Goal: Information Seeking & Learning: Learn about a topic

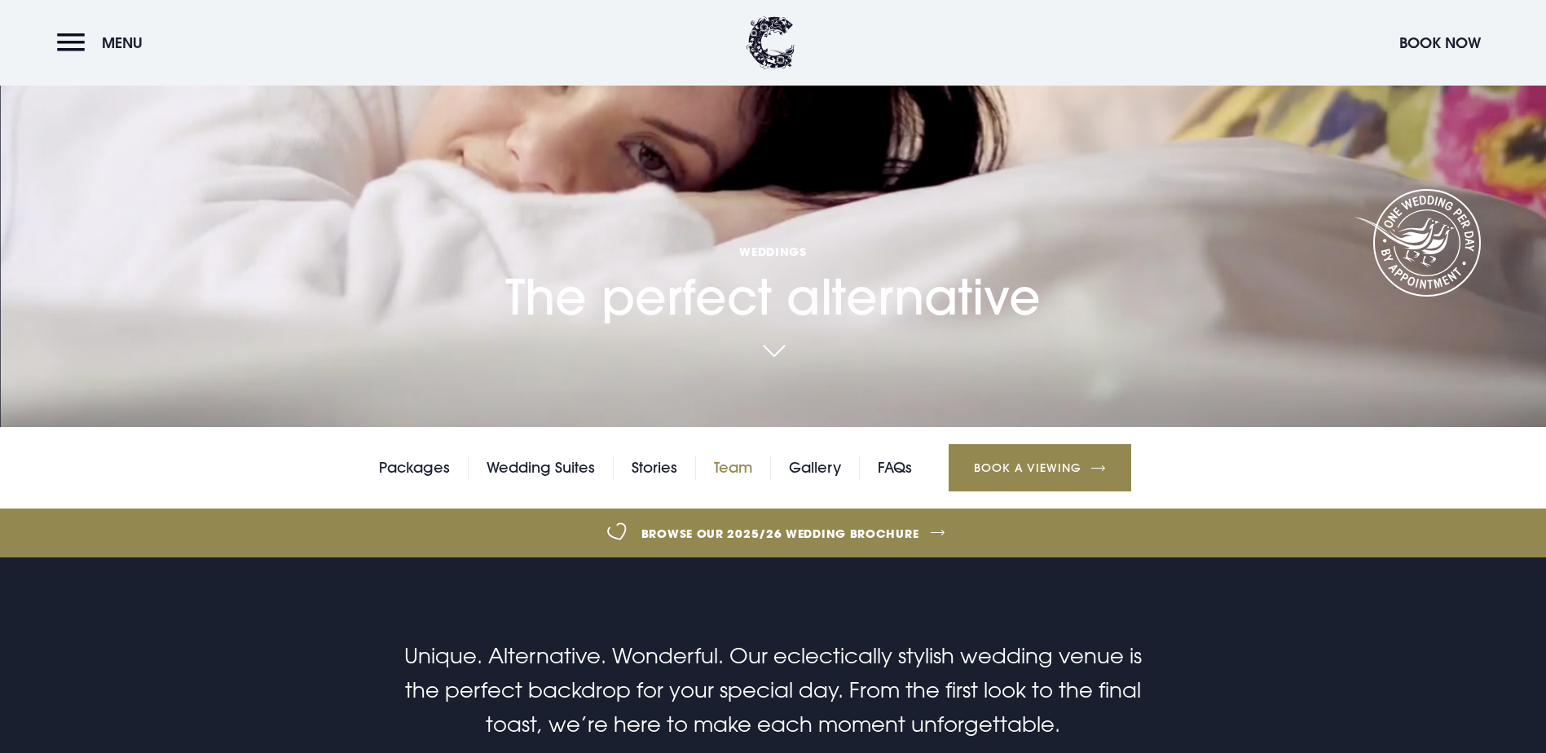
click at [734, 456] on link "Team" at bounding box center [733, 468] width 38 height 24
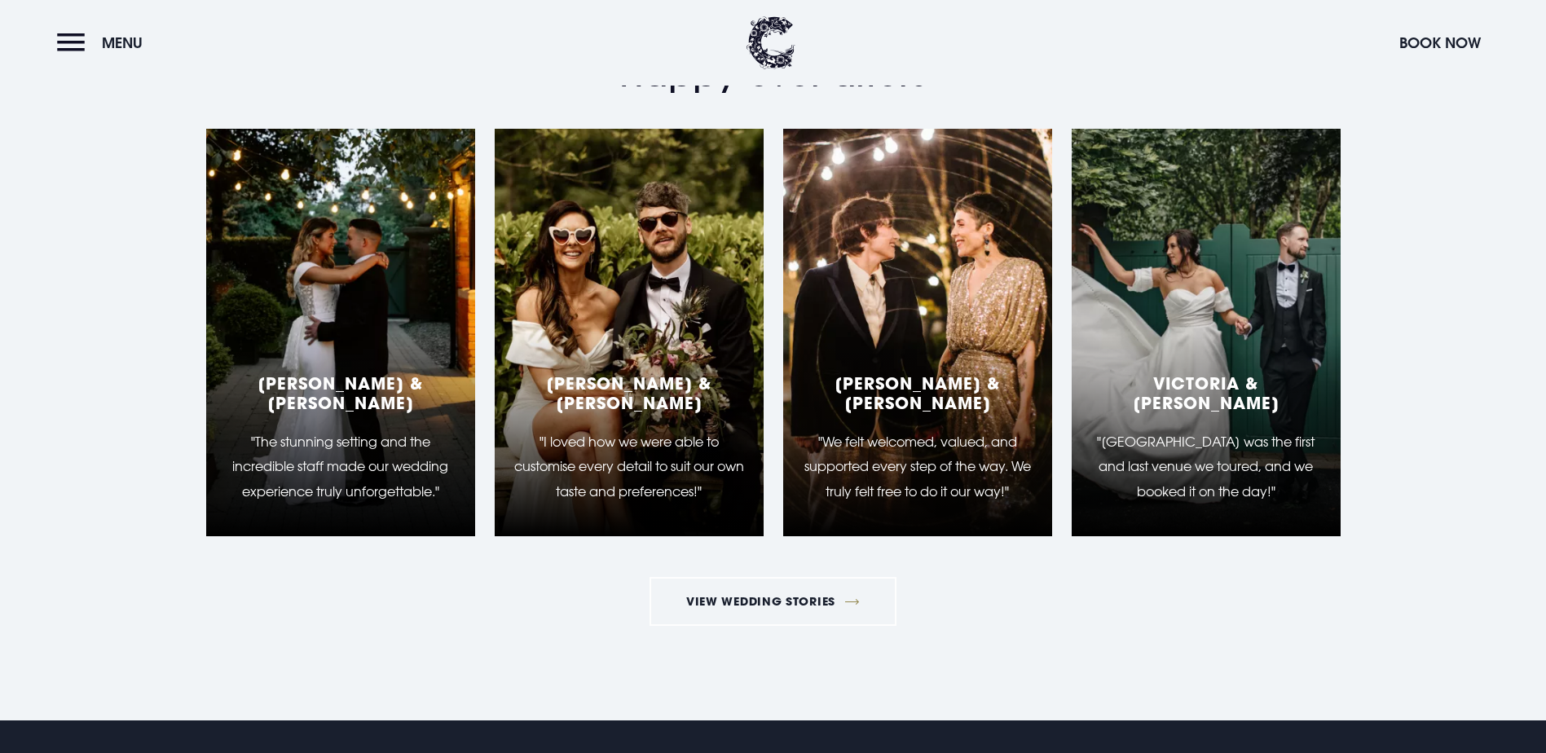
scroll to position [2282, 0]
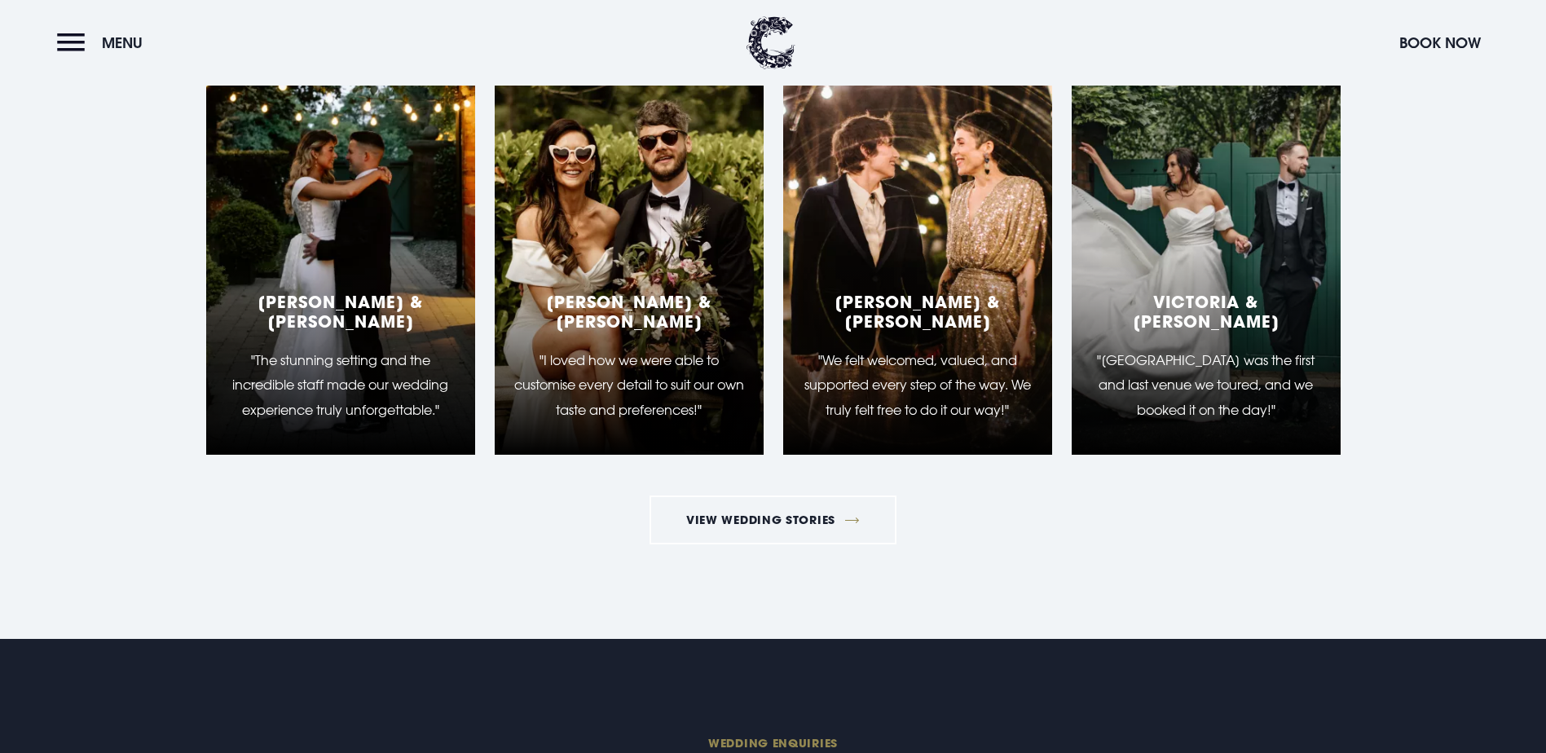
click at [350, 331] on h5 "[PERSON_NAME] & [PERSON_NAME]" at bounding box center [341, 311] width 230 height 39
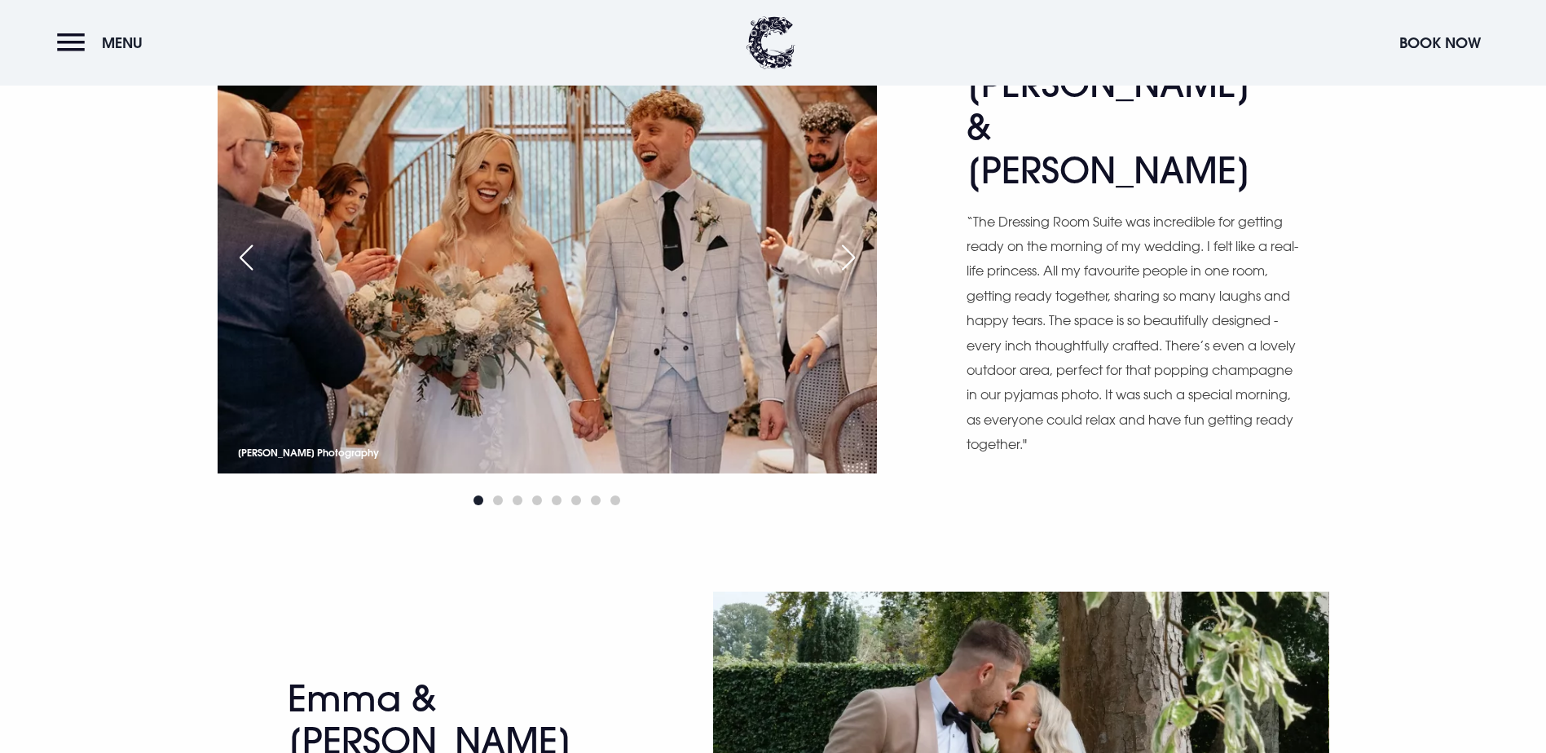
scroll to position [896, 0]
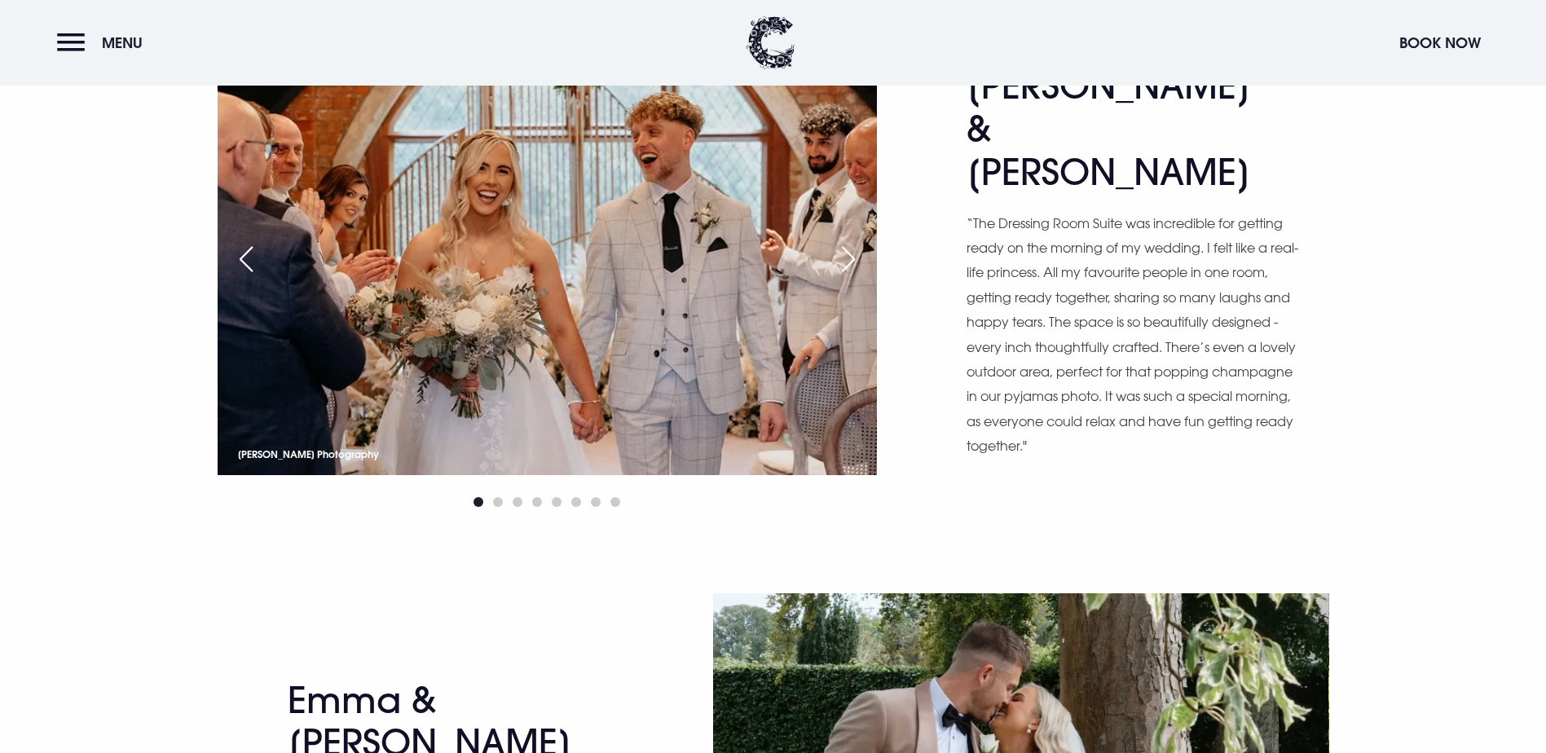
click at [851, 277] on div "Next slide" at bounding box center [848, 259] width 41 height 36
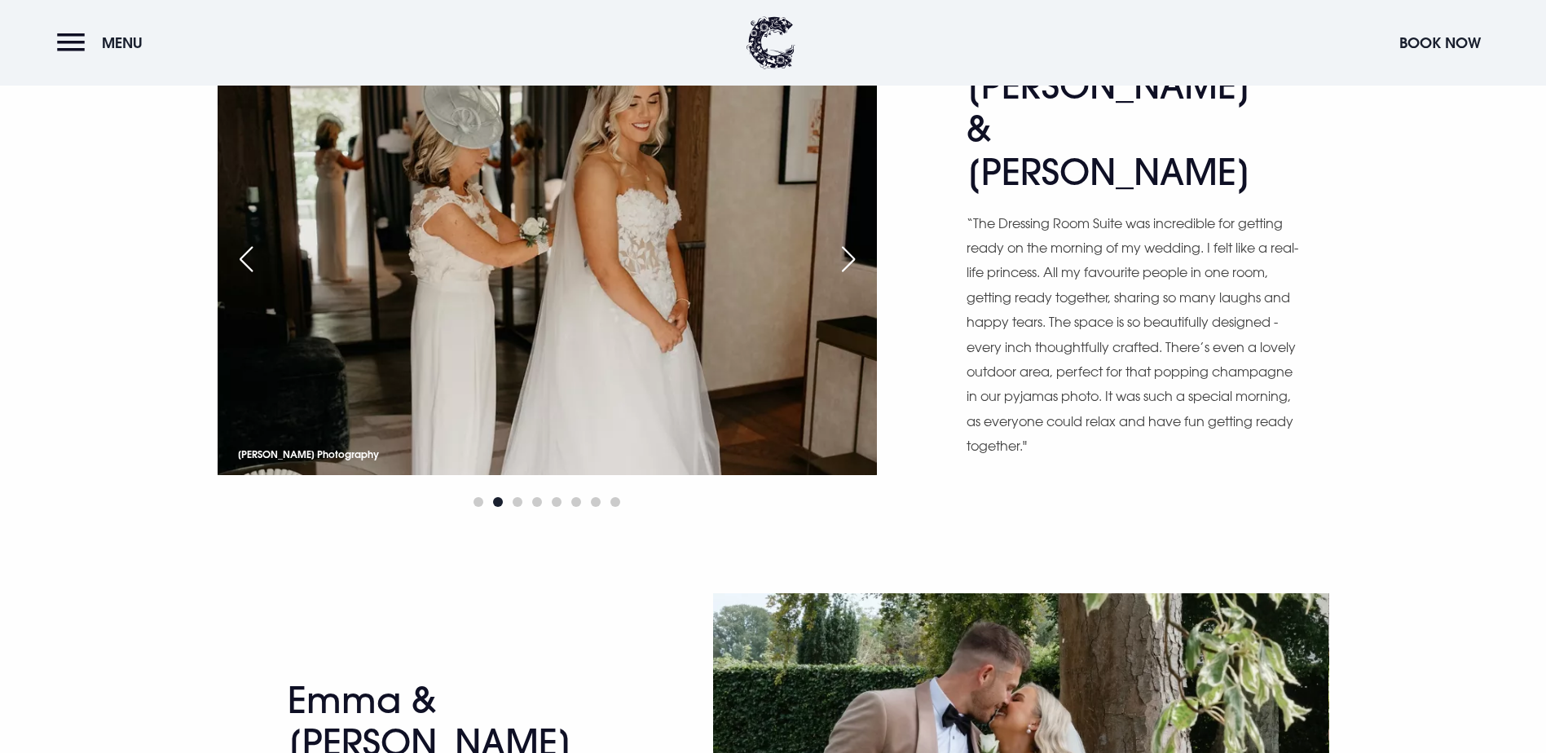
click at [851, 277] on div "Next slide" at bounding box center [848, 259] width 41 height 36
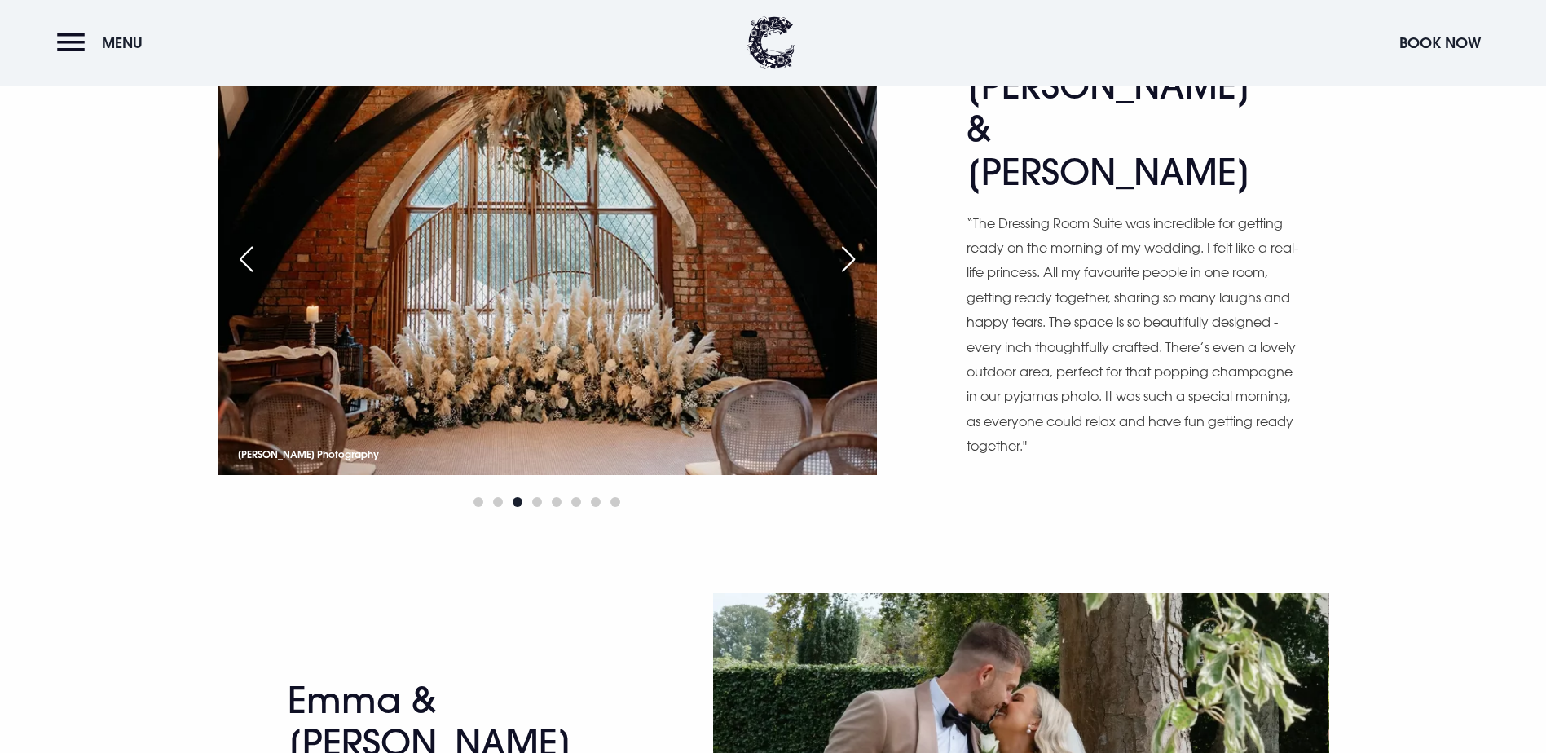
click at [851, 277] on div "Next slide" at bounding box center [848, 259] width 41 height 36
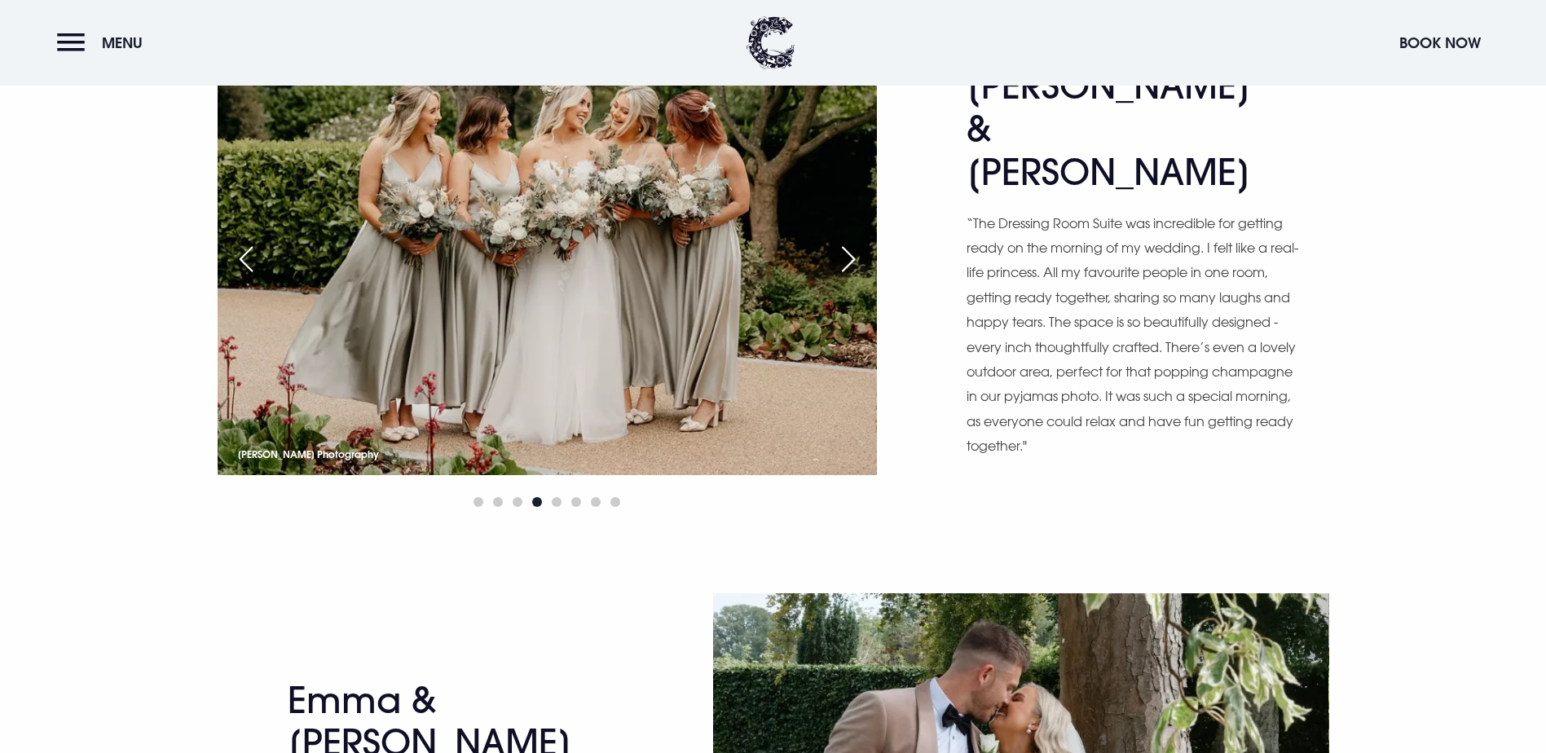
click at [851, 277] on div "Next slide" at bounding box center [848, 259] width 41 height 36
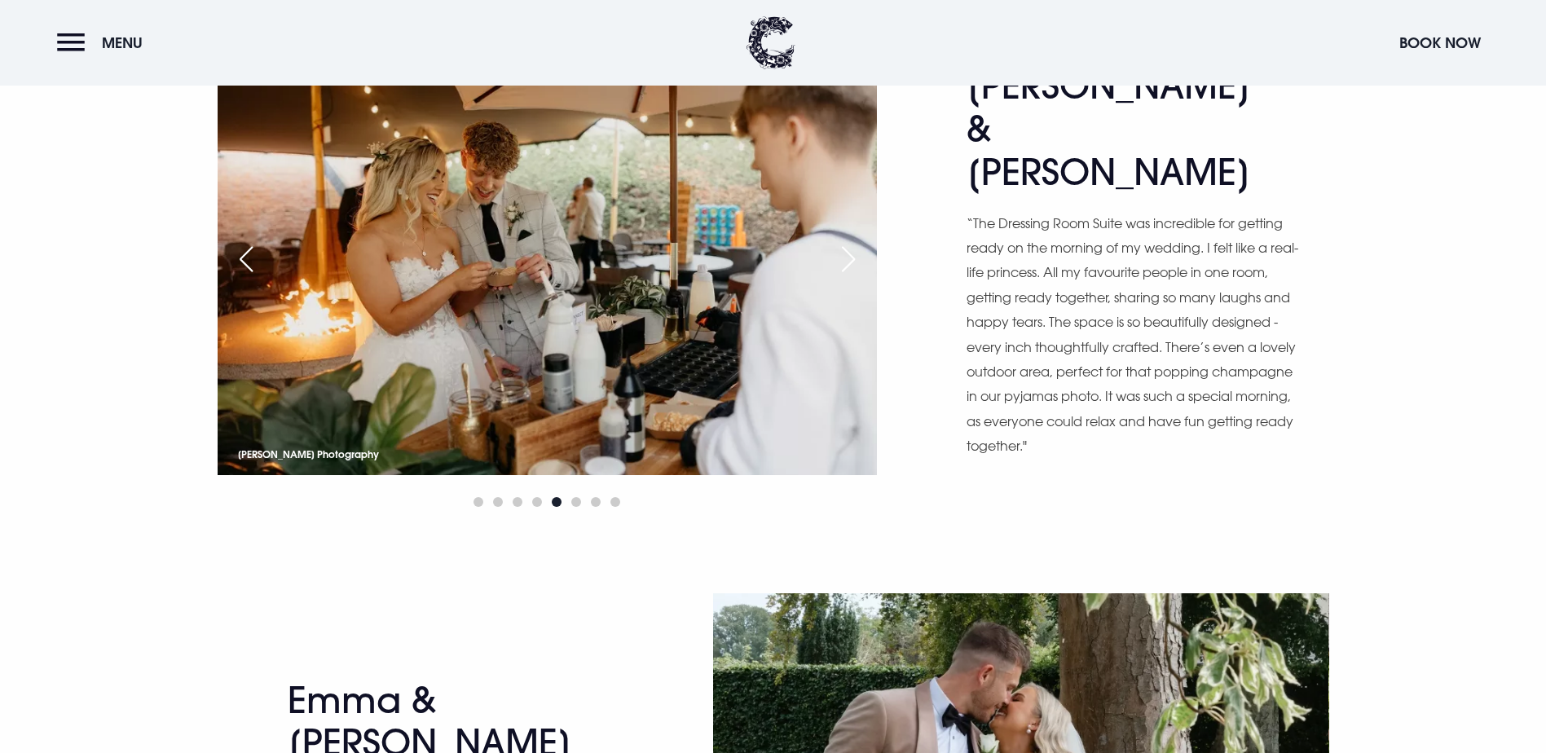
click at [851, 277] on div "Next slide" at bounding box center [848, 259] width 41 height 36
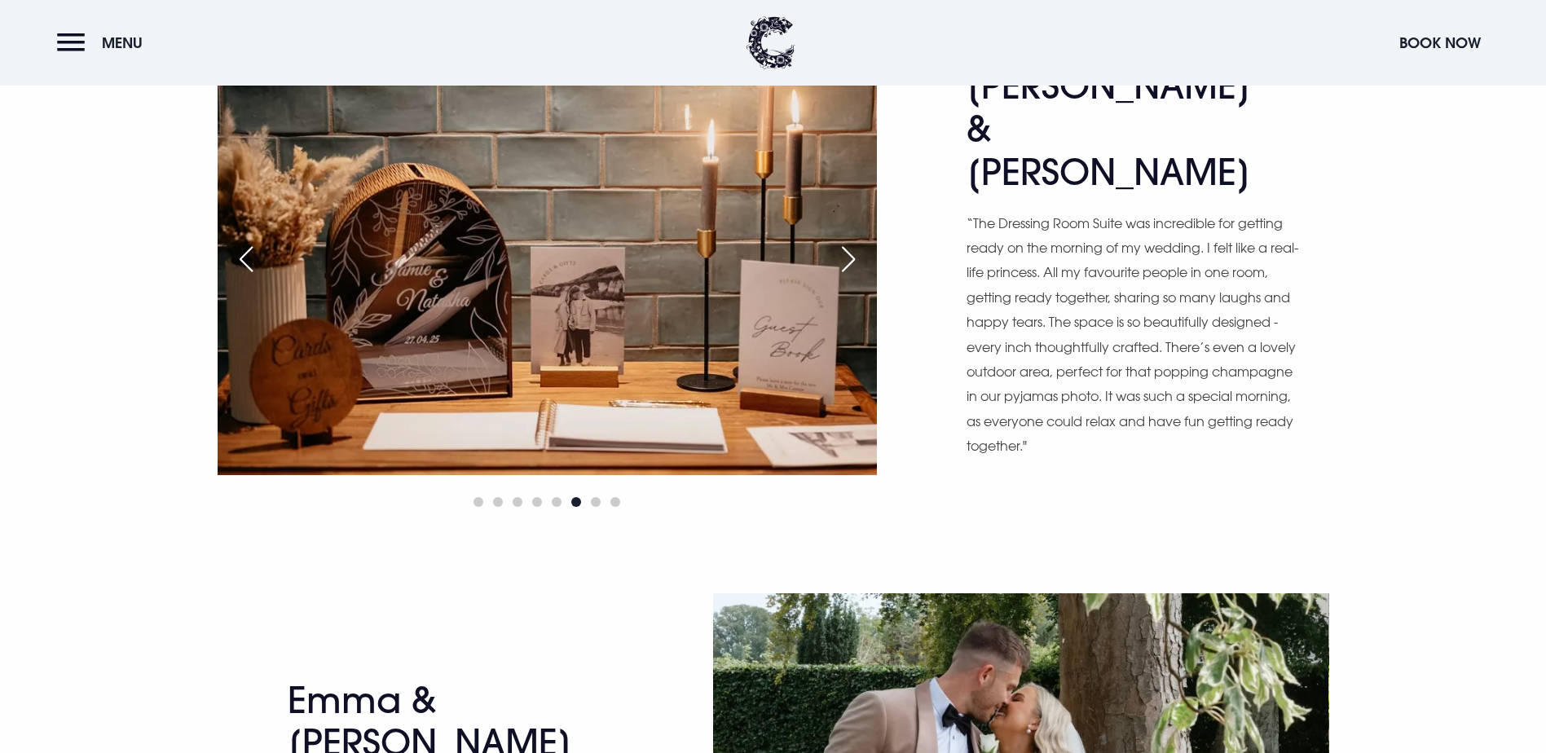
click at [851, 277] on div "Next slide" at bounding box center [848, 259] width 41 height 36
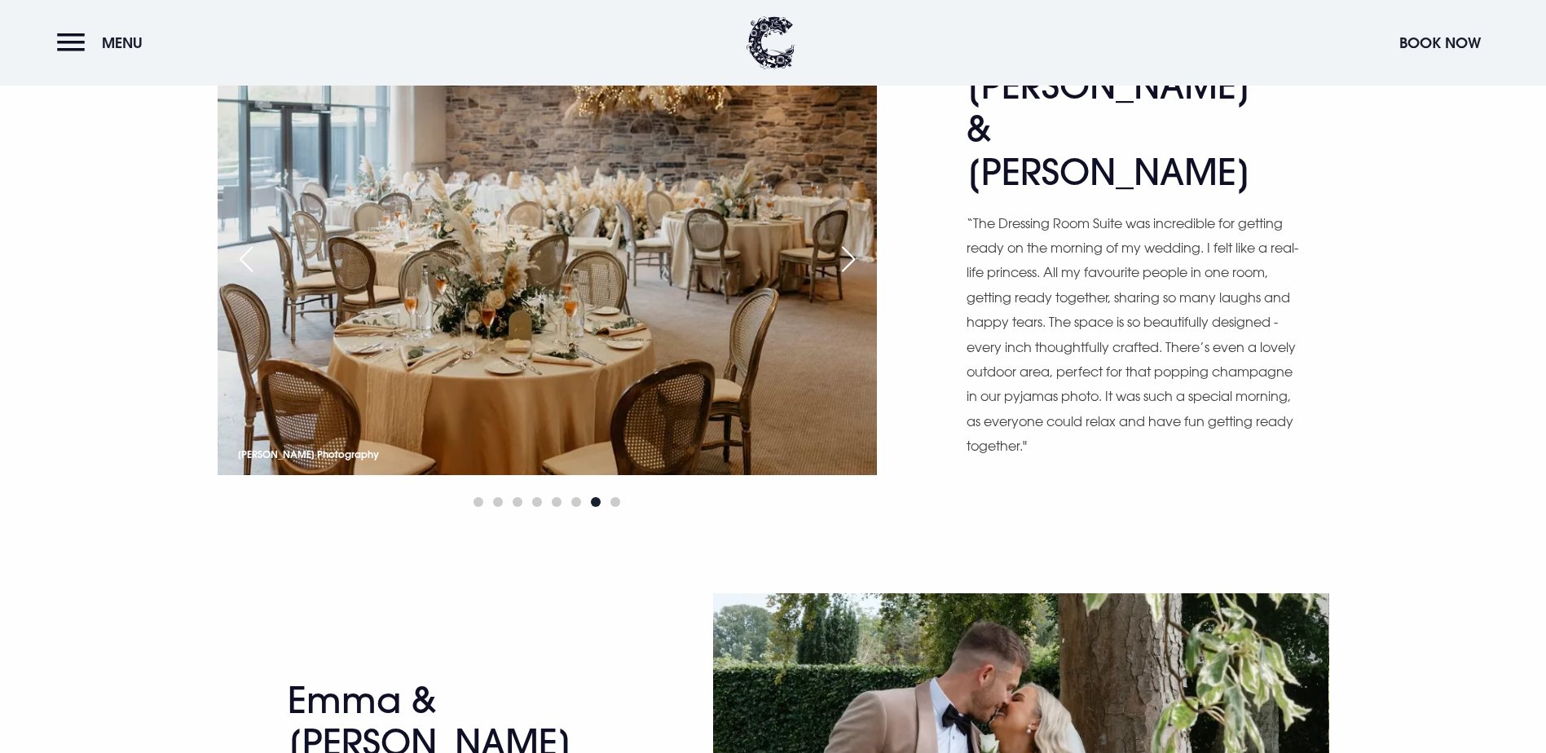
click at [851, 277] on div "Next slide" at bounding box center [848, 259] width 41 height 36
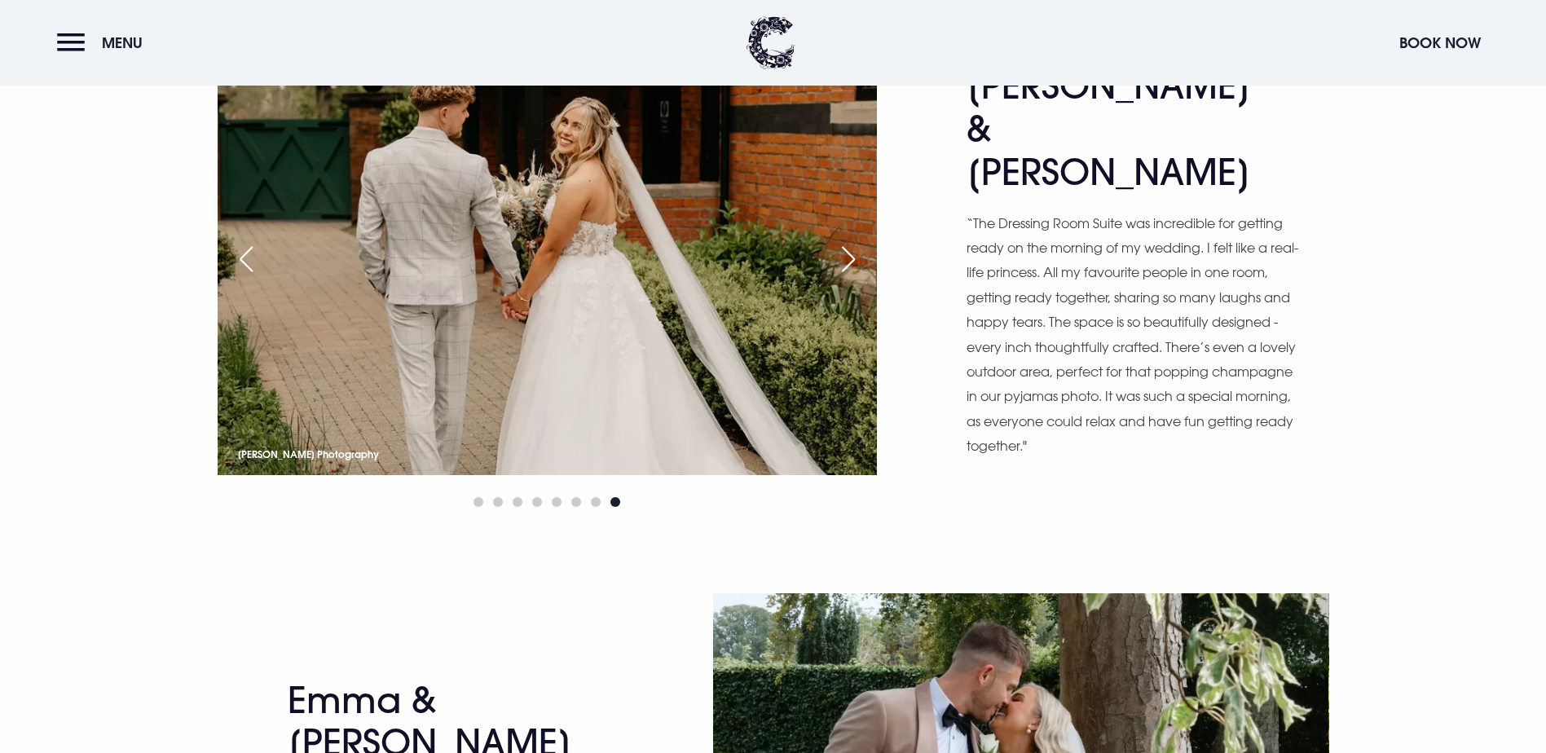
click at [851, 277] on div "Next slide" at bounding box center [848, 259] width 41 height 36
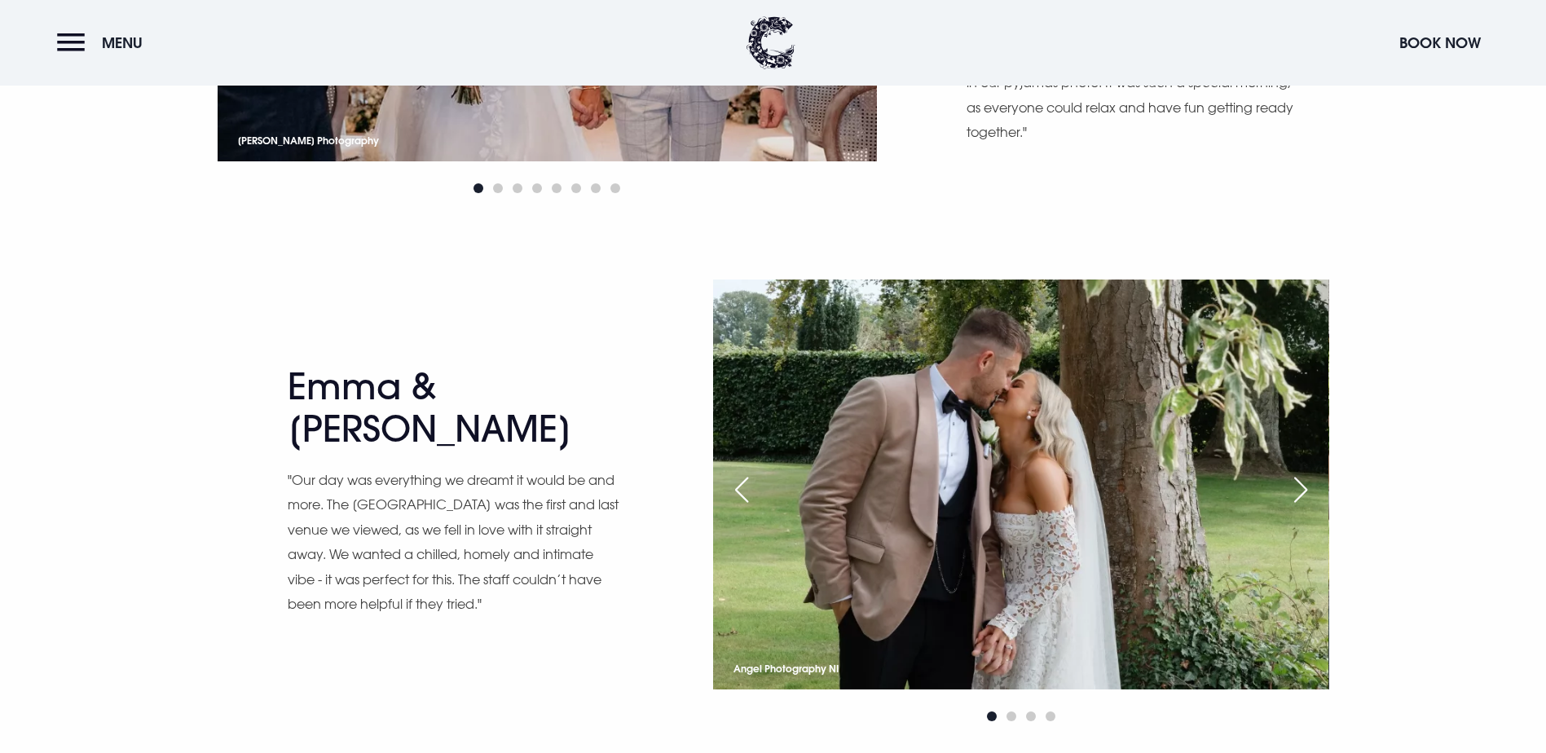
scroll to position [1467, 0]
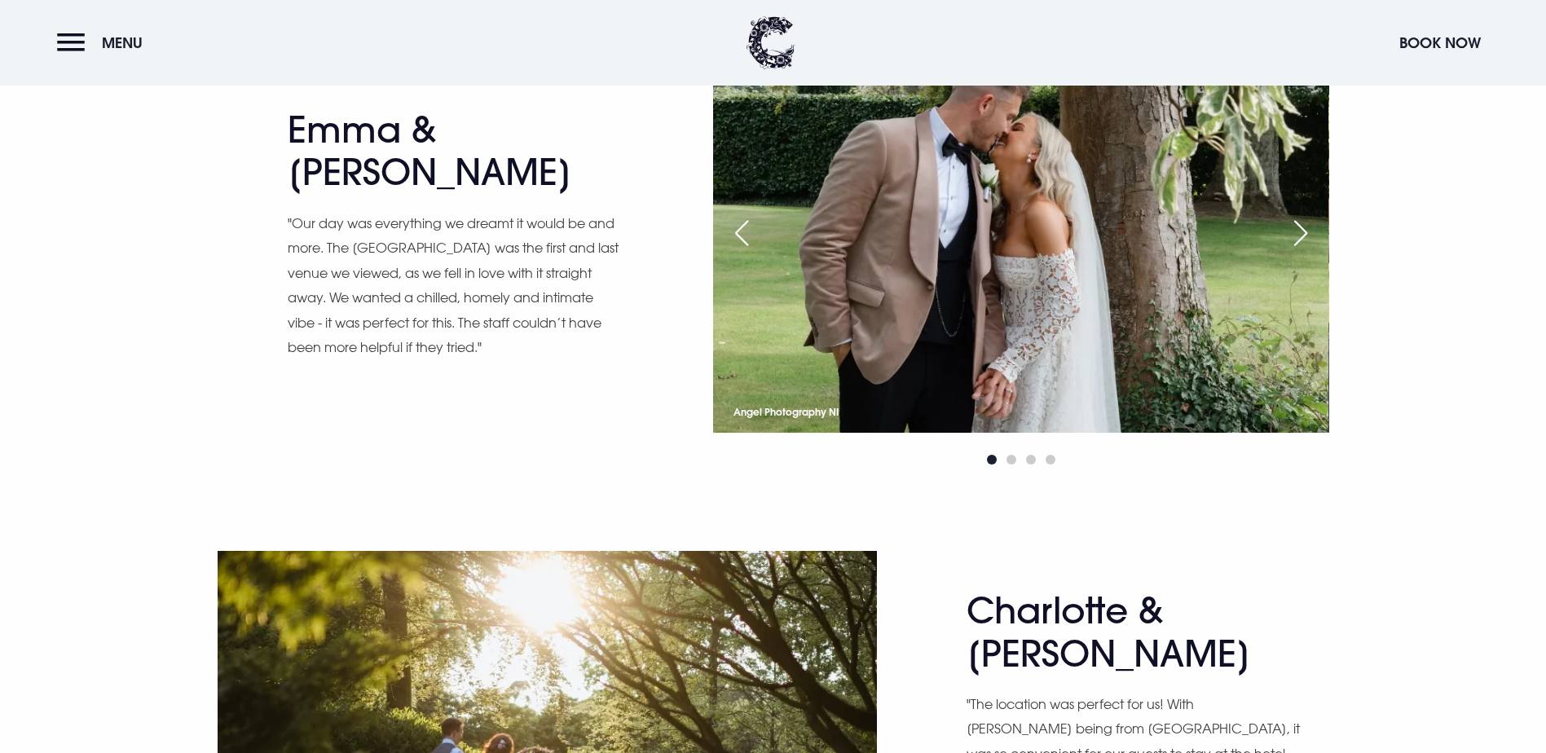
click at [1298, 251] on div "Next slide" at bounding box center [1300, 233] width 41 height 36
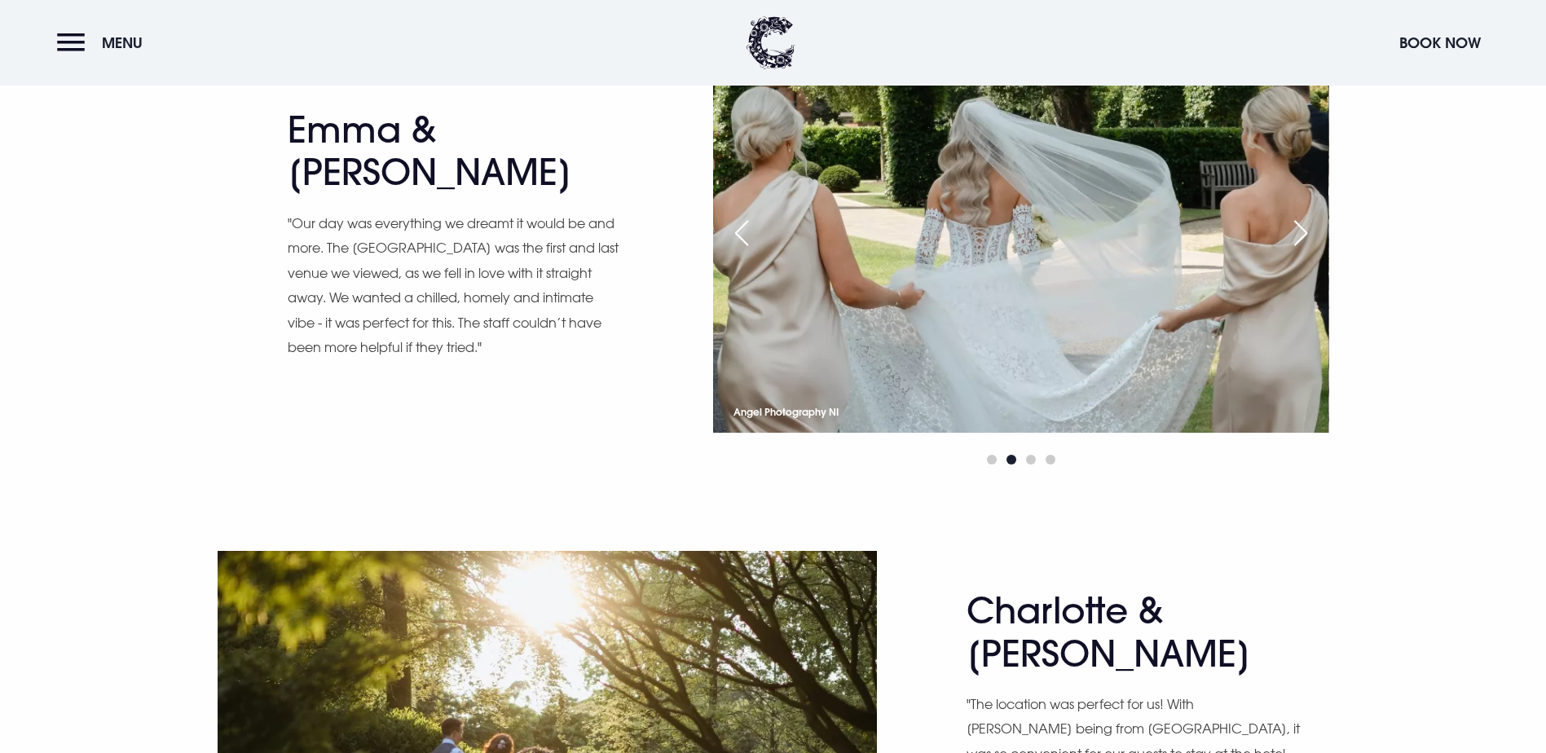
click at [1298, 251] on div "Next slide" at bounding box center [1300, 233] width 41 height 36
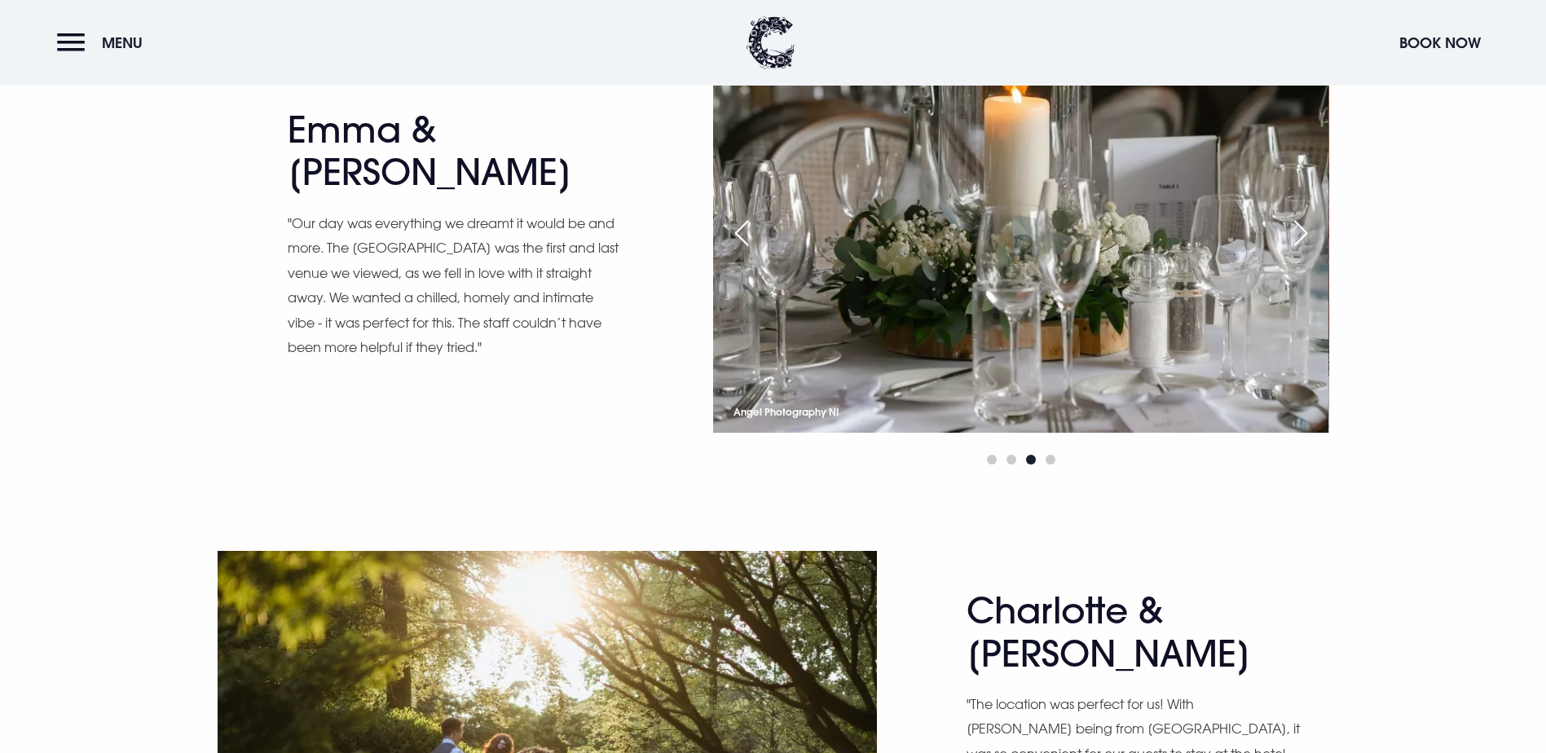
click at [1298, 251] on div "Next slide" at bounding box center [1300, 233] width 41 height 36
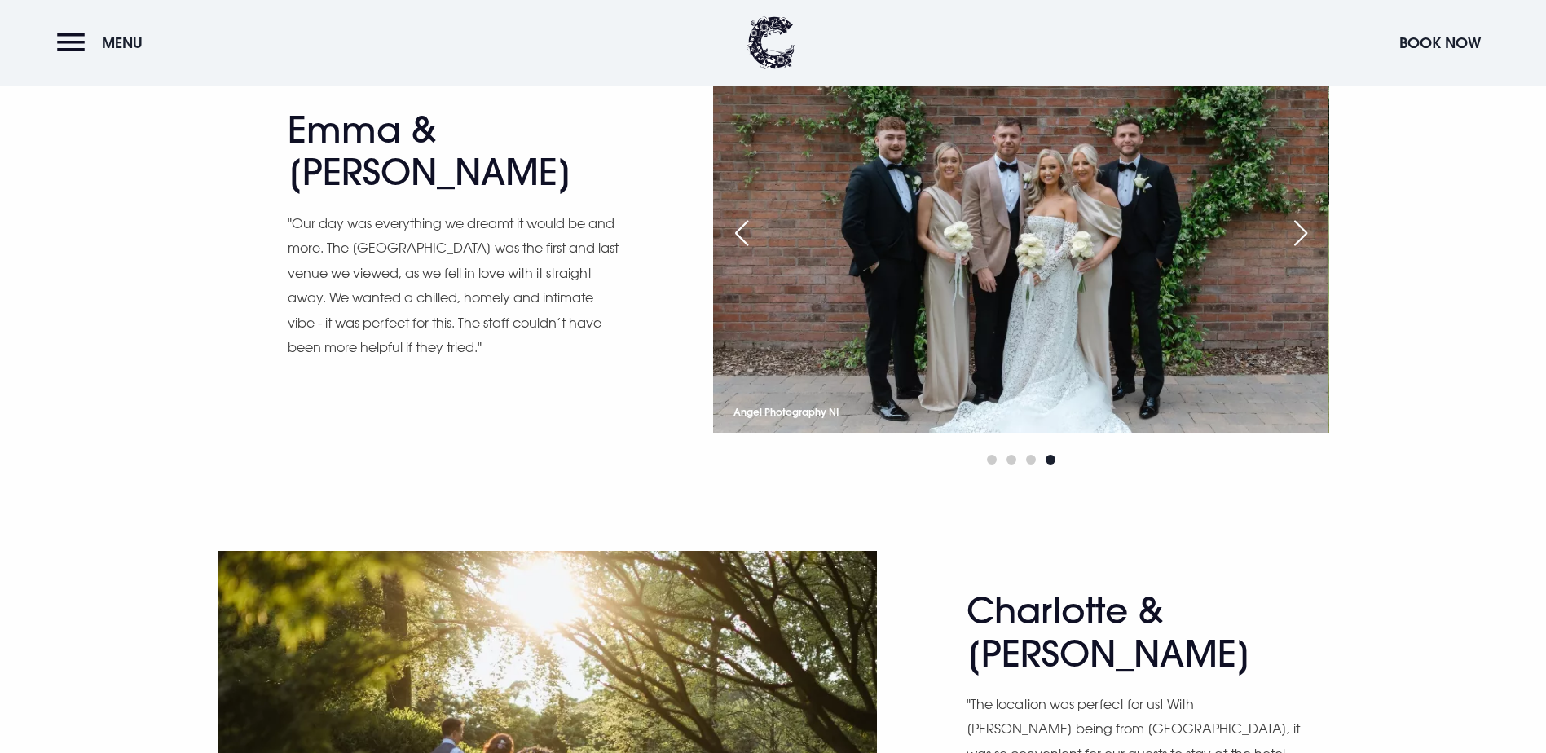
click at [1298, 251] on div "Next slide" at bounding box center [1300, 233] width 41 height 36
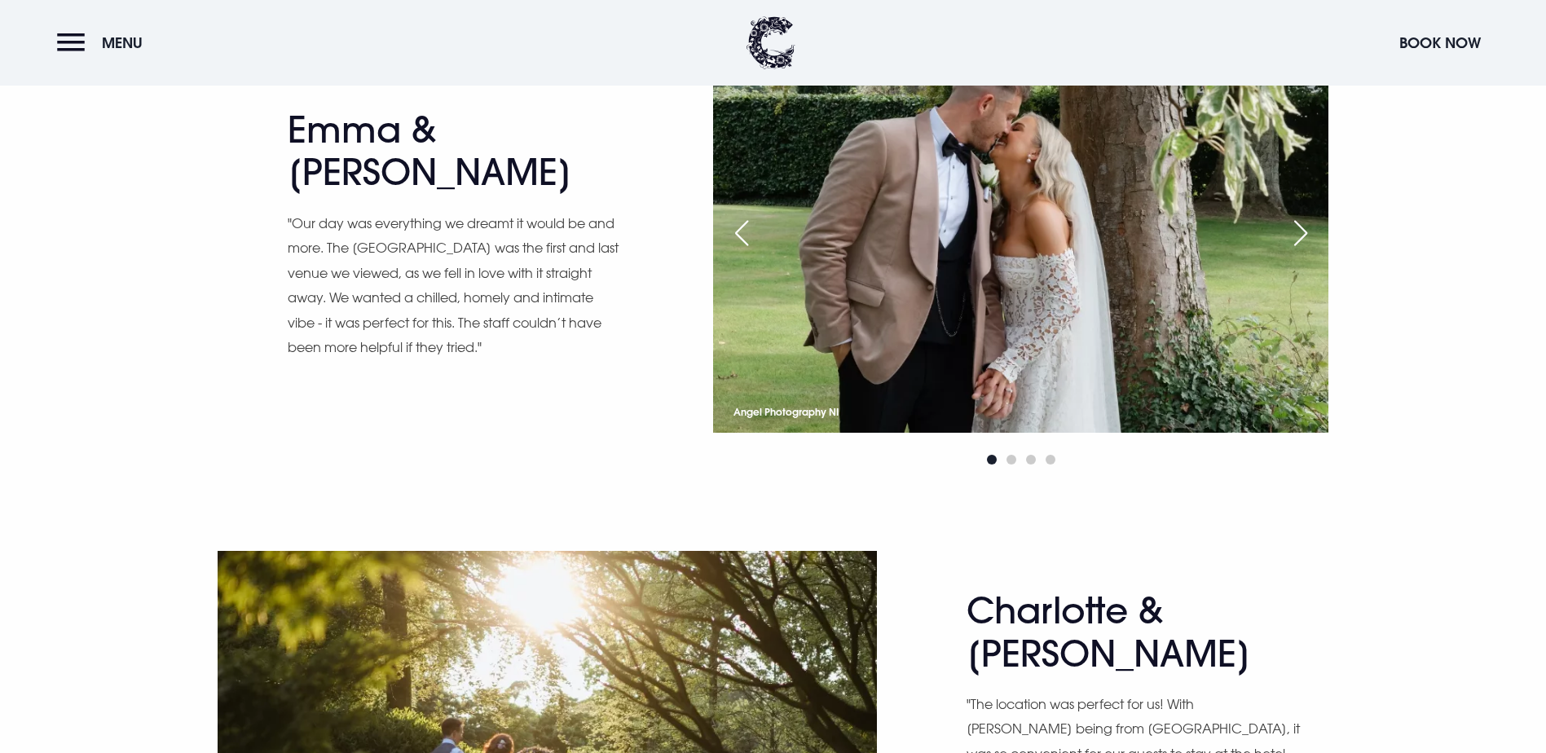
click at [1298, 251] on div "Next slide" at bounding box center [1300, 233] width 41 height 36
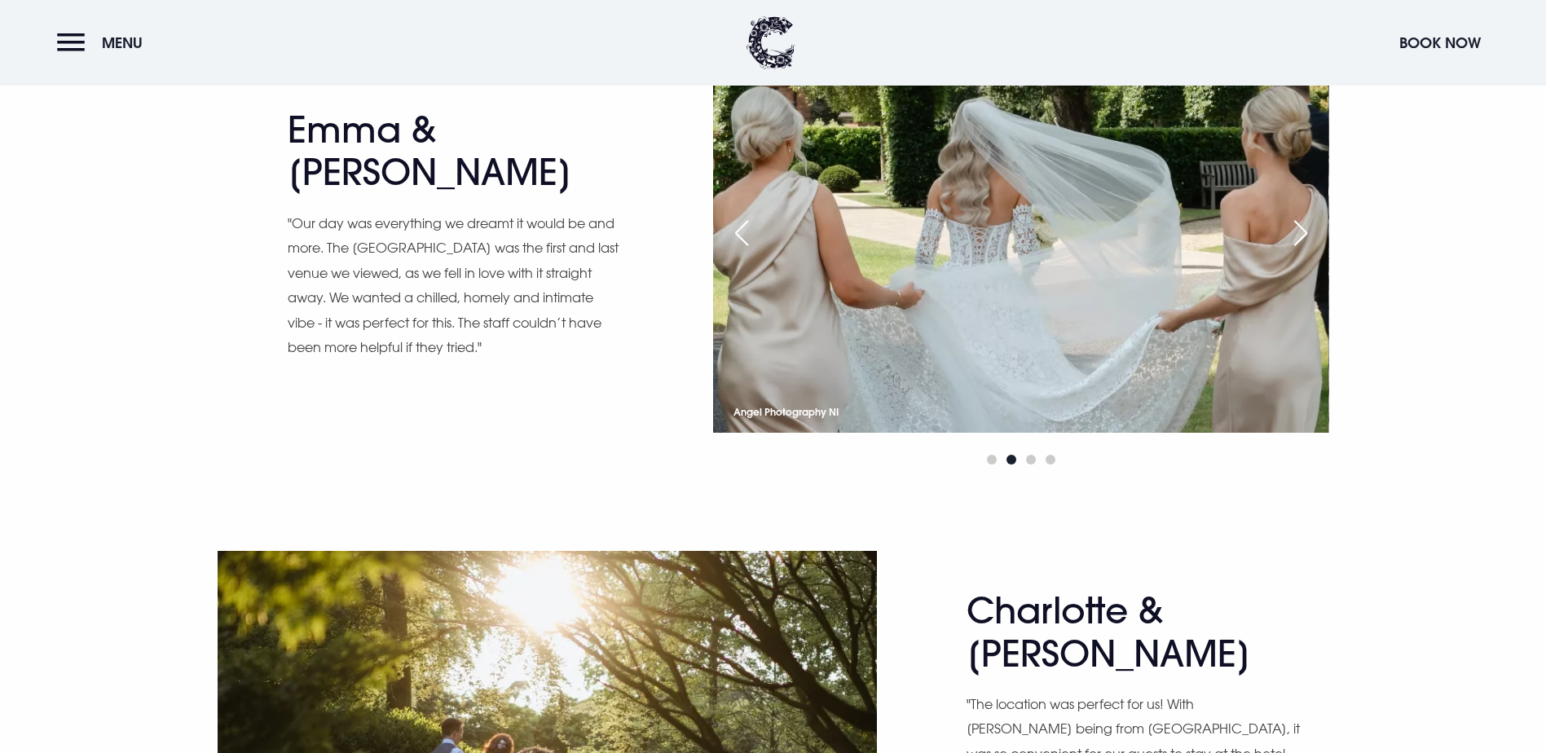
click at [1298, 251] on div "Next slide" at bounding box center [1300, 233] width 41 height 36
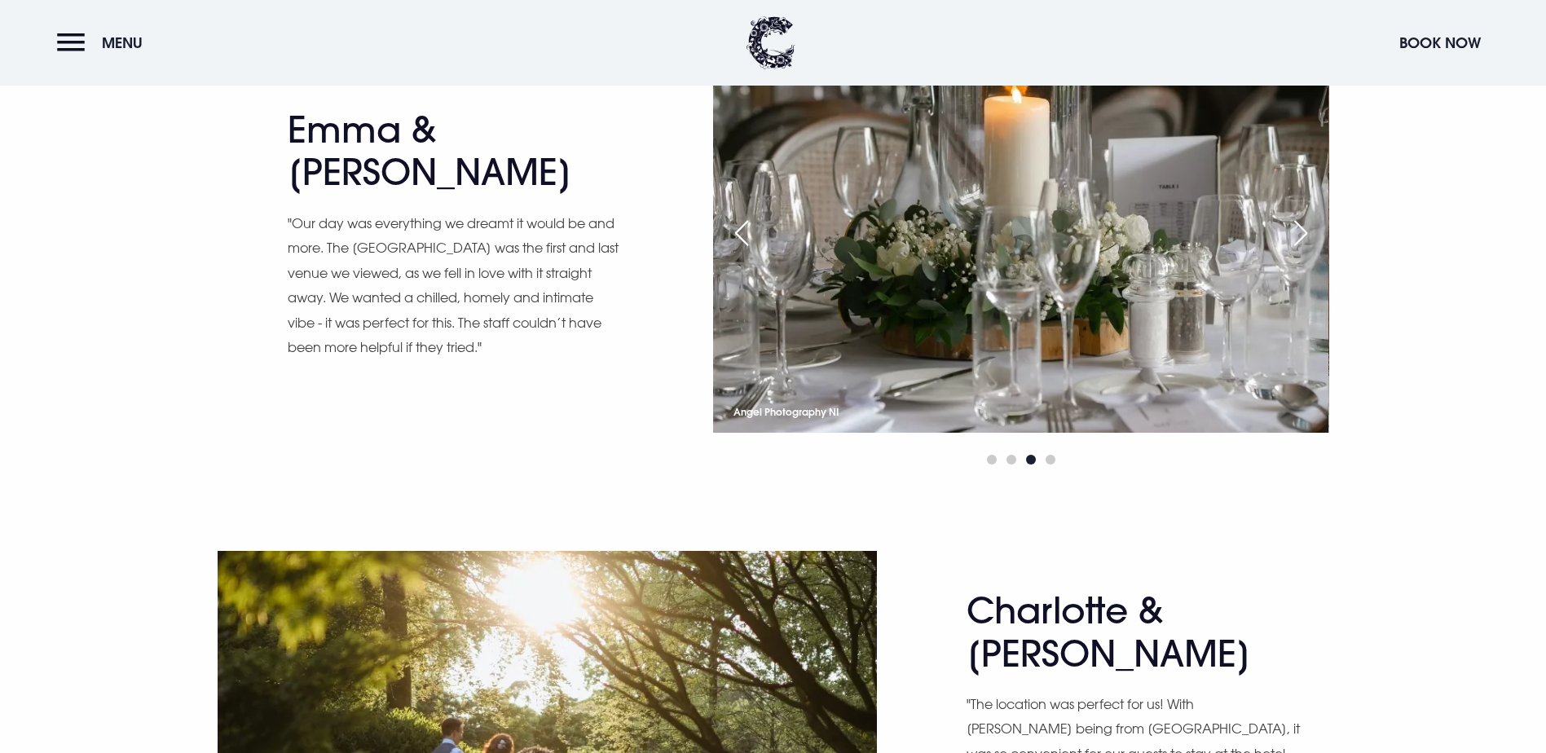
click at [1298, 251] on div "Next slide" at bounding box center [1300, 233] width 41 height 36
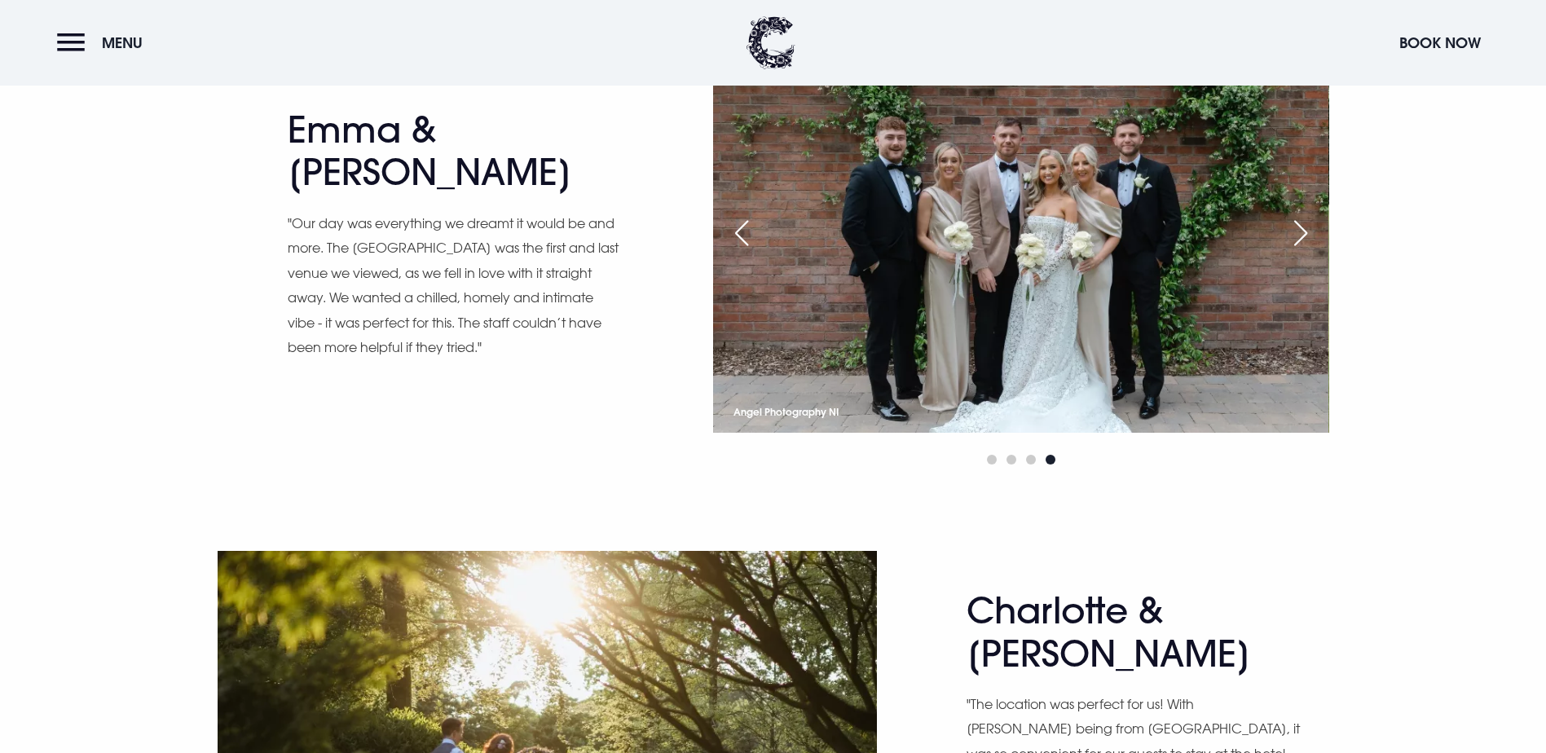
click at [1298, 251] on div "Next slide" at bounding box center [1300, 233] width 41 height 36
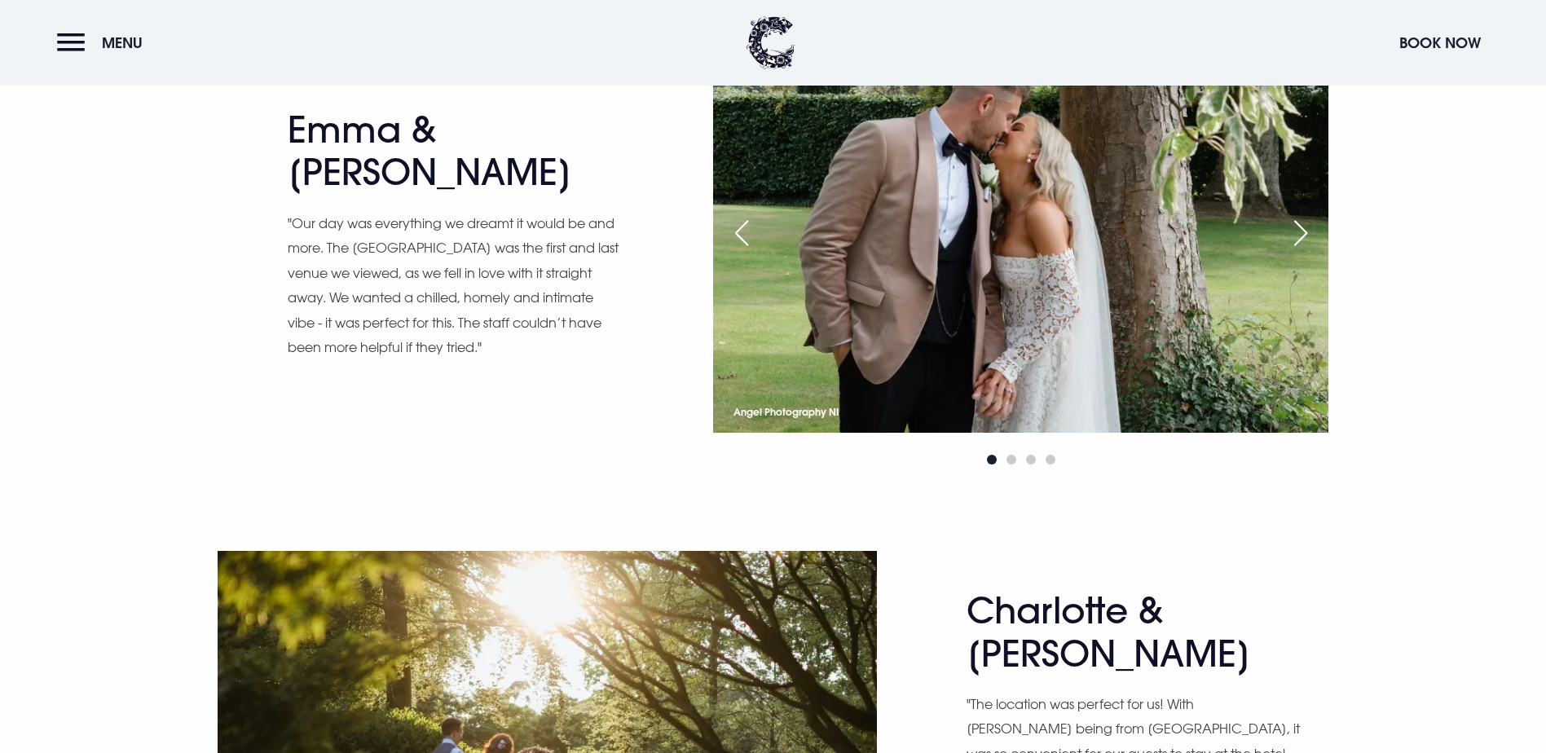
click at [1298, 251] on div "Next slide" at bounding box center [1300, 233] width 41 height 36
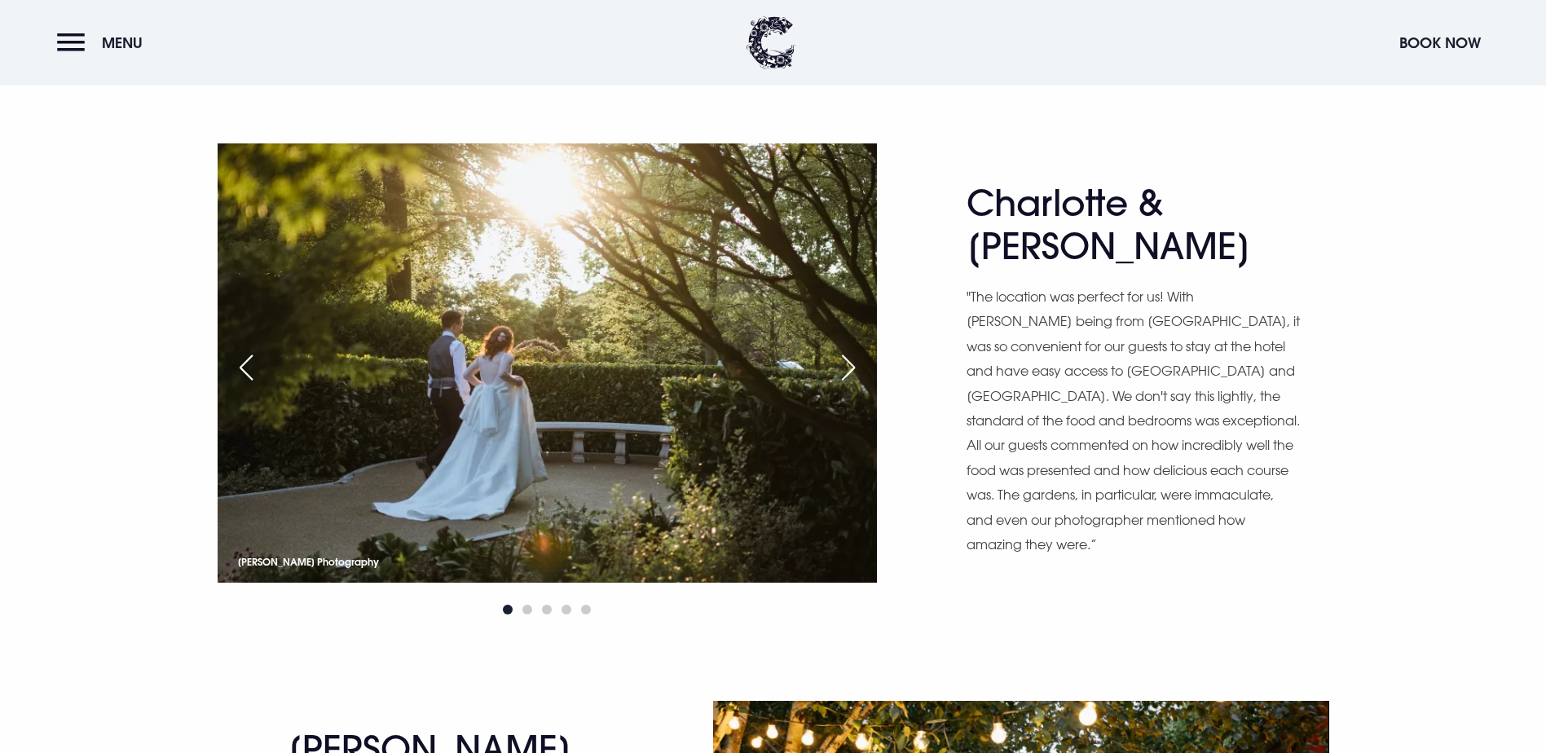
scroll to position [1956, 0]
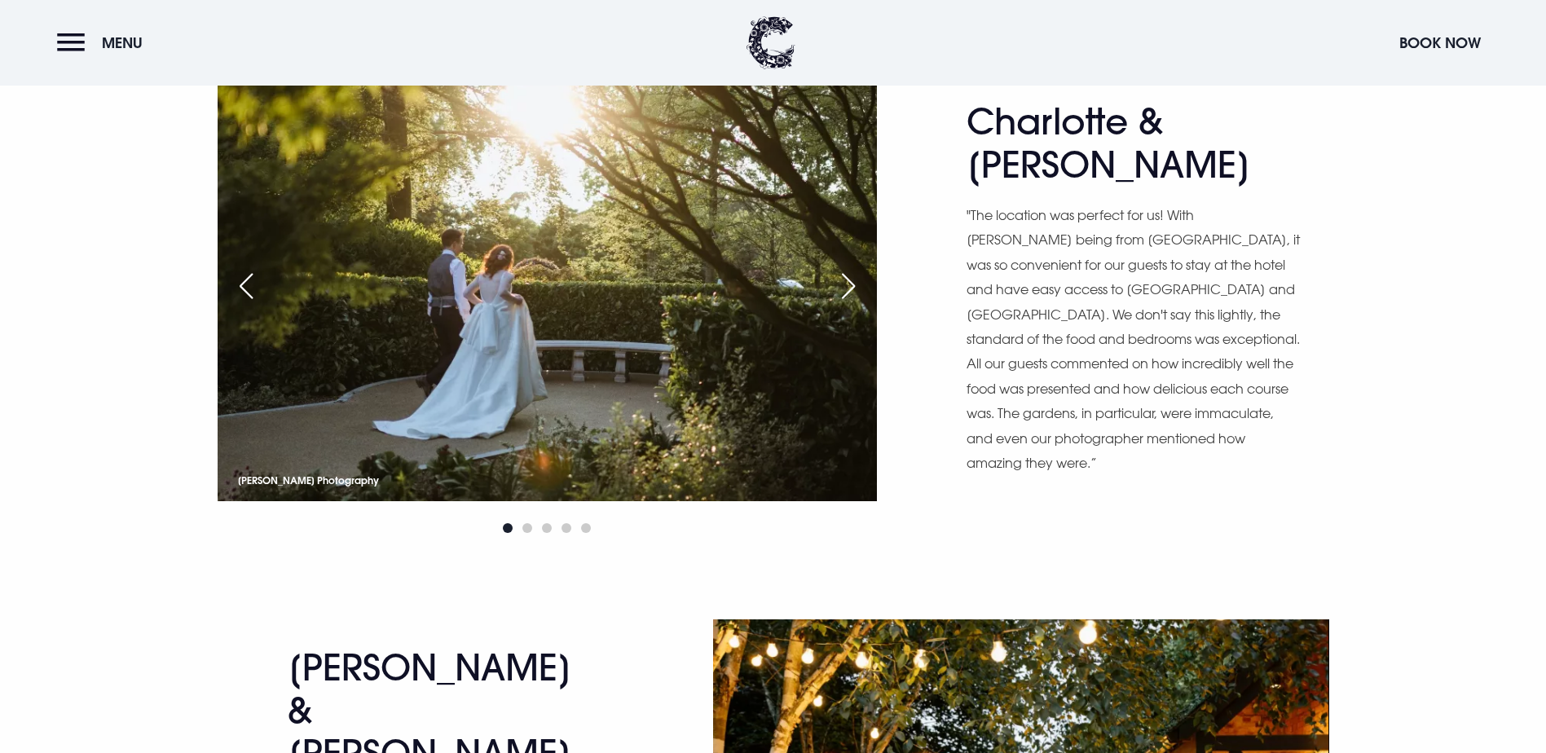
click at [861, 304] on div "Next slide" at bounding box center [848, 286] width 41 height 36
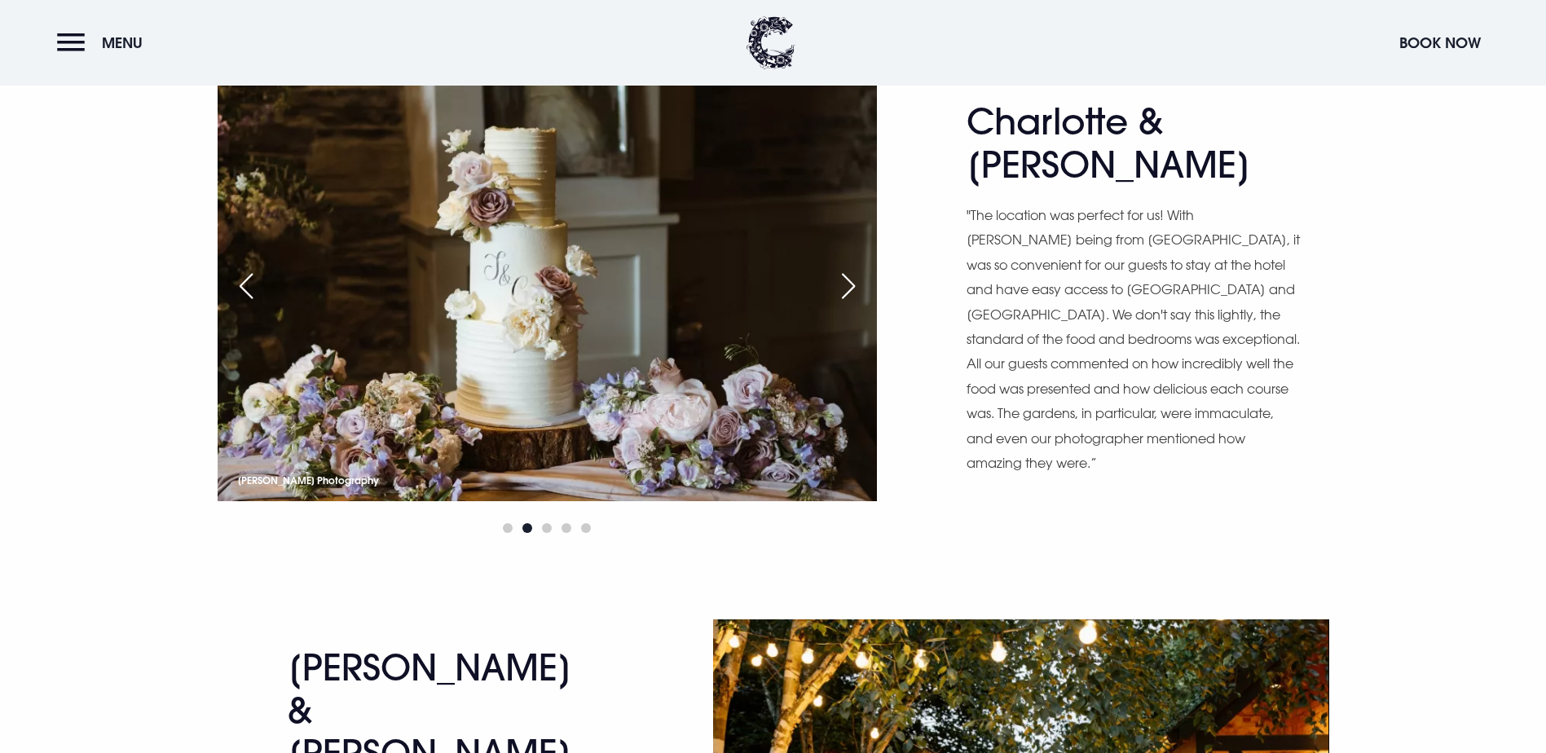
click at [861, 304] on div "Next slide" at bounding box center [848, 286] width 41 height 36
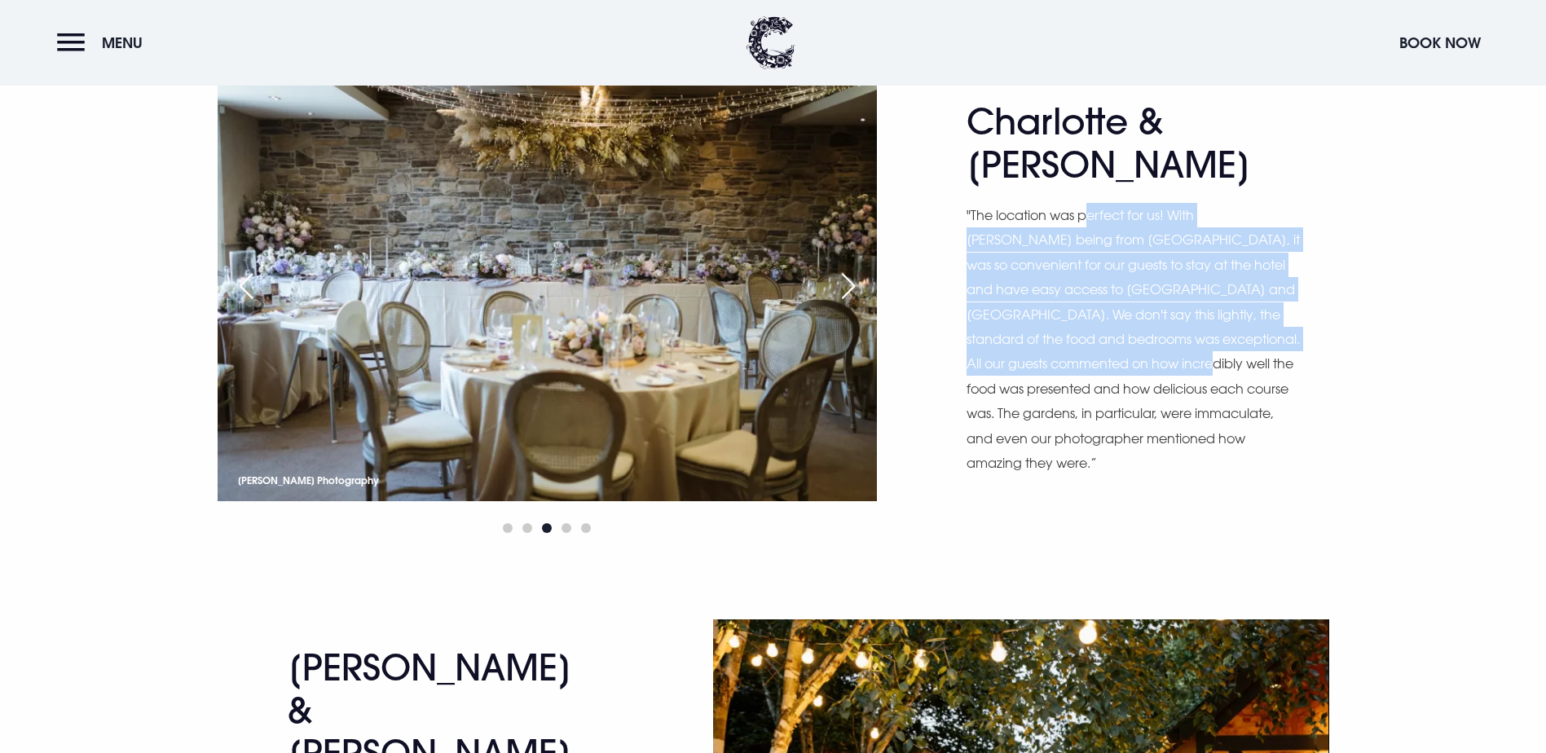
drag, startPoint x: 1085, startPoint y: 378, endPoint x: 1106, endPoint y: 508, distance: 131.2
click at [1106, 475] on p ""The location was perfect for us! With Joe being from Leeds, it was so convenie…" at bounding box center [1133, 339] width 334 height 272
drag, startPoint x: 1106, startPoint y: 508, endPoint x: 1022, endPoint y: 457, distance: 98.0
click at [1022, 457] on p ""The location was perfect for us! With Joe being from Leeds, it was so convenie…" at bounding box center [1133, 339] width 334 height 272
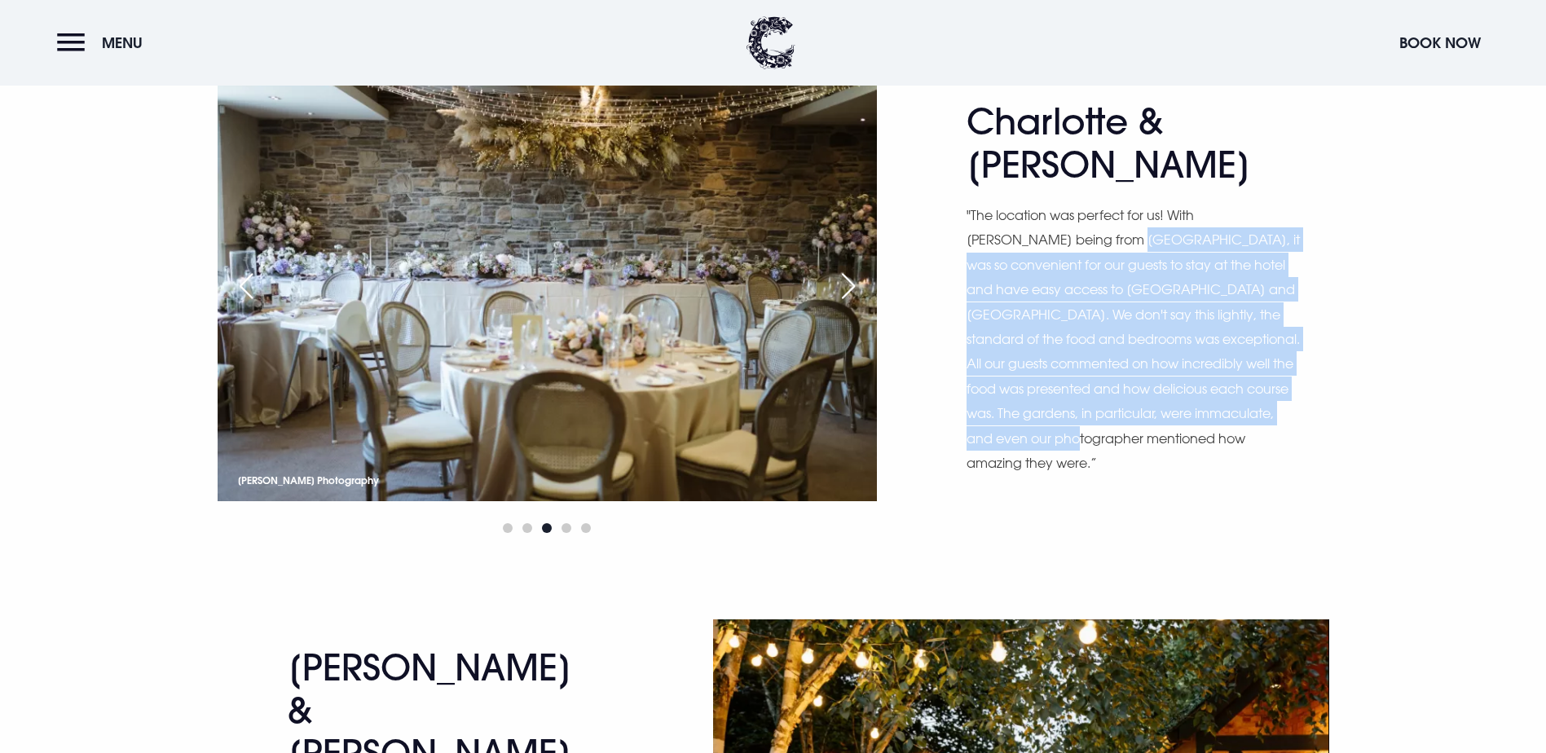
drag, startPoint x: 1021, startPoint y: 395, endPoint x: 1050, endPoint y: 583, distance: 190.5
click at [1050, 475] on p ""The location was perfect for us! With Joe being from Leeds, it was so convenie…" at bounding box center [1133, 339] width 334 height 272
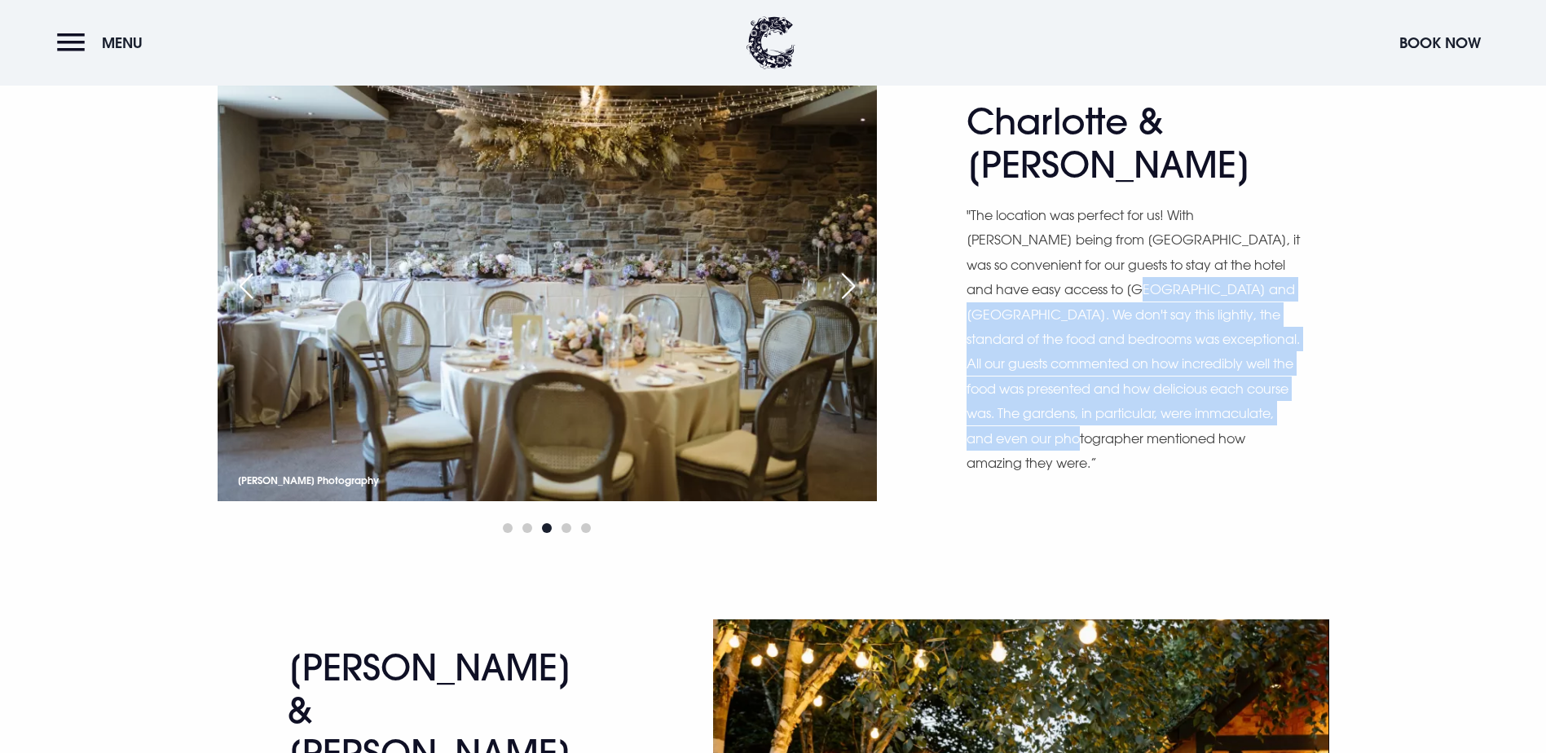
drag, startPoint x: 1050, startPoint y: 583, endPoint x: 1047, endPoint y: 436, distance: 147.5
click at [1047, 436] on p ""The location was perfect for us! With Joe being from Leeds, it was so convenie…" at bounding box center [1133, 339] width 334 height 272
drag, startPoint x: 995, startPoint y: 419, endPoint x: 1035, endPoint y: 598, distance: 183.7
click at [1035, 475] on p ""The location was perfect for us! With Joe being from Leeds, it was so convenie…" at bounding box center [1133, 339] width 334 height 272
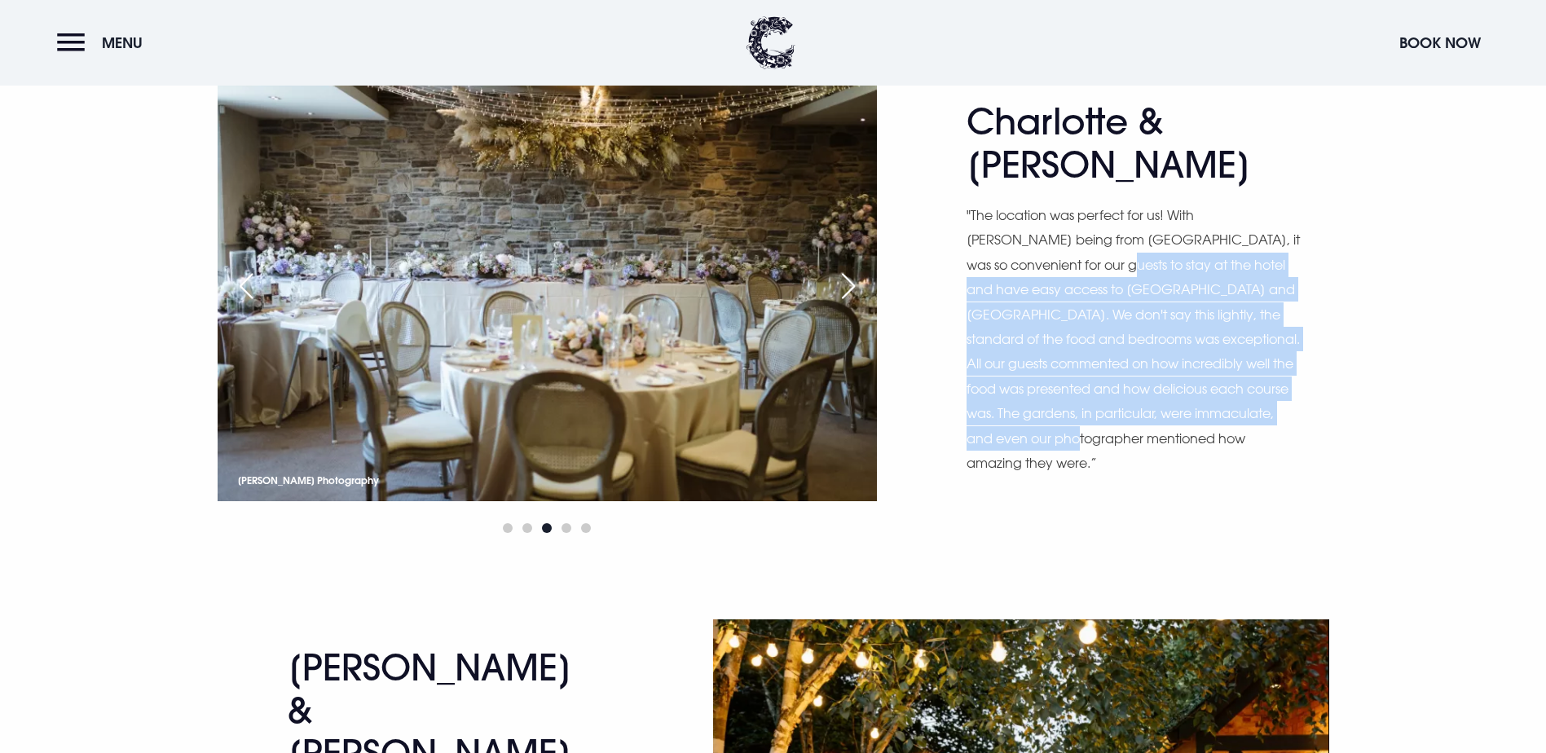
click at [1035, 475] on p ""The location was perfect for us! With Joe being from Leeds, it was so convenie…" at bounding box center [1133, 339] width 334 height 272
drag, startPoint x: 1035, startPoint y: 598, endPoint x: 984, endPoint y: 384, distance: 220.4
click at [984, 384] on p ""The location was perfect for us! With Joe being from Leeds, it was so convenie…" at bounding box center [1133, 339] width 334 height 272
click at [1186, 475] on p ""The location was perfect for us! With Joe being from Leeds, it was so convenie…" at bounding box center [1133, 339] width 334 height 272
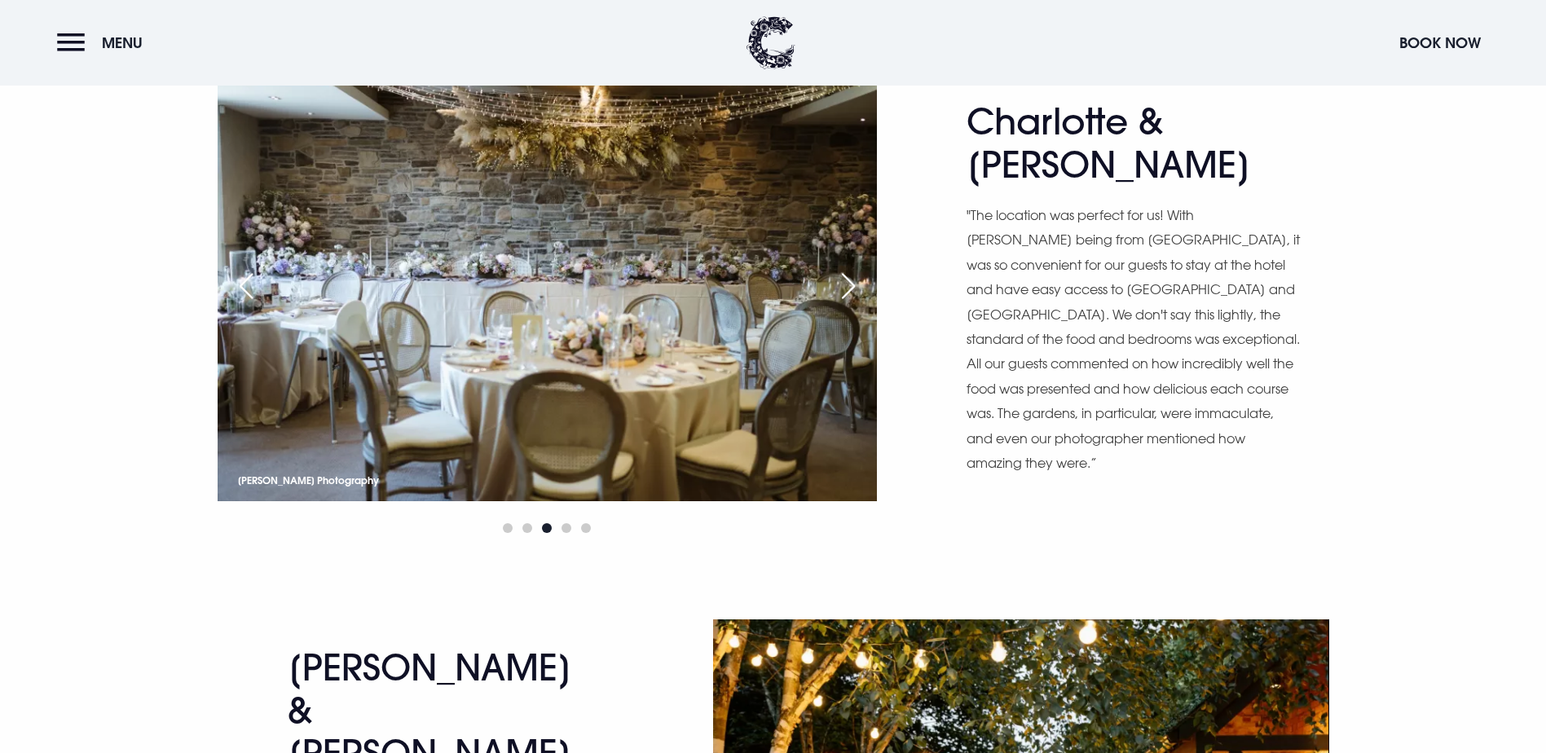
click at [840, 304] on div "Next slide" at bounding box center [848, 286] width 41 height 36
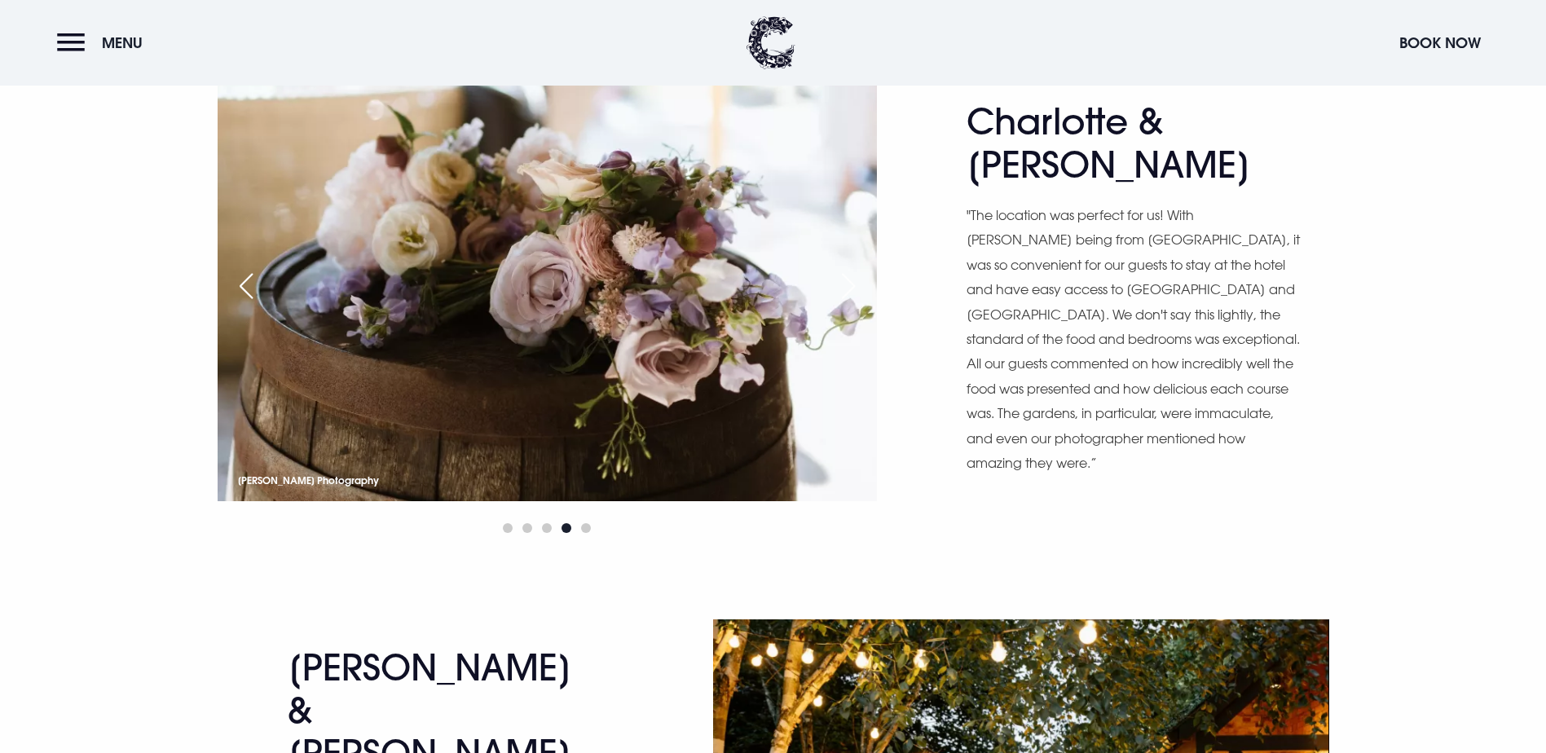
click at [840, 304] on div "Next slide" at bounding box center [848, 286] width 41 height 36
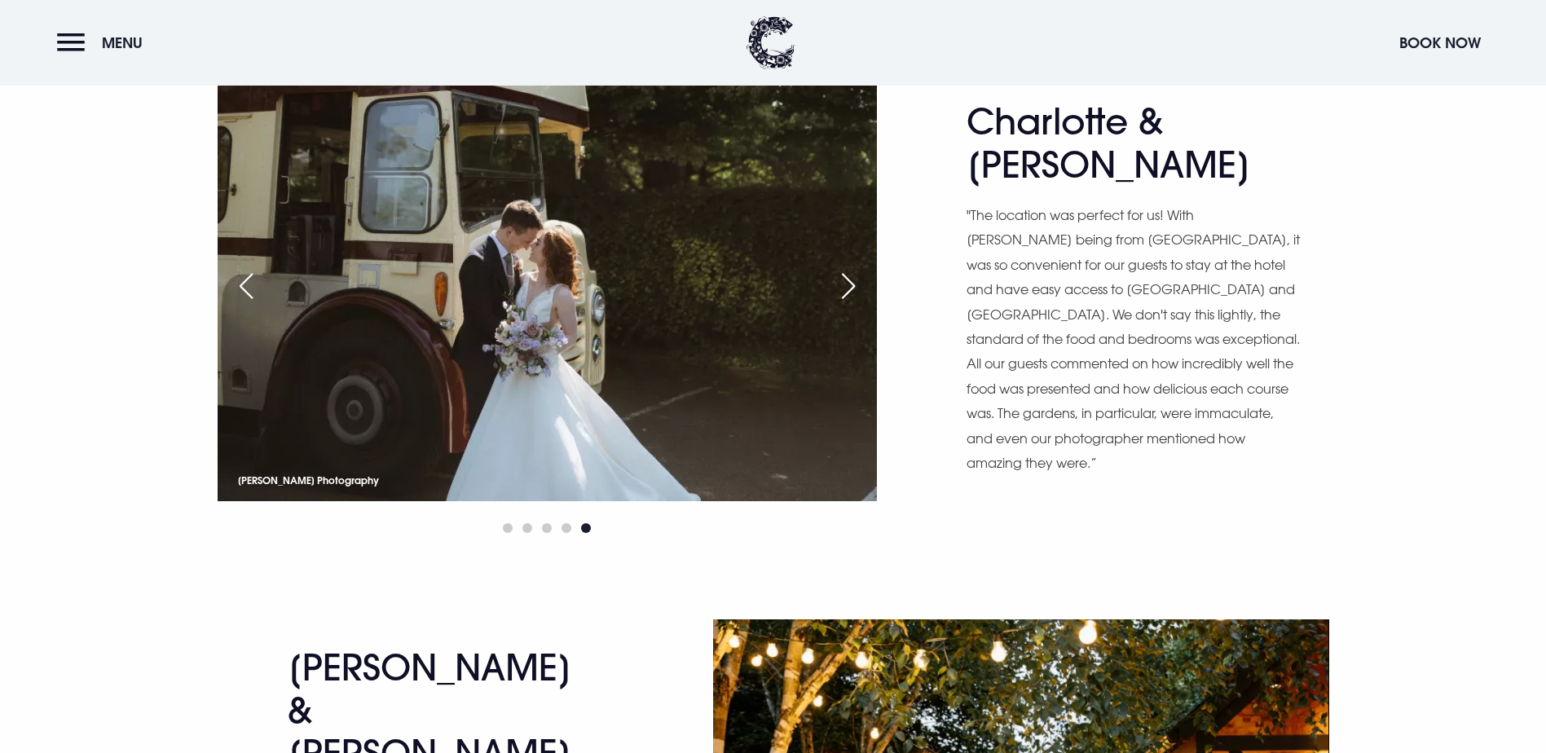
click at [840, 304] on div "Next slide" at bounding box center [848, 286] width 41 height 36
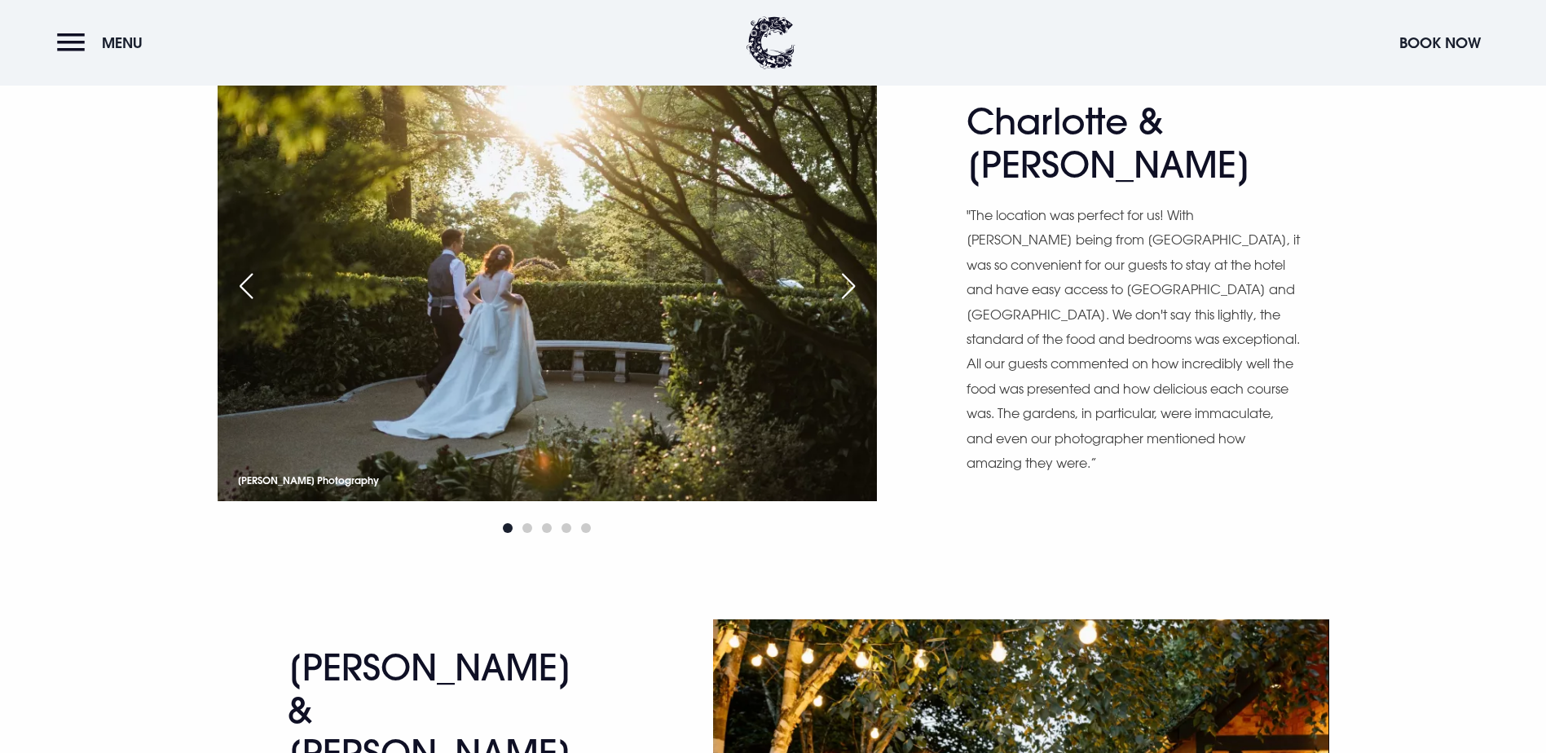
click at [840, 304] on div "Next slide" at bounding box center [848, 286] width 41 height 36
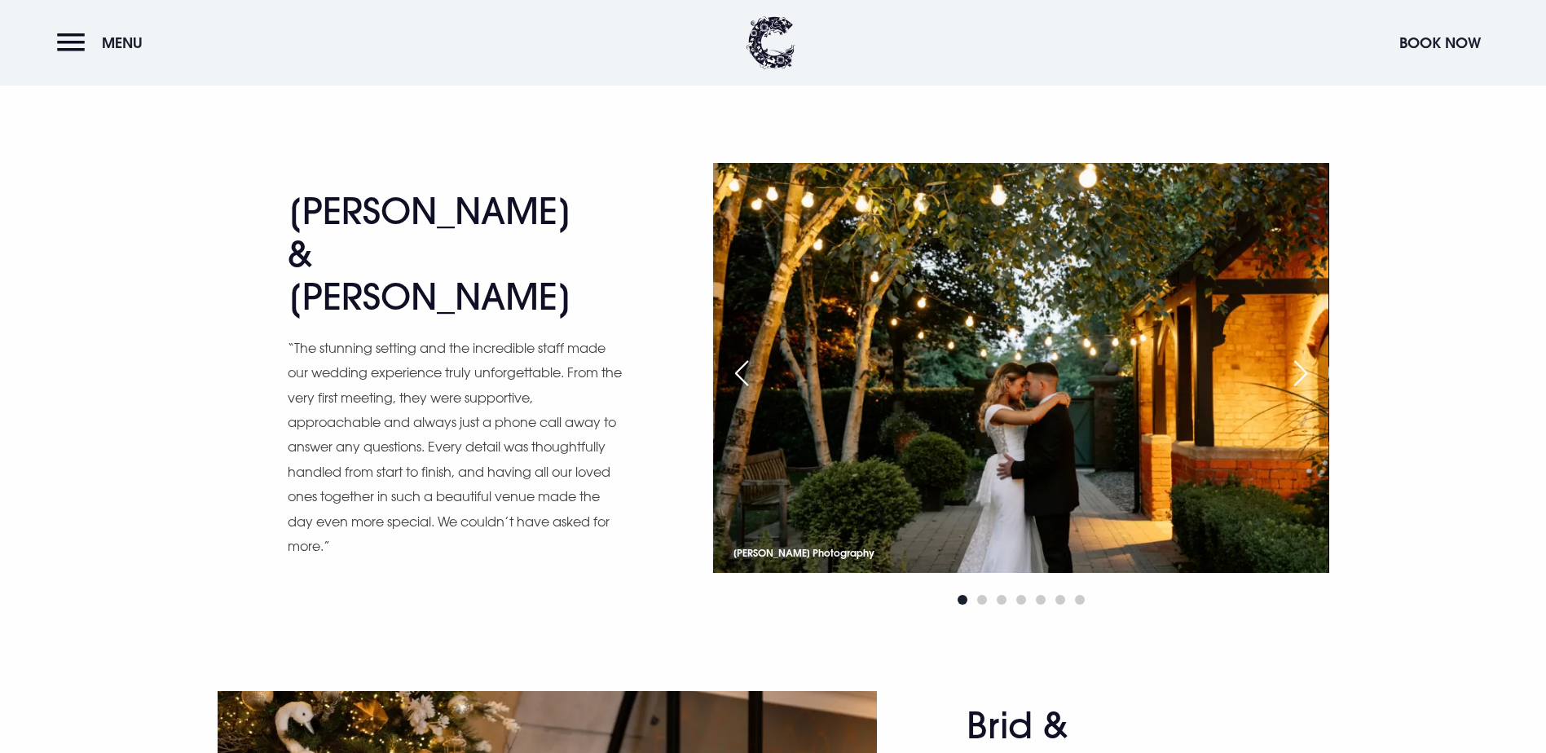
scroll to position [2526, 0]
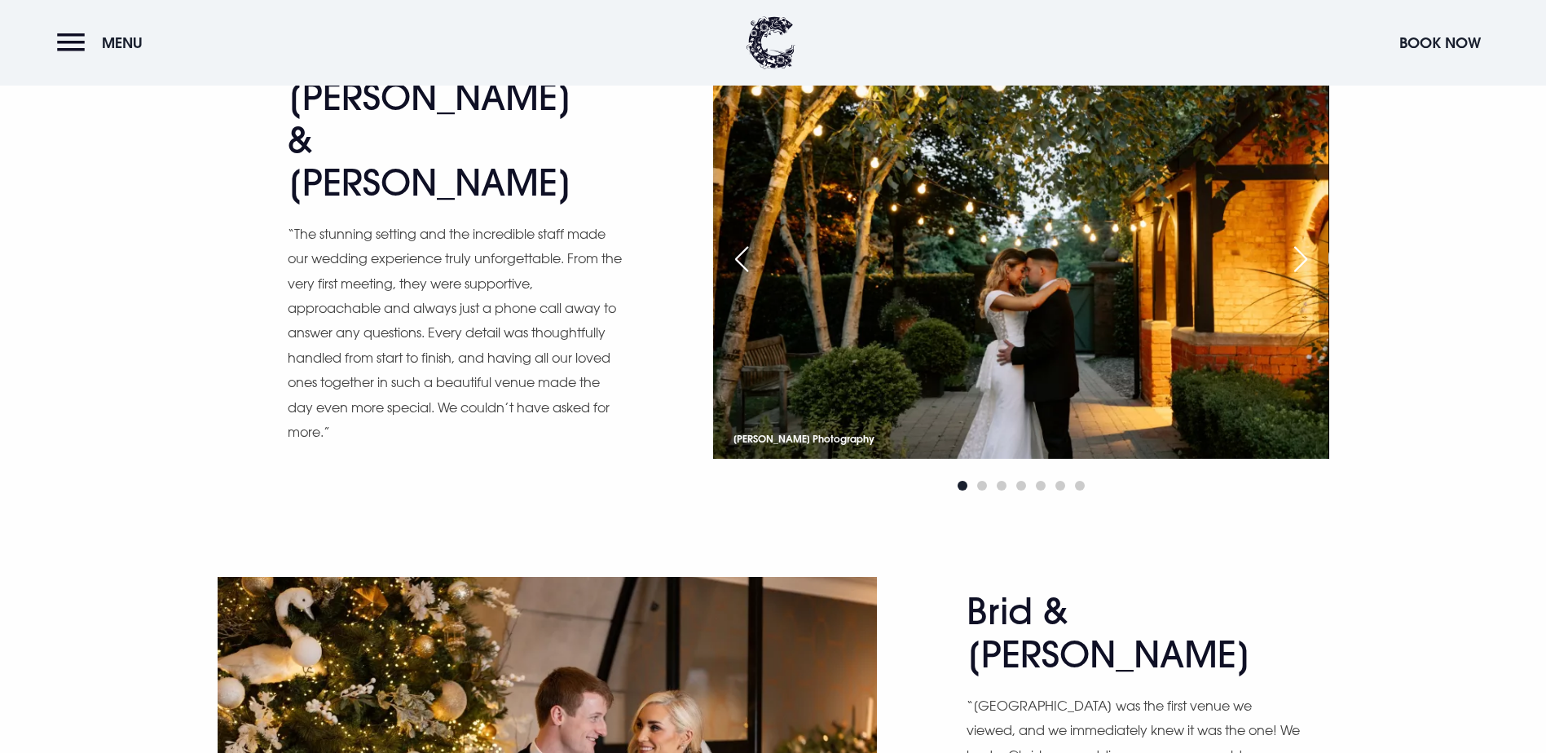
click at [1310, 277] on div "Next slide" at bounding box center [1300, 259] width 41 height 36
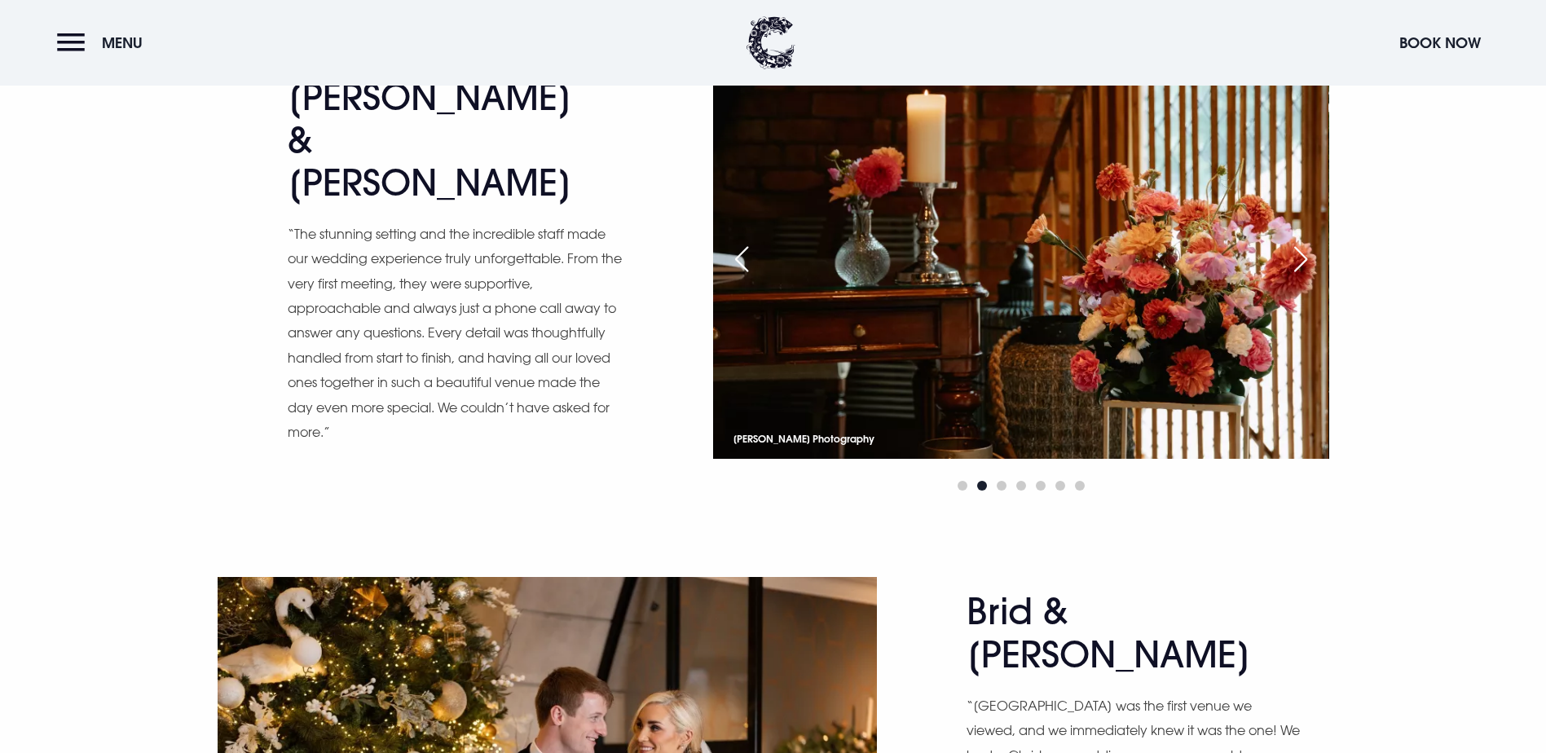
click at [1310, 277] on div "Next slide" at bounding box center [1300, 259] width 41 height 36
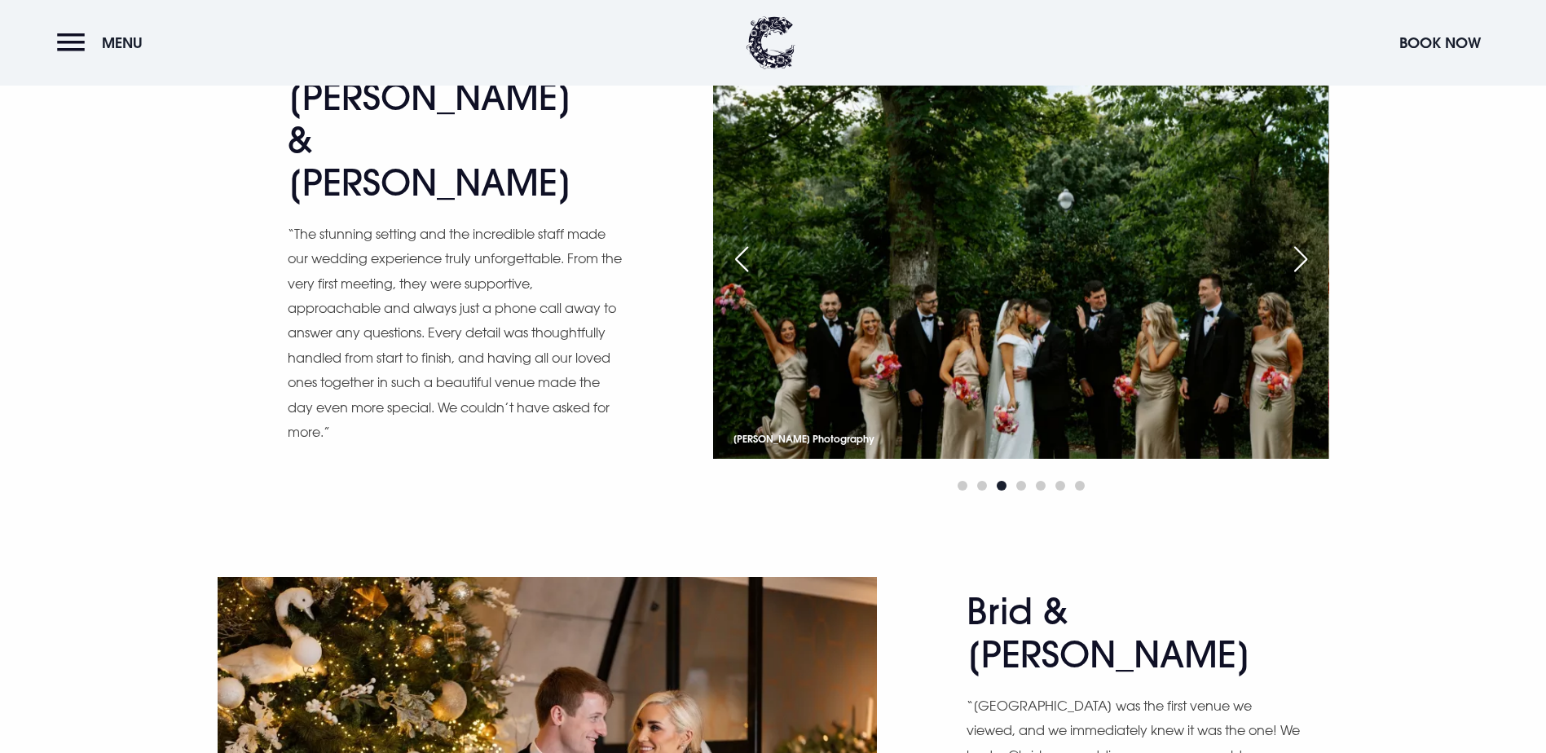
click at [1310, 277] on div "Next slide" at bounding box center [1300, 259] width 41 height 36
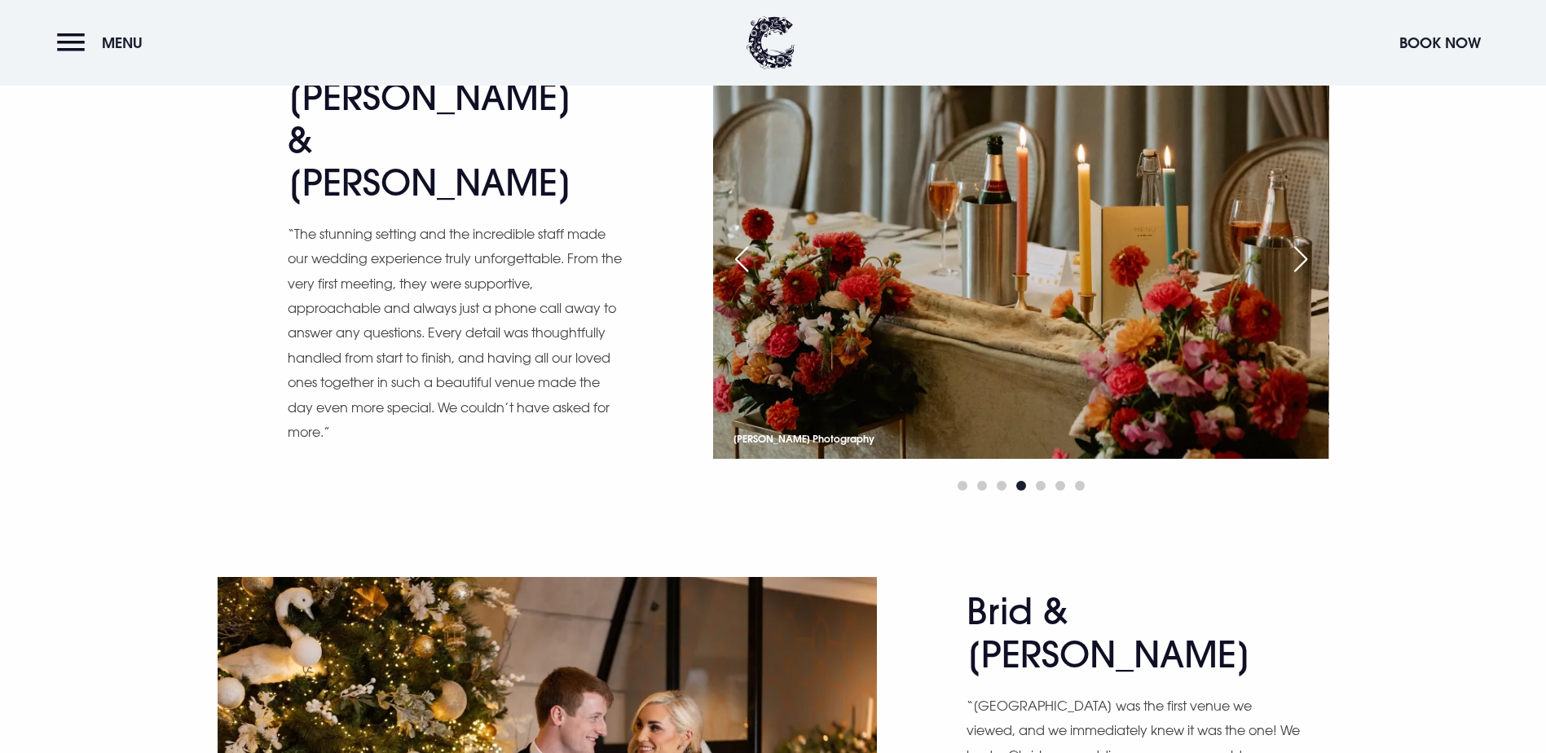
click at [1310, 277] on div "Next slide" at bounding box center [1300, 259] width 41 height 36
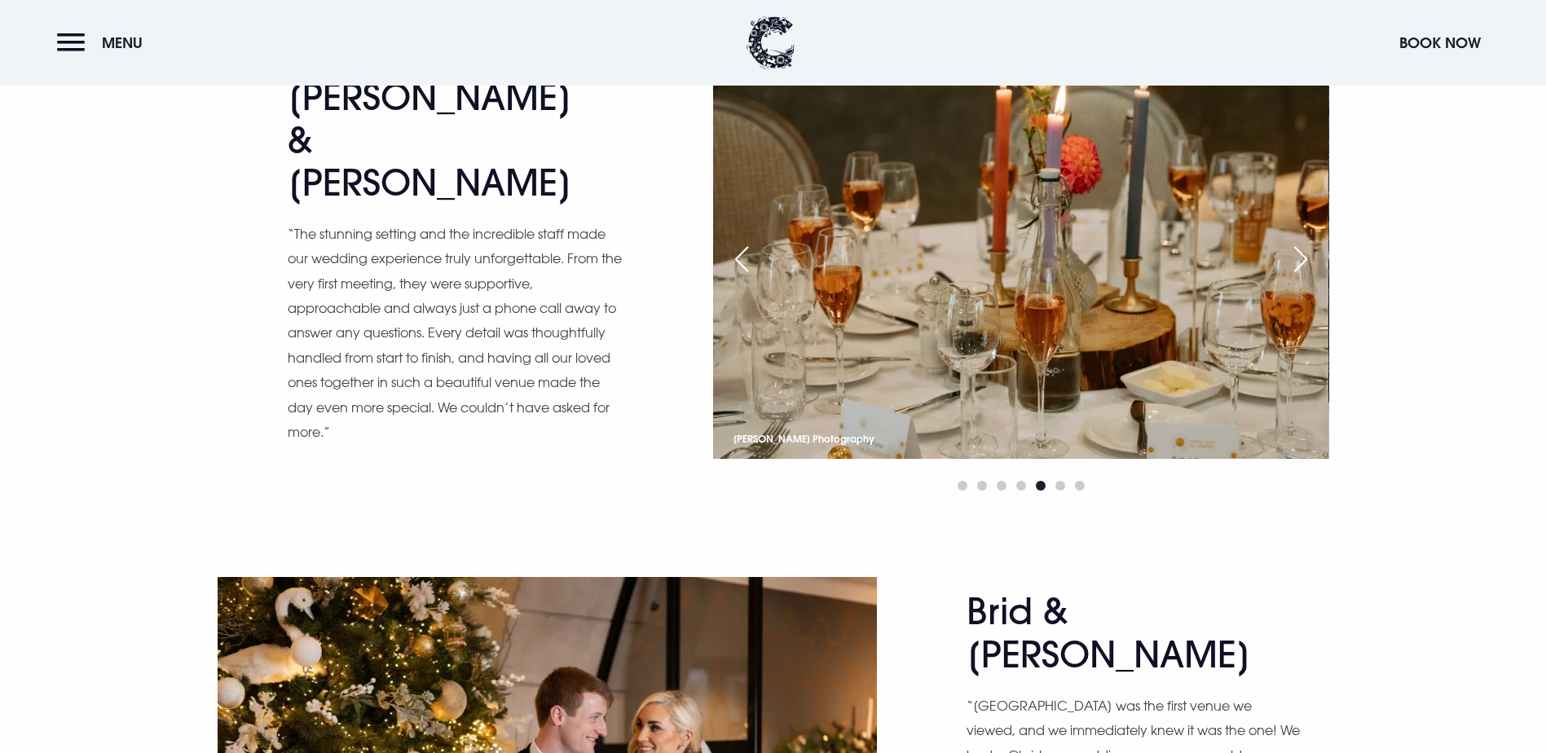
click at [1310, 277] on div "Next slide" at bounding box center [1300, 259] width 41 height 36
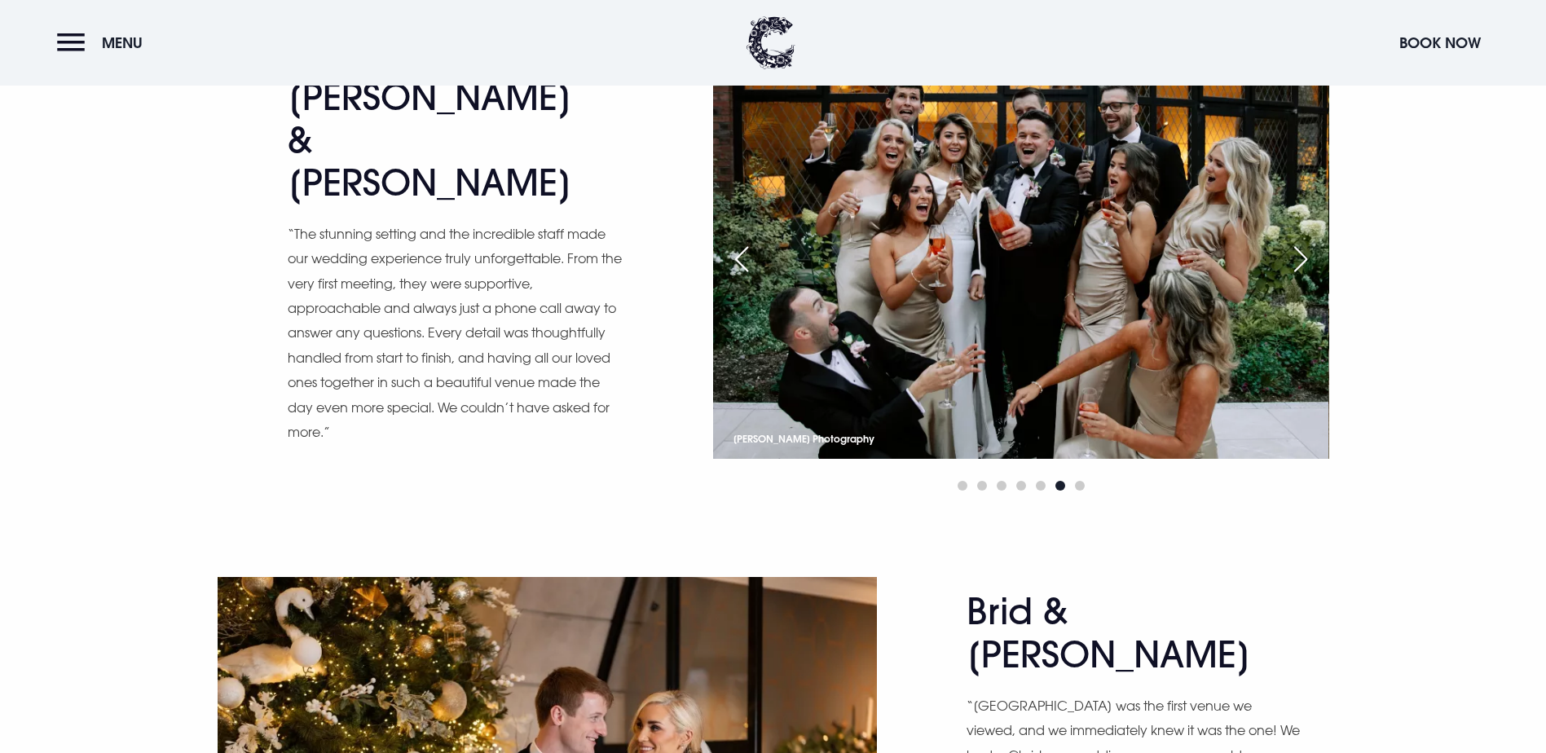
click at [1310, 277] on div "Next slide" at bounding box center [1300, 259] width 41 height 36
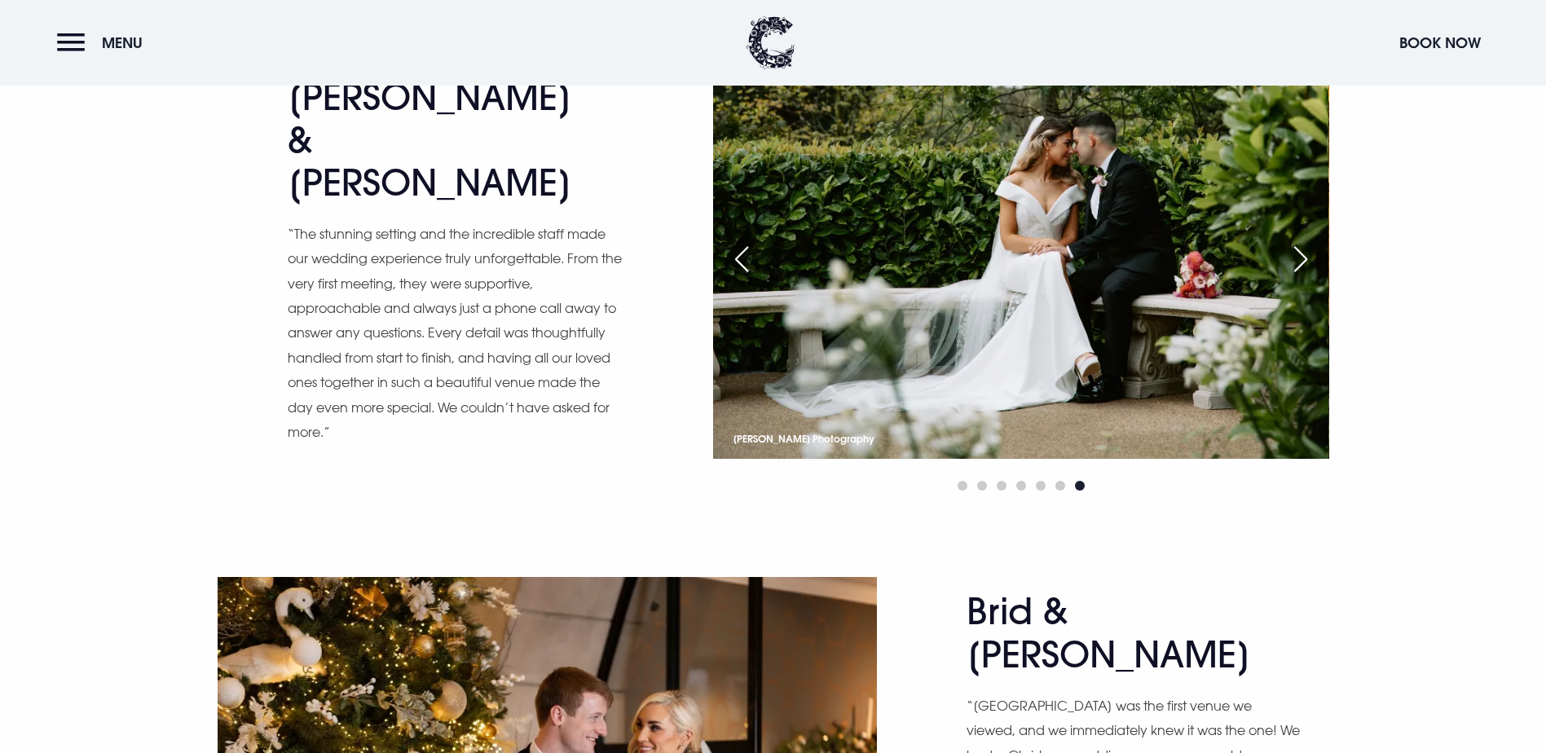
click at [1310, 277] on div "Next slide" at bounding box center [1300, 259] width 41 height 36
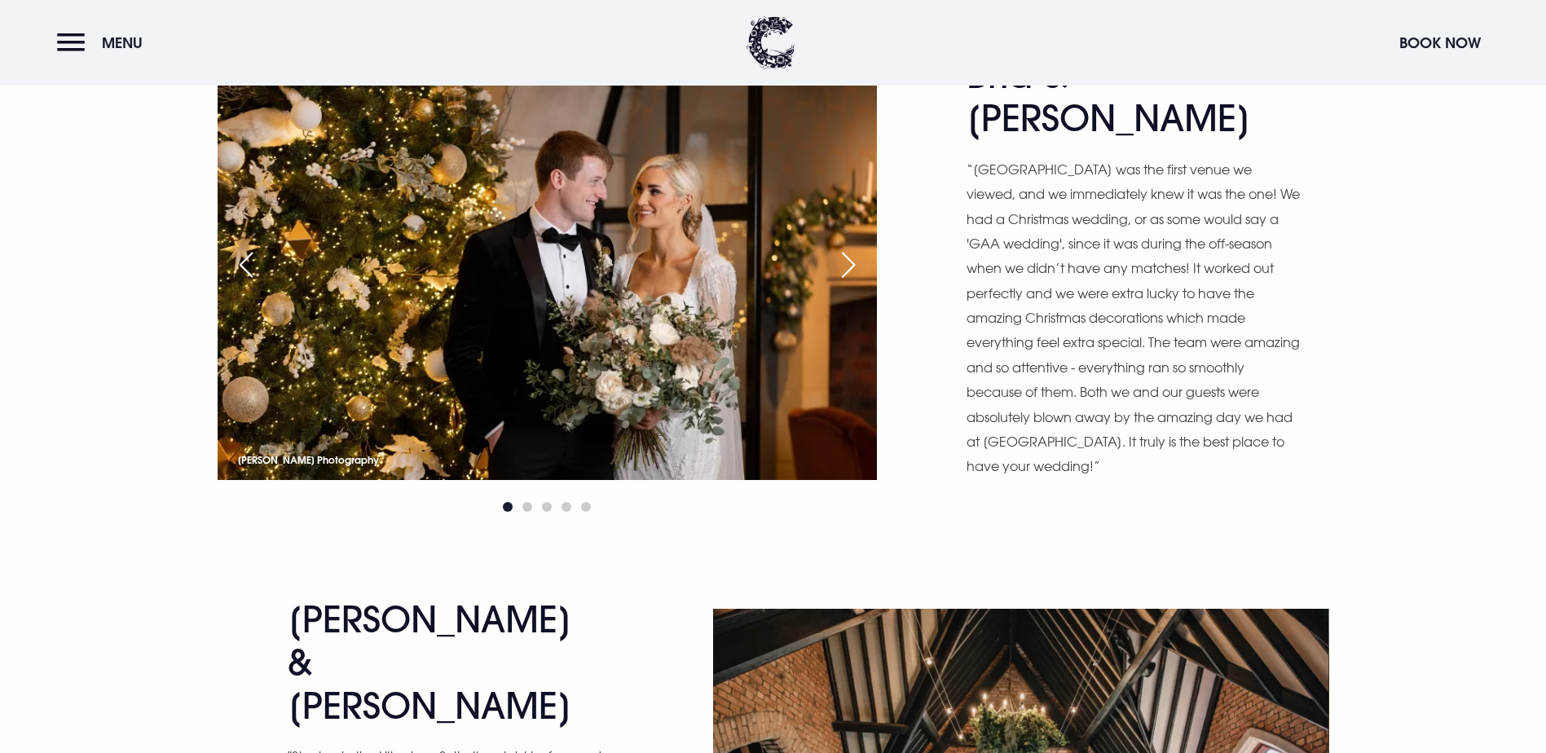
scroll to position [3097, 0]
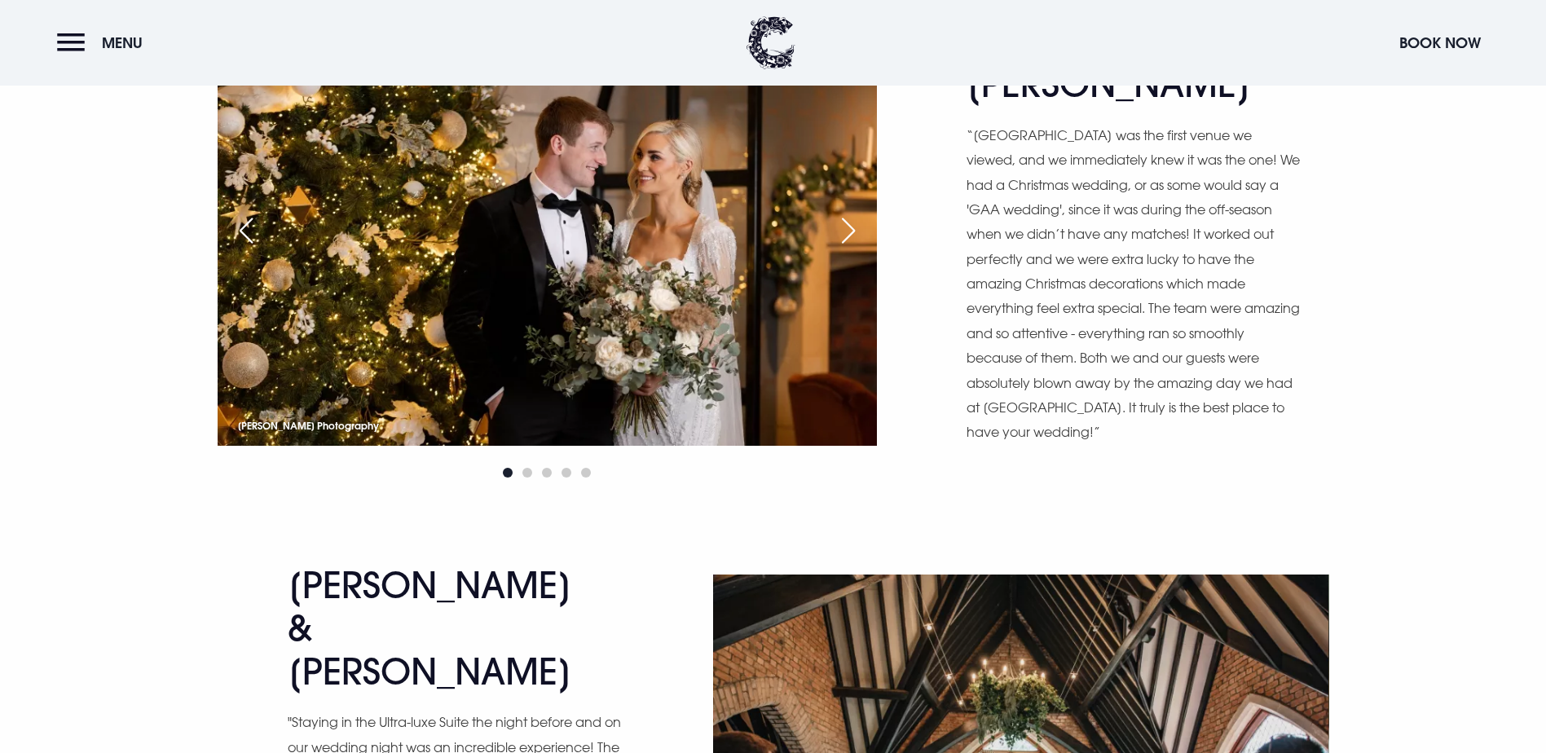
click at [843, 249] on div "Next slide" at bounding box center [848, 231] width 41 height 36
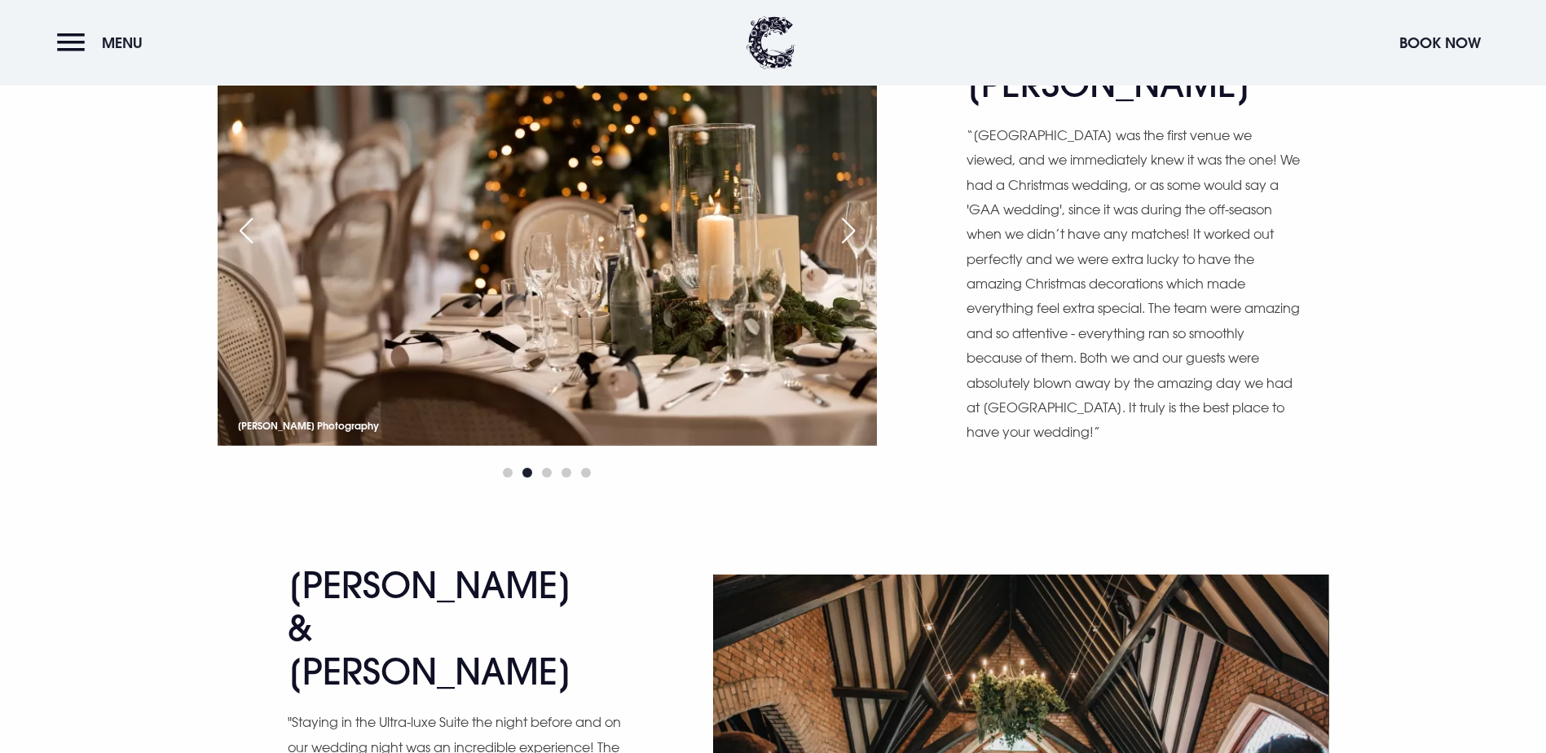
click at [843, 249] on div "Next slide" at bounding box center [848, 231] width 41 height 36
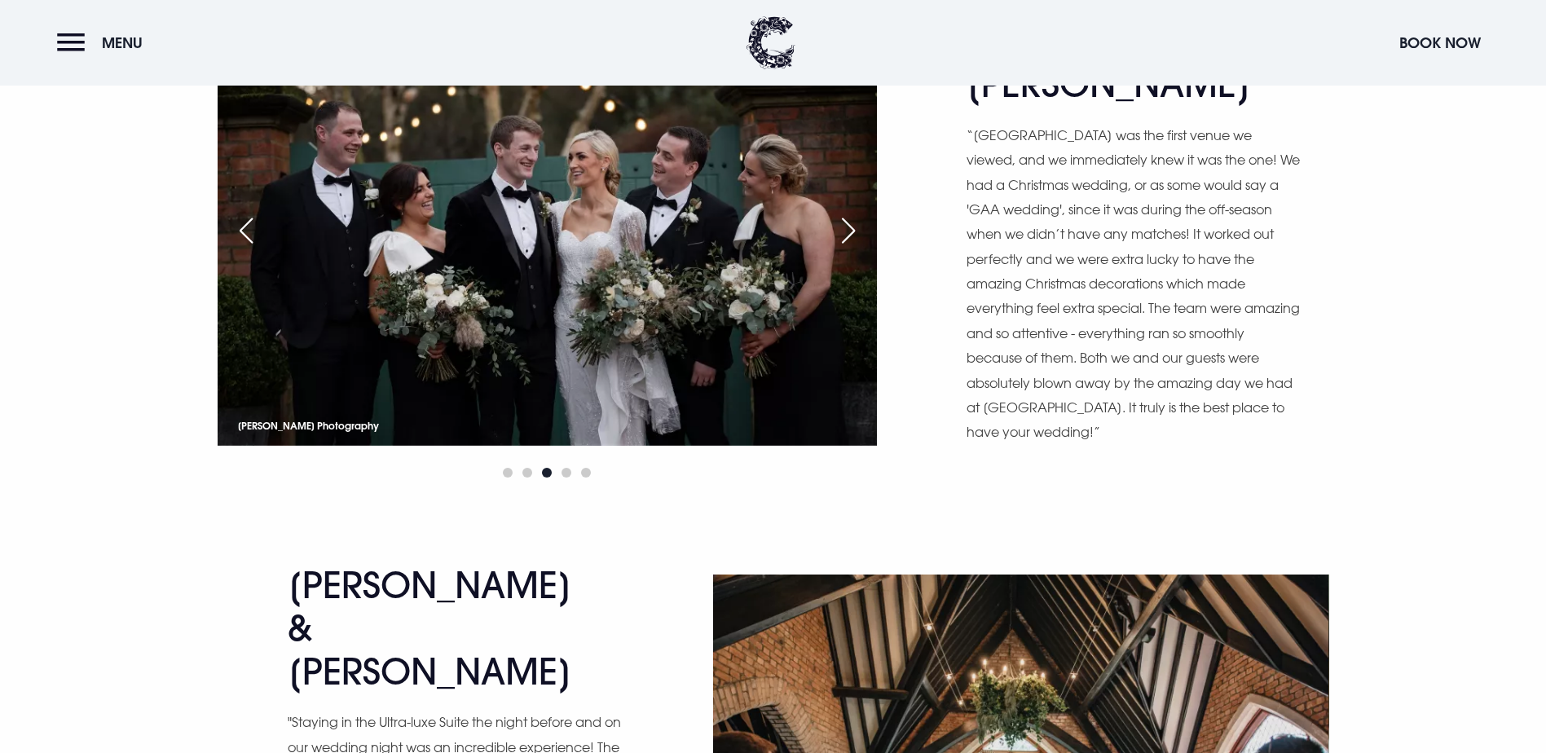
click at [843, 249] on div "Next slide" at bounding box center [848, 231] width 41 height 36
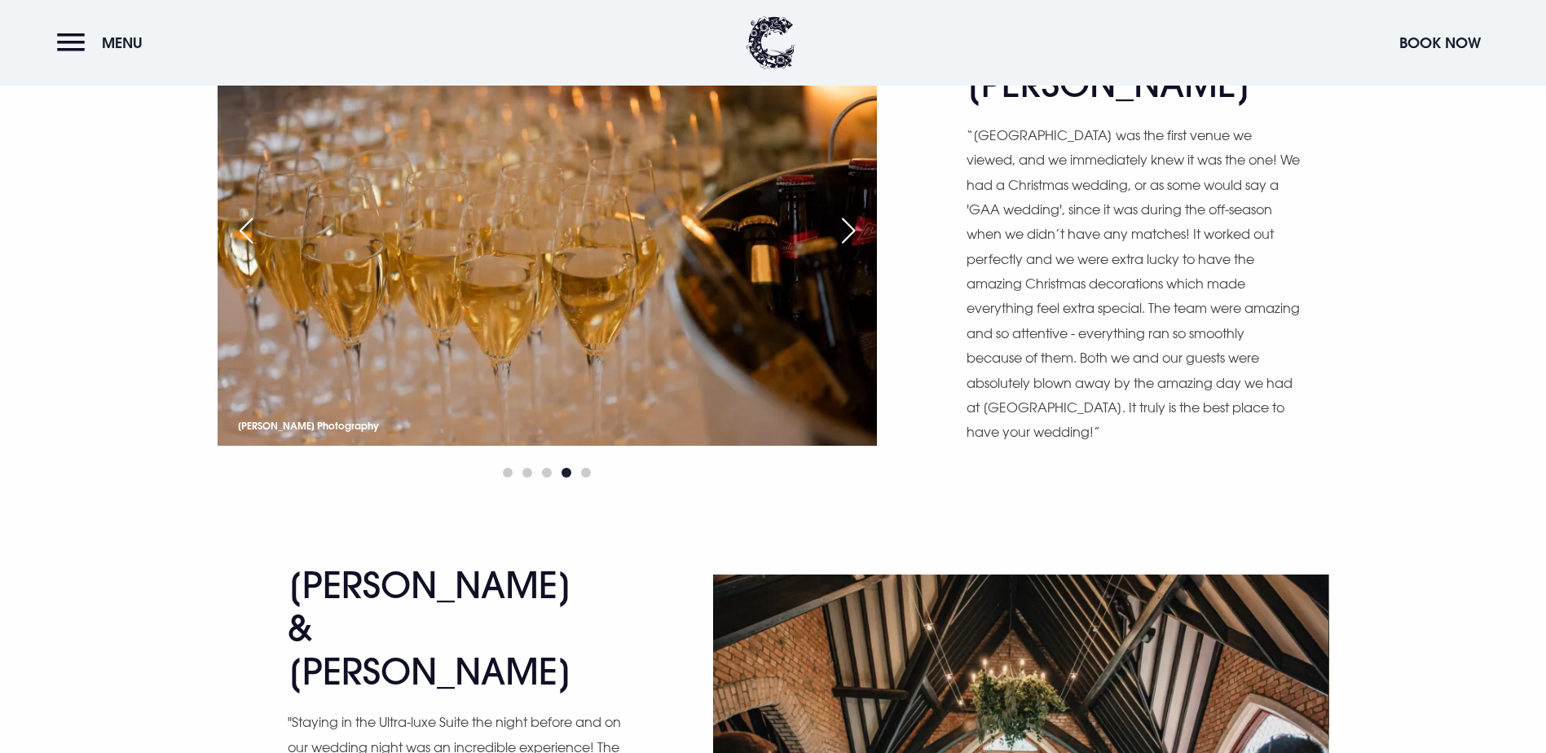
click at [843, 249] on div "Next slide" at bounding box center [848, 231] width 41 height 36
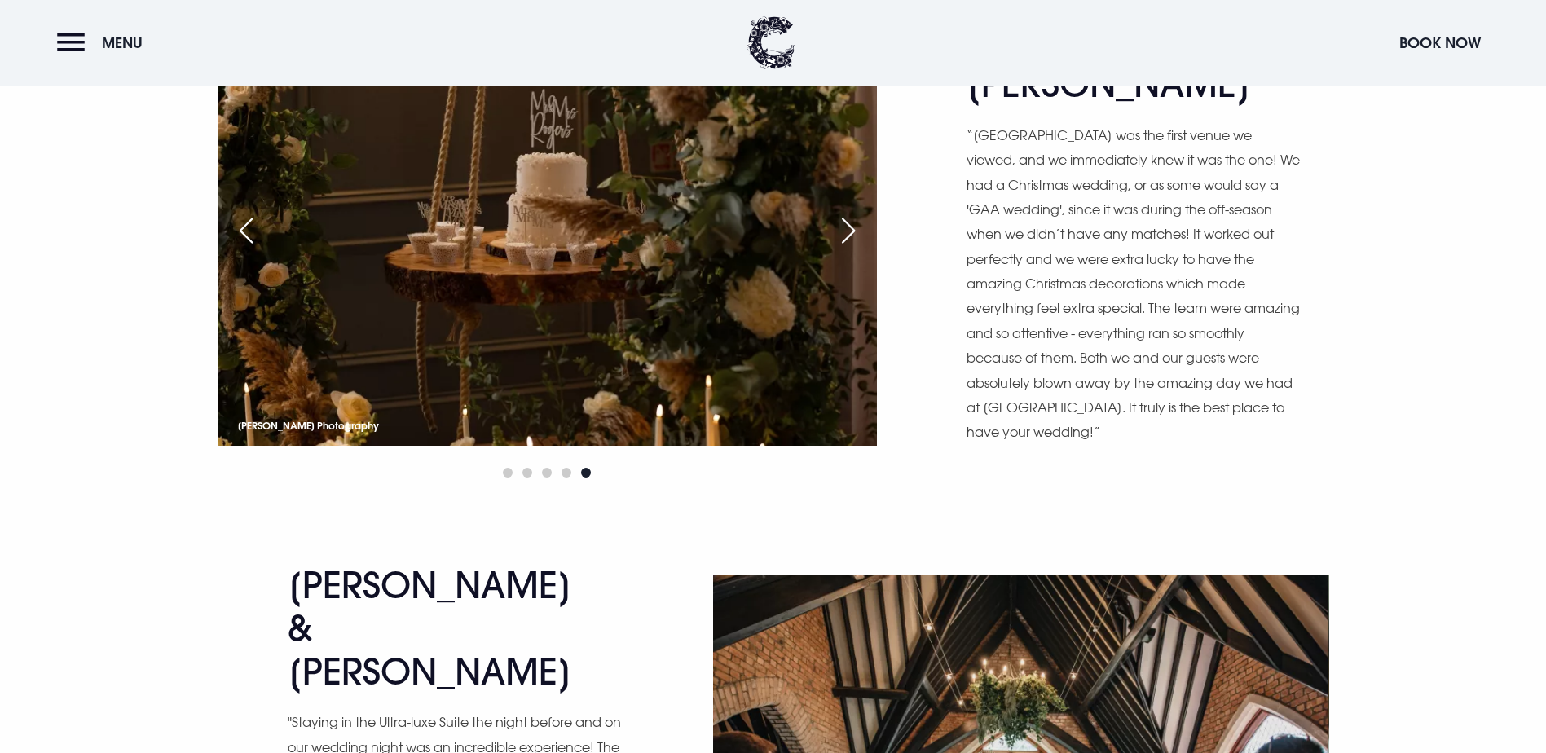
click at [843, 249] on div "Next slide" at bounding box center [848, 231] width 41 height 36
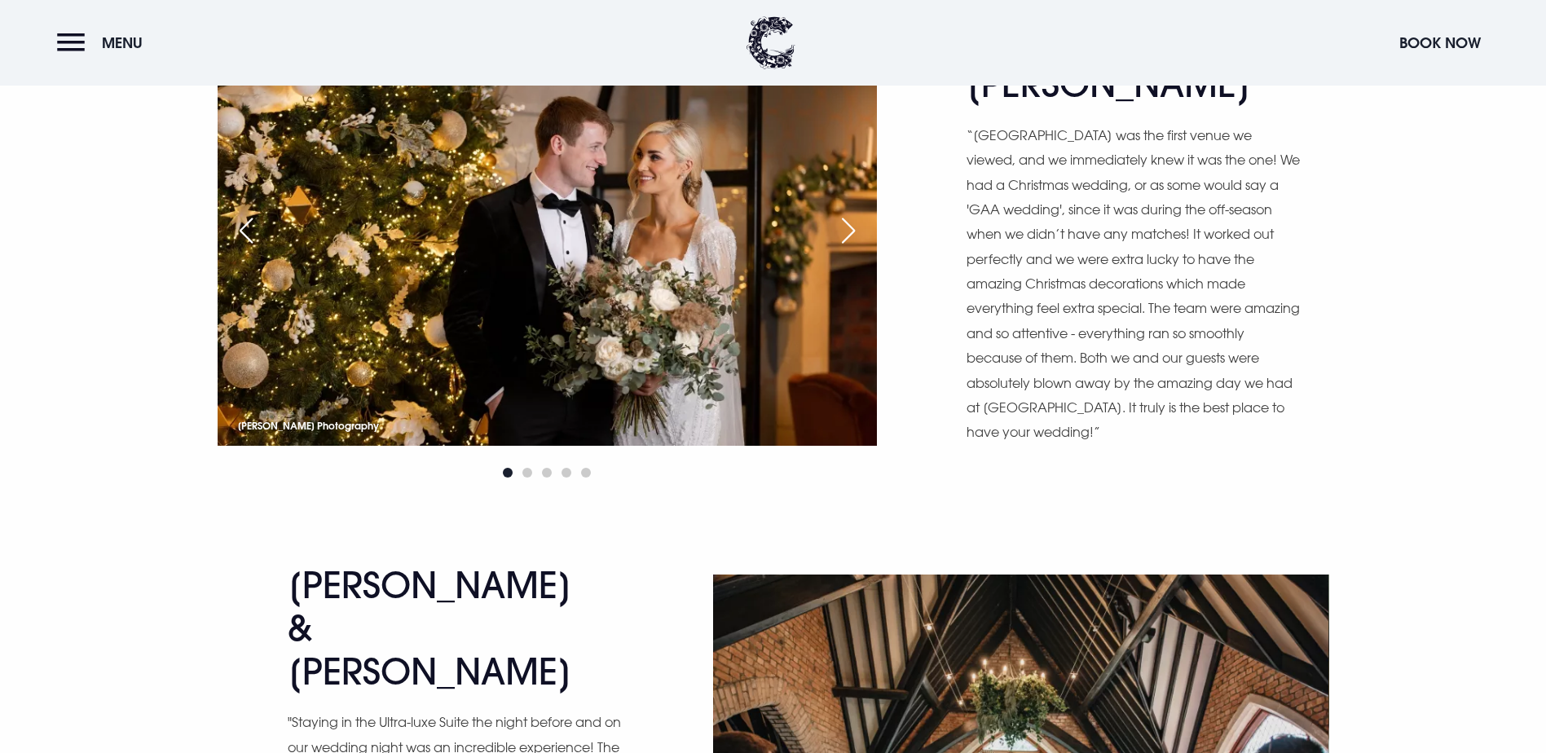
click at [843, 249] on div "Next slide" at bounding box center [848, 231] width 41 height 36
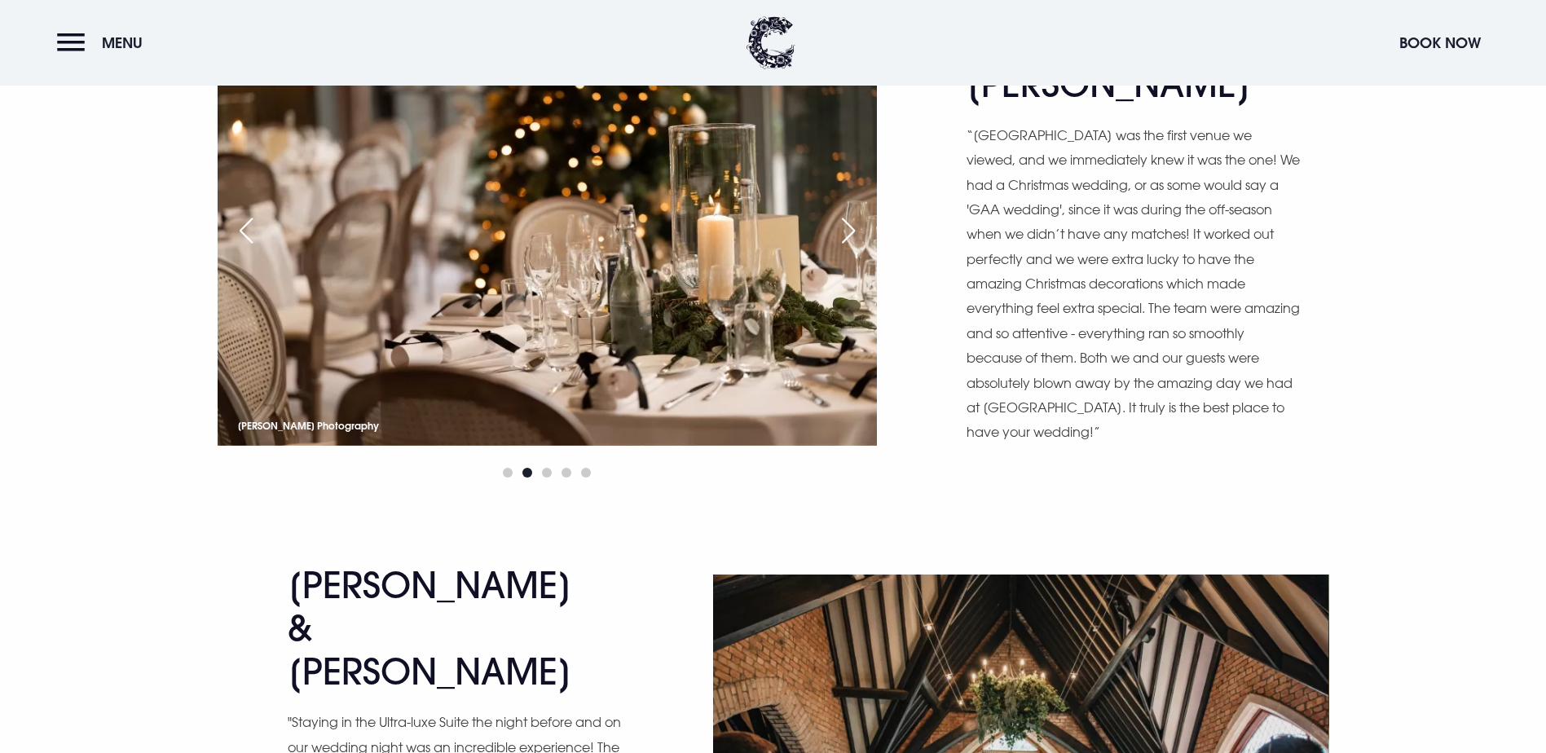
click at [843, 249] on div "Next slide" at bounding box center [848, 231] width 41 height 36
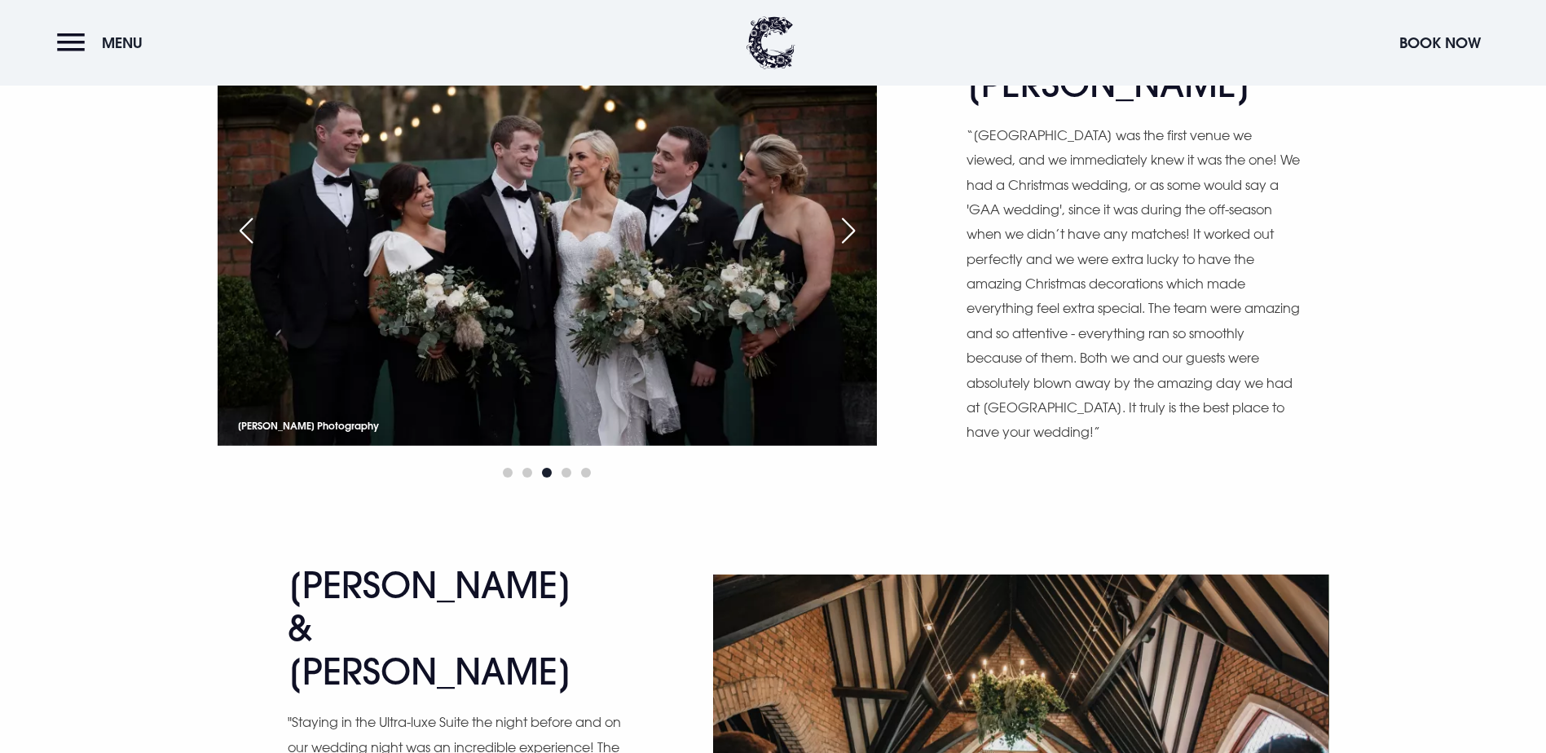
click at [843, 249] on div "Next slide" at bounding box center [848, 231] width 41 height 36
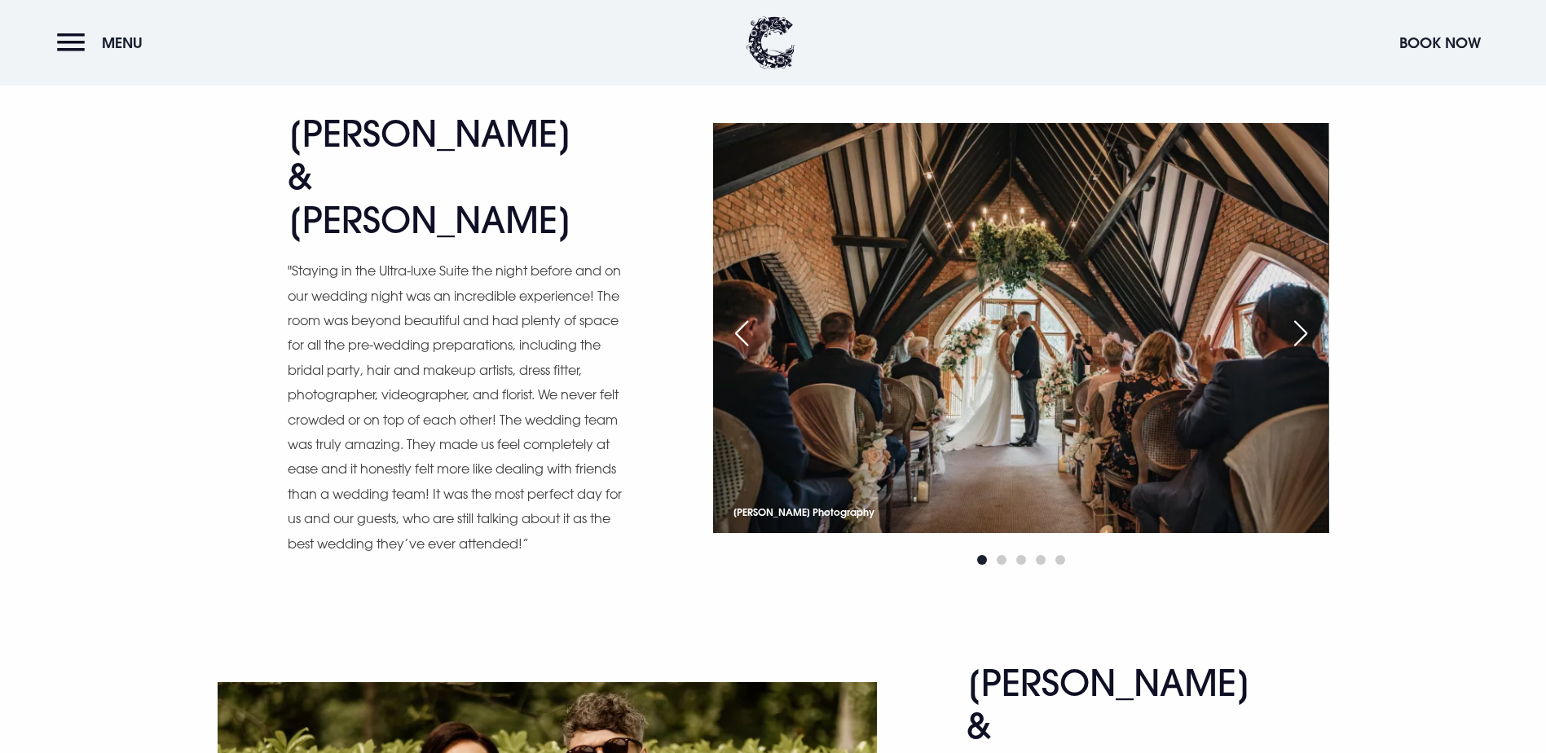
scroll to position [3585, 0]
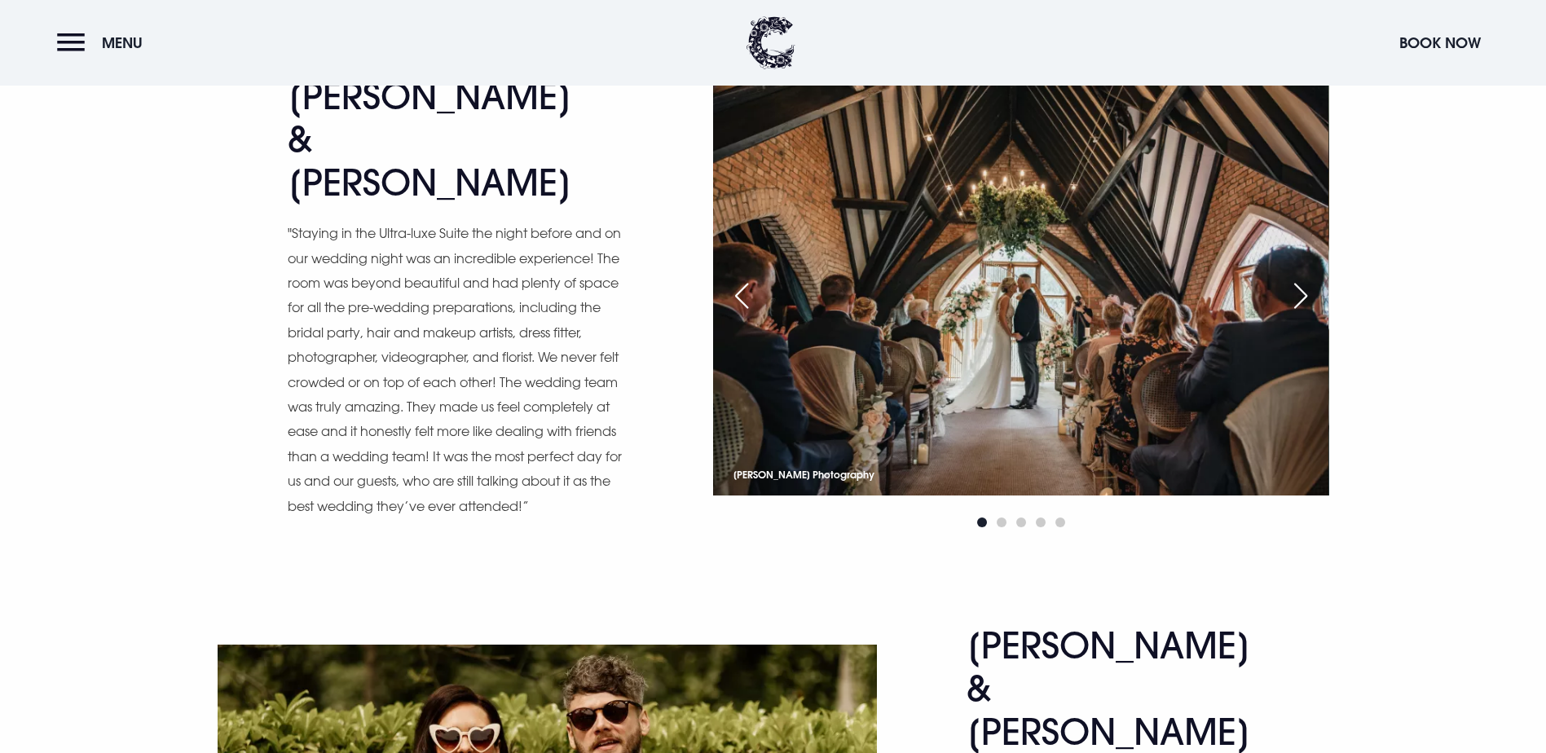
click at [1309, 314] on div "Next slide" at bounding box center [1300, 296] width 41 height 36
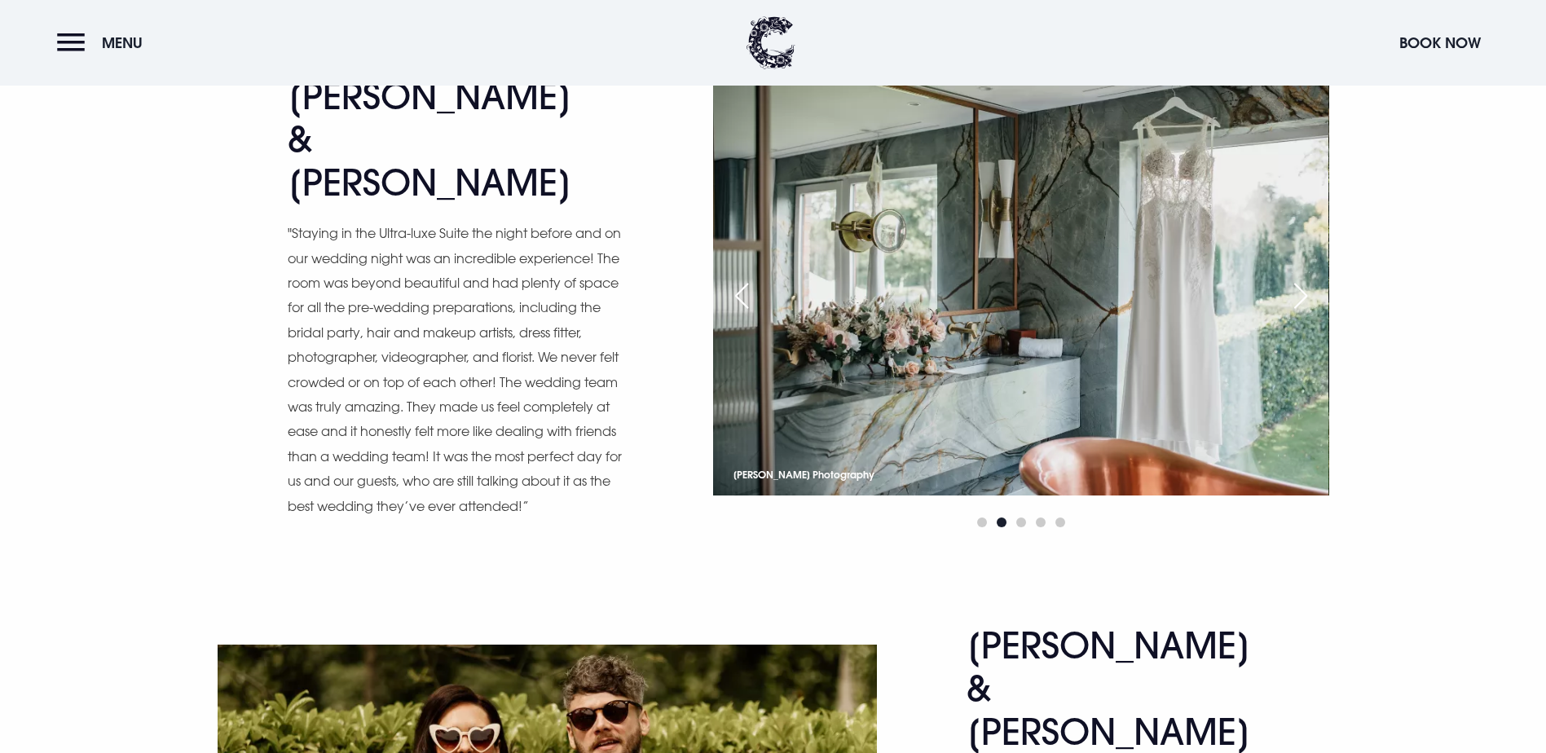
click at [1309, 314] on div "Next slide" at bounding box center [1300, 296] width 41 height 36
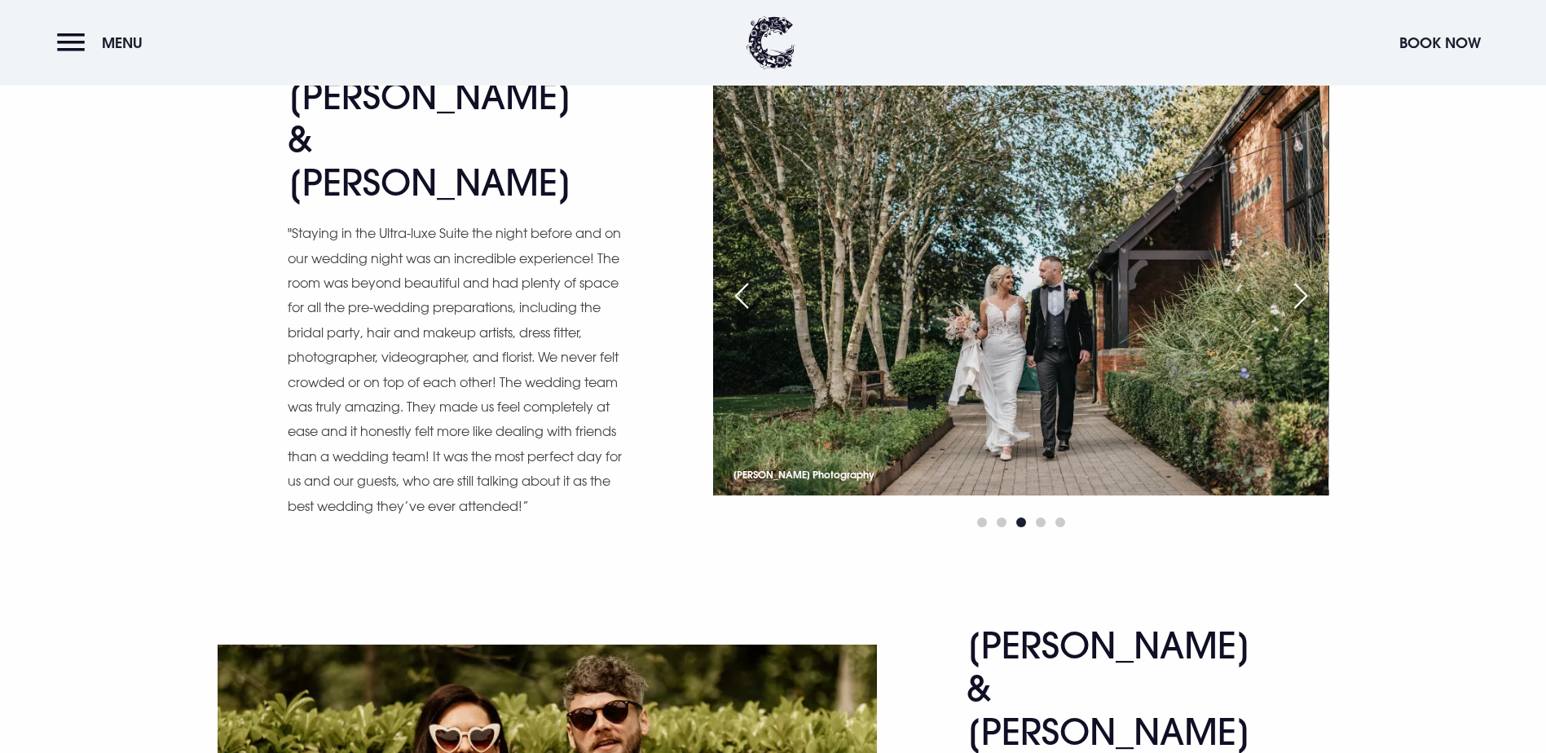
click at [1309, 314] on div "Next slide" at bounding box center [1300, 296] width 41 height 36
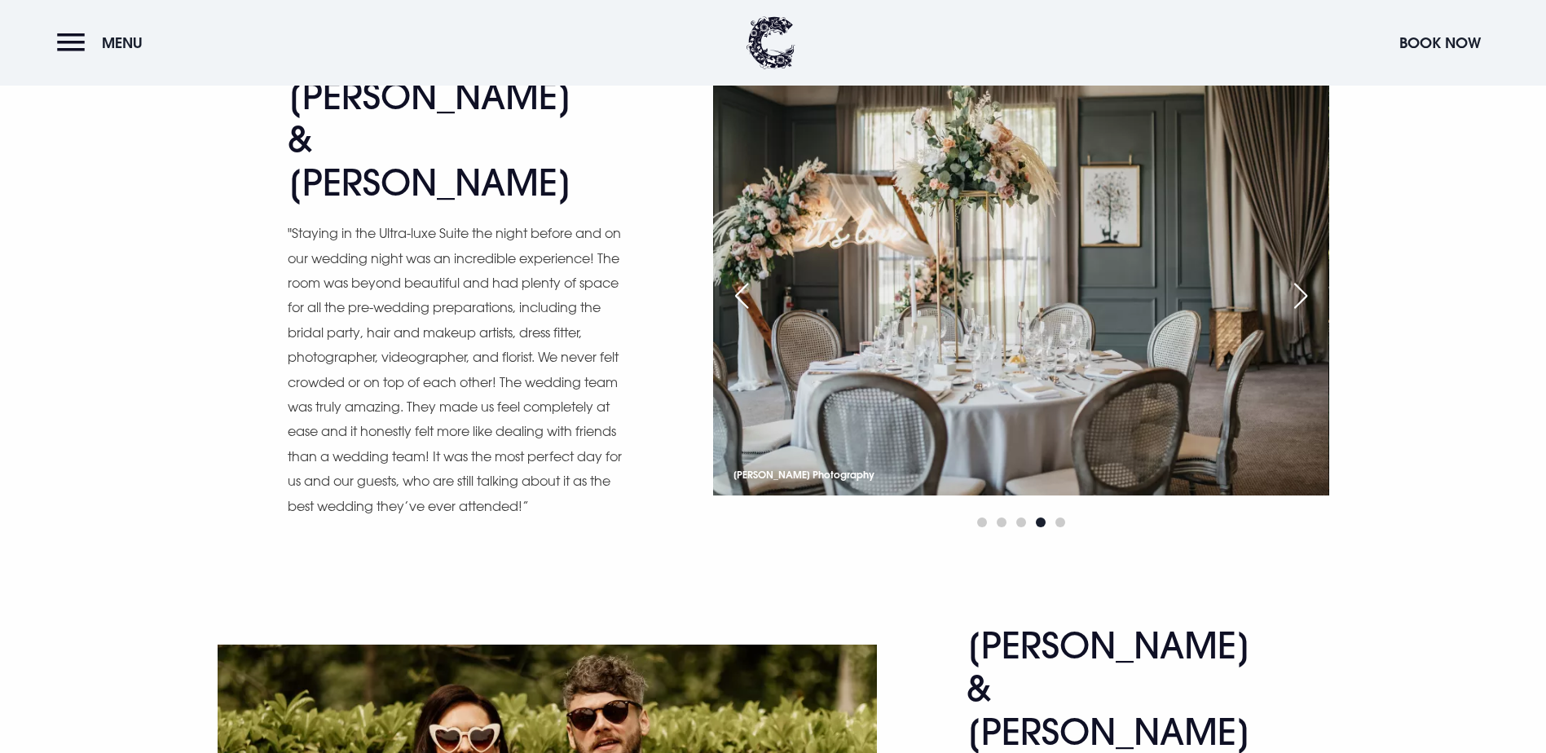
click at [1309, 314] on div "Next slide" at bounding box center [1300, 296] width 41 height 36
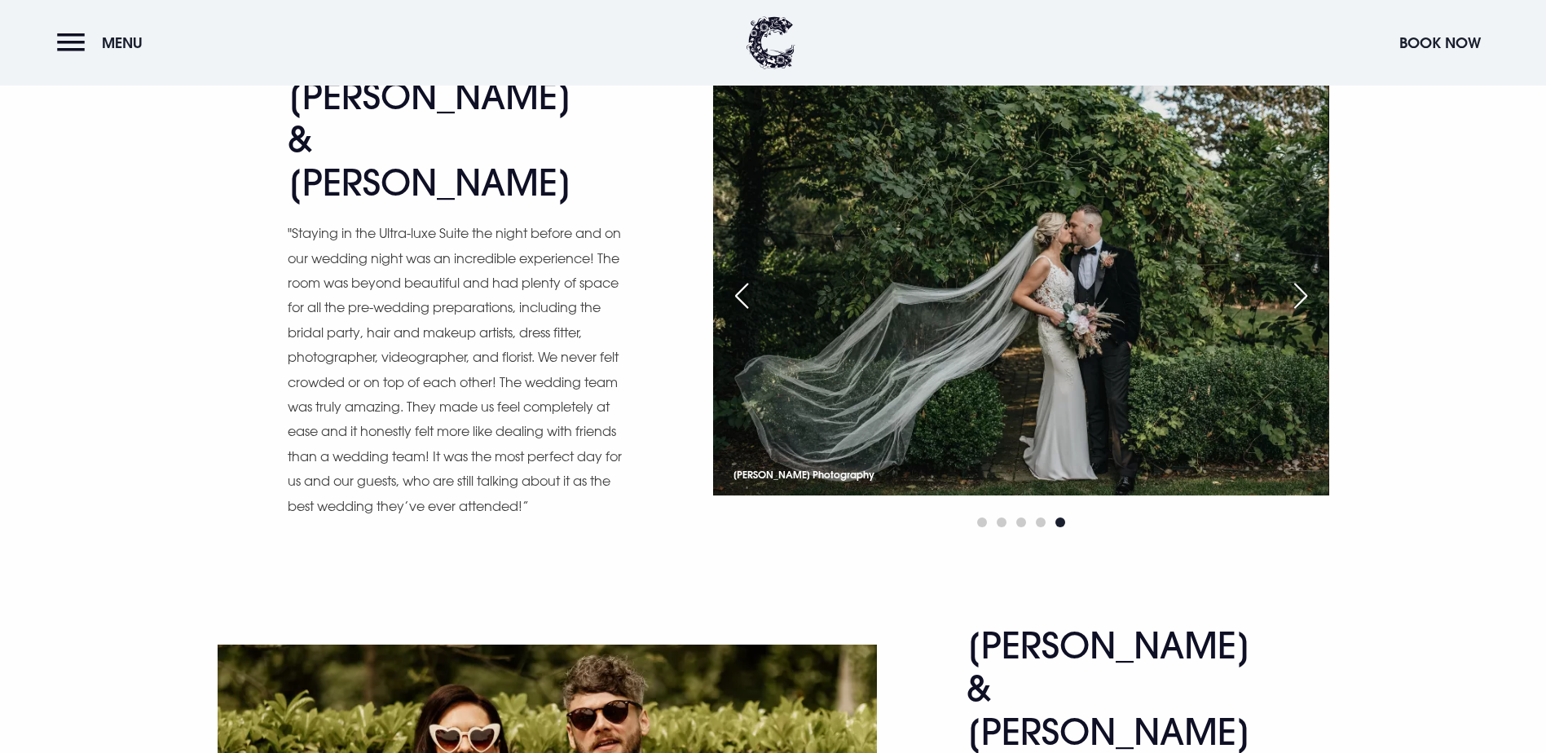
click at [1309, 314] on div "Next slide" at bounding box center [1300, 296] width 41 height 36
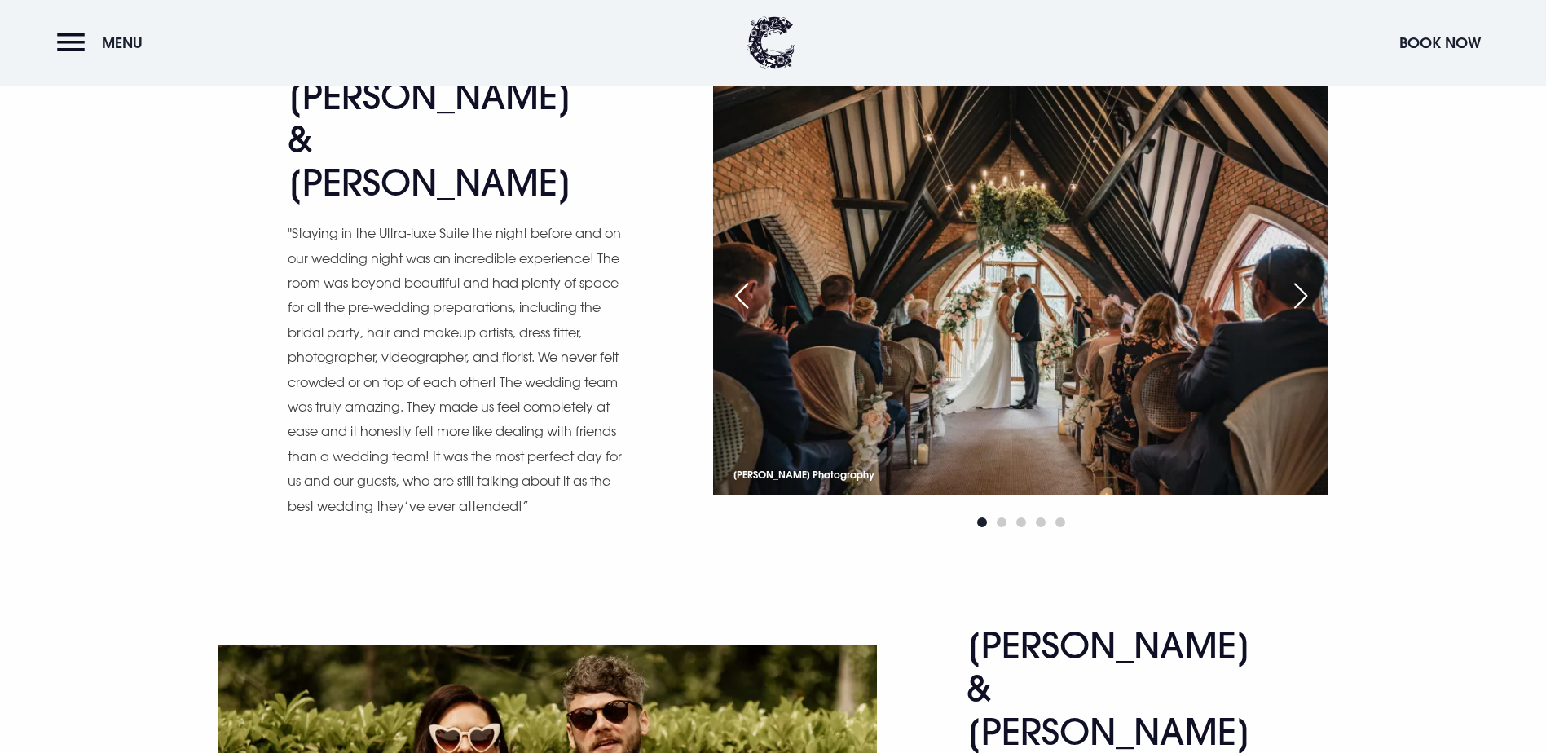
click at [1309, 314] on div "Next slide" at bounding box center [1300, 296] width 41 height 36
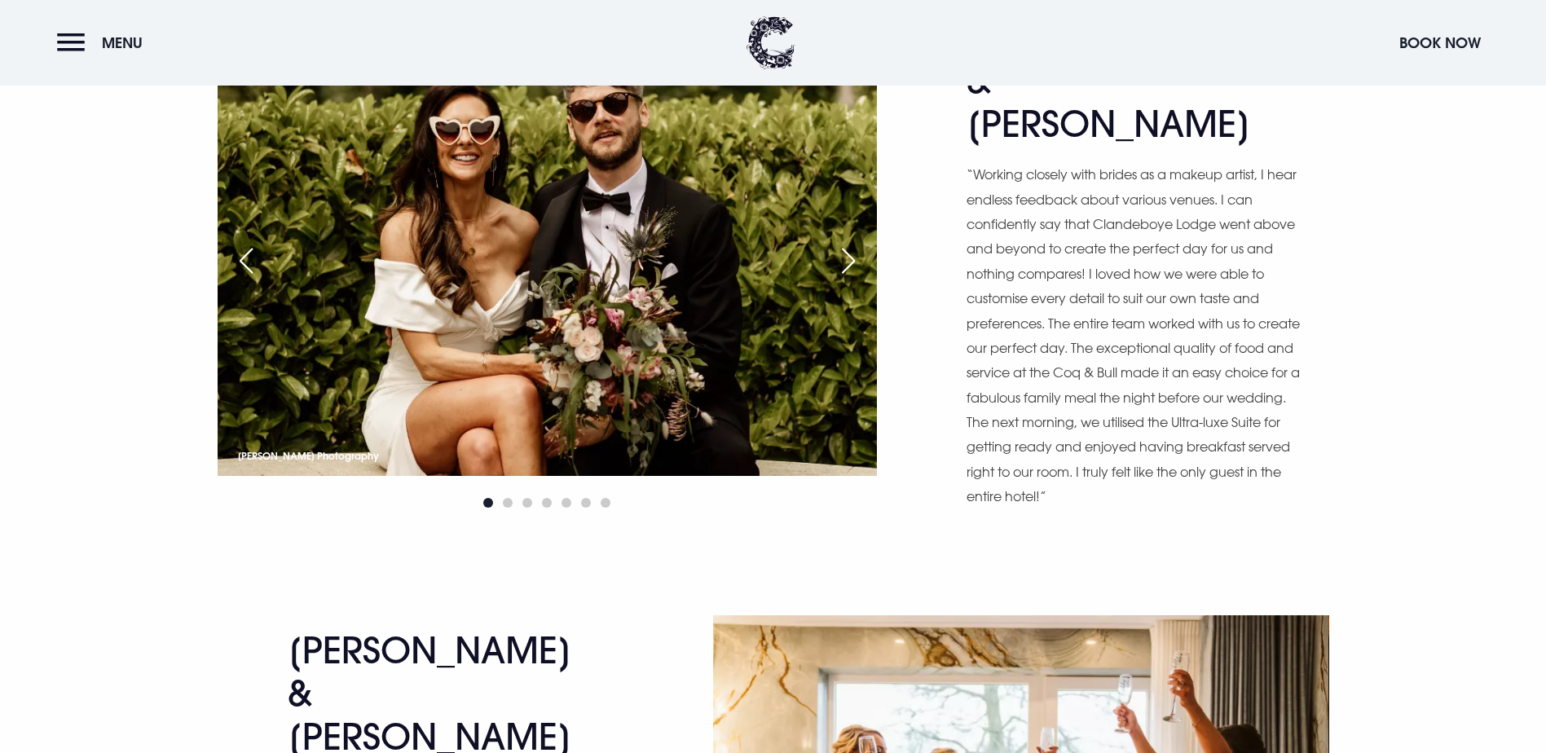
scroll to position [4156, 0]
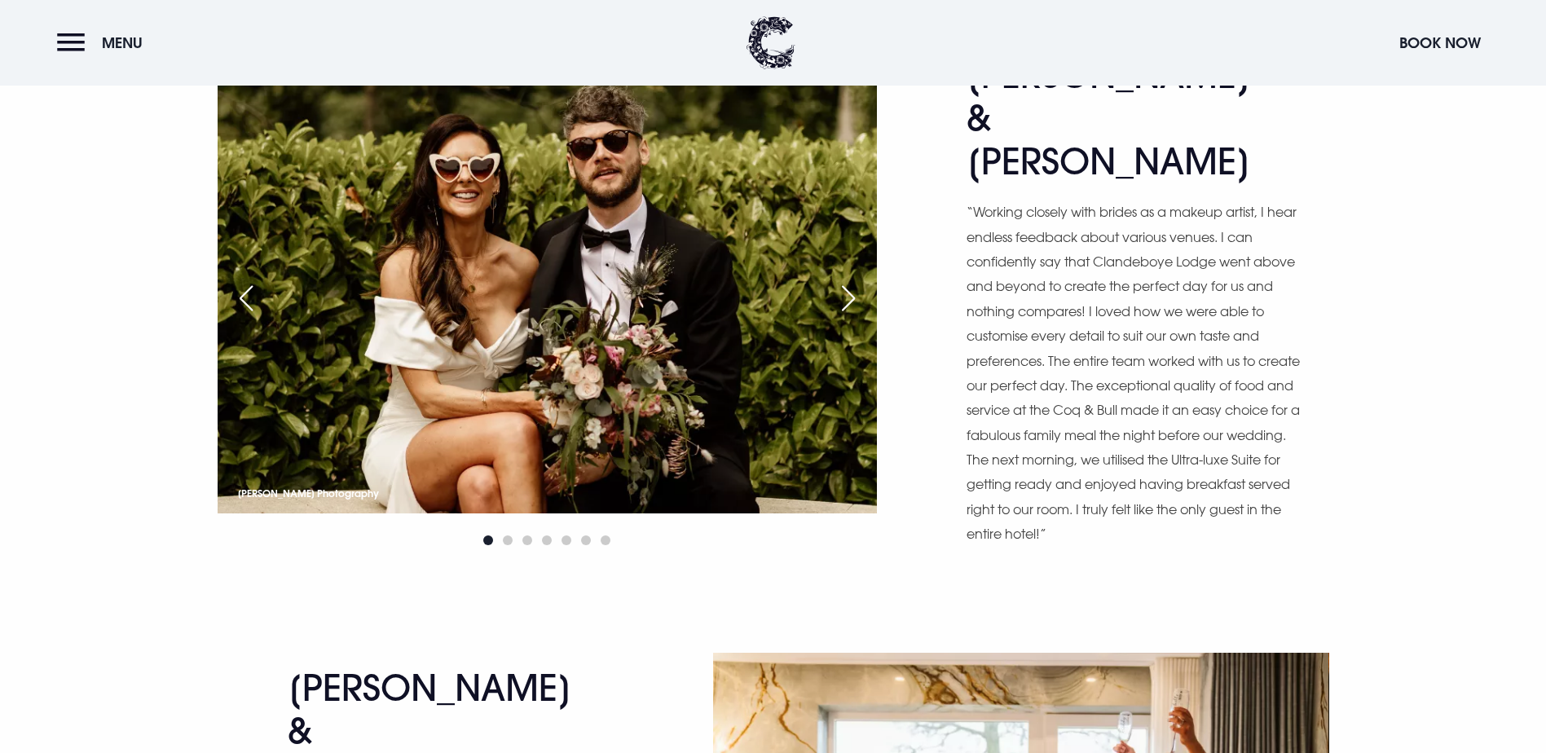
click at [846, 316] on div "Next slide" at bounding box center [848, 298] width 41 height 36
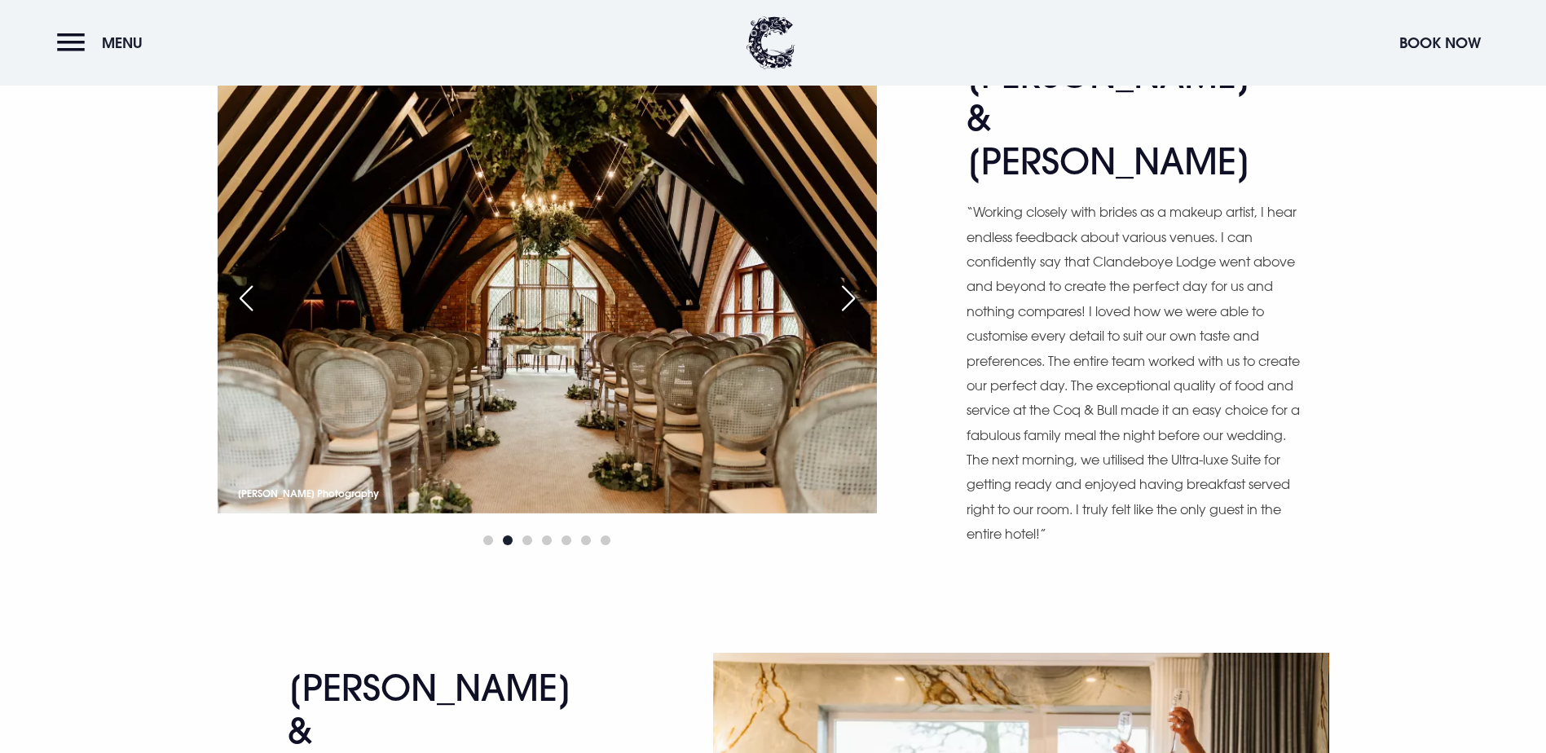
click at [846, 316] on div "Next slide" at bounding box center [848, 298] width 41 height 36
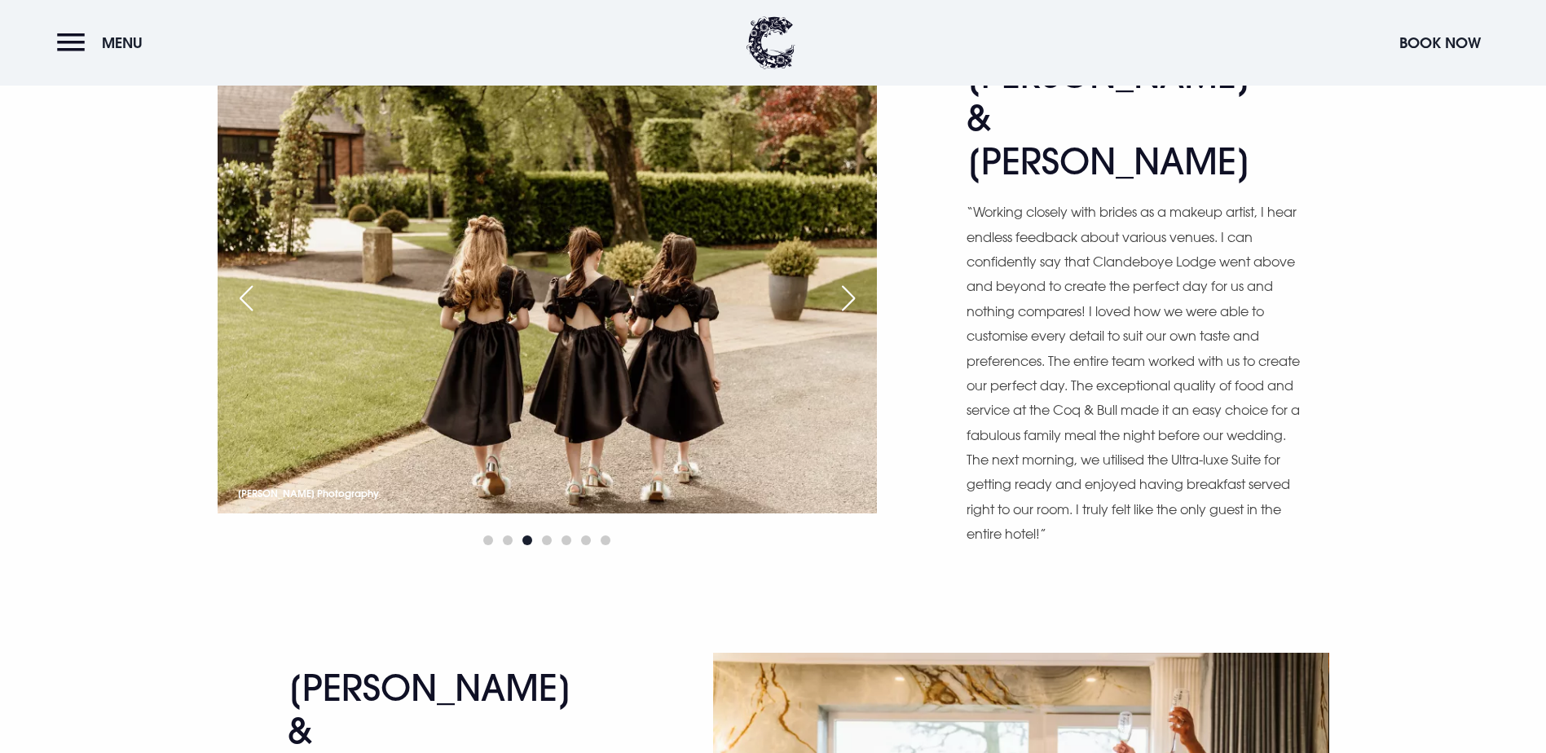
click at [846, 316] on div "Next slide" at bounding box center [848, 298] width 41 height 36
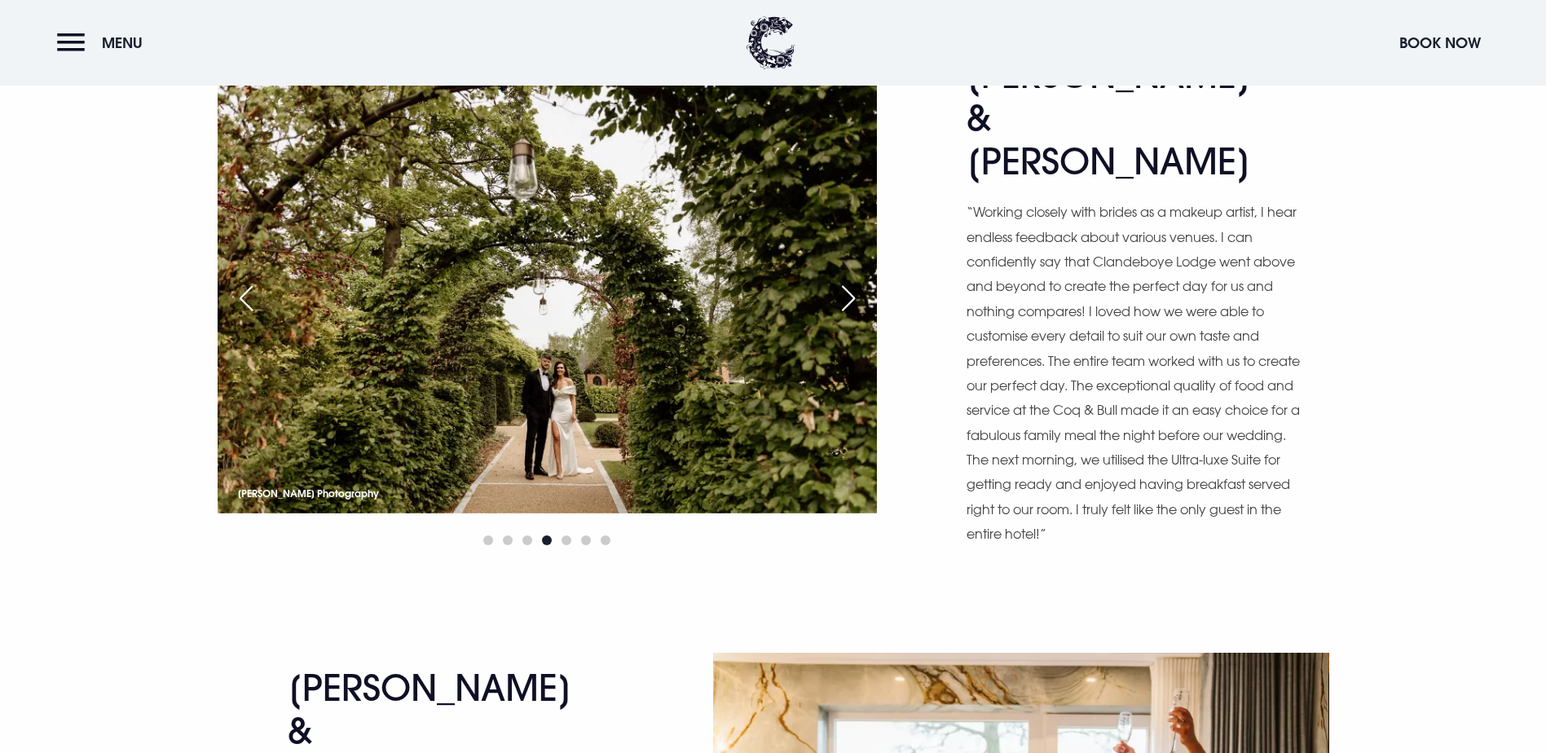
click at [846, 316] on div "Next slide" at bounding box center [848, 298] width 41 height 36
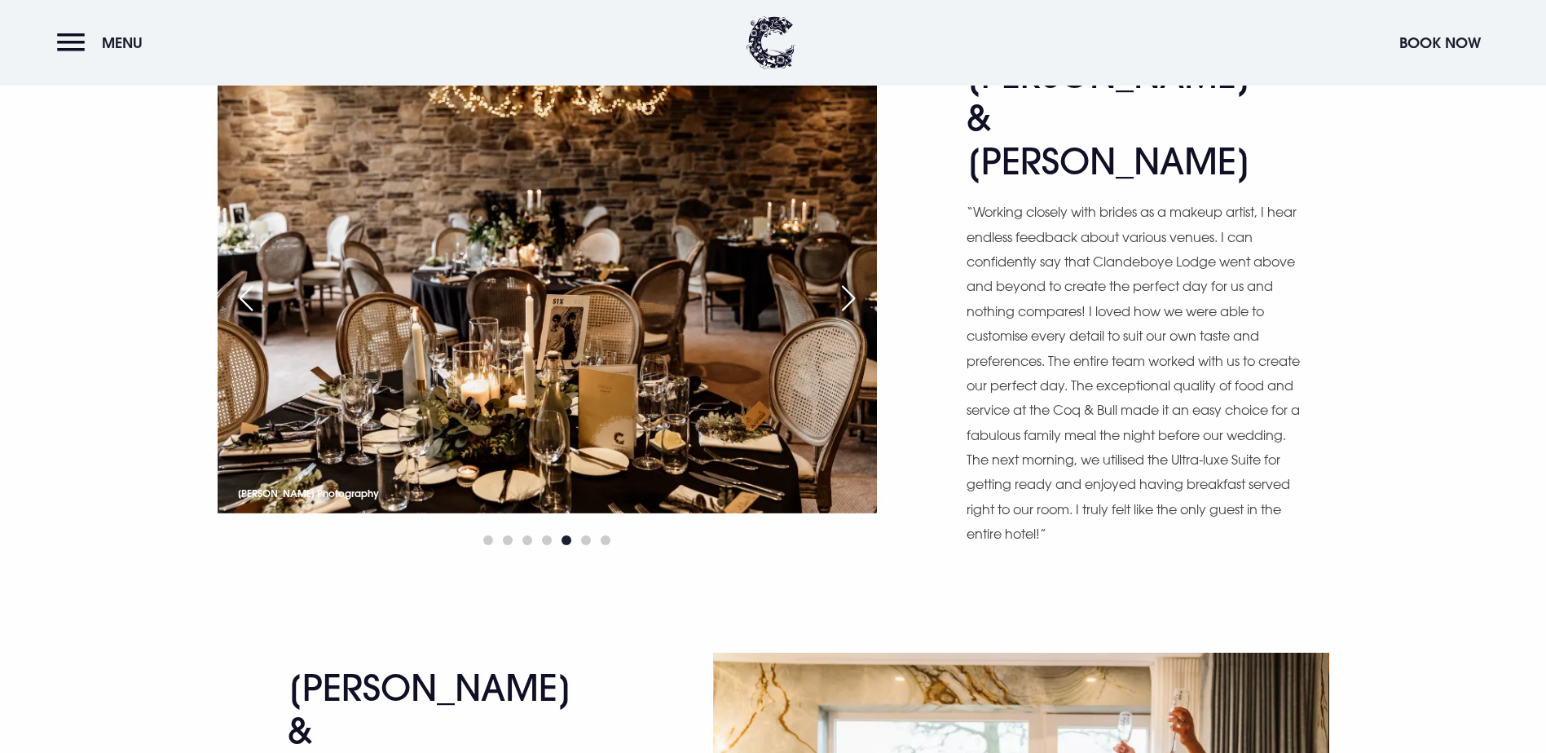
click at [846, 316] on div "Next slide" at bounding box center [848, 298] width 41 height 36
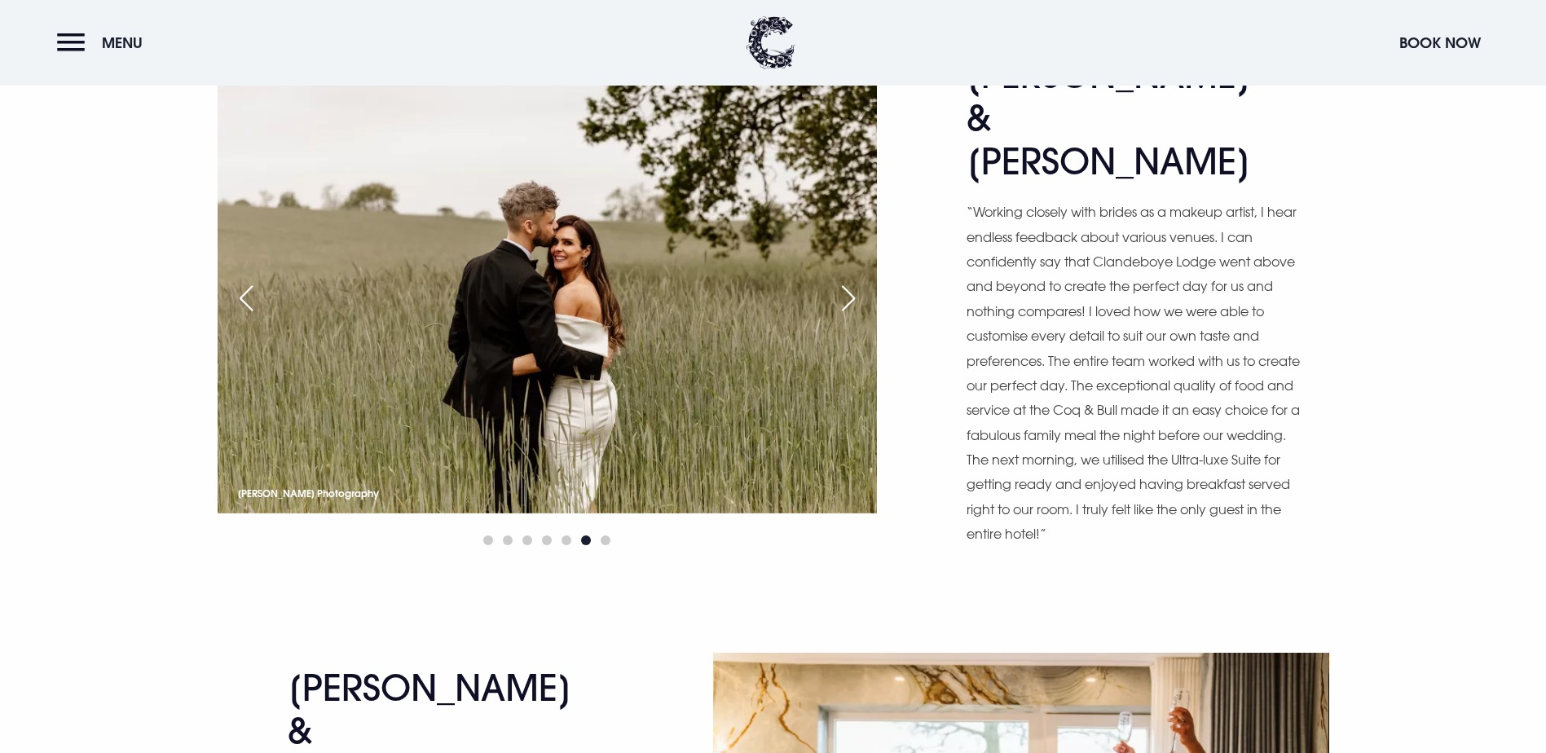
click at [846, 316] on div "Next slide" at bounding box center [848, 298] width 41 height 36
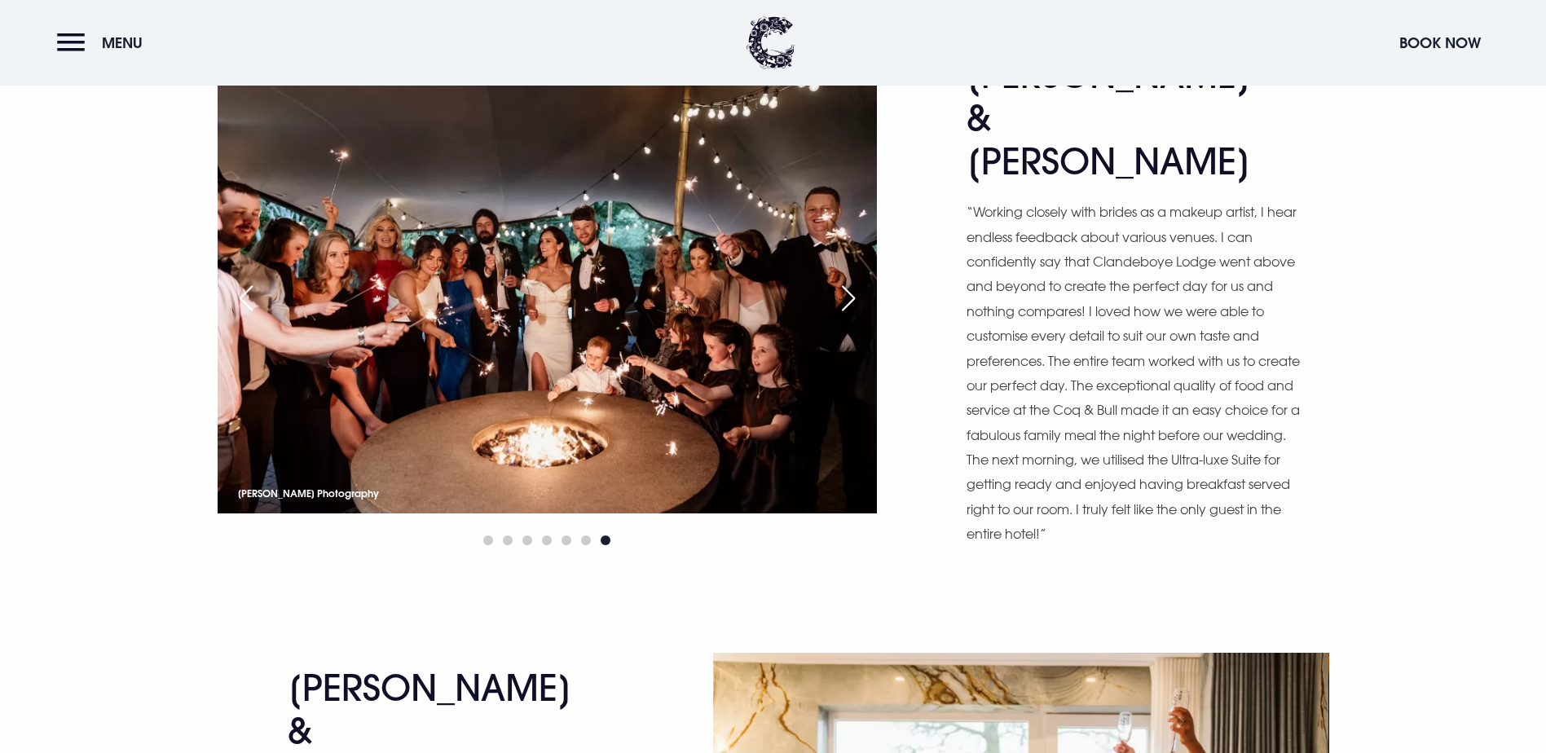
click at [846, 316] on div "Next slide" at bounding box center [848, 298] width 41 height 36
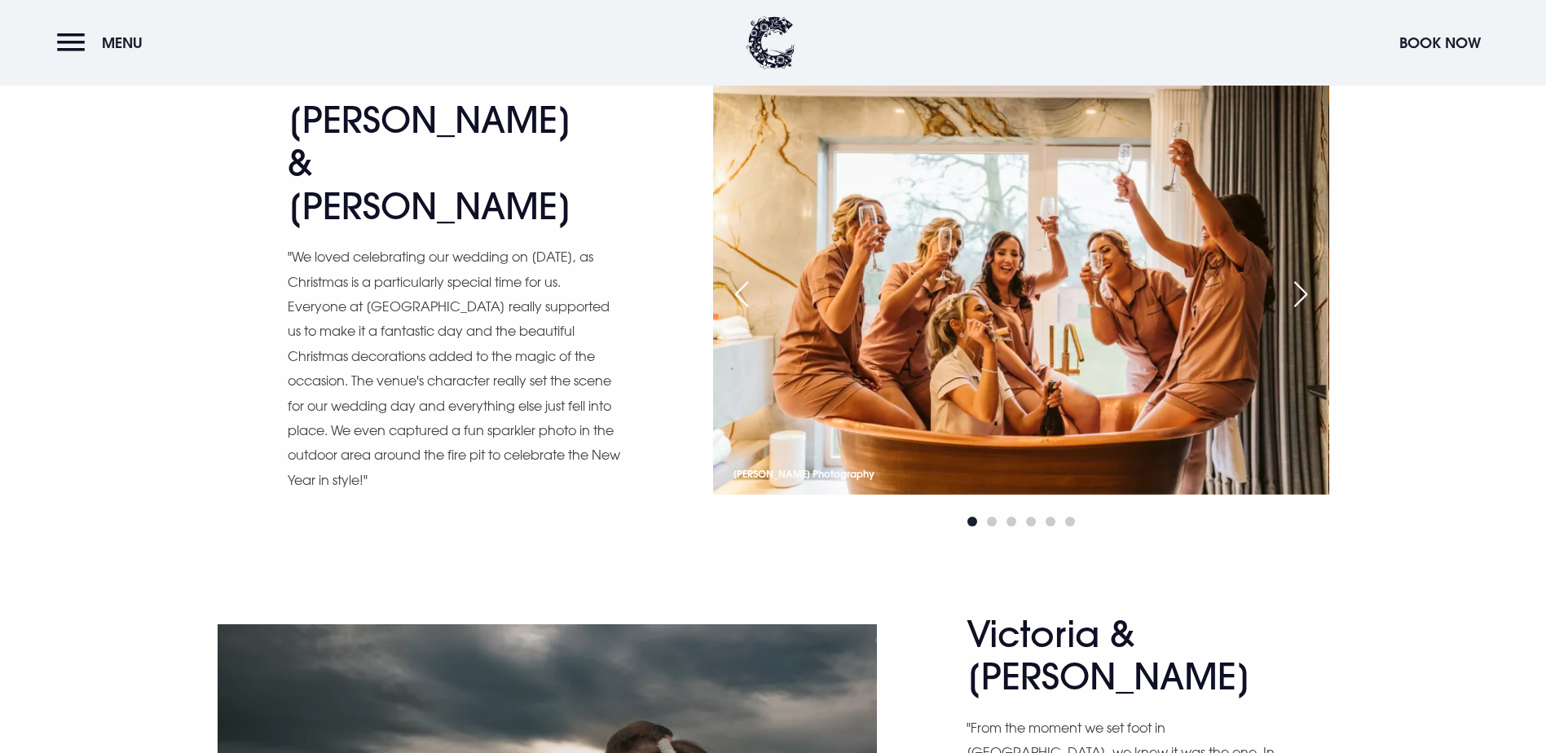
scroll to position [4726, 0]
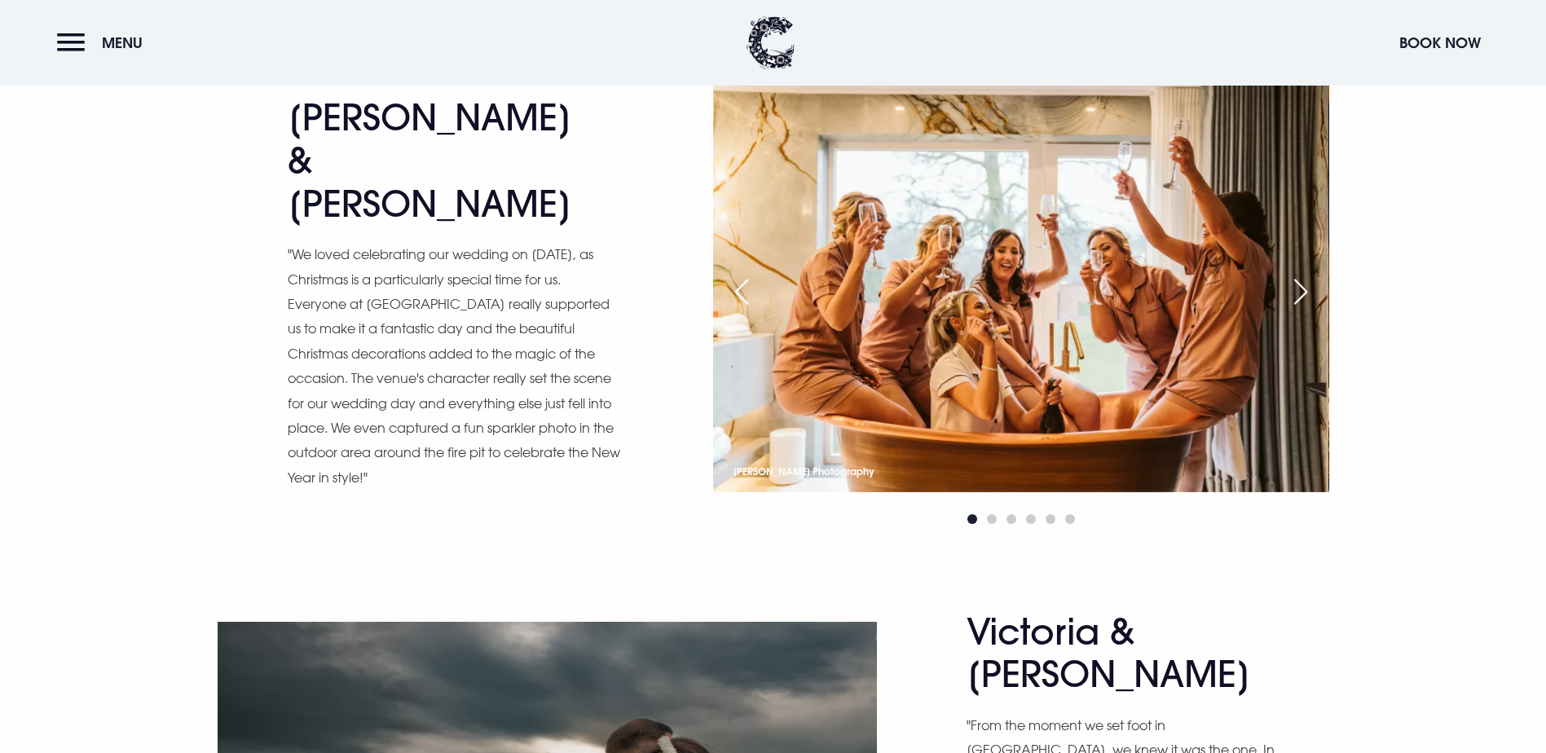
click at [1301, 310] on div "Next slide" at bounding box center [1300, 292] width 41 height 36
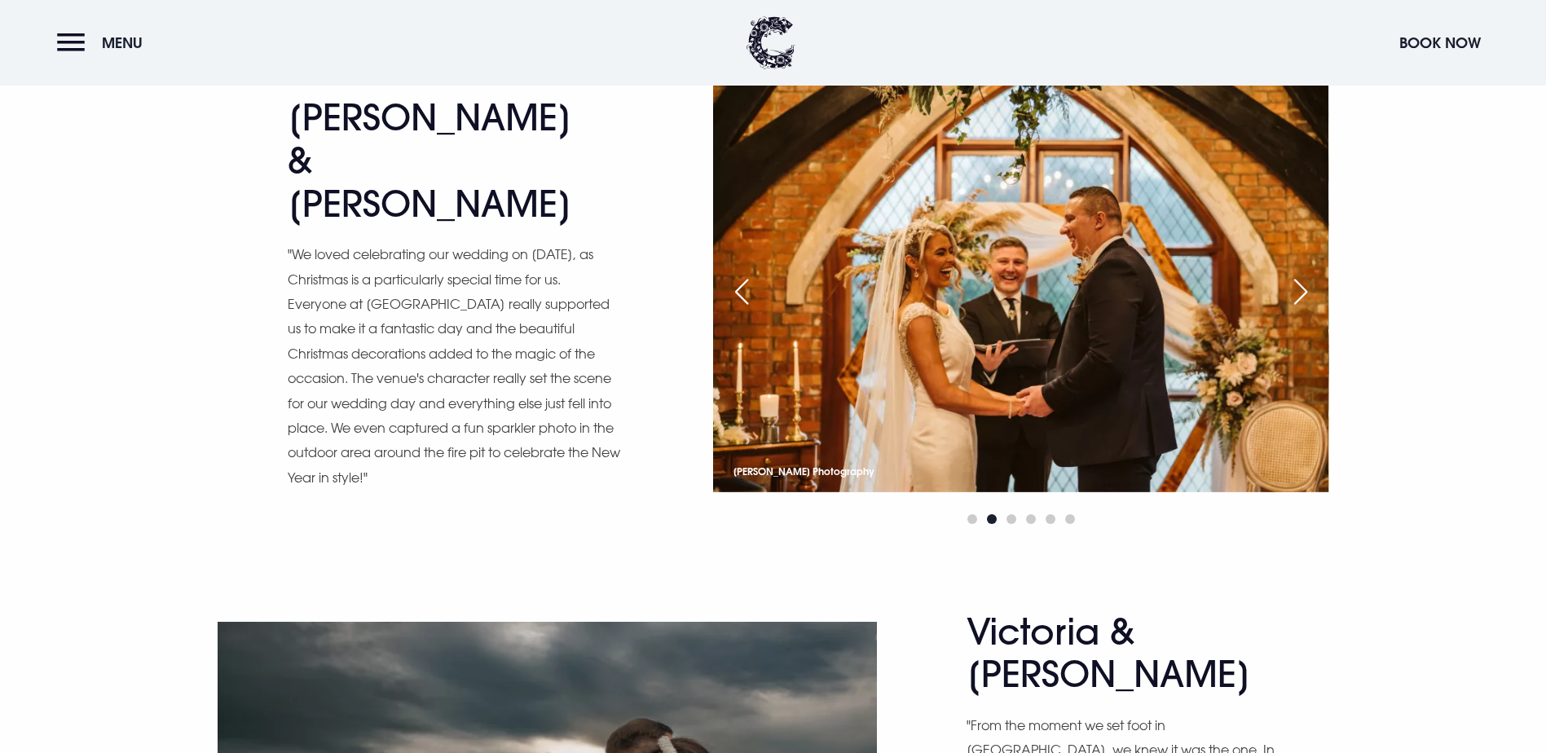
click at [1301, 310] on div "Next slide" at bounding box center [1300, 292] width 41 height 36
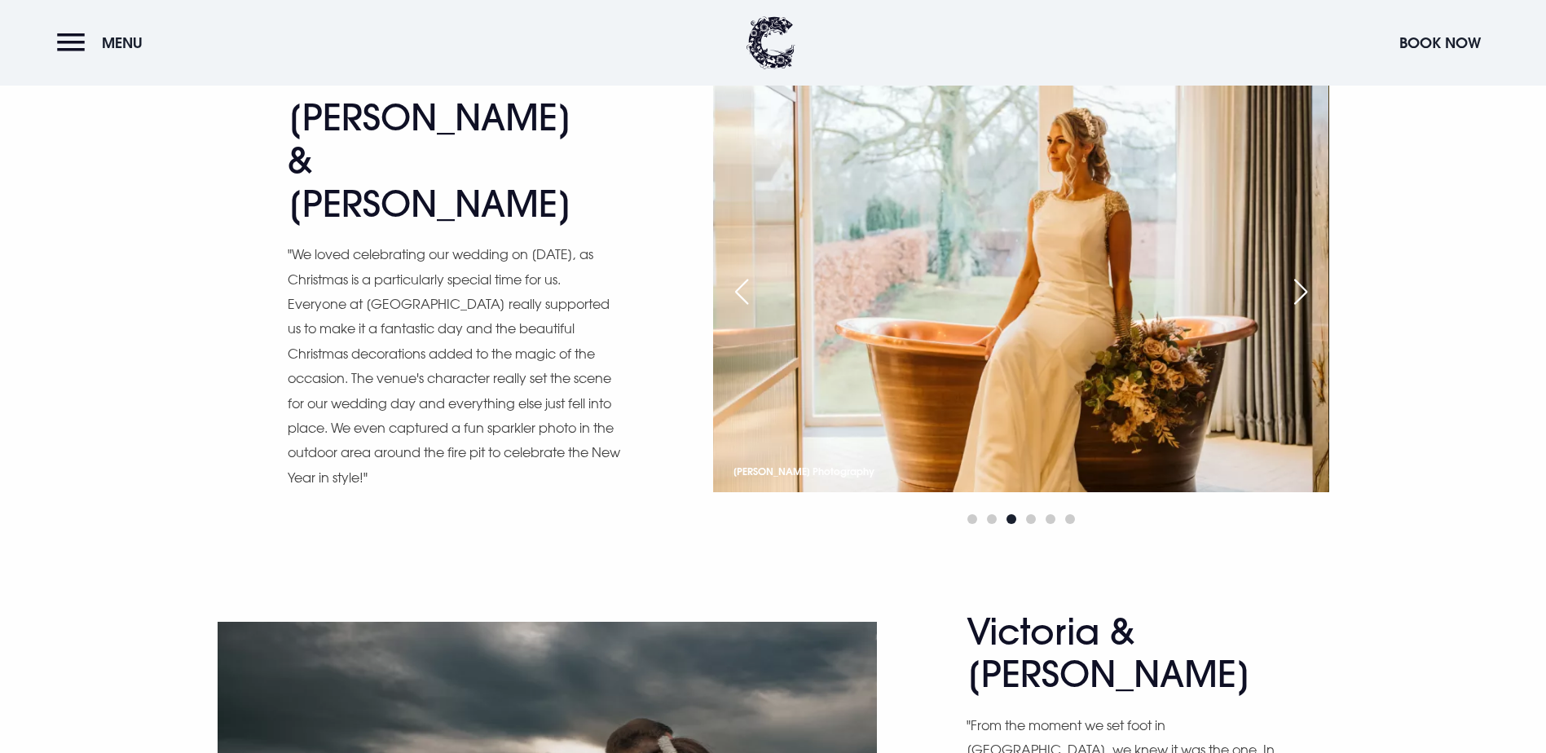
click at [1301, 310] on div "Next slide" at bounding box center [1300, 292] width 41 height 36
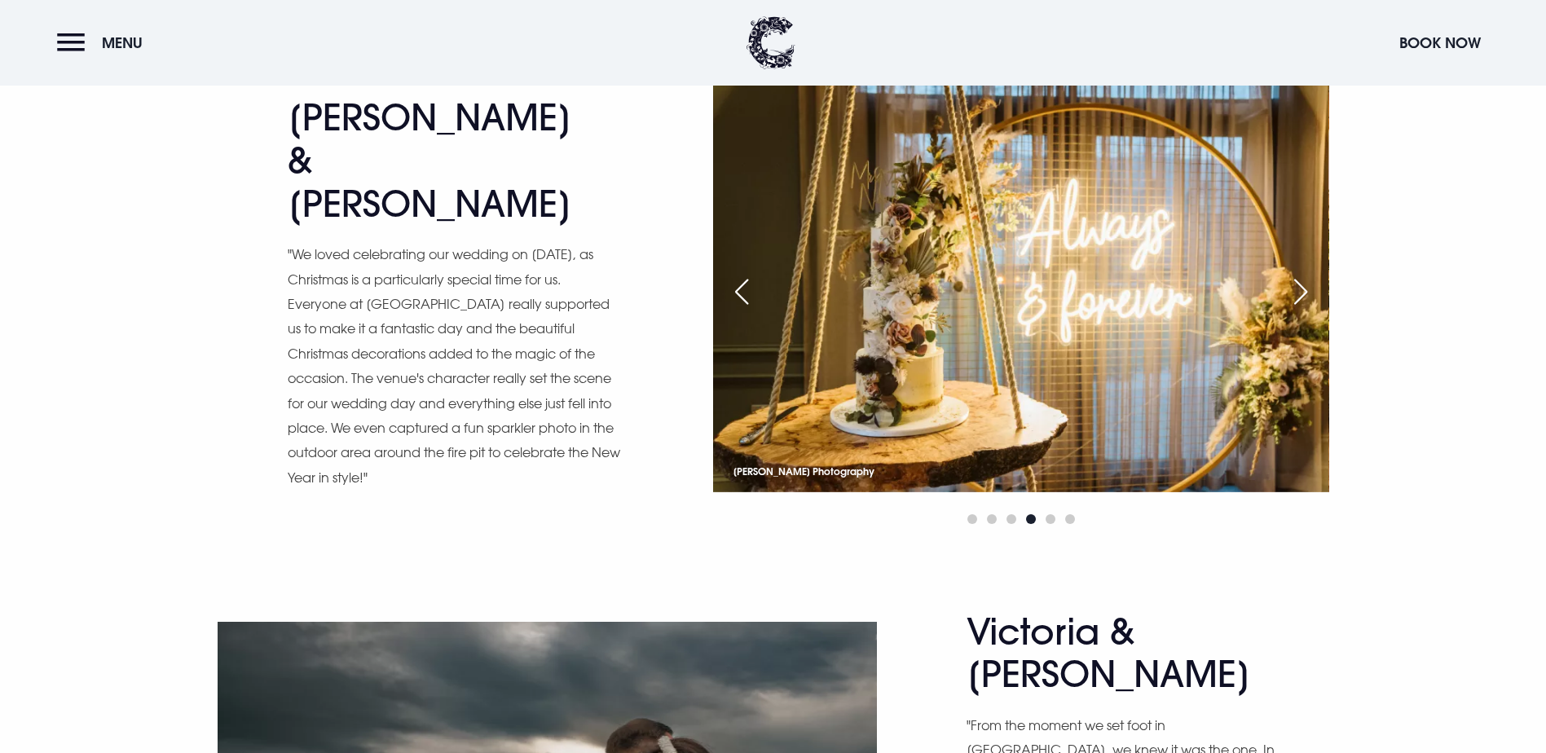
click at [1301, 310] on div "Next slide" at bounding box center [1300, 292] width 41 height 36
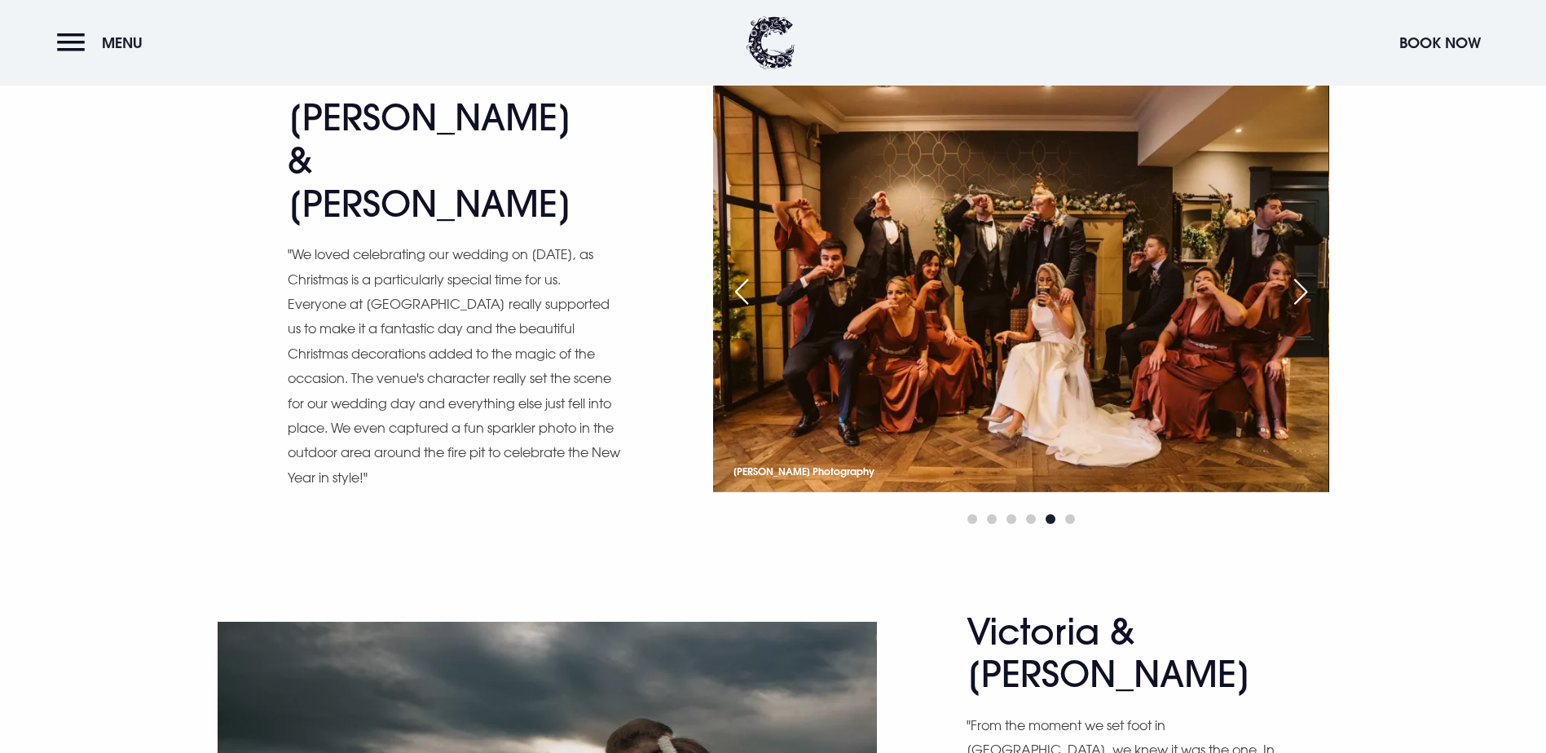
click at [1301, 310] on div "Next slide" at bounding box center [1300, 292] width 41 height 36
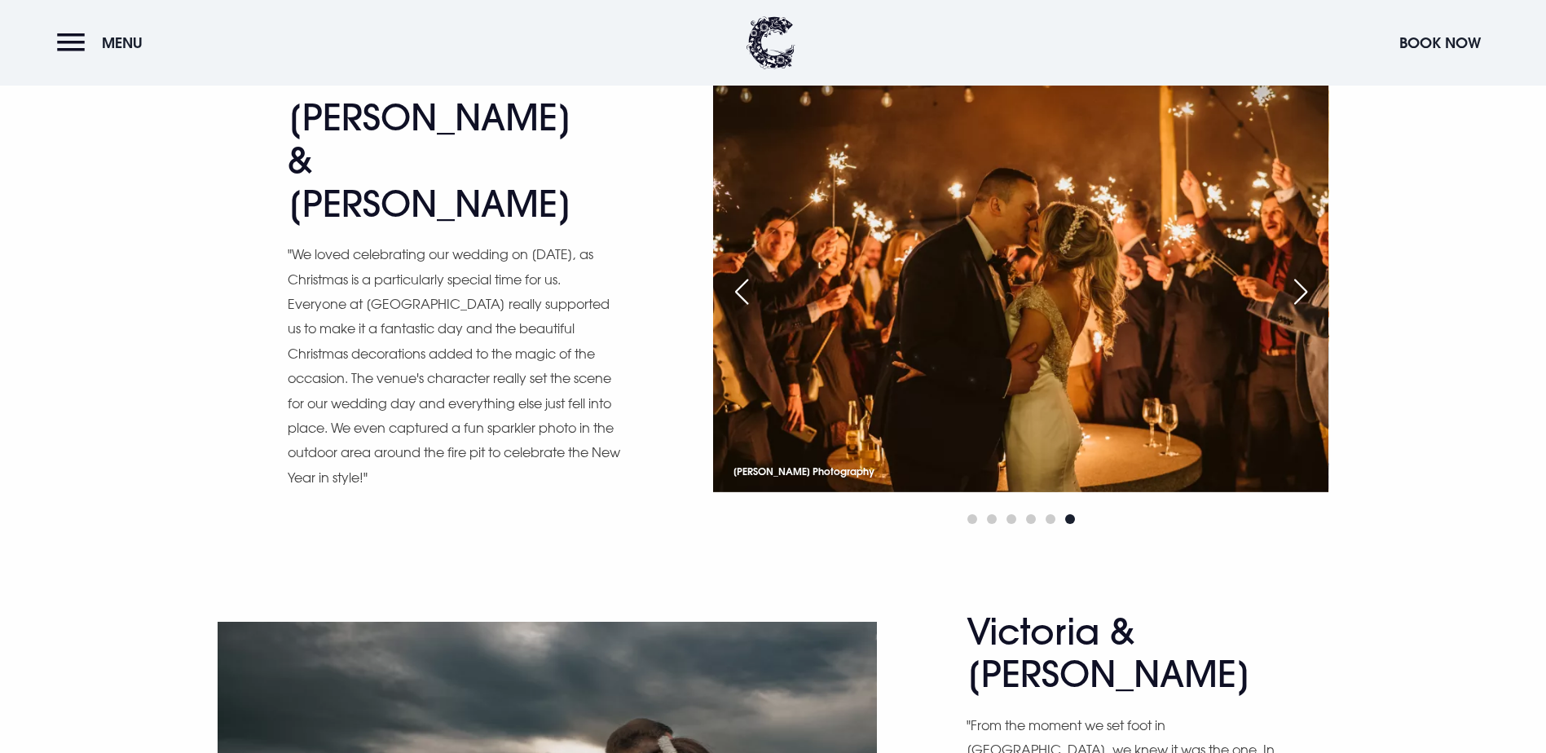
click at [1301, 310] on div "Next slide" at bounding box center [1300, 292] width 41 height 36
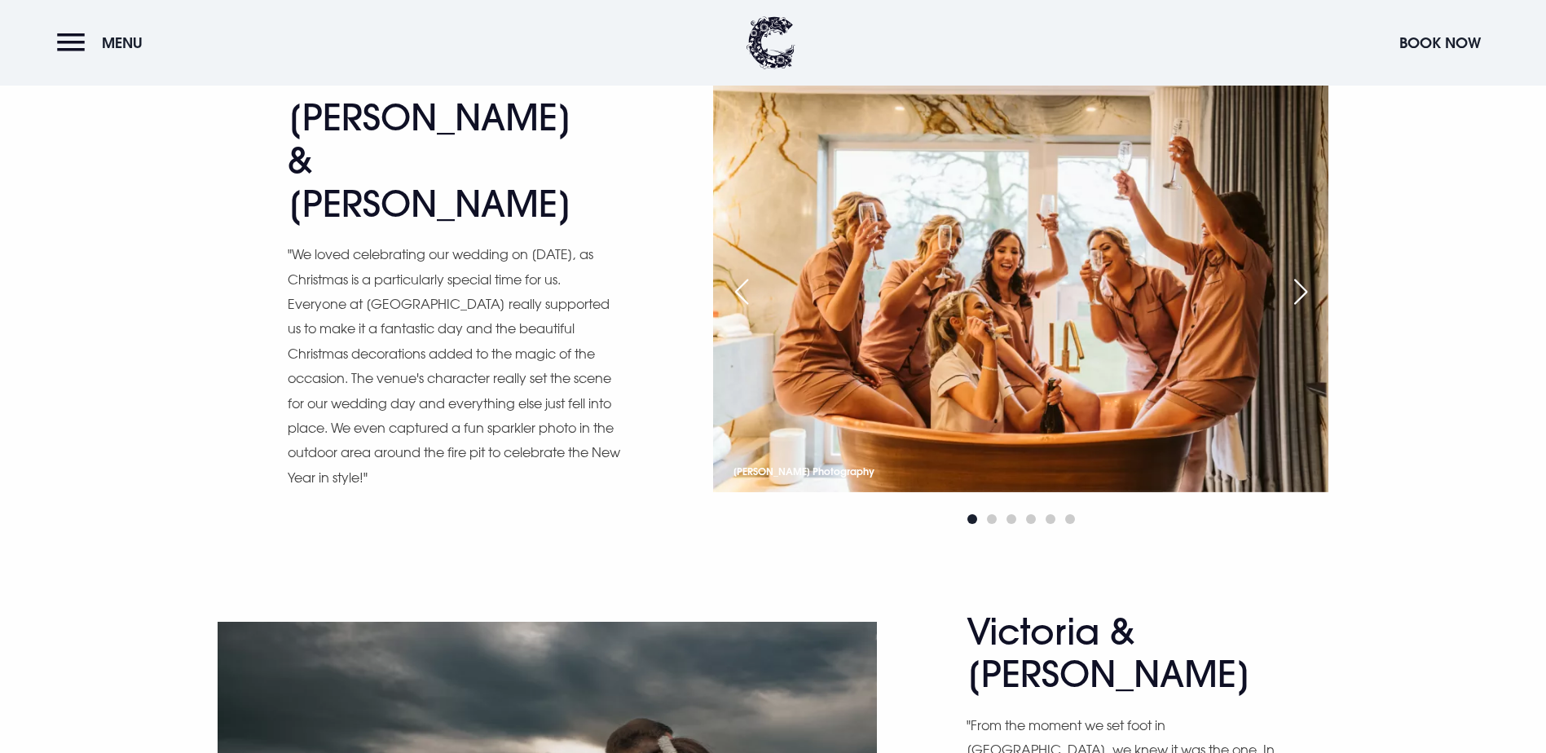
click at [1301, 310] on div "Next slide" at bounding box center [1300, 292] width 41 height 36
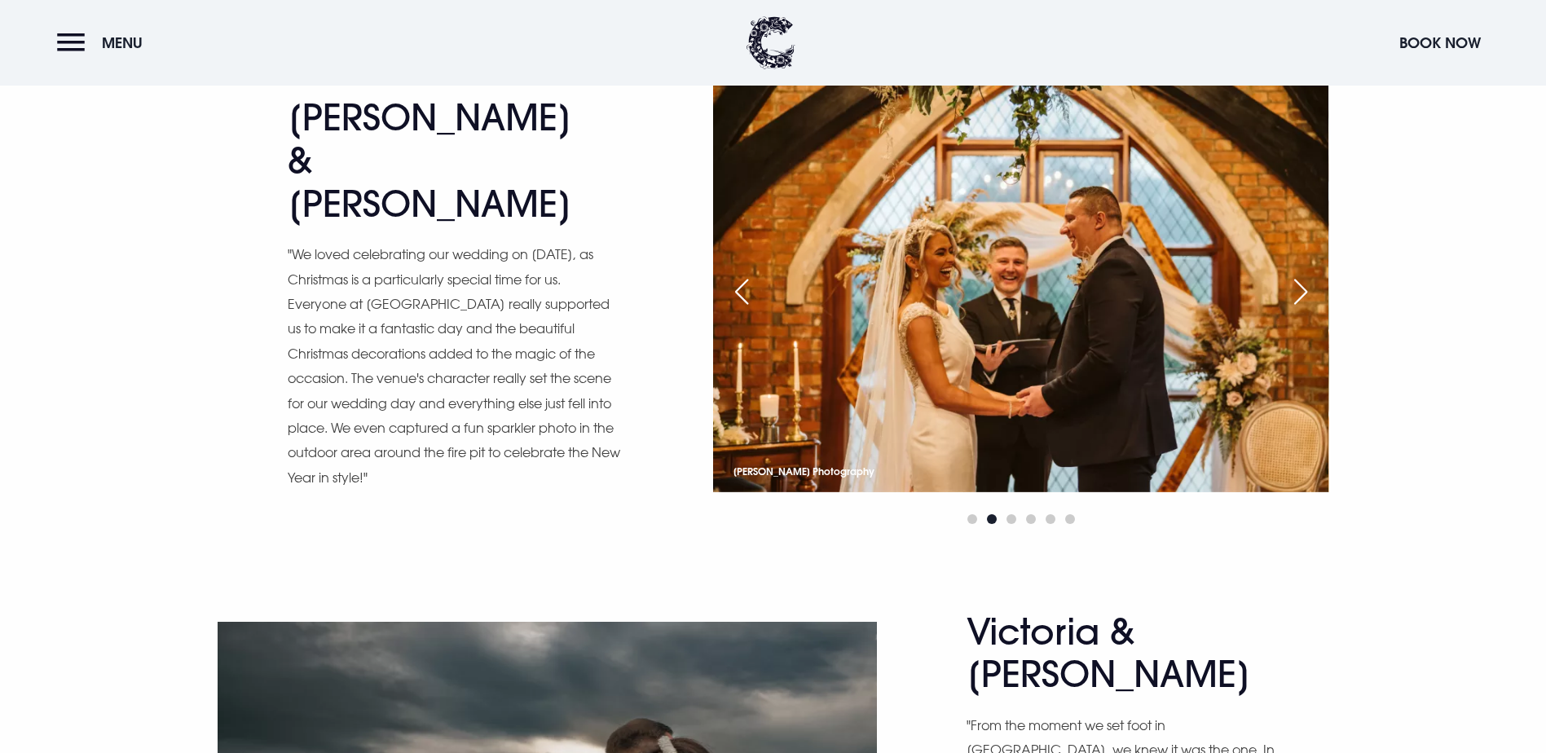
click at [1301, 310] on div "Next slide" at bounding box center [1300, 292] width 41 height 36
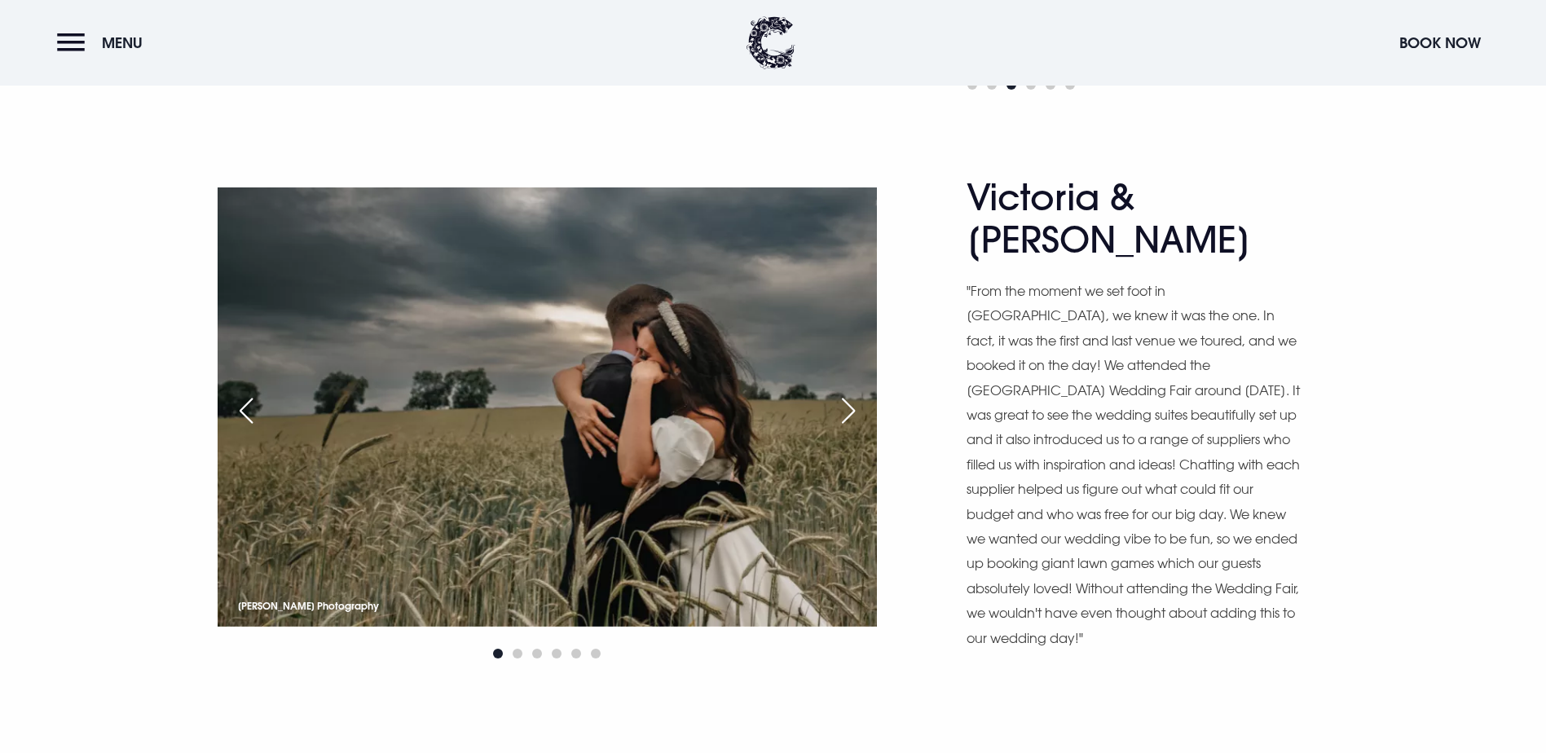
scroll to position [5215, 0]
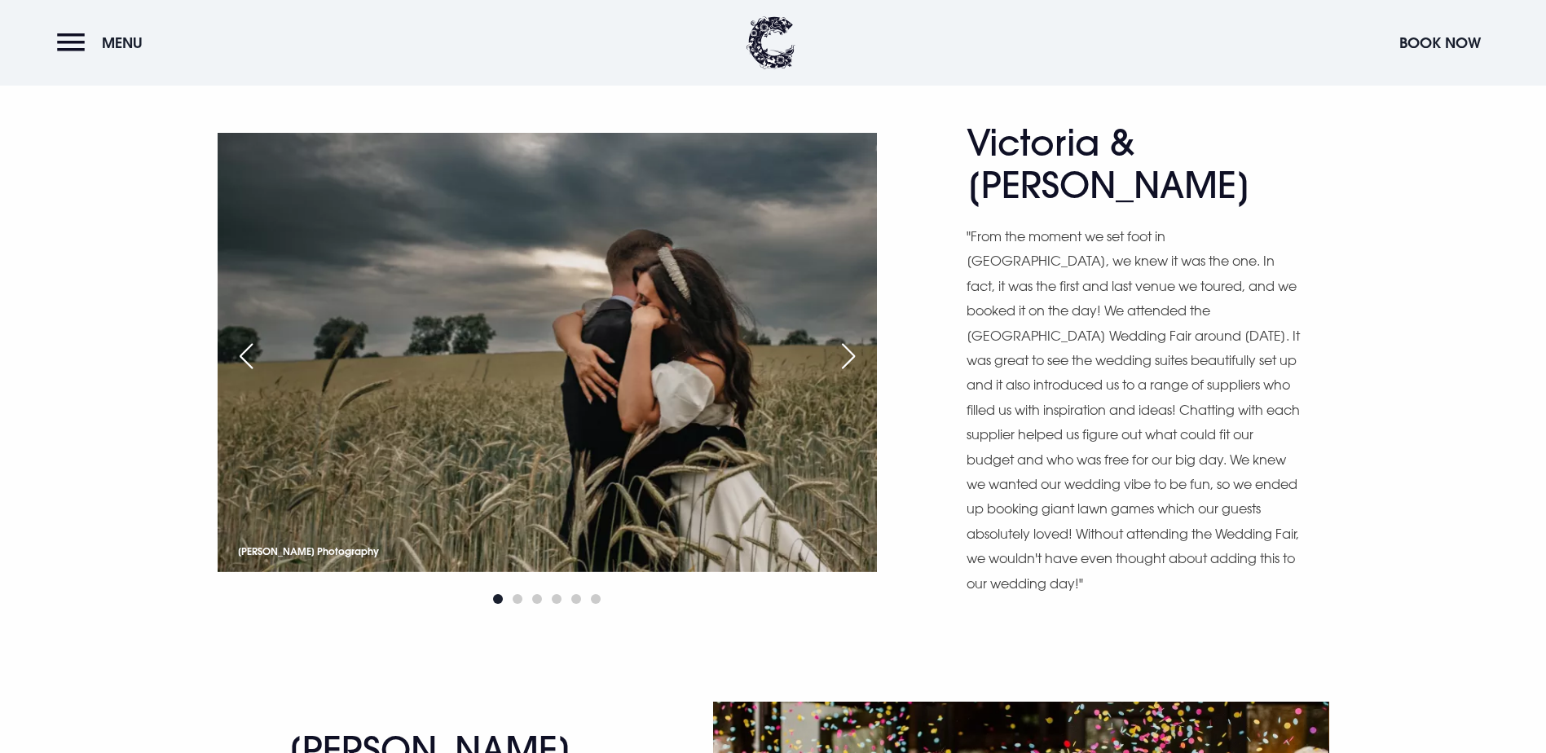
click at [836, 374] on div "Next slide" at bounding box center [848, 356] width 41 height 36
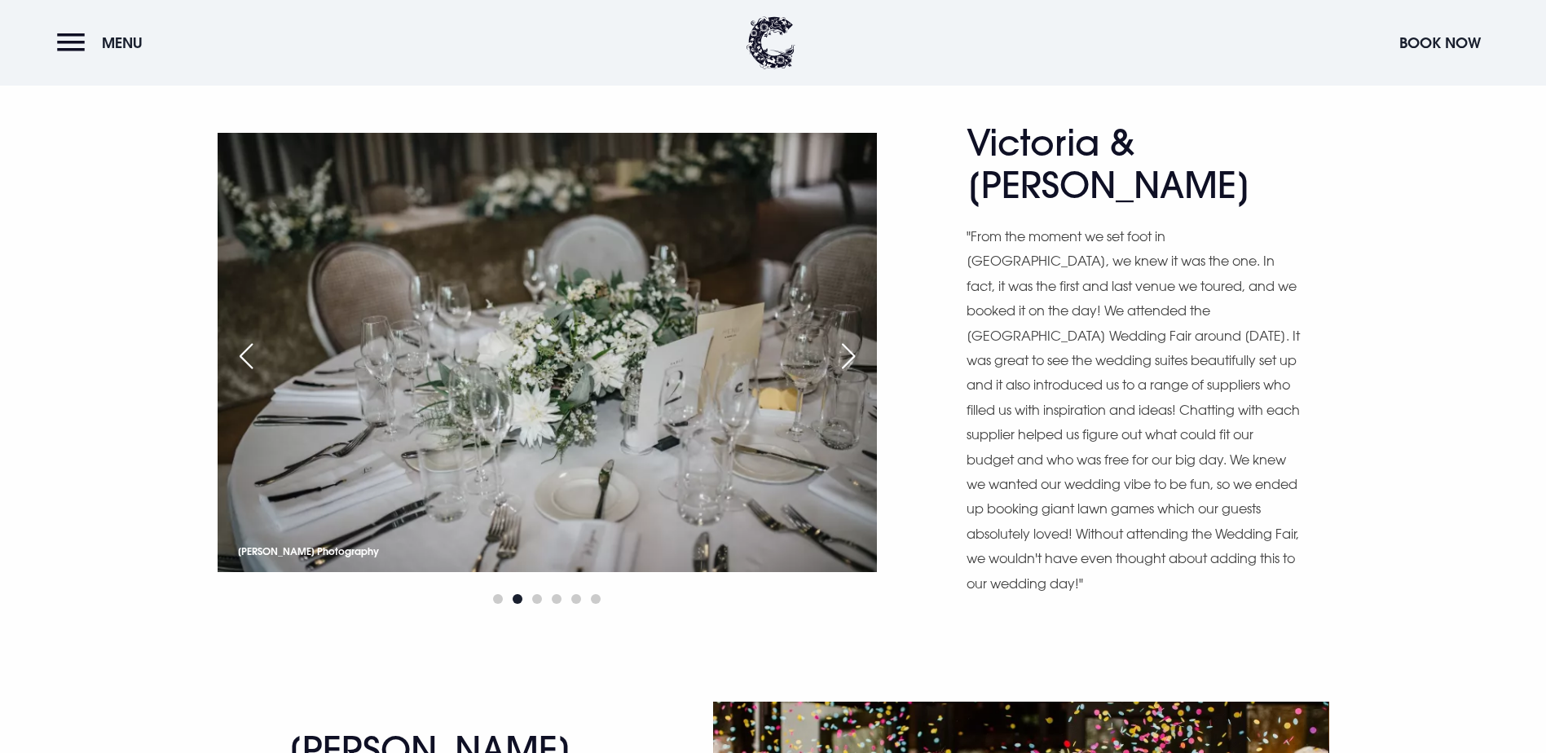
click at [836, 374] on div "Next slide" at bounding box center [848, 356] width 41 height 36
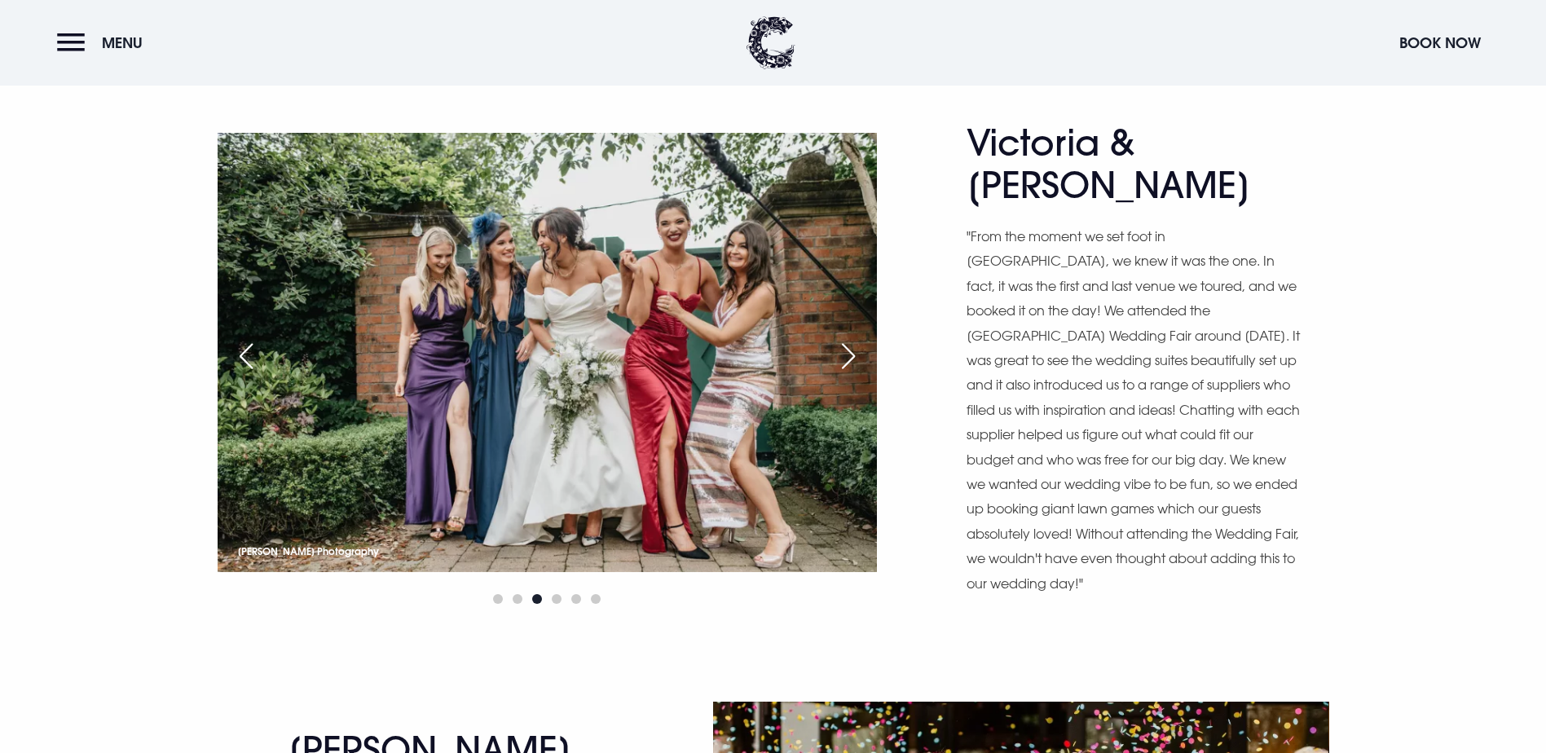
click at [841, 374] on div "Next slide" at bounding box center [848, 356] width 41 height 36
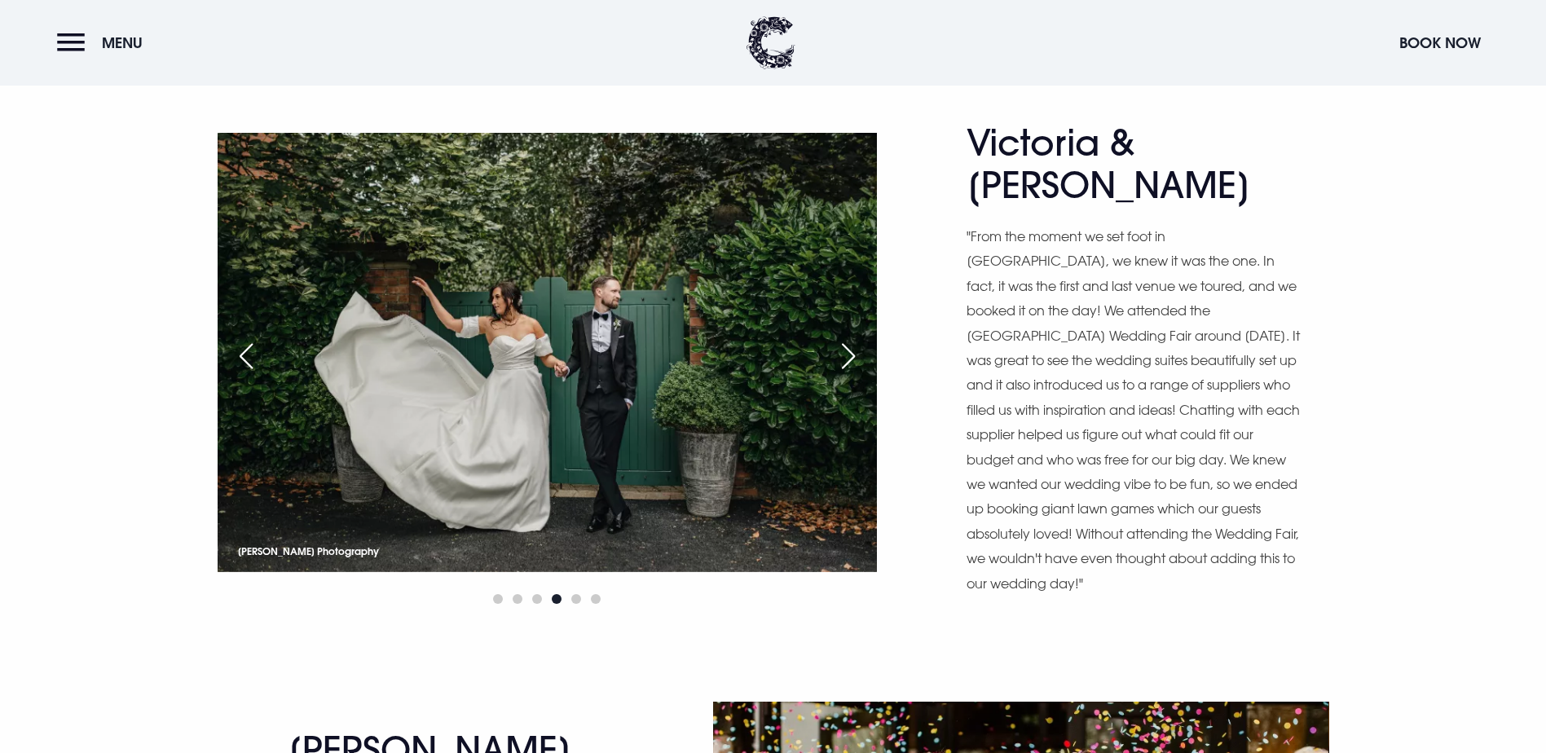
click at [841, 374] on div "Next slide" at bounding box center [848, 356] width 41 height 36
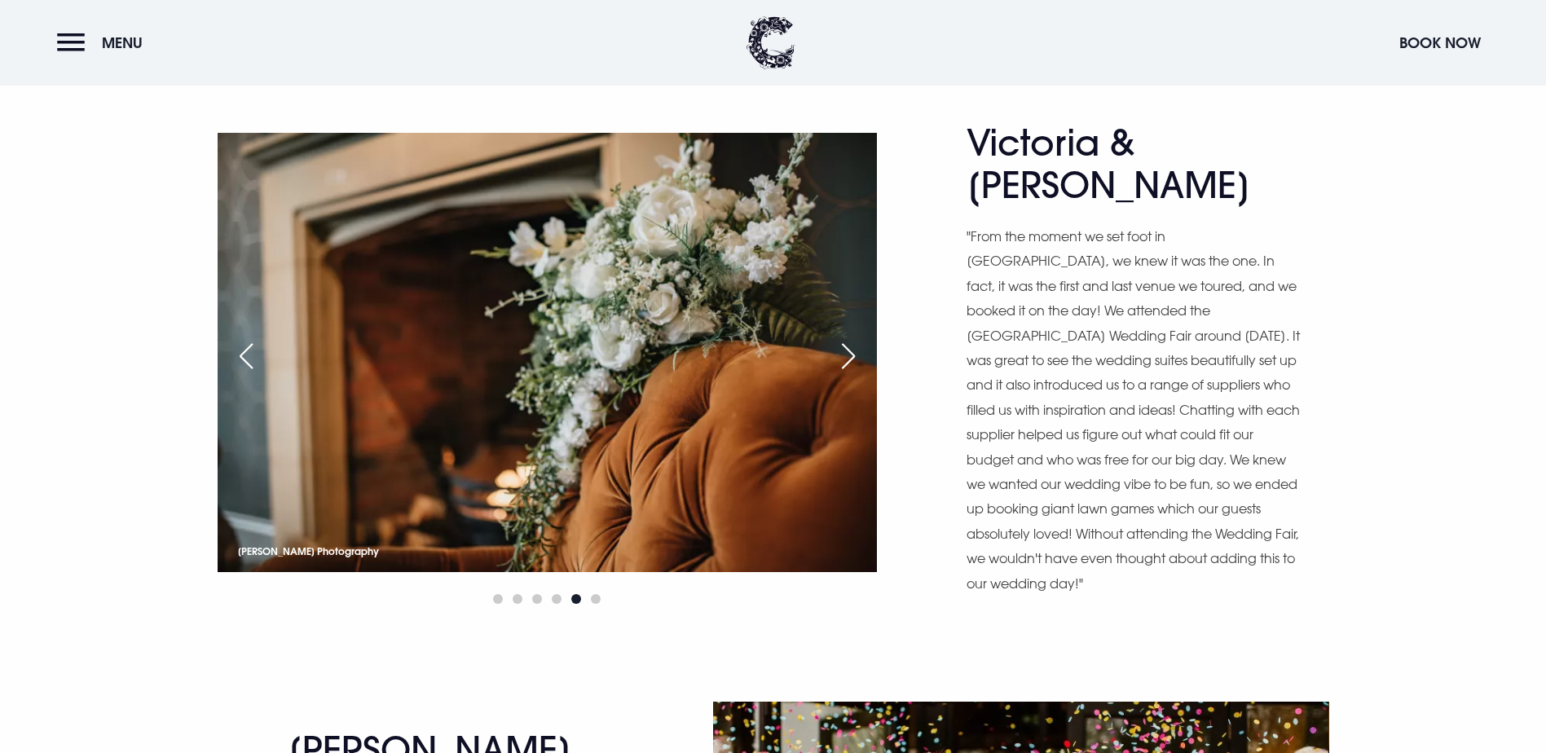
click at [841, 374] on div "Next slide" at bounding box center [848, 356] width 41 height 36
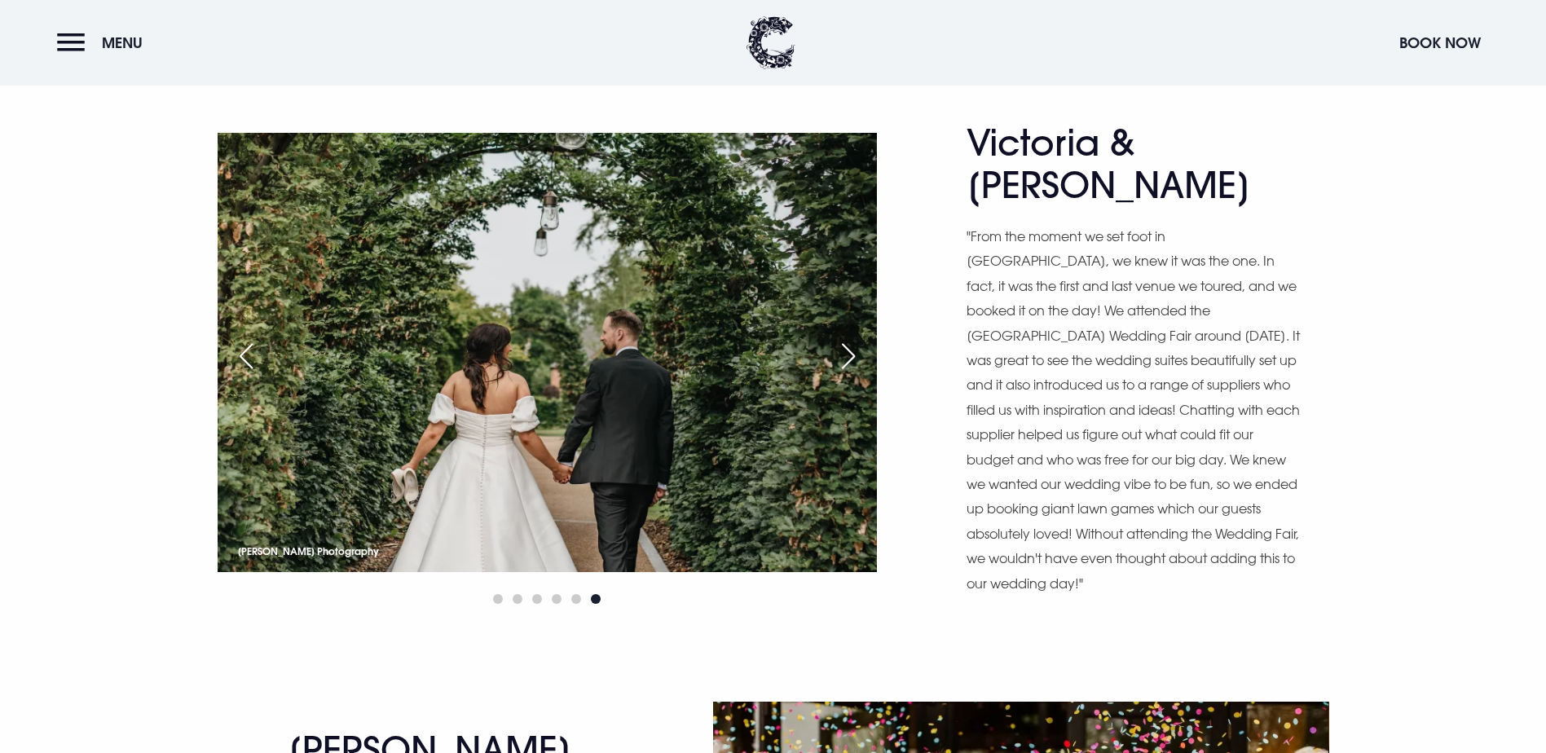
click at [841, 374] on div "Next slide" at bounding box center [848, 356] width 41 height 36
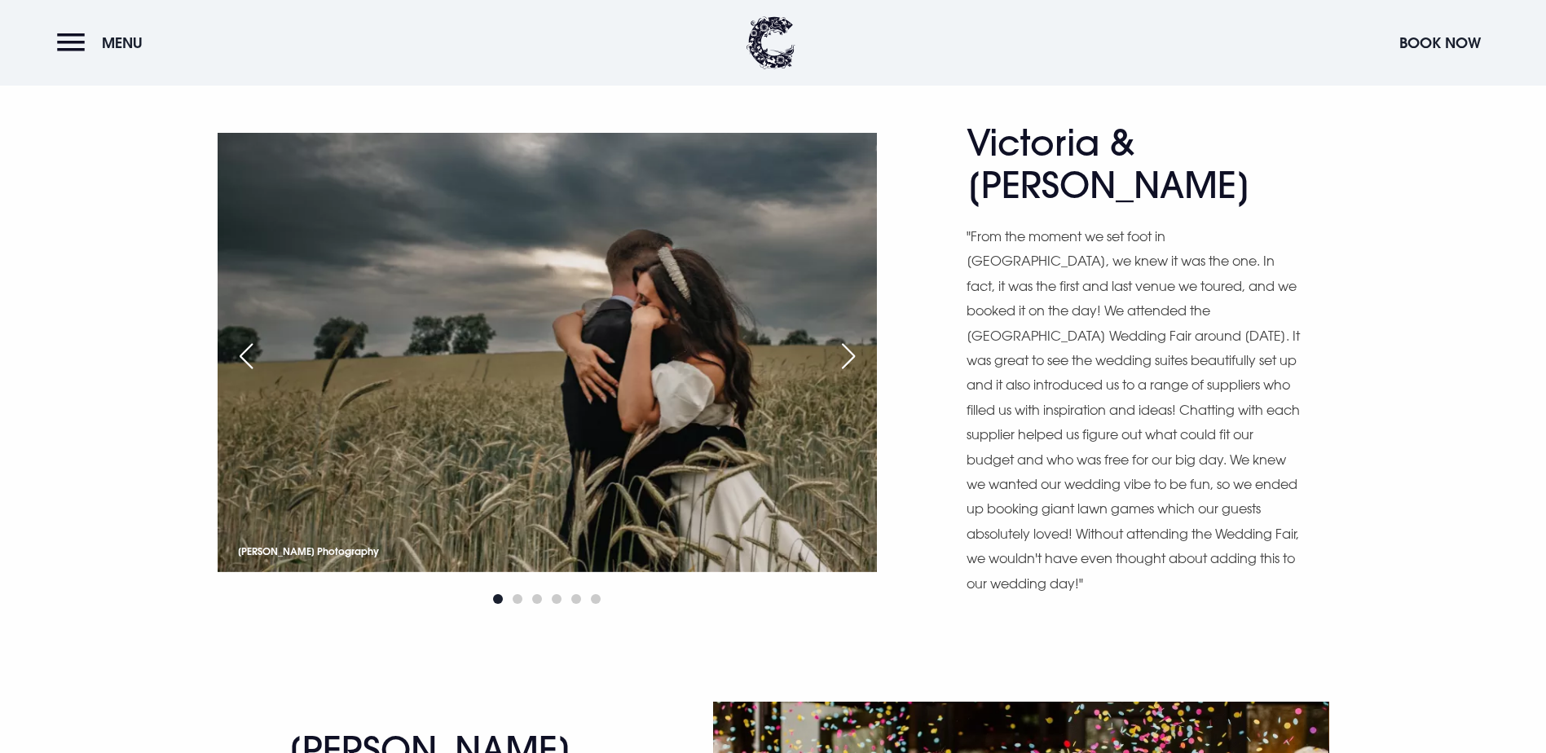
click at [841, 374] on div "Next slide" at bounding box center [848, 356] width 41 height 36
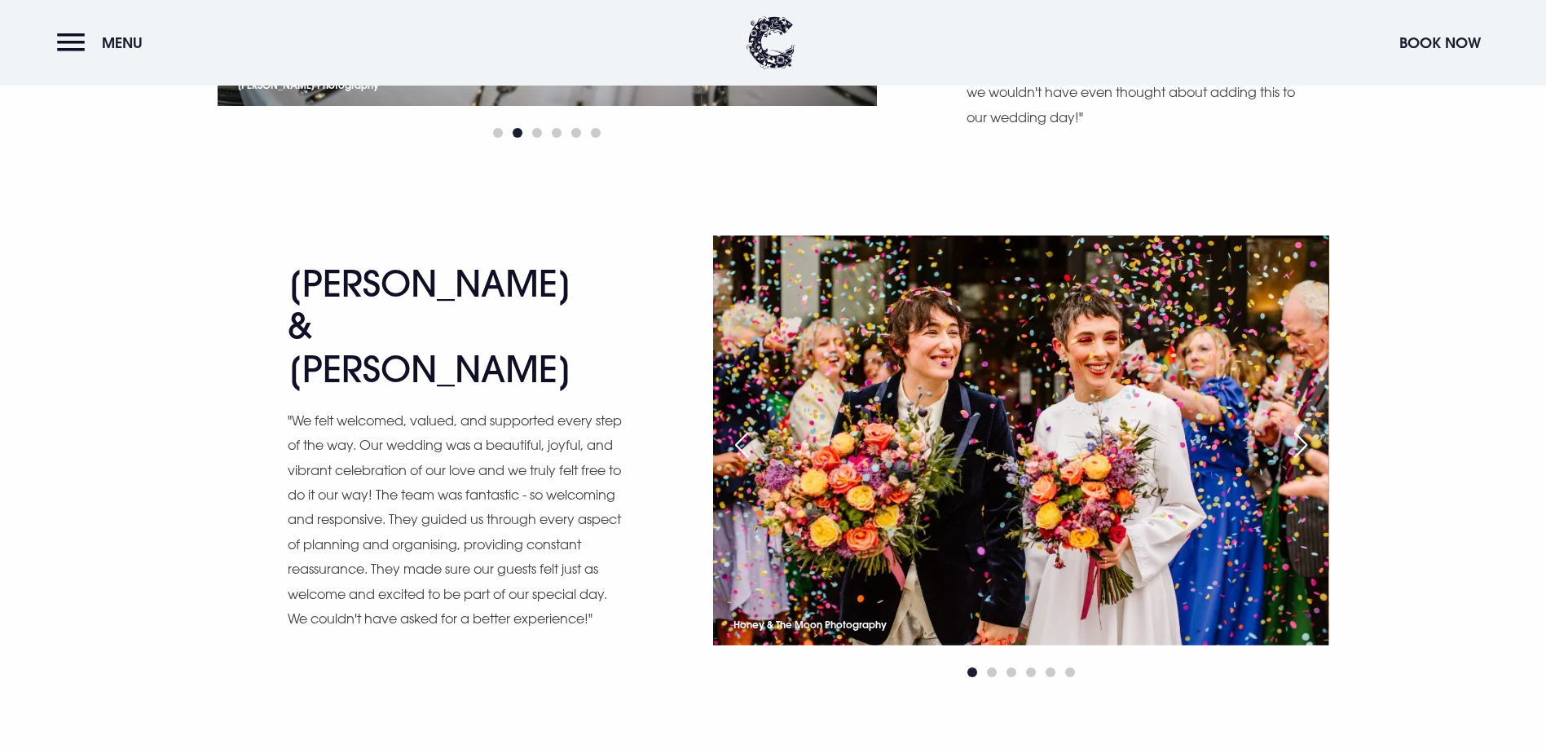
scroll to position [5704, 0]
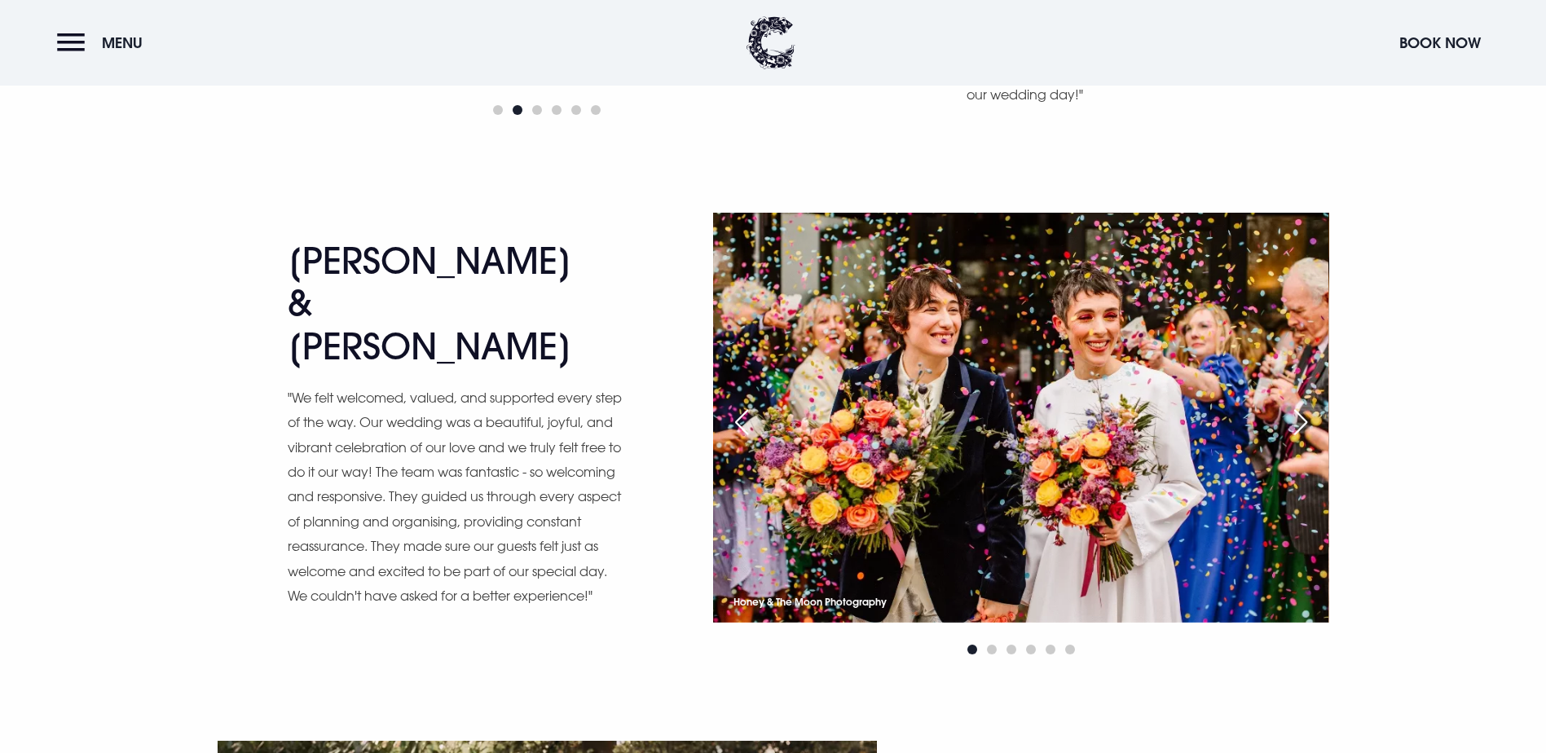
click at [1312, 440] on div "Next slide" at bounding box center [1300, 422] width 41 height 36
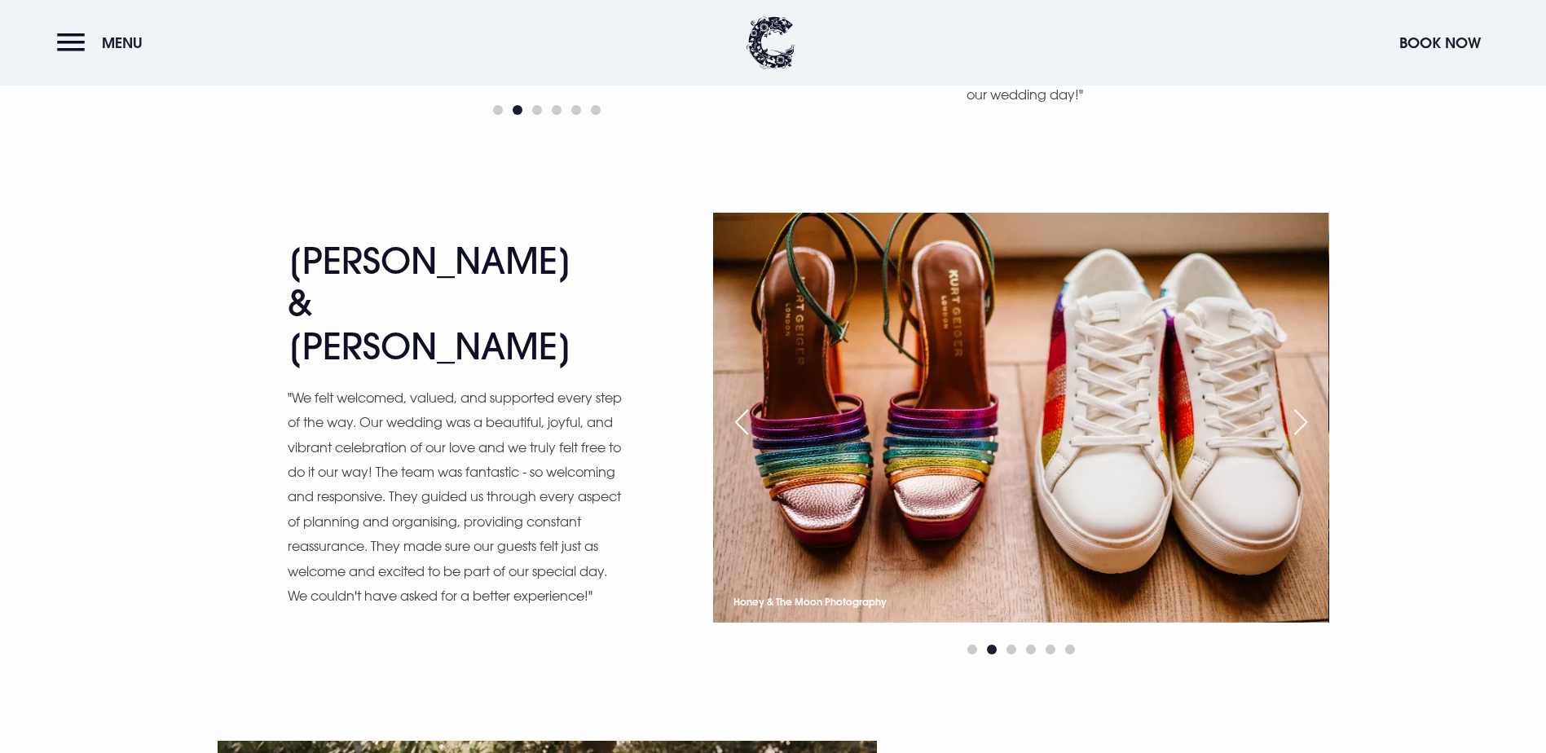
click at [1312, 440] on div "Next slide" at bounding box center [1300, 422] width 41 height 36
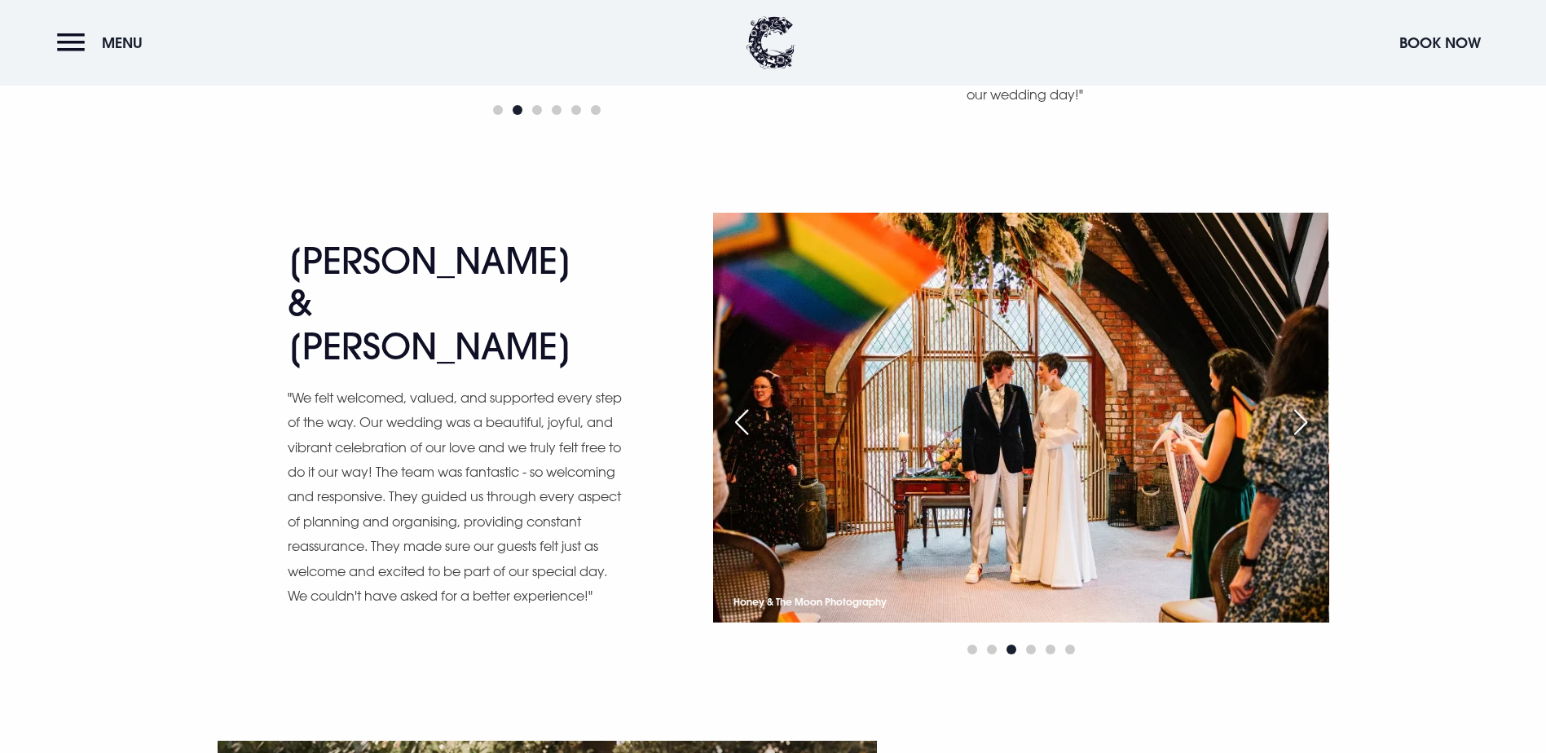
click at [1300, 440] on div "Next slide" at bounding box center [1300, 422] width 41 height 36
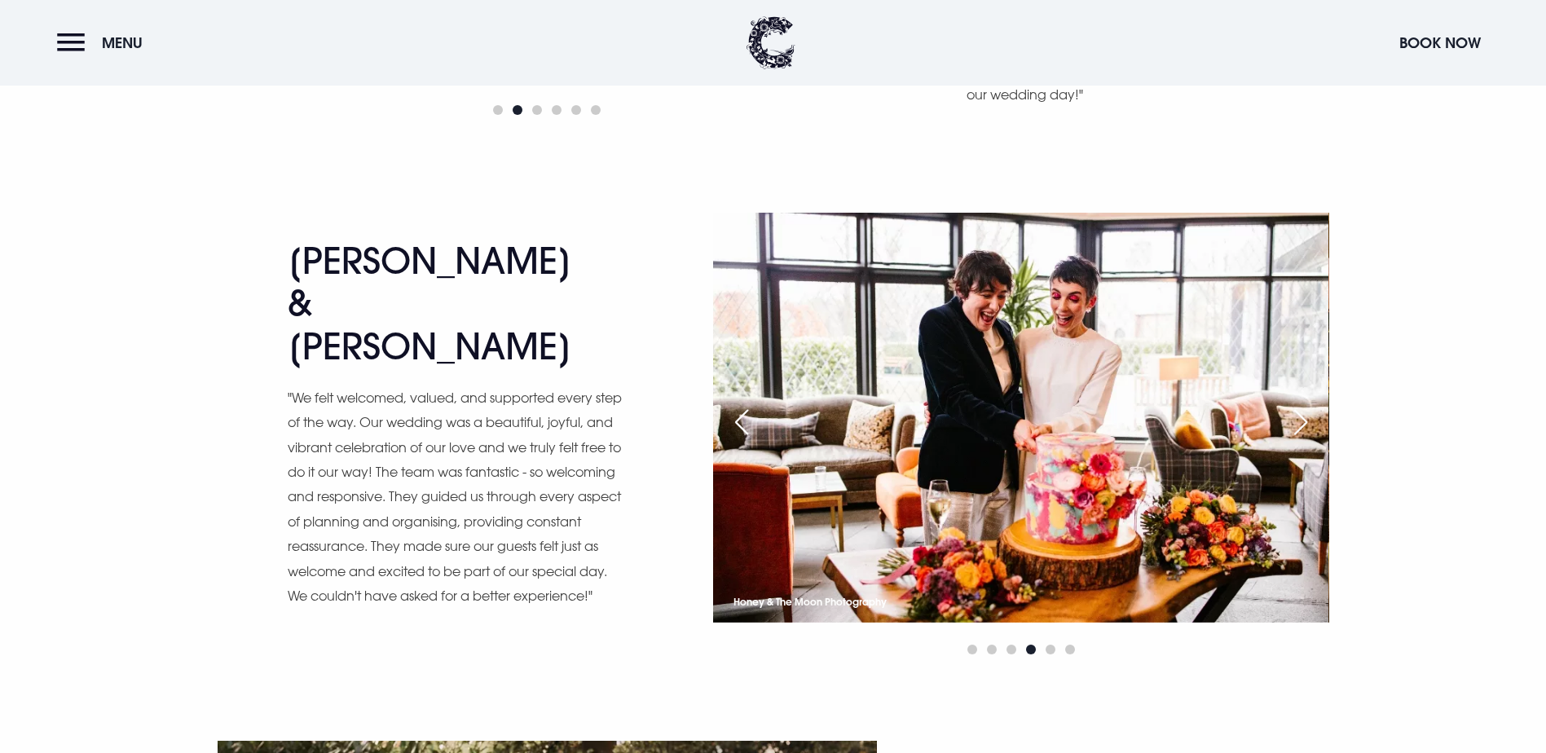
click at [1300, 440] on div "Next slide" at bounding box center [1300, 422] width 41 height 36
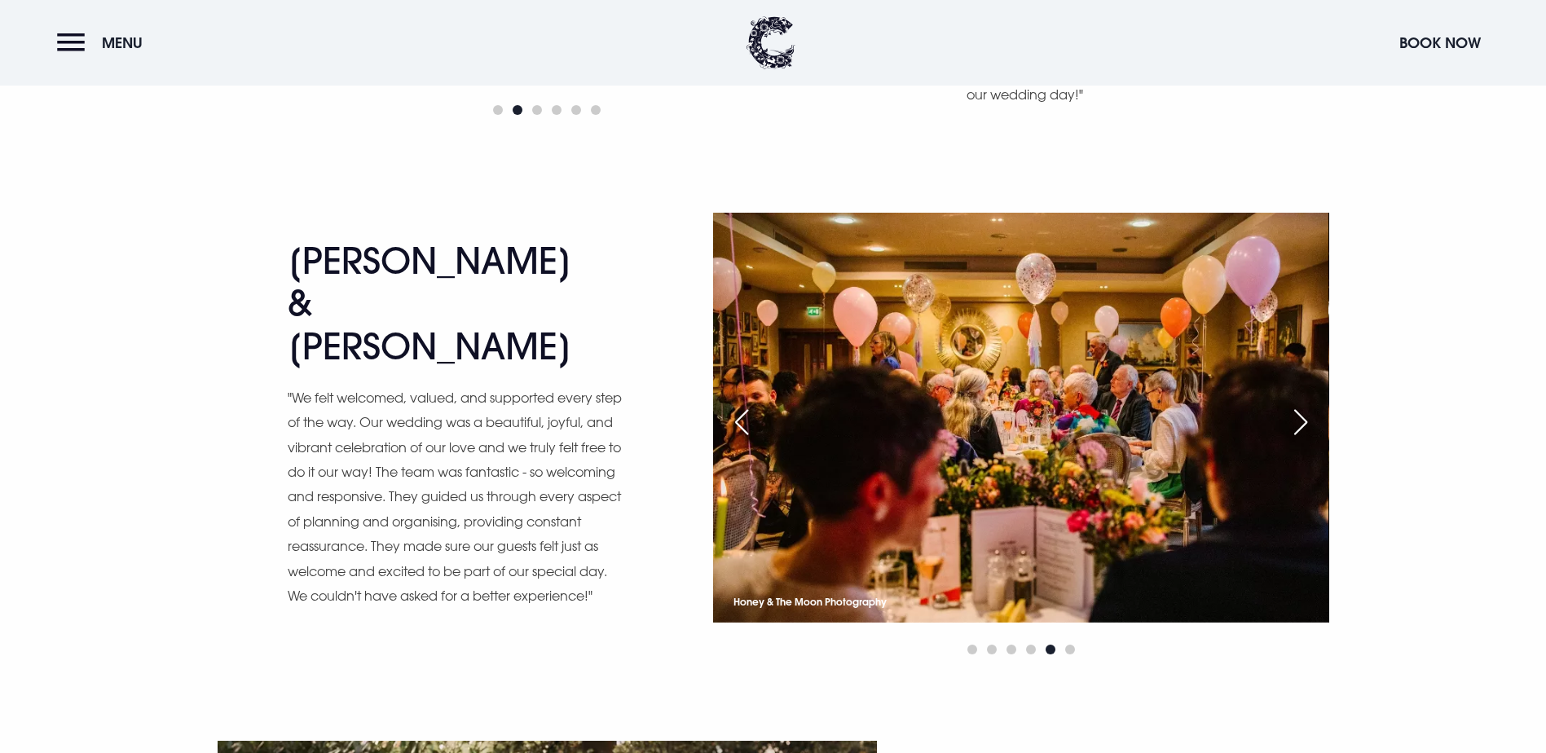
click at [1300, 440] on div "Next slide" at bounding box center [1300, 422] width 41 height 36
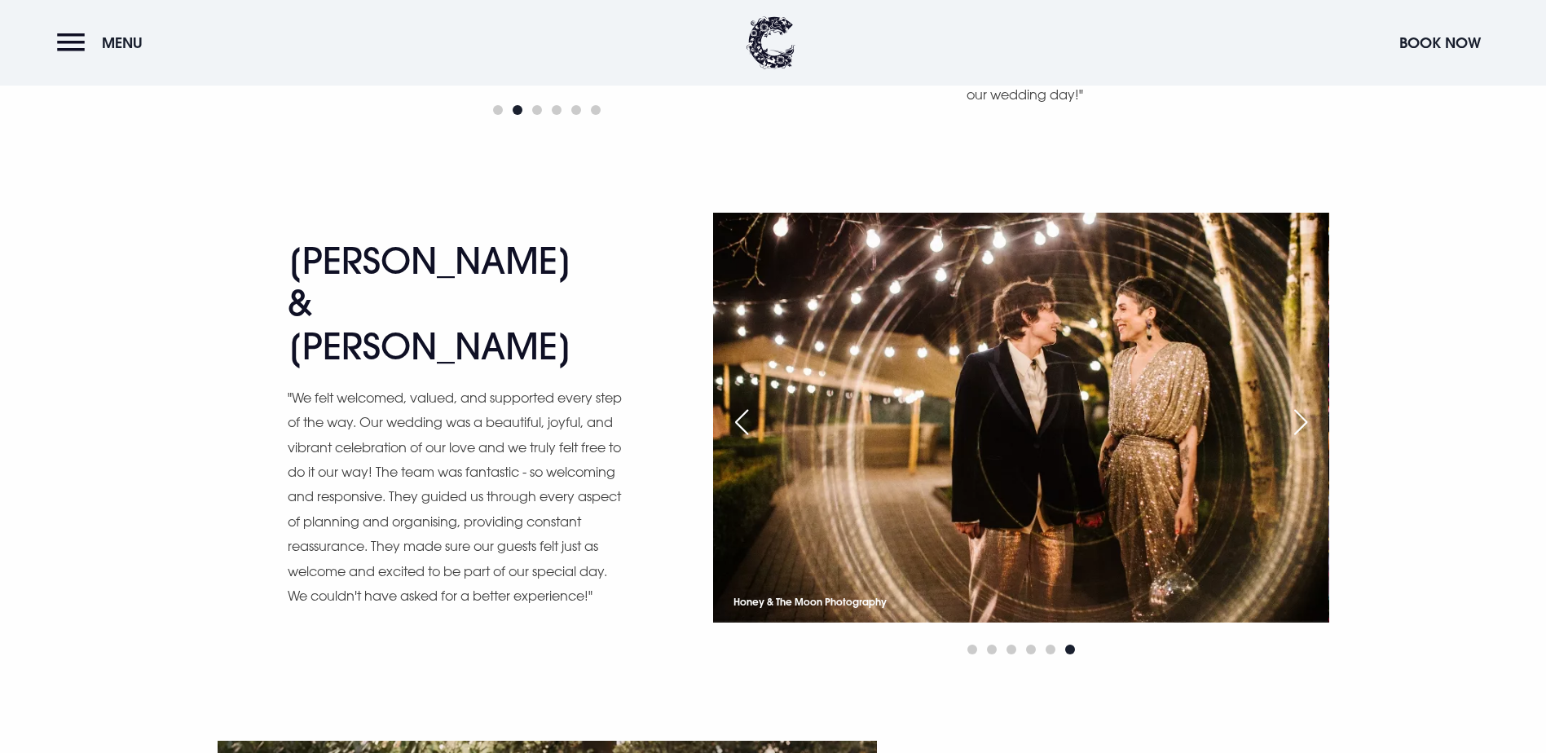
click at [1300, 440] on div "Next slide" at bounding box center [1300, 422] width 41 height 36
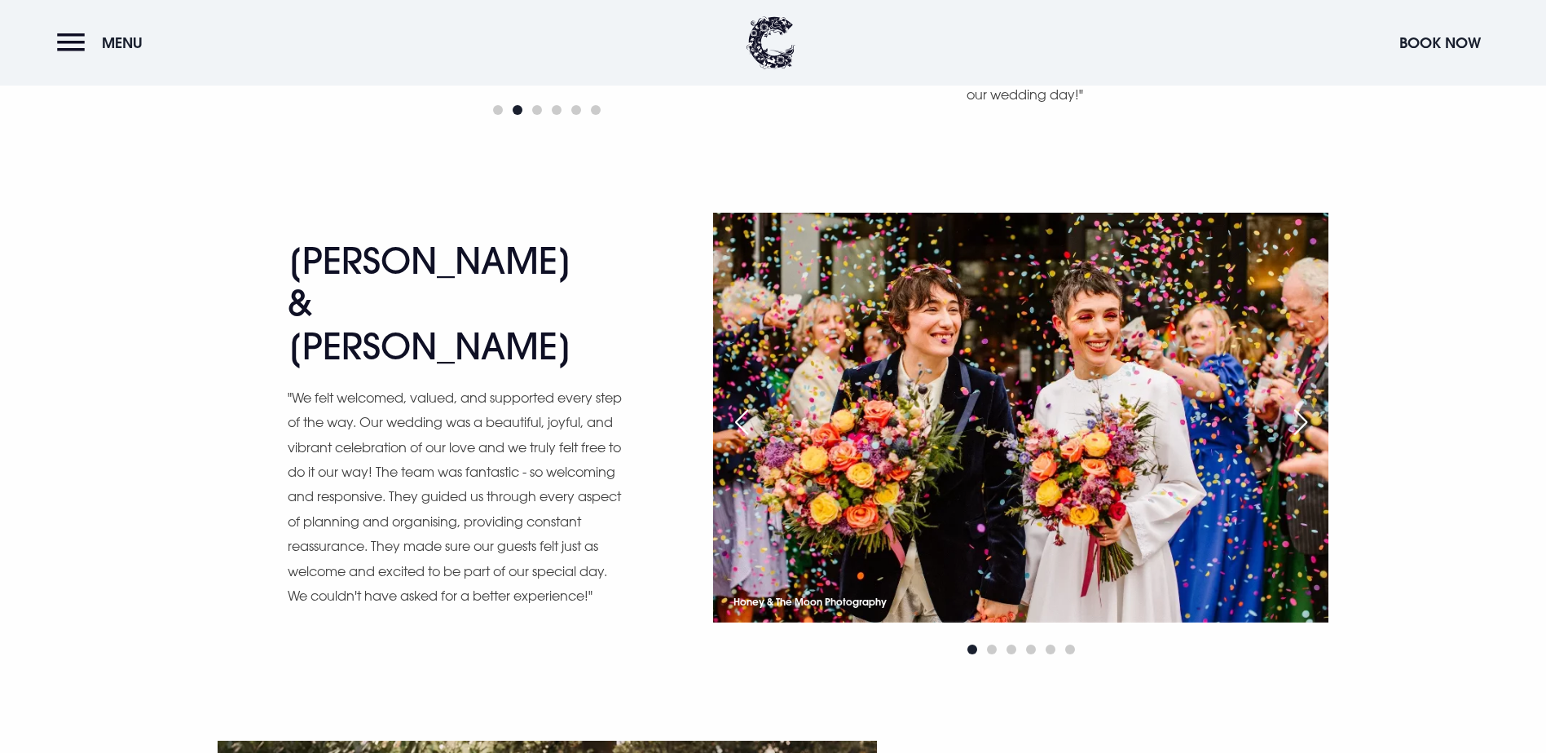
click at [1300, 440] on div "Next slide" at bounding box center [1300, 422] width 41 height 36
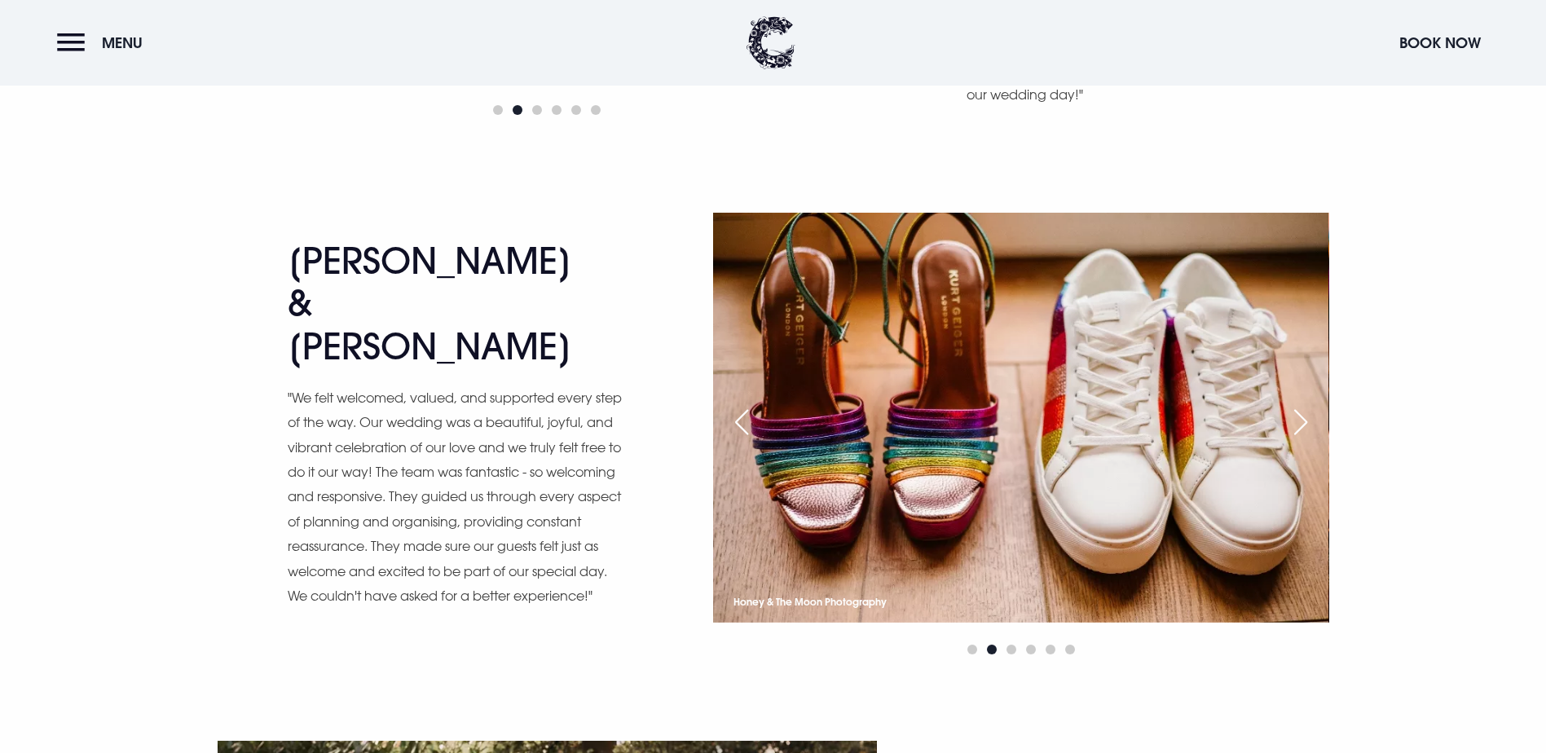
click at [1300, 440] on div "Next slide" at bounding box center [1300, 422] width 41 height 36
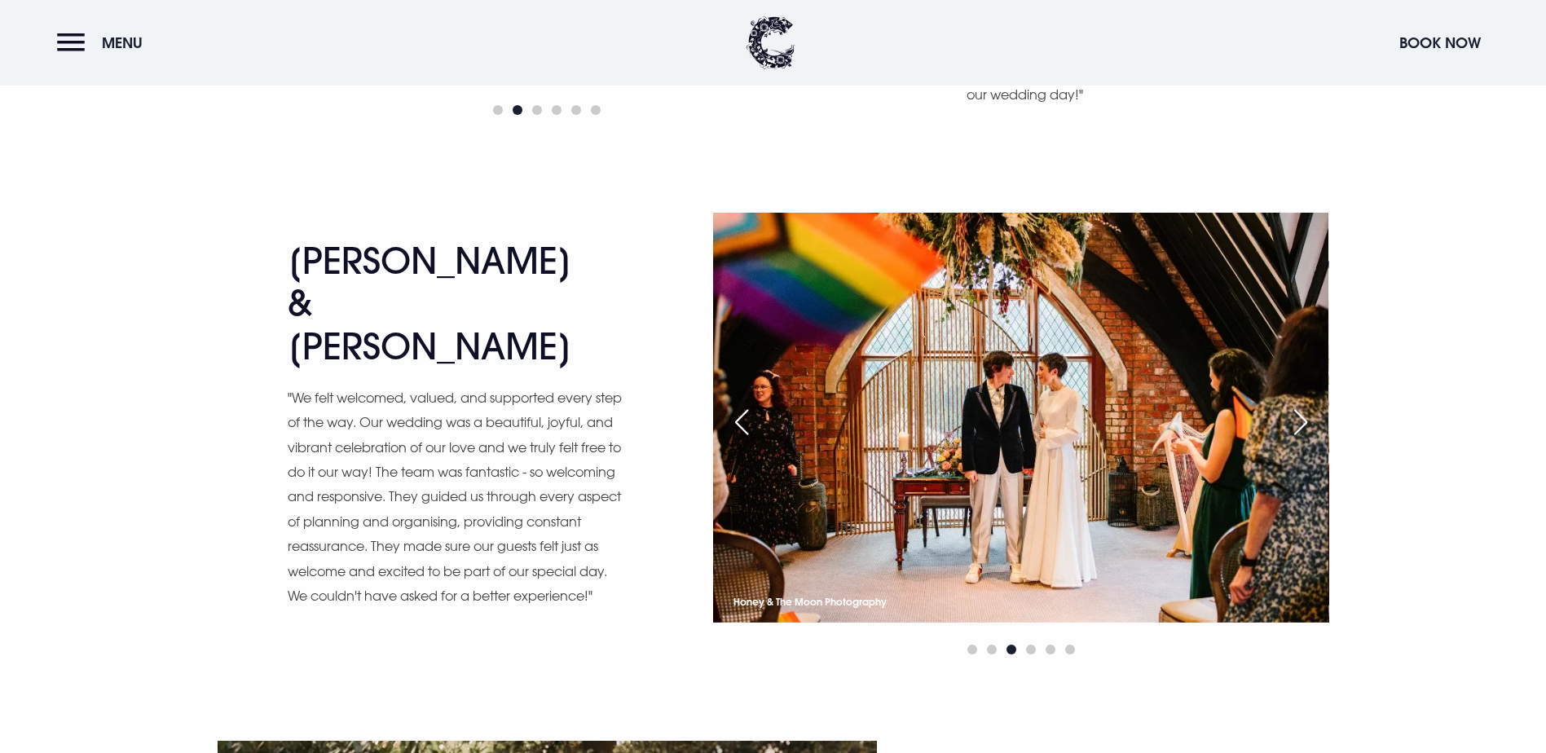
click at [1300, 440] on div "Next slide" at bounding box center [1300, 422] width 41 height 36
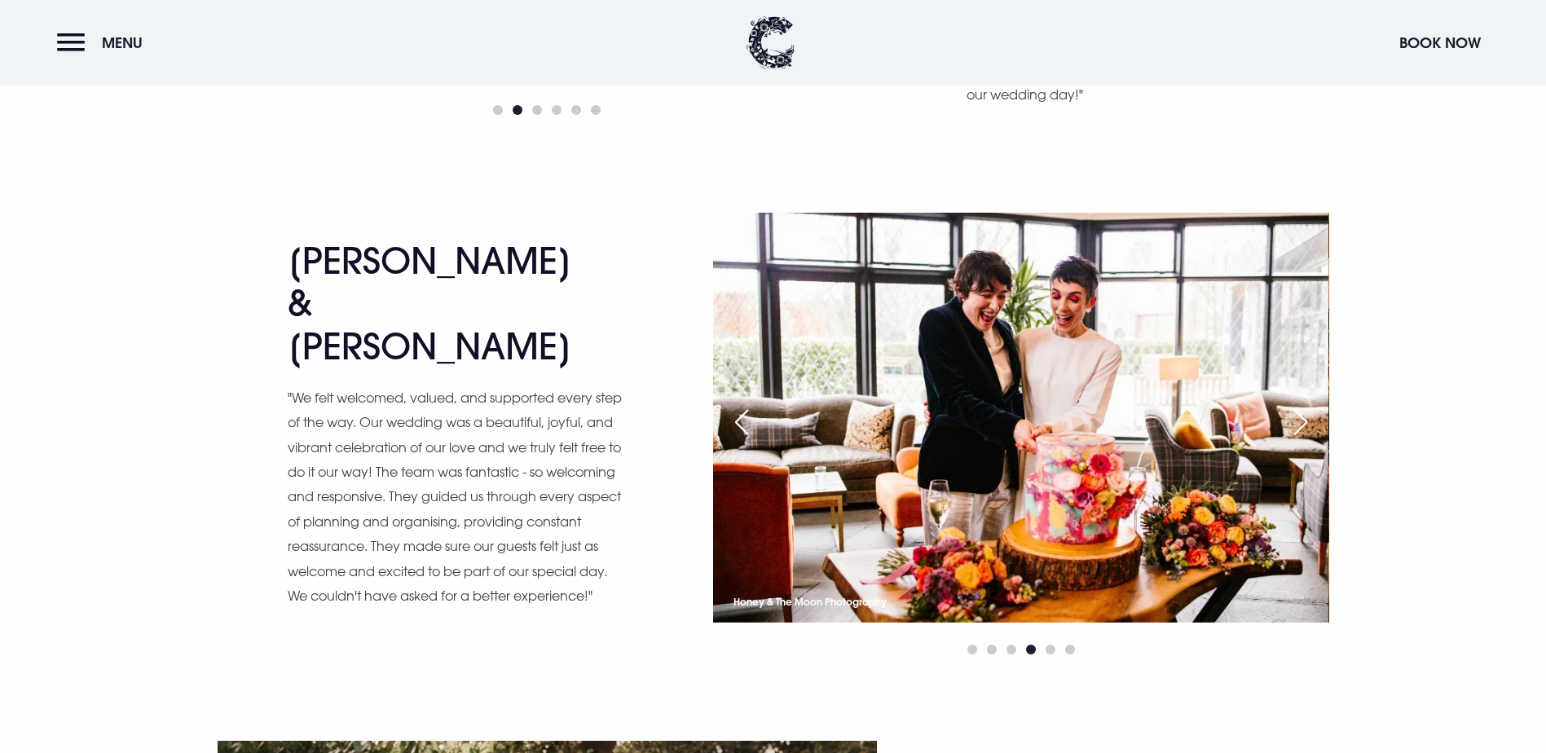
click at [1300, 440] on div "Next slide" at bounding box center [1300, 422] width 41 height 36
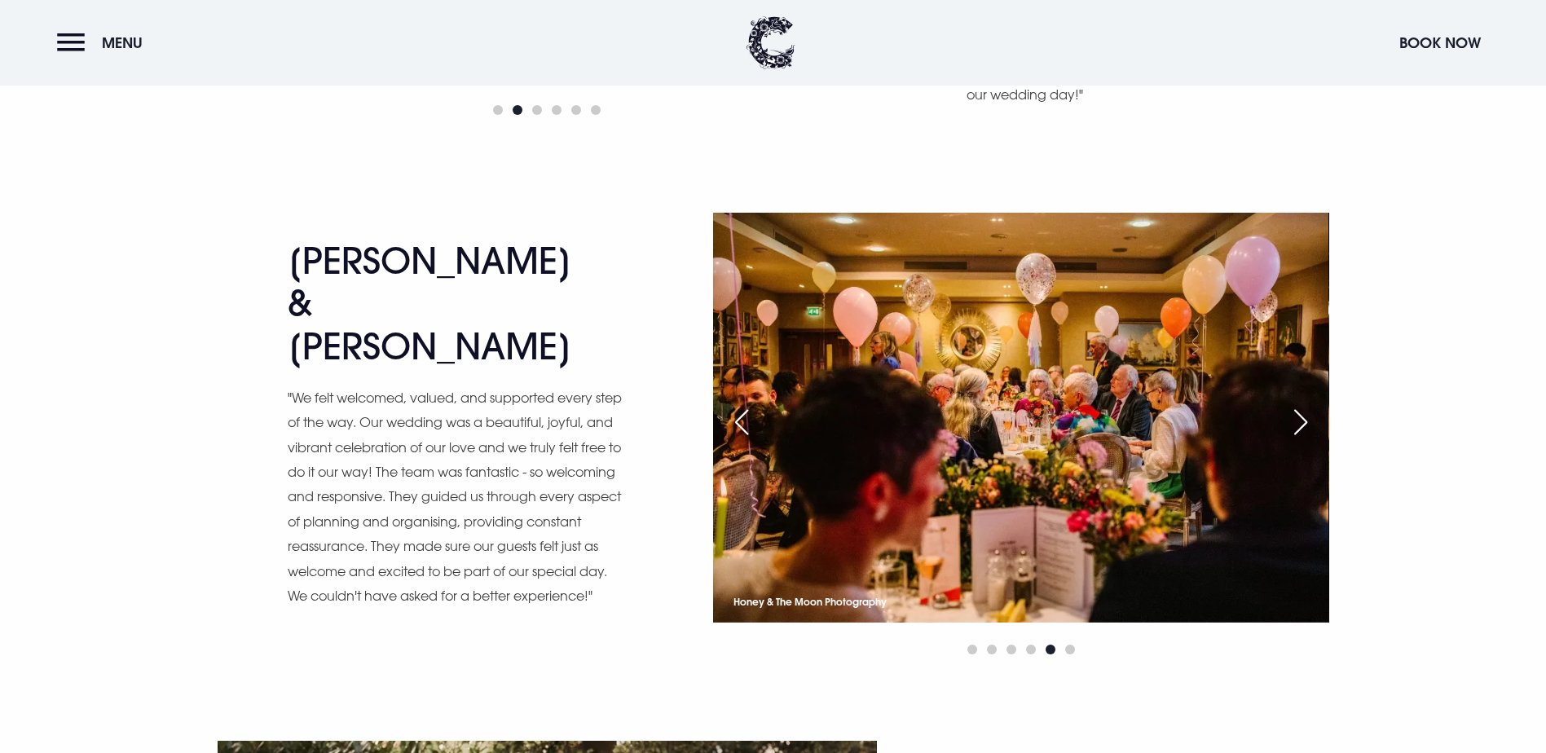
click at [1300, 440] on div "Next slide" at bounding box center [1300, 422] width 41 height 36
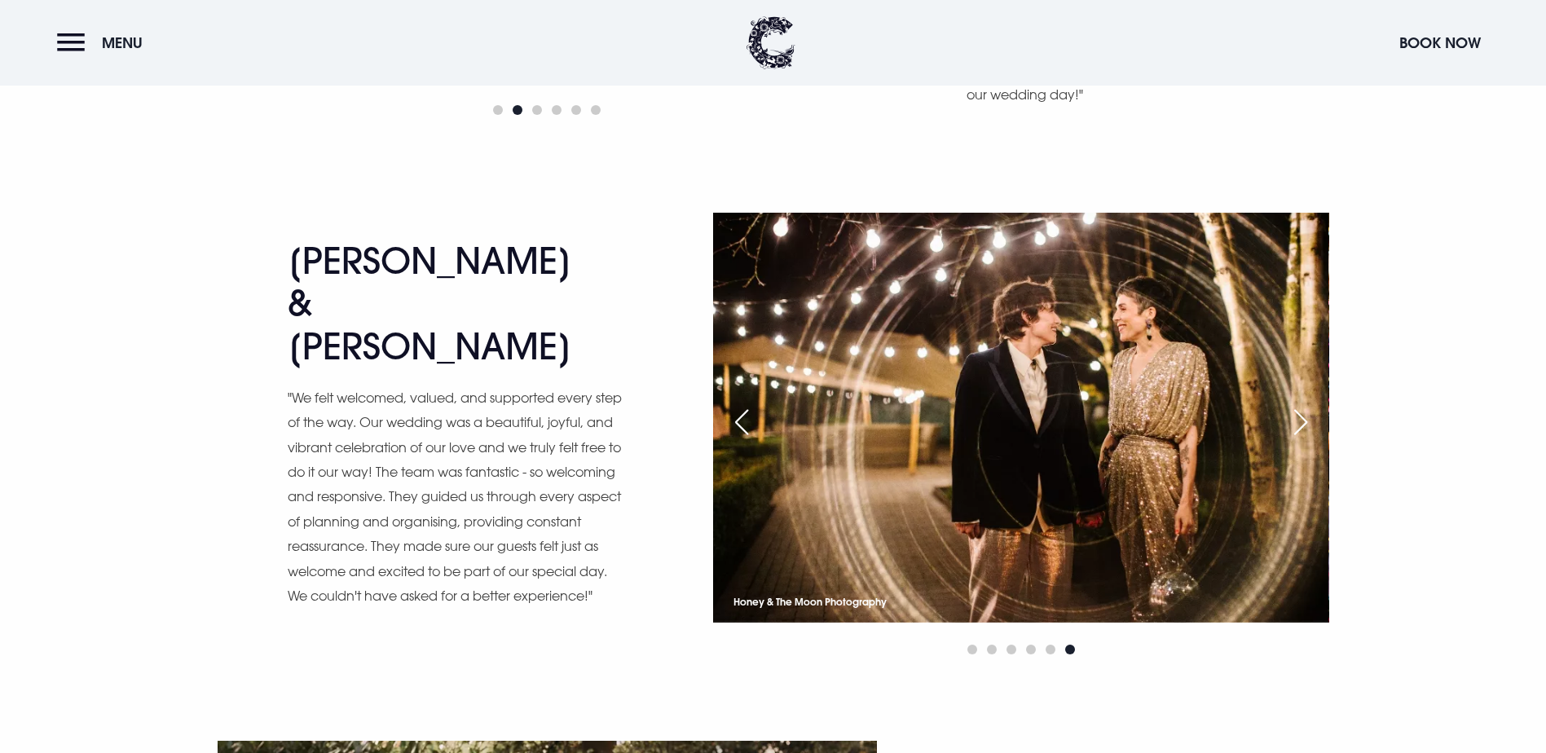
click at [1300, 440] on div "Next slide" at bounding box center [1300, 422] width 41 height 36
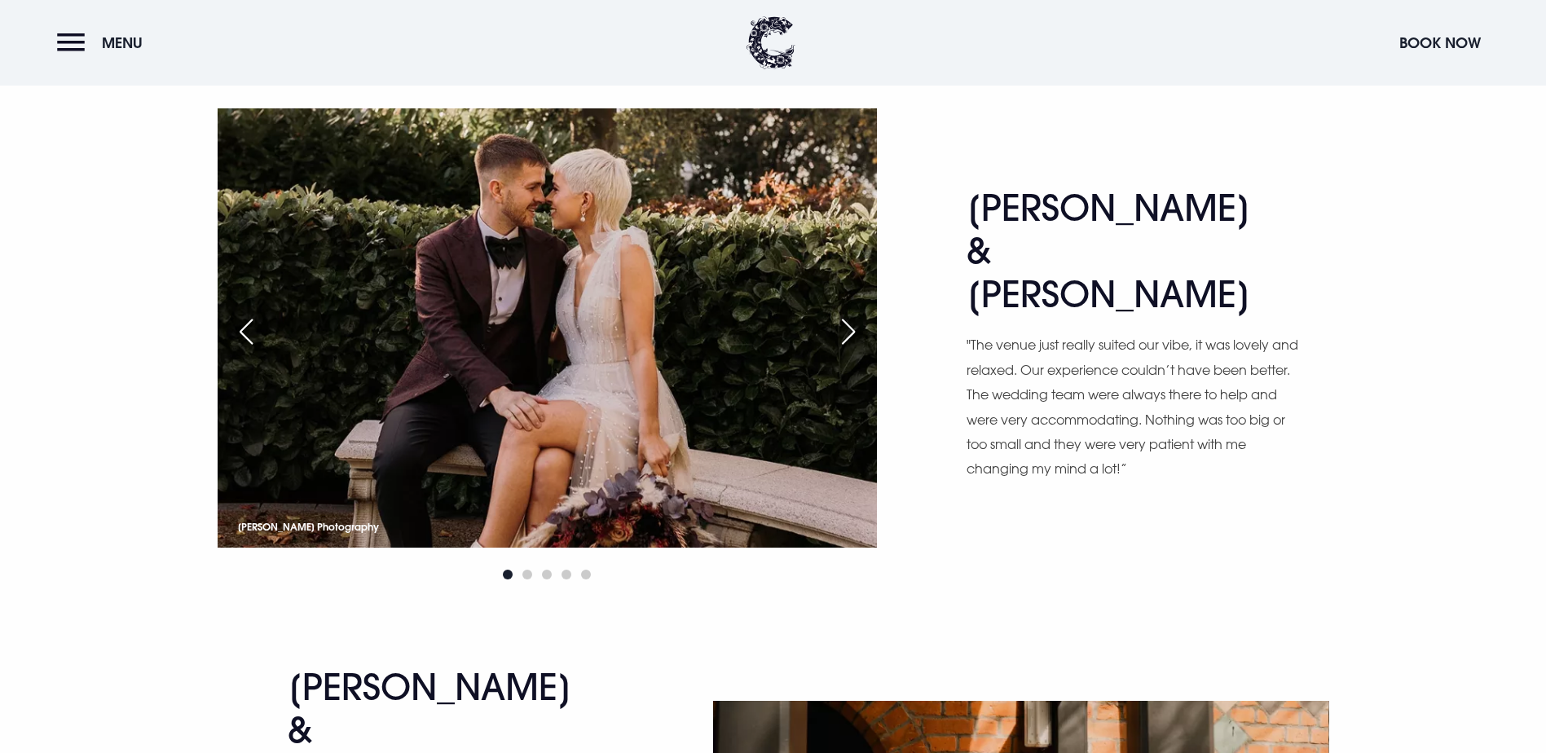
scroll to position [6356, 0]
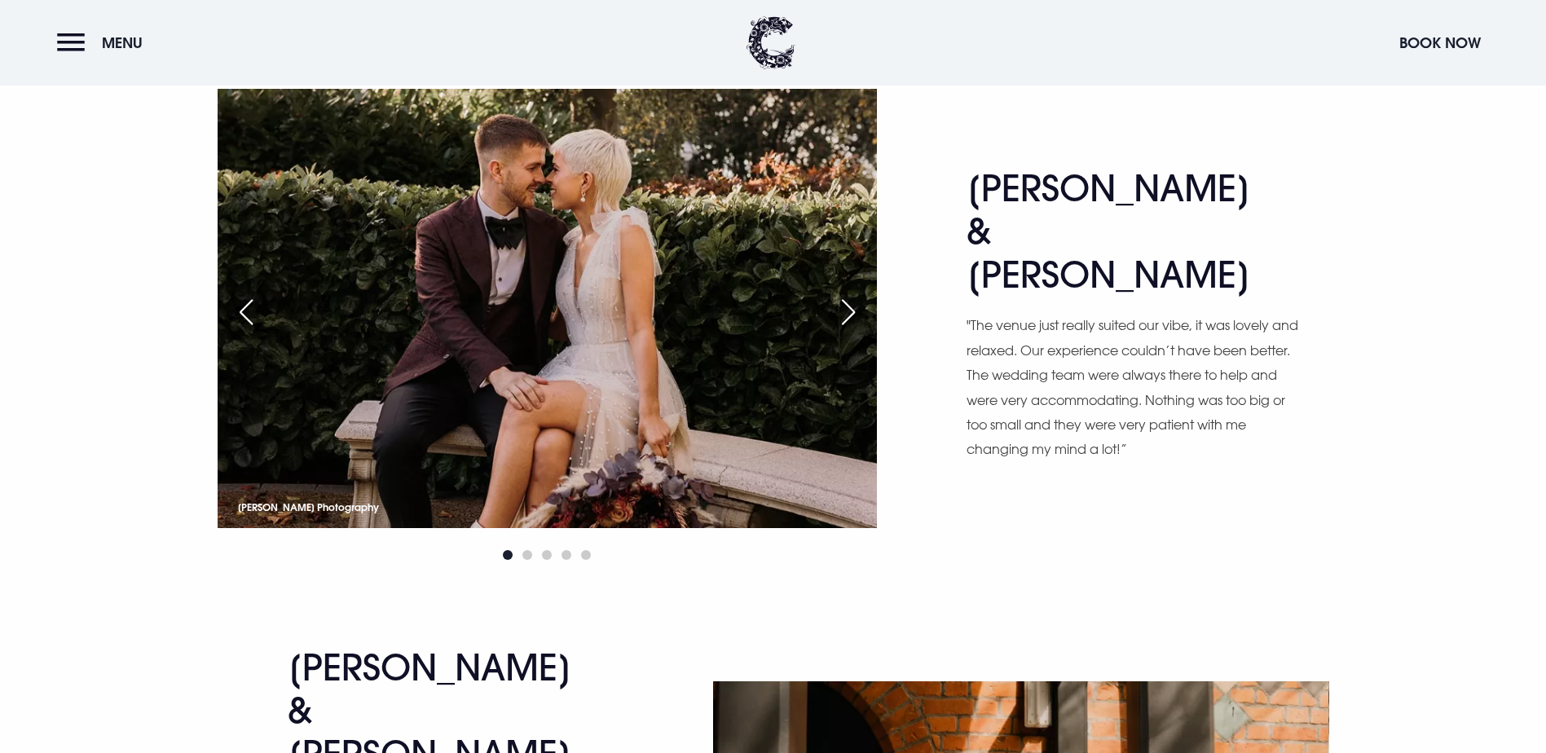
click at [847, 330] on div "Next slide" at bounding box center [848, 312] width 41 height 36
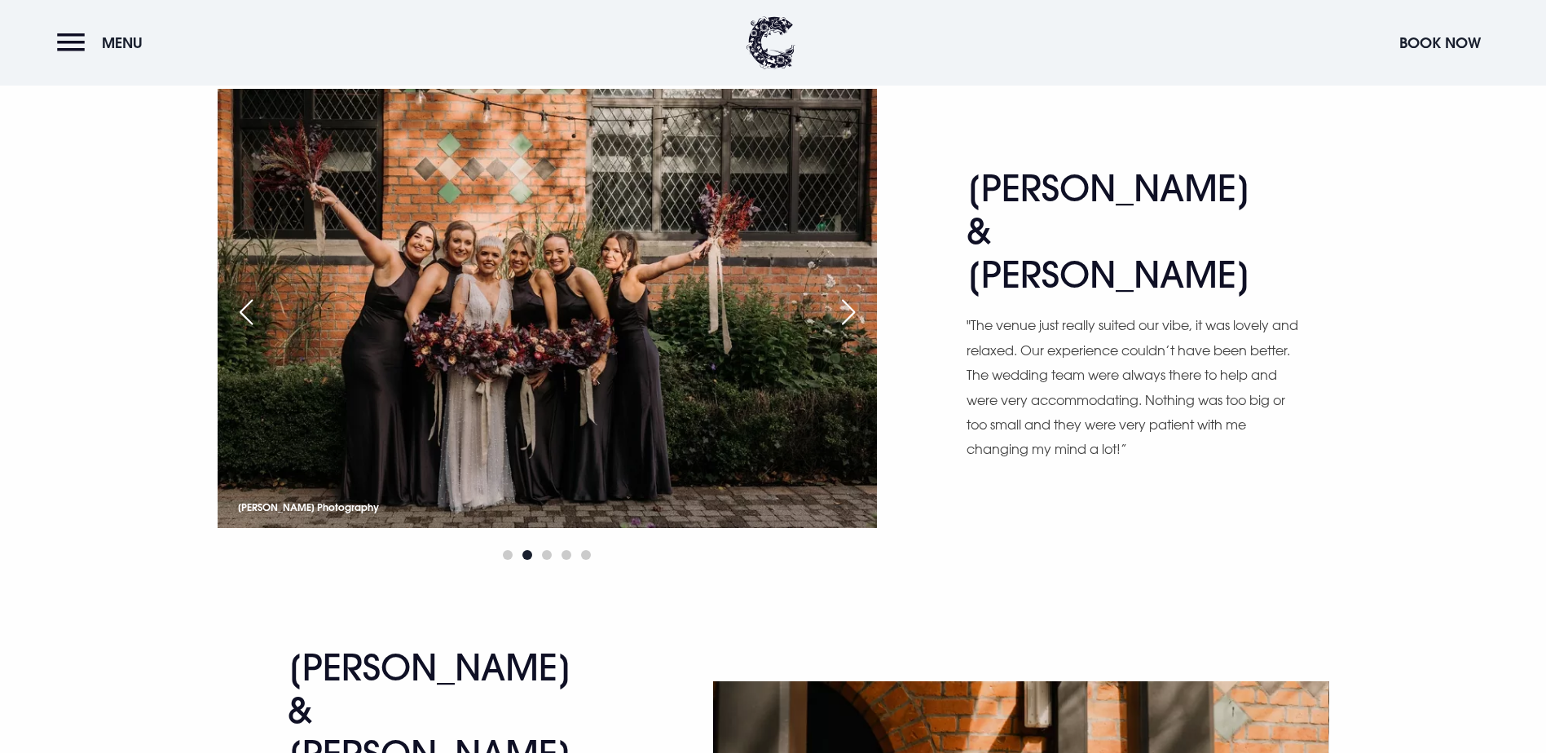
click at [847, 330] on div "Next slide" at bounding box center [848, 312] width 41 height 36
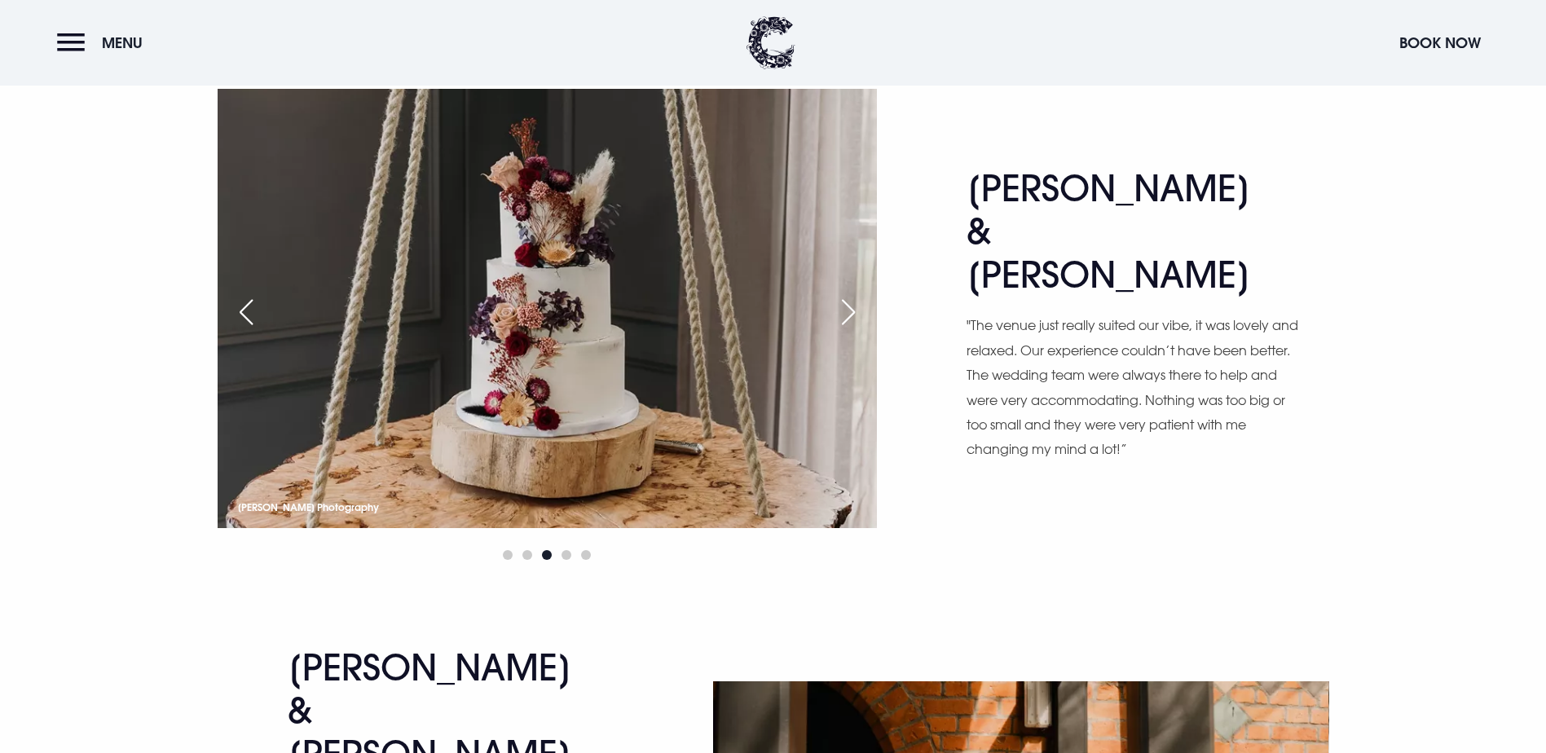
click at [847, 330] on div "Next slide" at bounding box center [848, 312] width 41 height 36
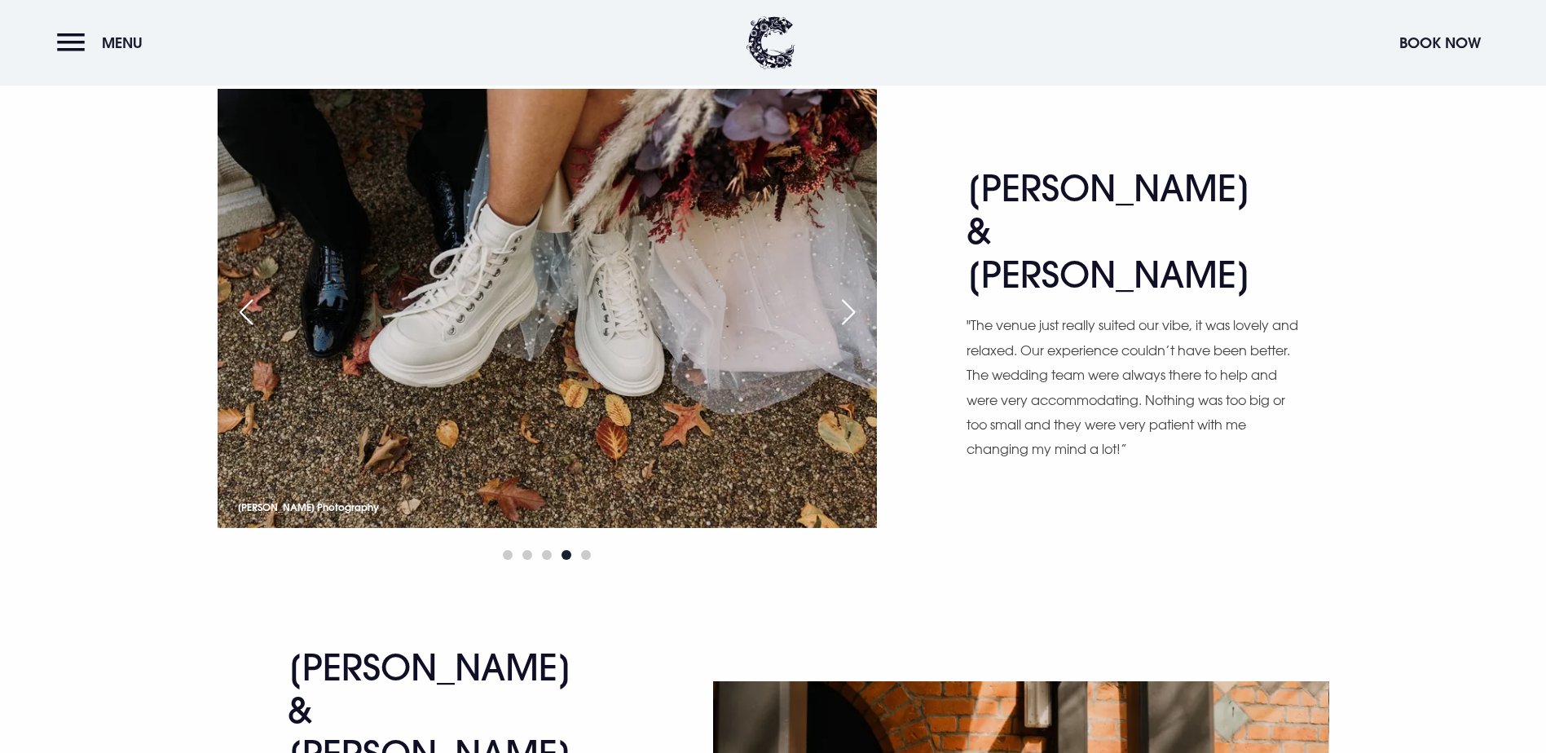
click at [847, 330] on div "Next slide" at bounding box center [848, 312] width 41 height 36
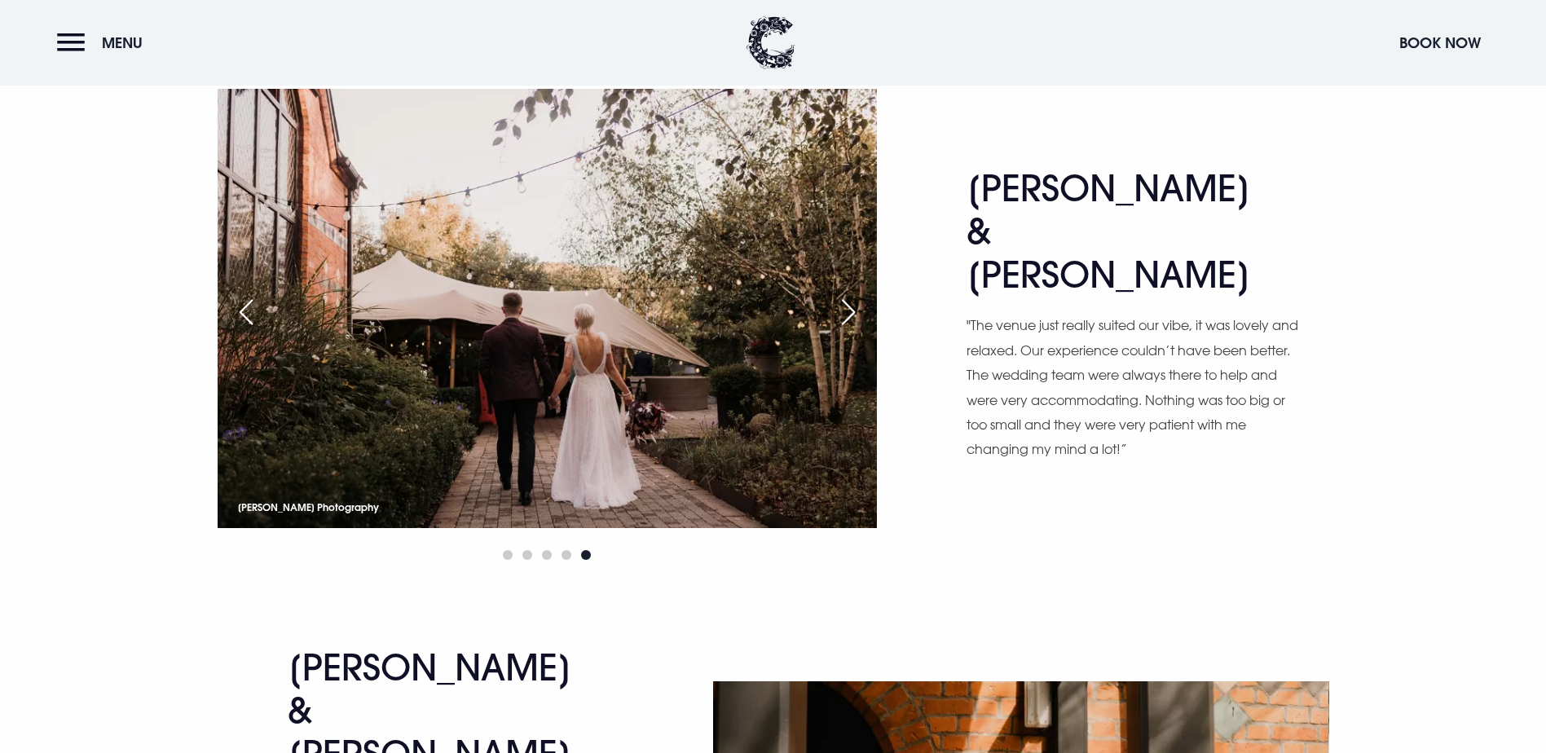
click at [847, 330] on div "Next slide" at bounding box center [848, 312] width 41 height 36
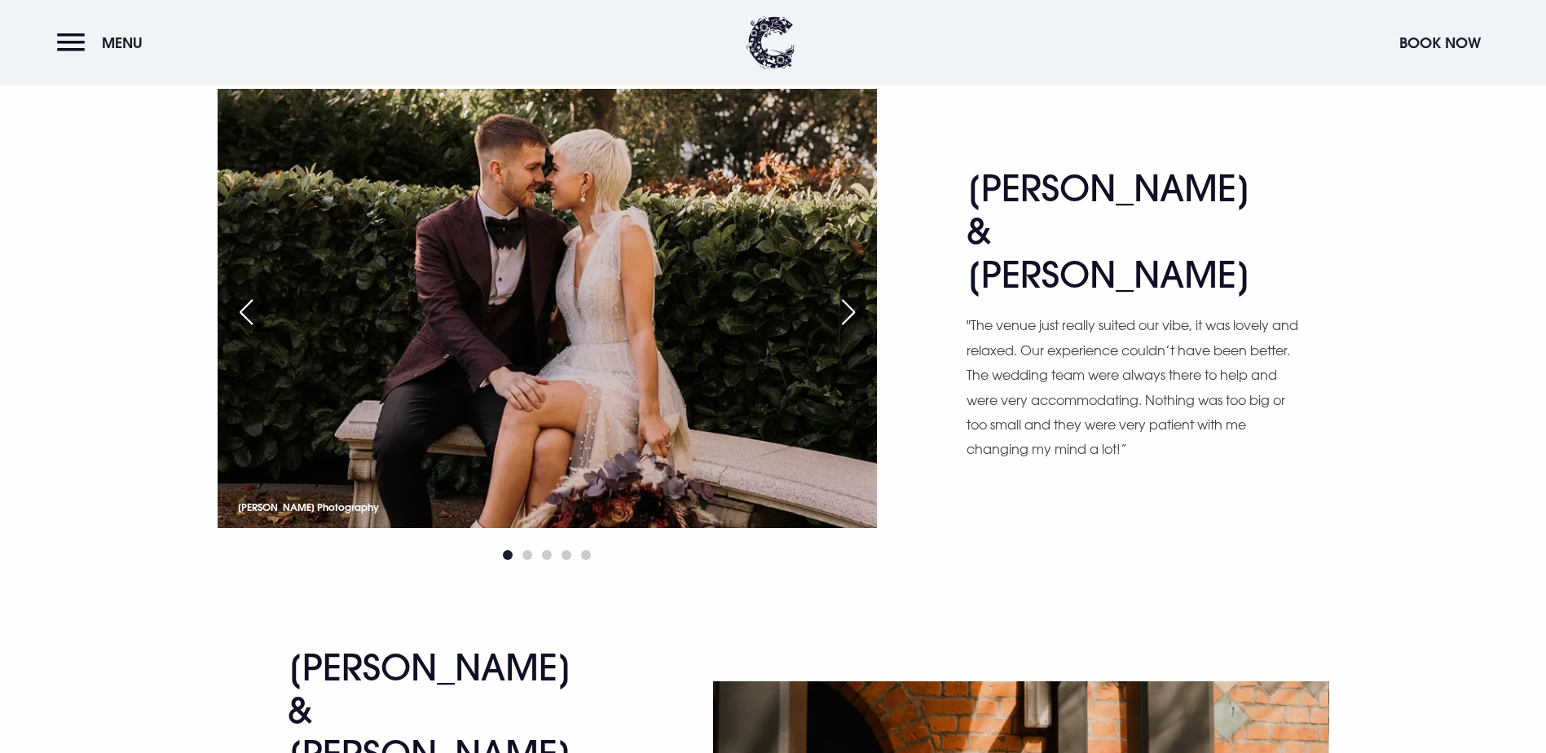
click at [847, 330] on div "Next slide" at bounding box center [848, 312] width 41 height 36
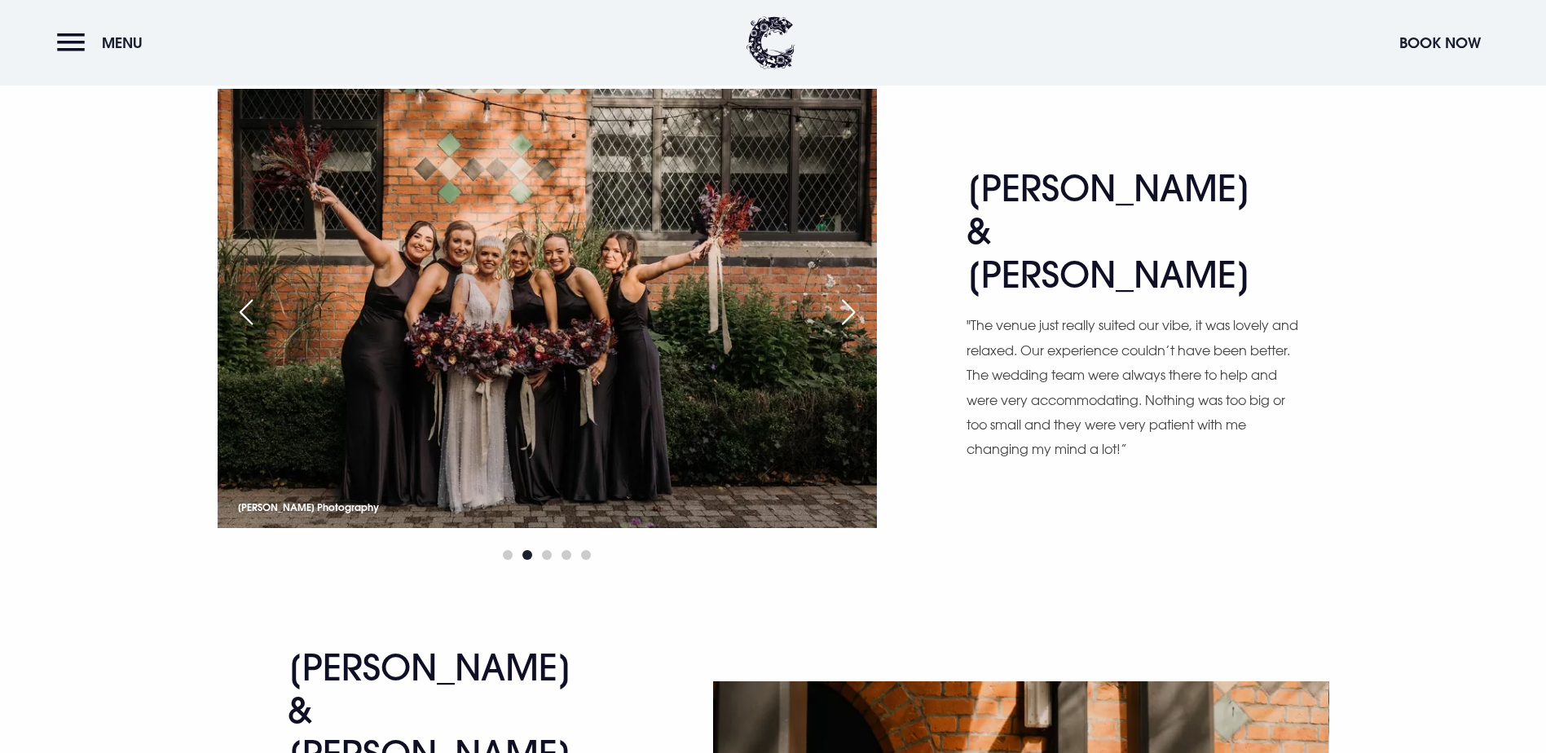
click at [847, 330] on div "Next slide" at bounding box center [848, 312] width 41 height 36
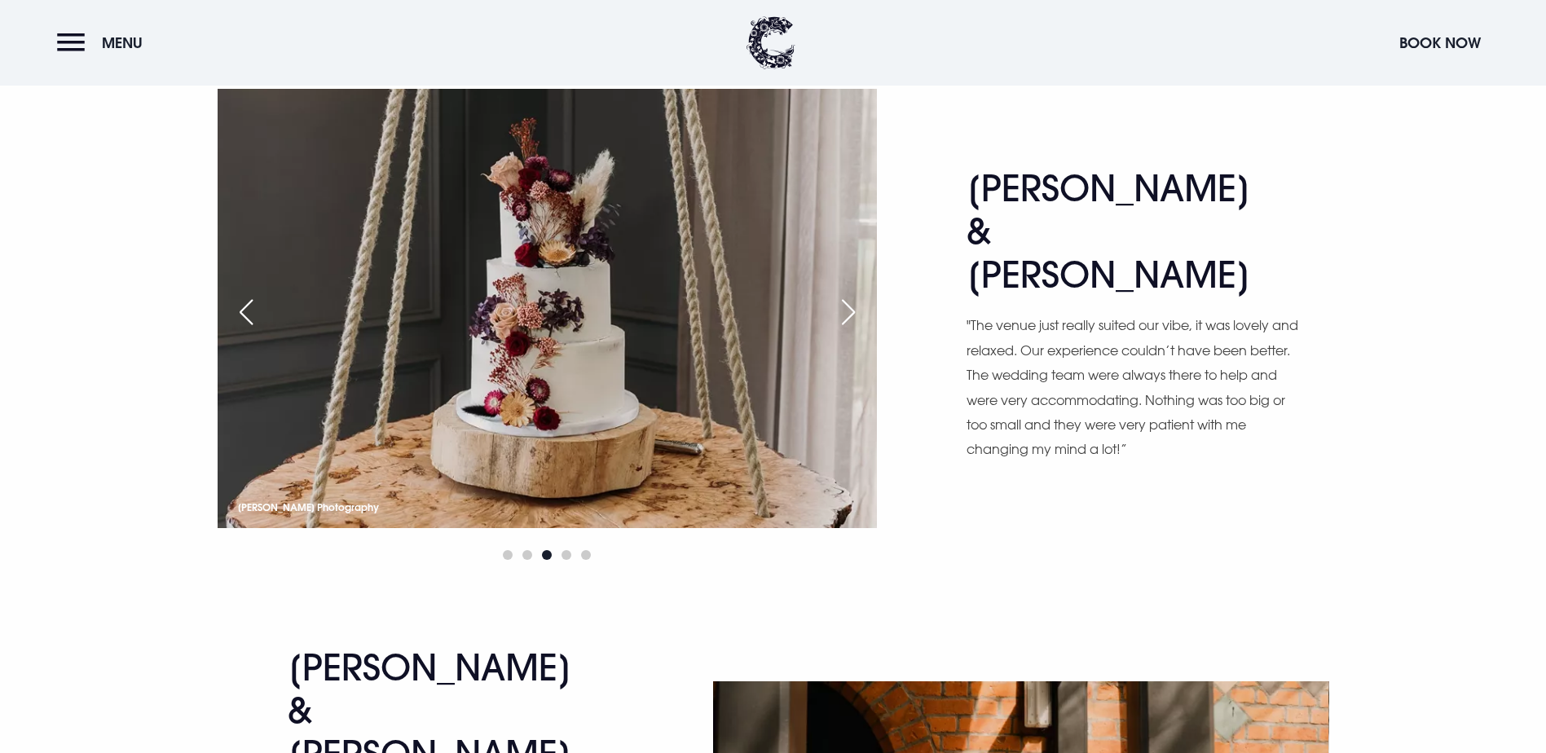
click at [847, 330] on div "Next slide" at bounding box center [848, 312] width 41 height 36
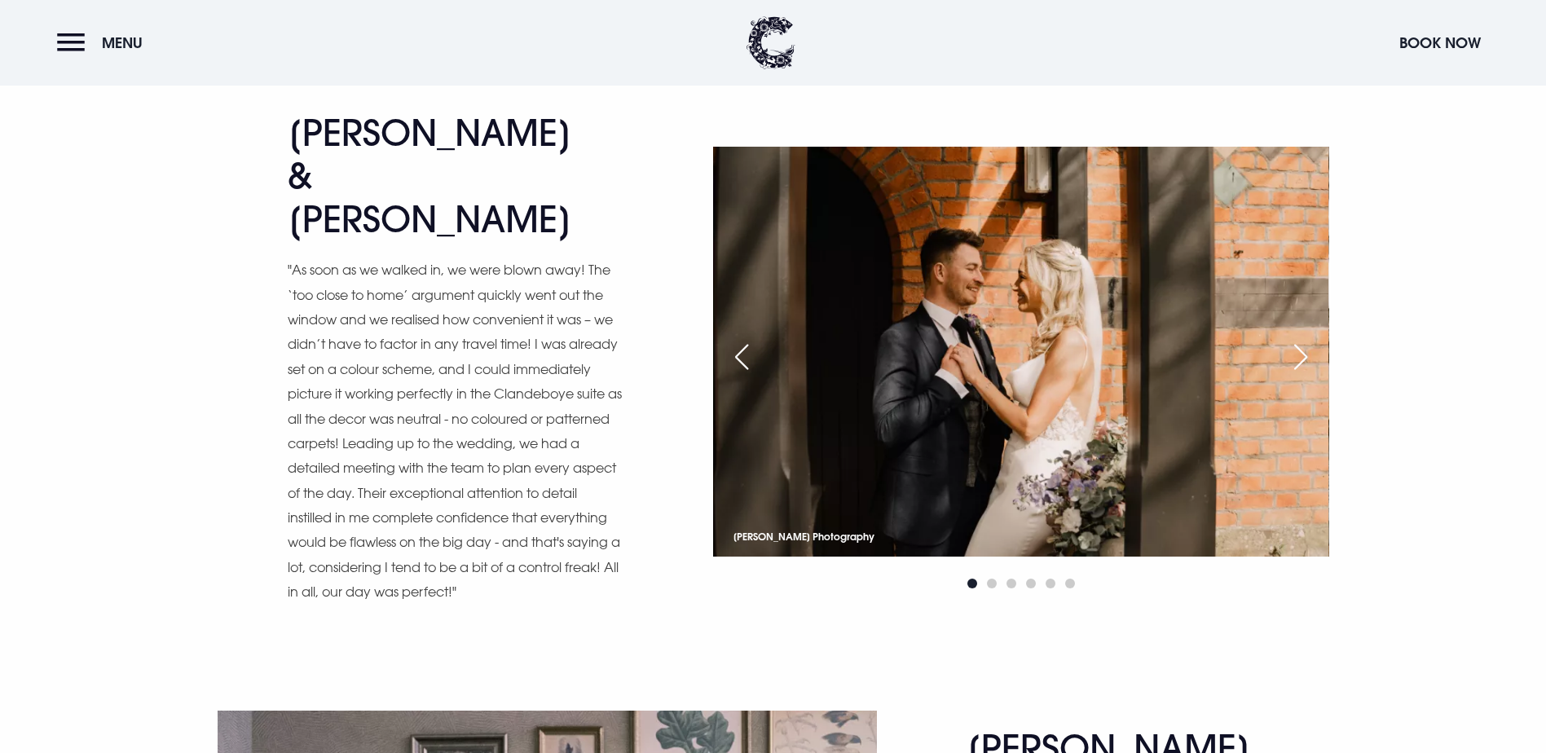
scroll to position [7008, 0]
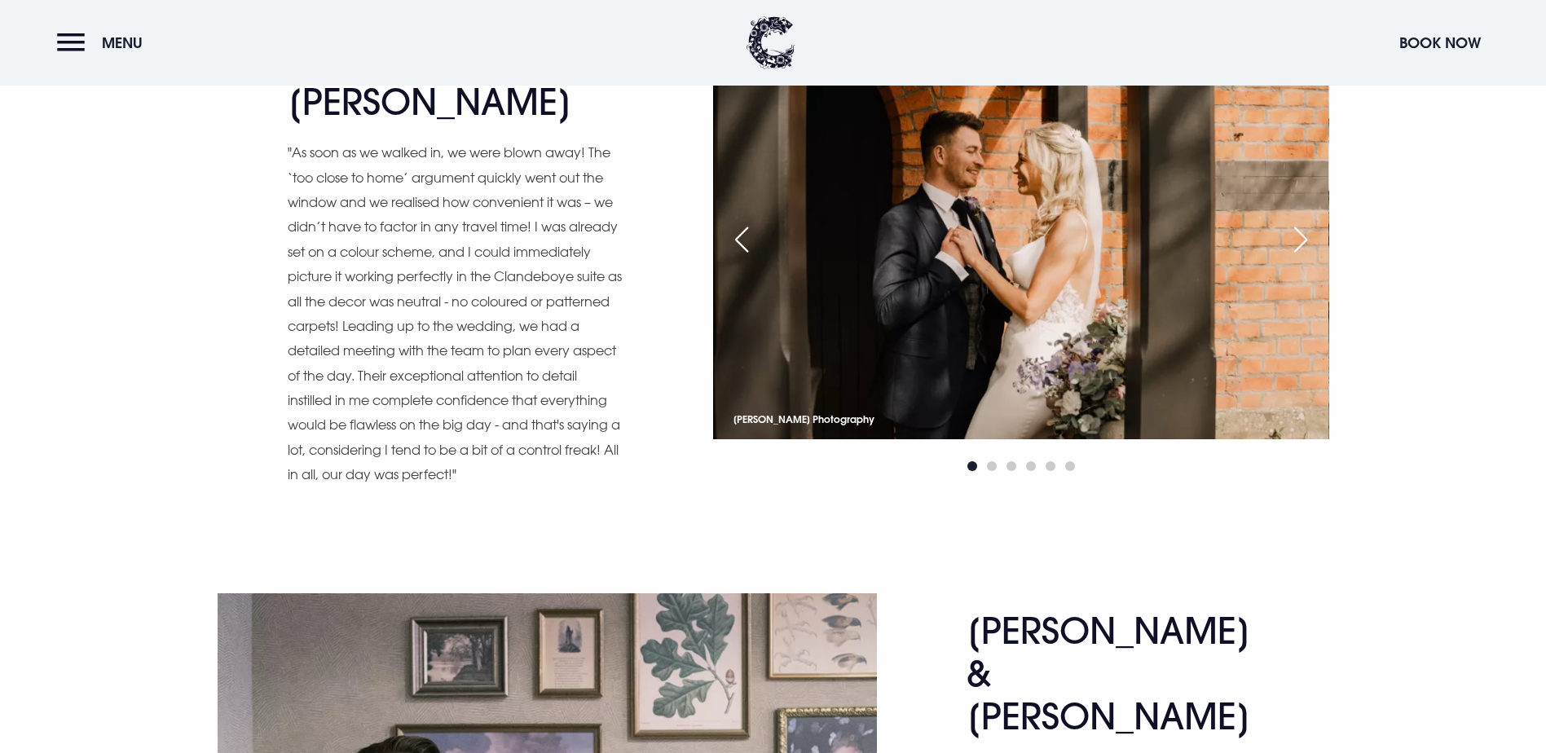
click at [1314, 258] on div "Next slide" at bounding box center [1300, 240] width 41 height 36
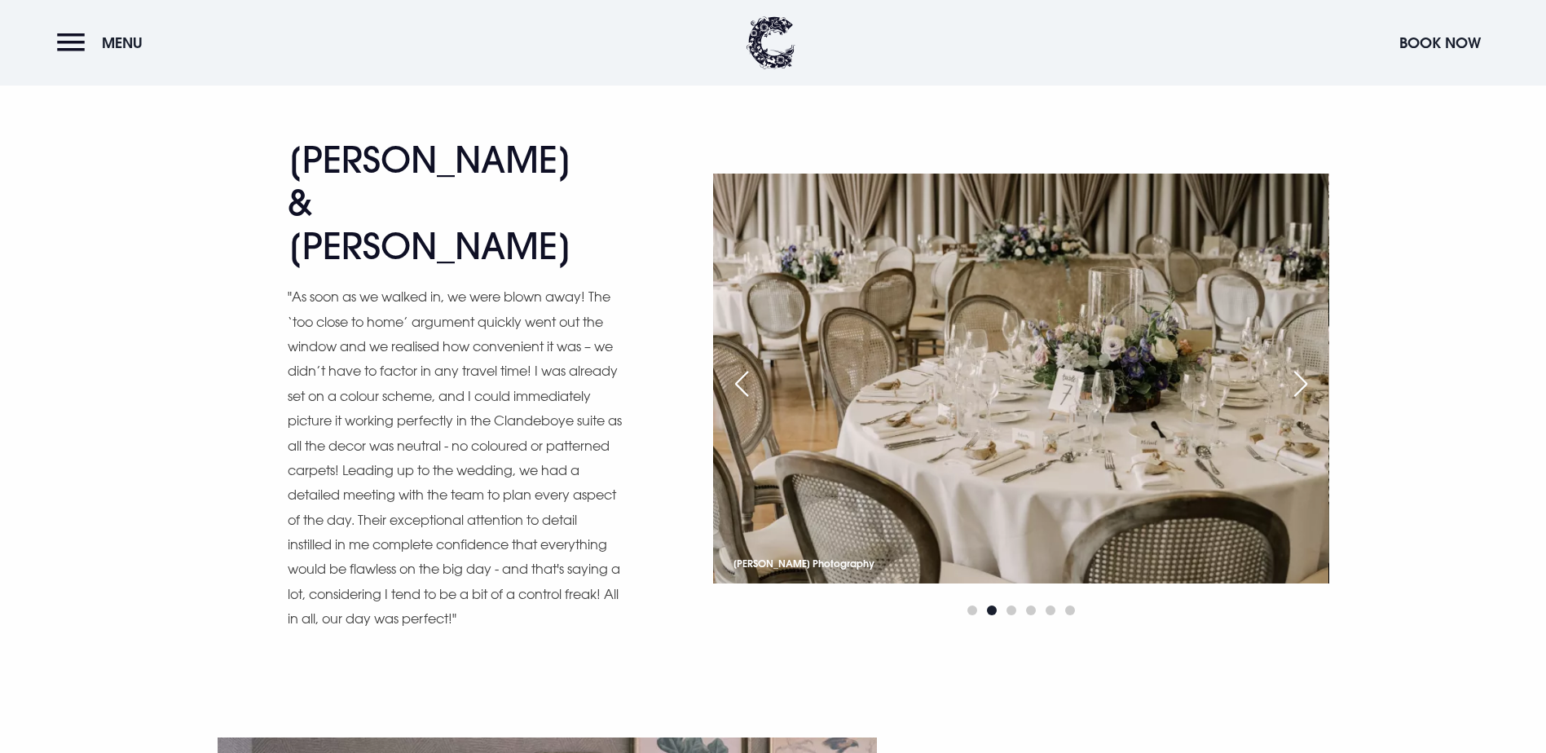
scroll to position [6845, 0]
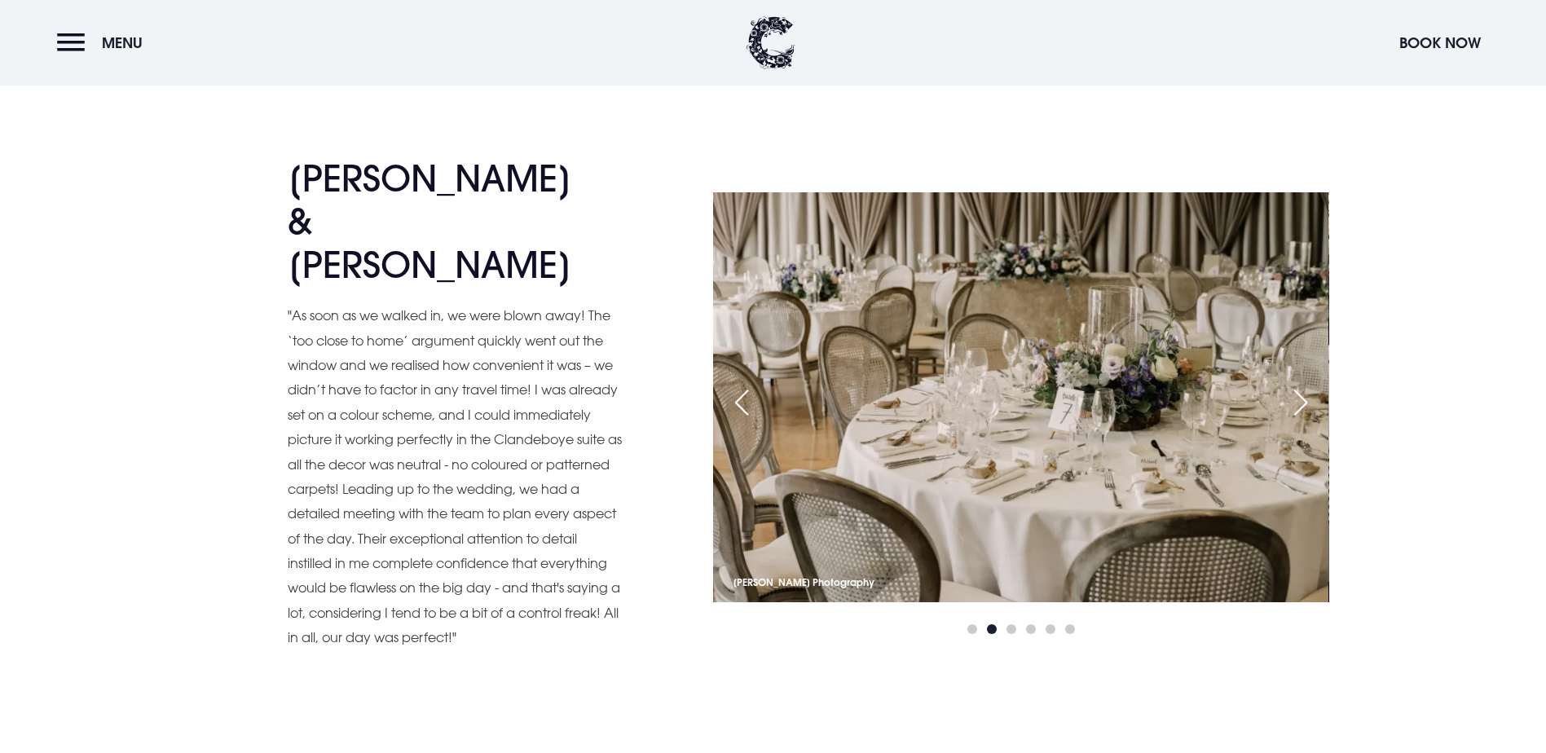
click at [1309, 420] on div "Next slide" at bounding box center [1300, 403] width 41 height 36
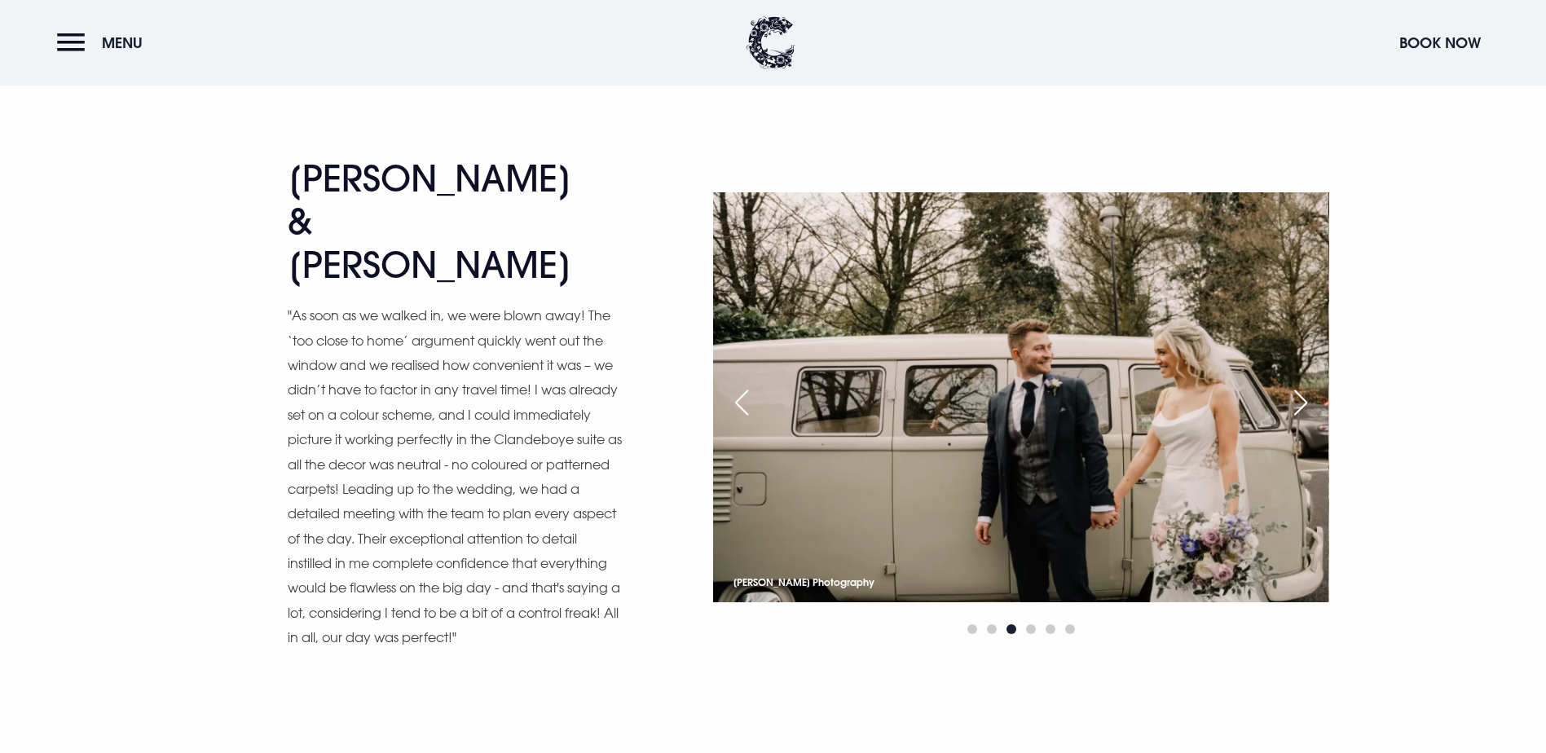
click at [1309, 420] on div "Next slide" at bounding box center [1300, 403] width 41 height 36
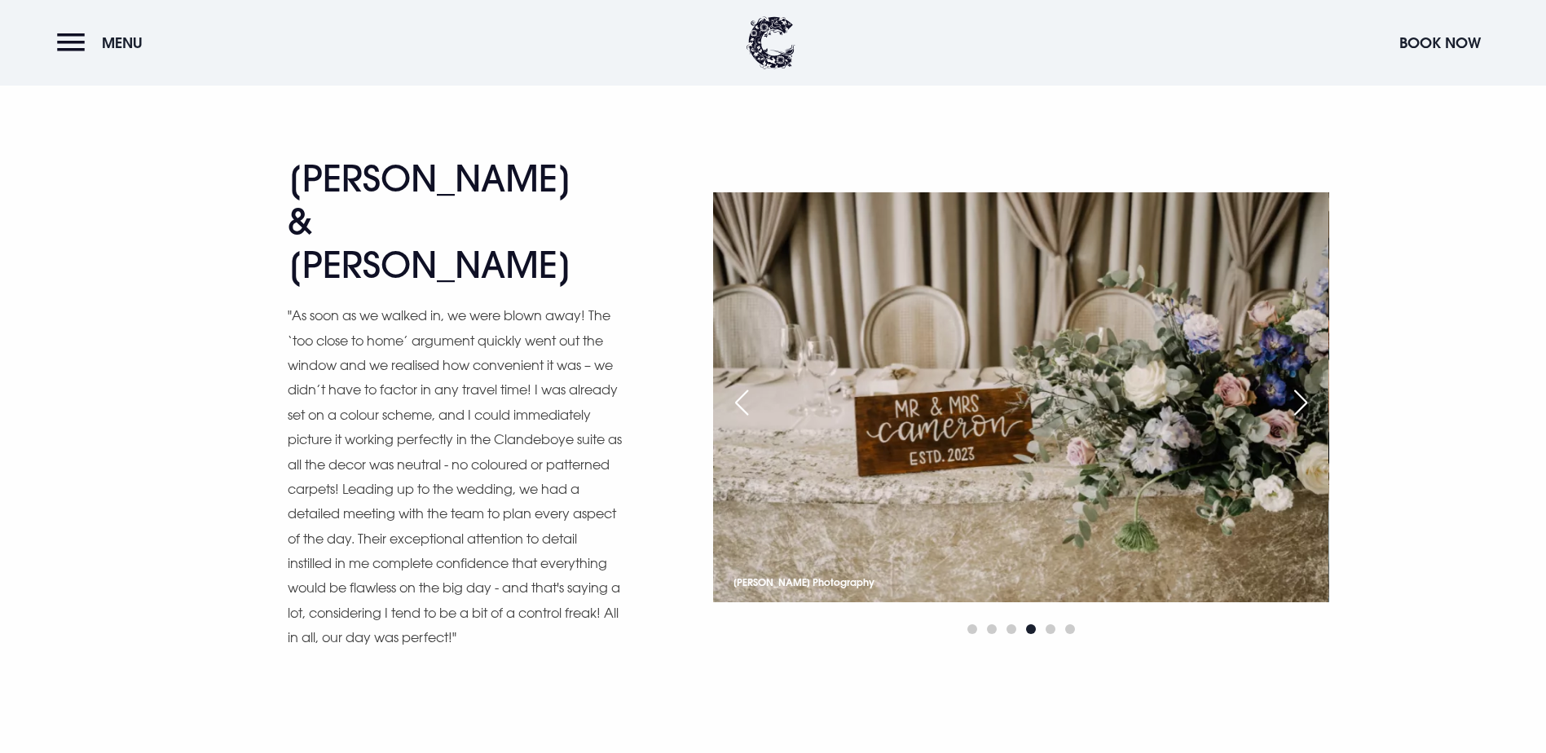
click at [1309, 420] on div "Next slide" at bounding box center [1300, 403] width 41 height 36
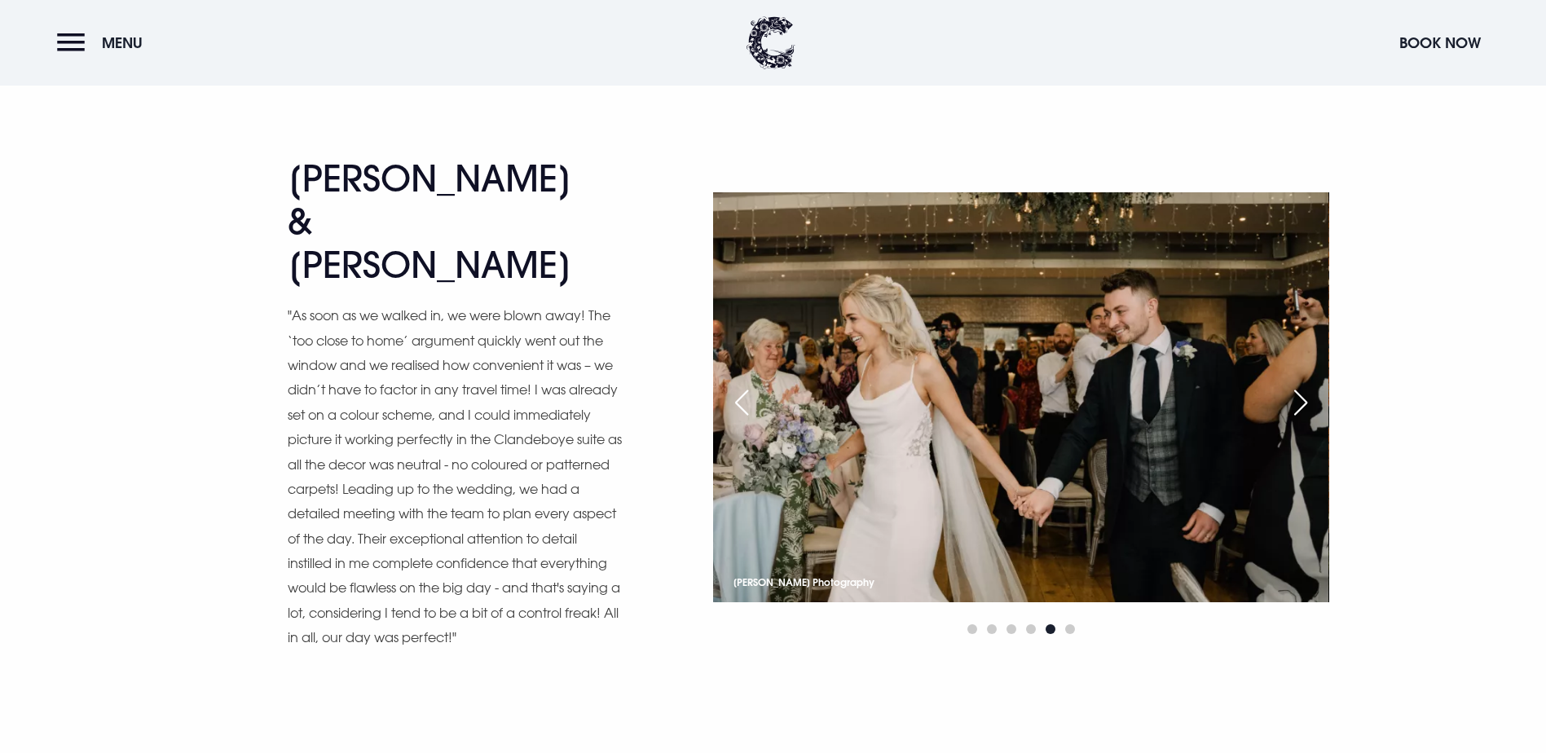
click at [1309, 420] on div "Next slide" at bounding box center [1300, 403] width 41 height 36
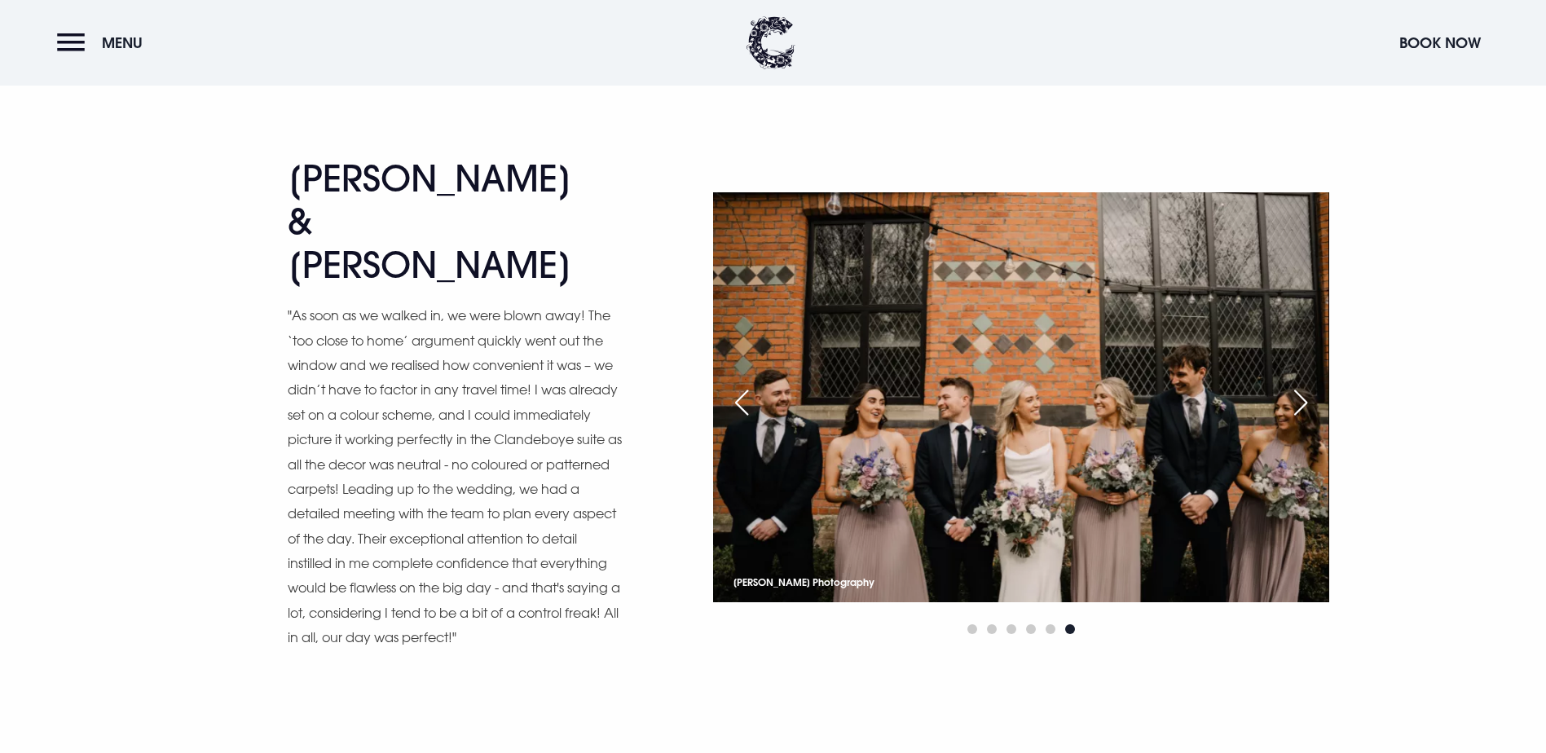
click at [1309, 420] on div "Next slide" at bounding box center [1300, 403] width 41 height 36
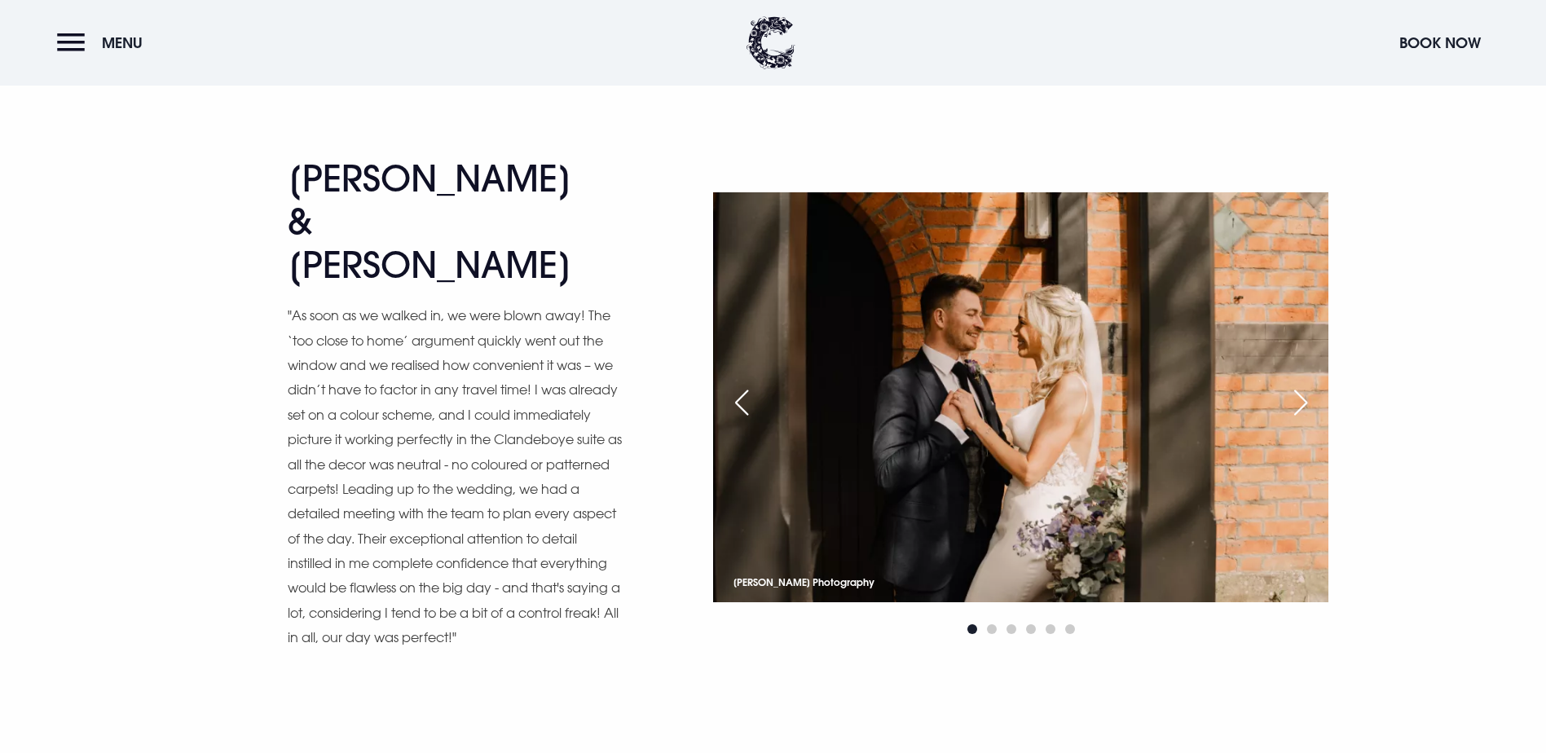
click at [1309, 420] on div "Next slide" at bounding box center [1300, 403] width 41 height 36
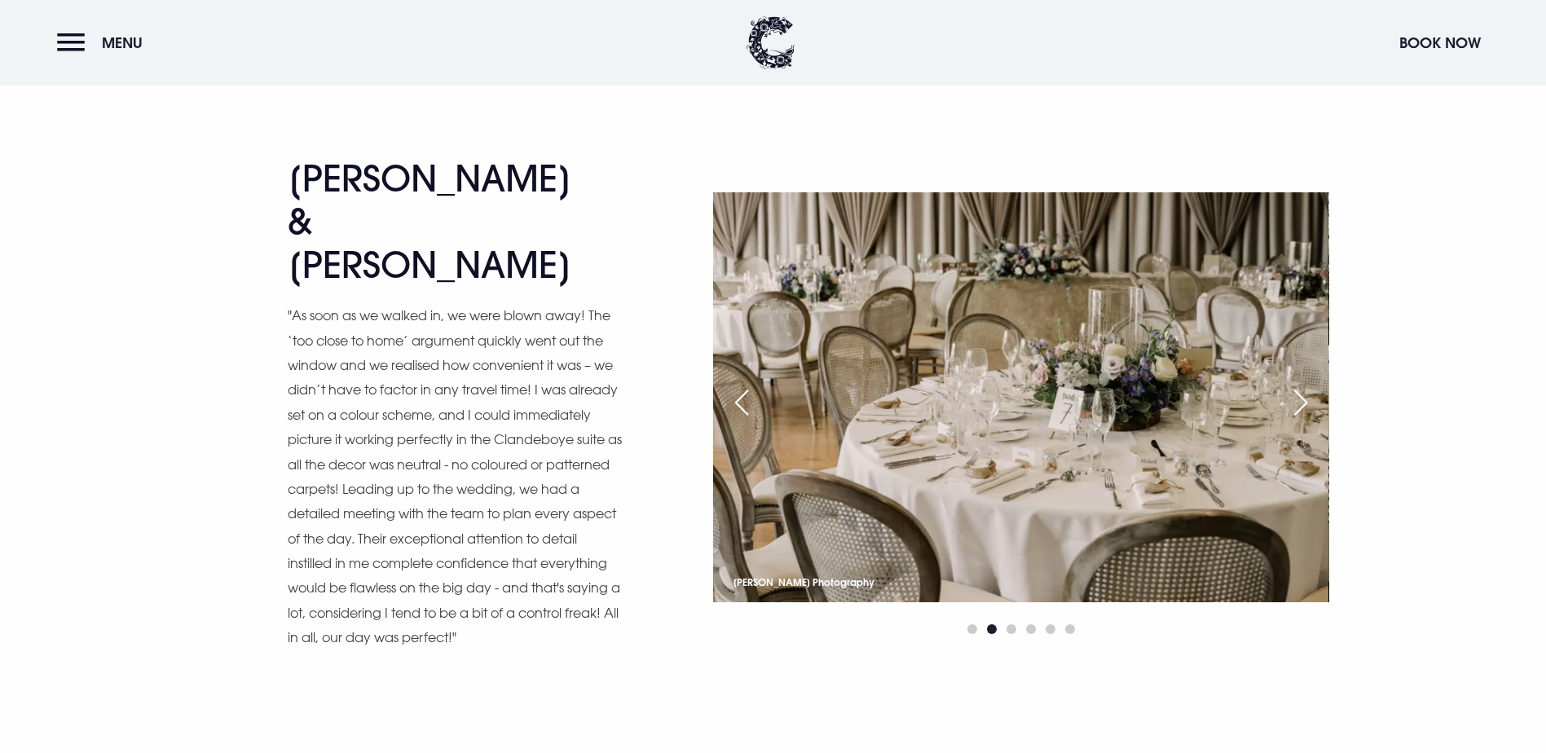
click at [1309, 420] on div "Next slide" at bounding box center [1300, 403] width 41 height 36
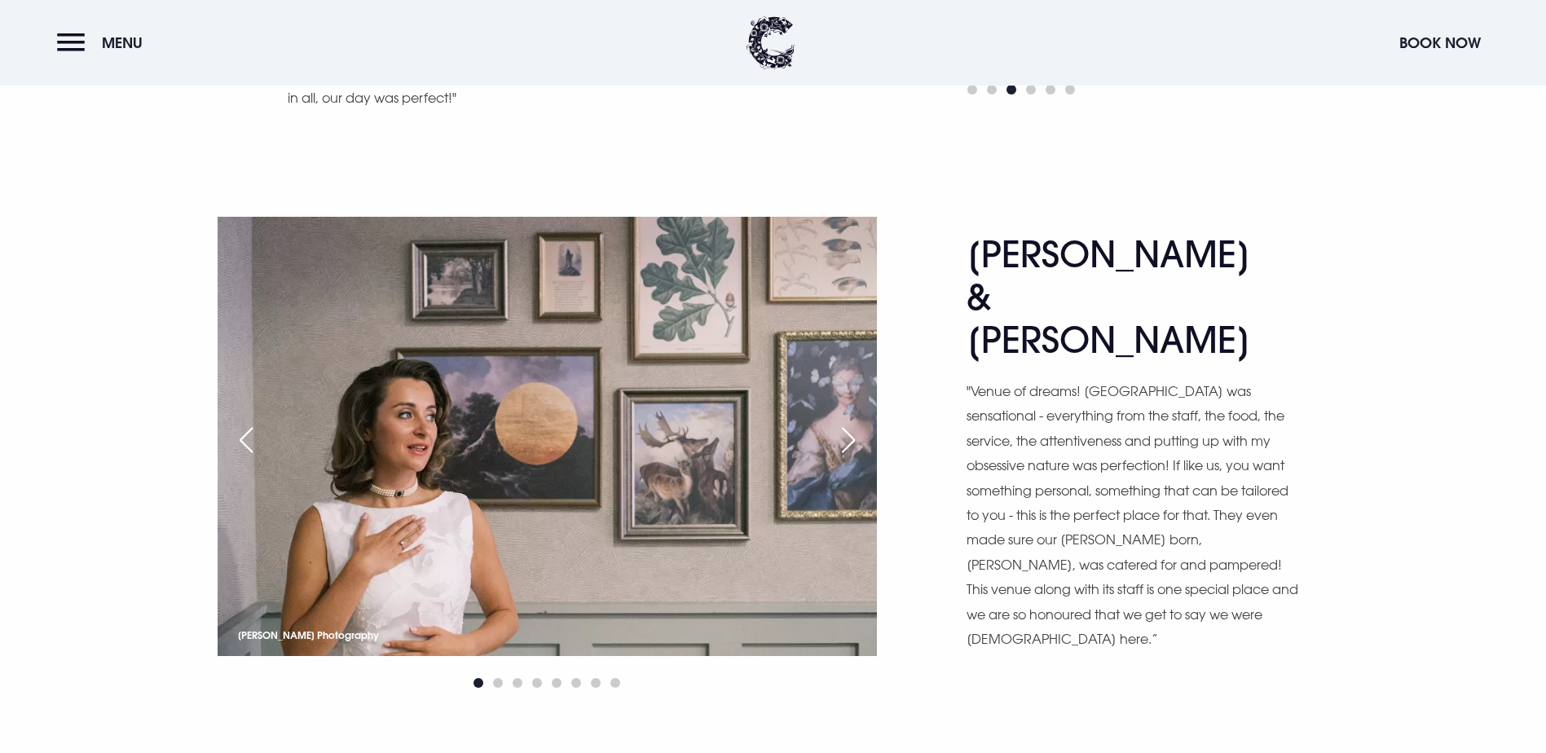
scroll to position [7415, 0]
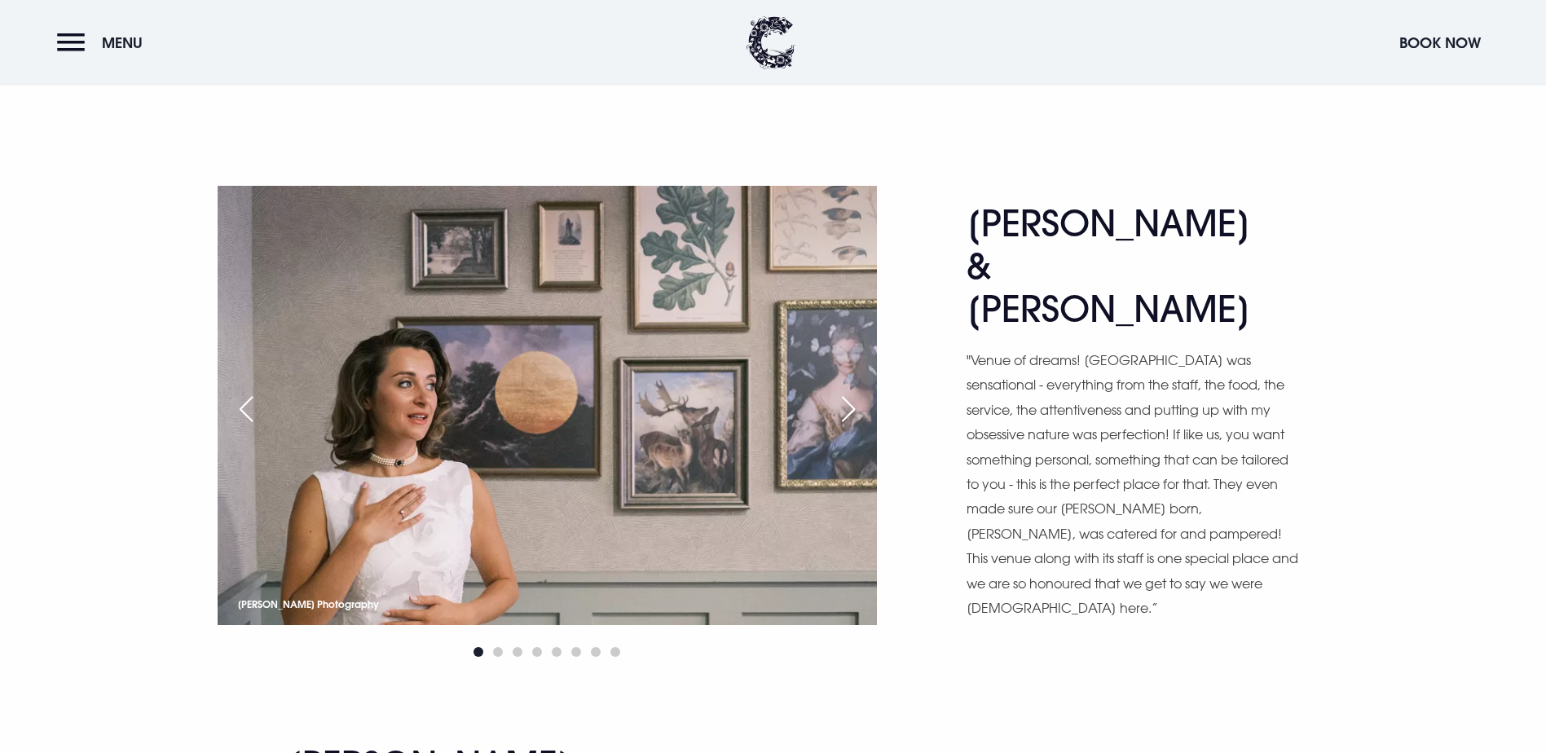
click at [850, 427] on div "Next slide" at bounding box center [848, 409] width 41 height 36
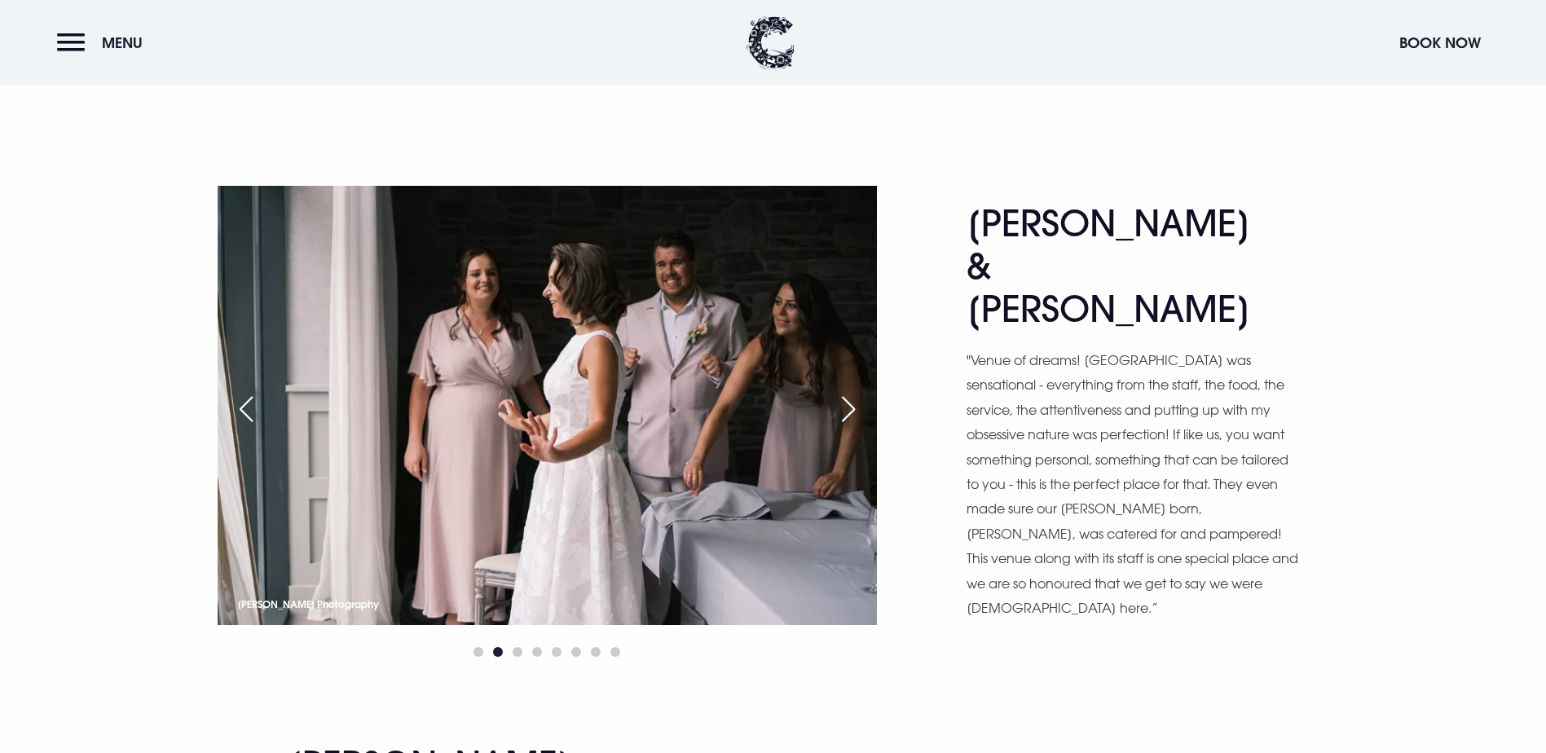
click at [850, 427] on div "Next slide" at bounding box center [848, 409] width 41 height 36
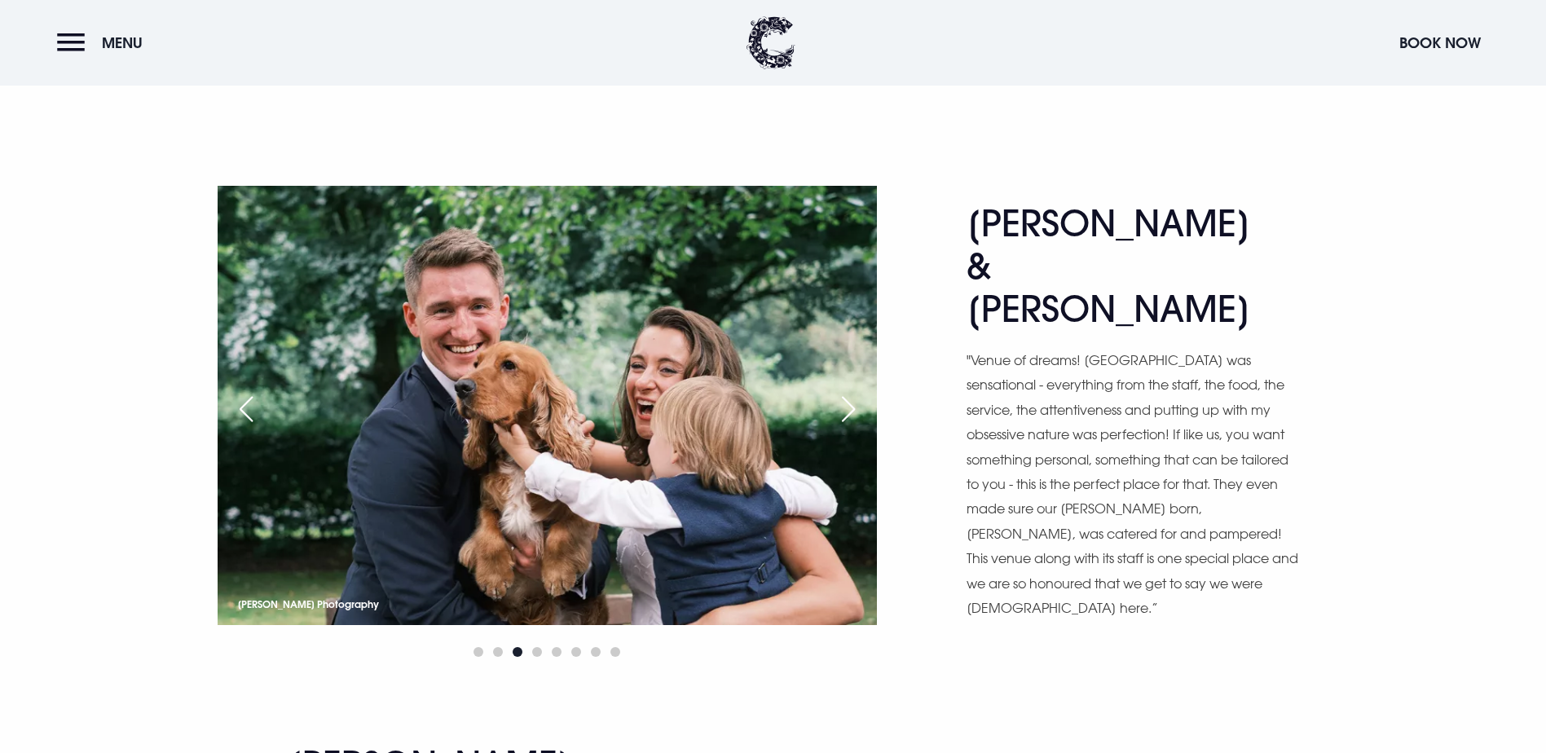
click at [850, 427] on div "Next slide" at bounding box center [848, 409] width 41 height 36
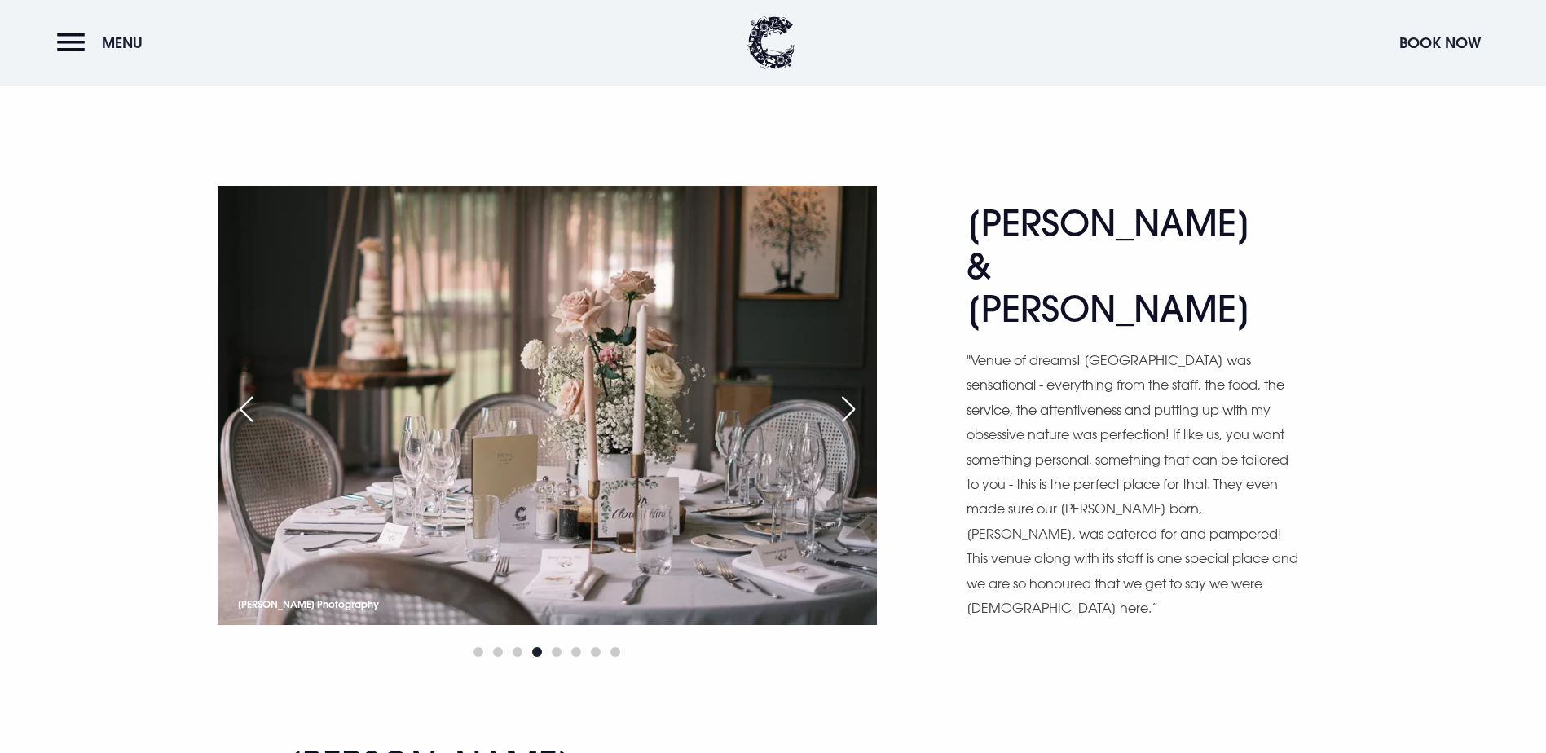
click at [850, 427] on div "Next slide" at bounding box center [848, 409] width 41 height 36
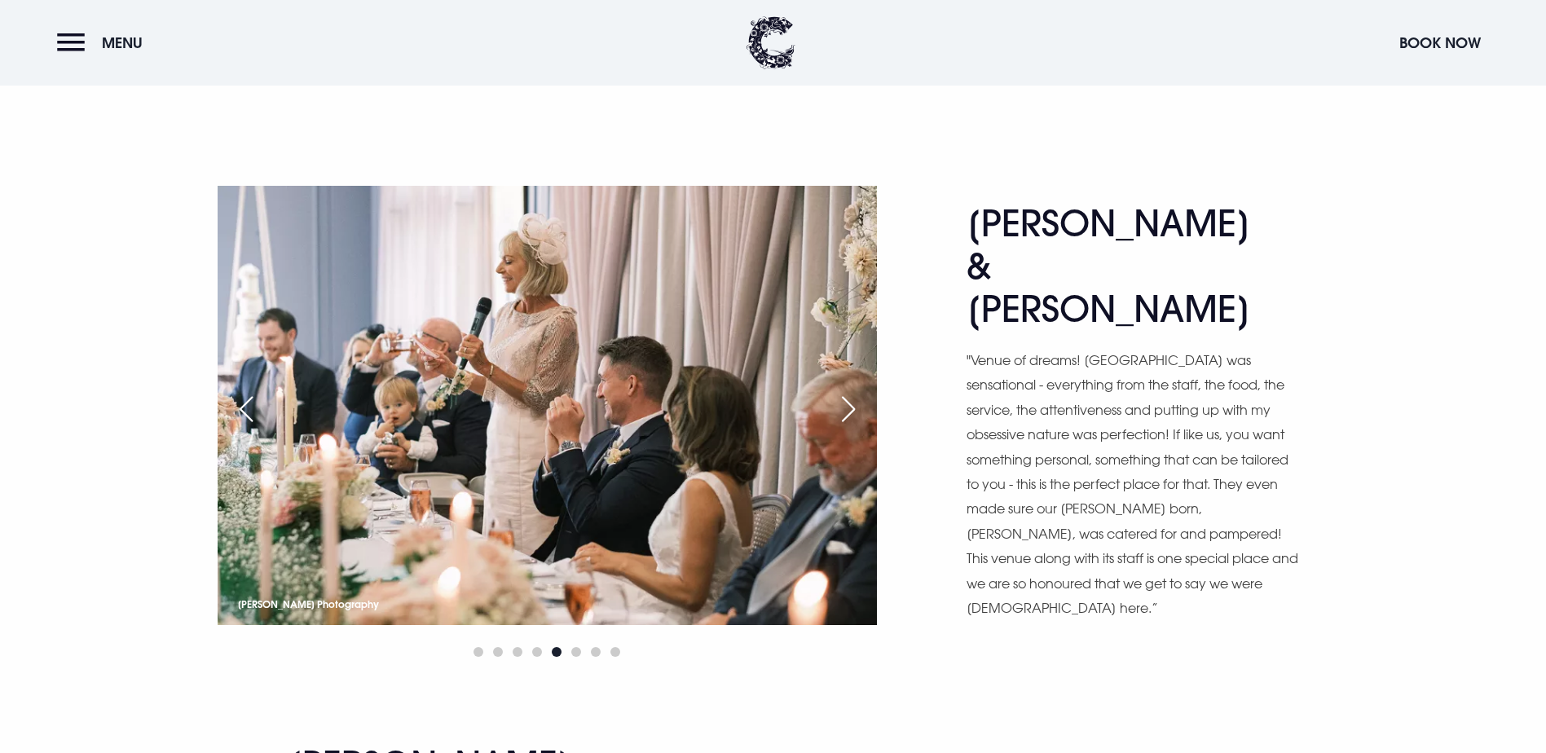
click at [850, 427] on div "Next slide" at bounding box center [848, 409] width 41 height 36
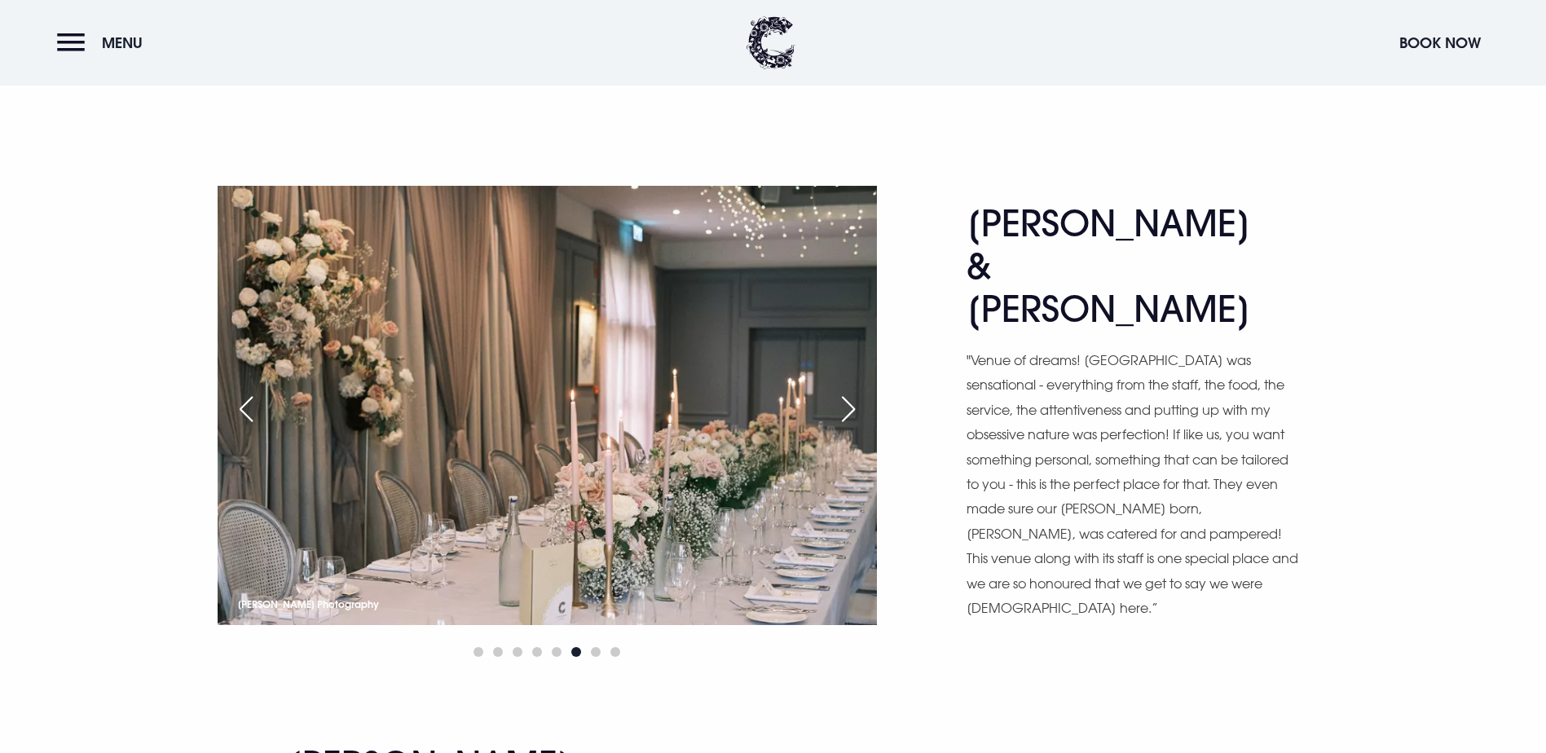
click at [850, 427] on div "Next slide" at bounding box center [848, 409] width 41 height 36
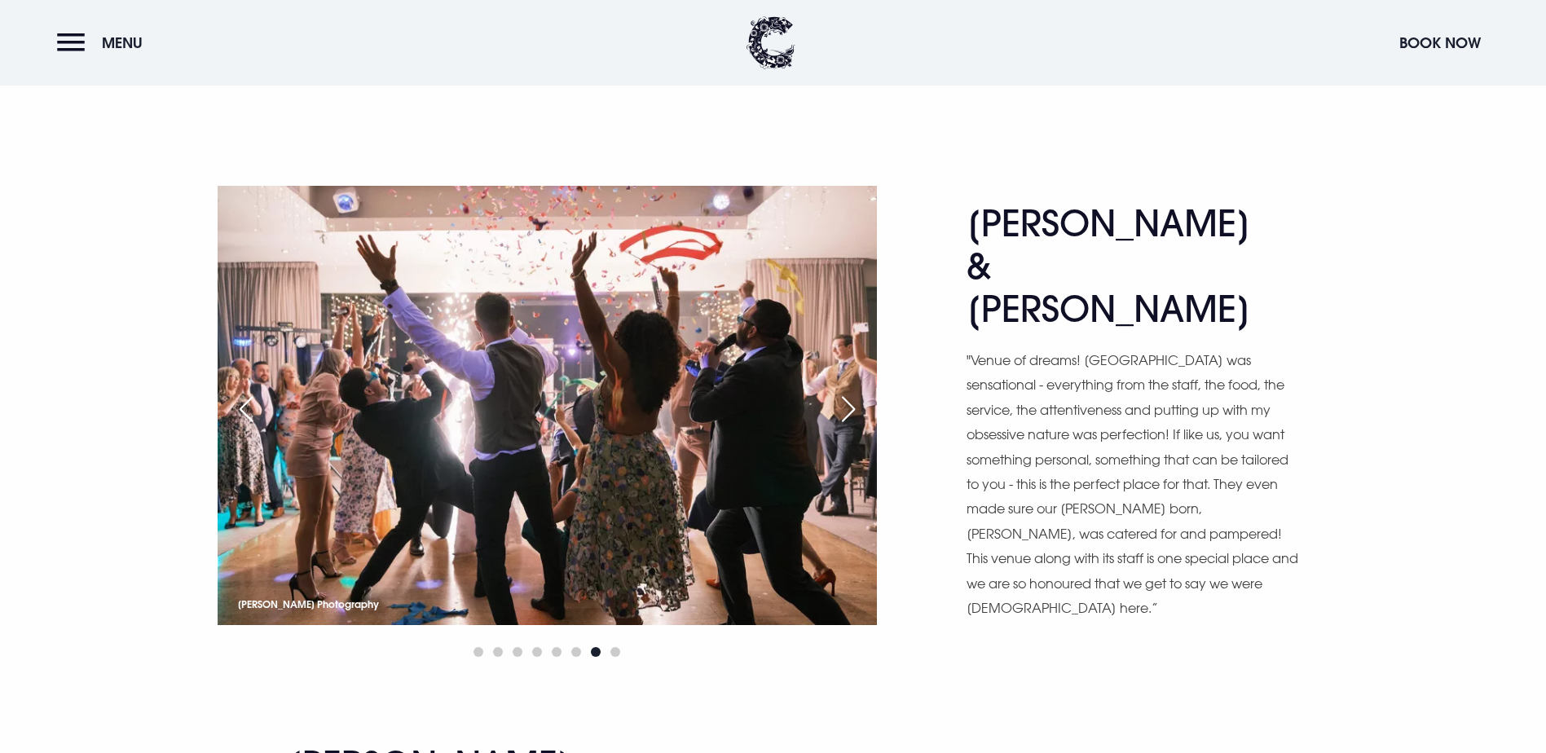
click at [850, 427] on div "Next slide" at bounding box center [848, 409] width 41 height 36
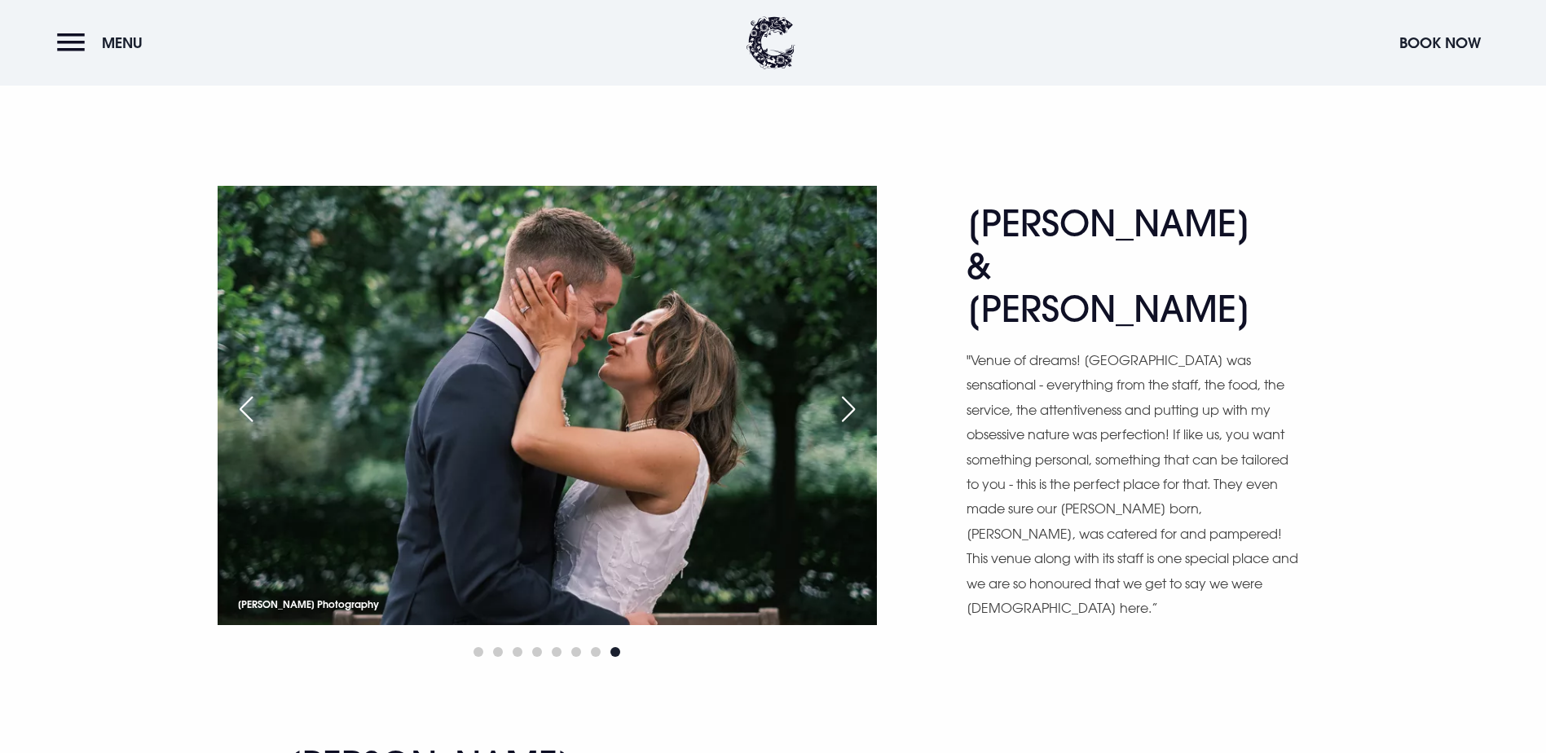
click at [850, 427] on div "Next slide" at bounding box center [848, 409] width 41 height 36
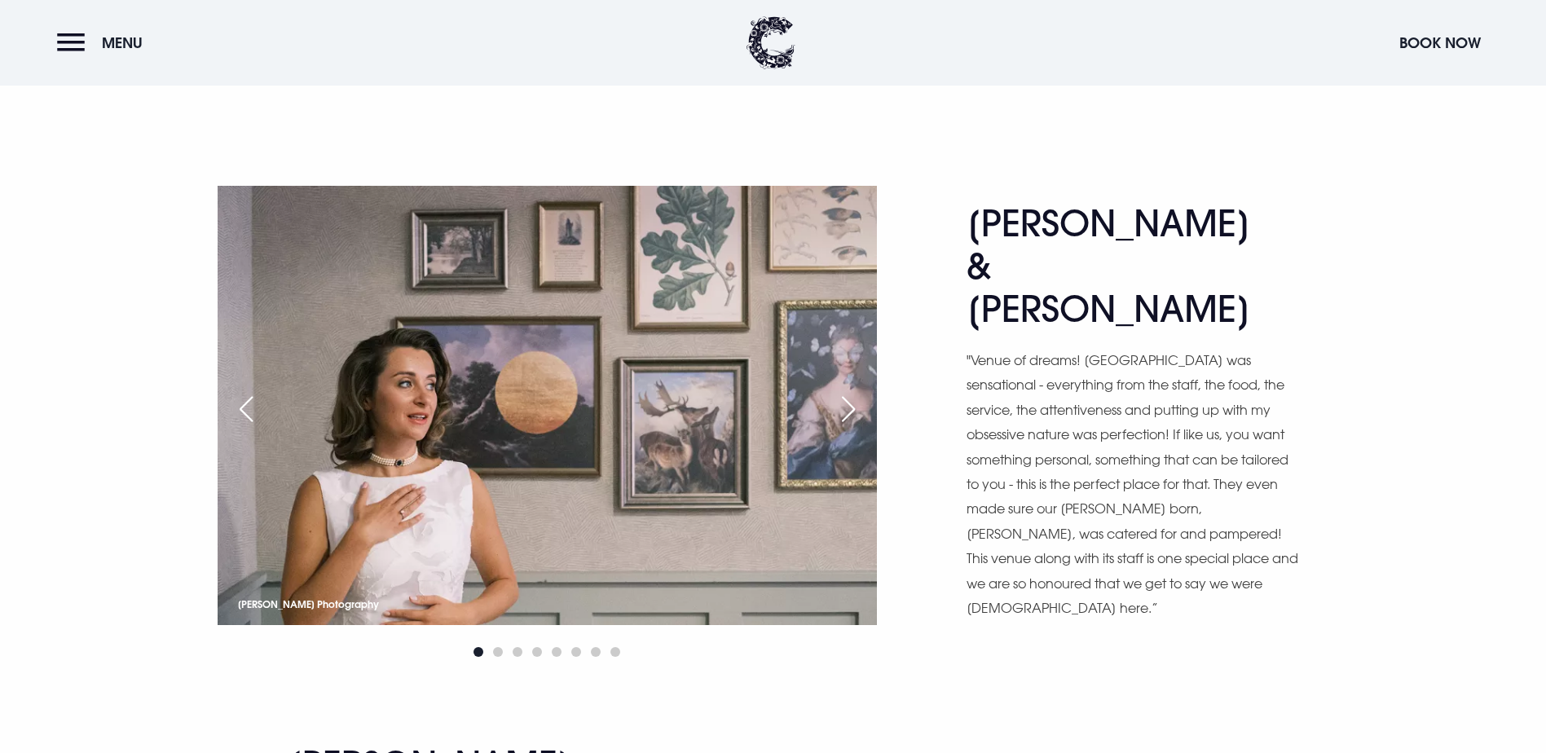
click at [850, 427] on div "Next slide" at bounding box center [848, 409] width 41 height 36
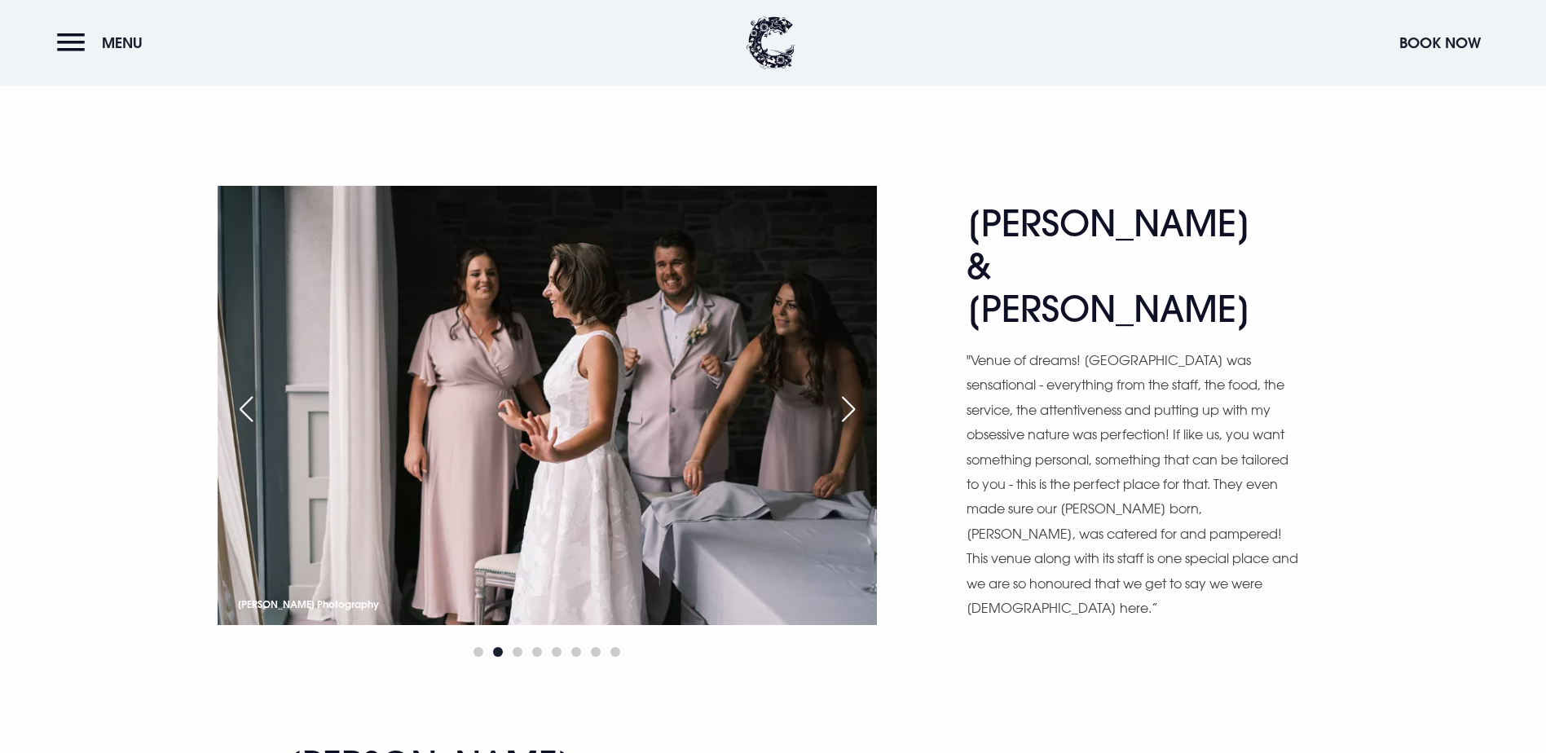
click at [850, 427] on div "Next slide" at bounding box center [848, 409] width 41 height 36
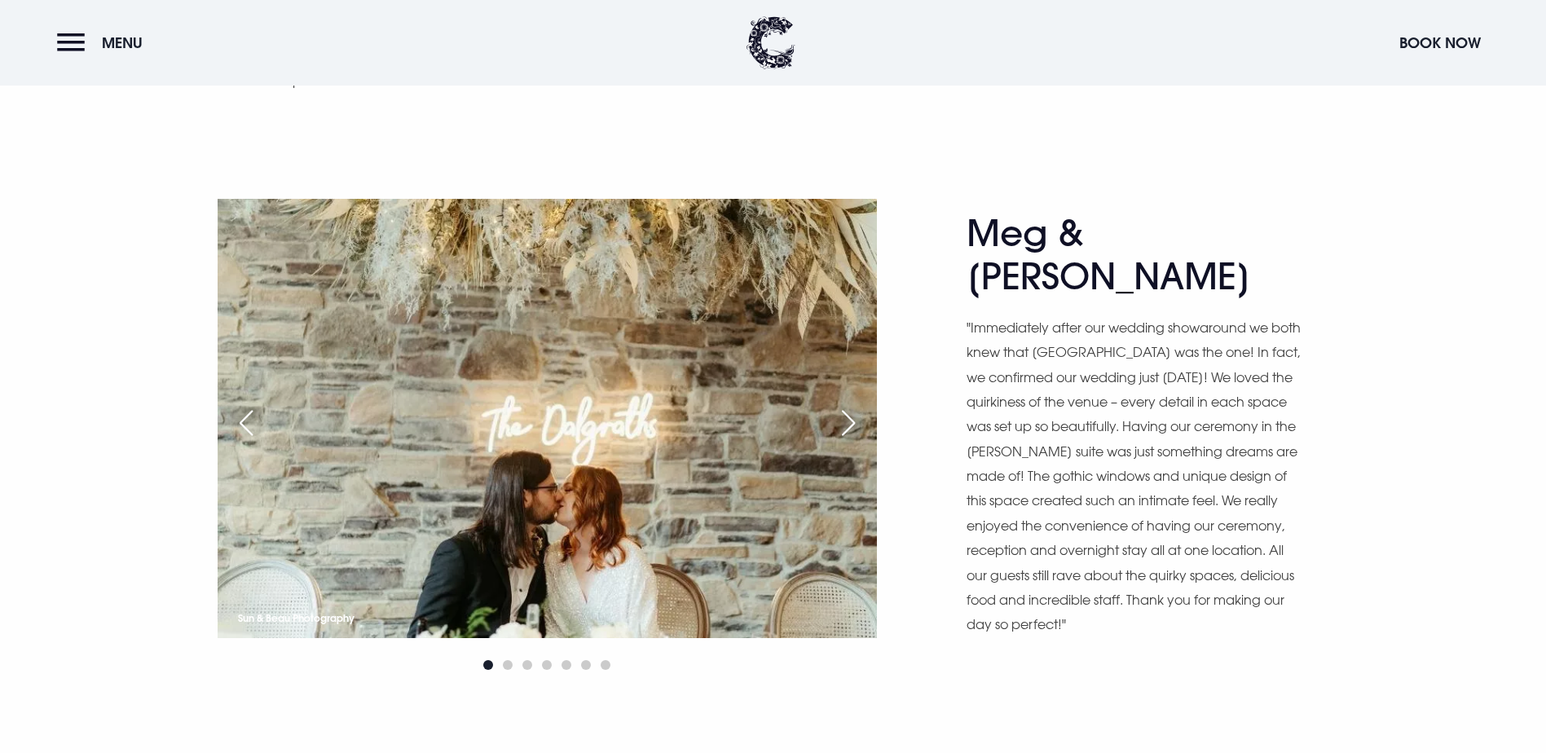
scroll to position [8638, 0]
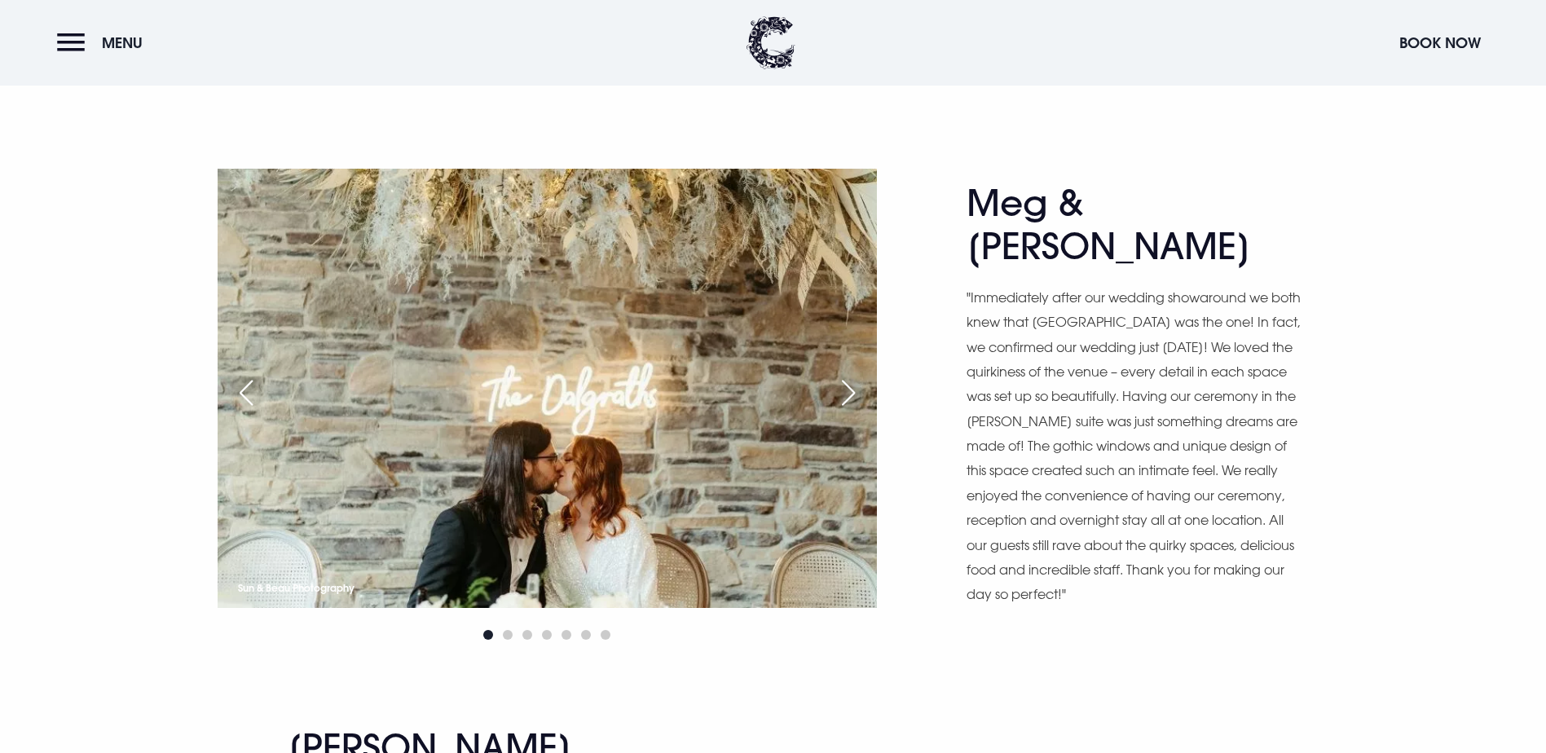
click at [861, 375] on div "Next slide" at bounding box center [848, 393] width 41 height 36
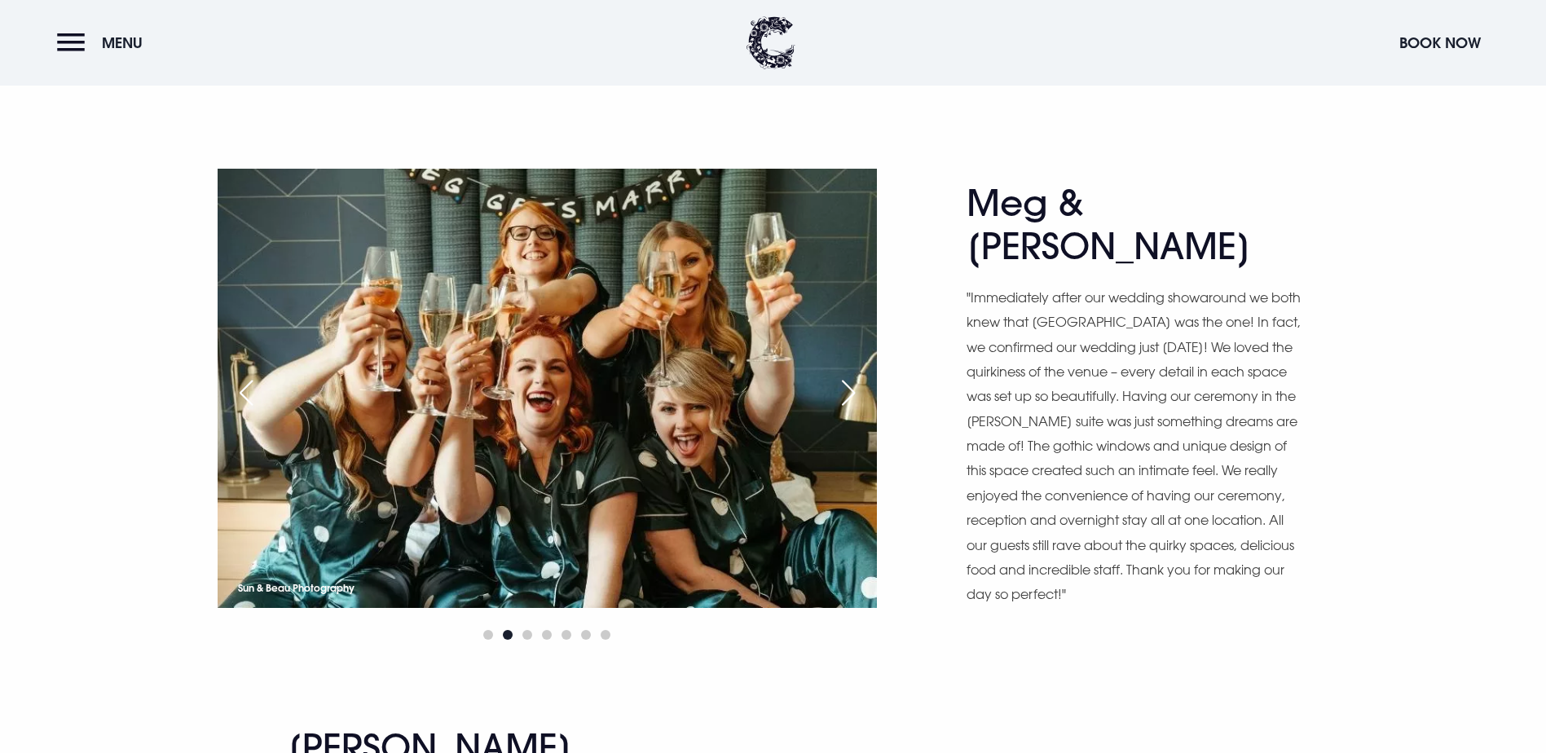
click at [861, 375] on div "Next slide" at bounding box center [848, 393] width 41 height 36
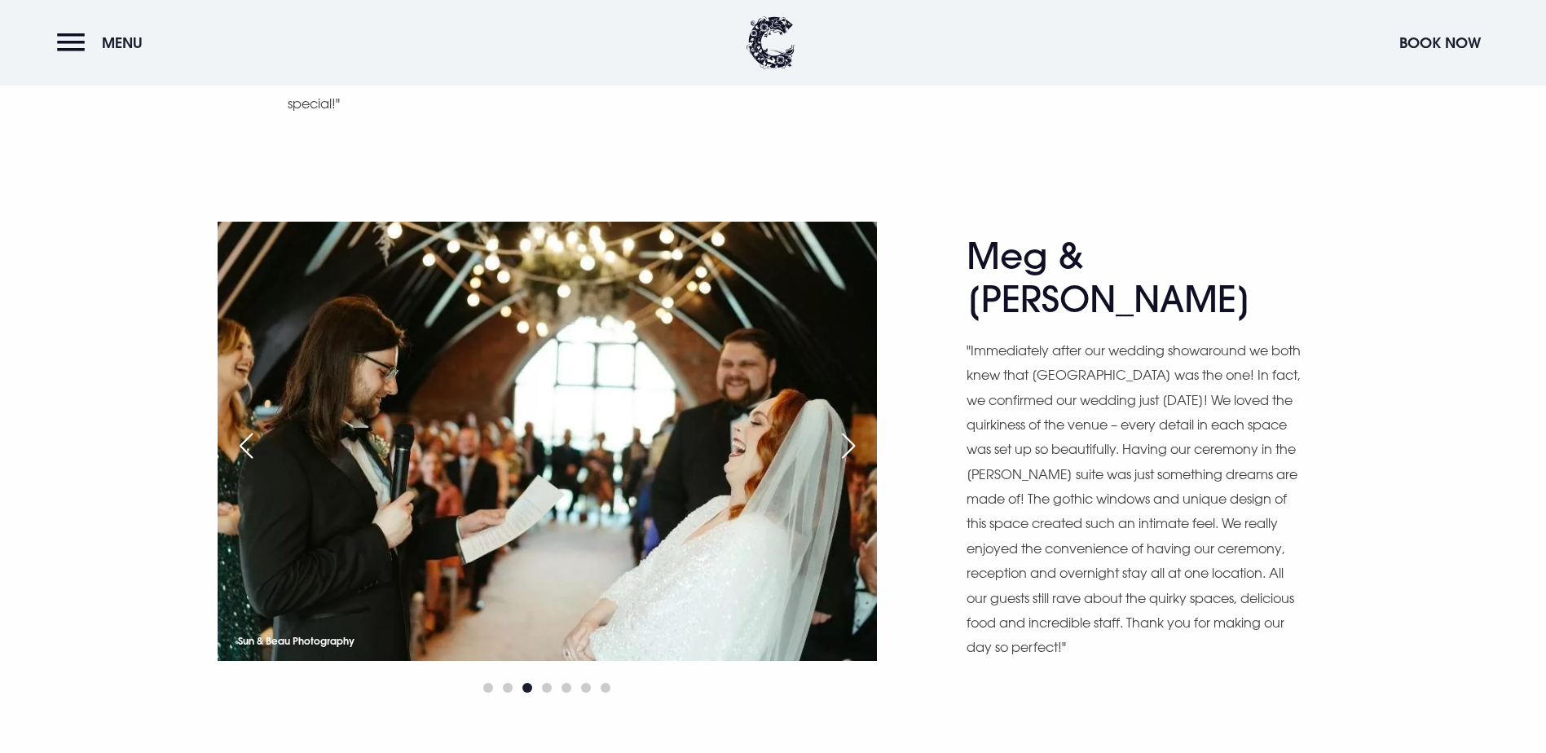
scroll to position [8556, 0]
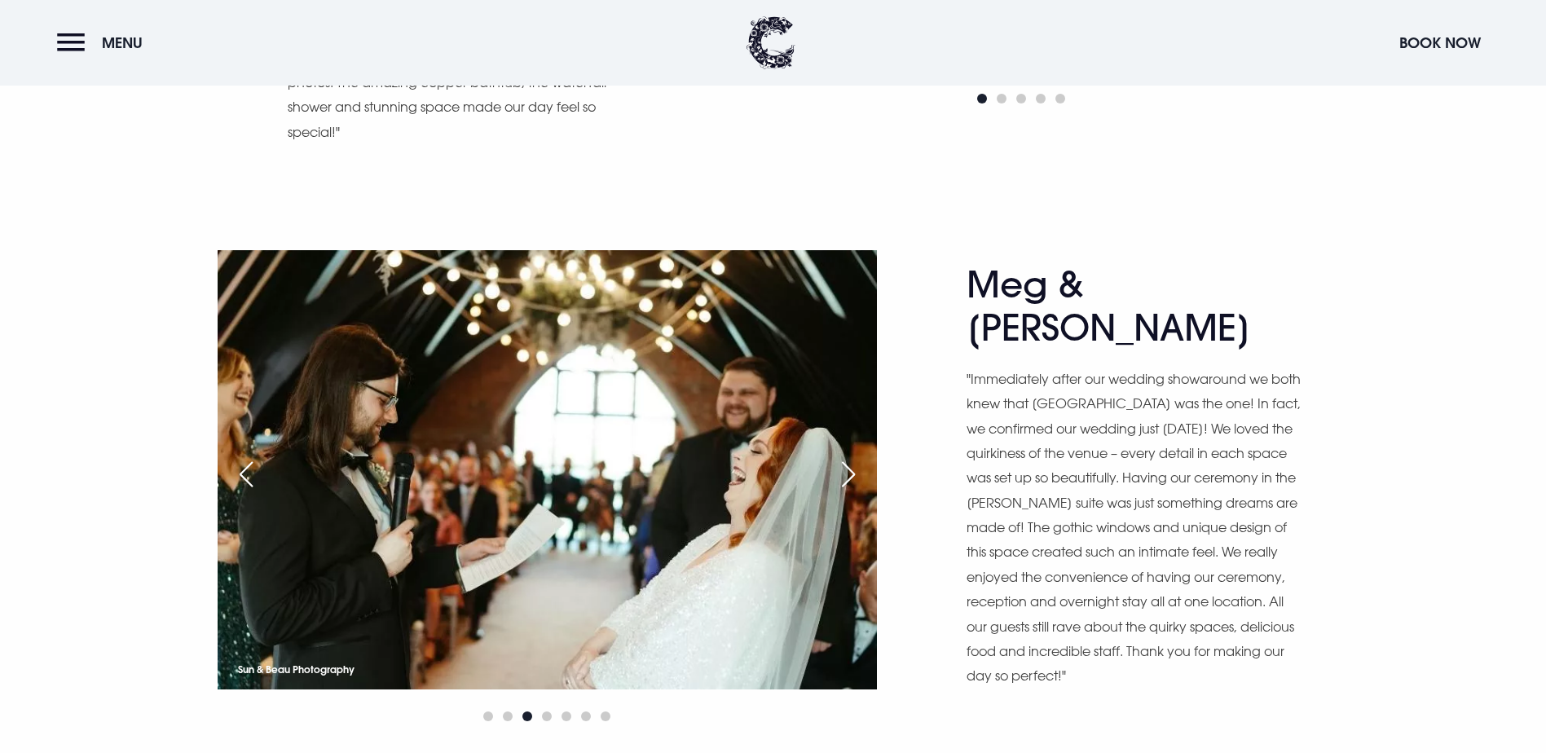
click at [852, 456] on div "Next slide" at bounding box center [848, 474] width 41 height 36
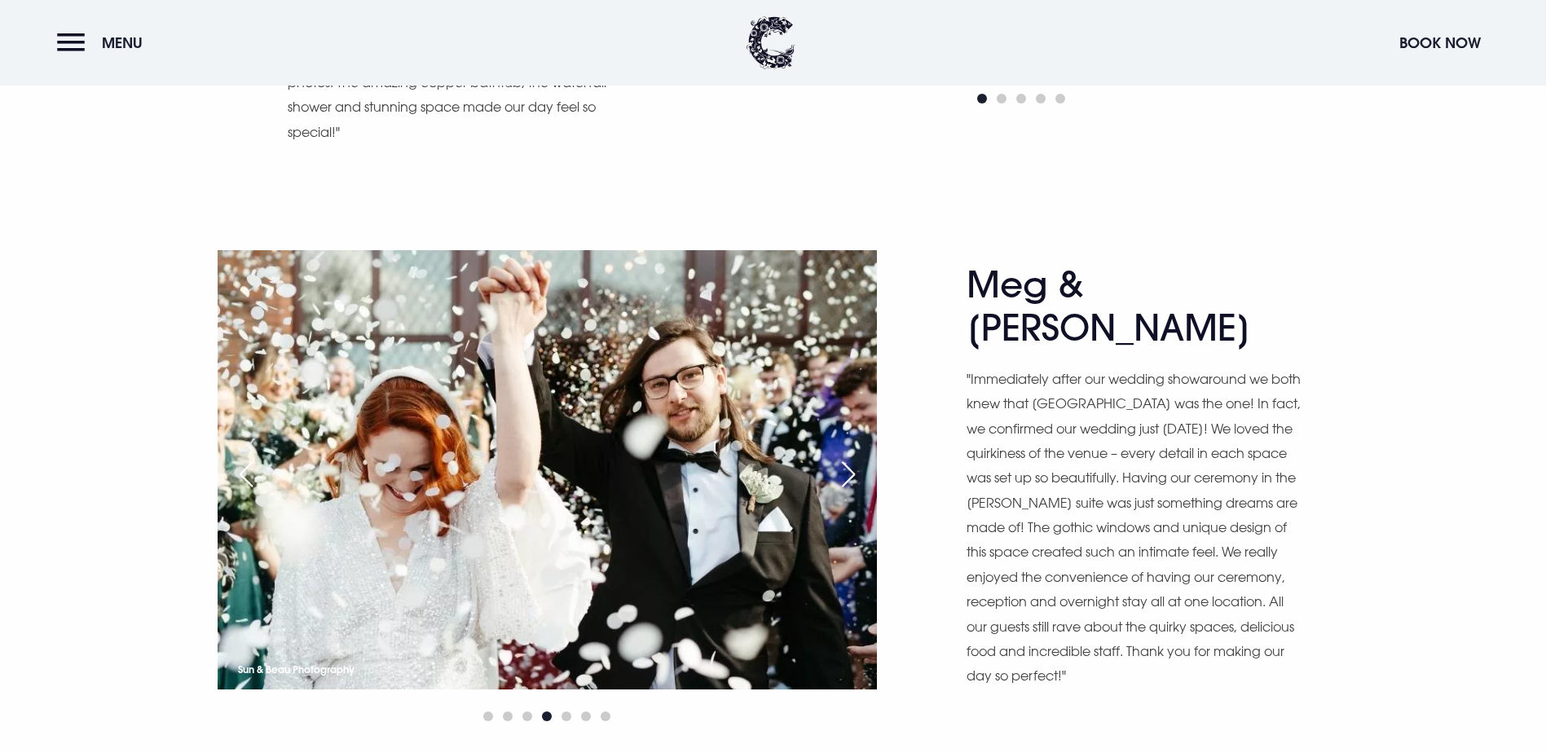
click at [852, 456] on div "Next slide" at bounding box center [848, 474] width 41 height 36
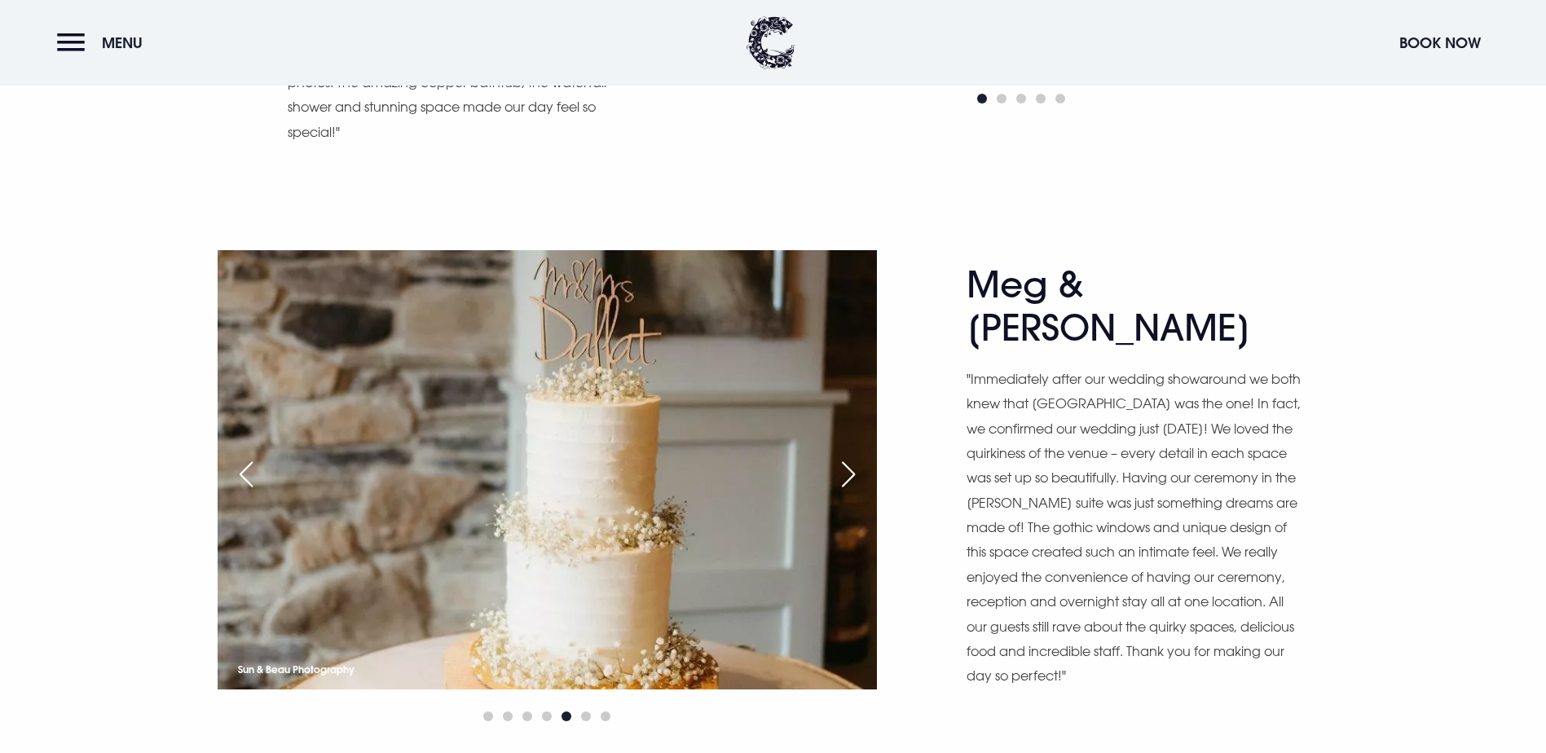
click at [852, 456] on div "Next slide" at bounding box center [848, 474] width 41 height 36
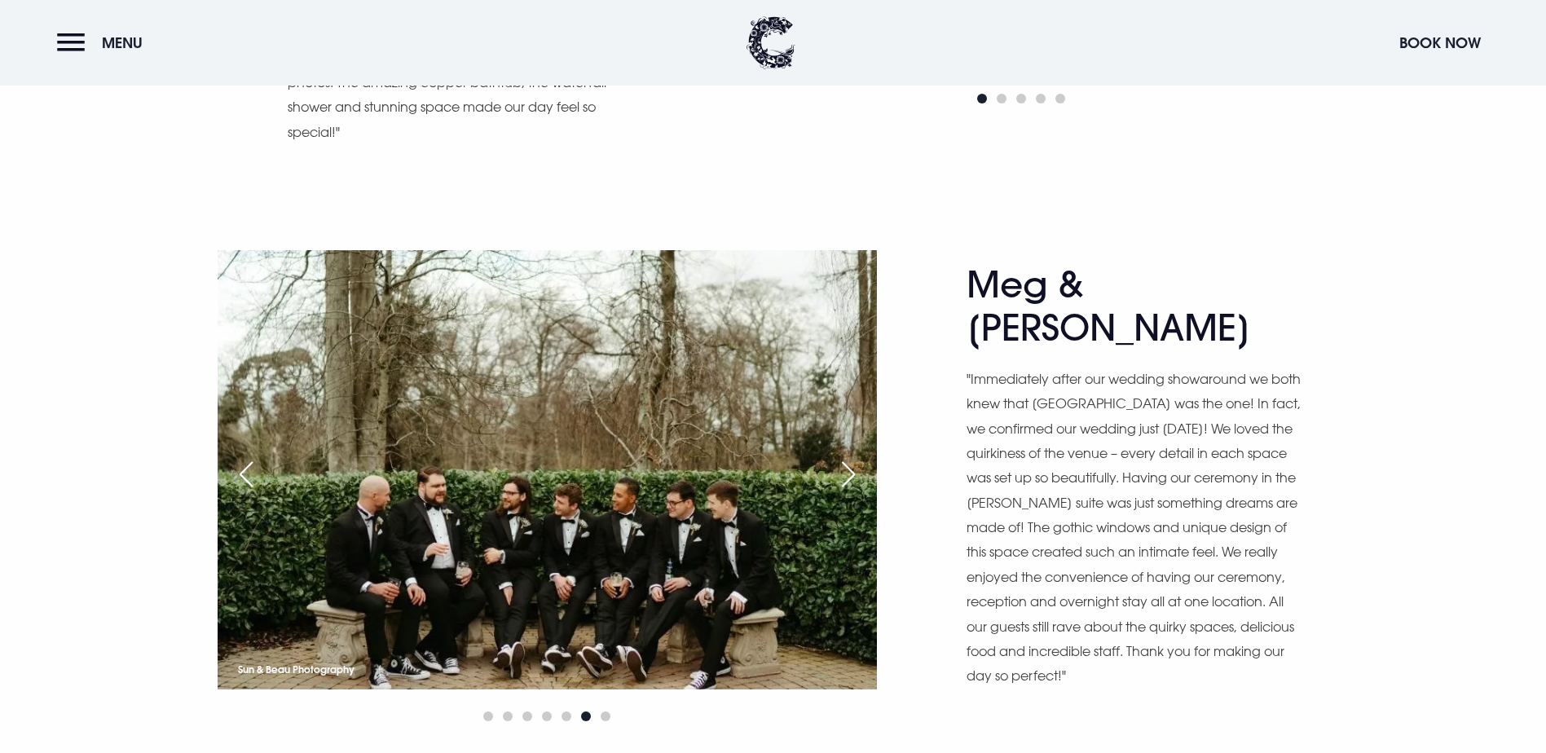
click at [852, 456] on div "Next slide" at bounding box center [848, 474] width 41 height 36
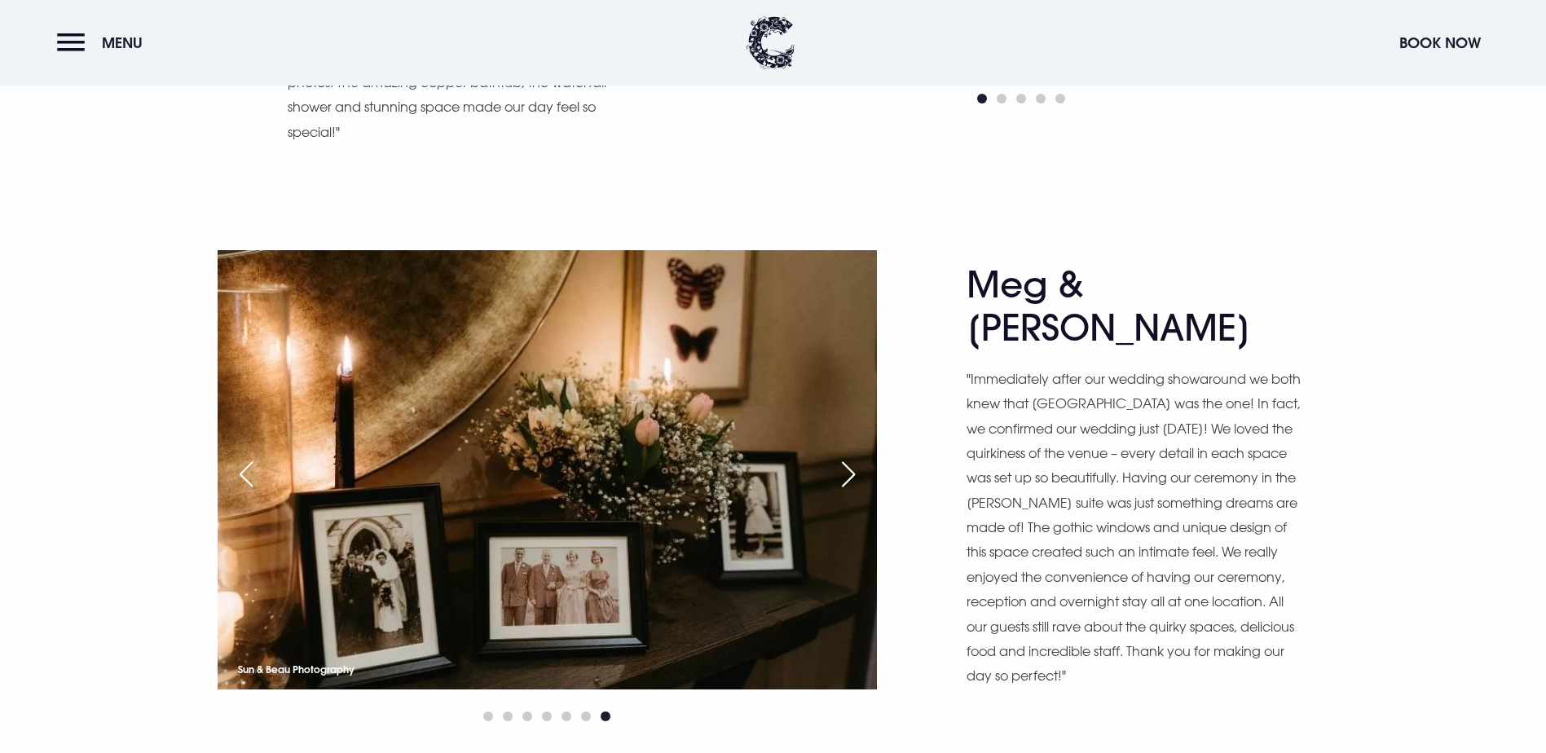
click at [852, 456] on div "Next slide" at bounding box center [848, 474] width 41 height 36
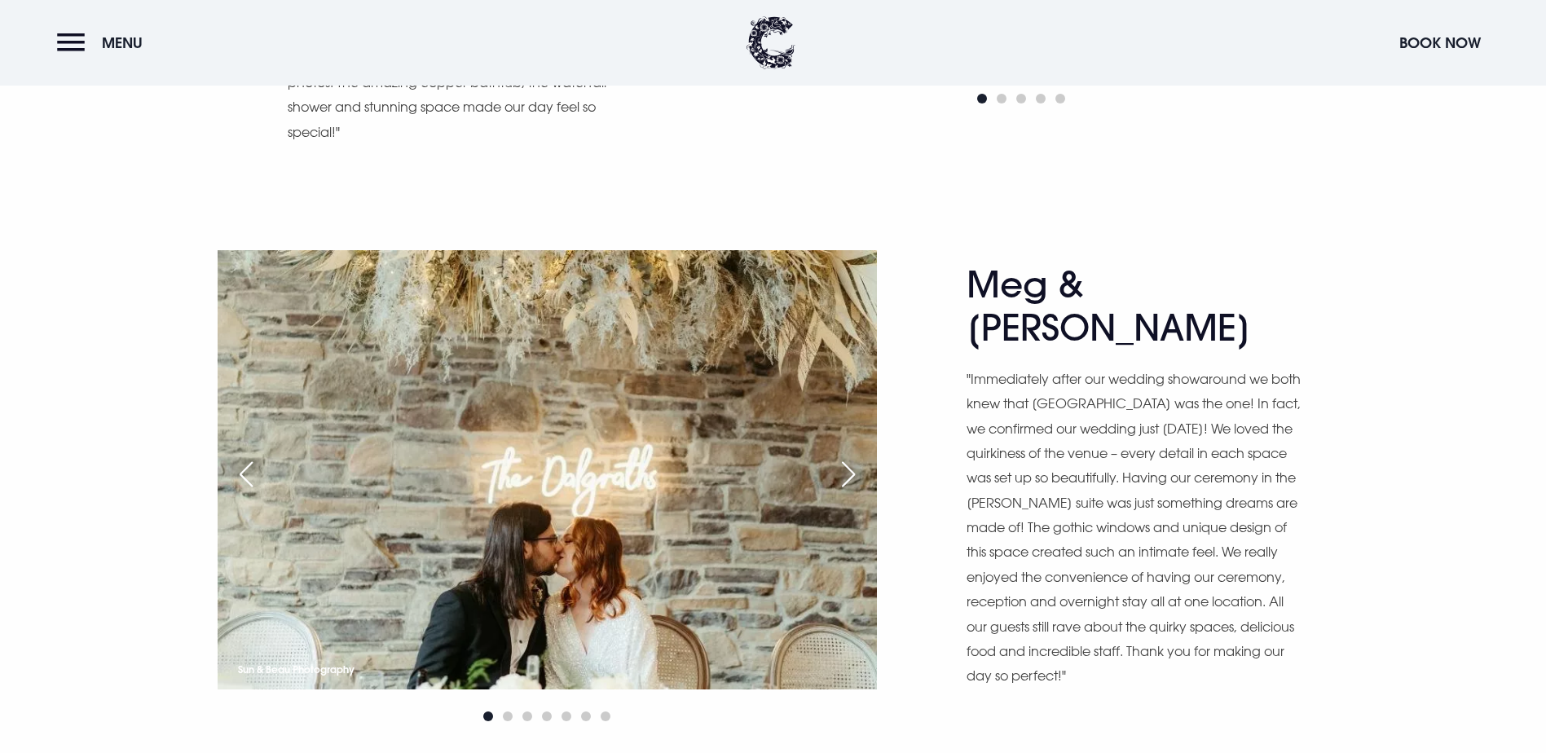
click at [852, 456] on div "Next slide" at bounding box center [848, 474] width 41 height 36
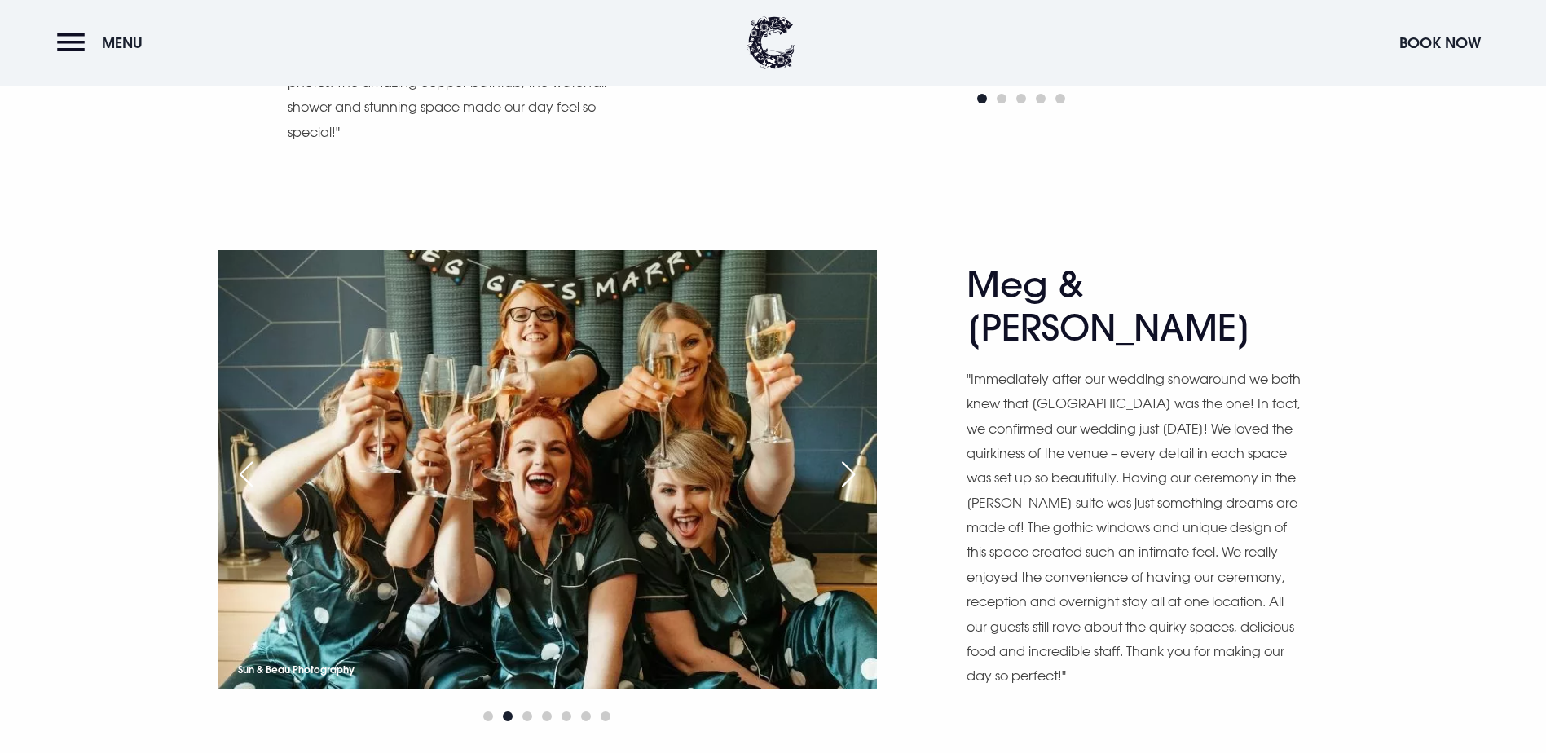
click at [852, 456] on div "Next slide" at bounding box center [848, 474] width 41 height 36
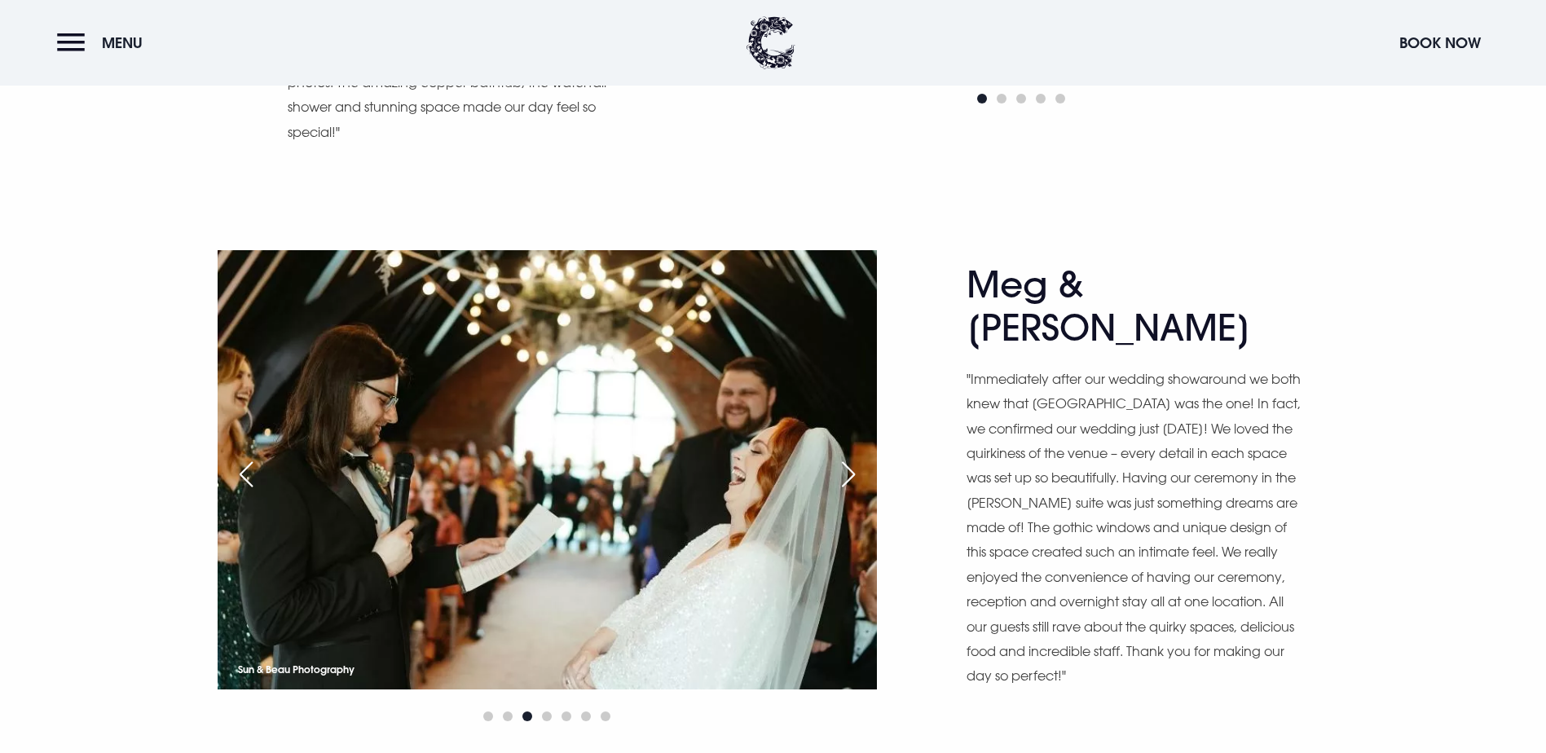
click at [852, 456] on div "Next slide" at bounding box center [848, 474] width 41 height 36
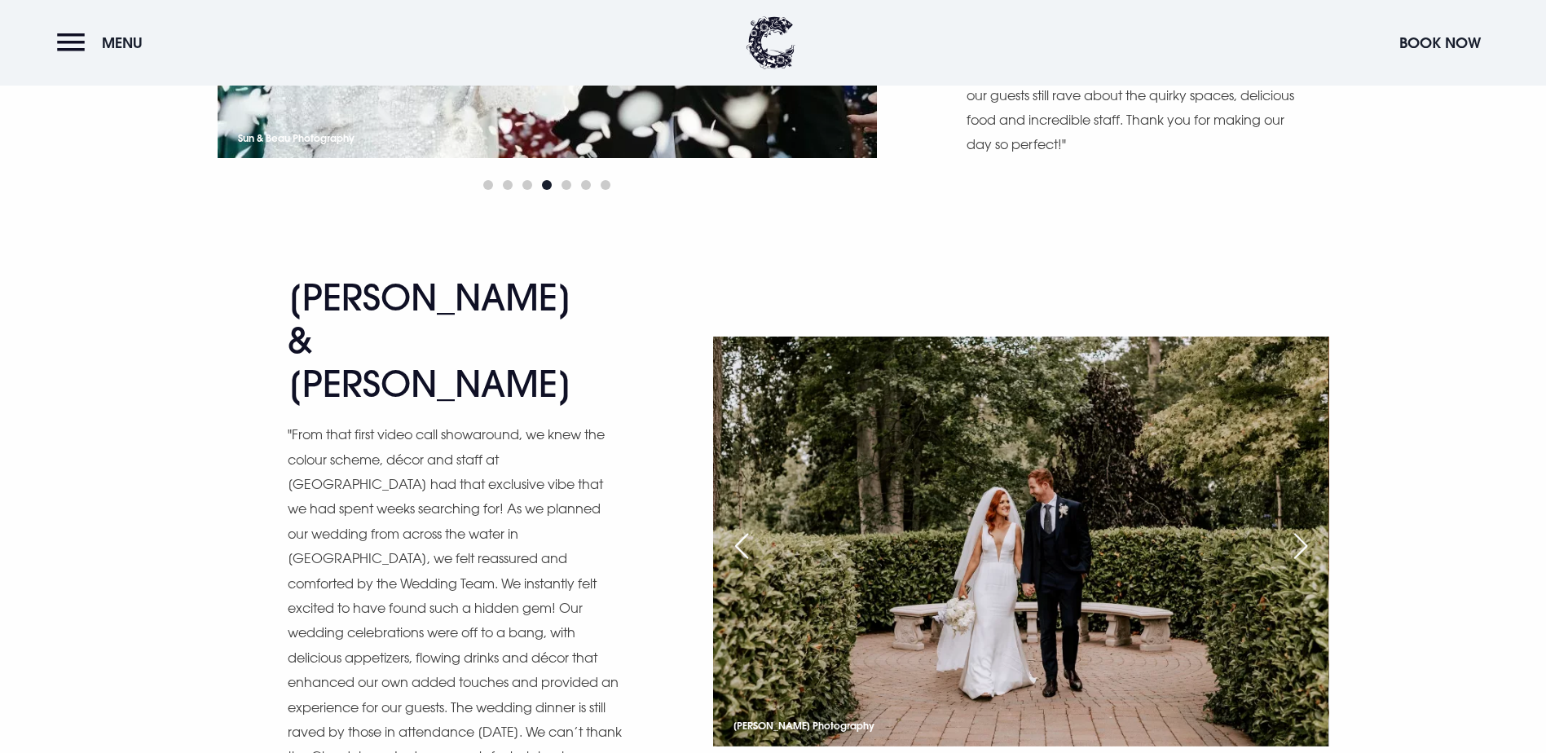
scroll to position [9127, 0]
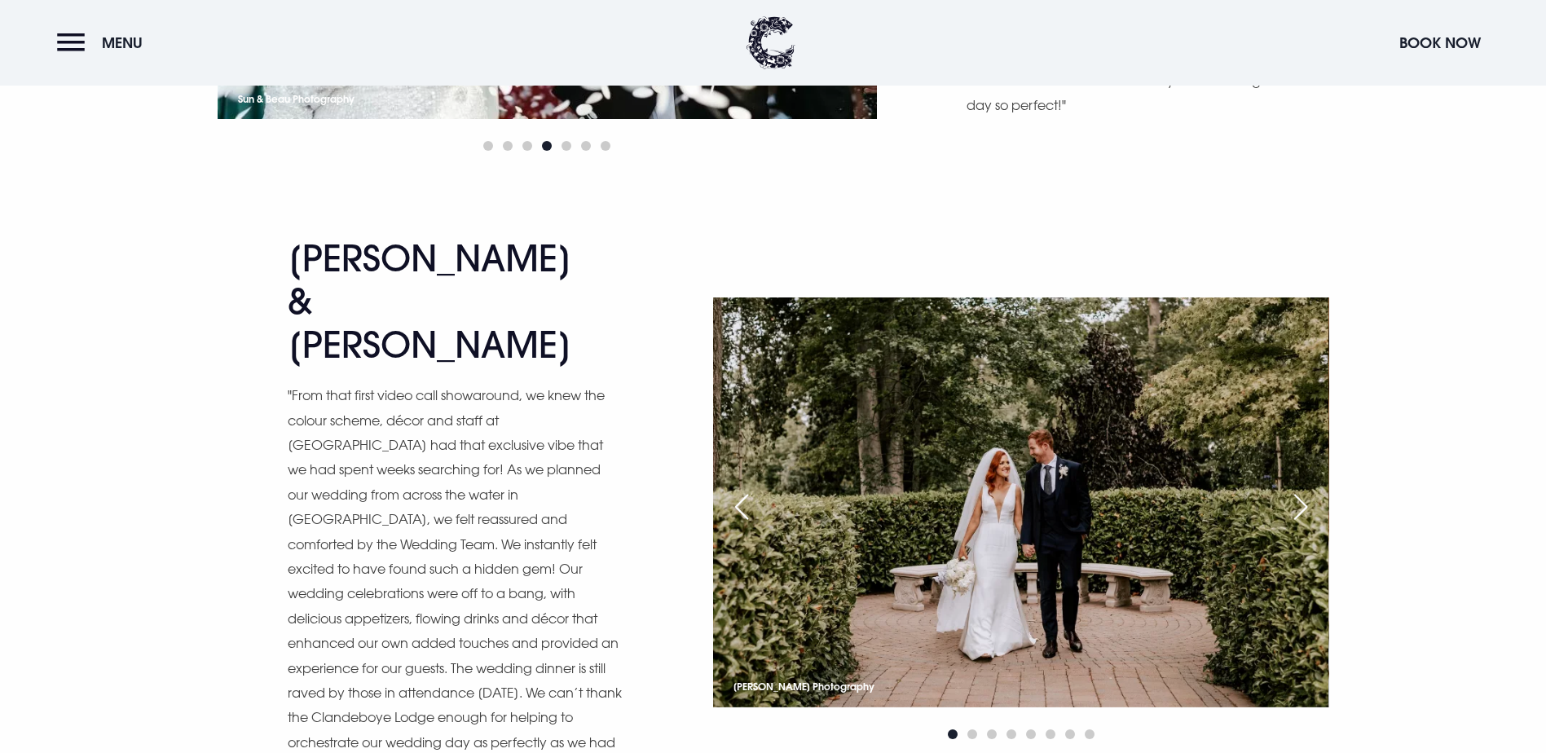
click at [1305, 489] on div "Next slide" at bounding box center [1300, 507] width 41 height 36
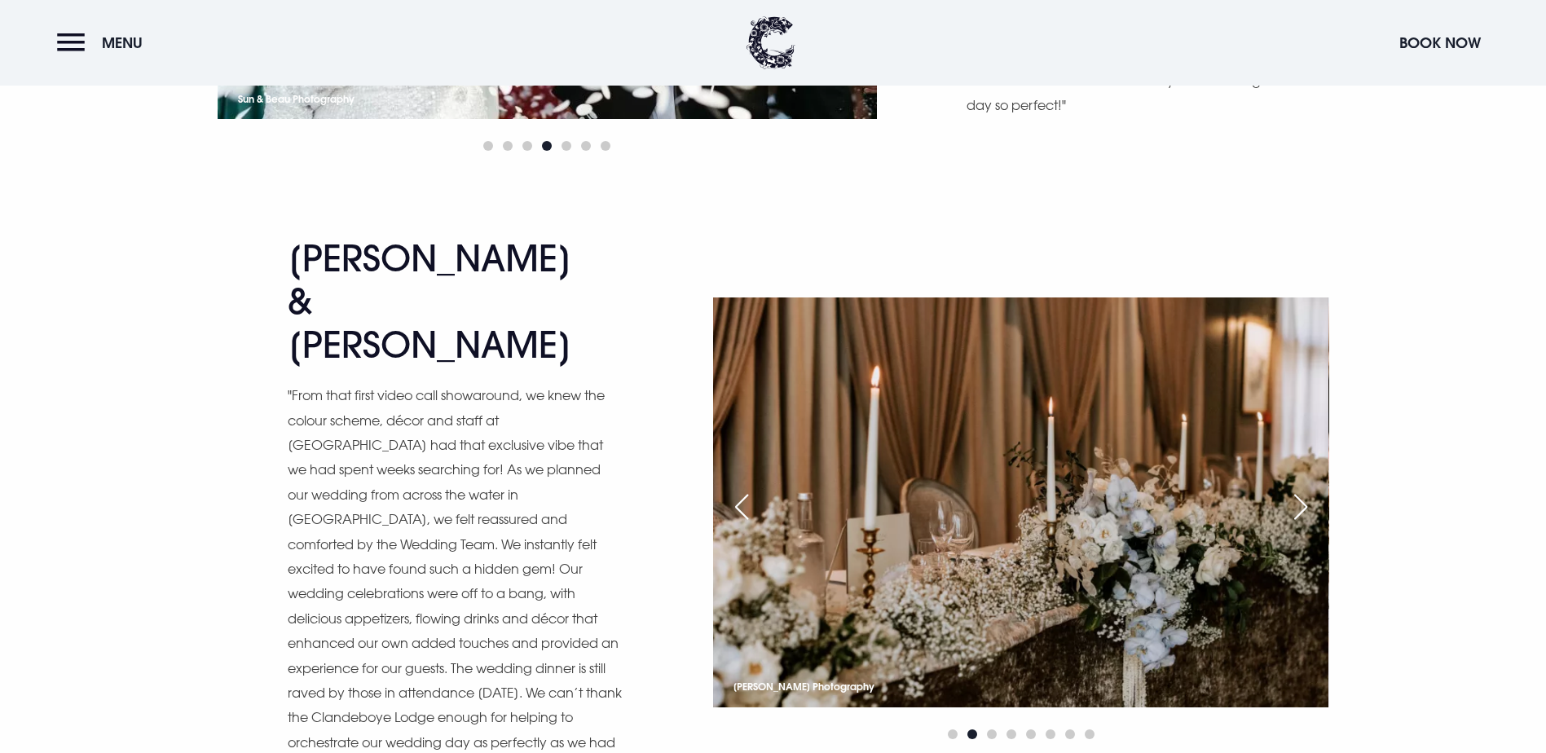
click at [1305, 489] on div "Next slide" at bounding box center [1300, 507] width 41 height 36
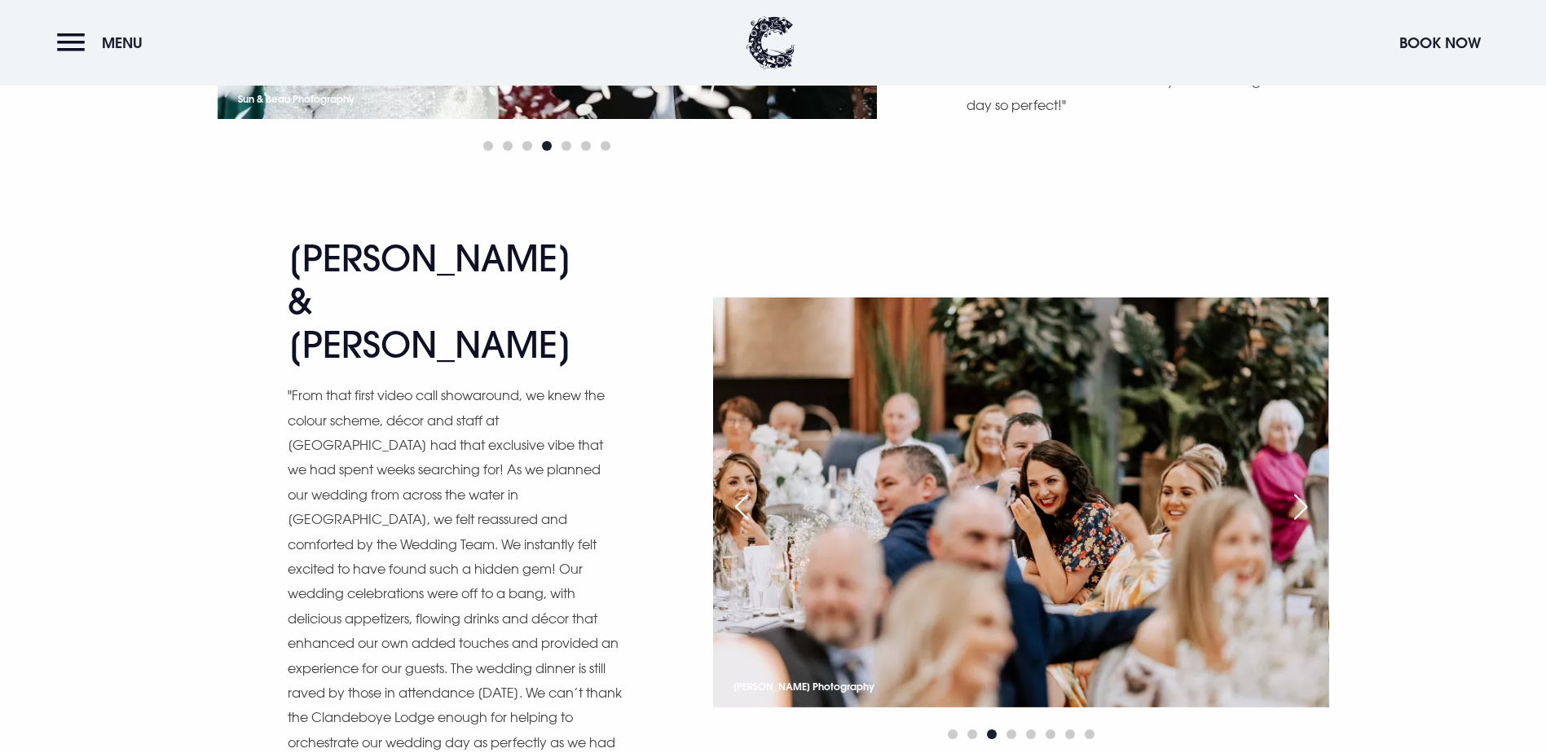
click at [1305, 489] on div "Next slide" at bounding box center [1300, 507] width 41 height 36
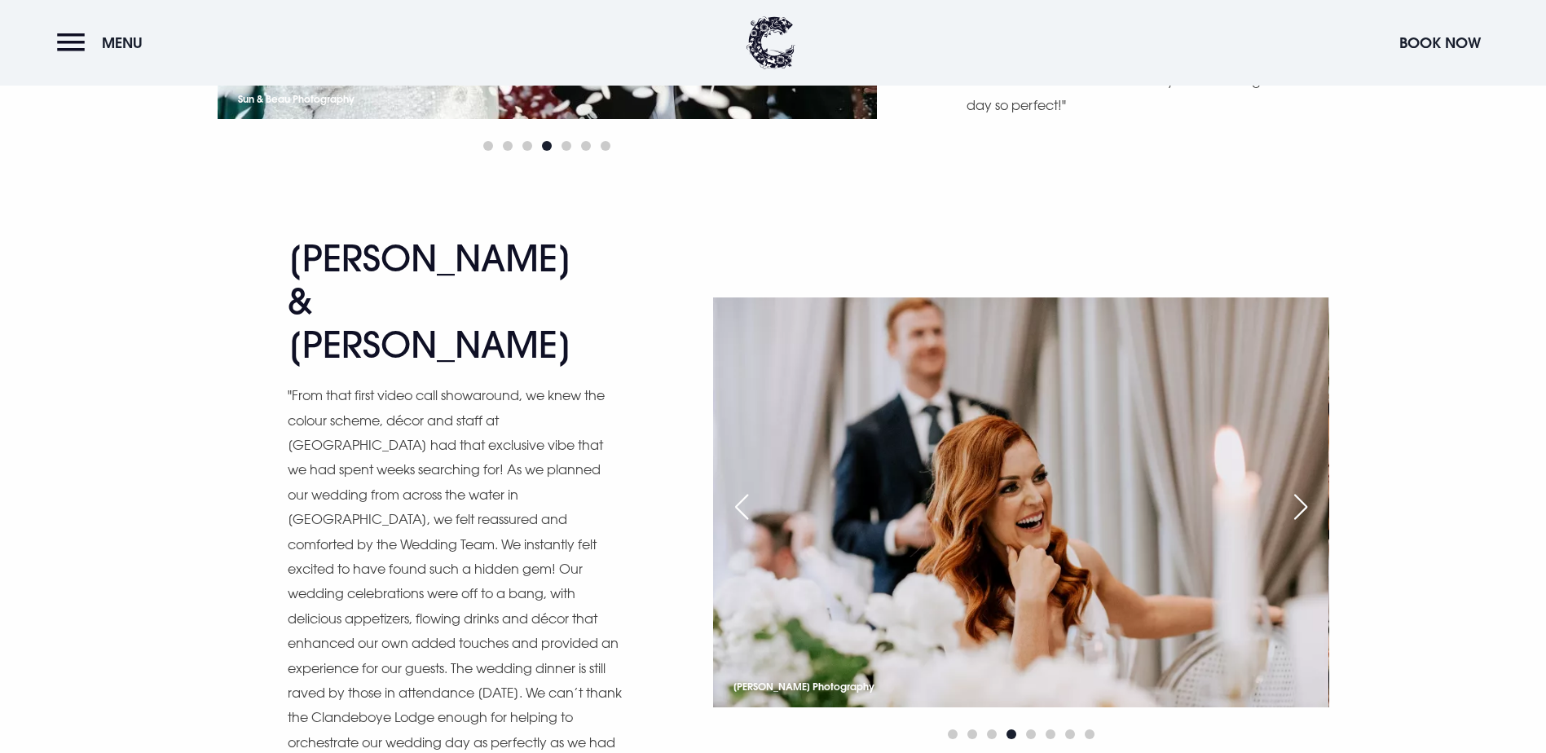
click at [736, 489] on div "Previous slide" at bounding box center [741, 507] width 41 height 36
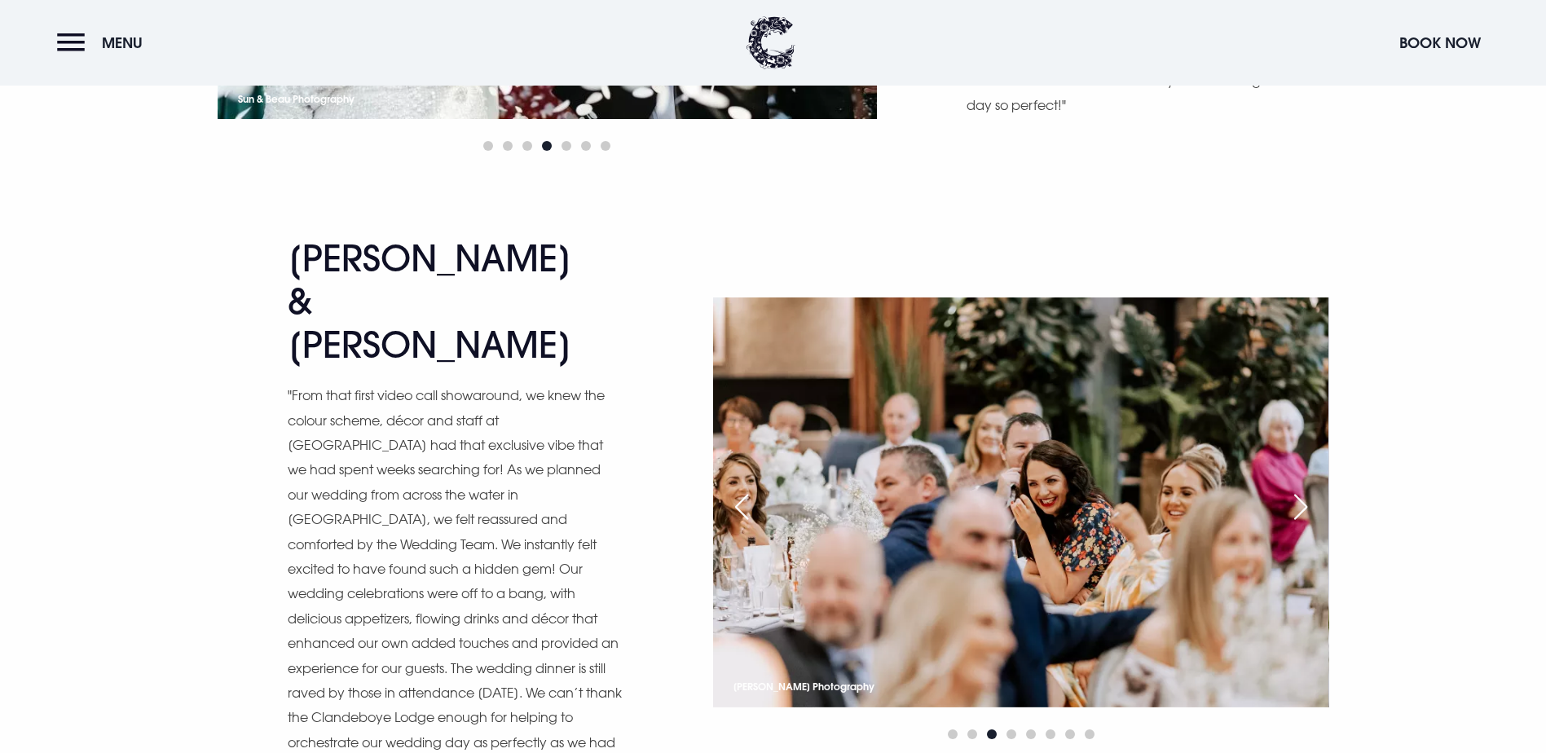
click at [1303, 489] on div "Next slide" at bounding box center [1300, 507] width 41 height 36
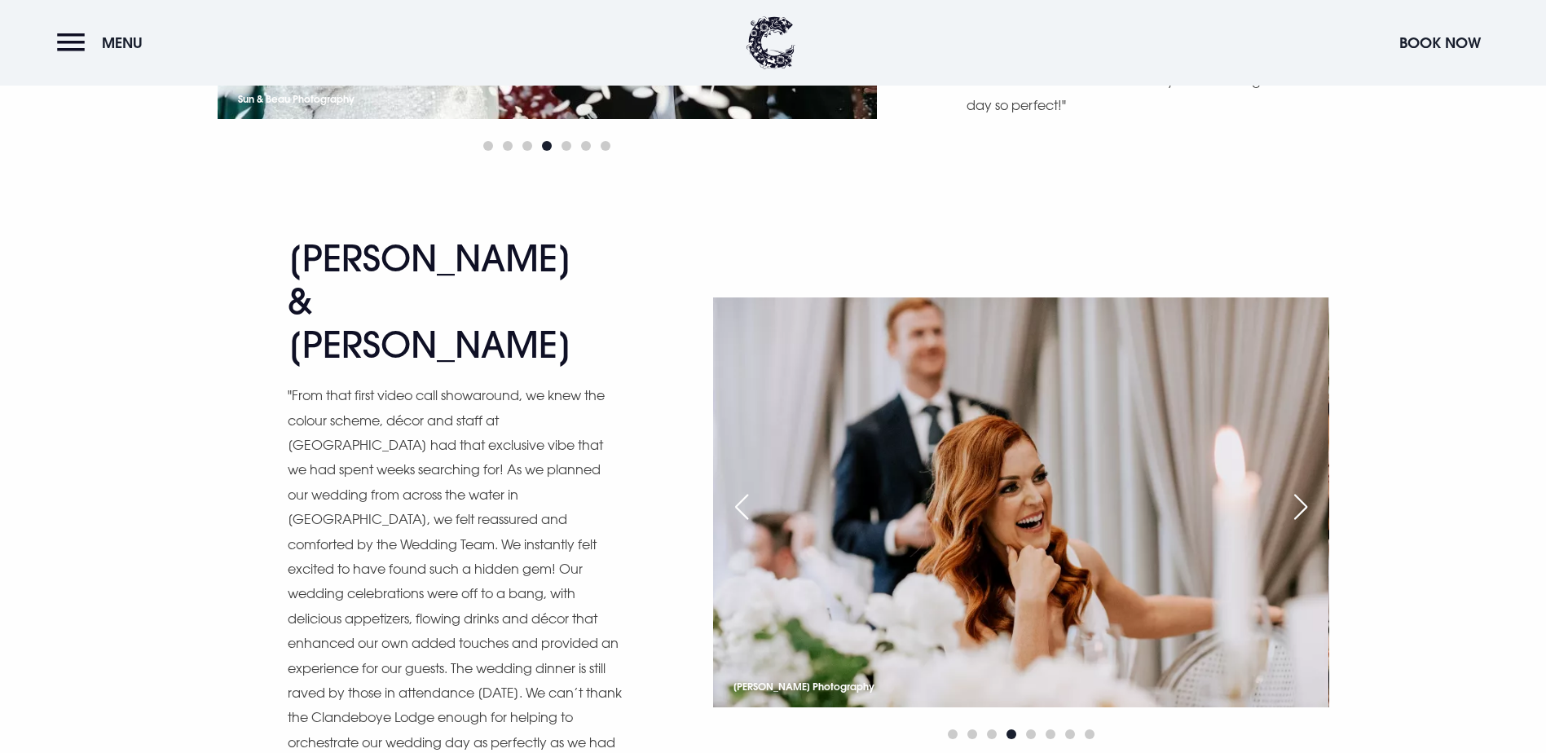
click at [1303, 489] on div "Next slide" at bounding box center [1300, 507] width 41 height 36
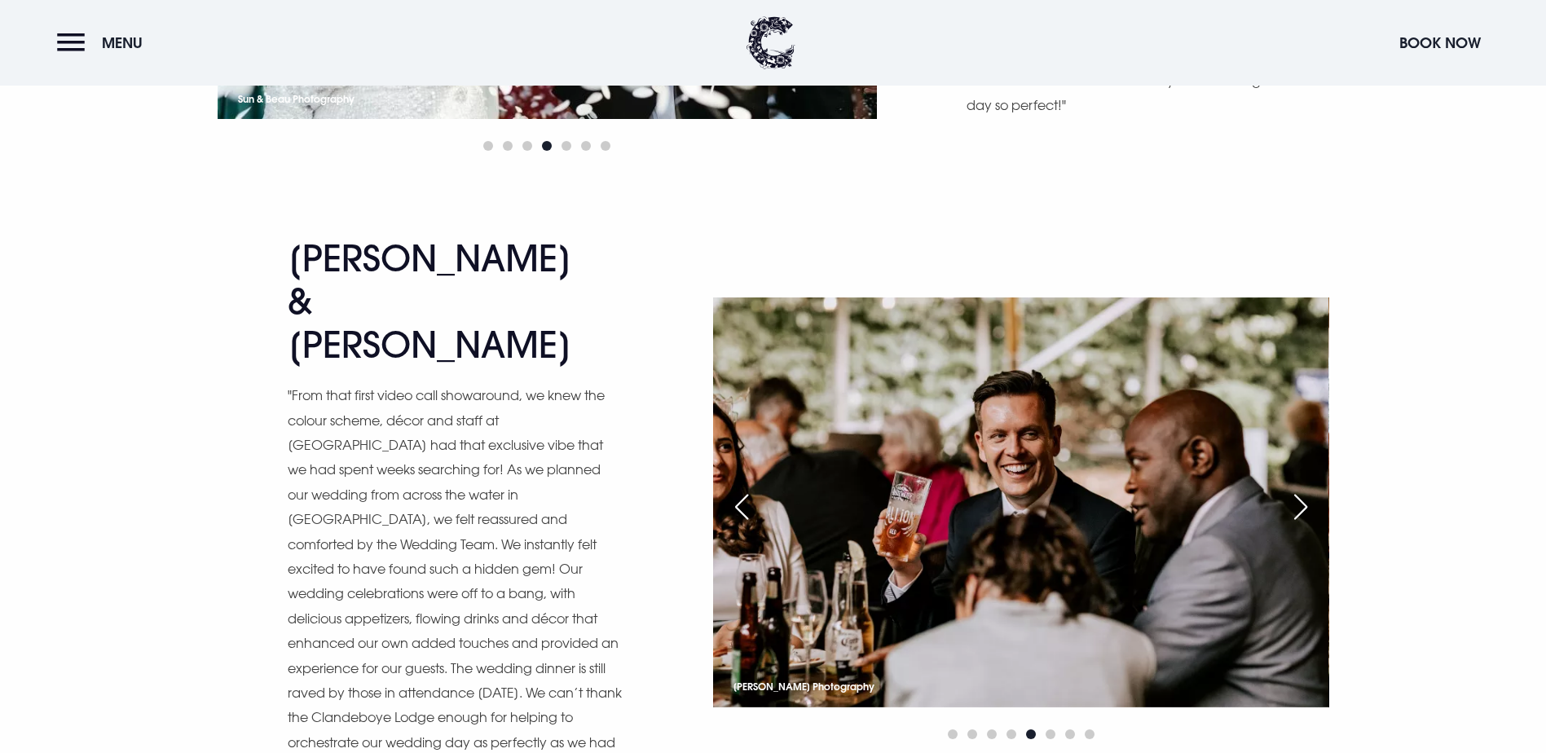
click at [1303, 489] on div "Next slide" at bounding box center [1300, 507] width 41 height 36
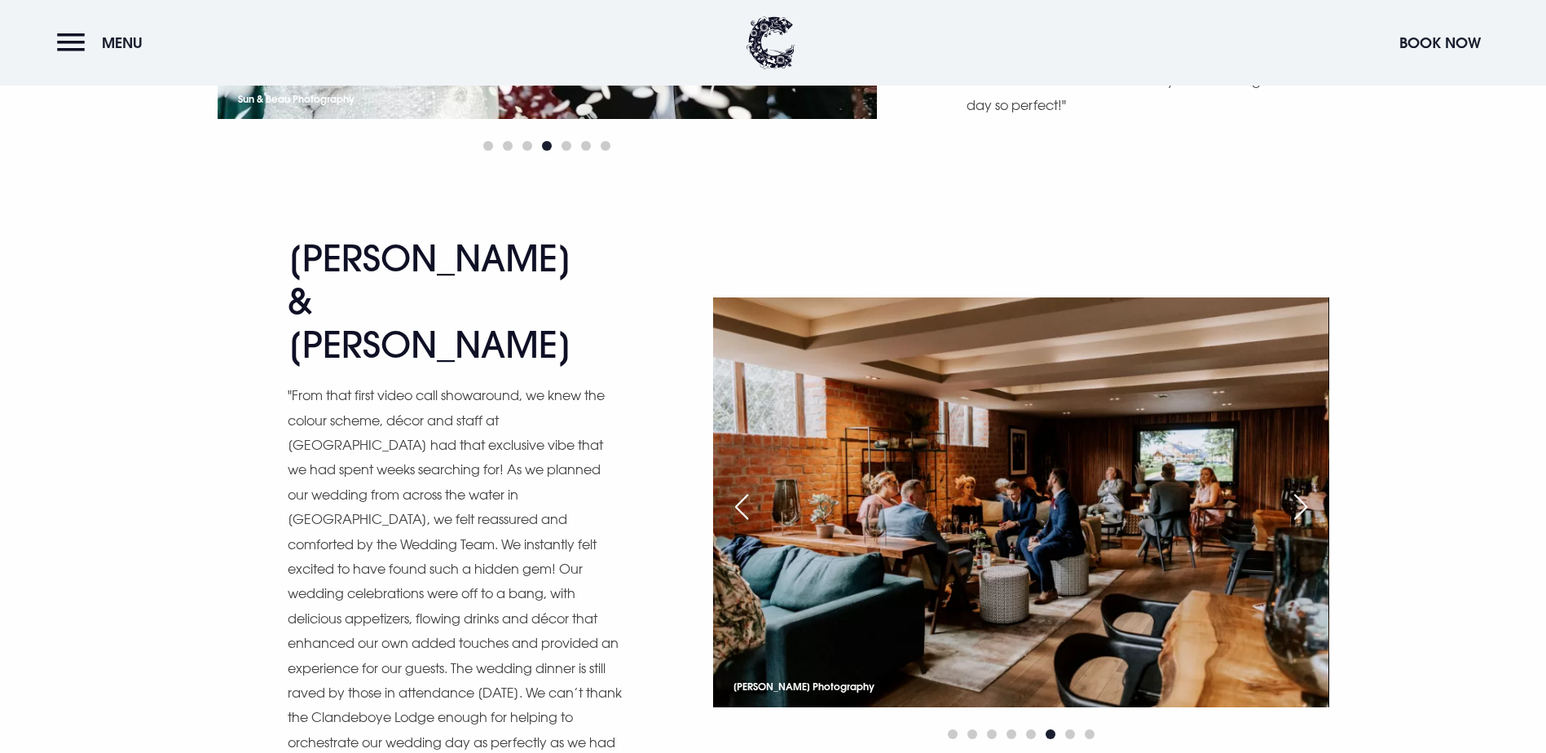
click at [1303, 489] on div "Next slide" at bounding box center [1300, 507] width 41 height 36
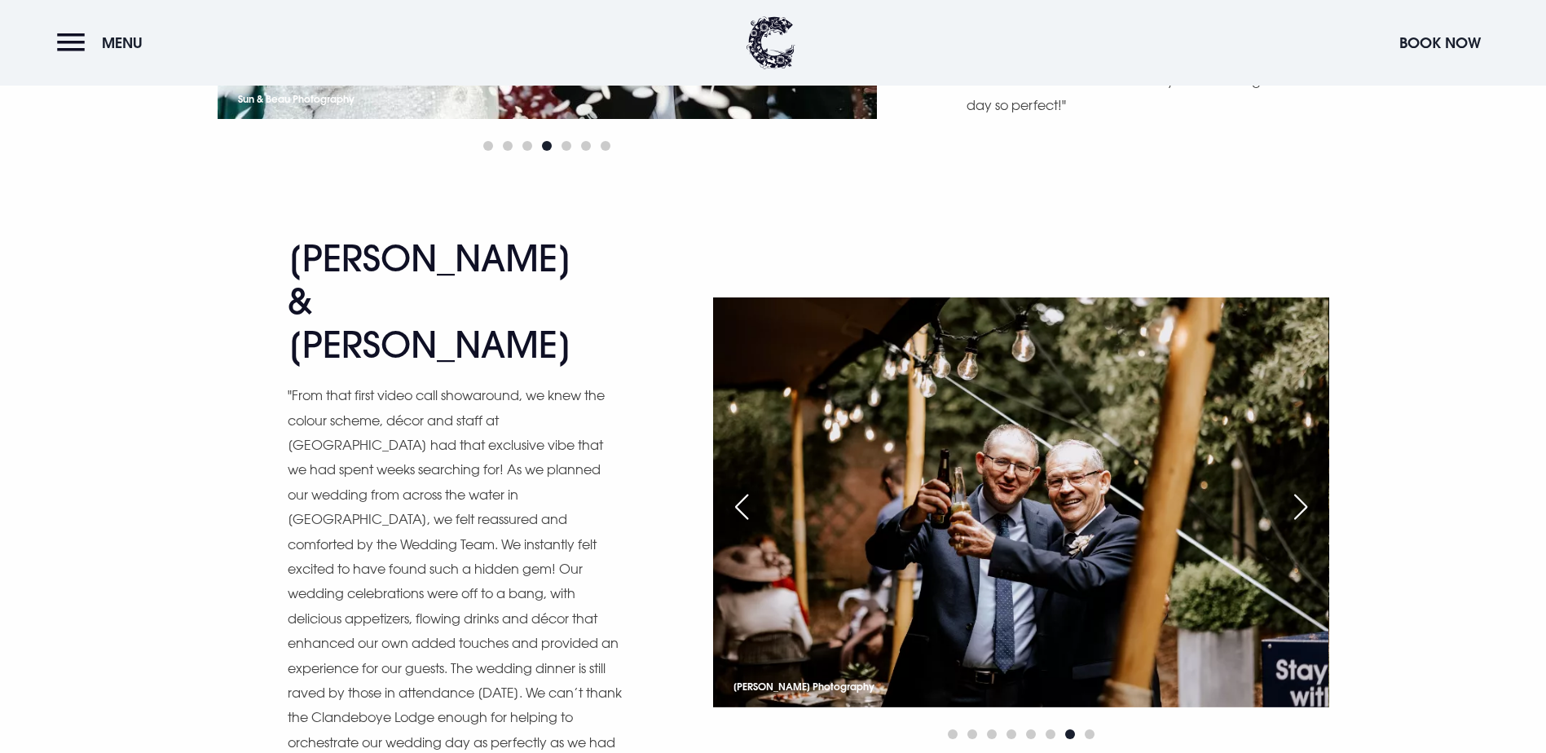
click at [1303, 489] on div "Next slide" at bounding box center [1300, 507] width 41 height 36
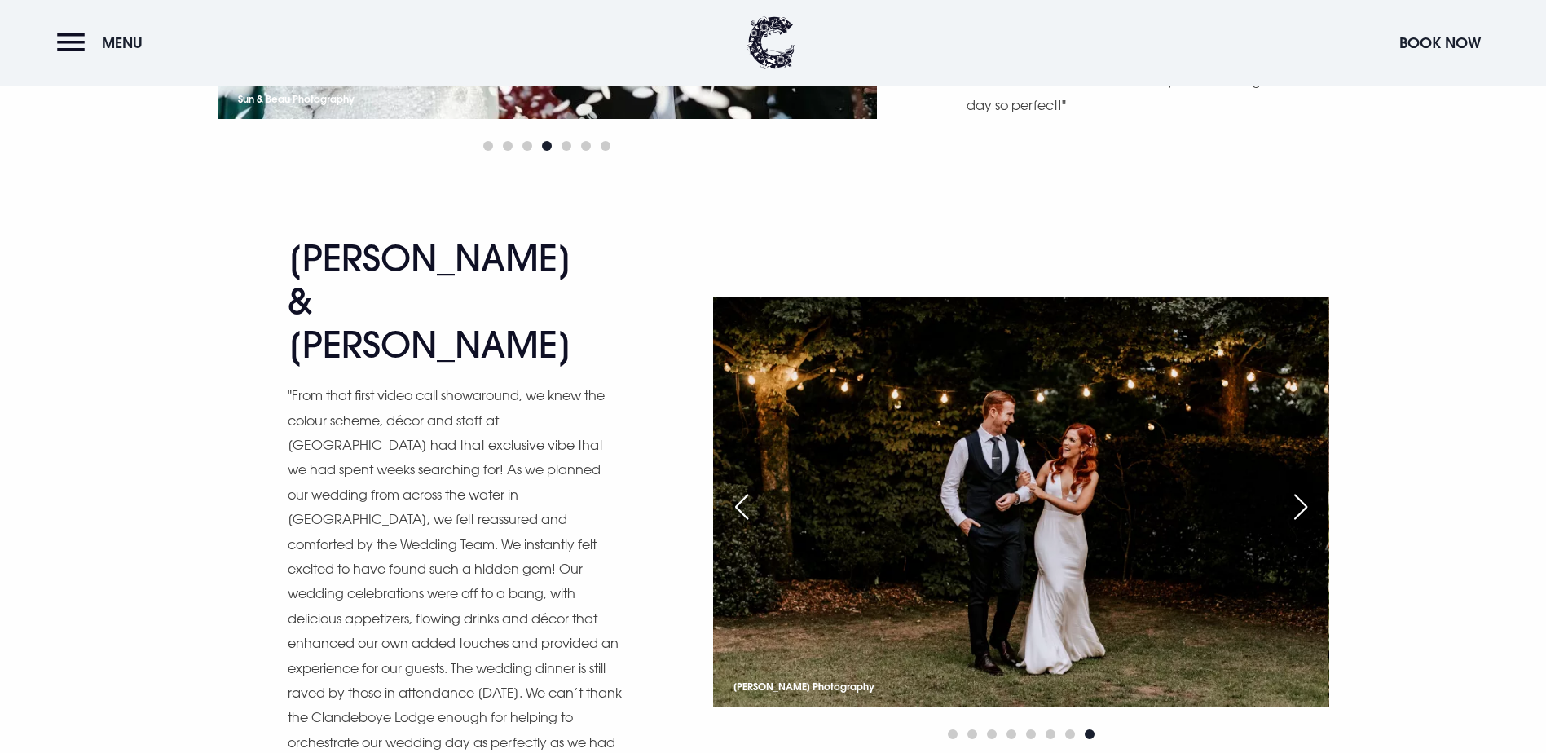
click at [1303, 489] on div "Next slide" at bounding box center [1300, 507] width 41 height 36
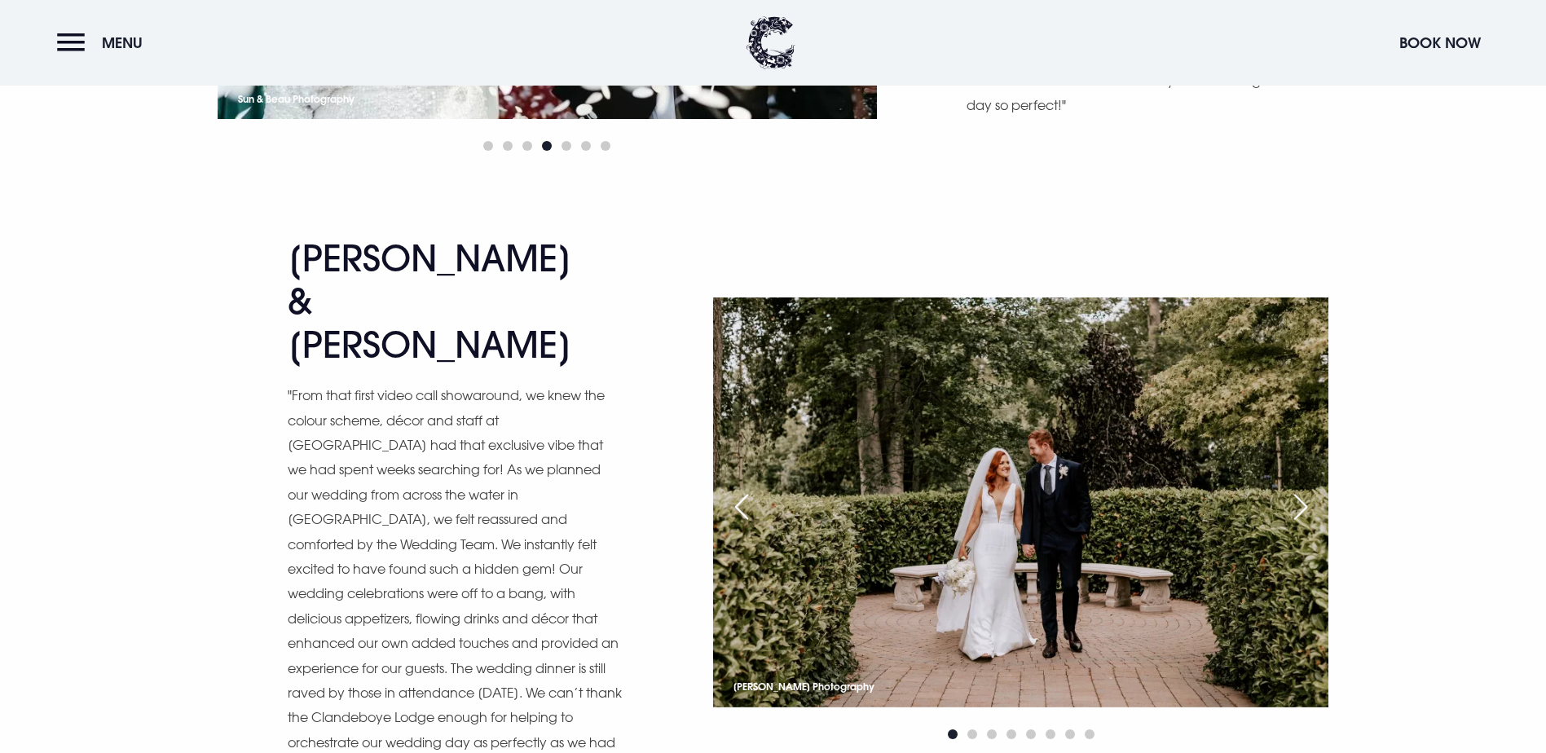
click at [1303, 489] on div "Next slide" at bounding box center [1300, 507] width 41 height 36
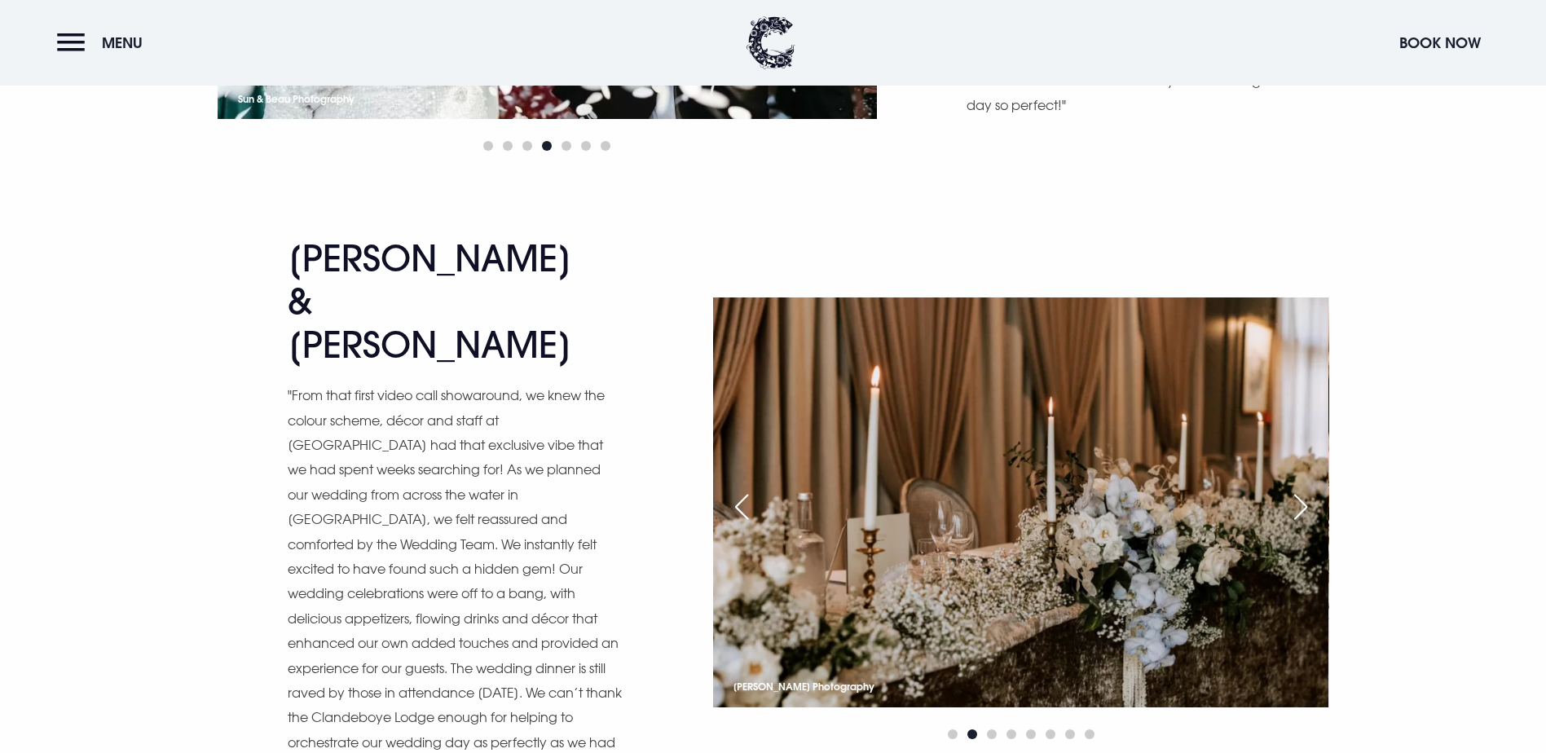
click at [1303, 489] on div "Next slide" at bounding box center [1300, 507] width 41 height 36
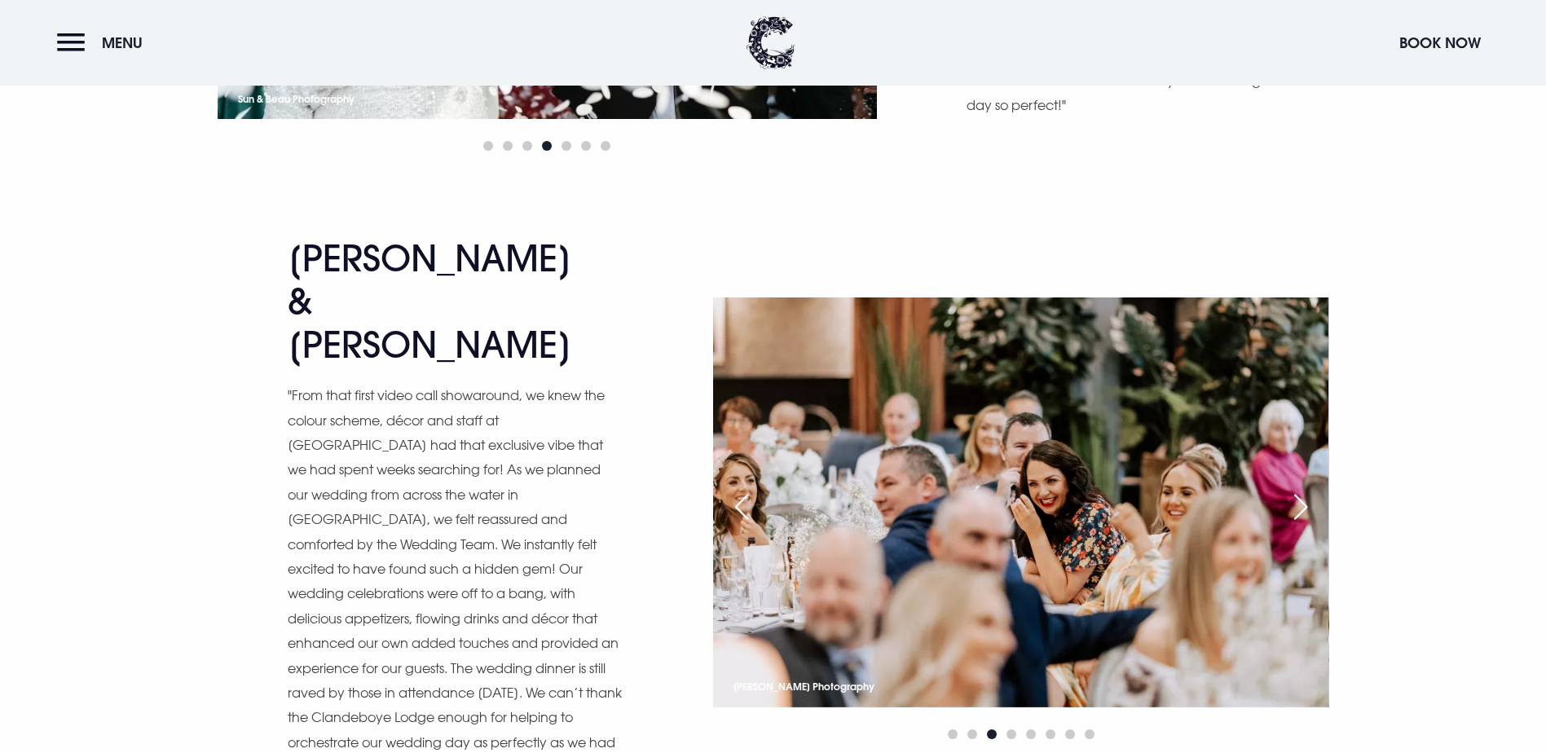
click at [1303, 489] on div "Next slide" at bounding box center [1300, 507] width 41 height 36
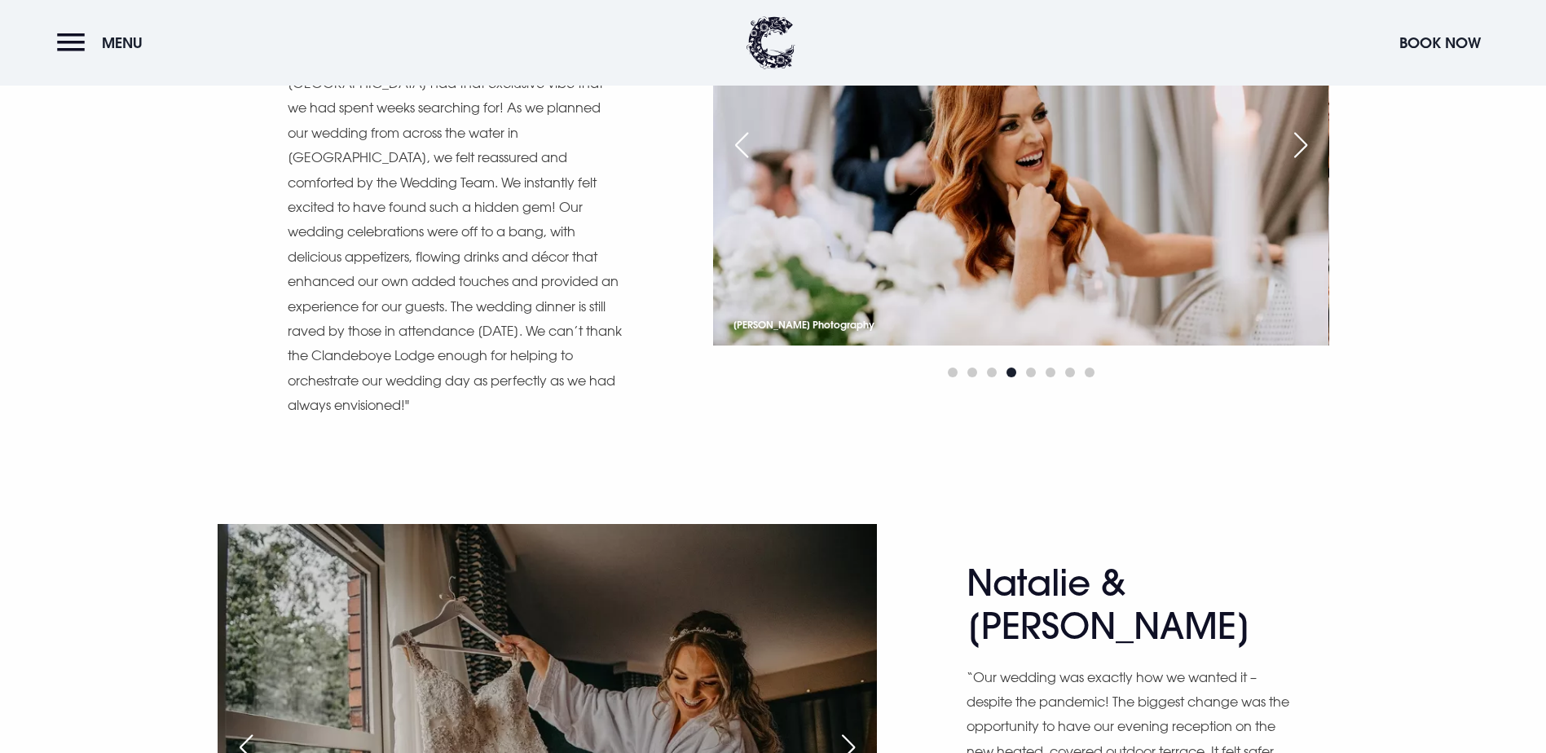
scroll to position [9616, 0]
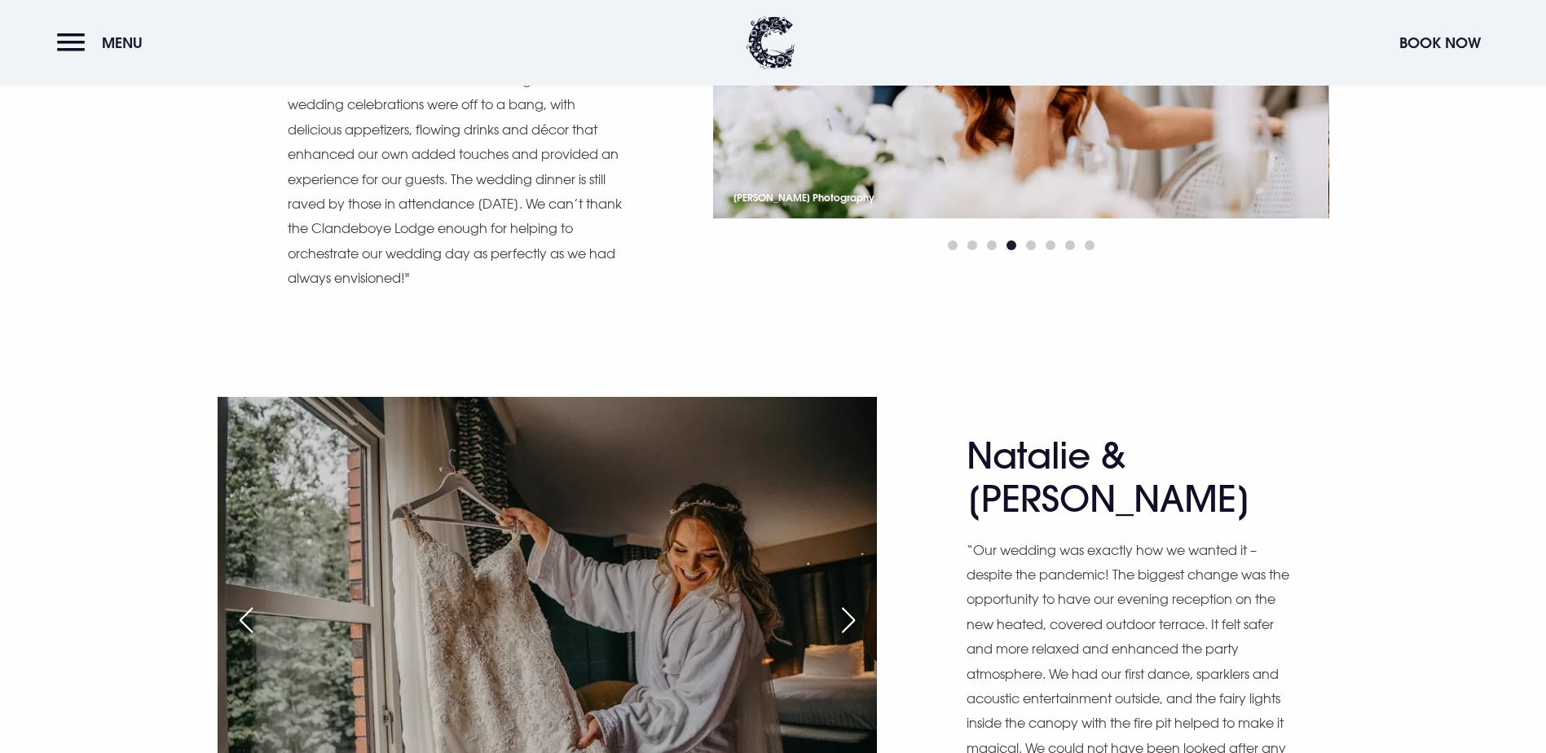
click at [855, 602] on div "Next slide" at bounding box center [848, 620] width 41 height 36
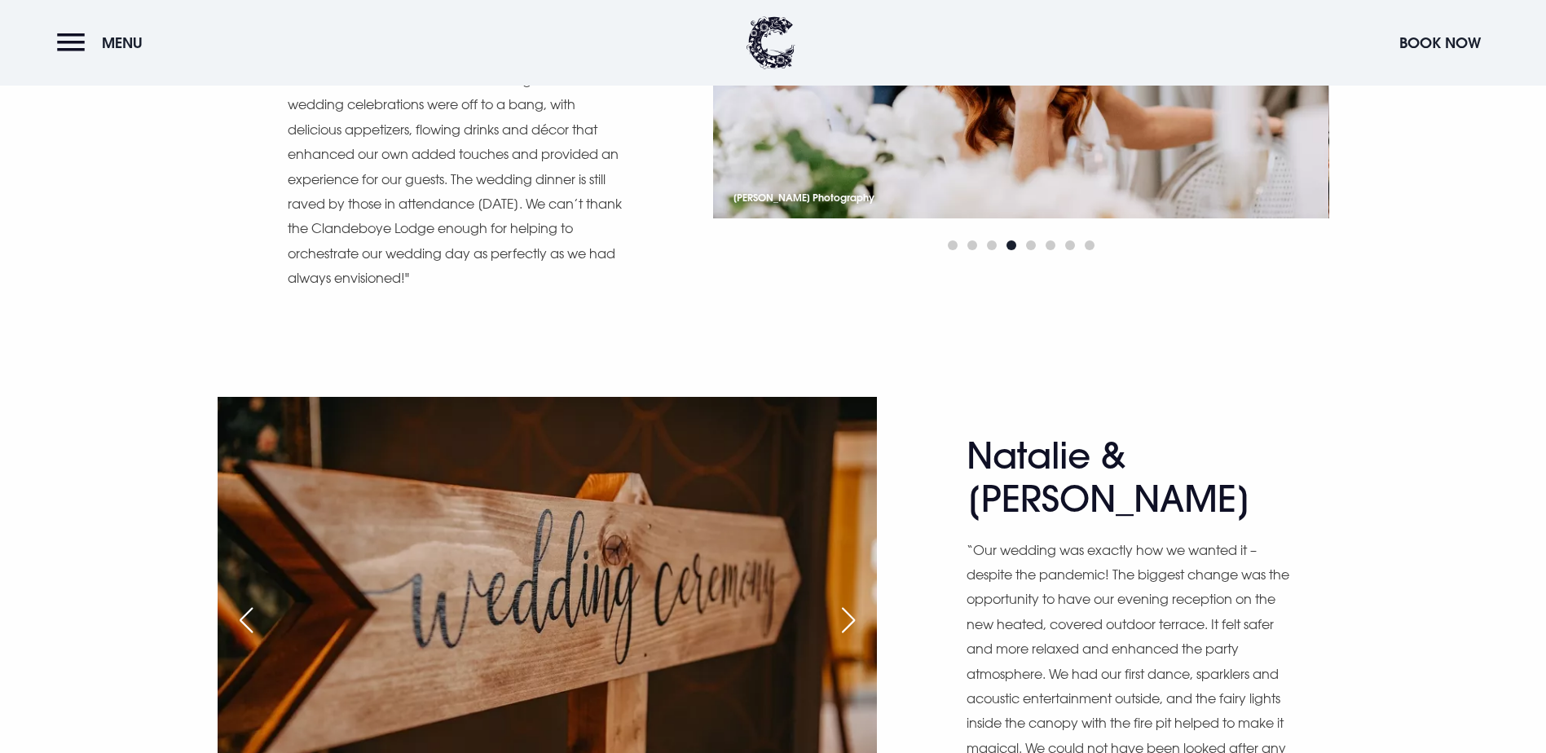
click at [855, 602] on div "Next slide" at bounding box center [848, 620] width 41 height 36
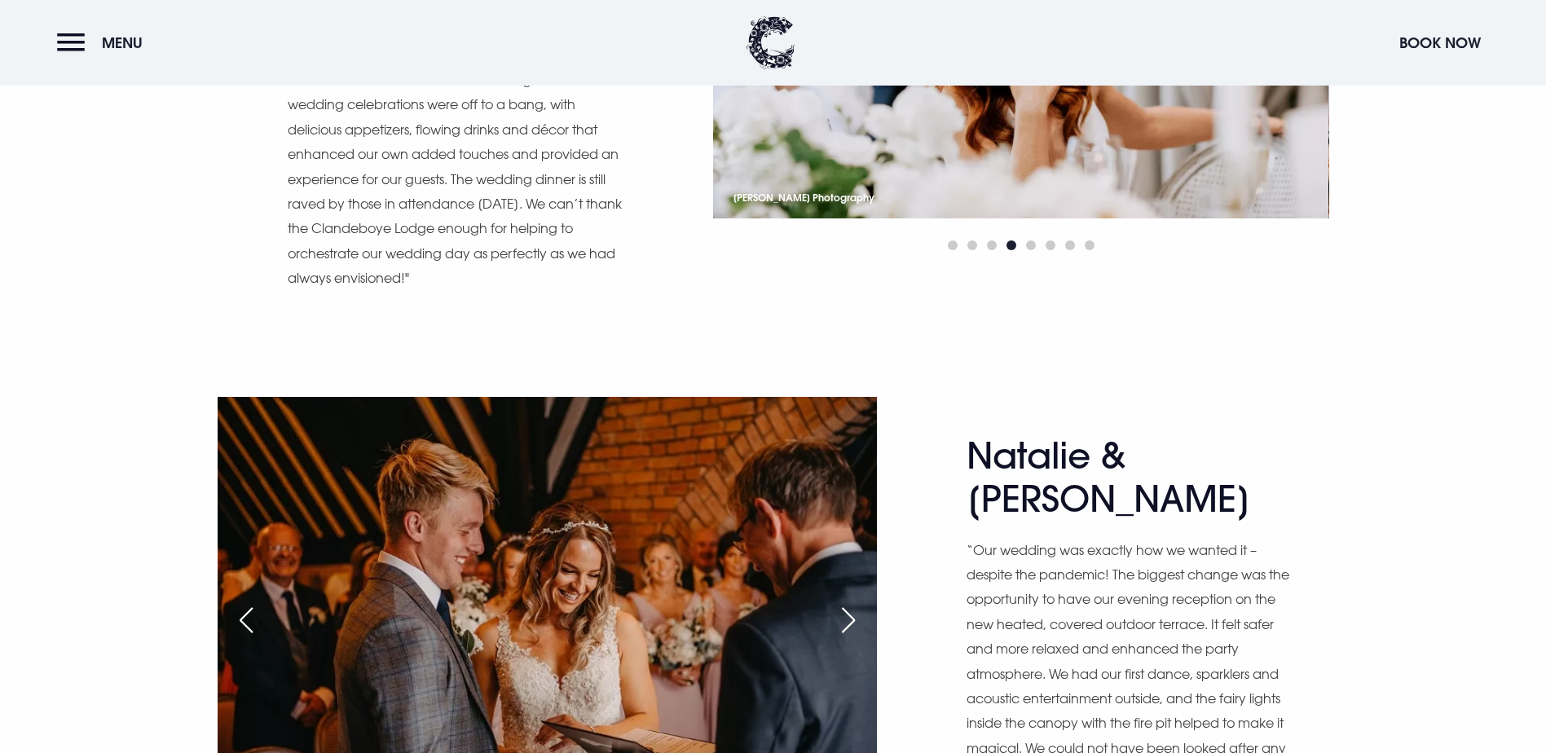
click at [855, 602] on div "Next slide" at bounding box center [848, 620] width 41 height 36
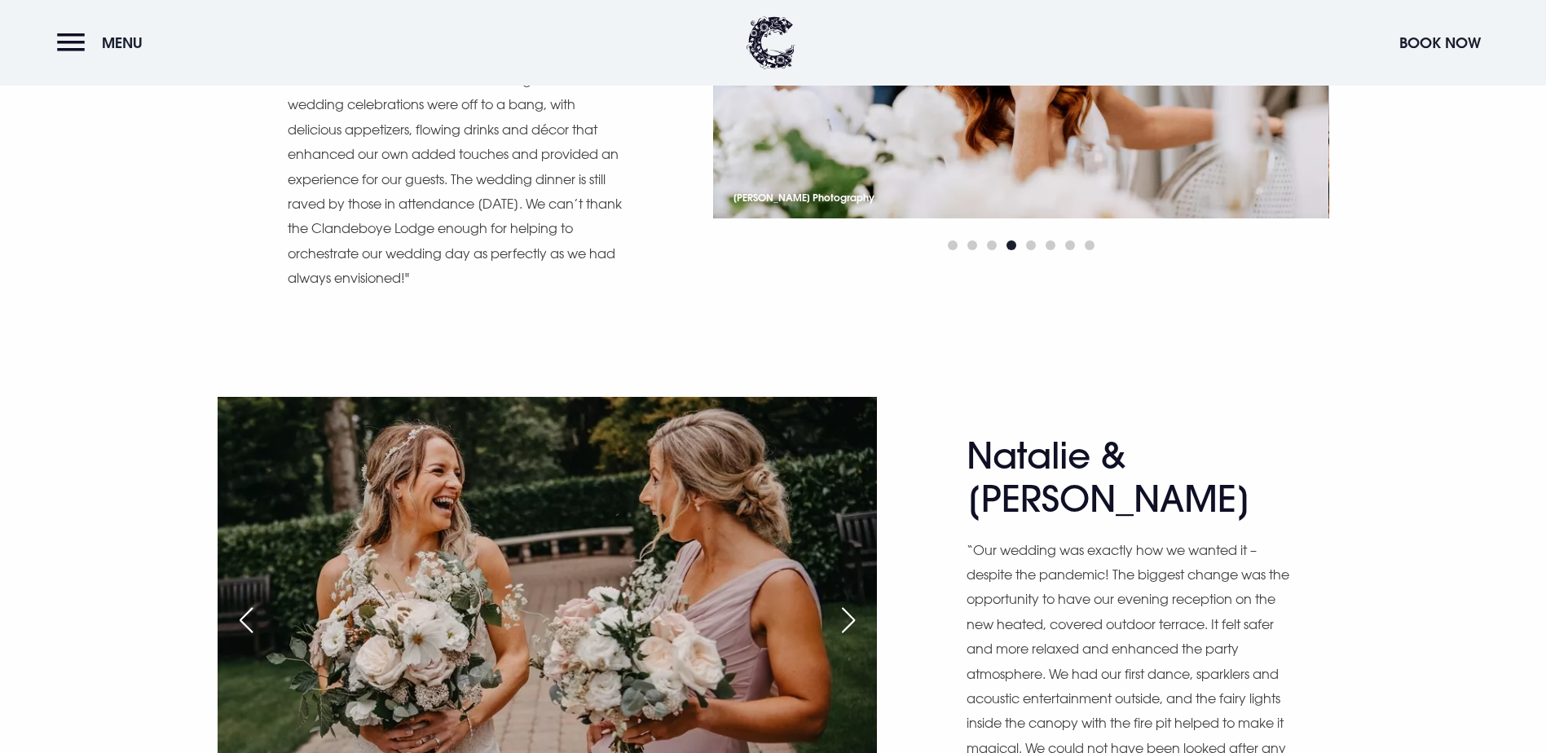
click at [855, 602] on div "Next slide" at bounding box center [848, 620] width 41 height 36
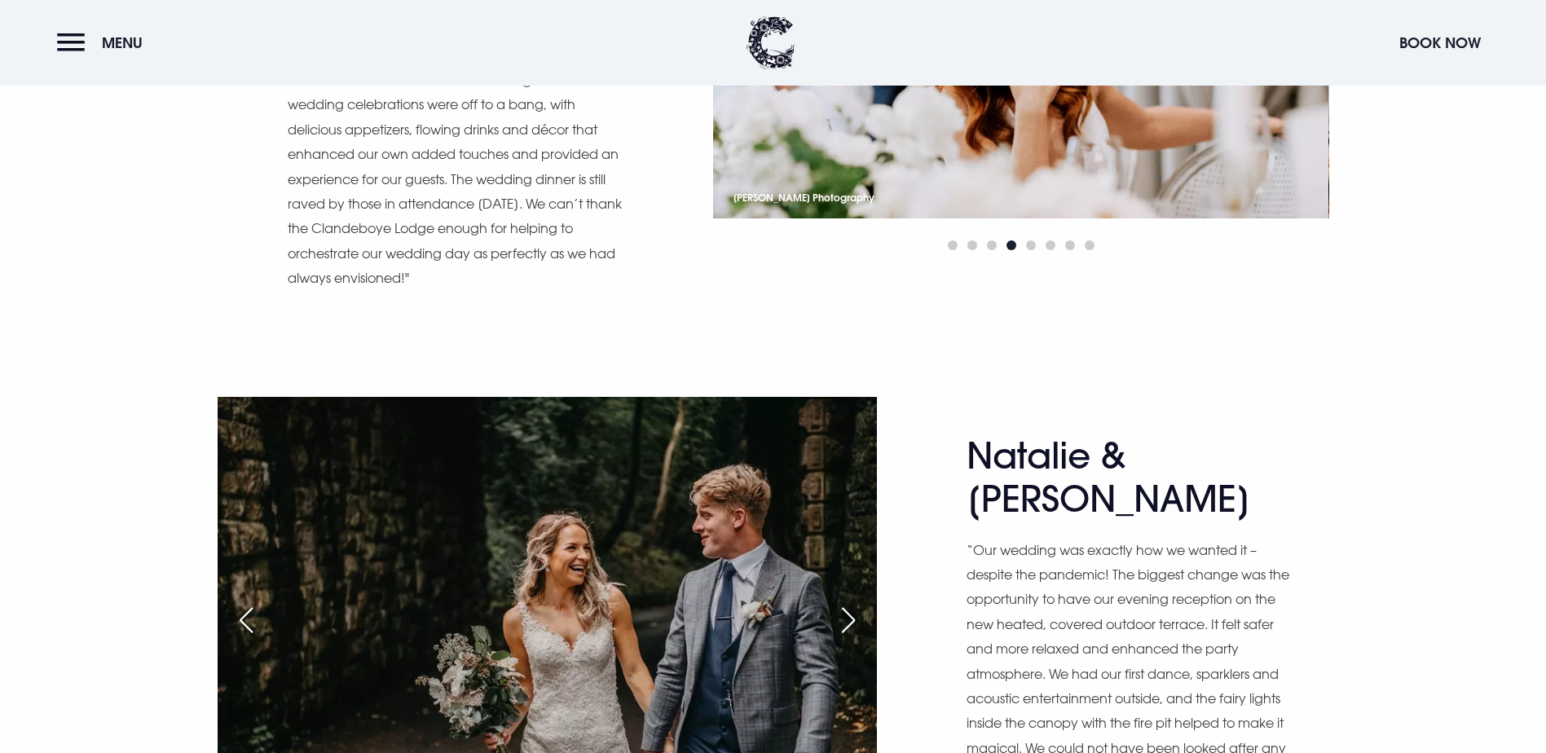
click at [855, 602] on div "Next slide" at bounding box center [848, 620] width 41 height 36
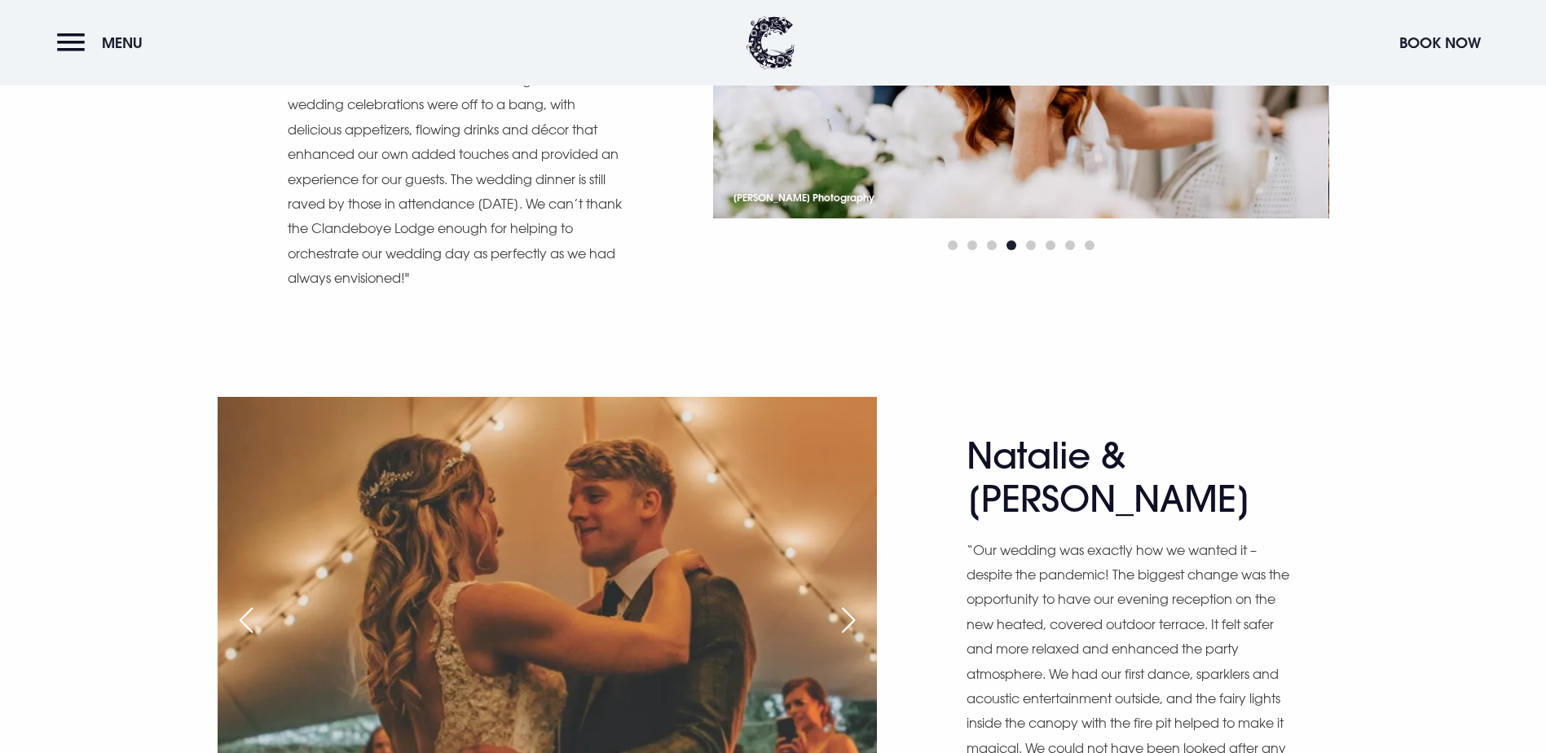
click at [855, 602] on div "Next slide" at bounding box center [848, 620] width 41 height 36
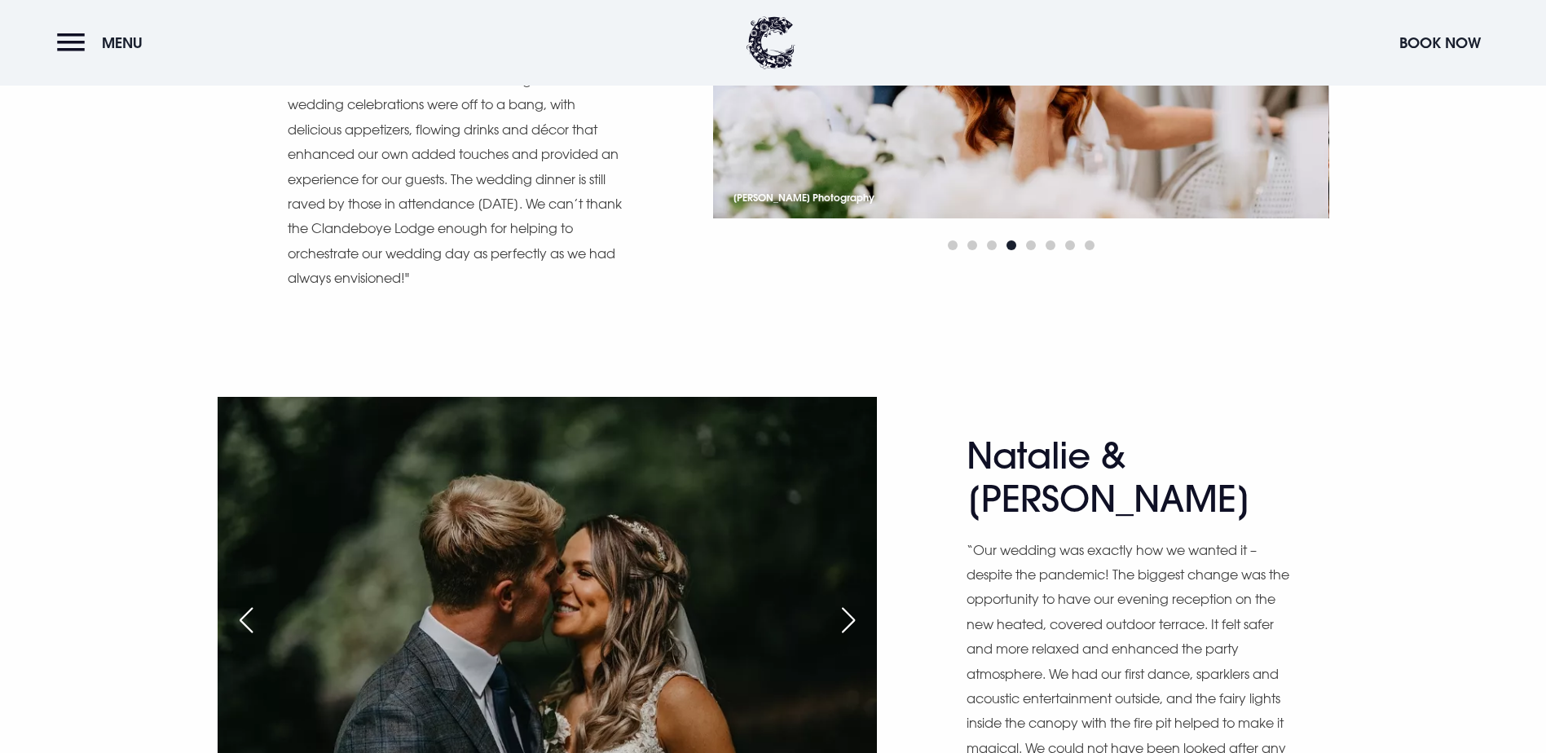
click at [855, 602] on div "Next slide" at bounding box center [848, 620] width 41 height 36
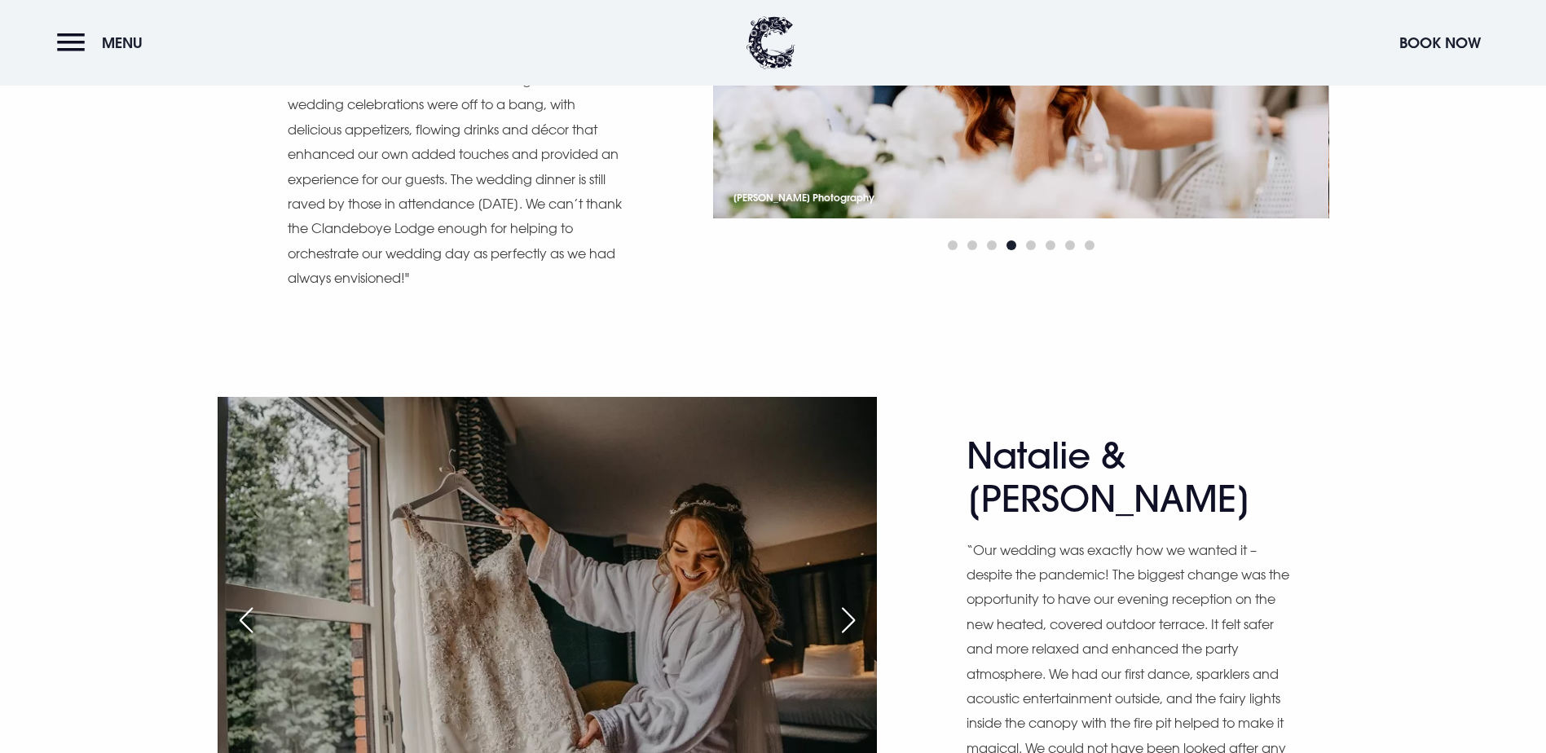
click at [855, 602] on div "Next slide" at bounding box center [848, 620] width 41 height 36
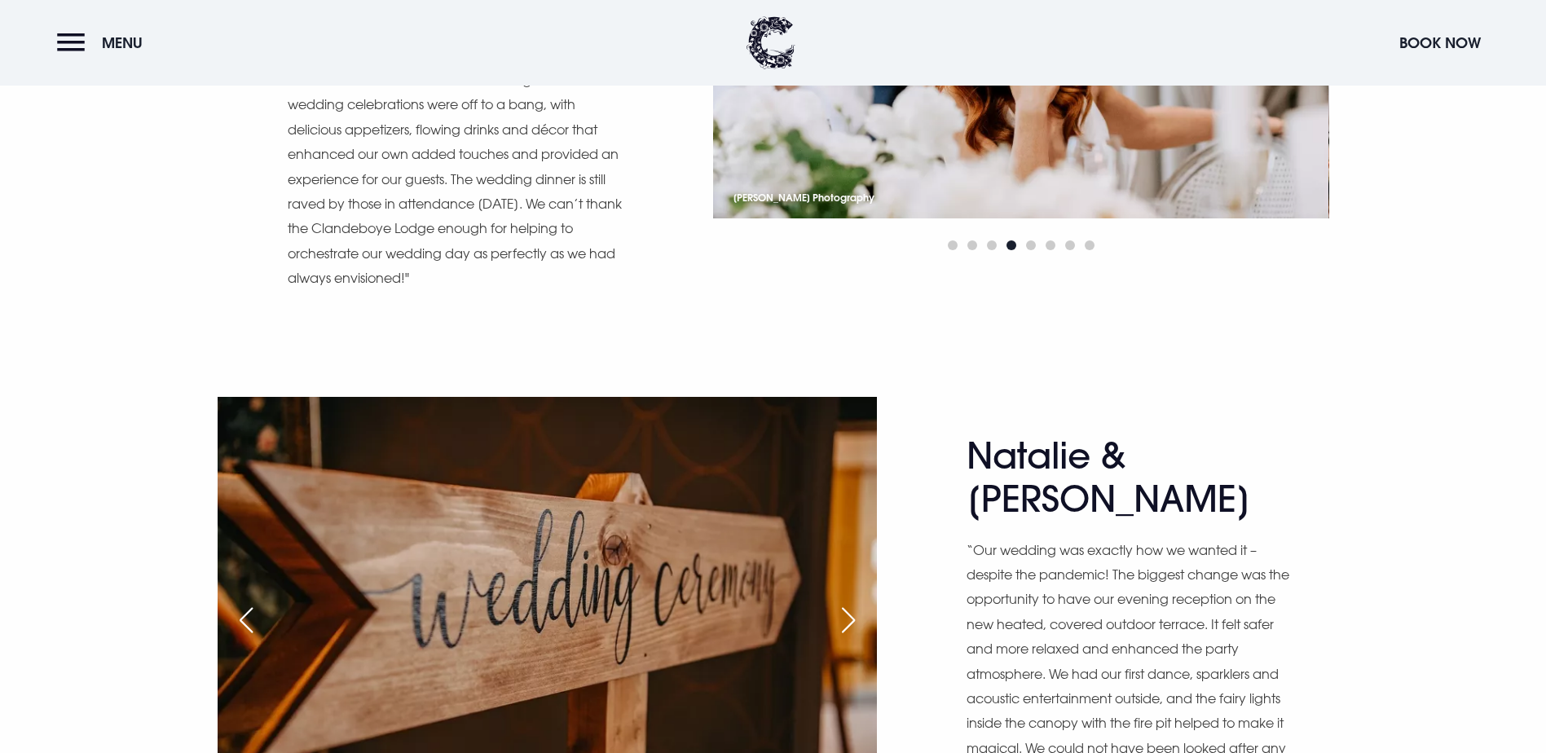
click at [855, 602] on div "Next slide" at bounding box center [848, 620] width 41 height 36
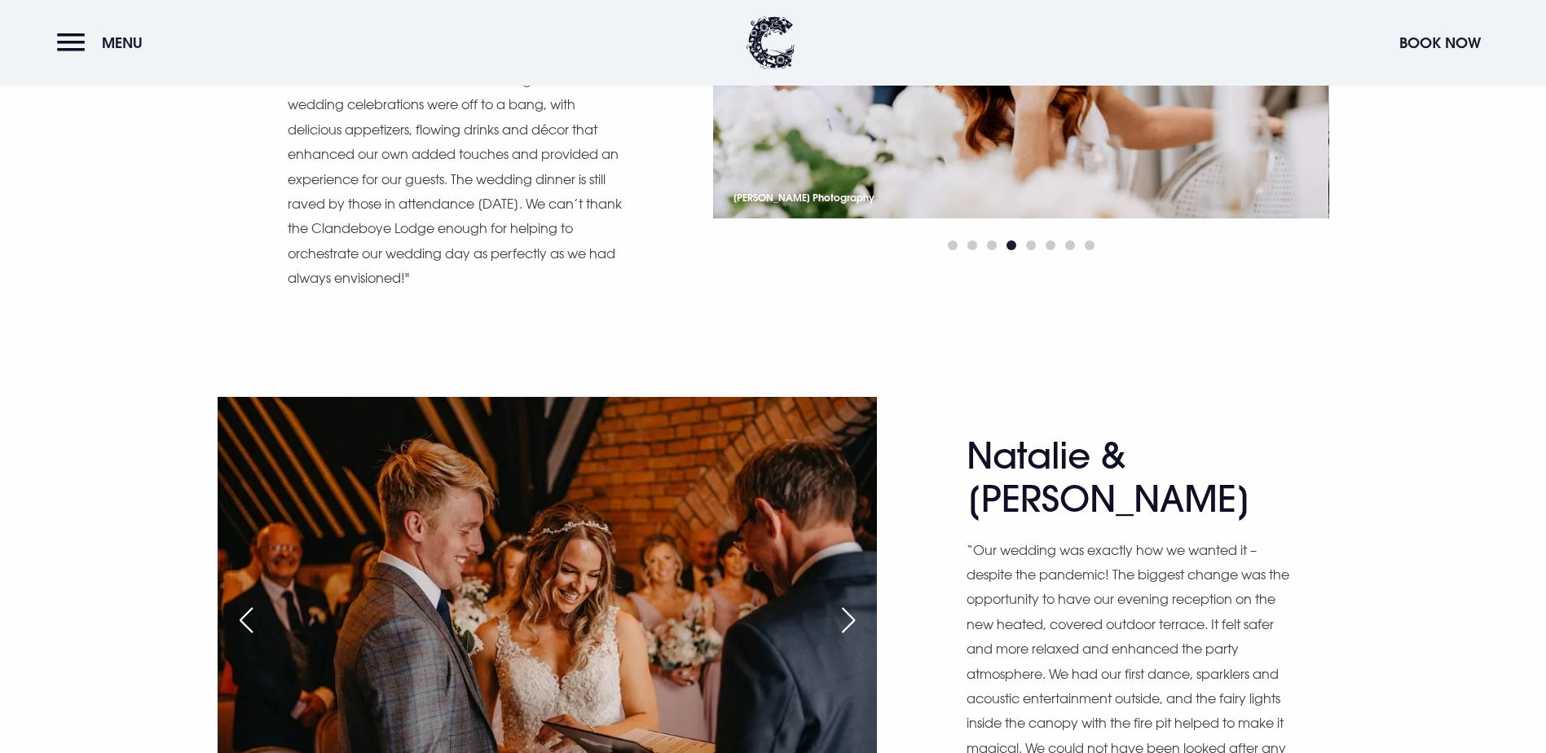
click at [855, 602] on div "Next slide" at bounding box center [848, 620] width 41 height 36
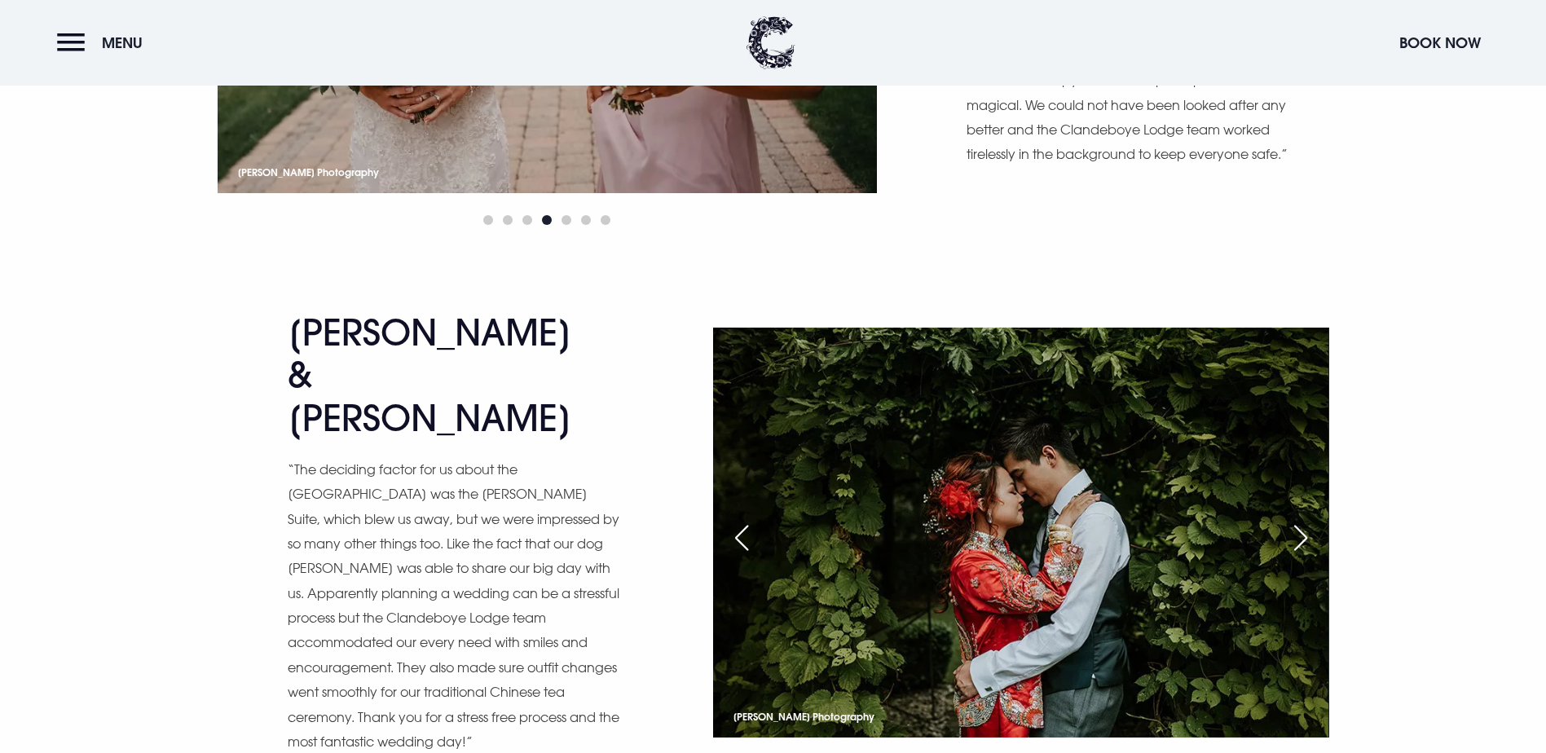
scroll to position [10268, 0]
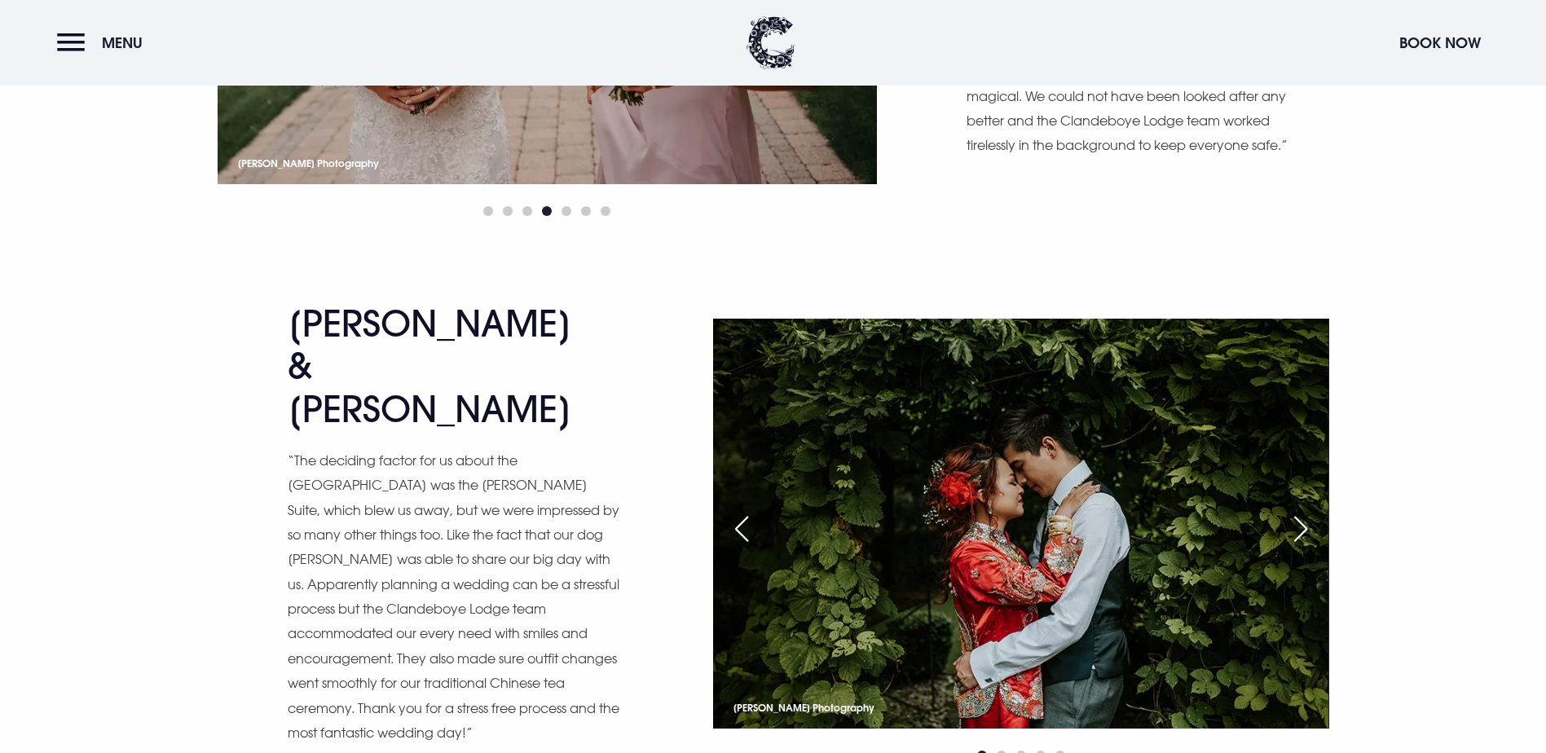
click at [1300, 511] on div "Next slide" at bounding box center [1300, 529] width 41 height 36
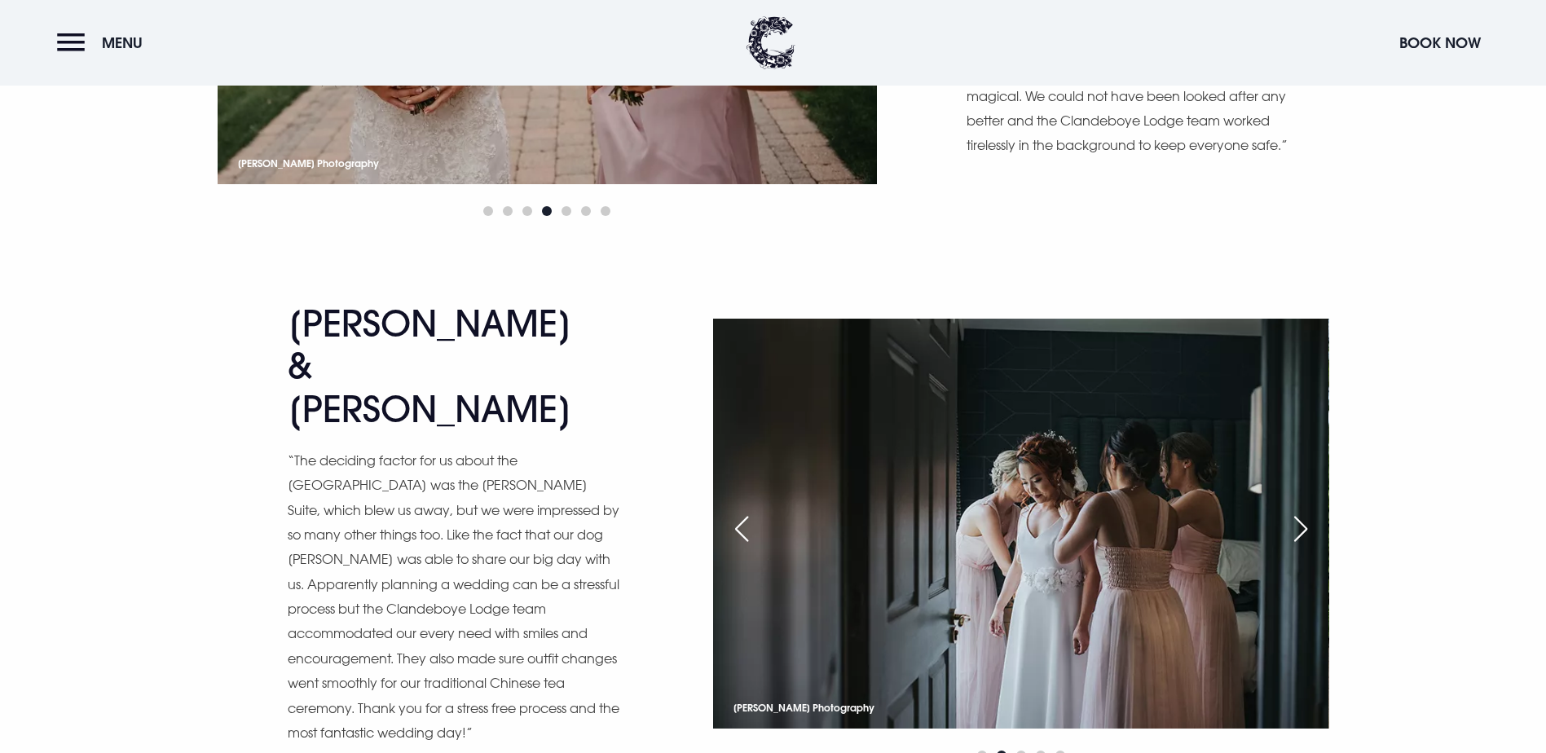
click at [1300, 511] on div "Next slide" at bounding box center [1300, 529] width 41 height 36
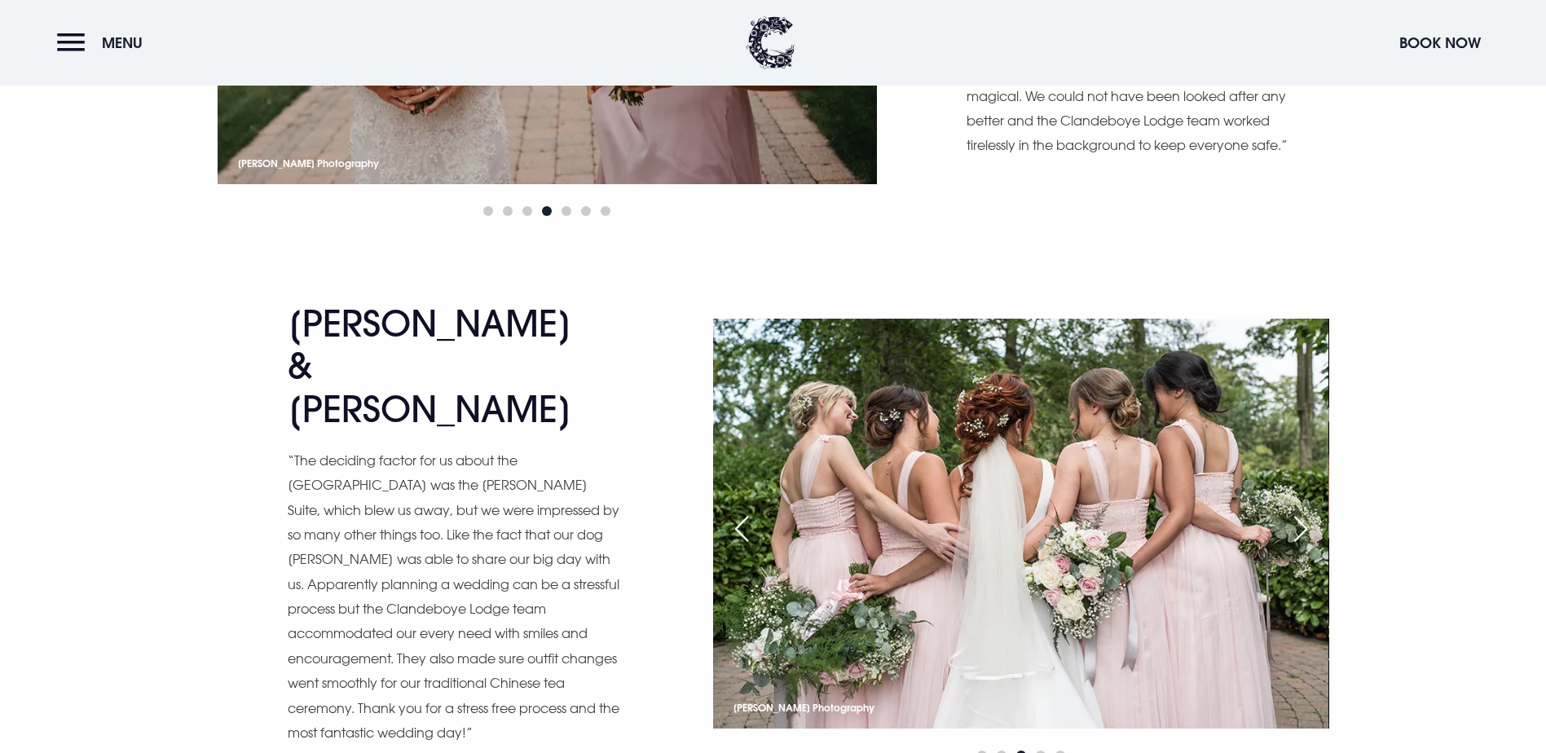
click at [1305, 511] on div "Next slide" at bounding box center [1300, 529] width 41 height 36
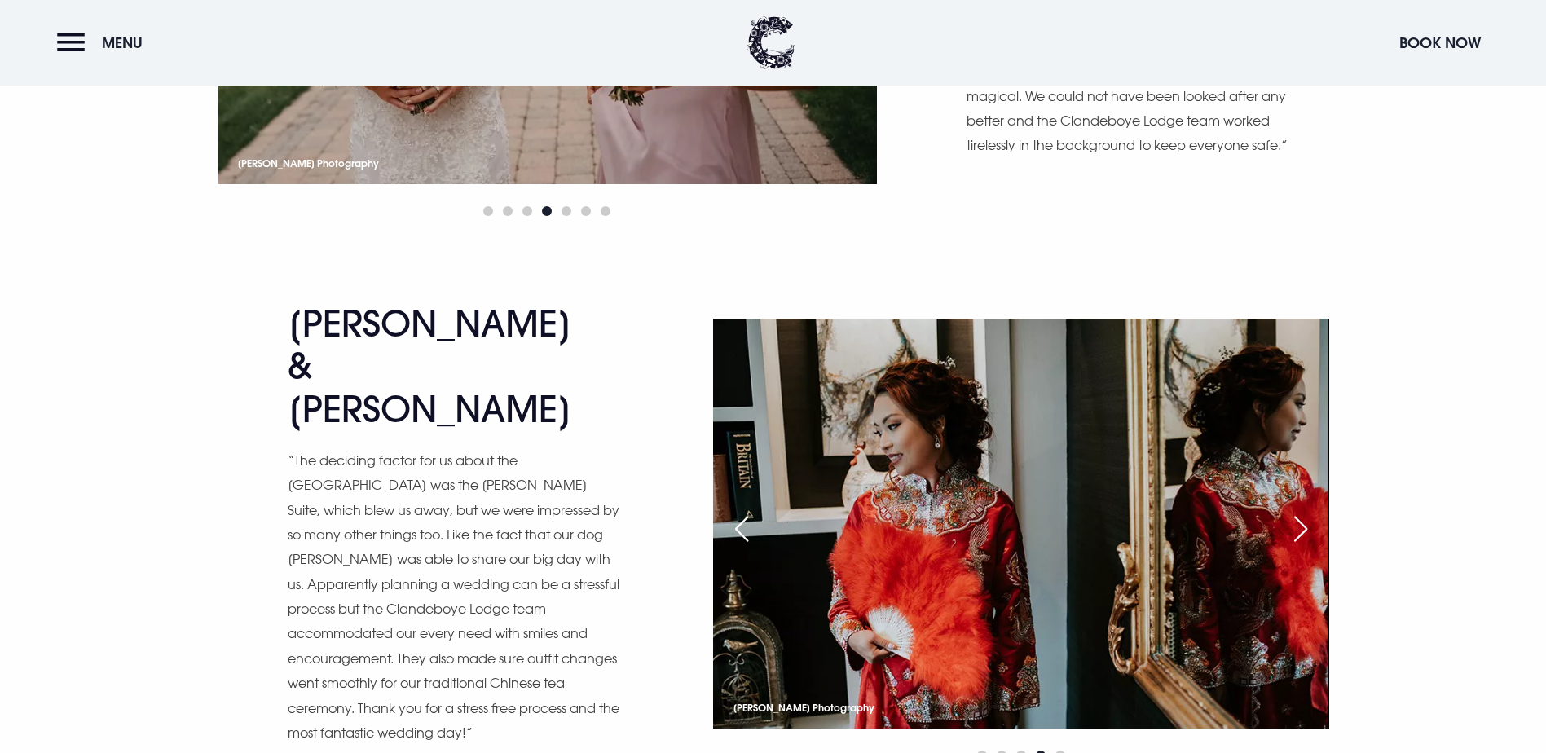
click at [1305, 511] on div "Next slide" at bounding box center [1300, 529] width 41 height 36
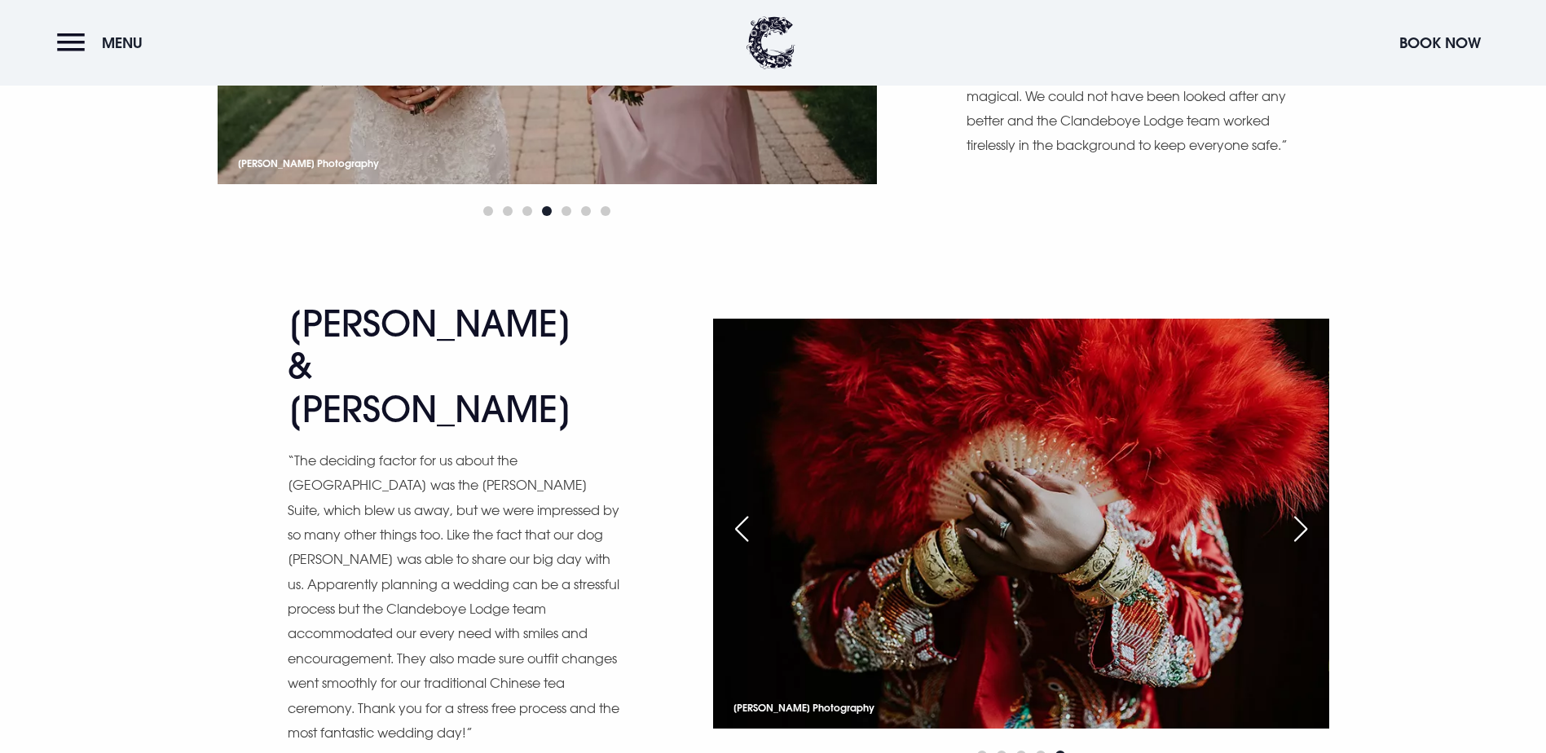
click at [1305, 511] on div "Next slide" at bounding box center [1300, 529] width 41 height 36
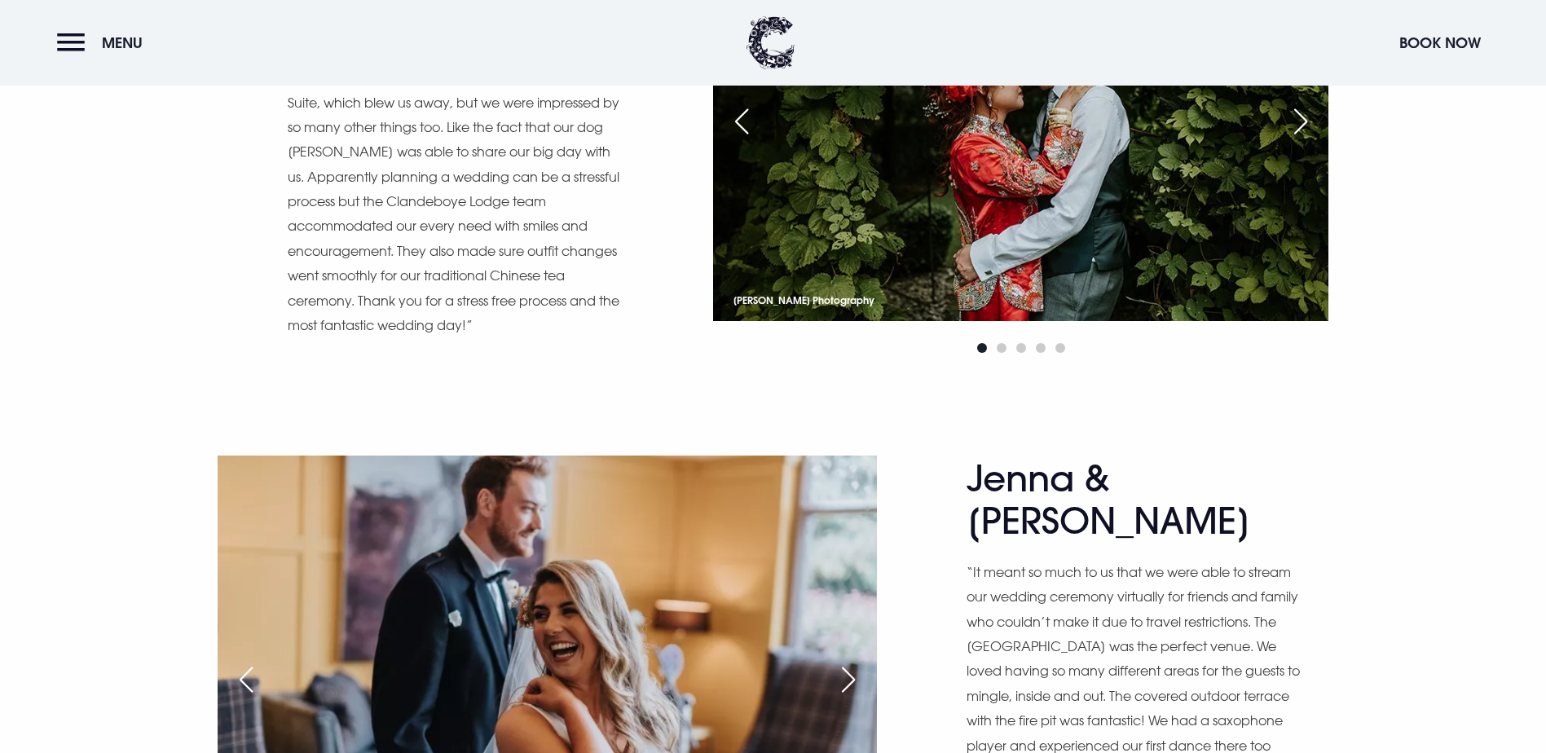
scroll to position [10756, 0]
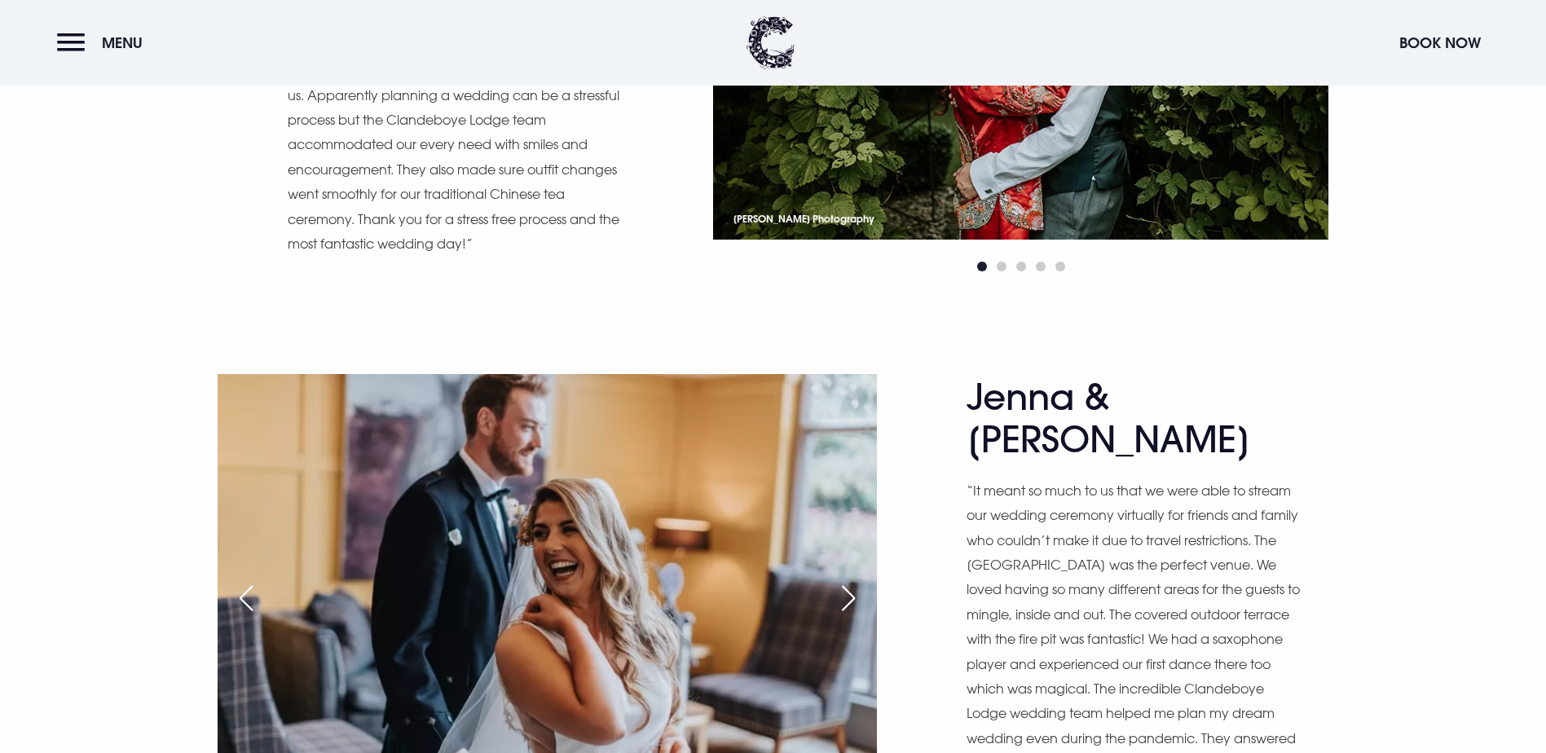
click at [857, 580] on div "Next slide" at bounding box center [848, 598] width 41 height 36
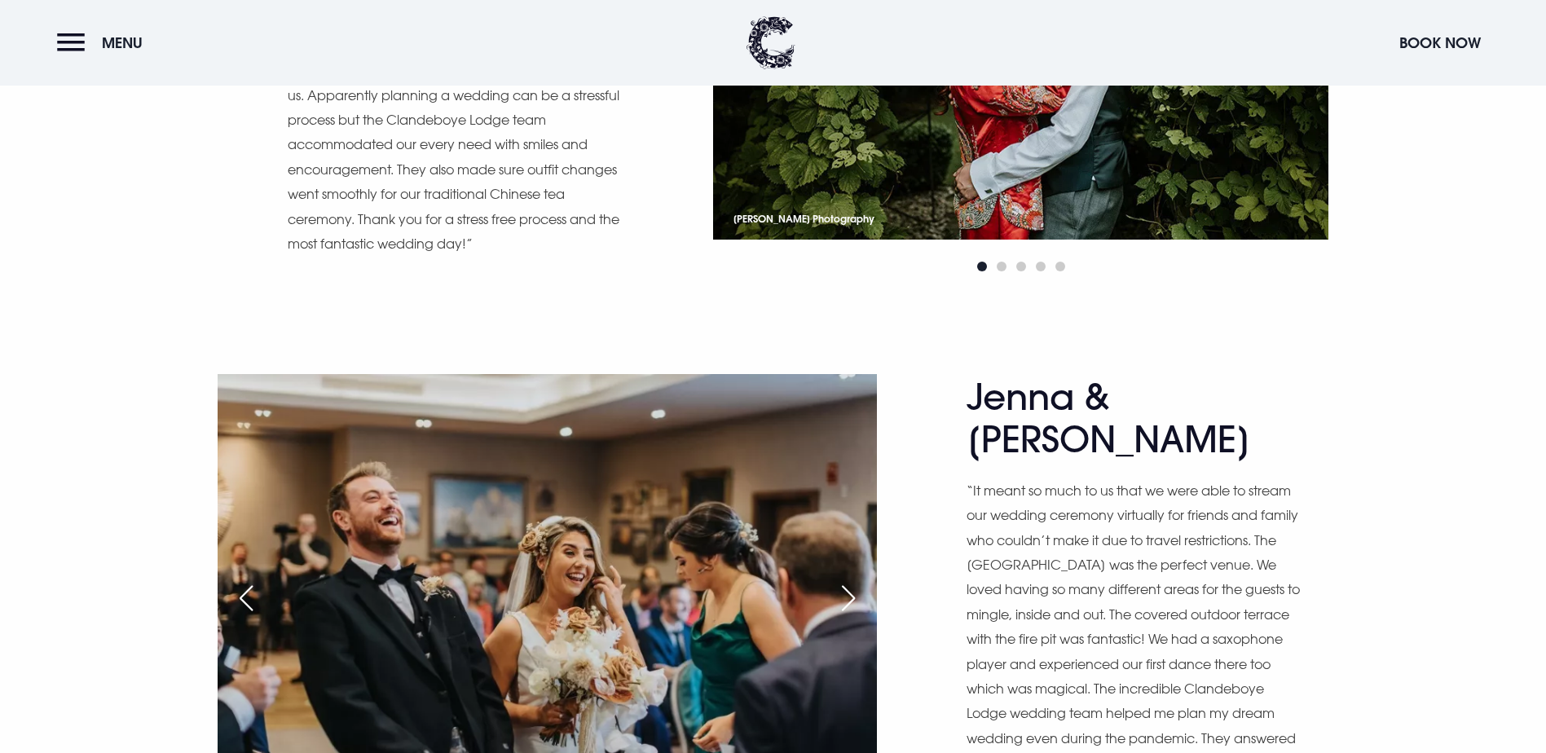
click at [857, 580] on div "Next slide" at bounding box center [848, 598] width 41 height 36
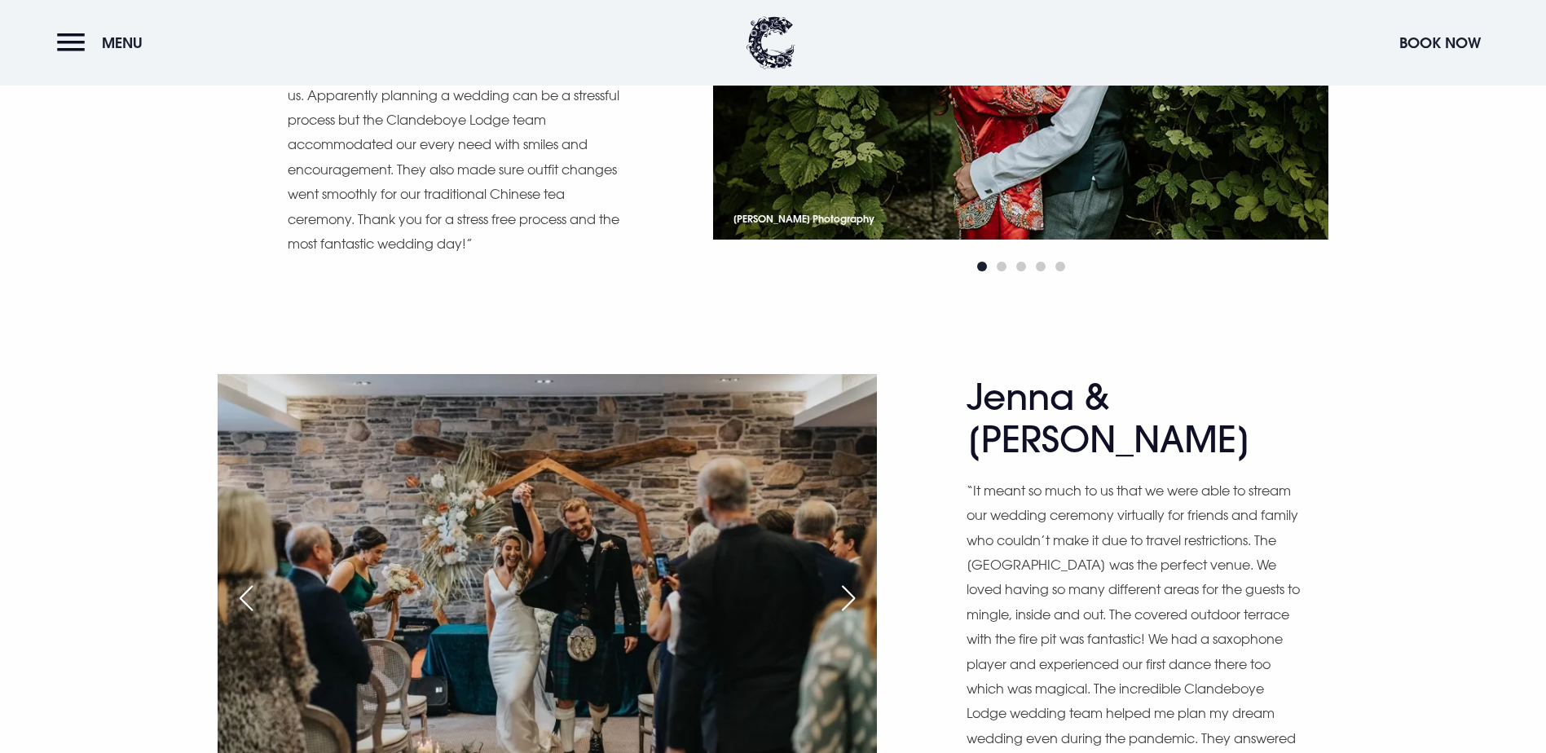
click at [857, 580] on div "Next slide" at bounding box center [848, 598] width 41 height 36
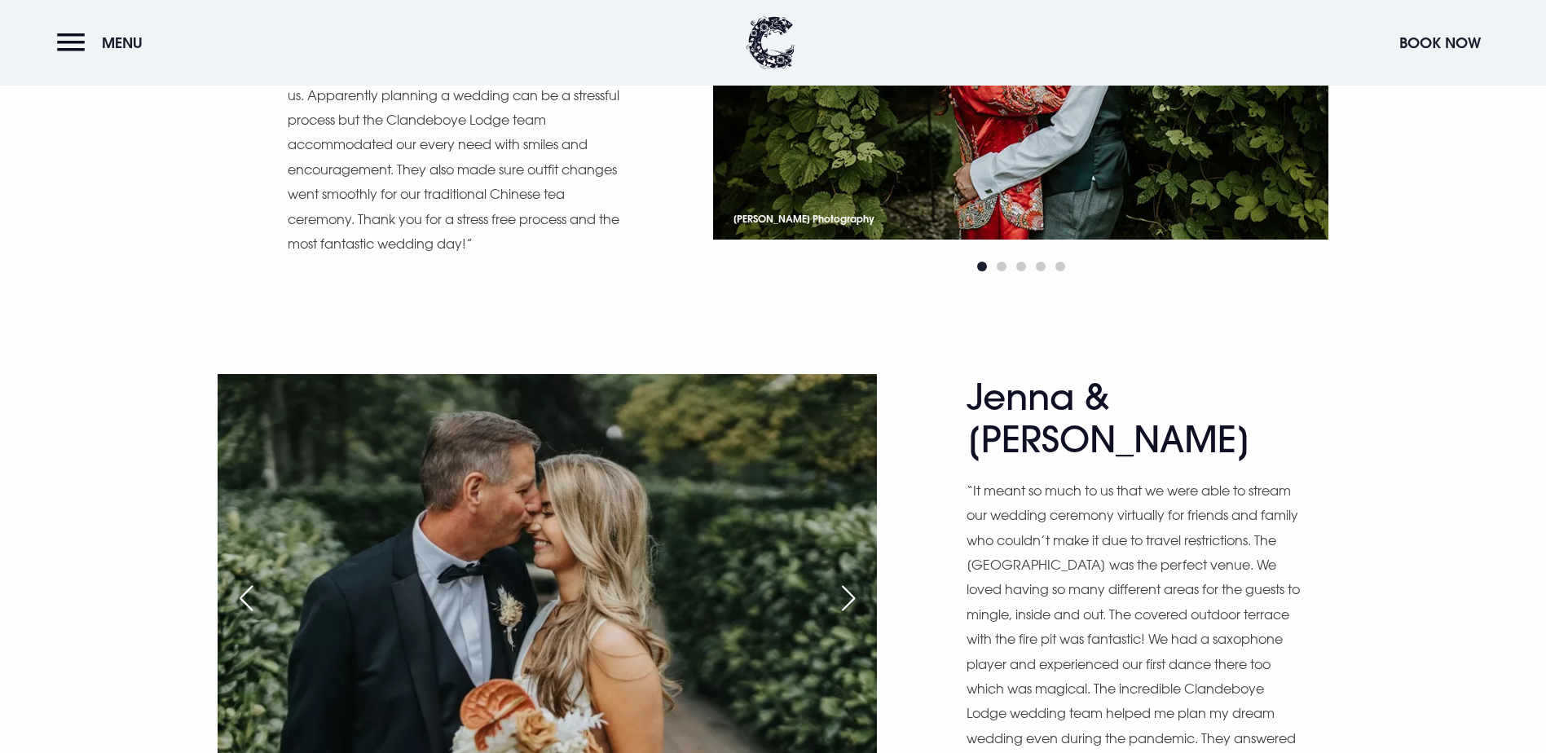
click at [857, 580] on div "Next slide" at bounding box center [848, 598] width 41 height 36
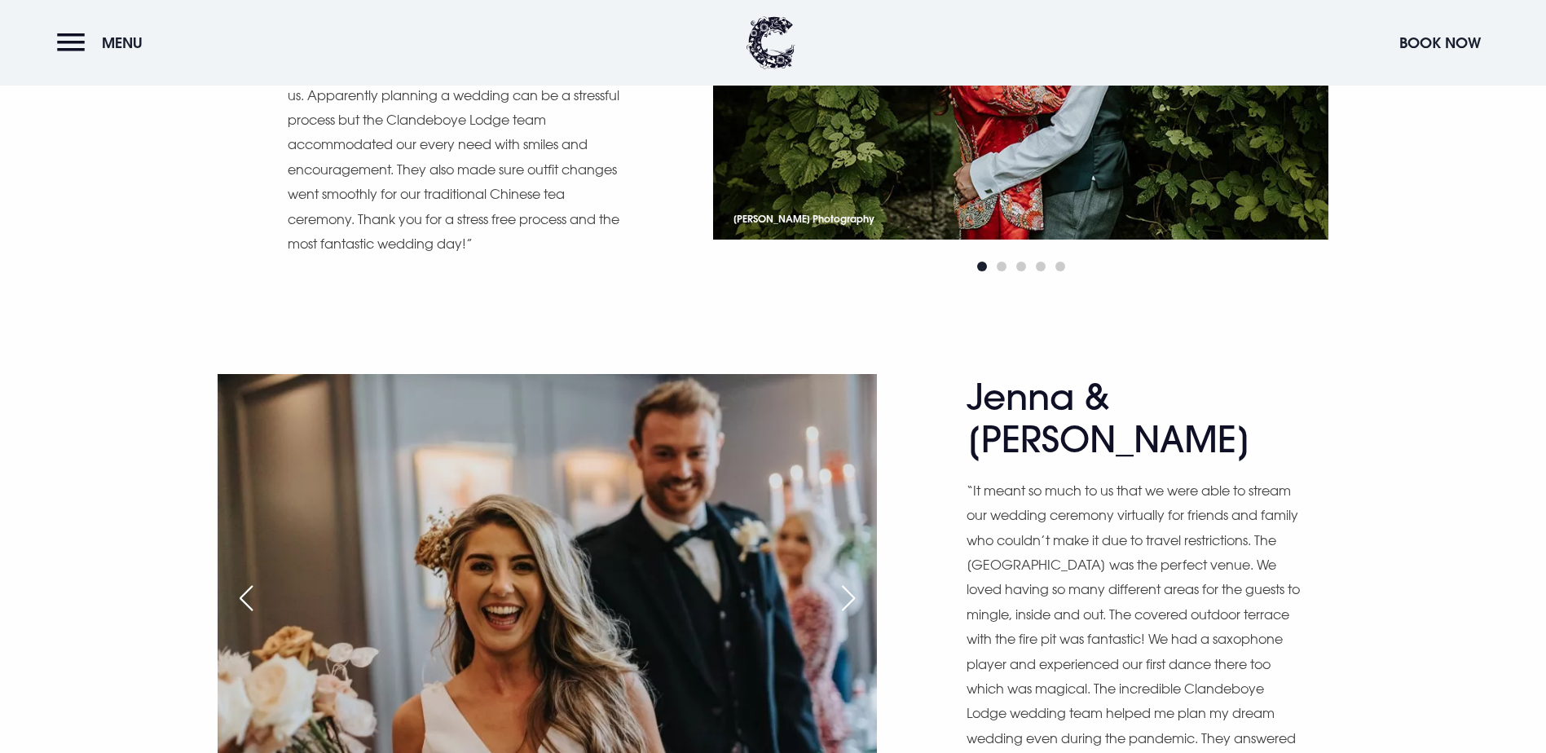
click at [857, 580] on div "Next slide" at bounding box center [848, 598] width 41 height 36
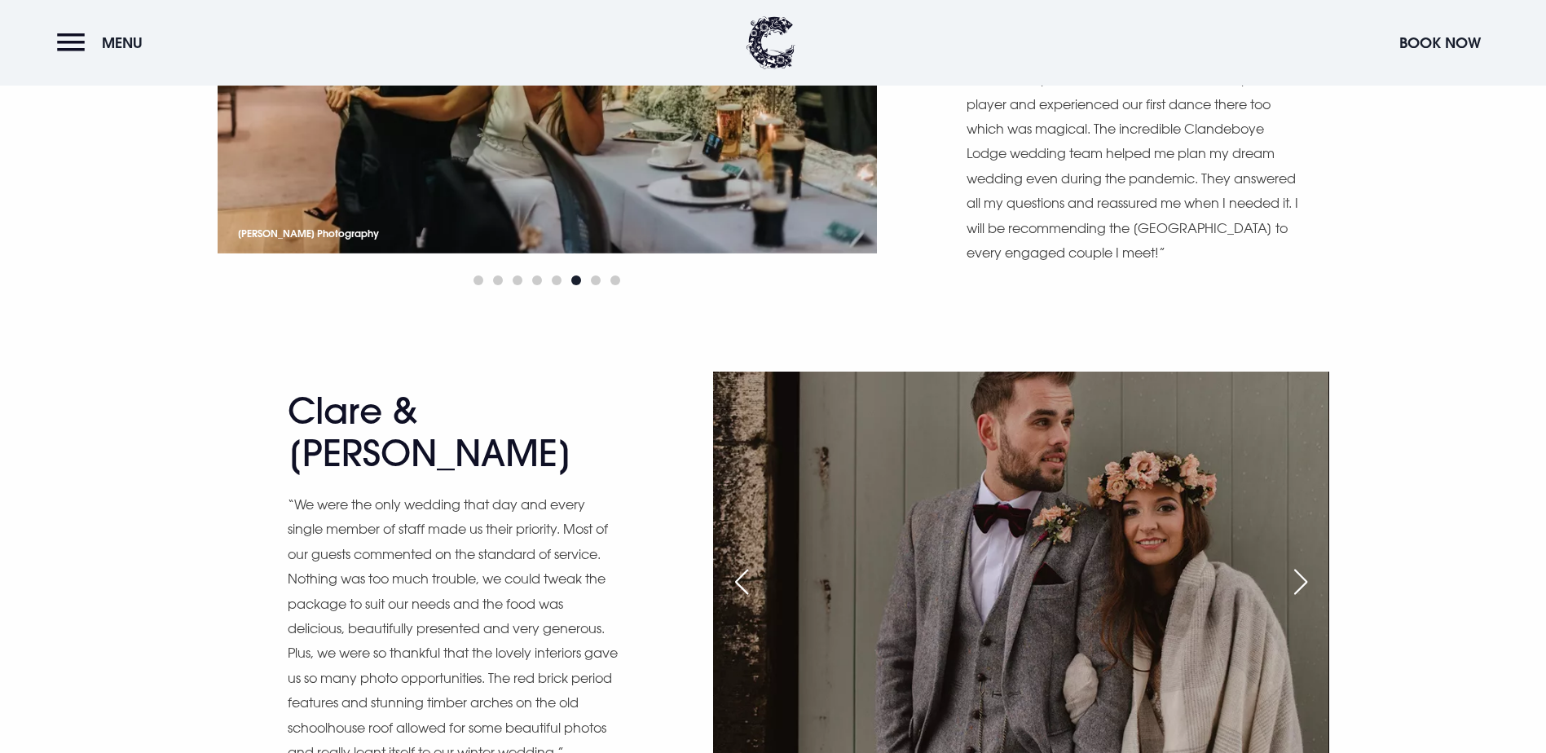
scroll to position [11327, 0]
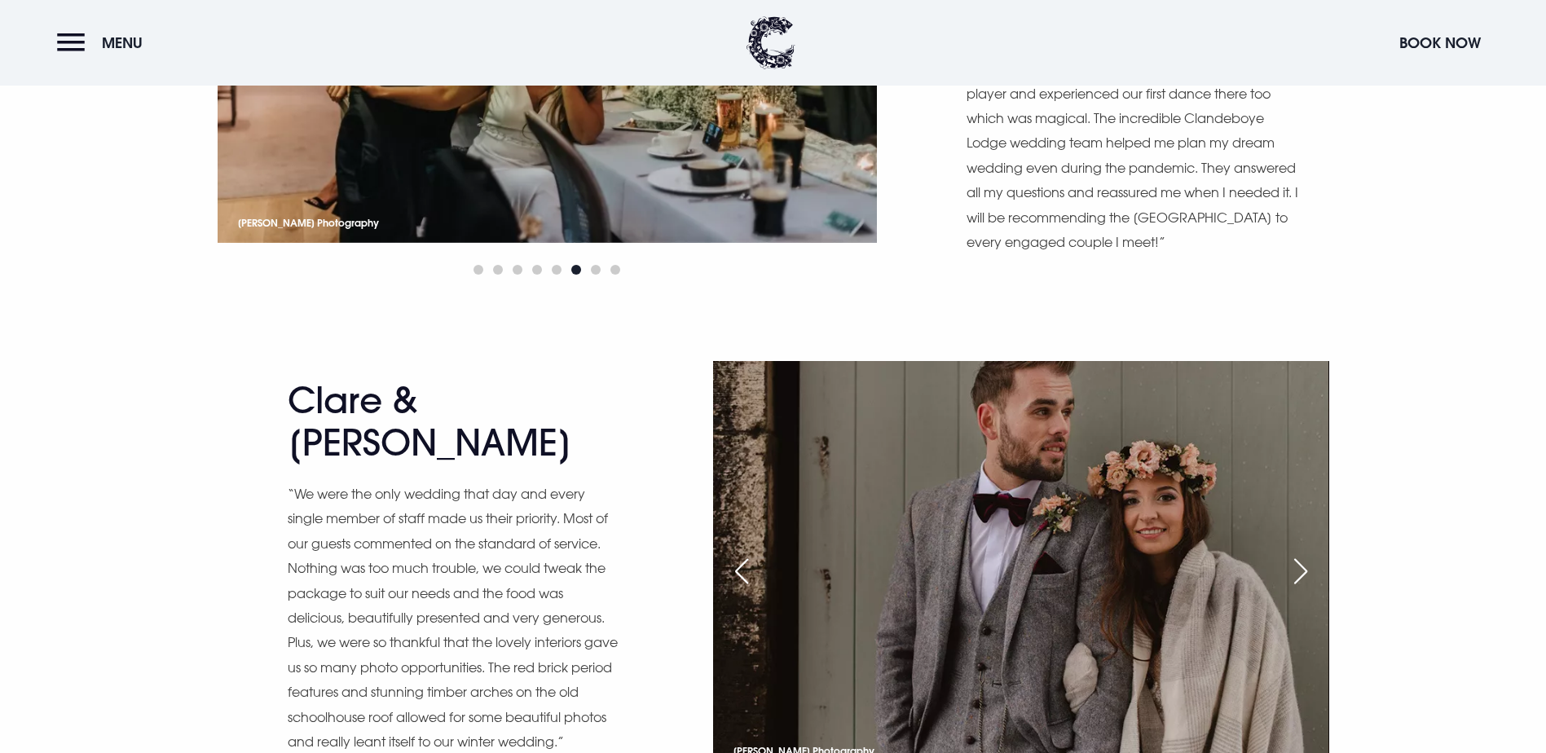
click at [1307, 553] on div "Next slide" at bounding box center [1300, 571] width 41 height 36
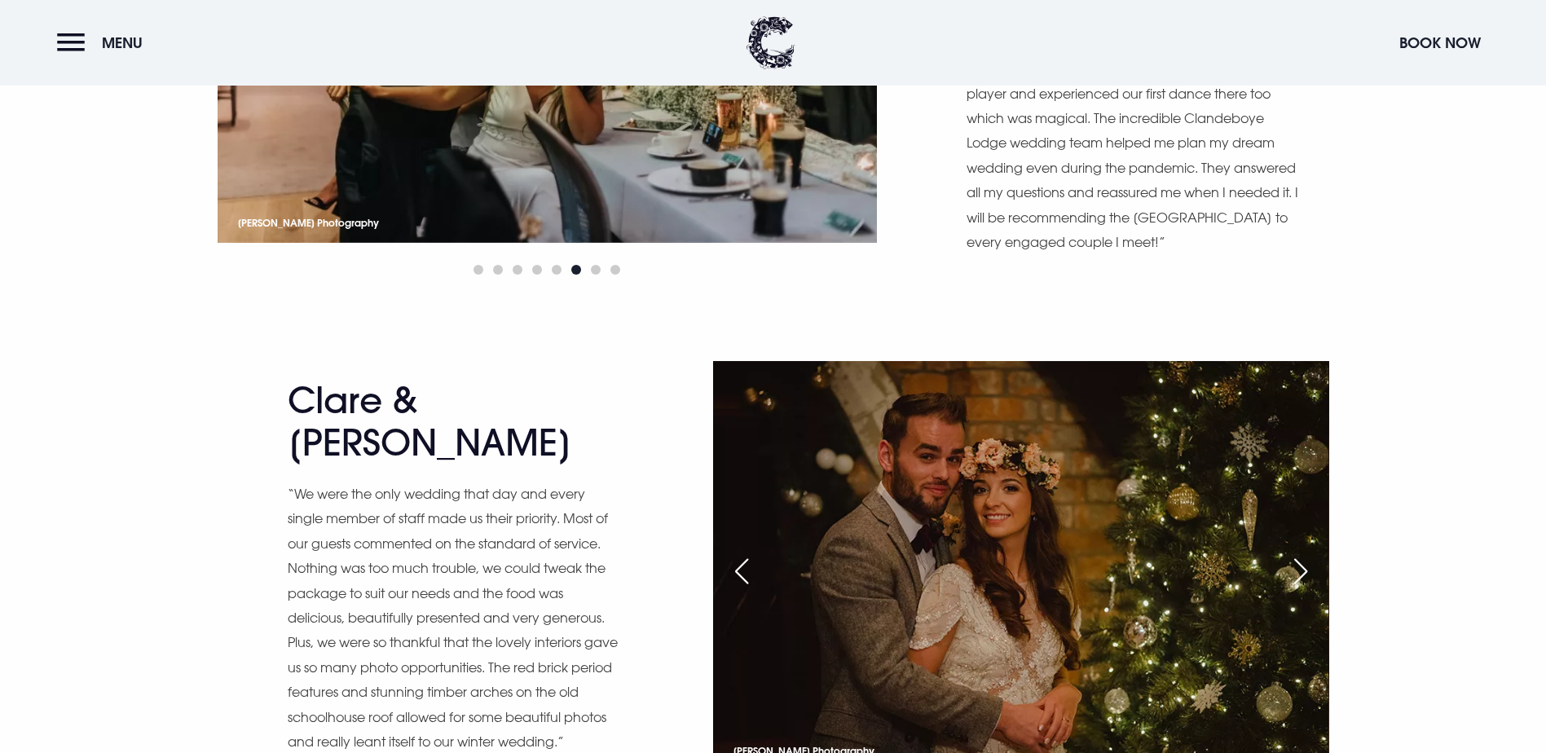
click at [1307, 553] on div "Next slide" at bounding box center [1300, 571] width 41 height 36
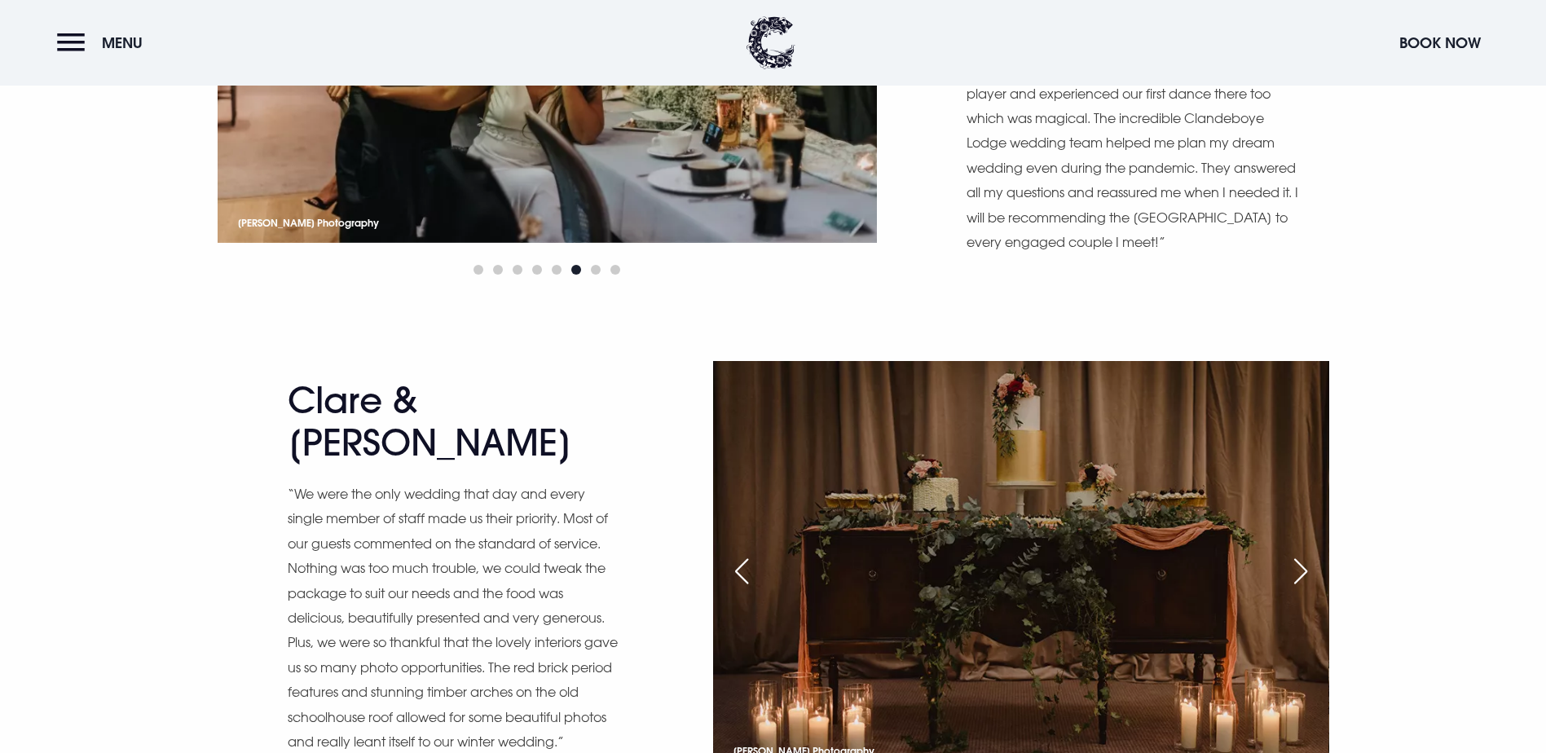
click at [1307, 553] on div "Next slide" at bounding box center [1300, 571] width 41 height 36
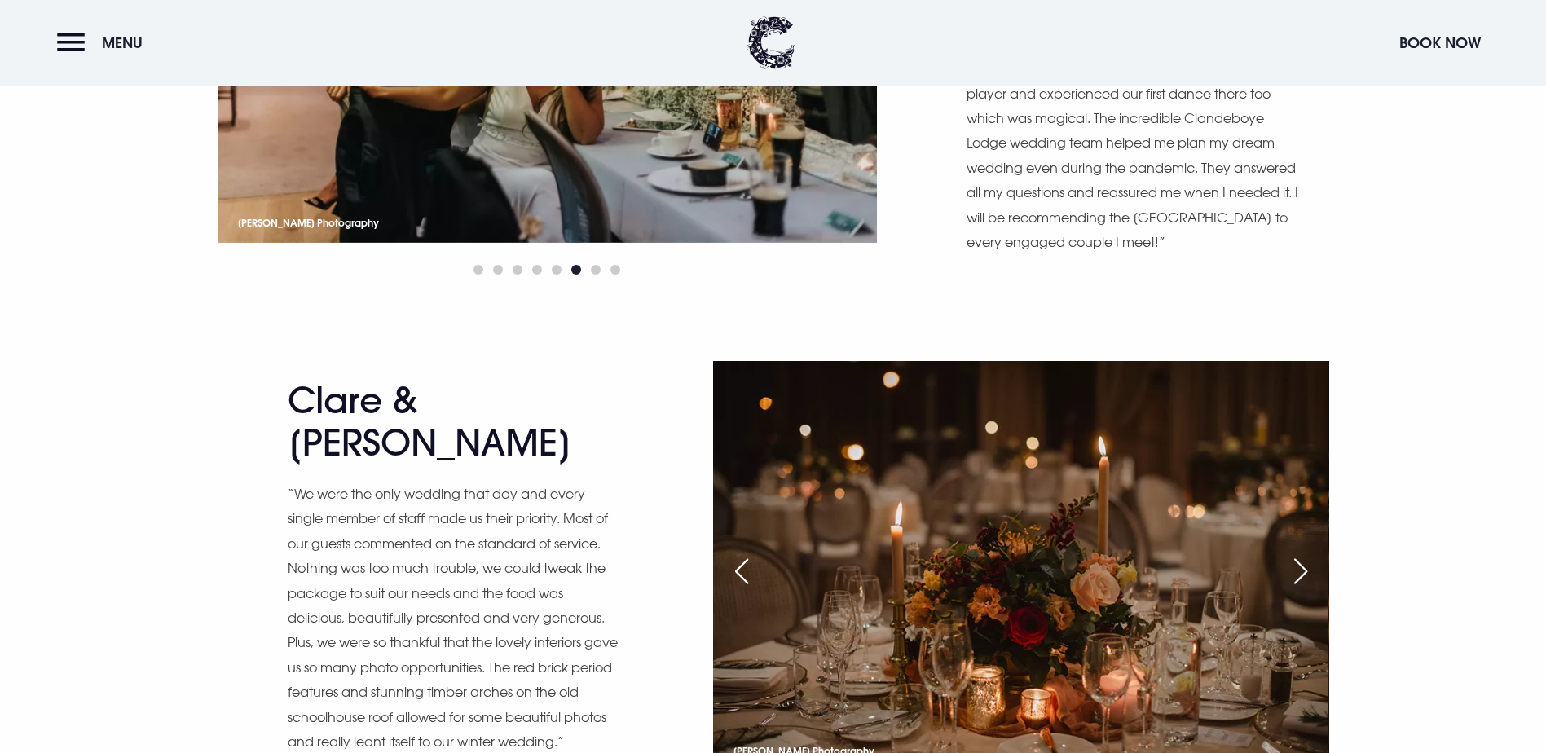
click at [1307, 553] on div "Next slide" at bounding box center [1300, 571] width 41 height 36
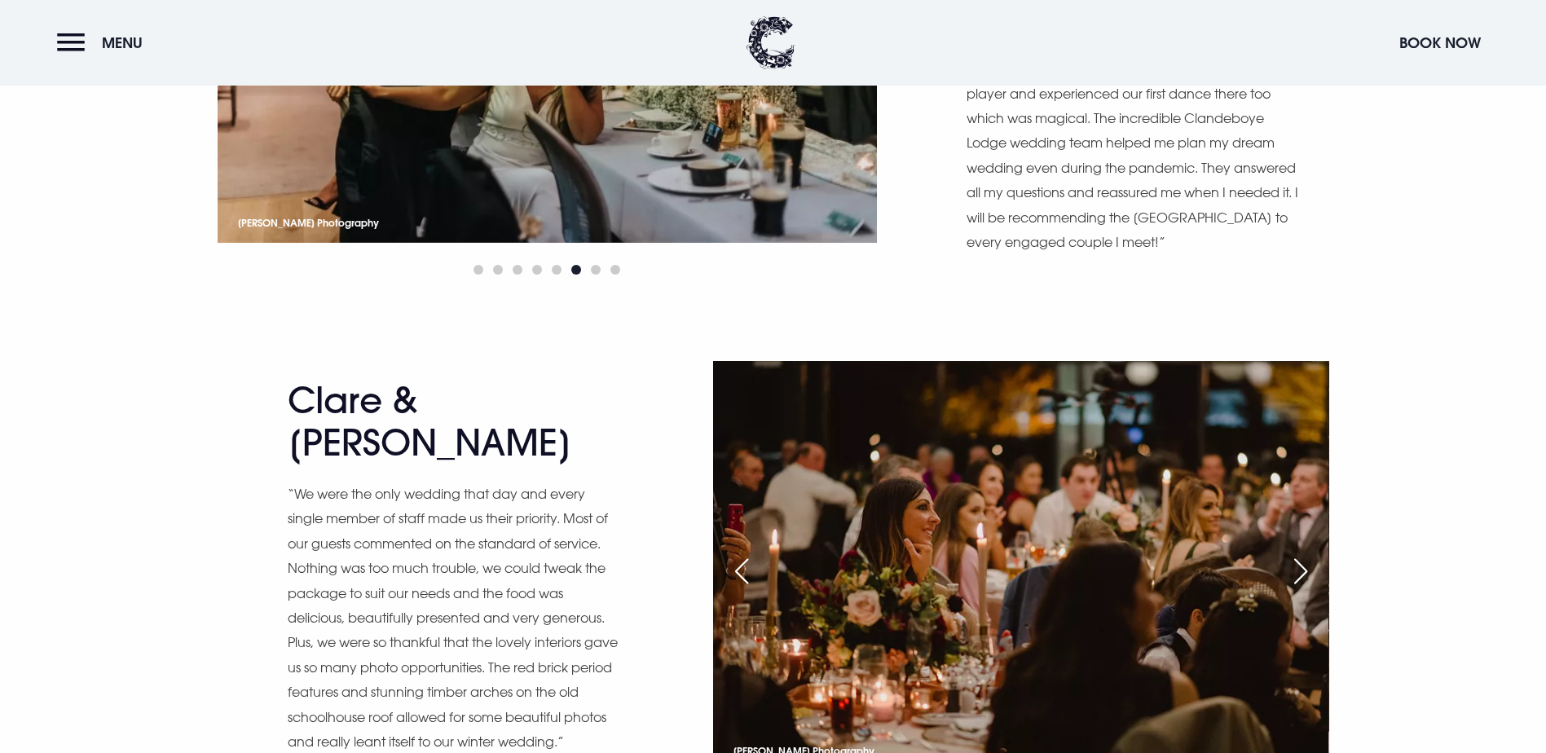
click at [1307, 553] on div "Next slide" at bounding box center [1300, 571] width 41 height 36
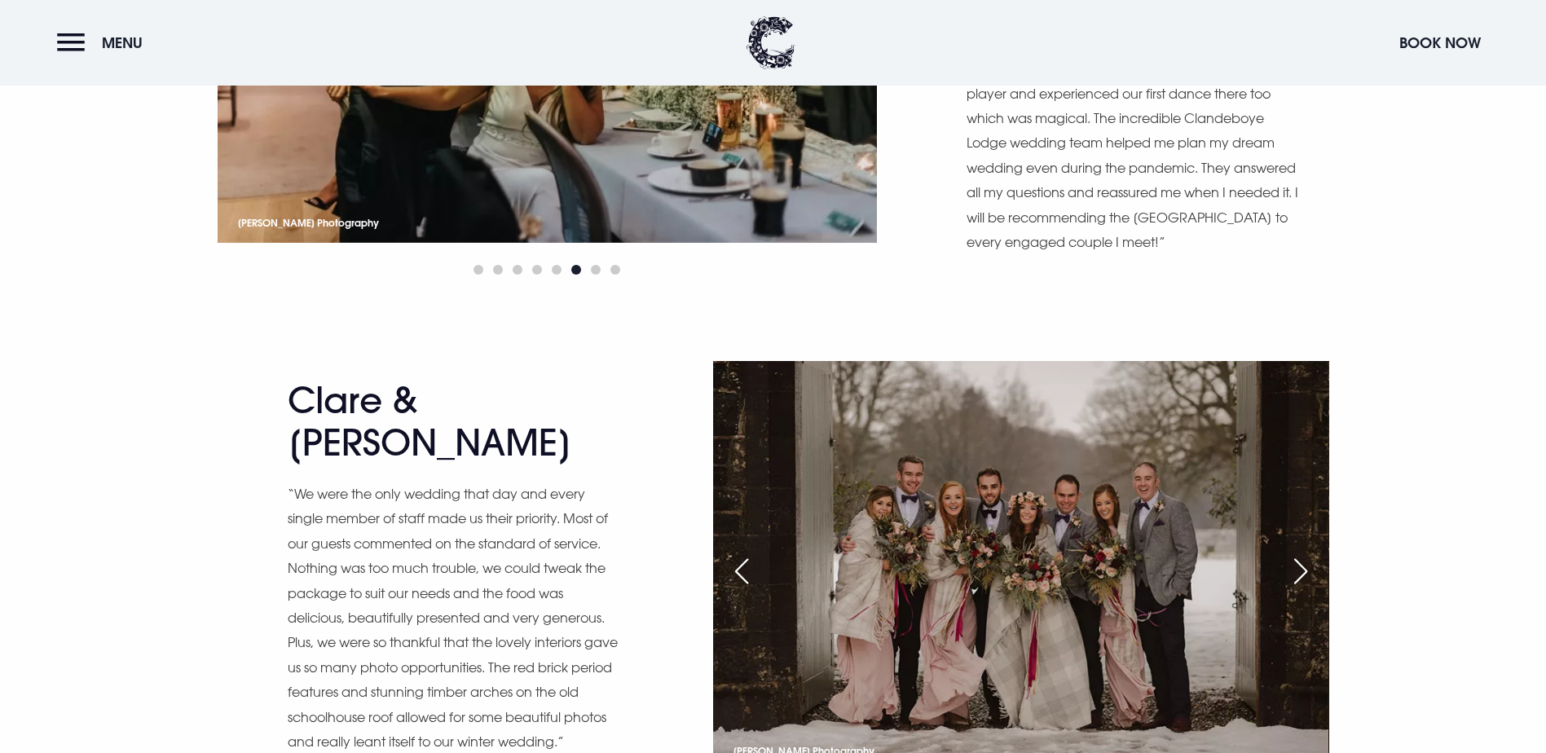
click at [1307, 553] on div "Next slide" at bounding box center [1300, 571] width 41 height 36
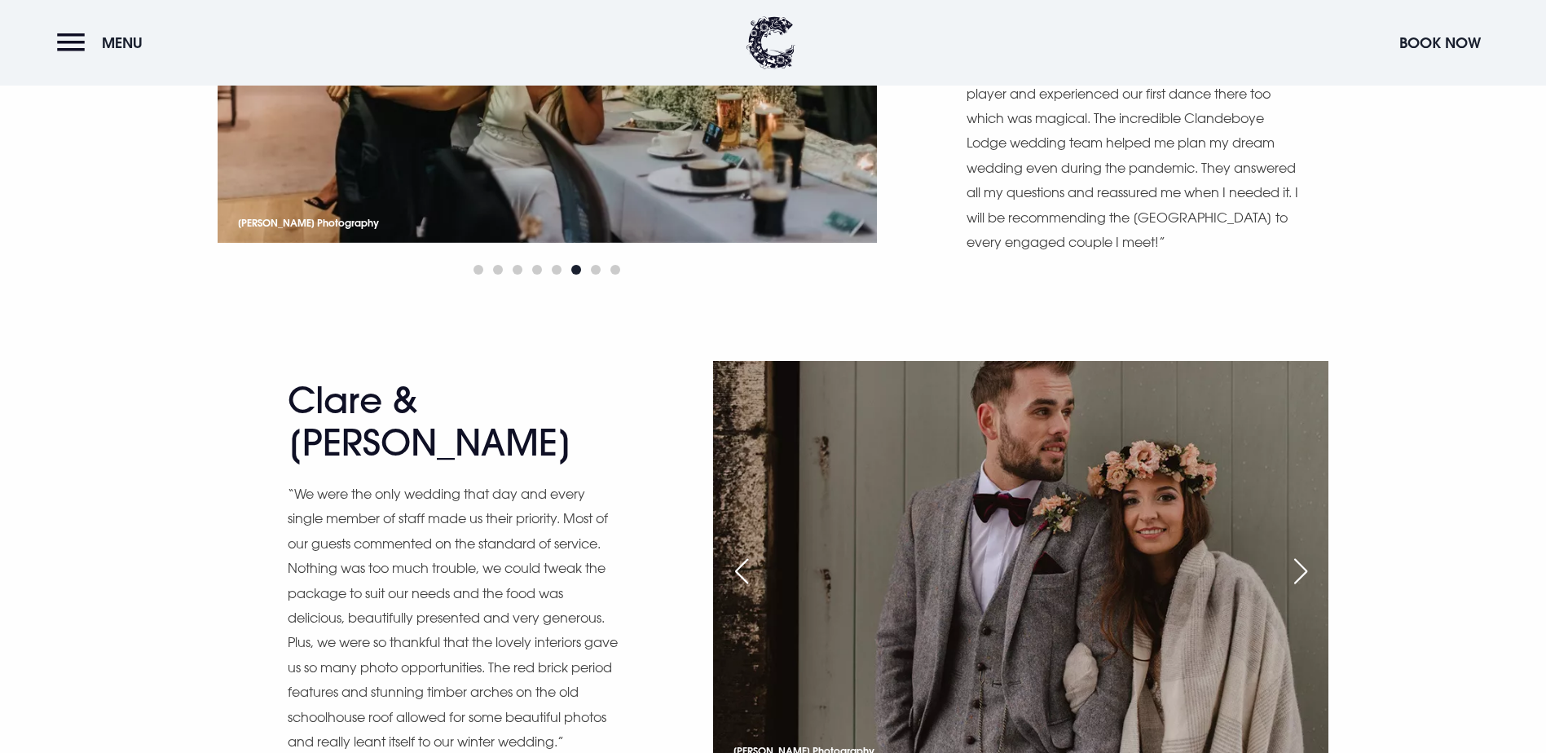
click at [1307, 553] on div "Next slide" at bounding box center [1300, 571] width 41 height 36
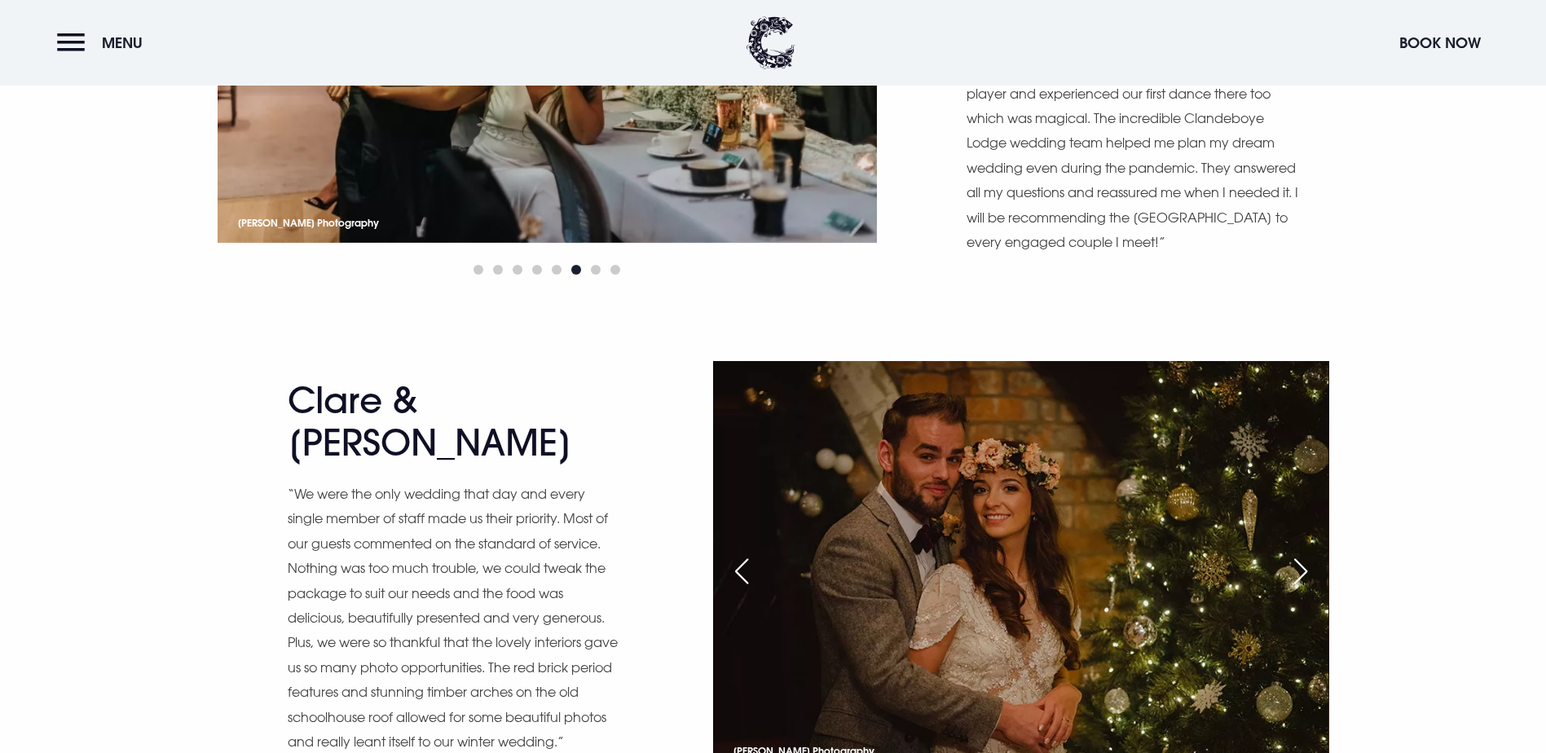
click at [1307, 553] on div "Next slide" at bounding box center [1300, 571] width 41 height 36
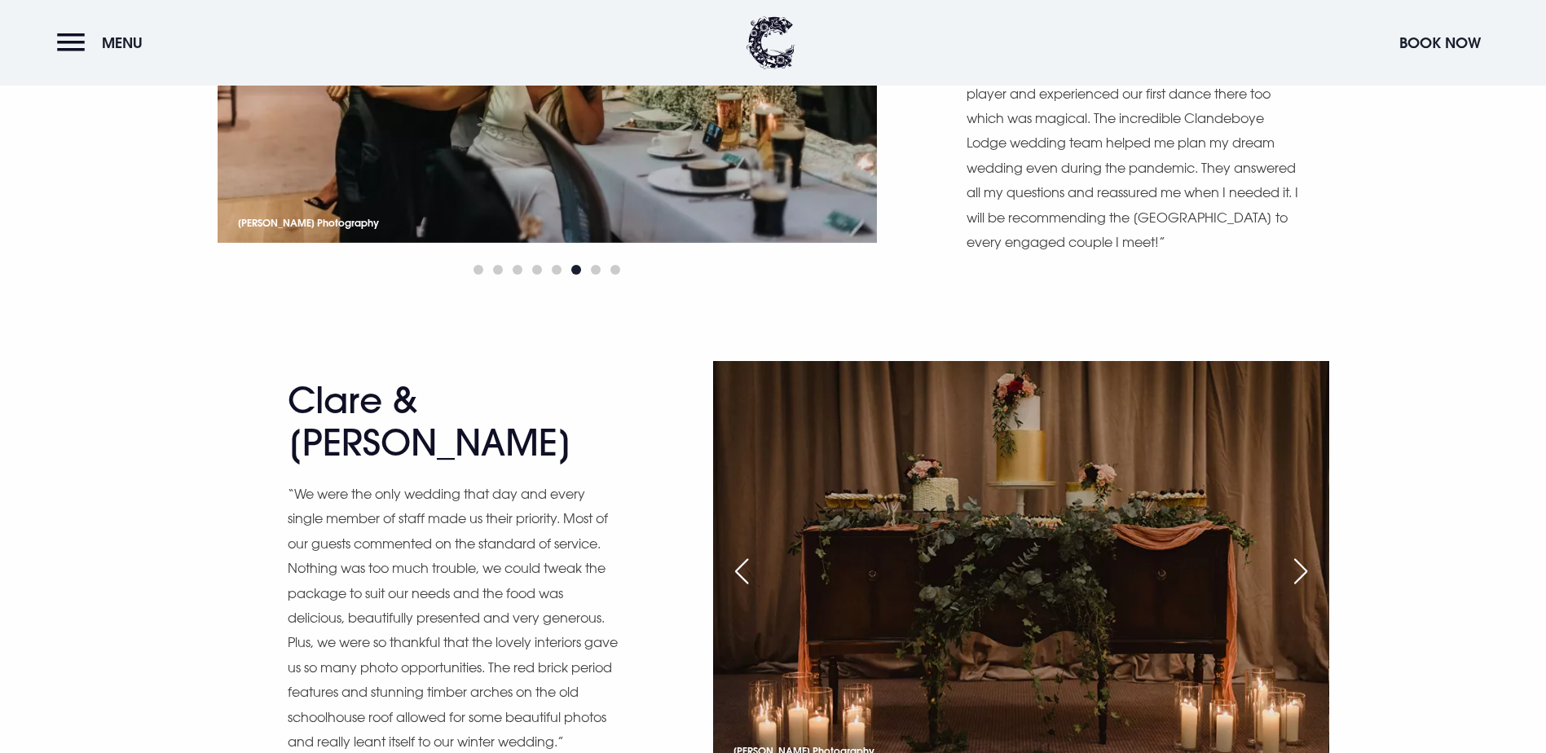
click at [1307, 553] on div "Next slide" at bounding box center [1300, 571] width 41 height 36
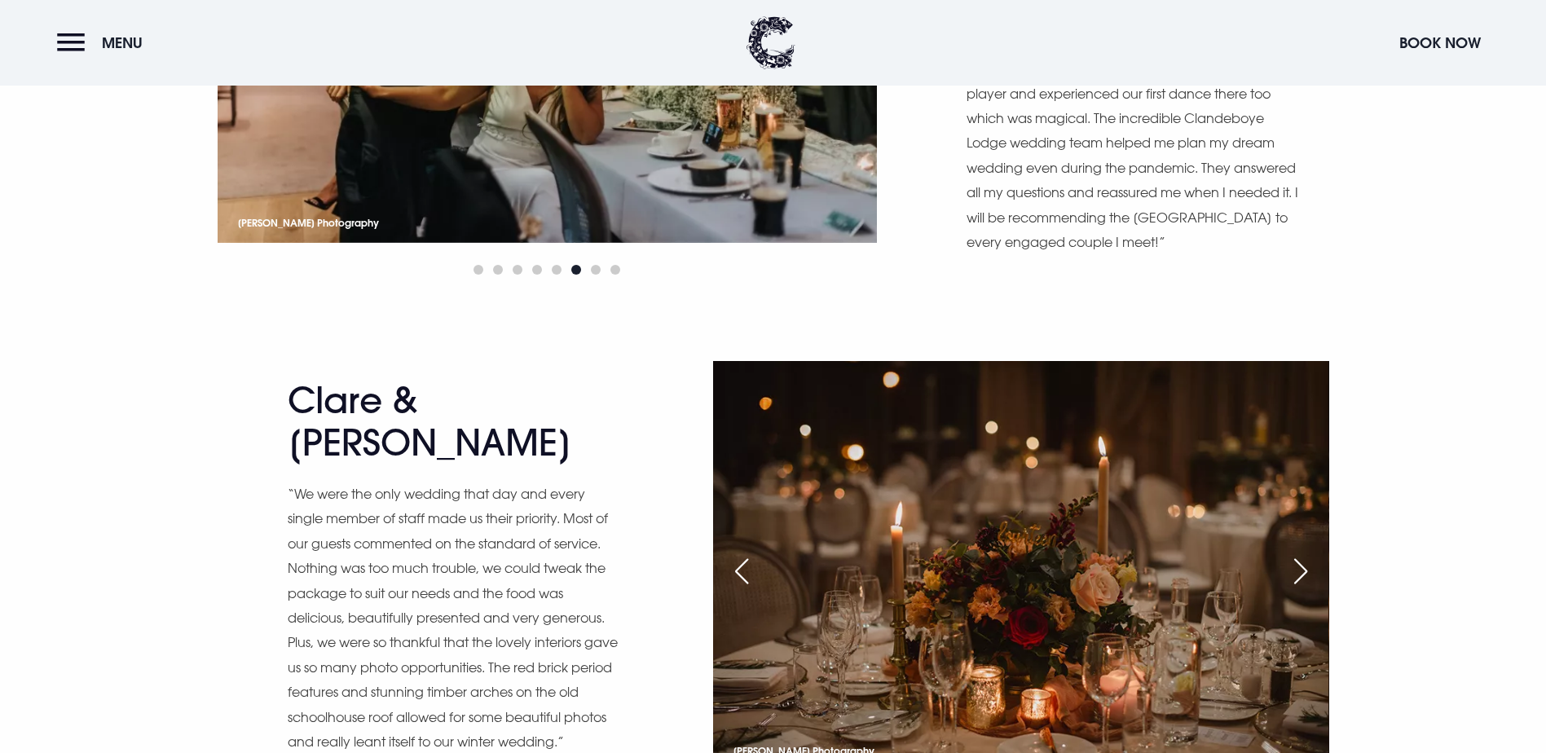
click at [1307, 553] on div "Next slide" at bounding box center [1300, 571] width 41 height 36
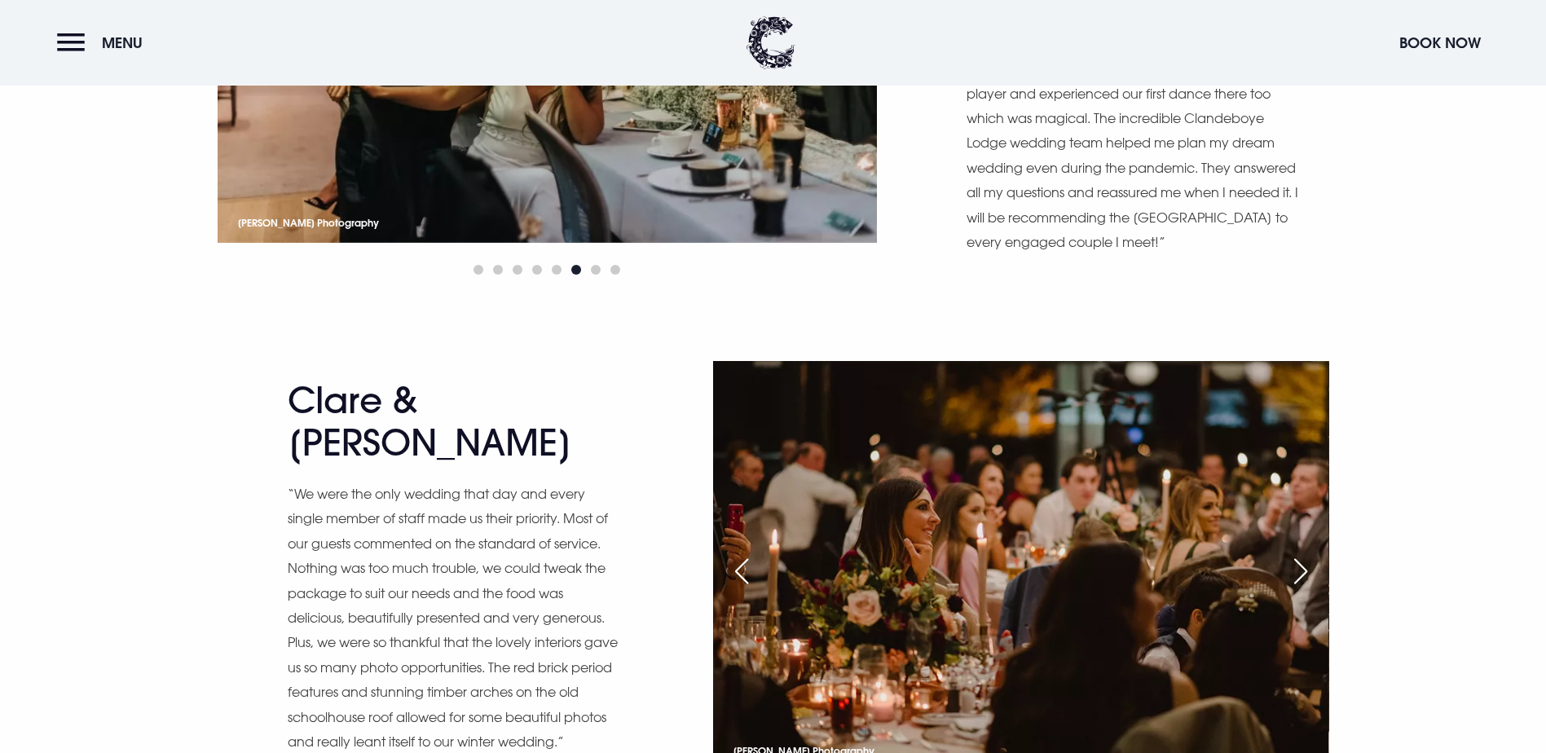
click at [1307, 553] on div "Next slide" at bounding box center [1300, 571] width 41 height 36
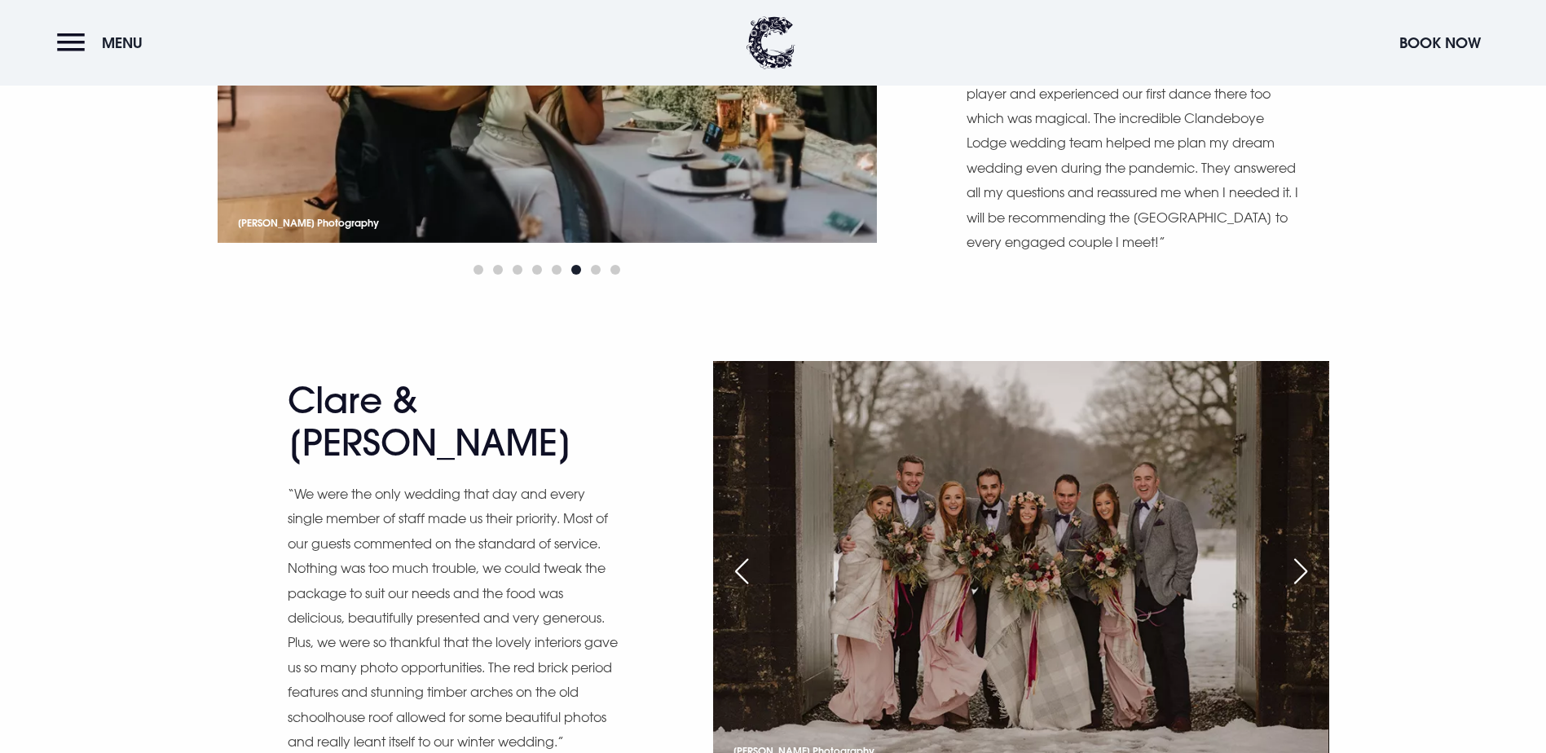
click at [1307, 553] on div "Next slide" at bounding box center [1300, 571] width 41 height 36
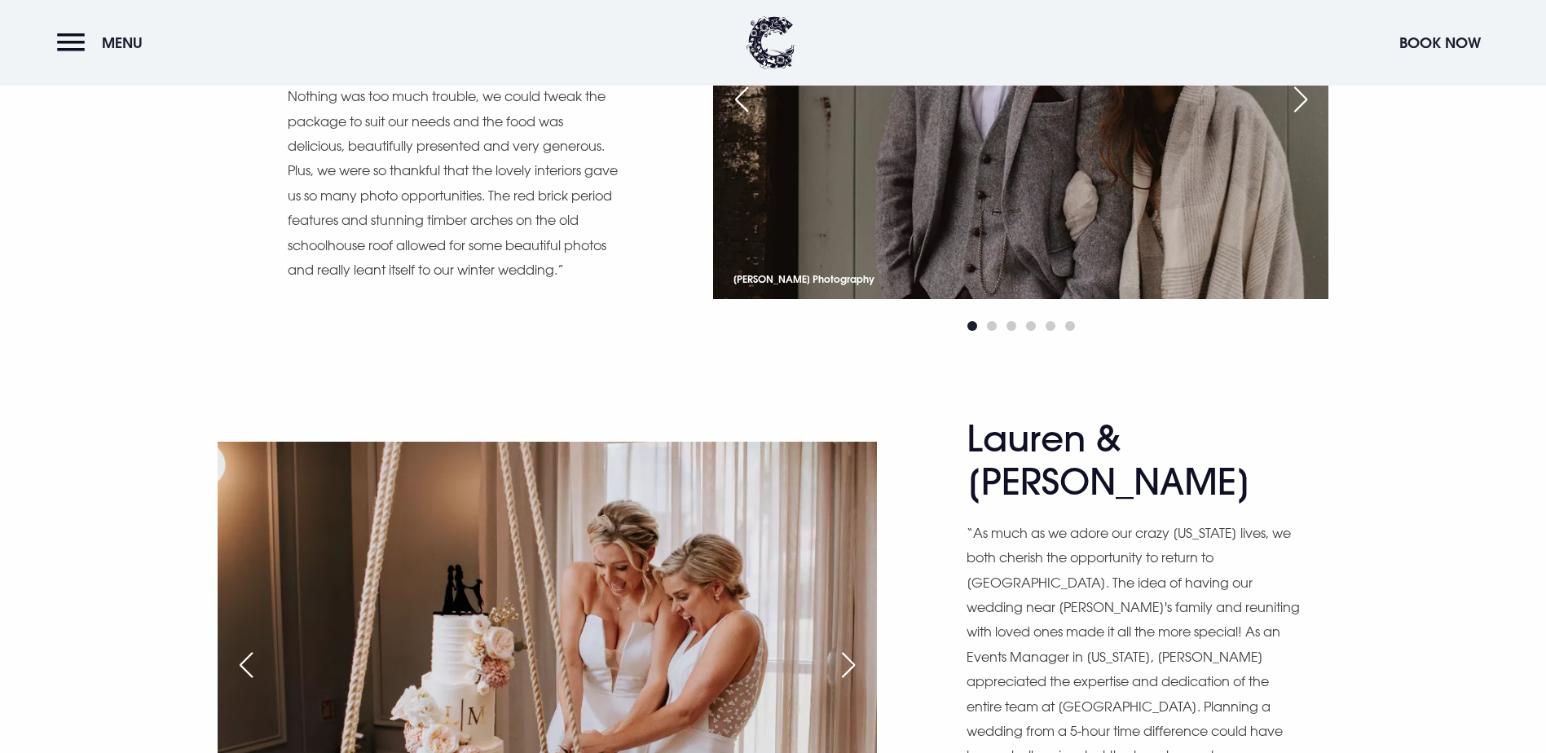
scroll to position [11816, 0]
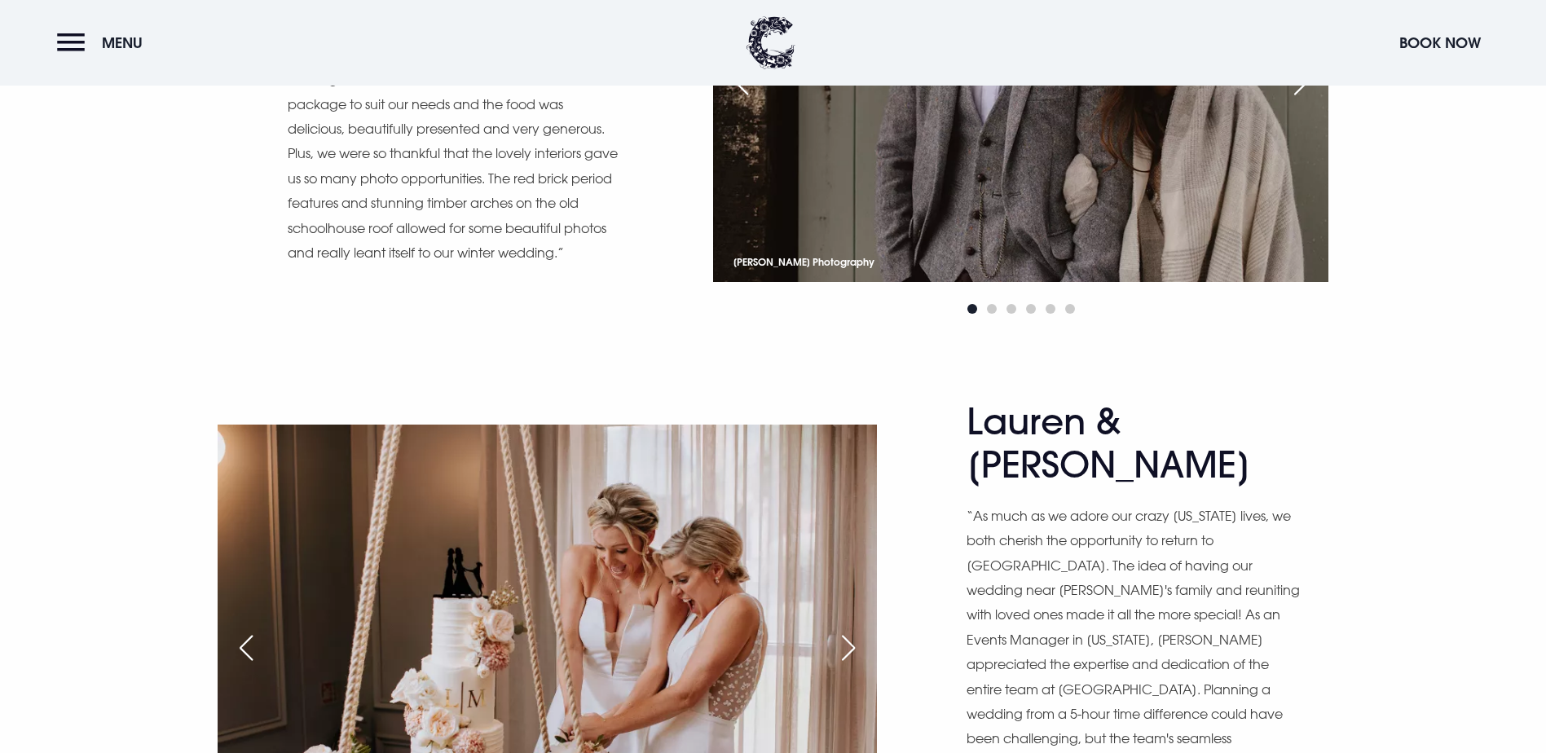
click at [848, 630] on div "Next slide" at bounding box center [848, 648] width 41 height 36
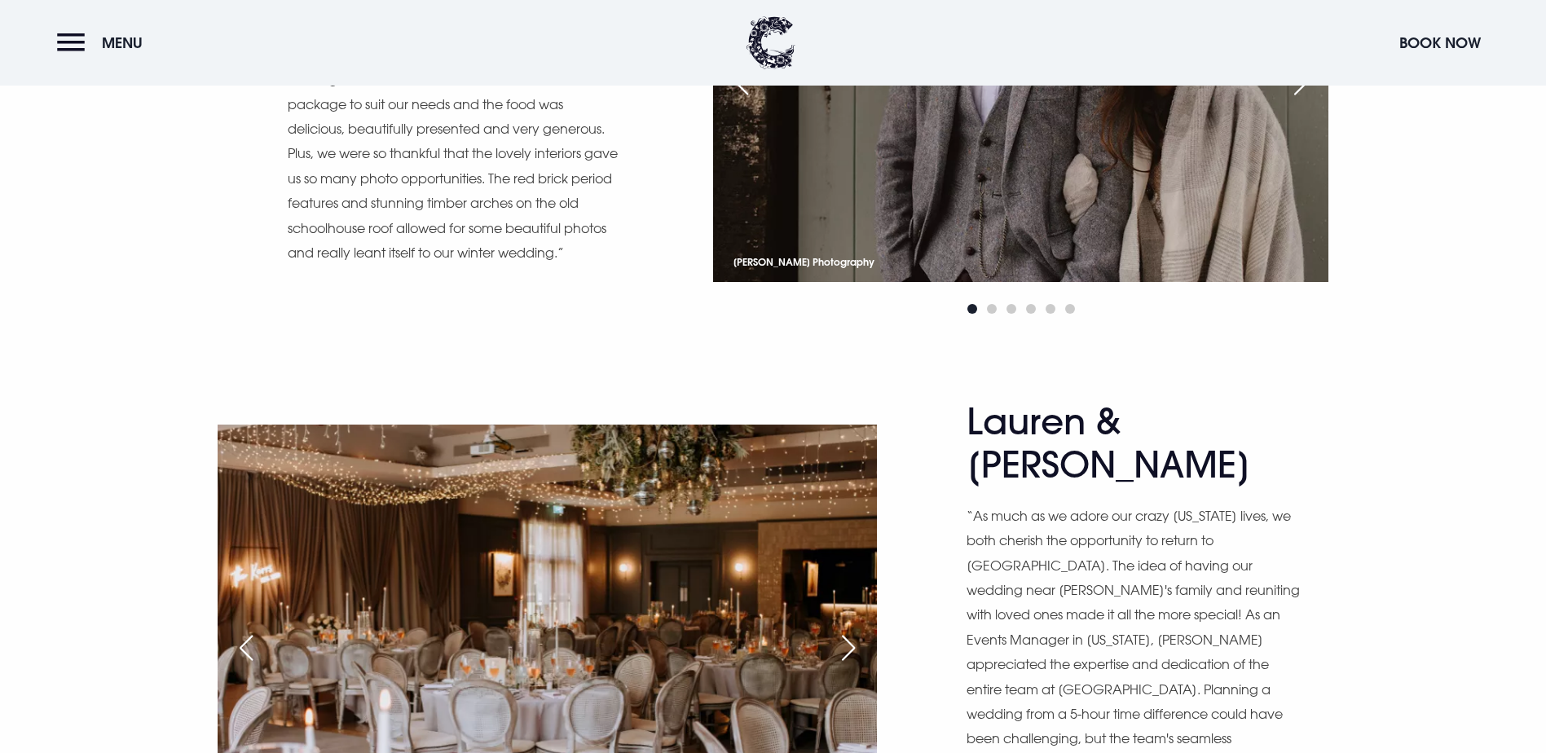
click at [848, 630] on div "Next slide" at bounding box center [848, 648] width 41 height 36
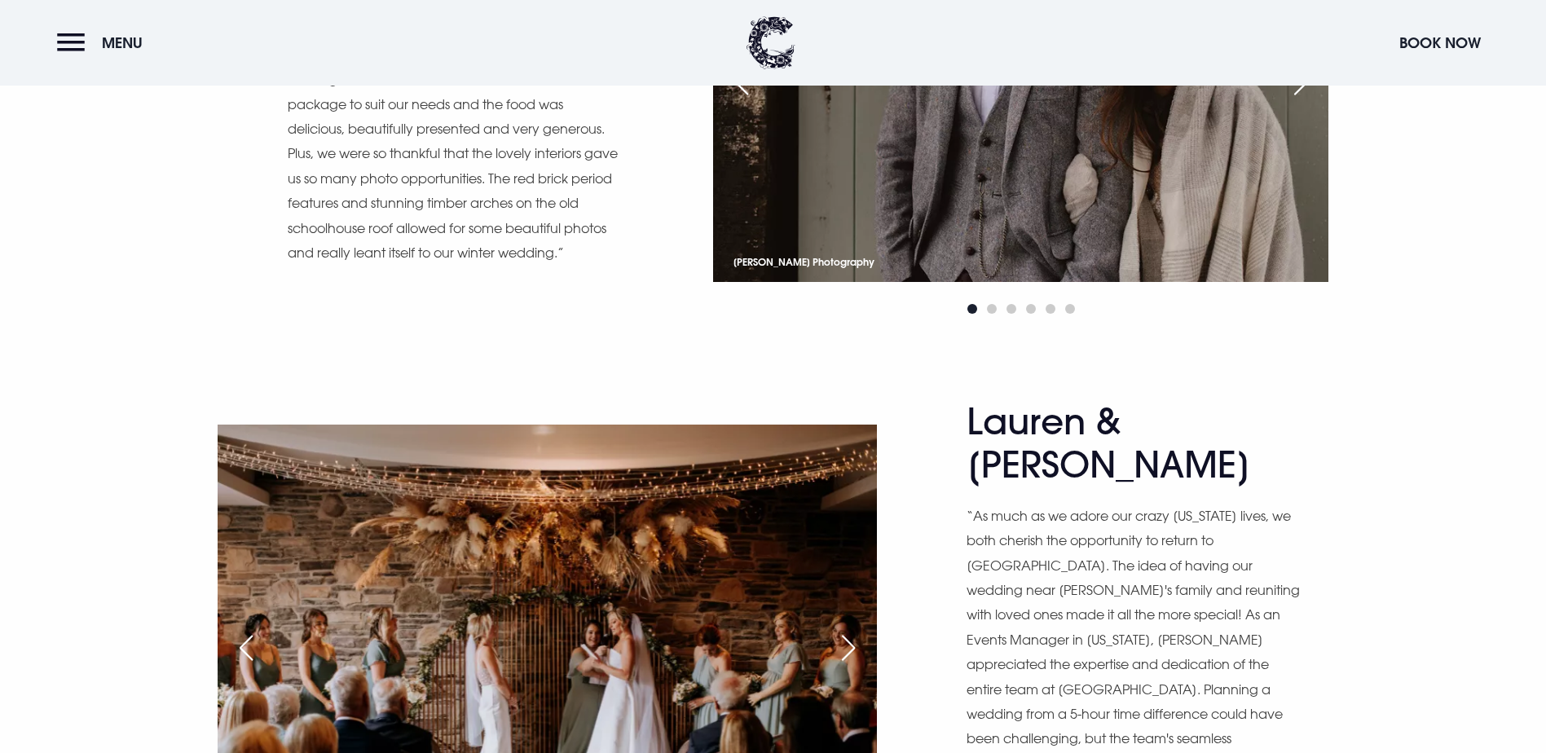
click at [848, 630] on div "Next slide" at bounding box center [848, 648] width 41 height 36
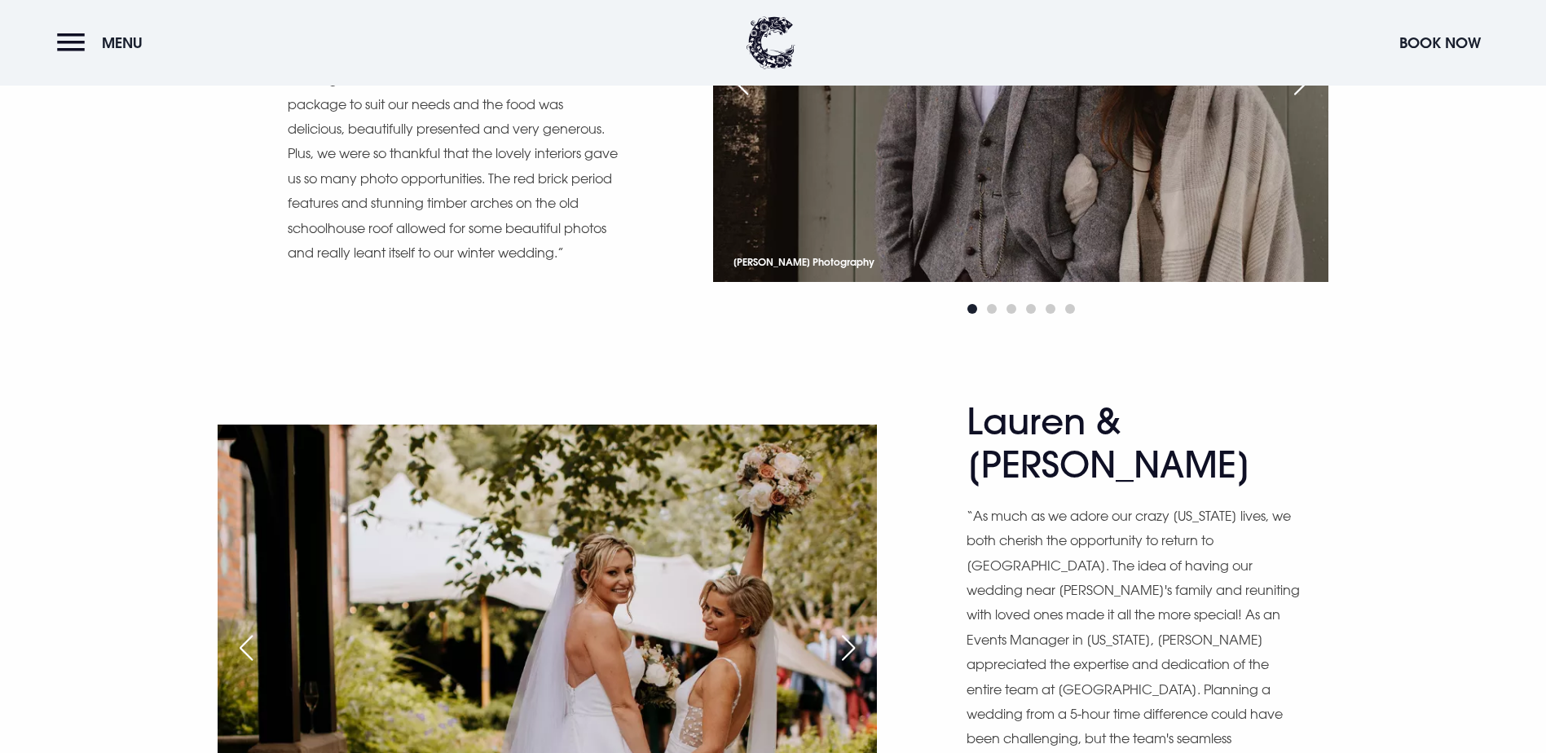
click at [848, 630] on div "Next slide" at bounding box center [848, 648] width 41 height 36
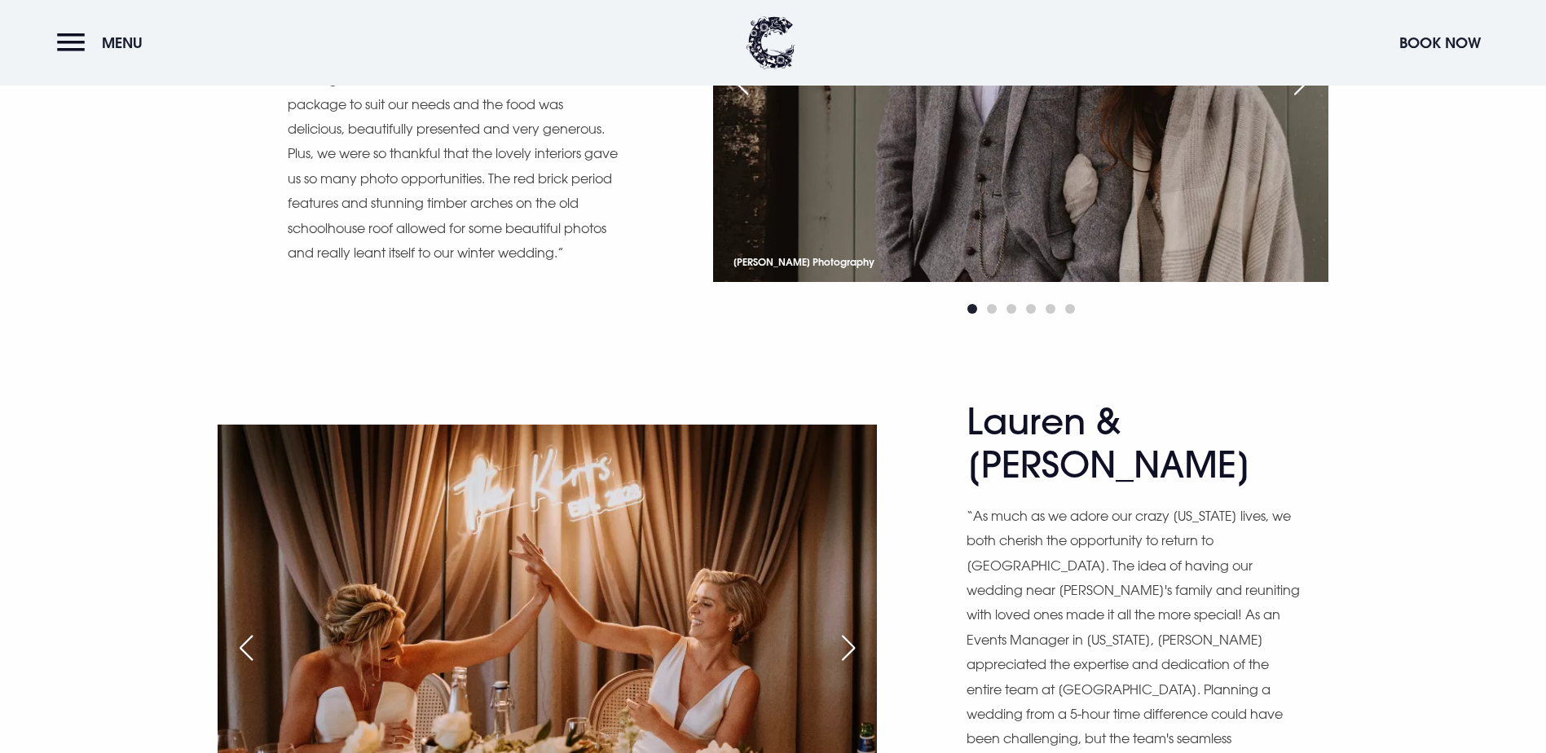
click at [848, 630] on div "Next slide" at bounding box center [848, 648] width 41 height 36
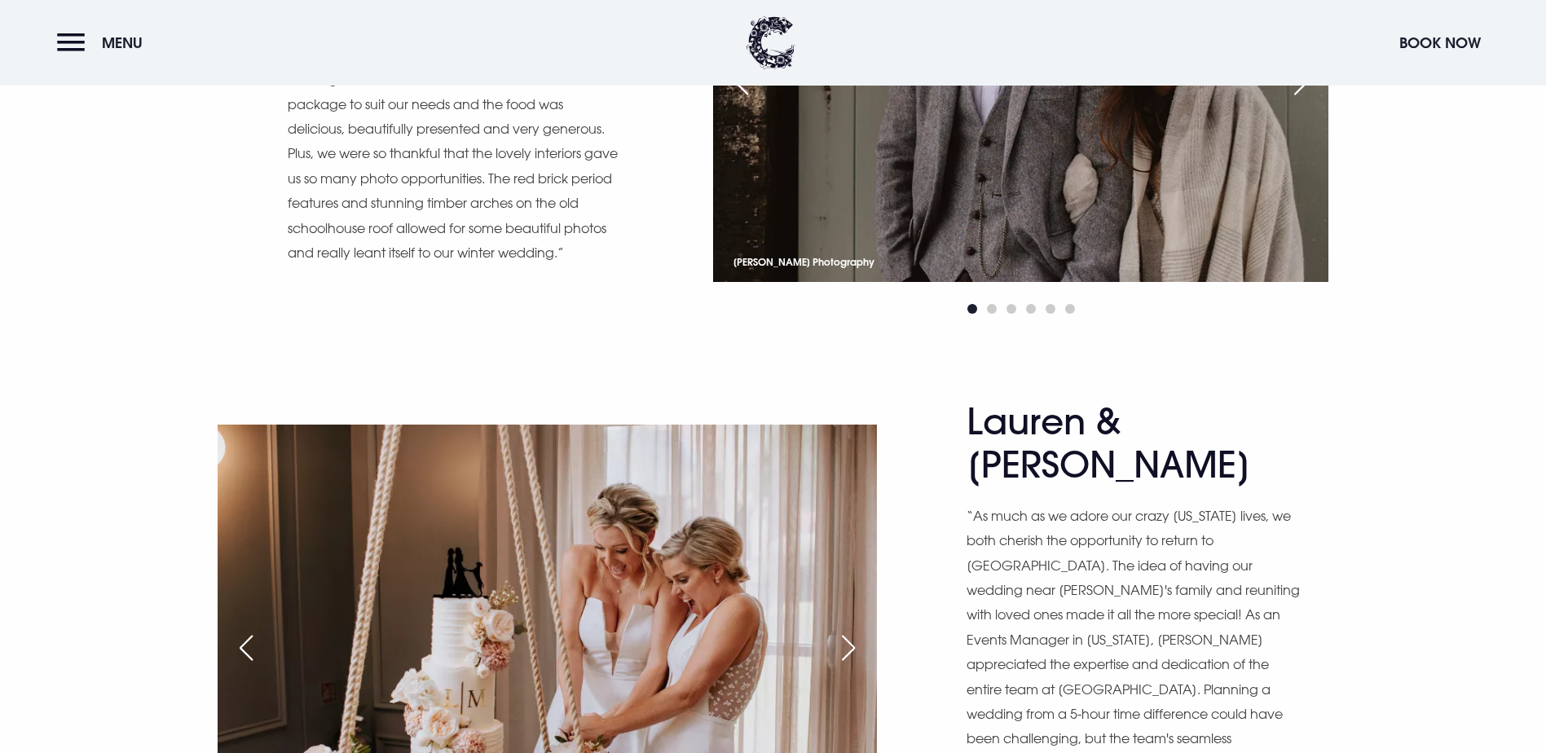
click at [848, 630] on div "Next slide" at bounding box center [848, 648] width 41 height 36
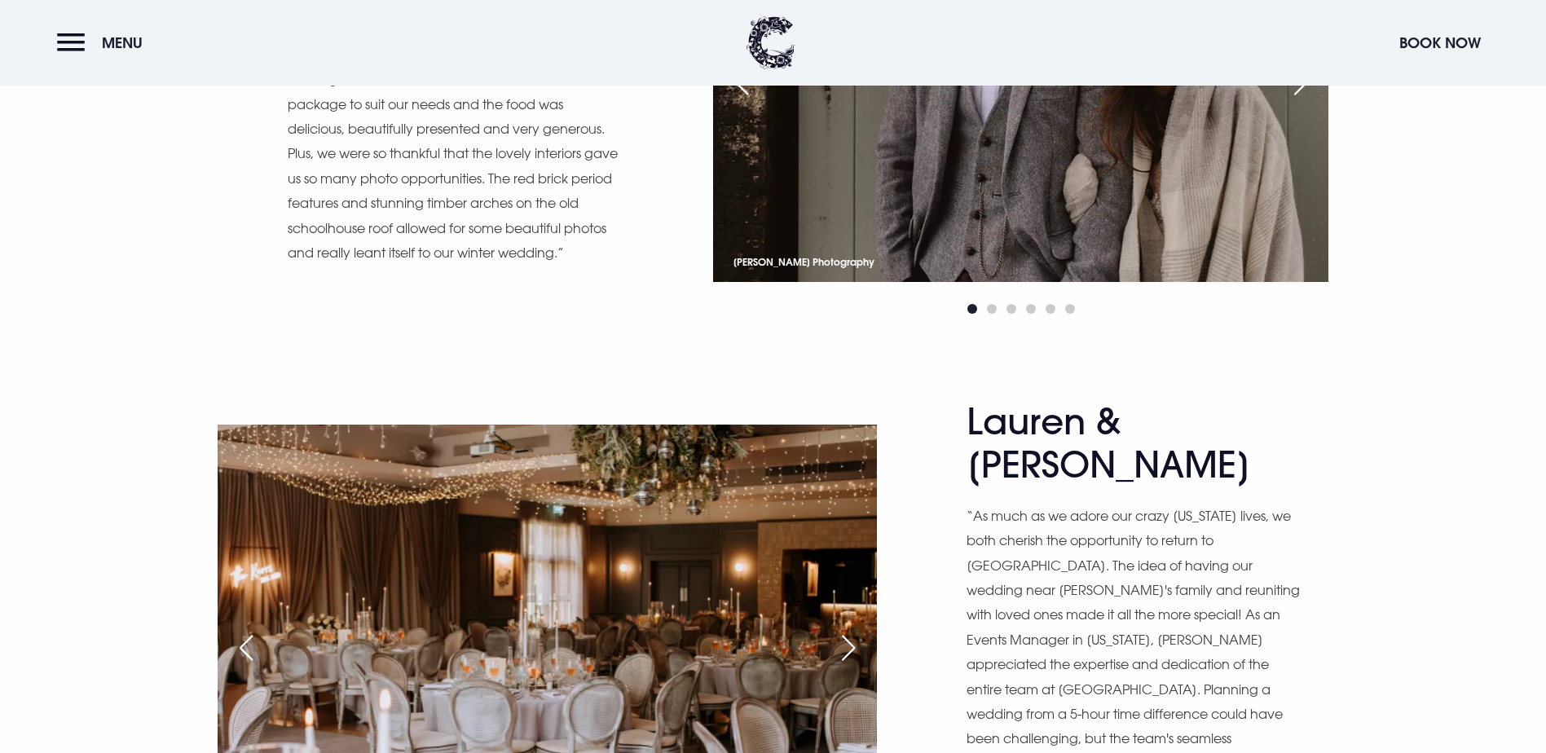
click at [848, 630] on div "Next slide" at bounding box center [848, 648] width 41 height 36
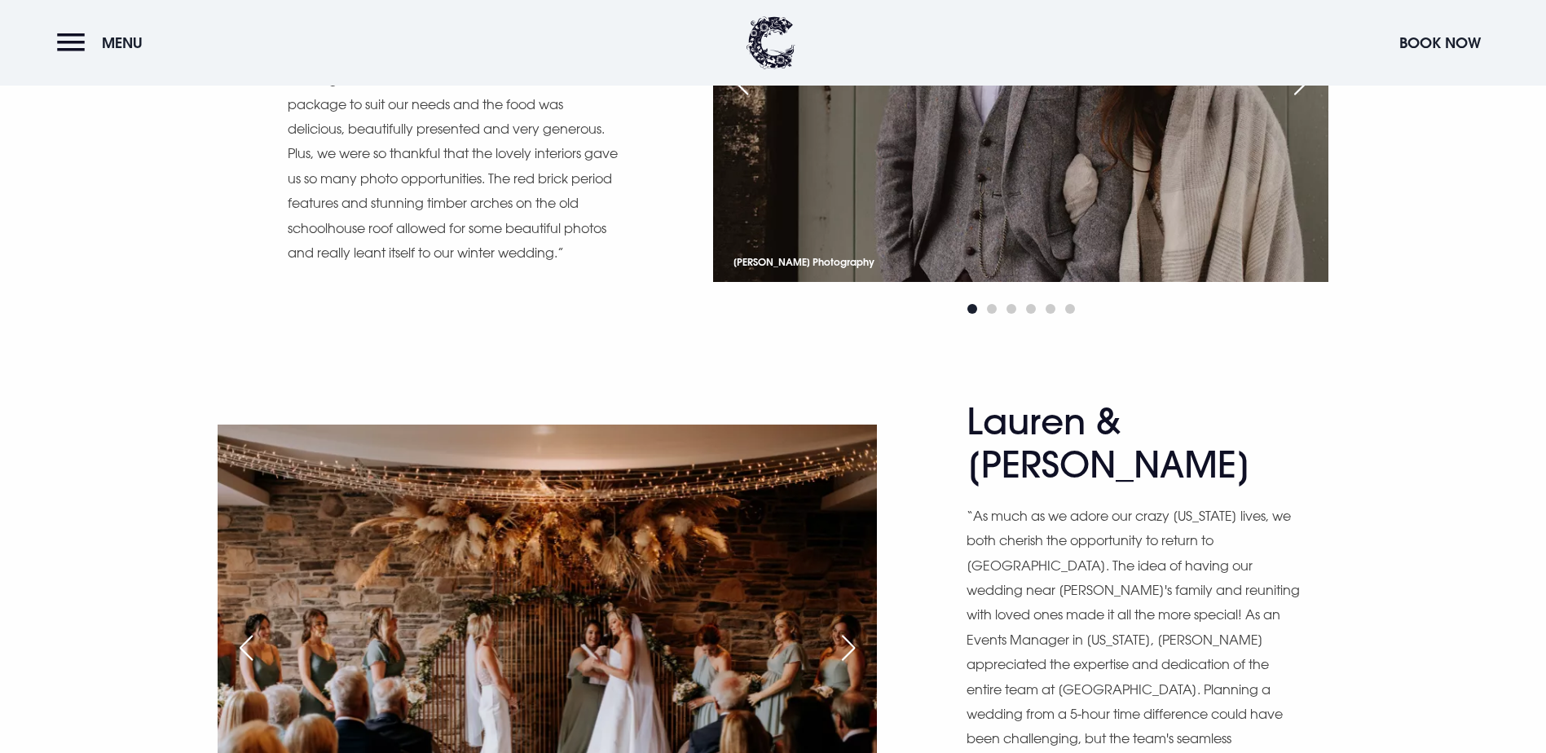
click at [848, 630] on div "Next slide" at bounding box center [848, 648] width 41 height 36
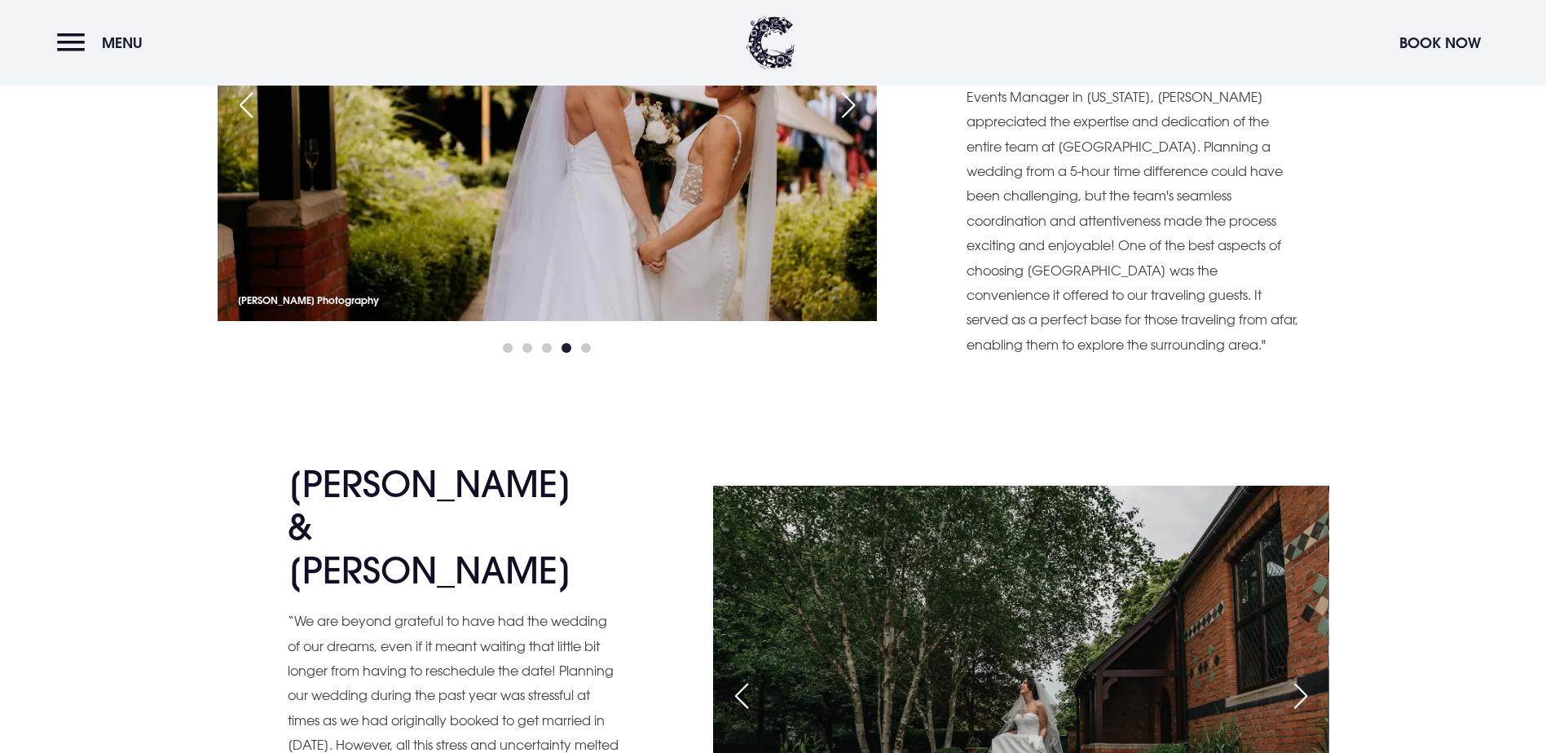
scroll to position [12386, 0]
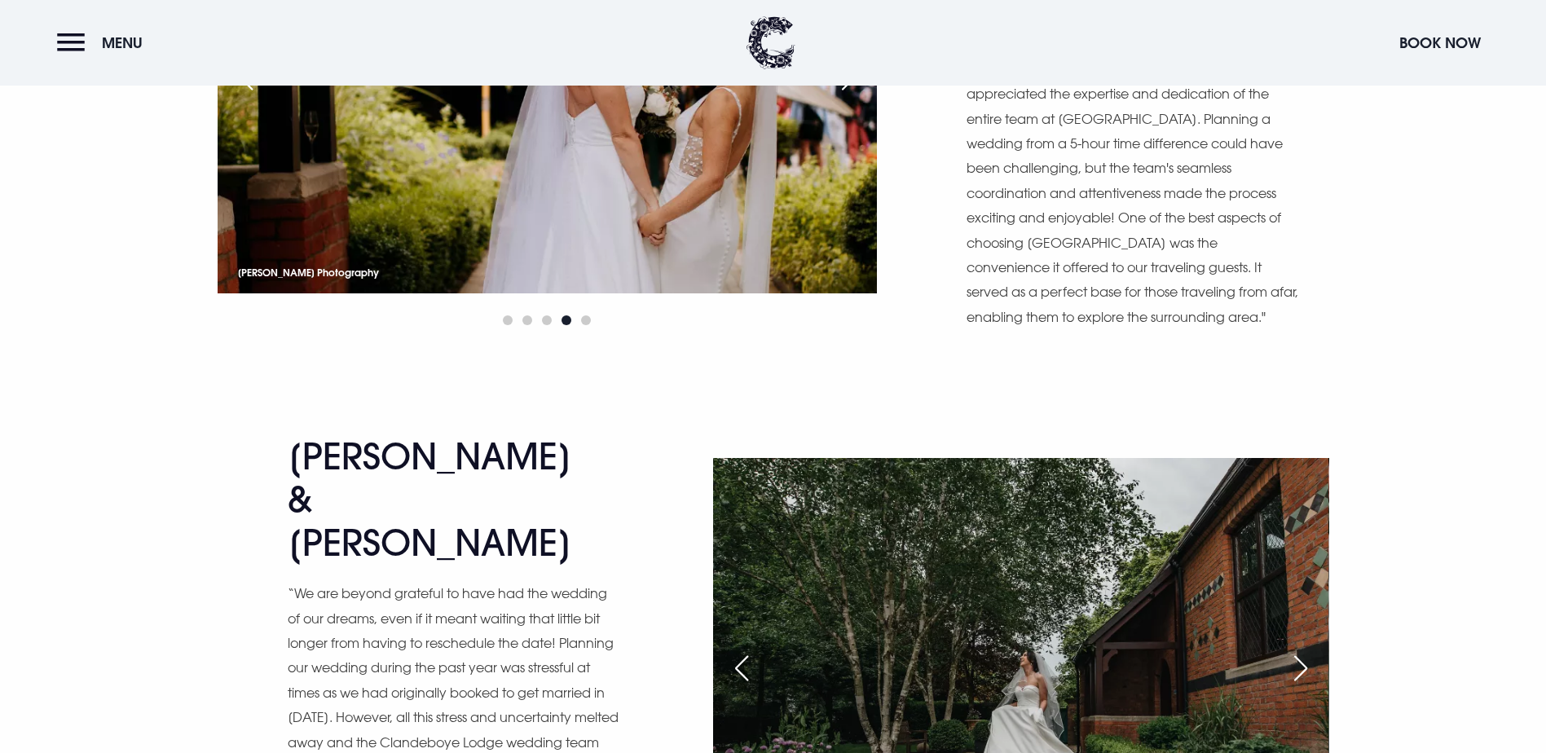
click at [1314, 650] on div "Next slide" at bounding box center [1300, 668] width 41 height 36
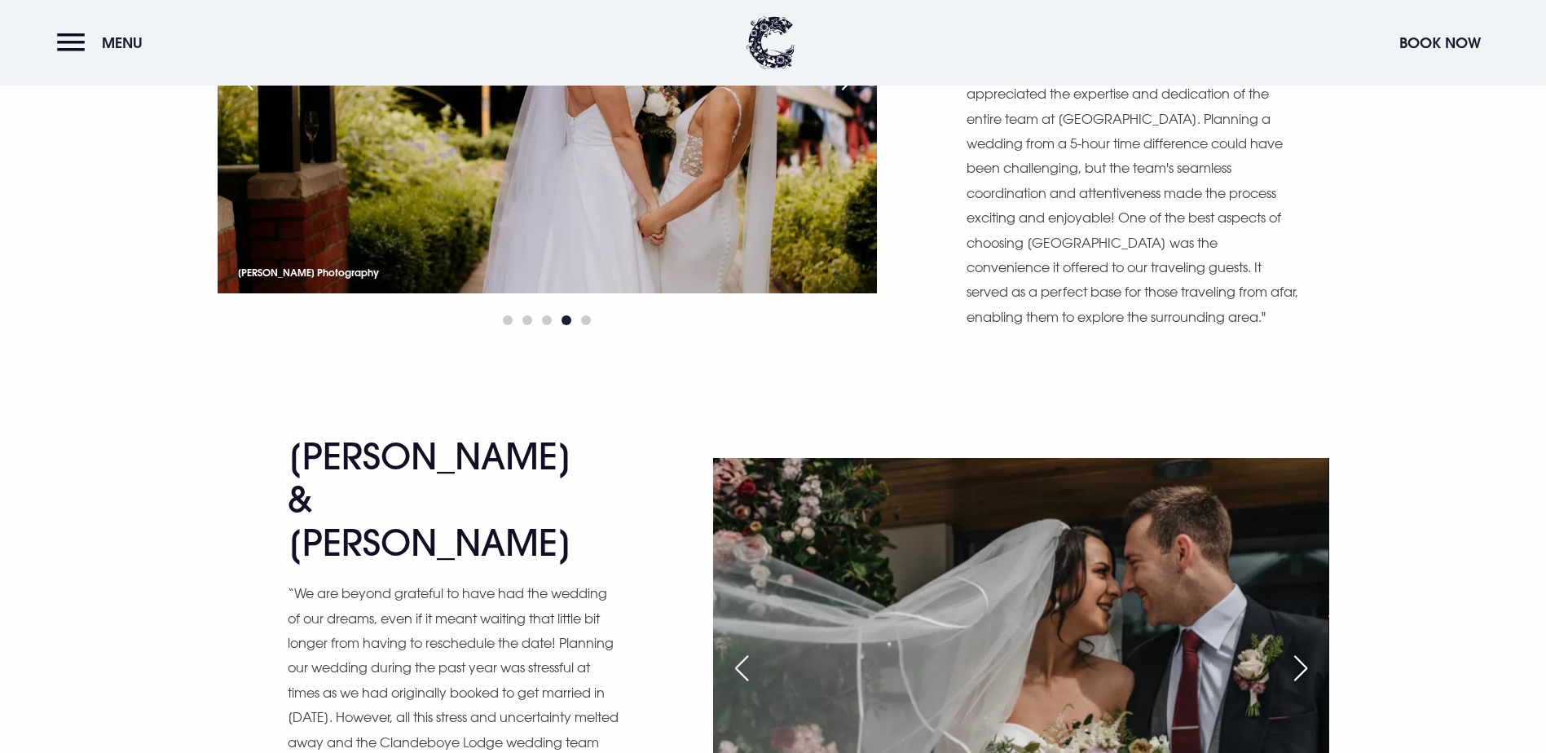
click at [1314, 650] on div "Next slide" at bounding box center [1300, 668] width 41 height 36
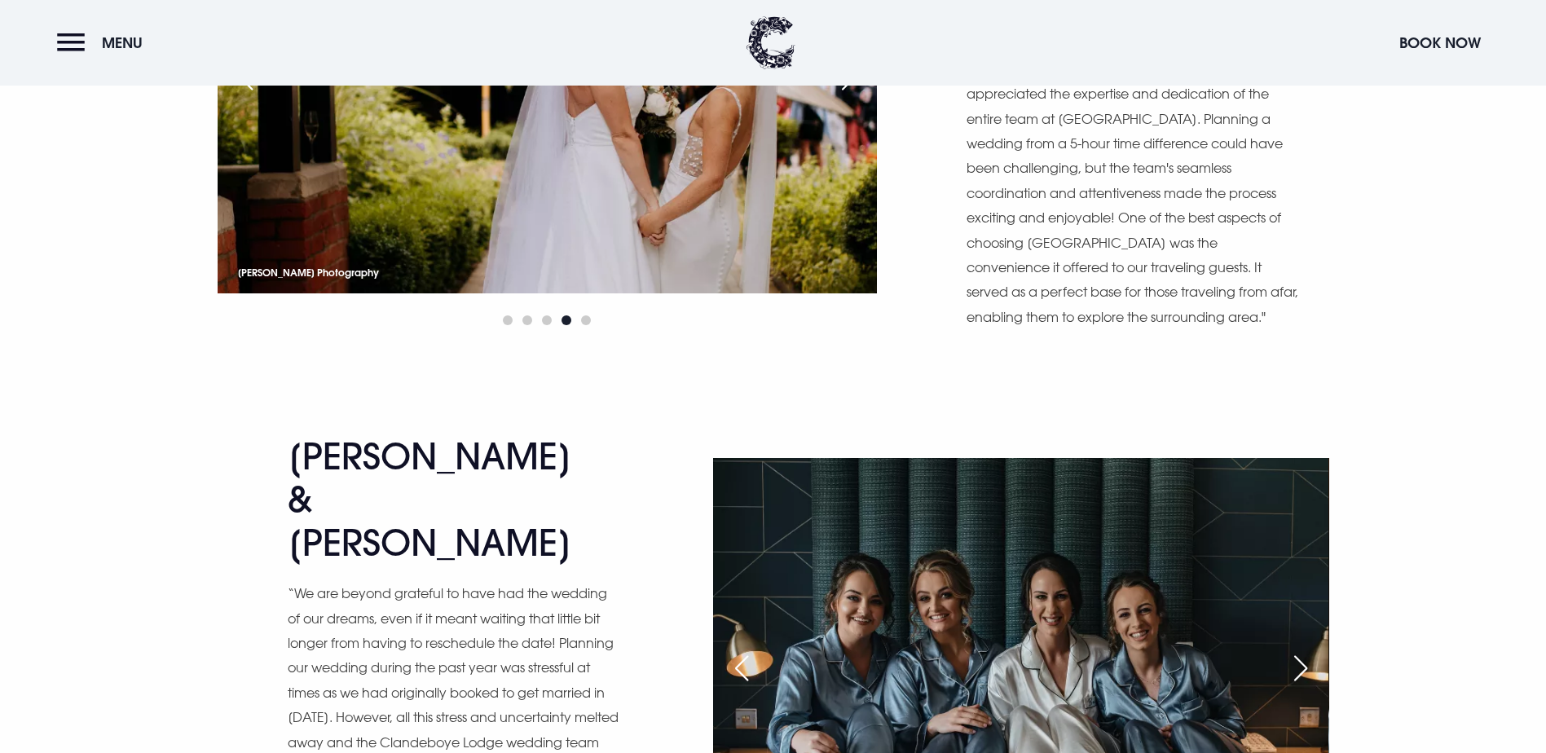
click at [1314, 650] on div "Next slide" at bounding box center [1300, 668] width 41 height 36
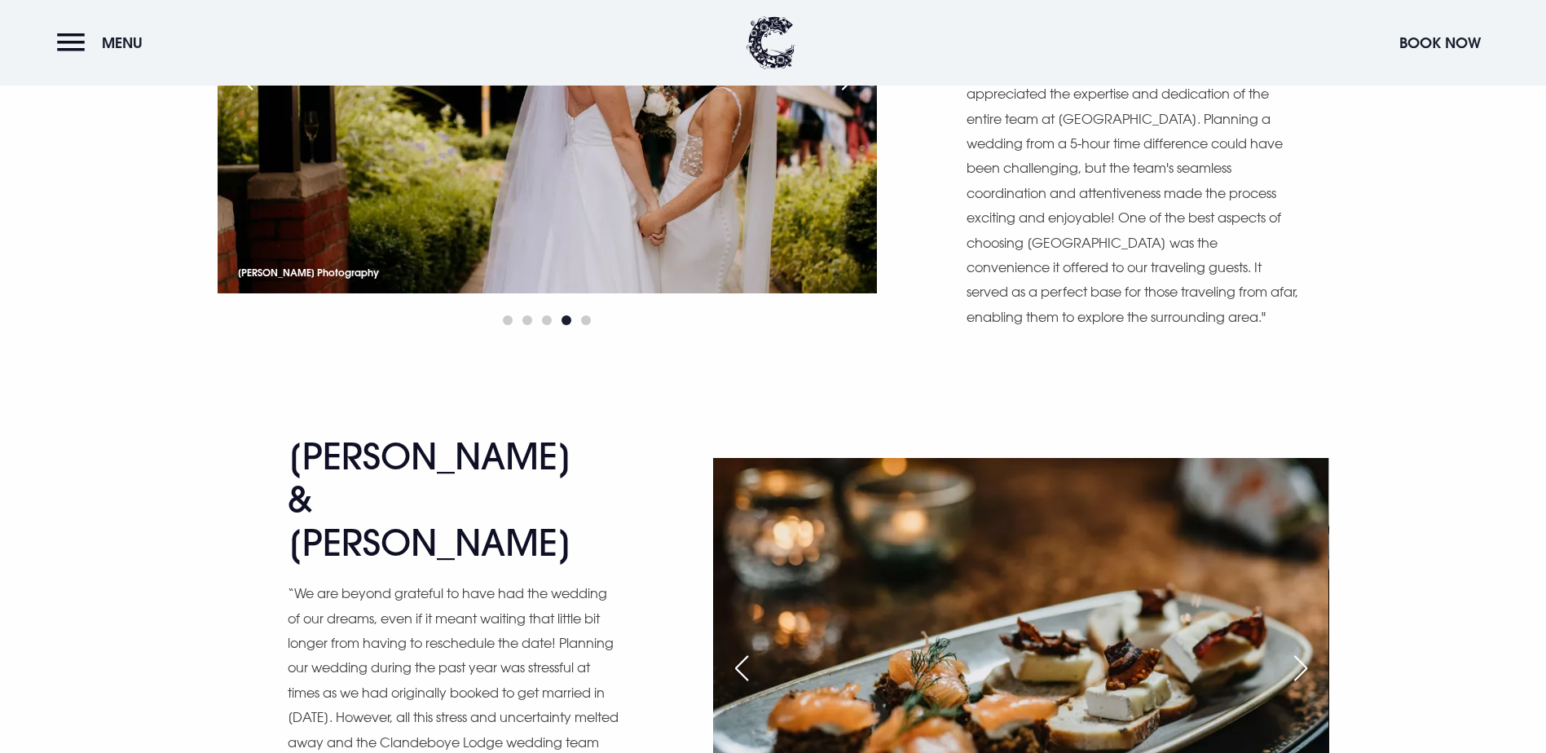
click at [1314, 650] on div "Next slide" at bounding box center [1300, 668] width 41 height 36
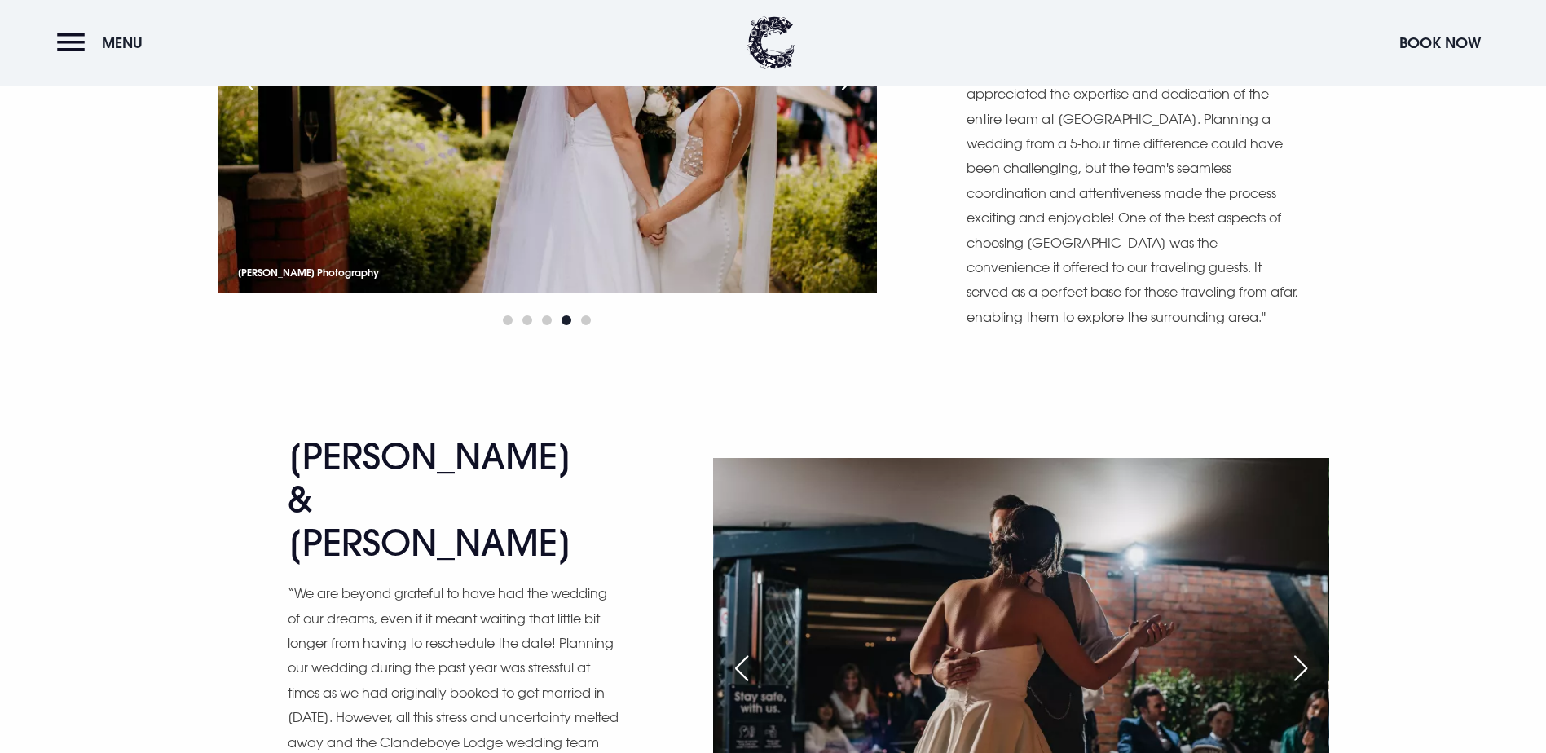
click at [1314, 650] on div "Next slide" at bounding box center [1300, 668] width 41 height 36
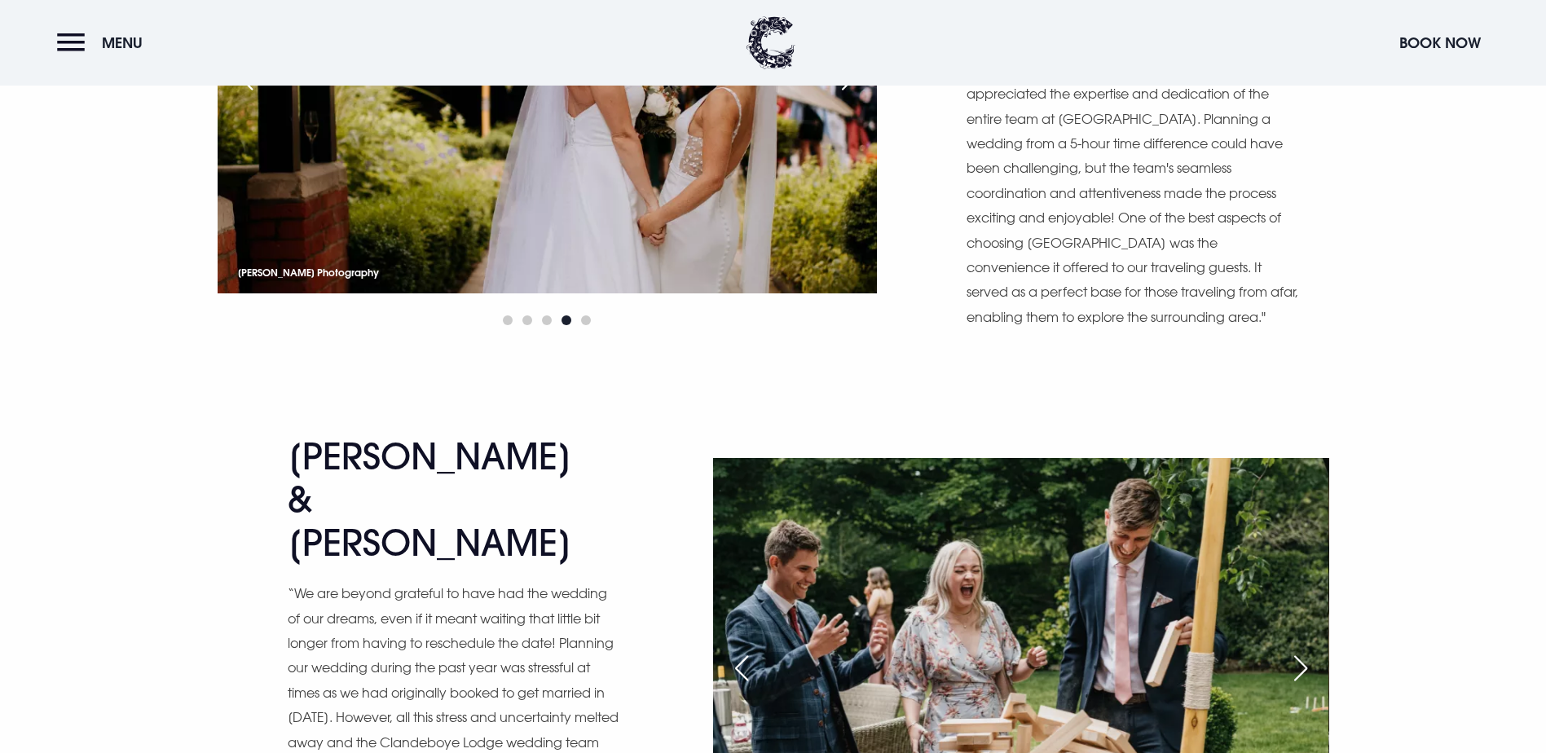
click at [1314, 650] on div "Next slide" at bounding box center [1300, 668] width 41 height 36
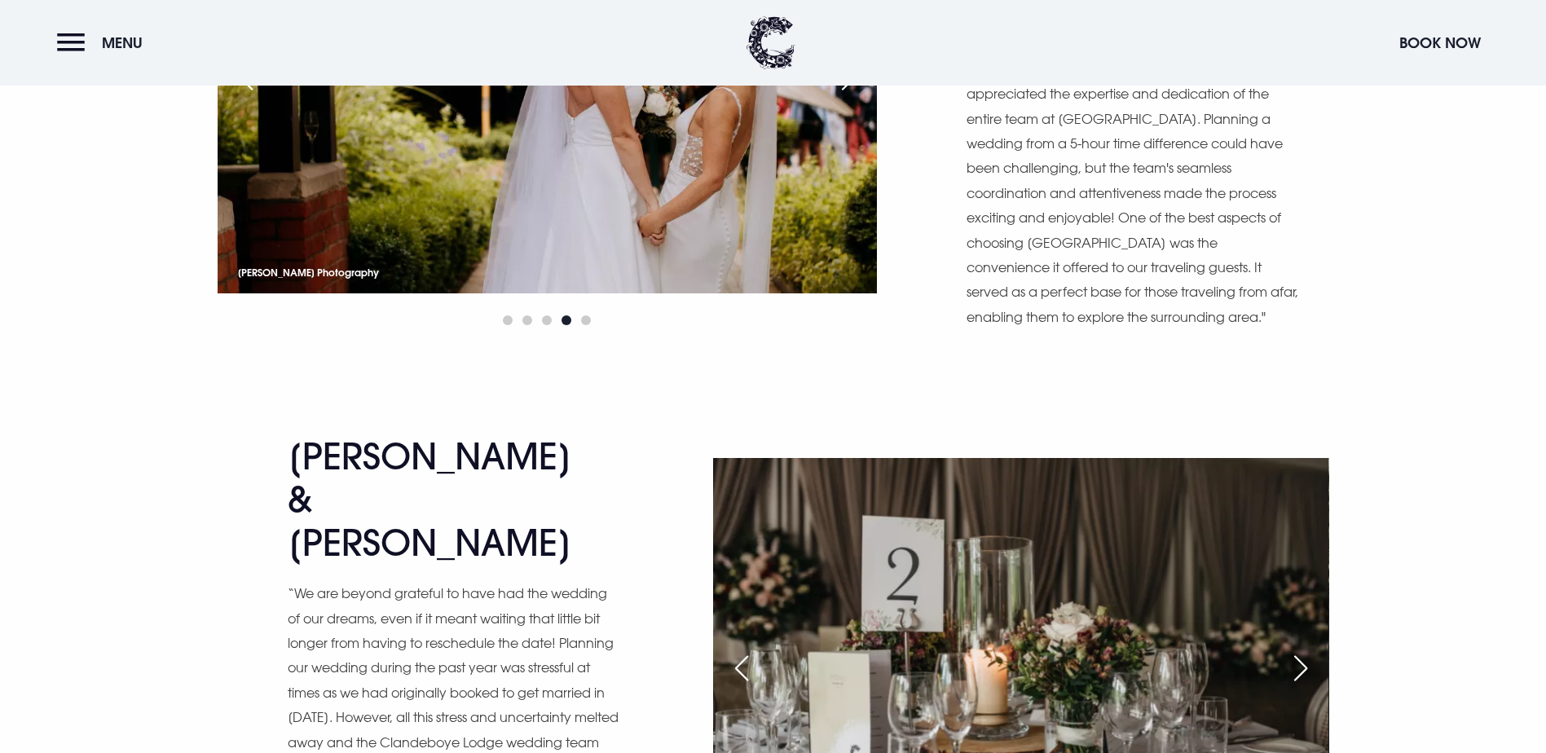
click at [1314, 650] on div "Next slide" at bounding box center [1300, 668] width 41 height 36
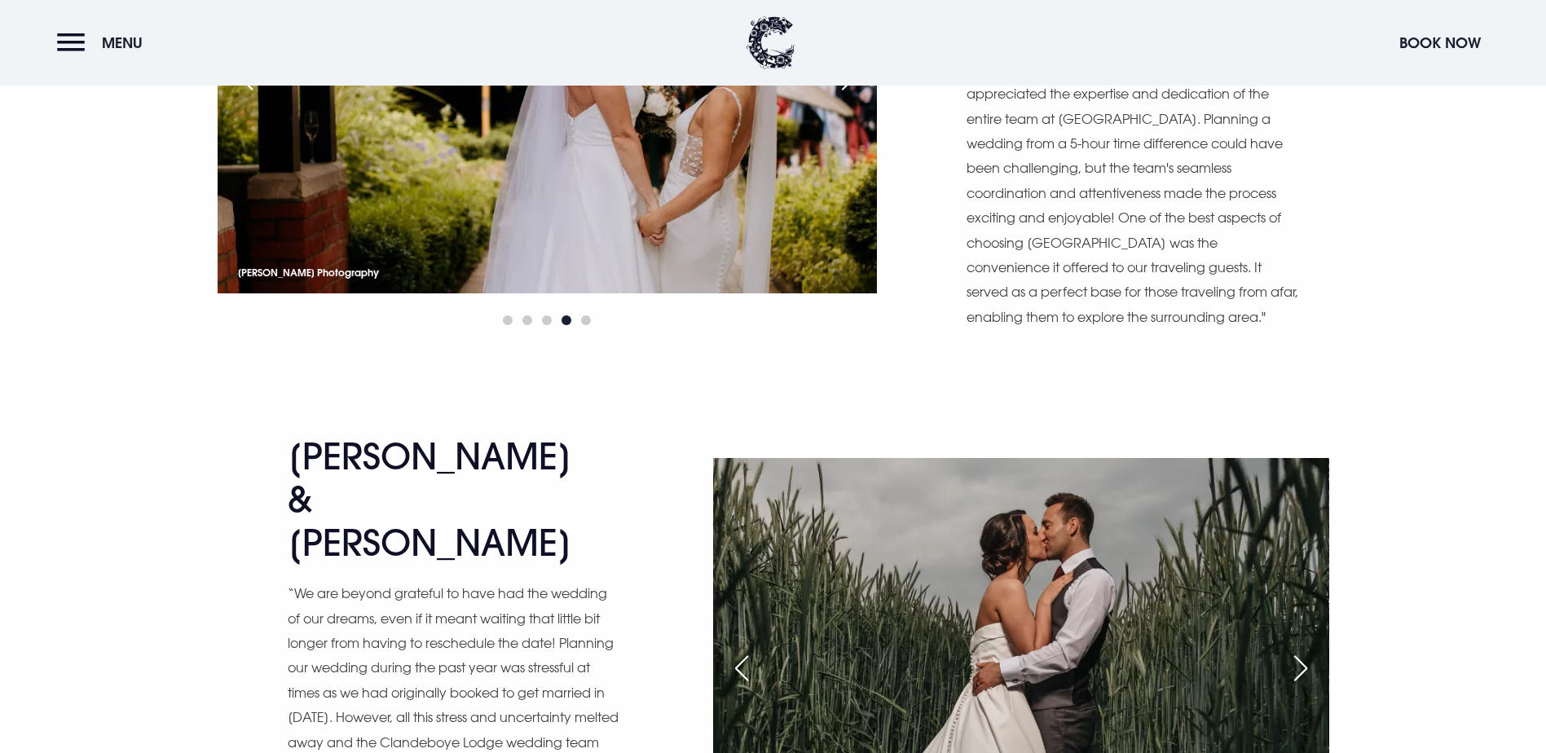
click at [1314, 650] on div "Next slide" at bounding box center [1300, 668] width 41 height 36
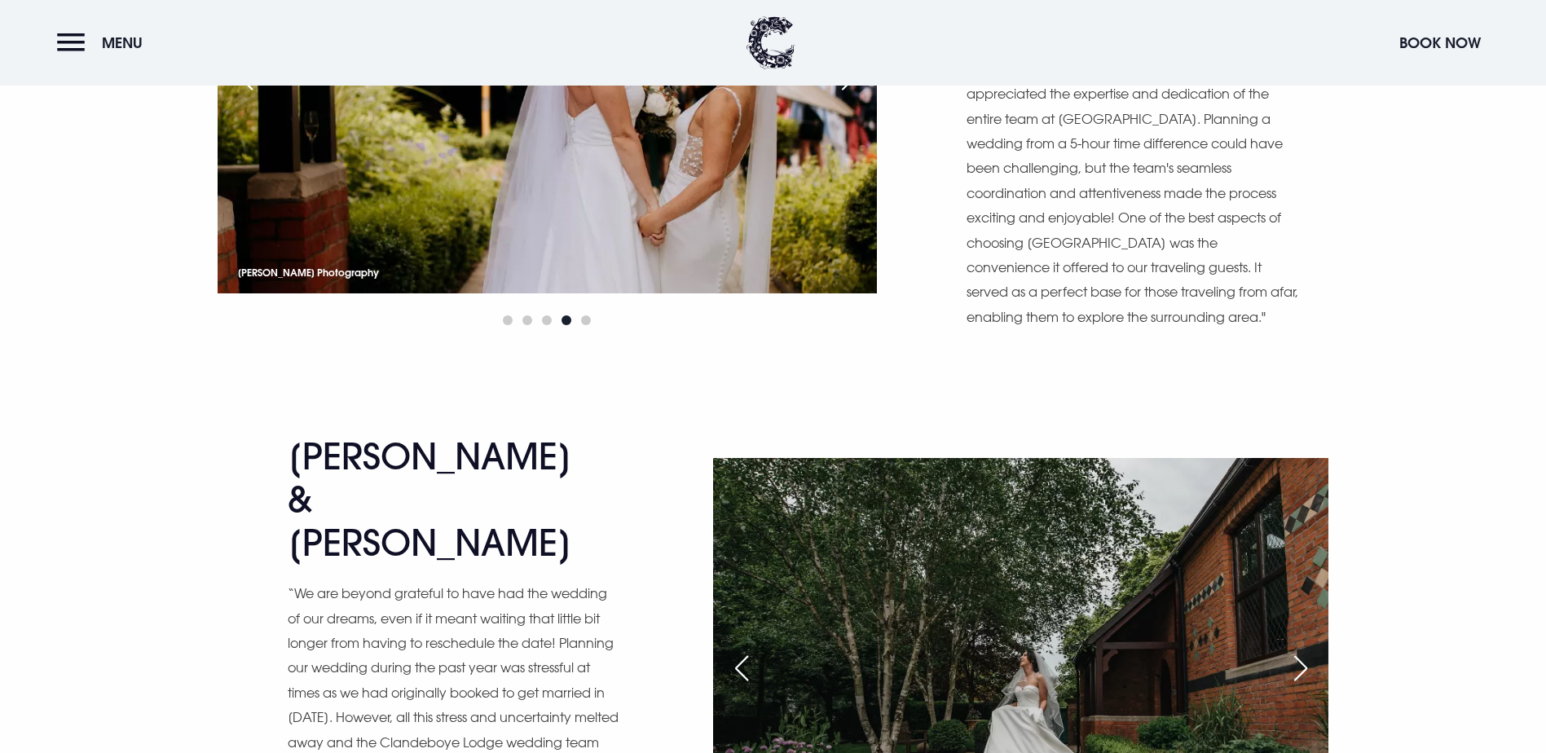
click at [1314, 650] on div "Next slide" at bounding box center [1300, 668] width 41 height 36
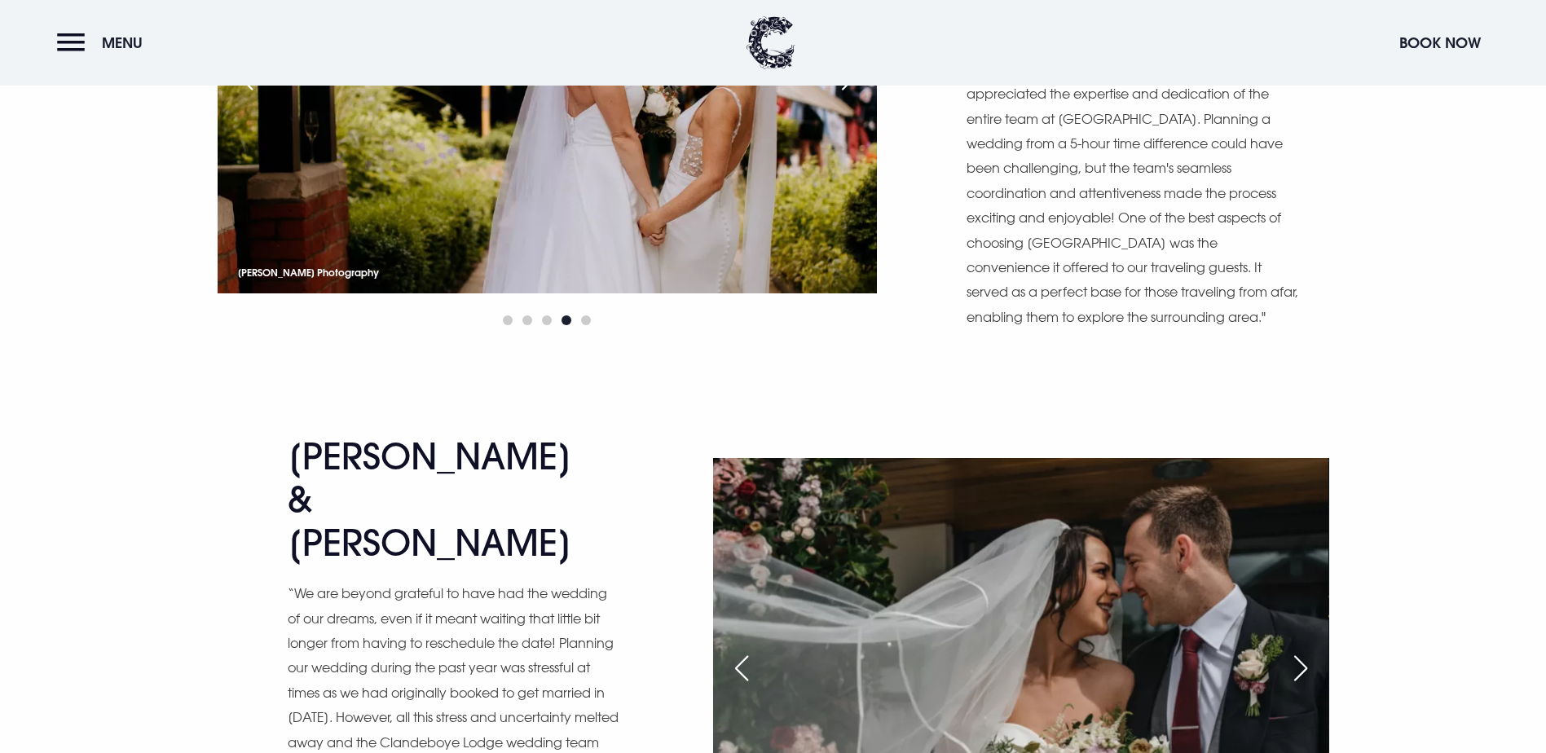
click at [1314, 650] on div "Next slide" at bounding box center [1300, 668] width 41 height 36
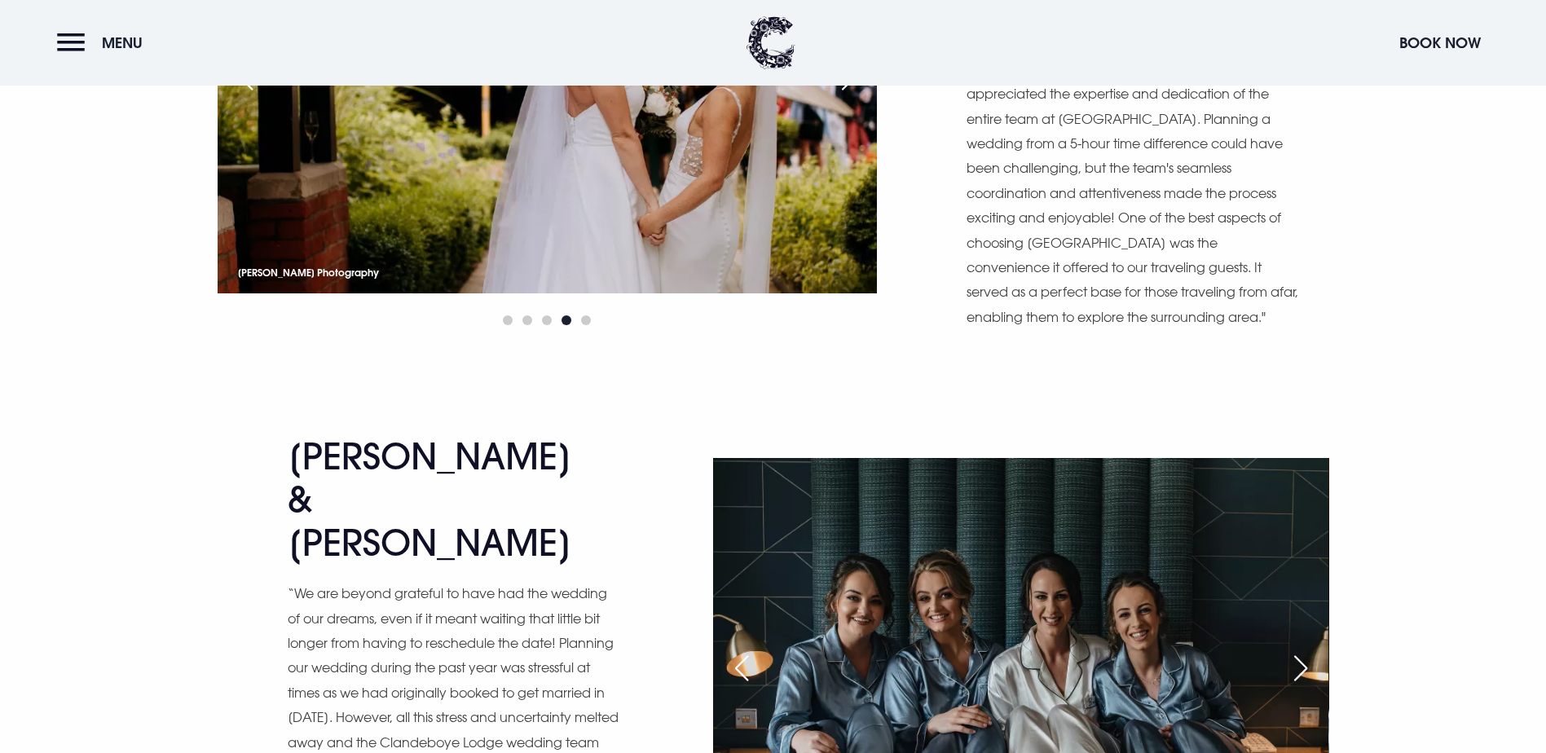
click at [1314, 650] on div "Next slide" at bounding box center [1300, 668] width 41 height 36
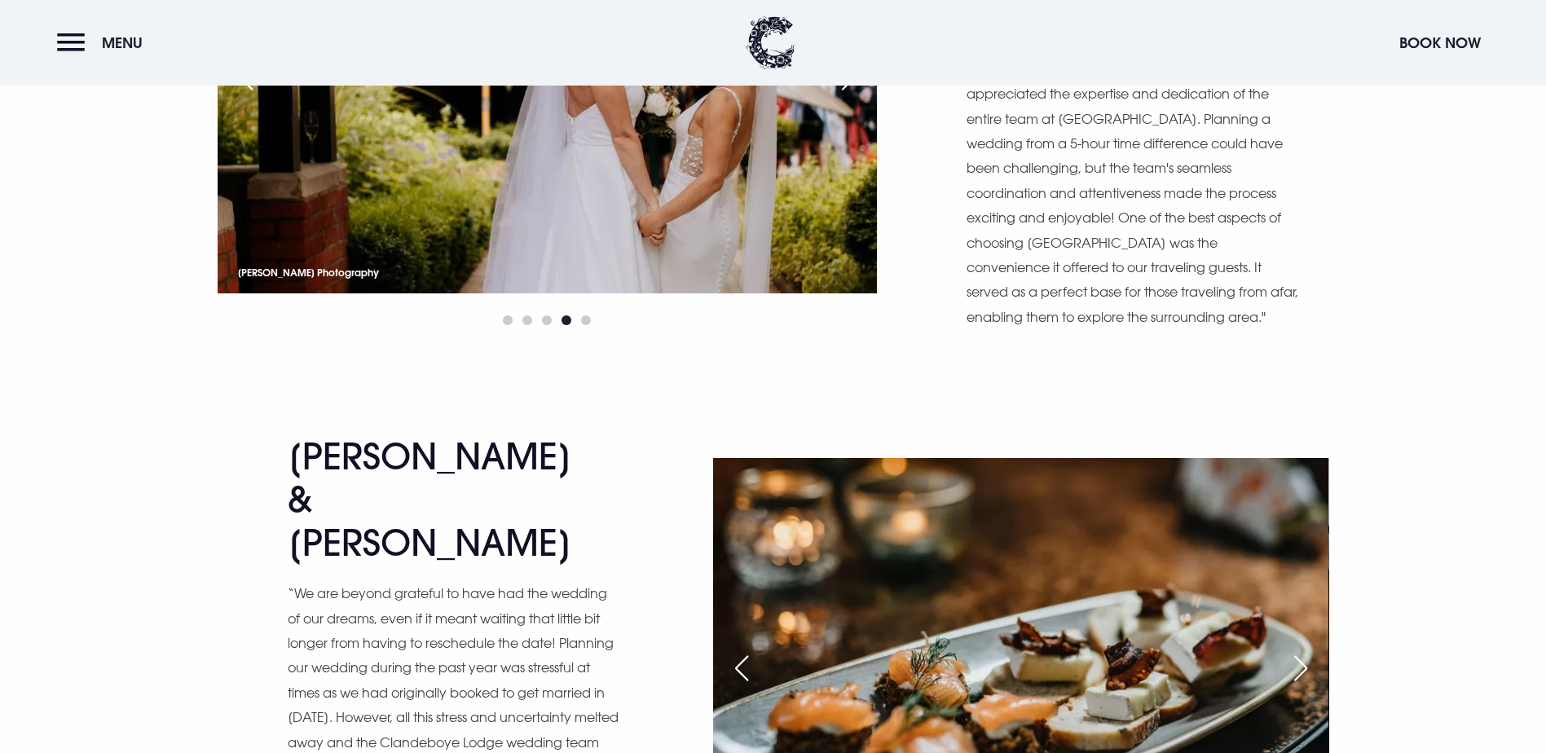
click at [1314, 650] on div "Next slide" at bounding box center [1300, 668] width 41 height 36
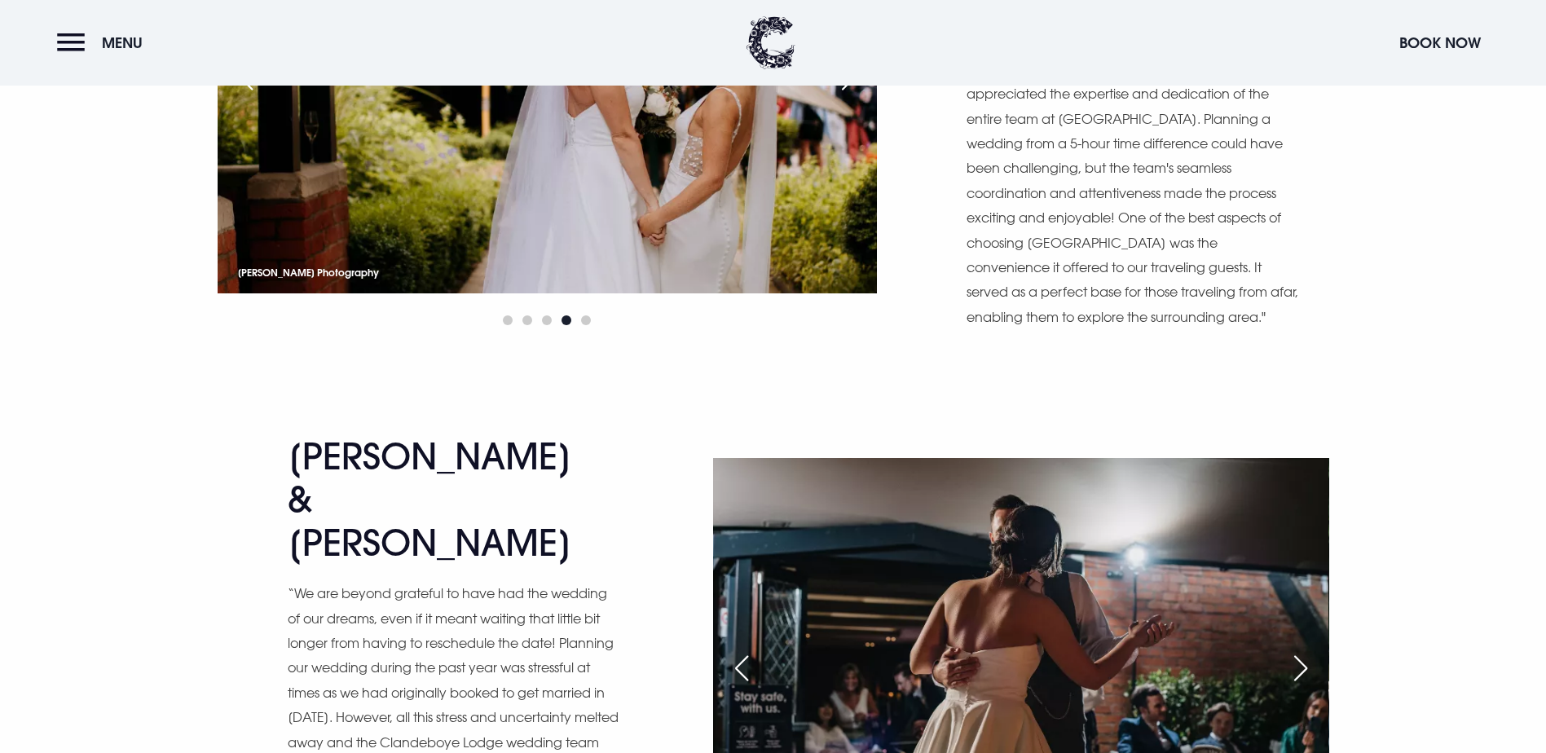
click at [1314, 650] on div "Next slide" at bounding box center [1300, 668] width 41 height 36
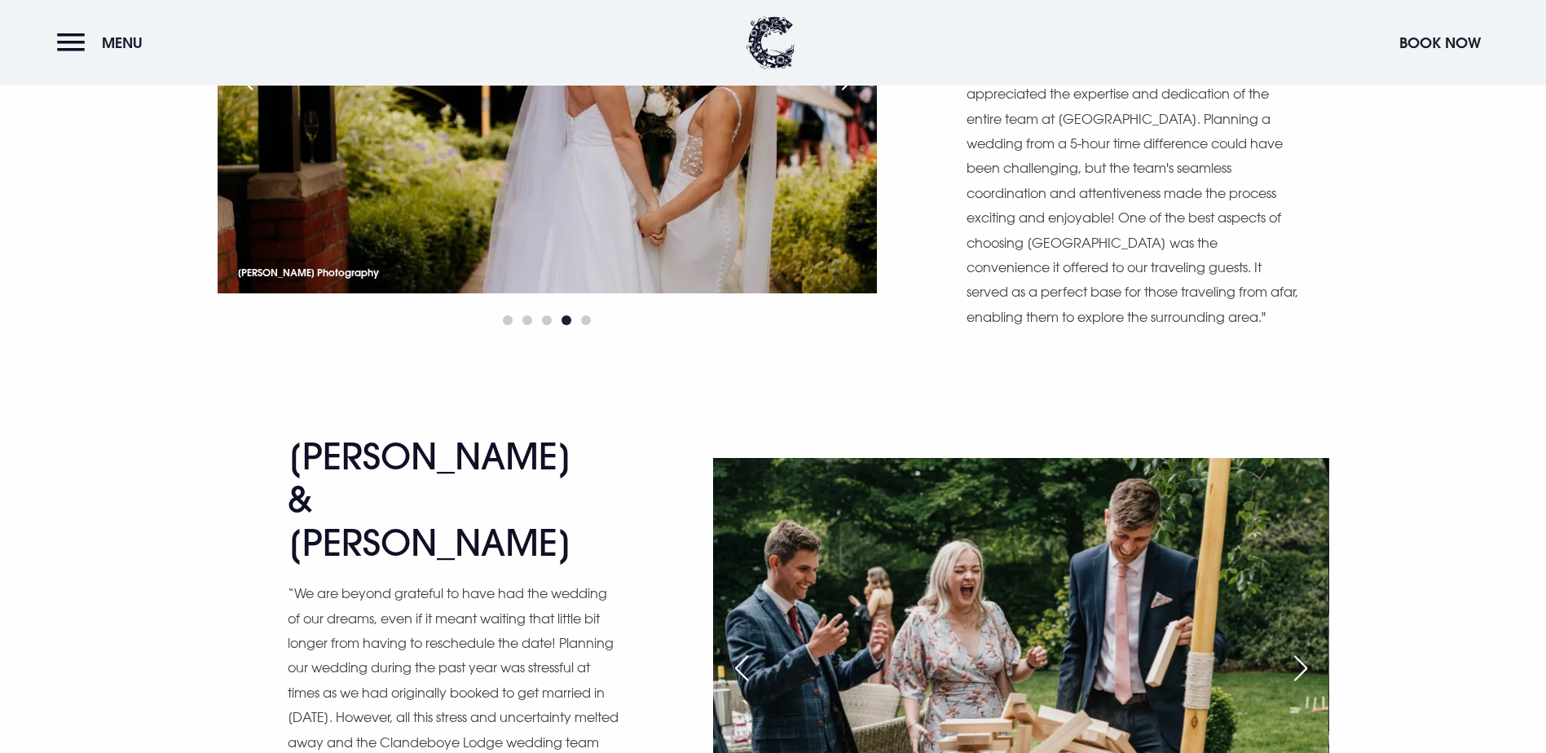
click at [1314, 650] on div "Next slide" at bounding box center [1300, 668] width 41 height 36
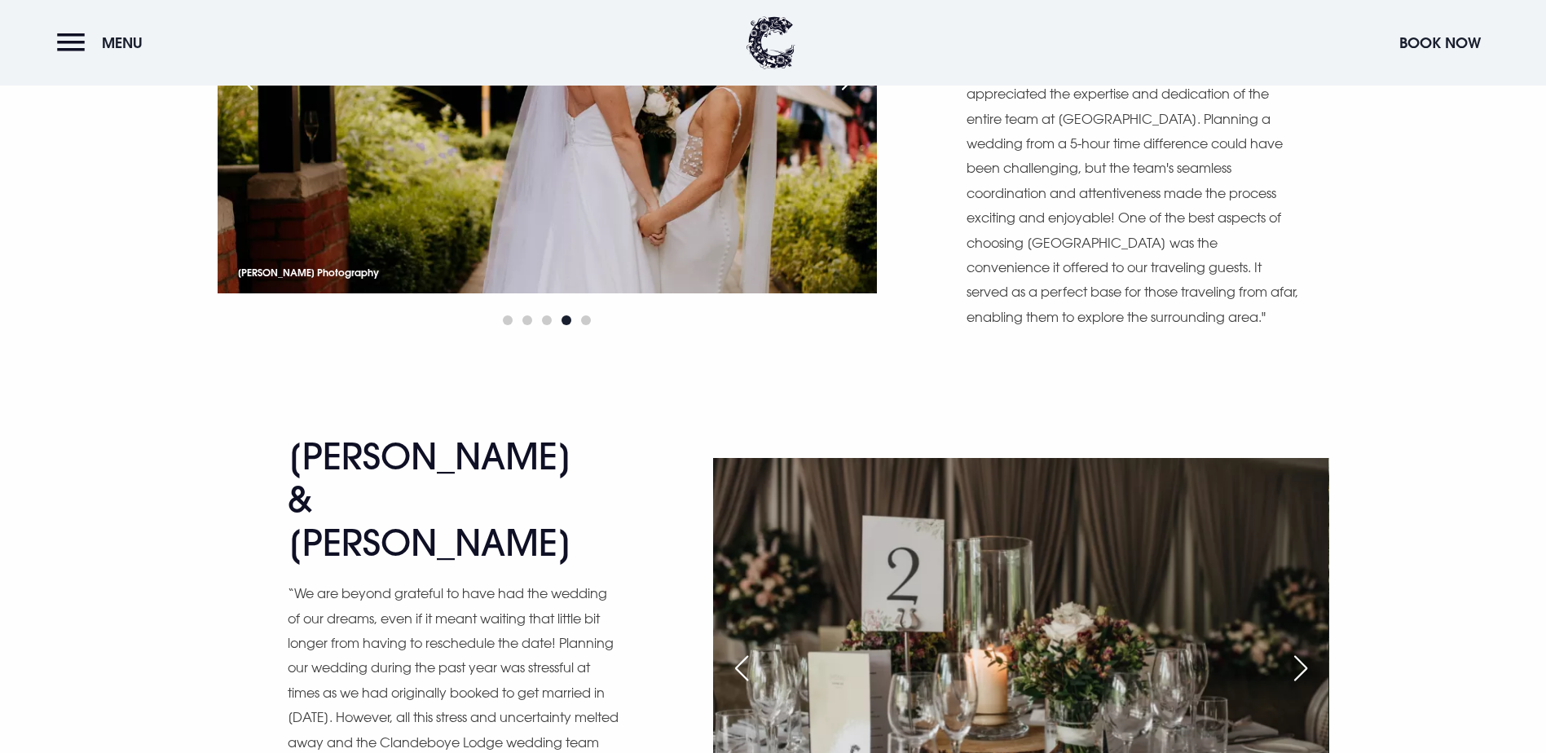
click at [1314, 650] on div "Next slide" at bounding box center [1300, 668] width 41 height 36
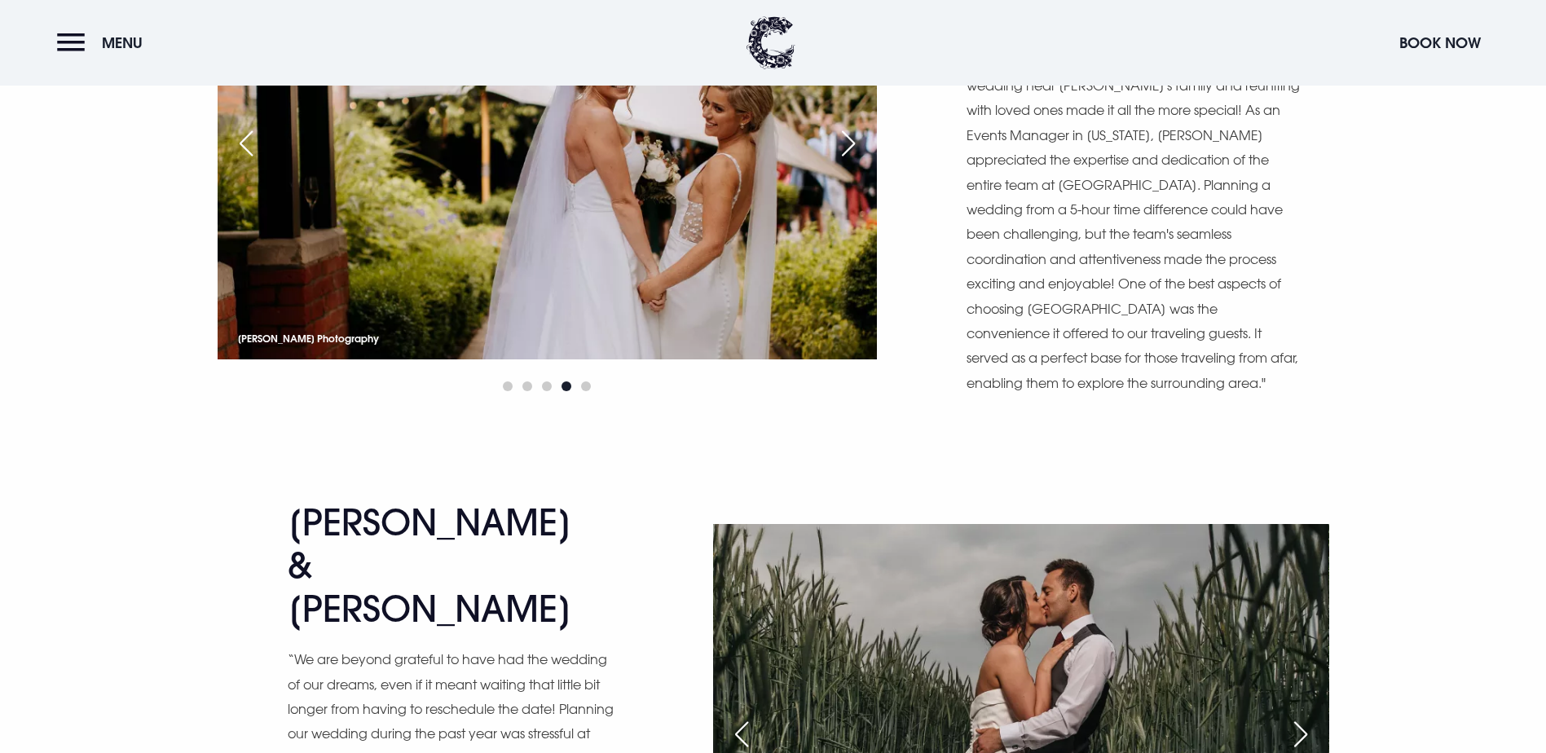
scroll to position [12060, 0]
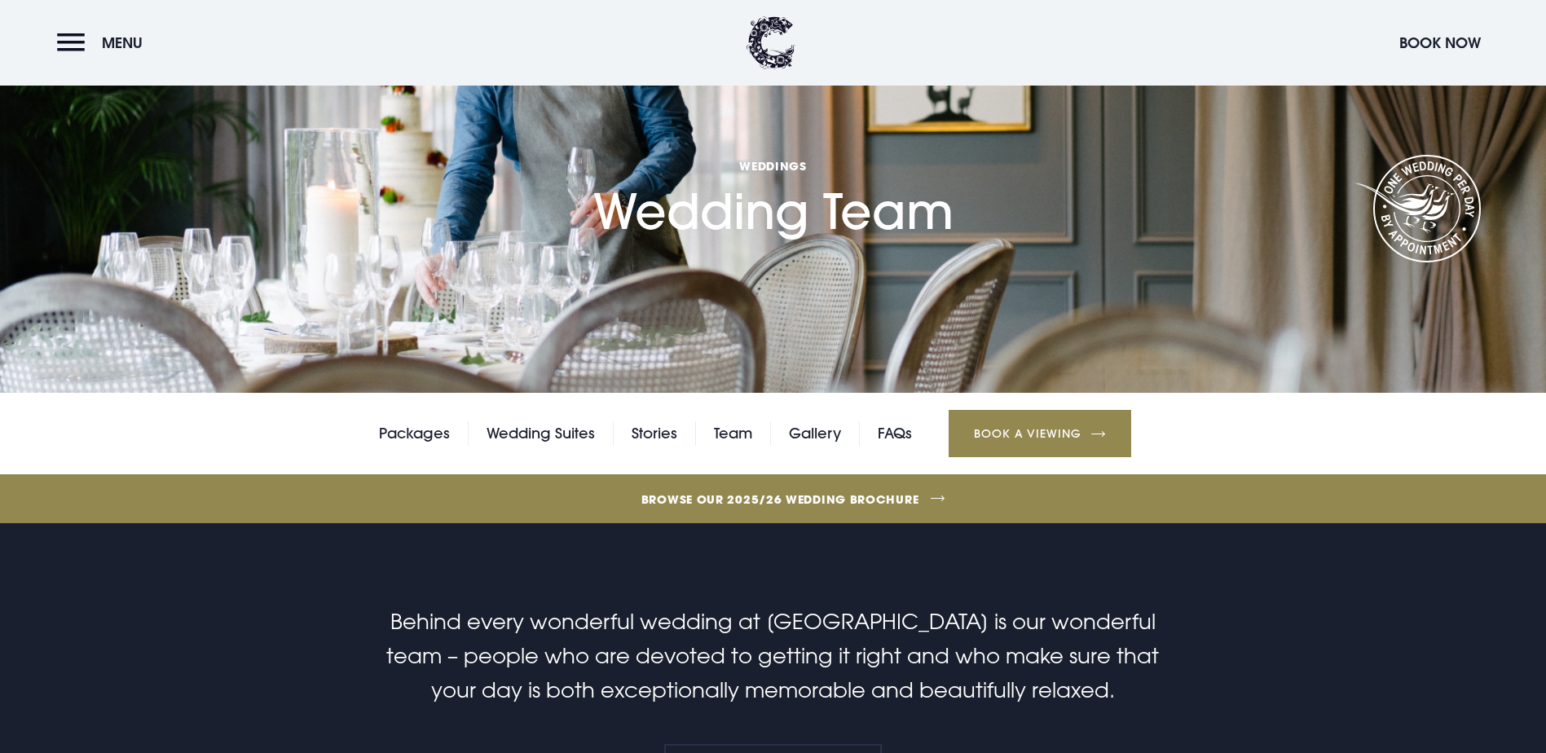
scroll to position [81, 0]
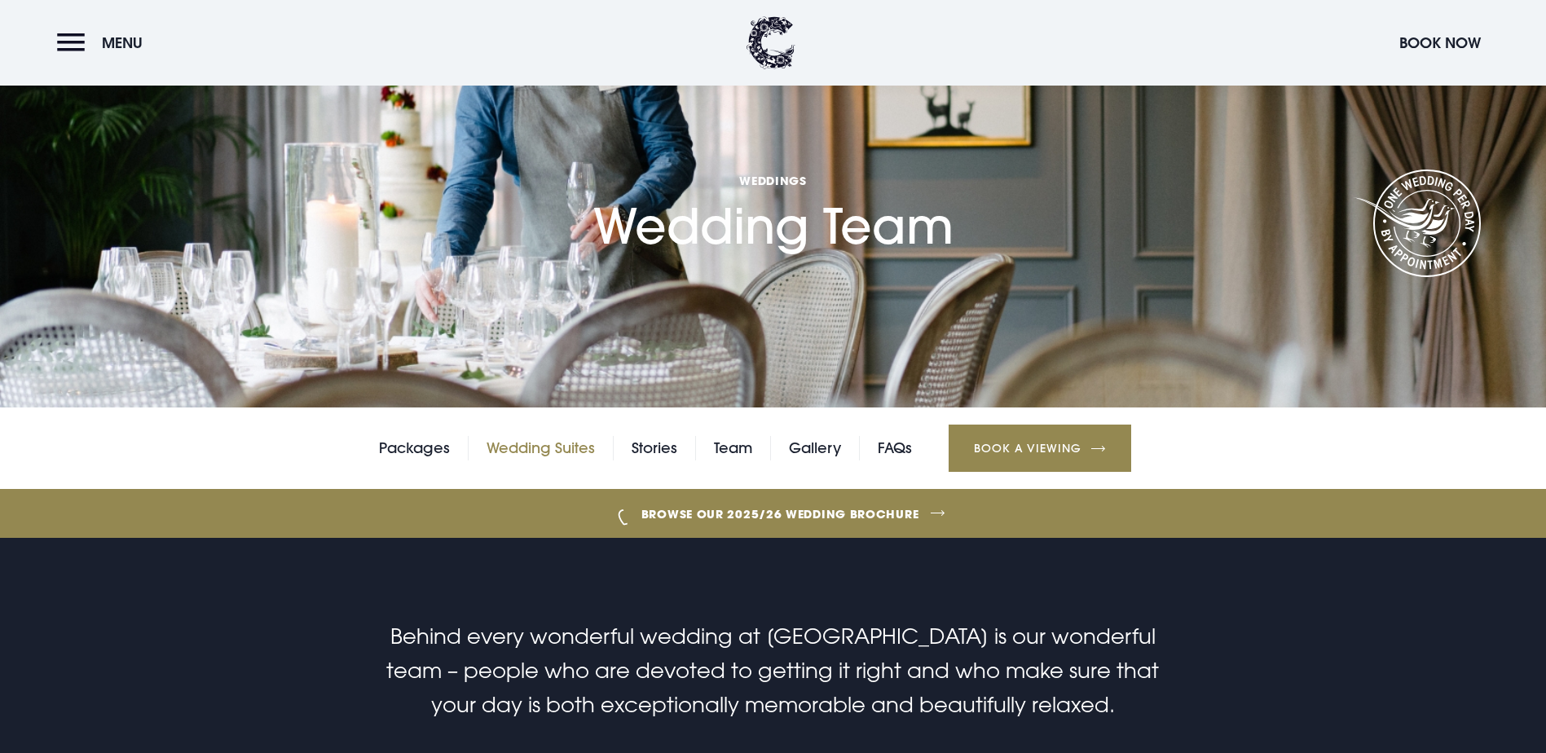
click at [561, 460] on link "Wedding Suites" at bounding box center [540, 448] width 108 height 24
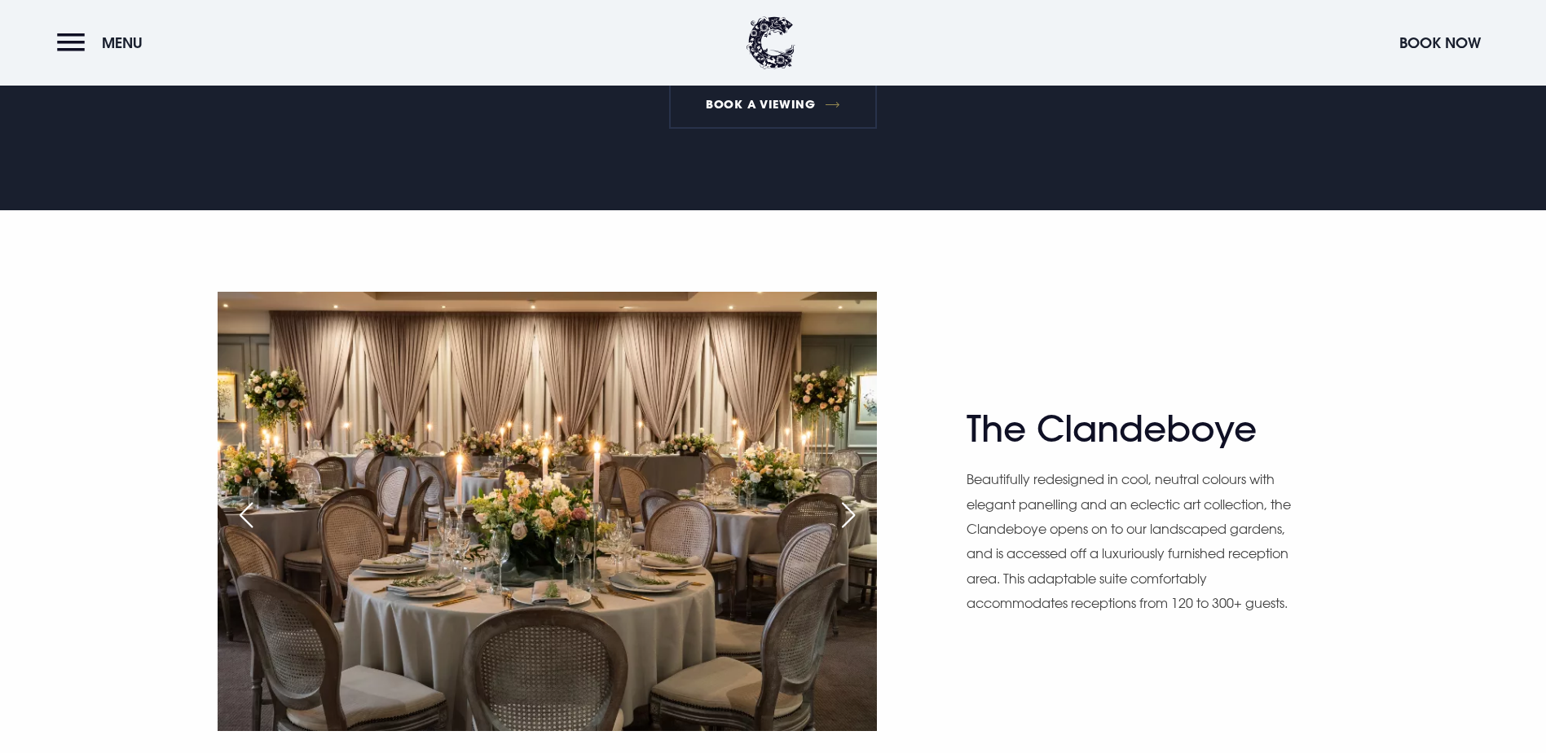
scroll to position [978, 0]
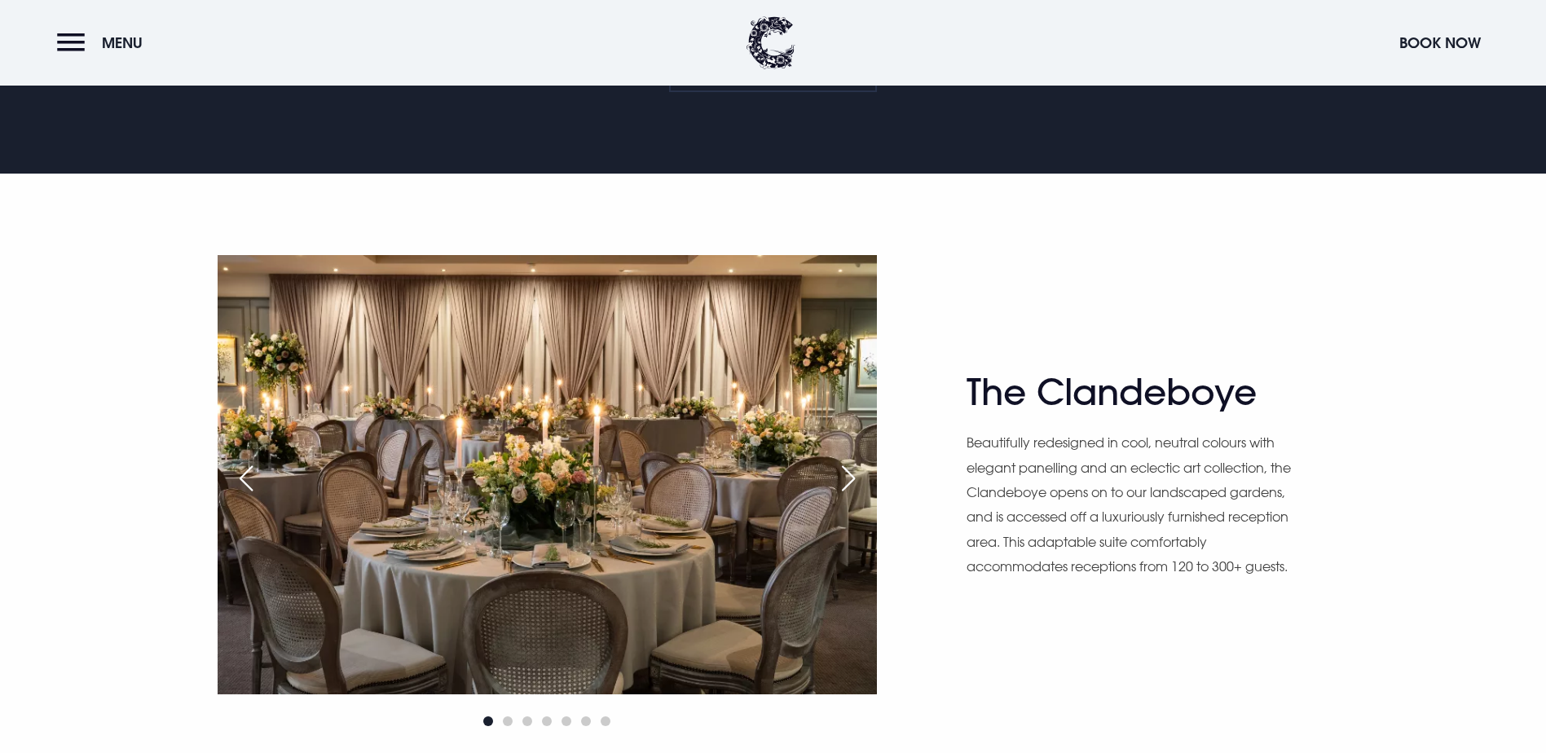
click at [840, 483] on div "Next slide" at bounding box center [848, 478] width 41 height 36
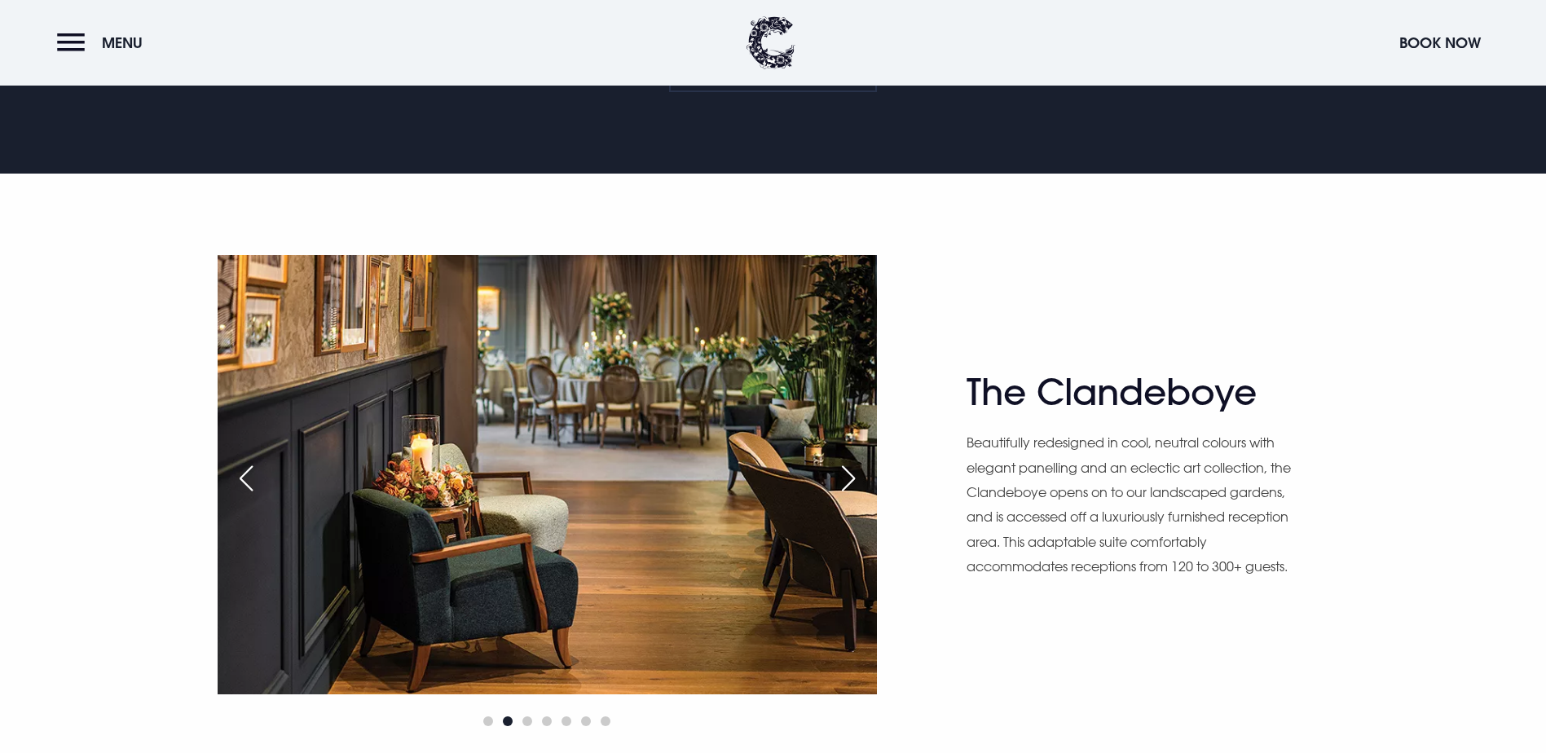
click at [840, 483] on div "Next slide" at bounding box center [848, 478] width 41 height 36
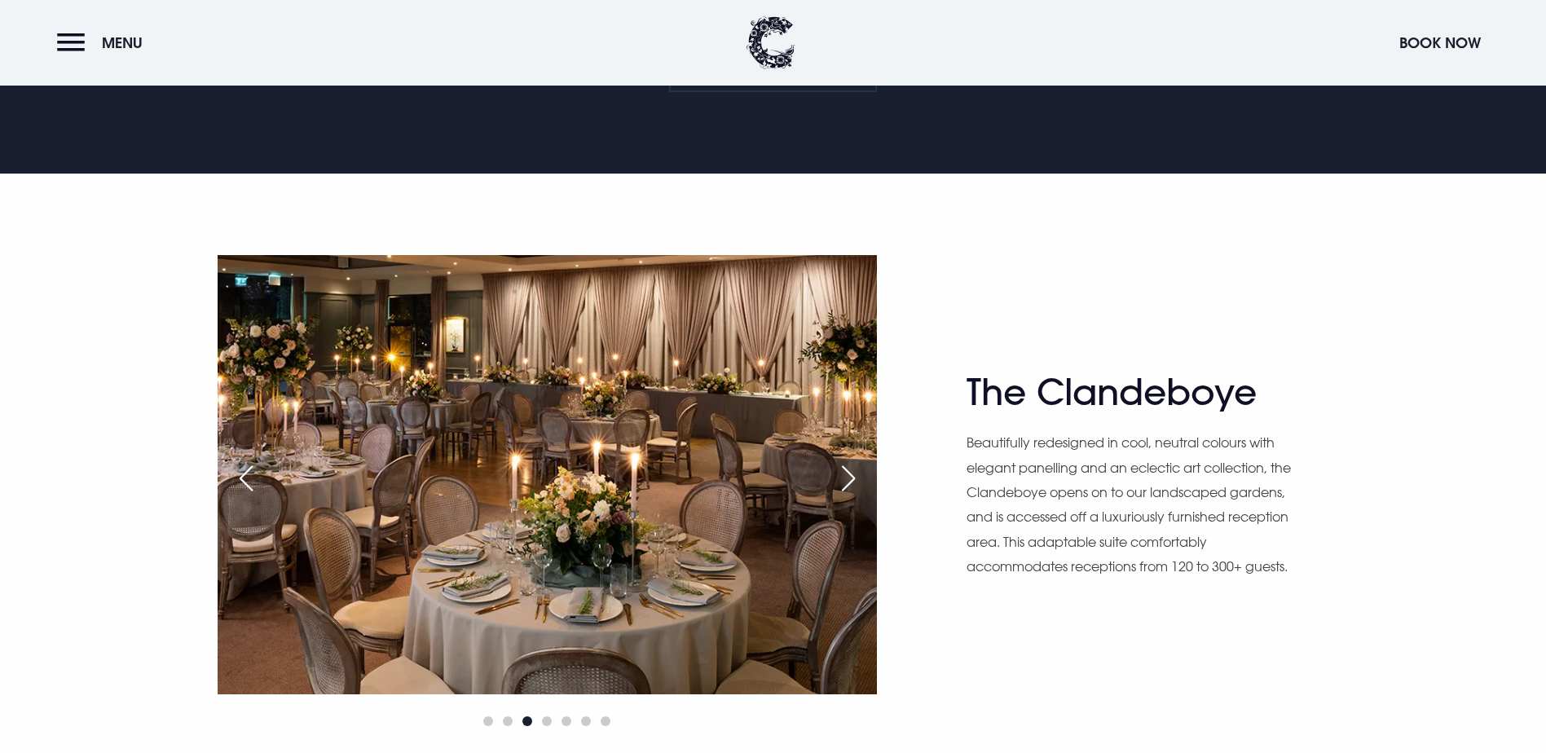
click at [840, 483] on div "Next slide" at bounding box center [848, 478] width 41 height 36
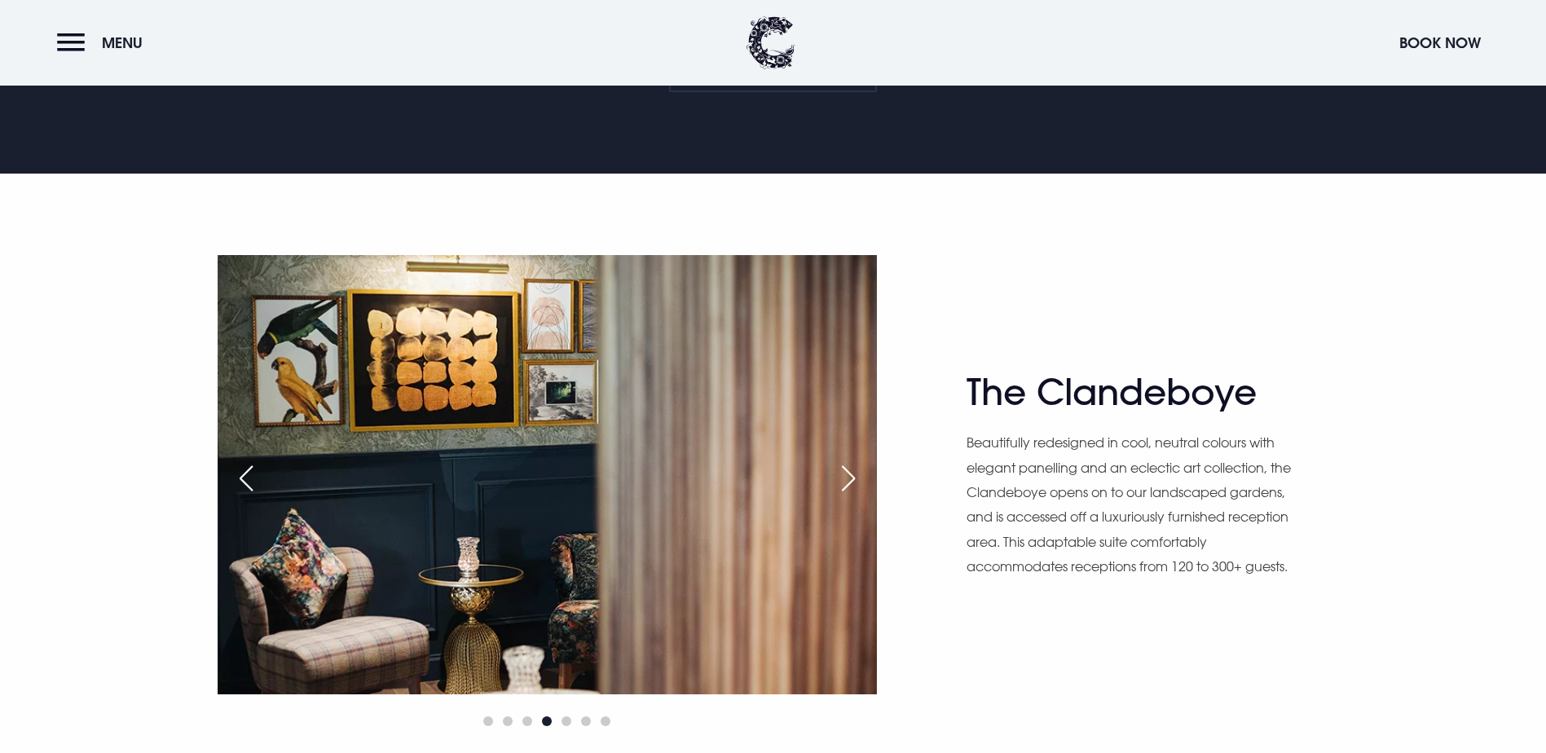
click at [840, 483] on div "Next slide" at bounding box center [848, 478] width 41 height 36
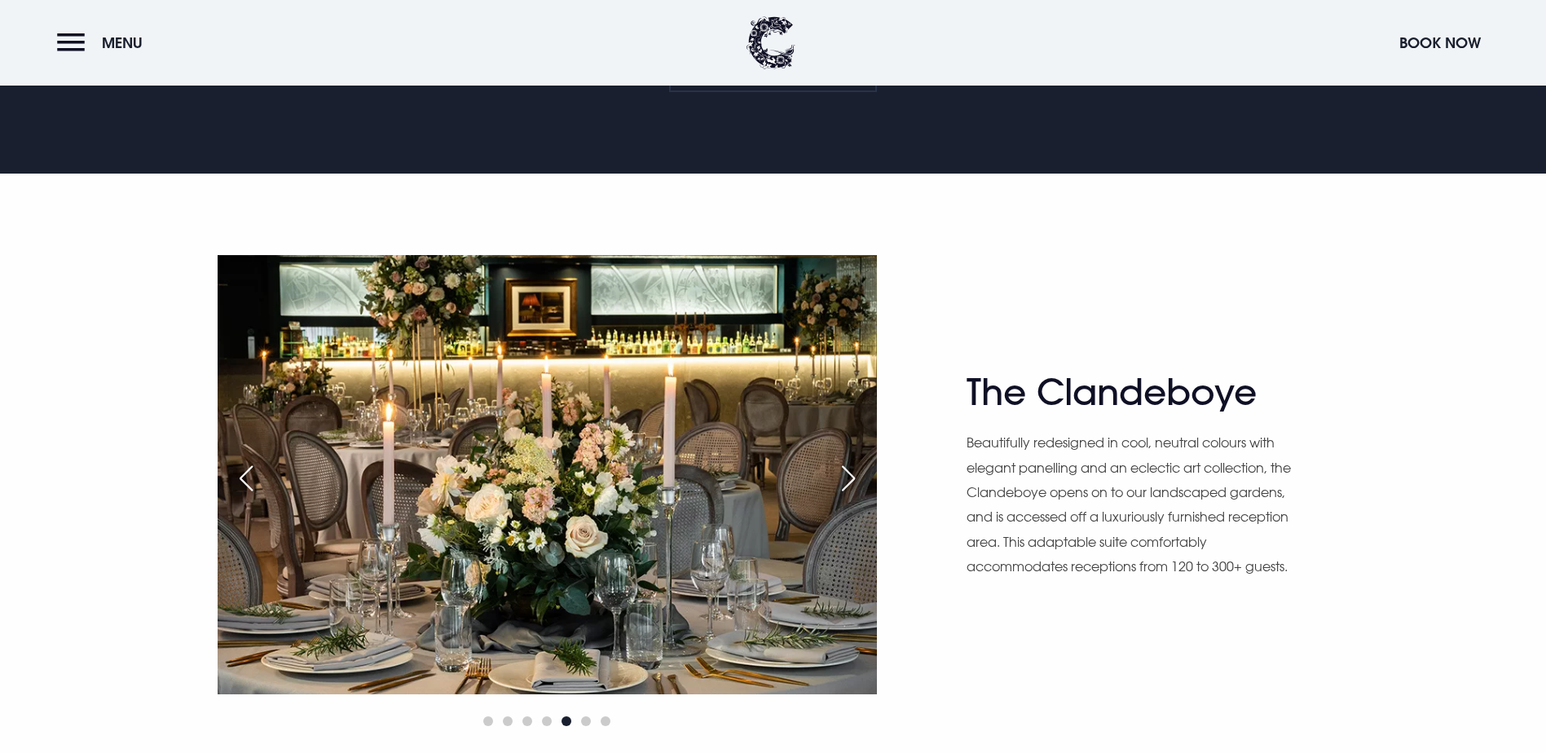
click at [840, 483] on div "Next slide" at bounding box center [848, 478] width 41 height 36
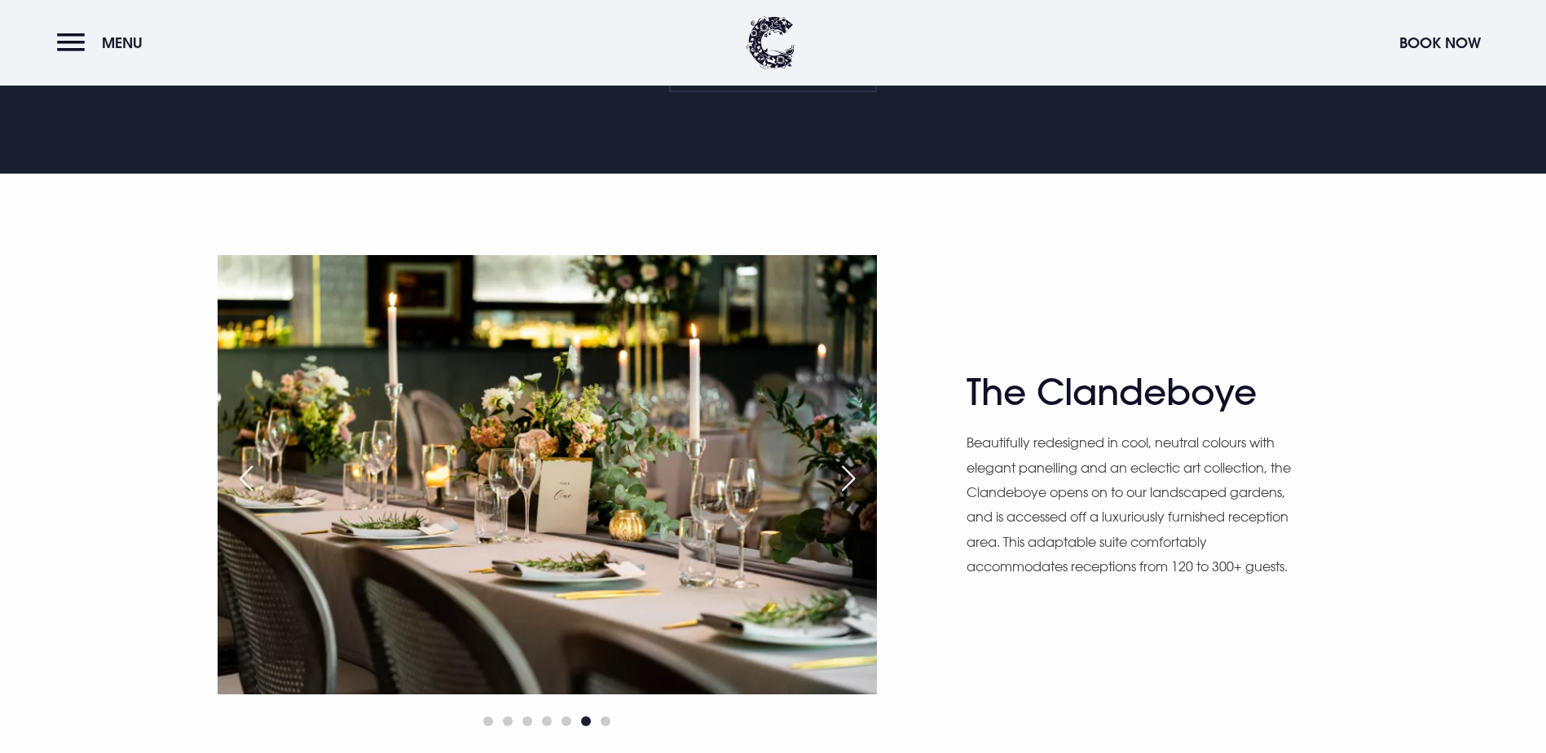
click at [840, 483] on div "Next slide" at bounding box center [848, 478] width 41 height 36
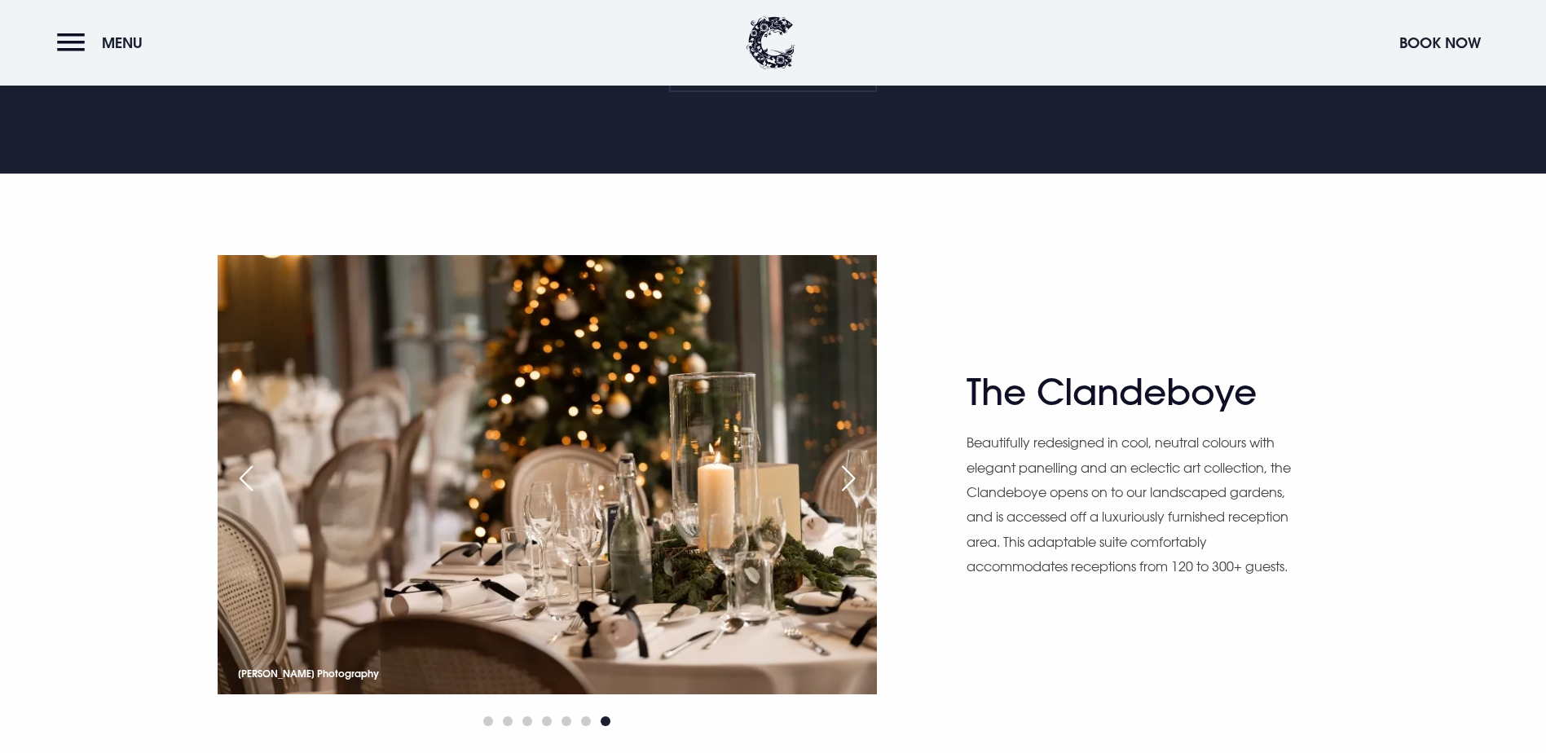
click at [840, 483] on div "Next slide" at bounding box center [848, 478] width 41 height 36
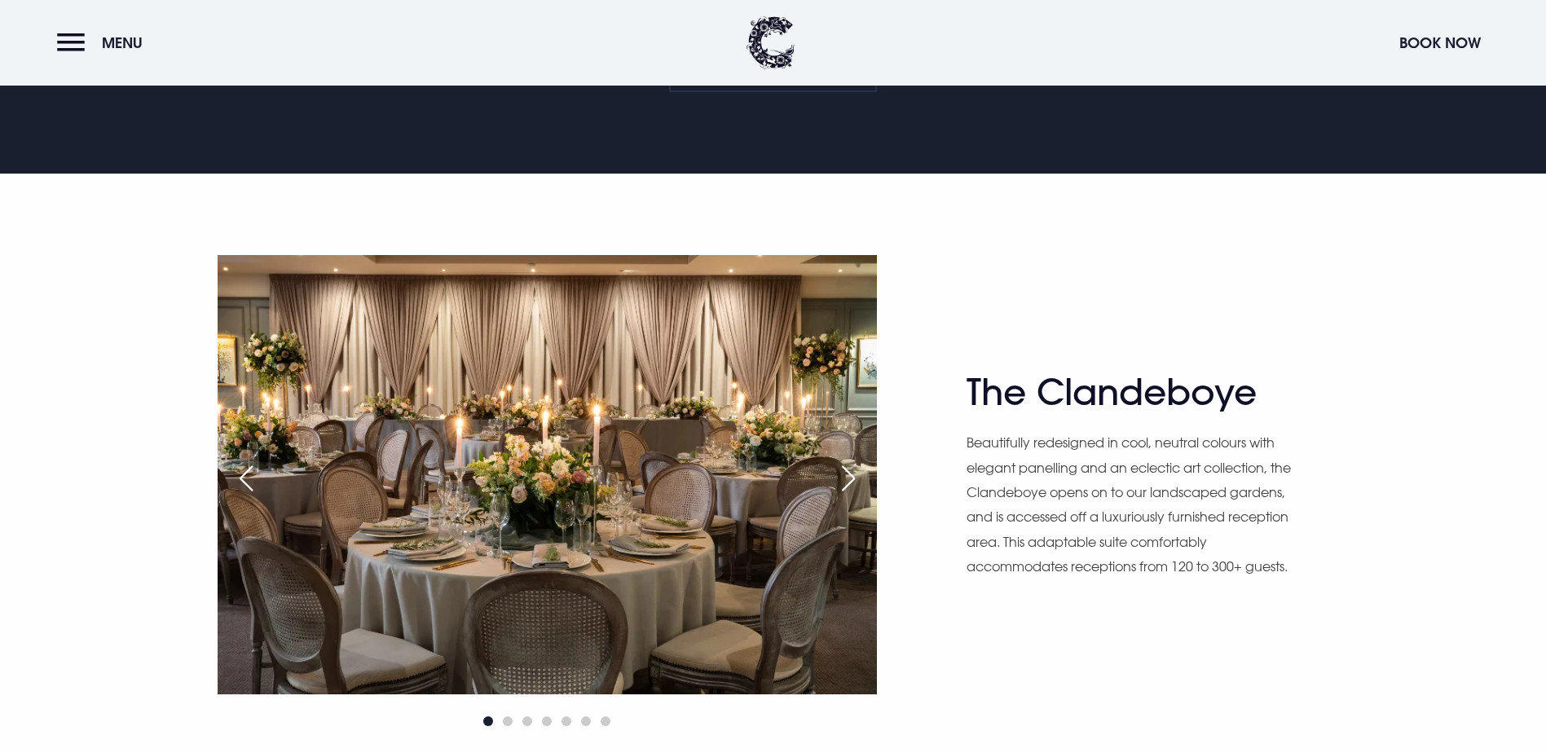
click at [840, 483] on div "Next slide" at bounding box center [848, 478] width 41 height 36
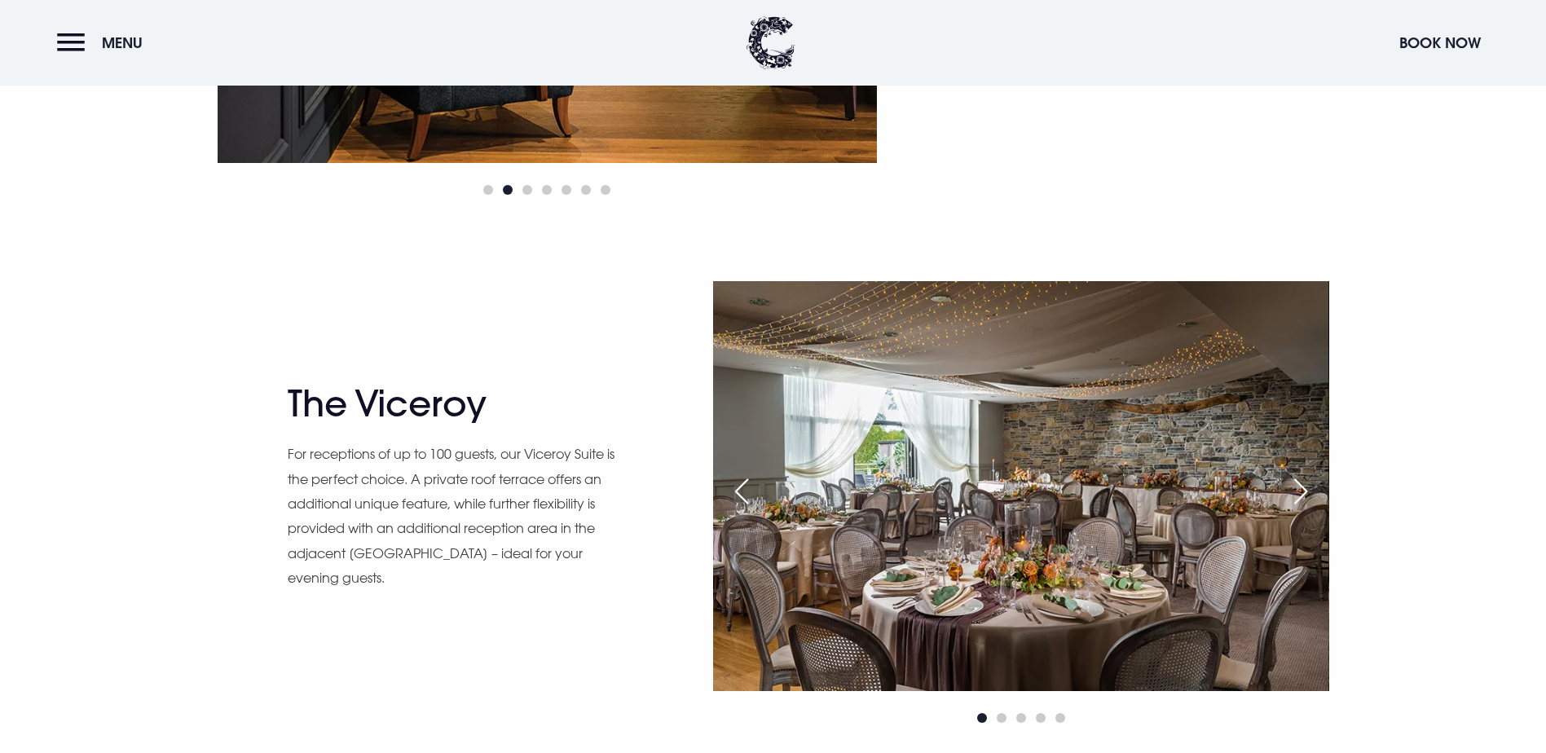
scroll to position [1630, 0]
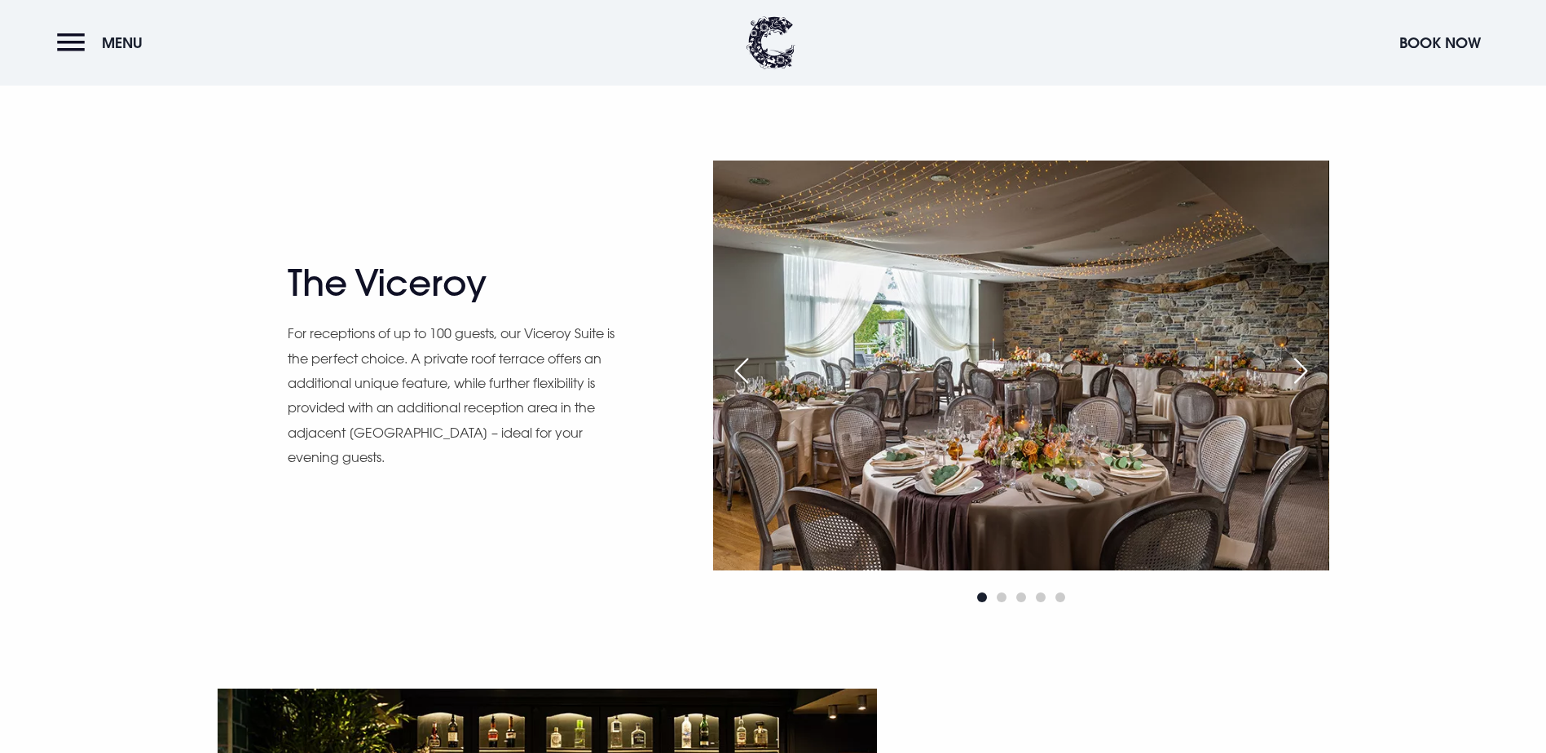
click at [1309, 371] on div "Next slide" at bounding box center [1300, 371] width 41 height 36
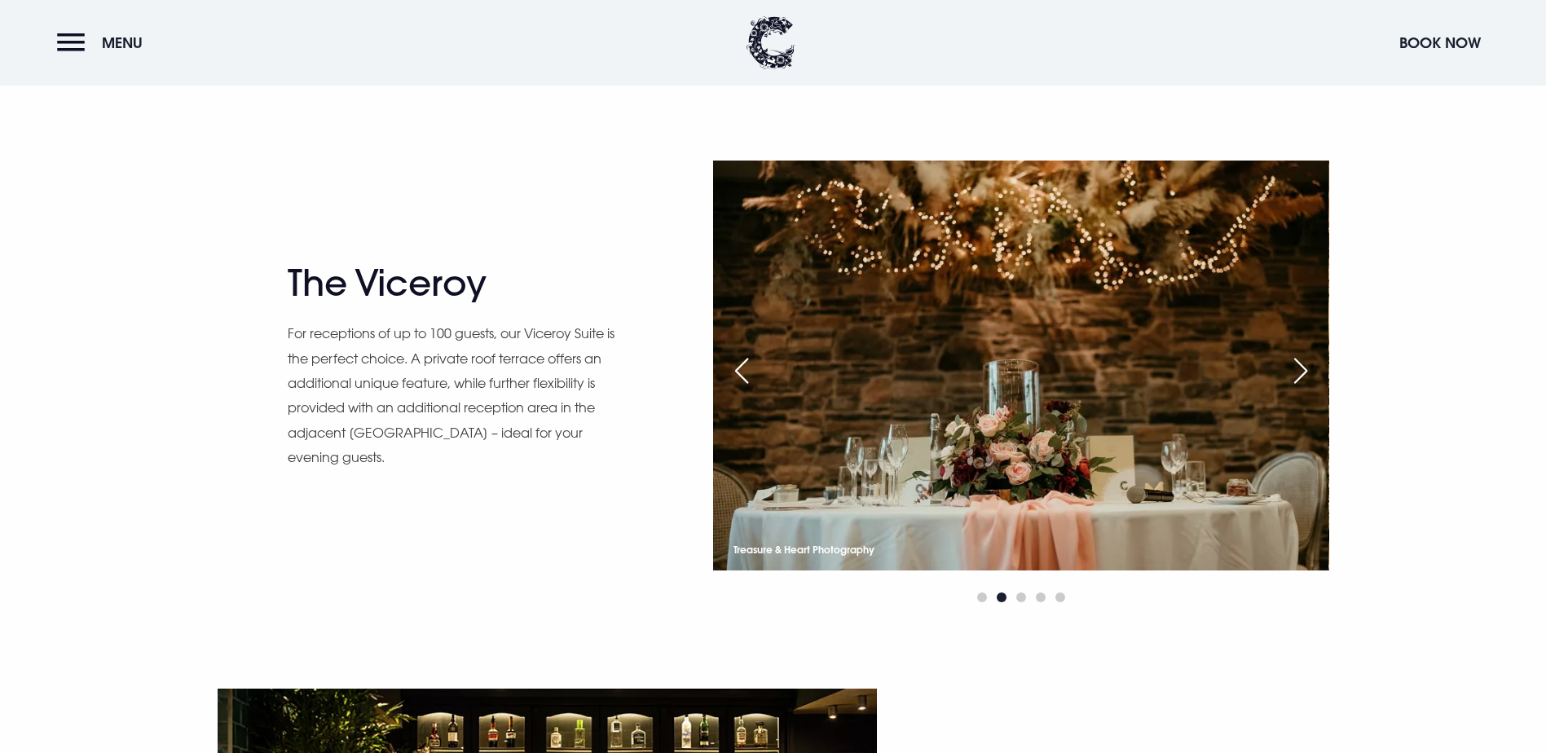
click at [1309, 371] on div "Next slide" at bounding box center [1300, 371] width 41 height 36
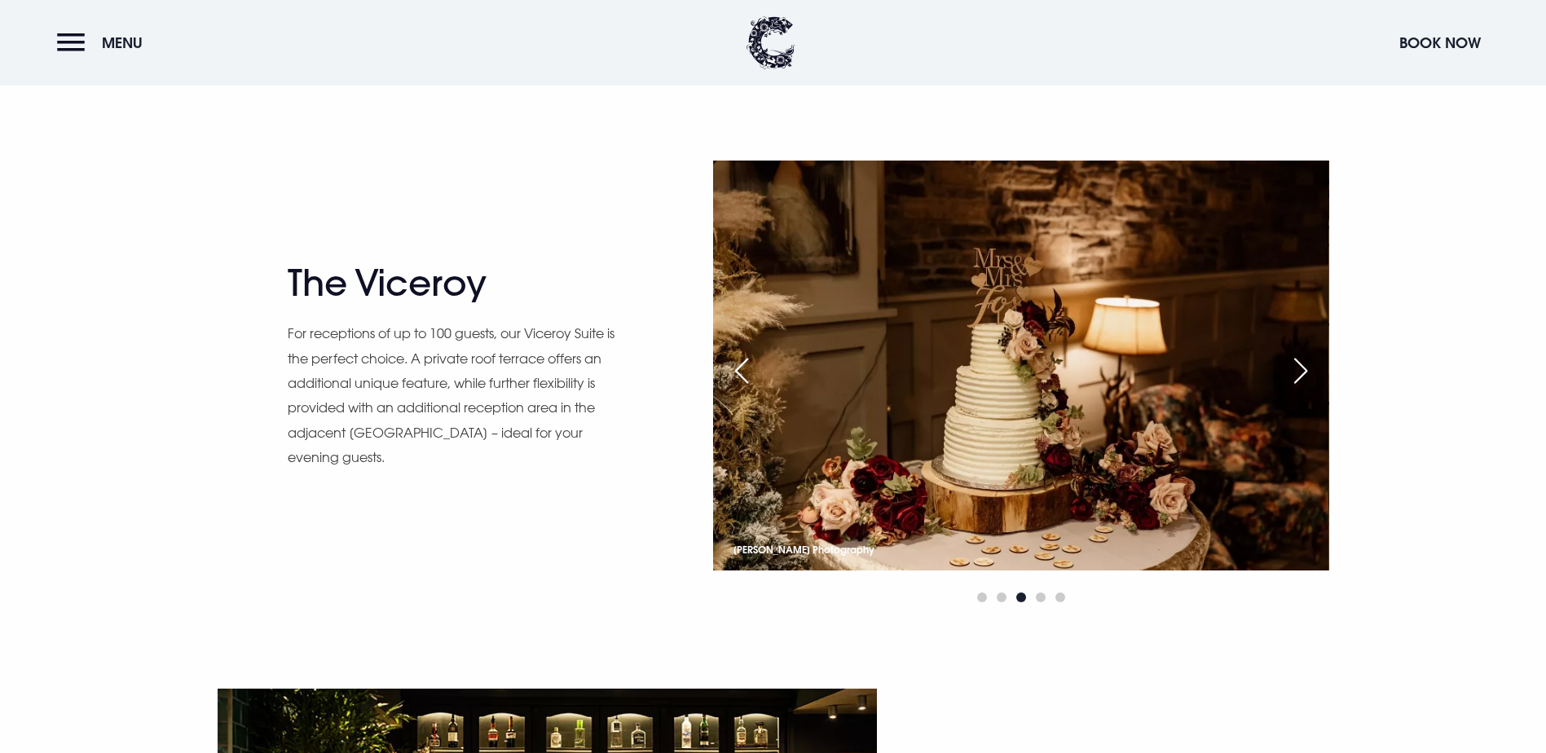
click at [1309, 371] on div "Next slide" at bounding box center [1300, 371] width 41 height 36
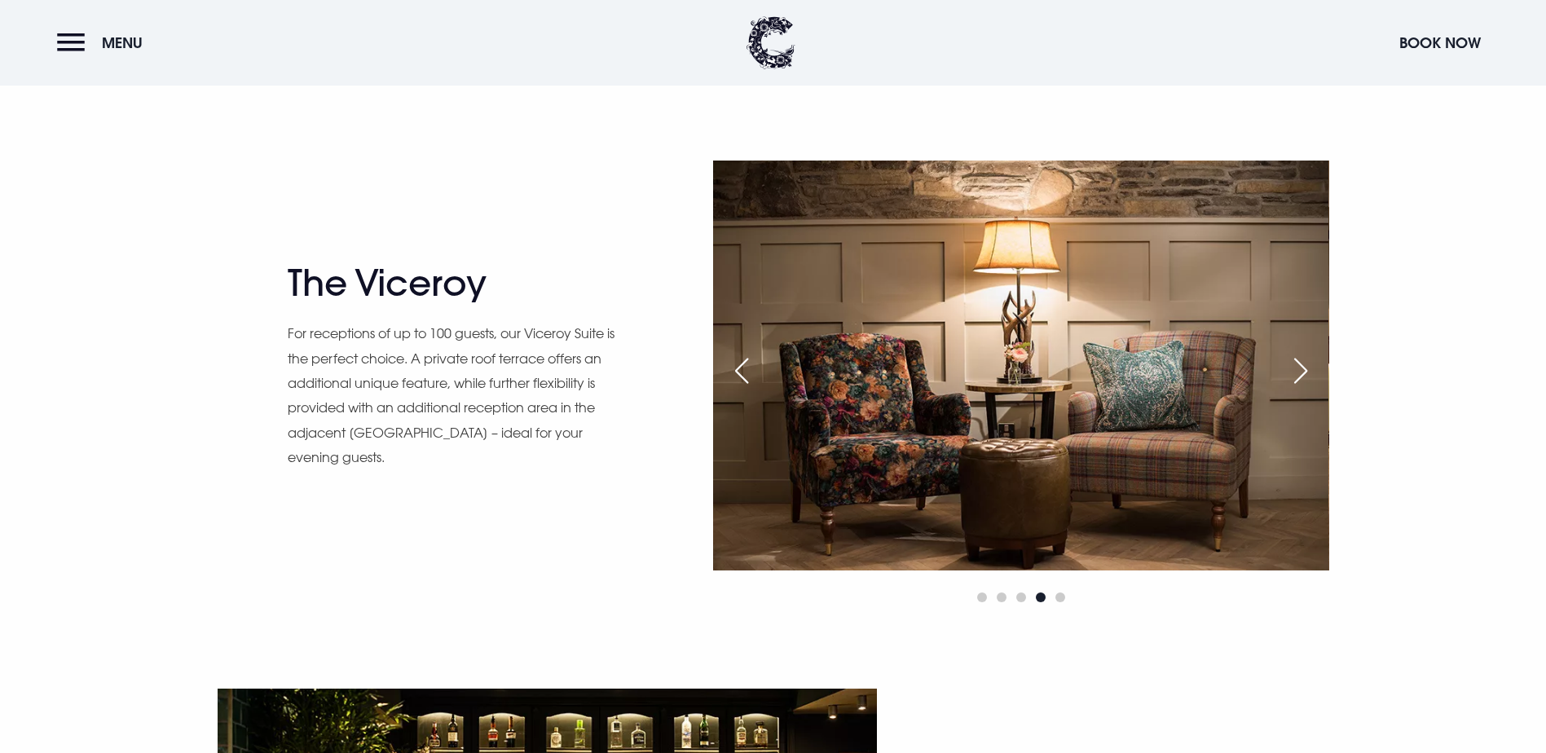
click at [1309, 371] on div "Next slide" at bounding box center [1300, 371] width 41 height 36
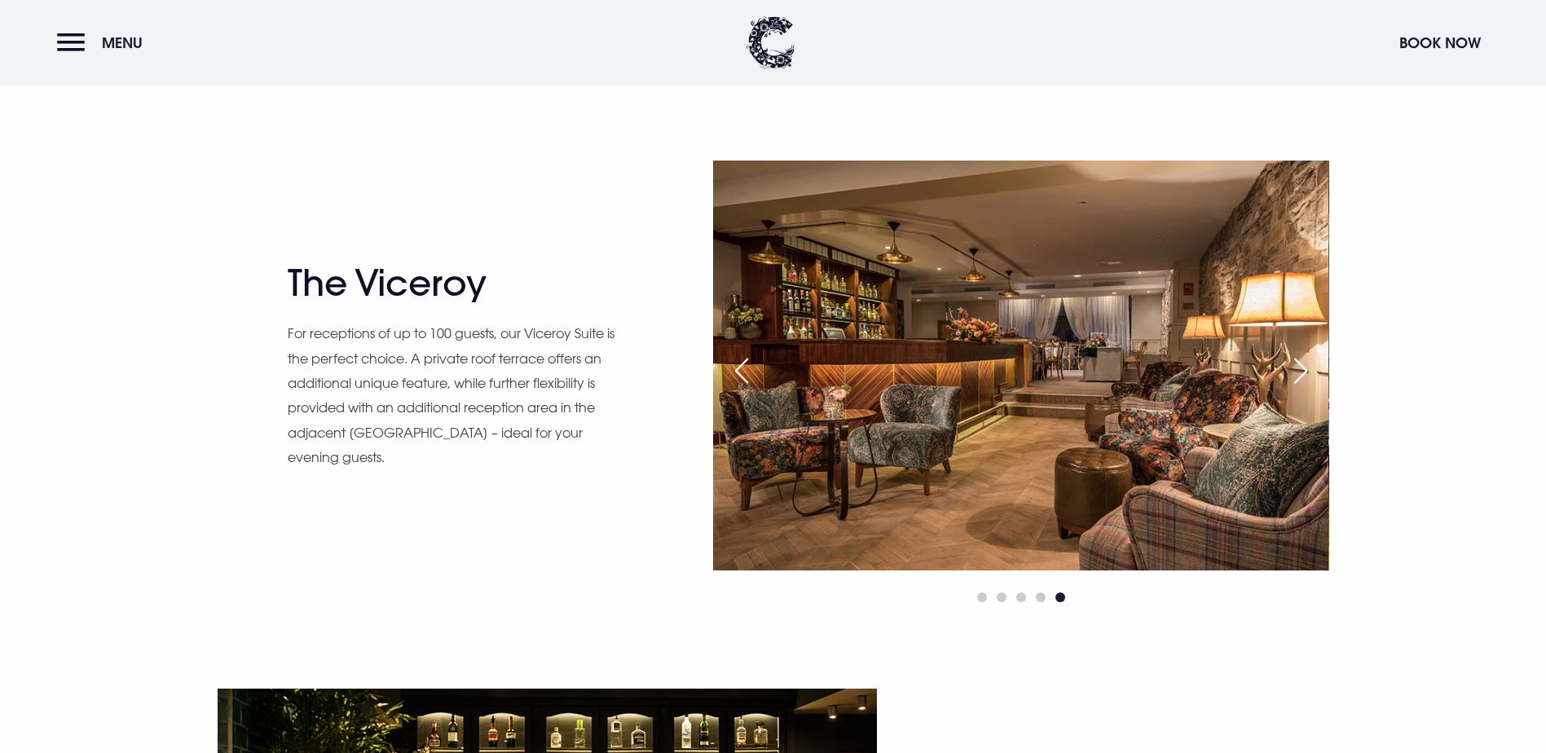
click at [1309, 371] on div "Next slide" at bounding box center [1300, 371] width 41 height 36
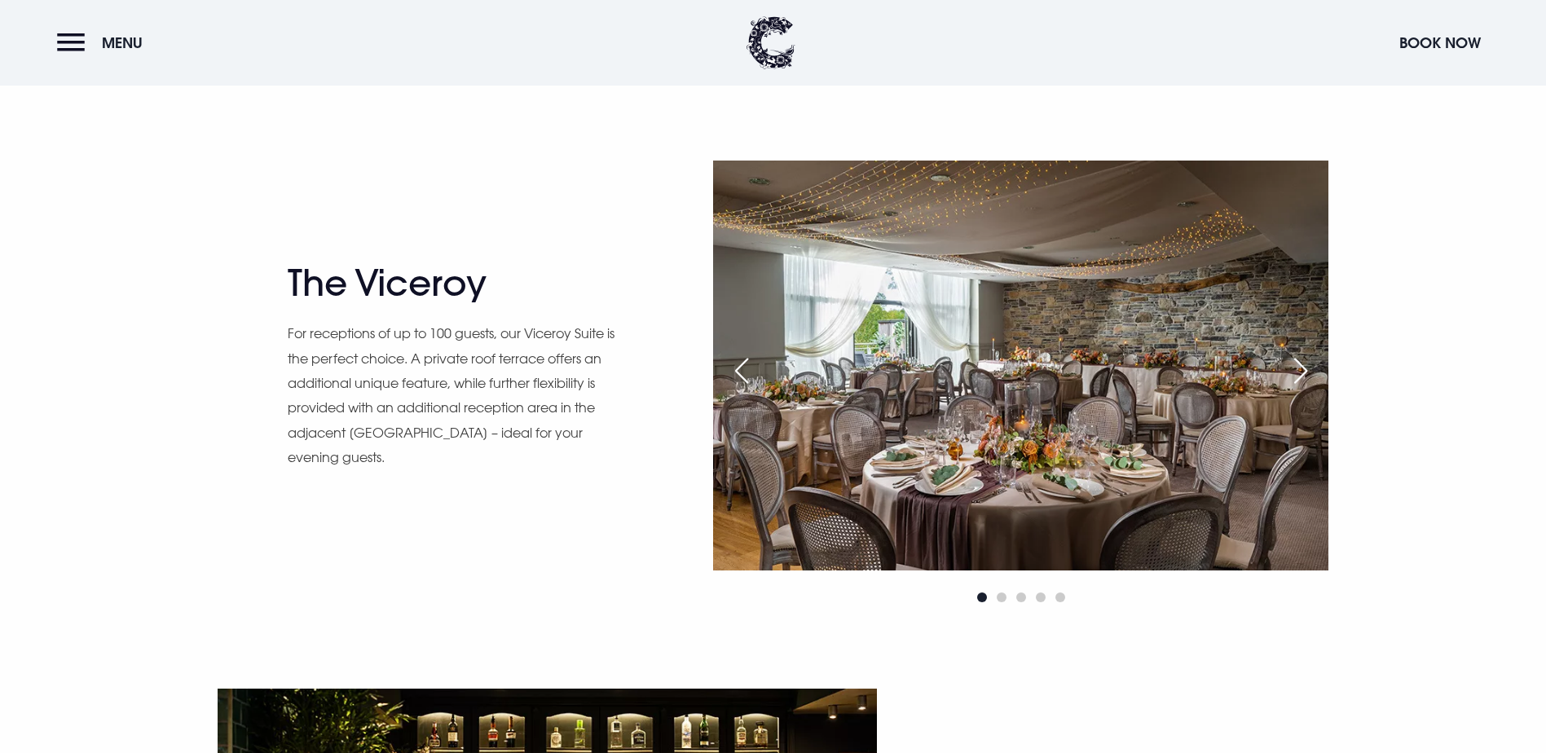
click at [1309, 371] on div "Next slide" at bounding box center [1300, 371] width 41 height 36
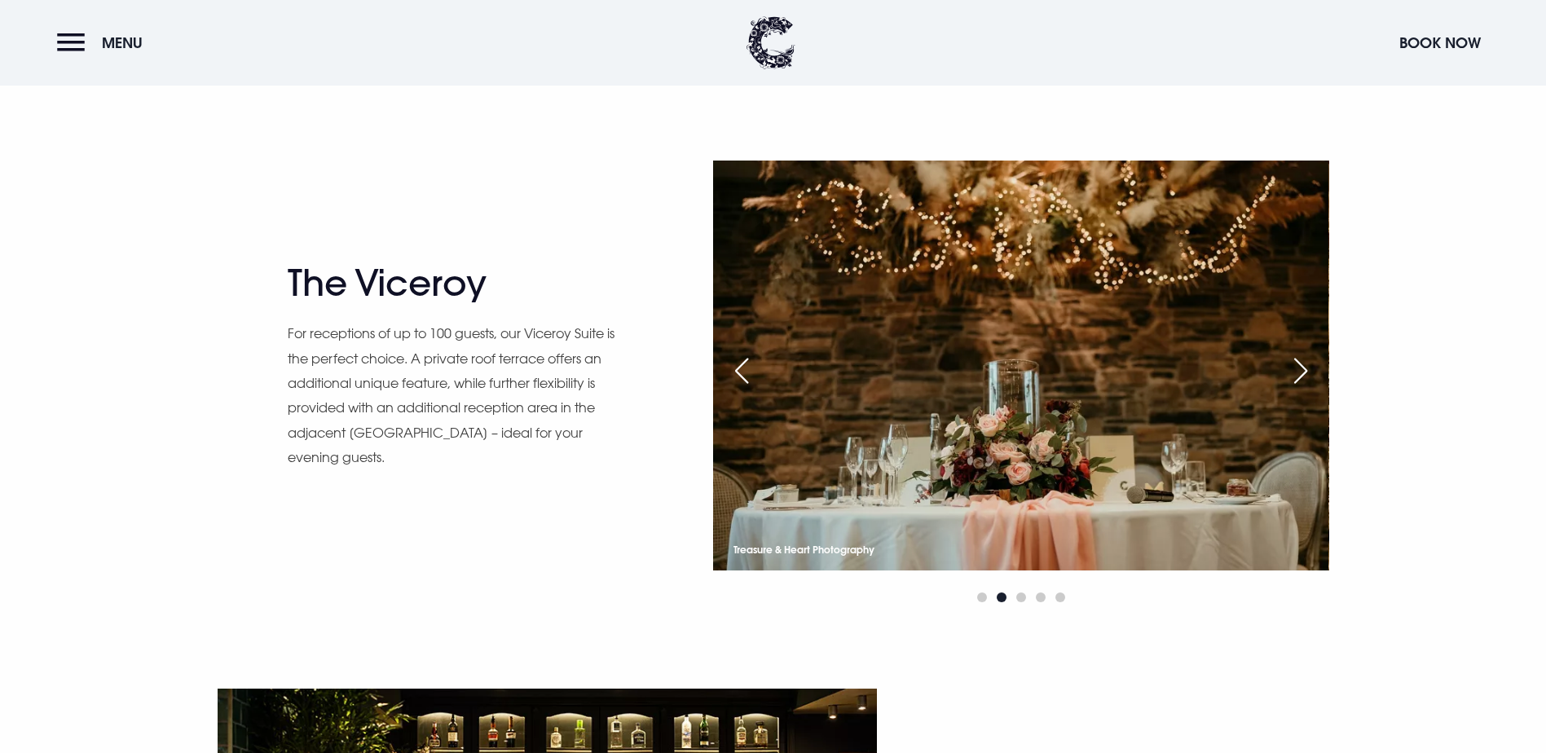
click at [1309, 371] on div "Next slide" at bounding box center [1300, 371] width 41 height 36
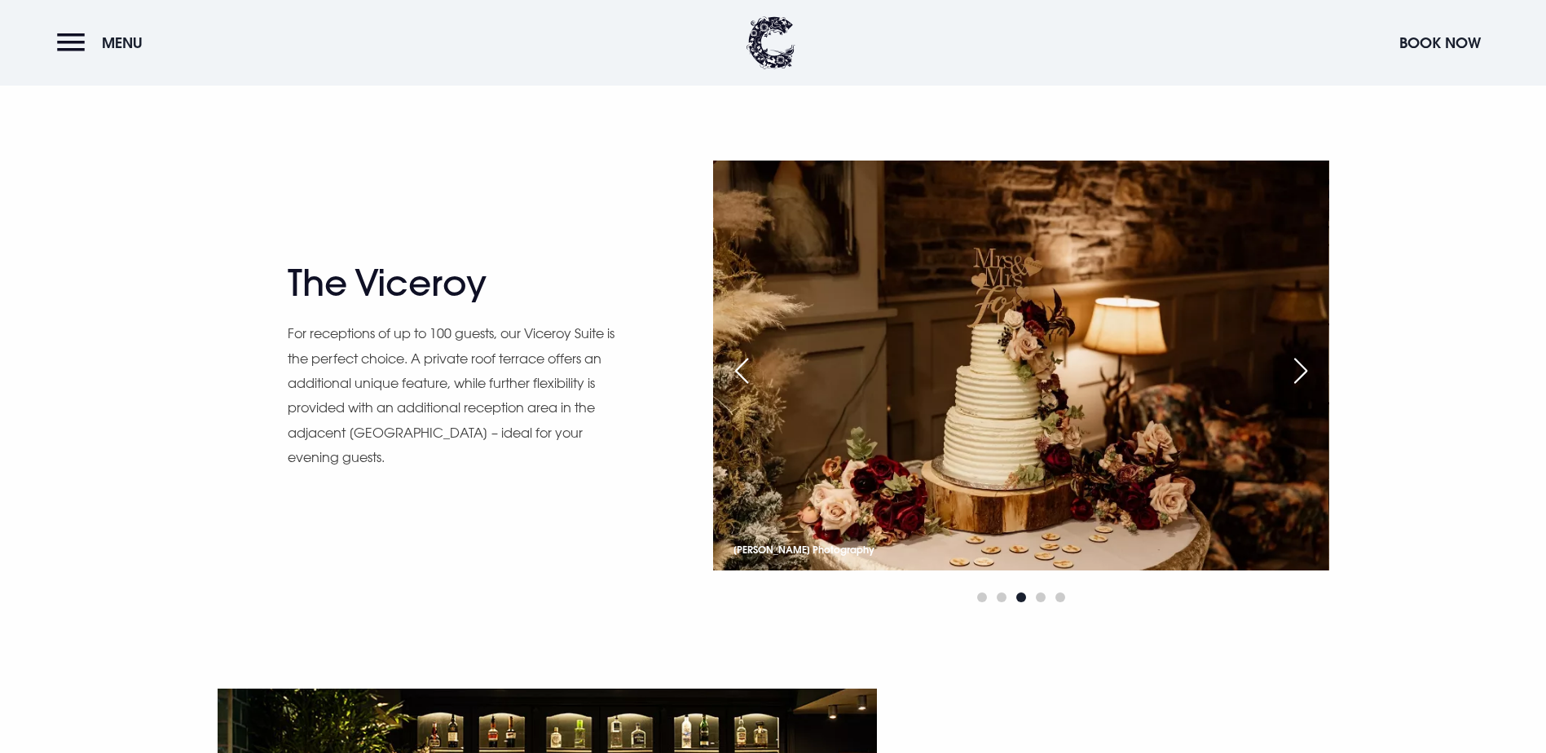
click at [1309, 371] on div "Next slide" at bounding box center [1300, 371] width 41 height 36
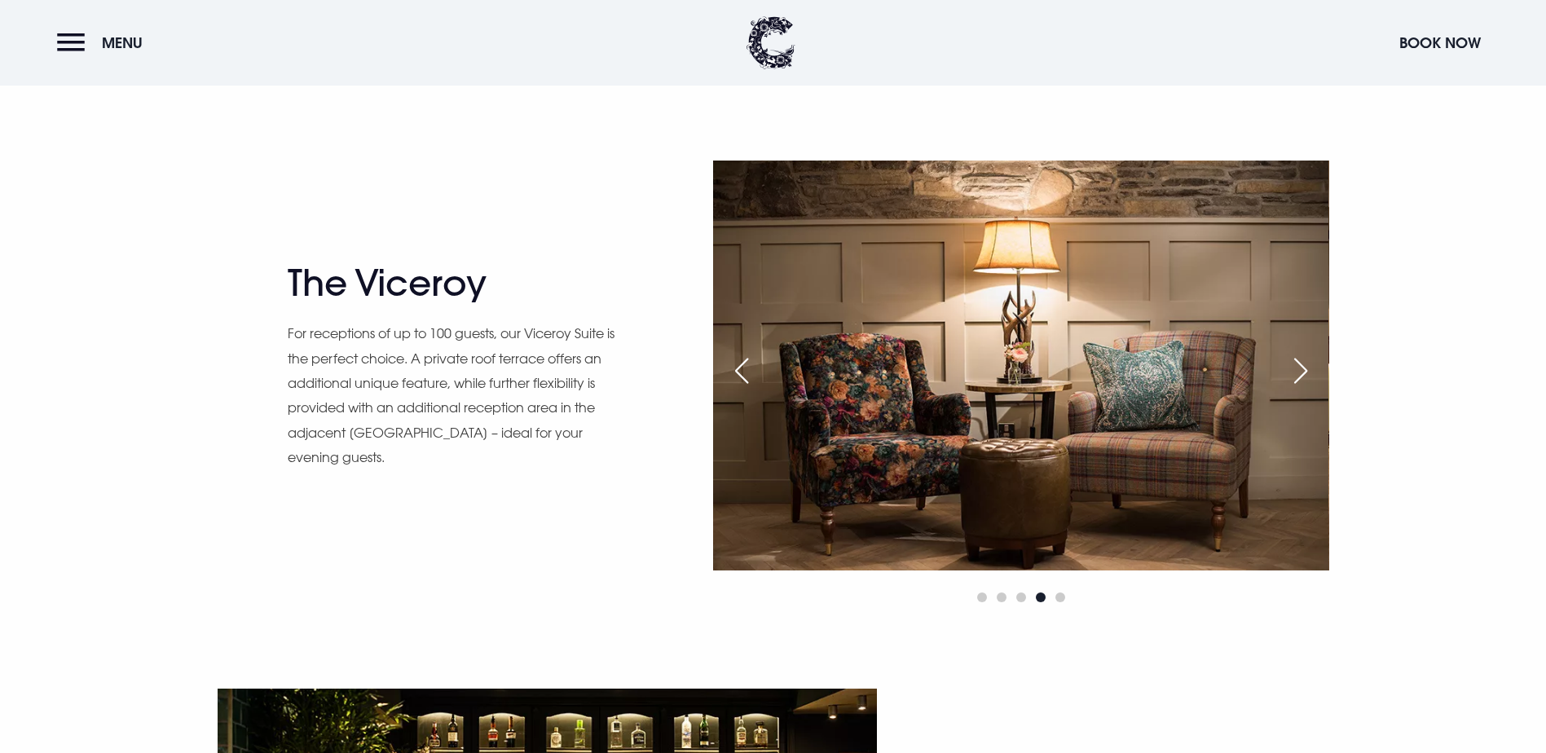
click at [1309, 371] on div "Next slide" at bounding box center [1300, 371] width 41 height 36
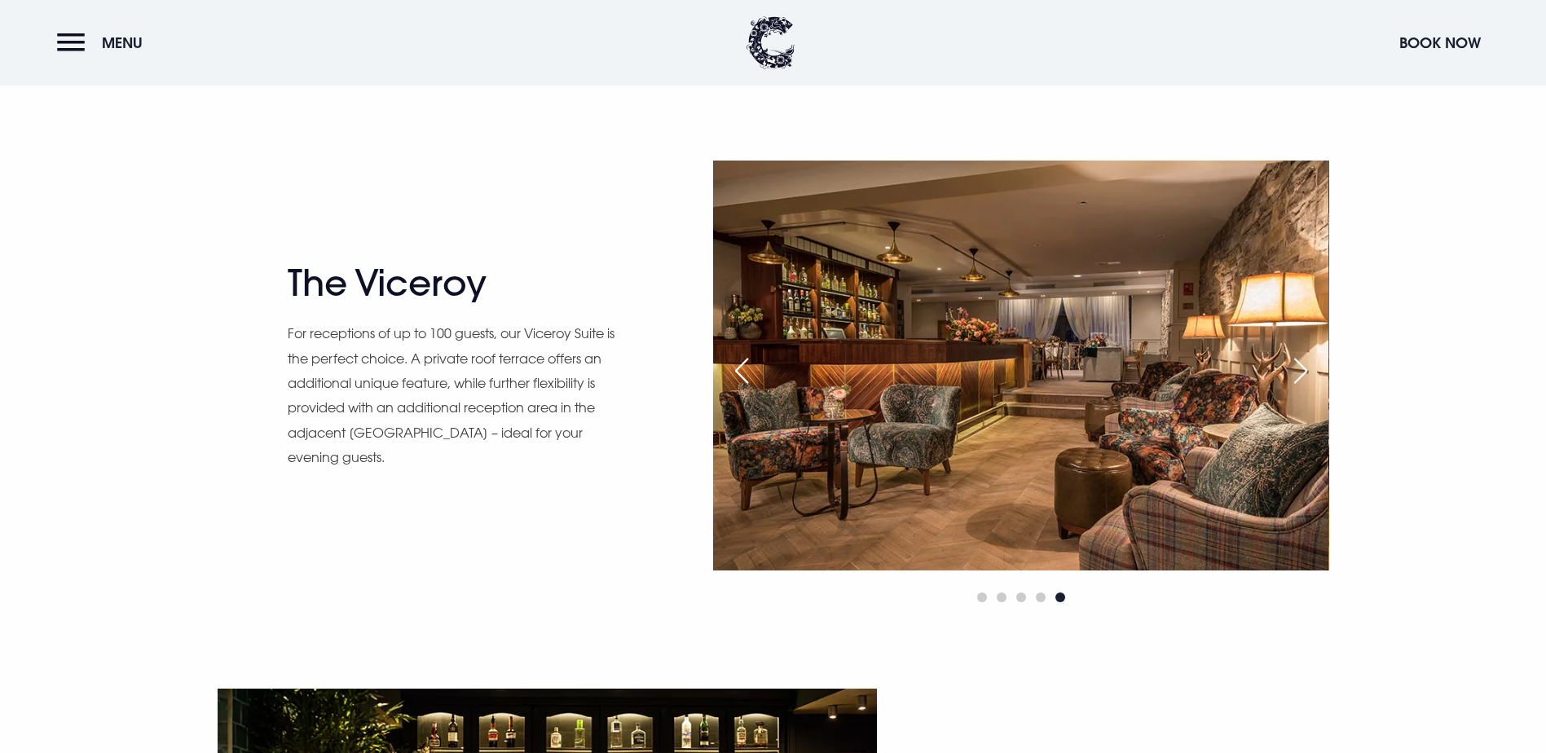
click at [1309, 371] on div "Next slide" at bounding box center [1300, 371] width 41 height 36
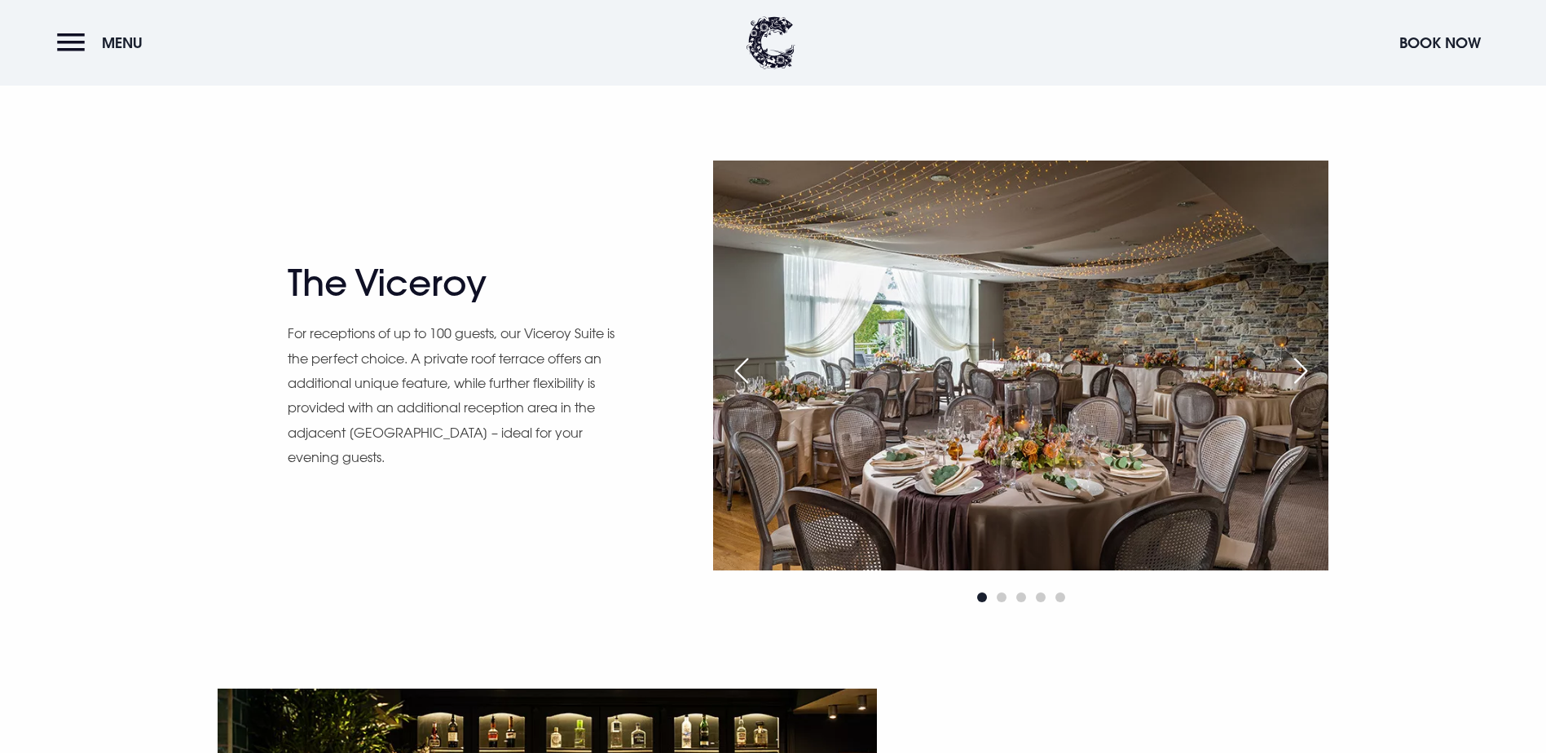
click at [1309, 371] on div "Next slide" at bounding box center [1300, 371] width 41 height 36
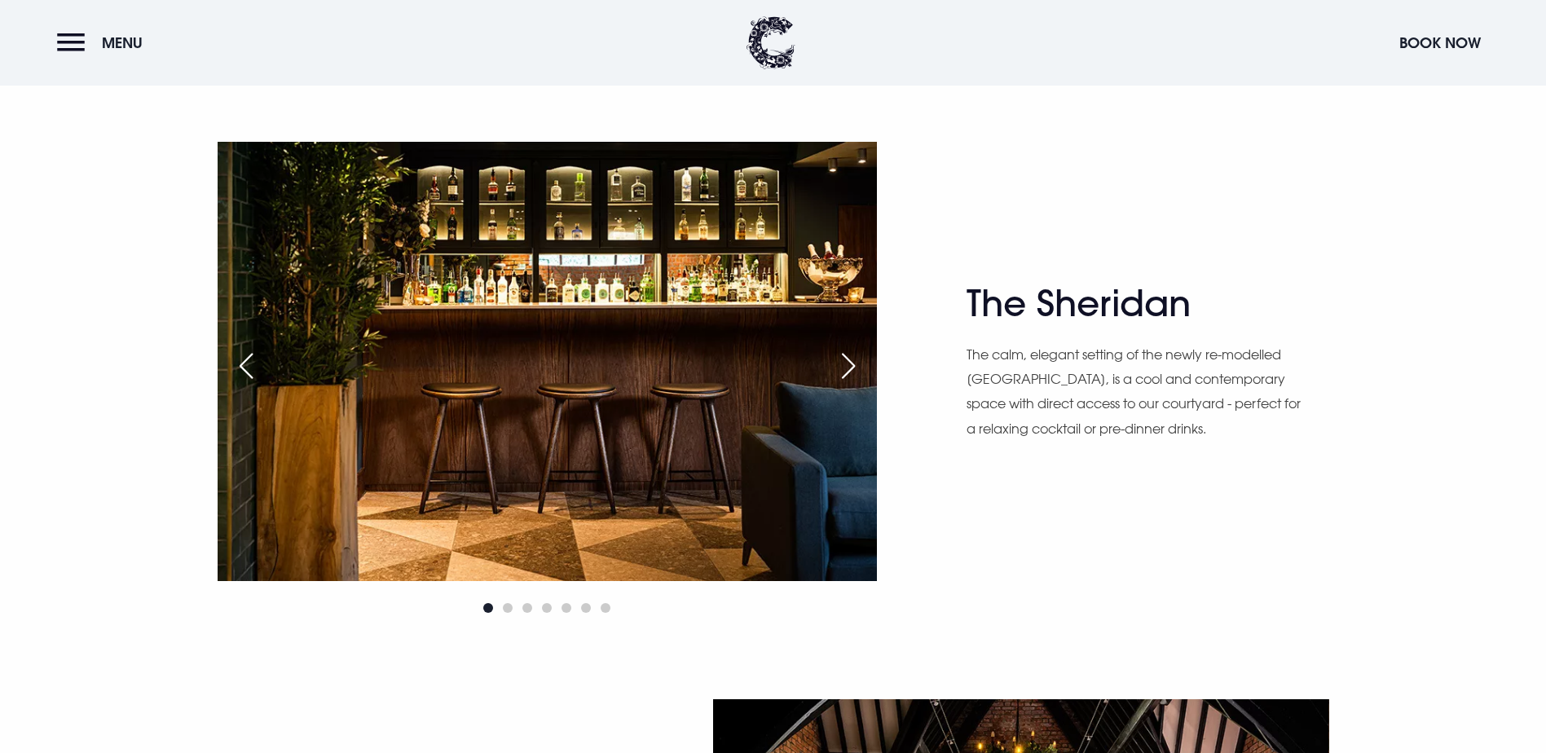
scroll to position [2200, 0]
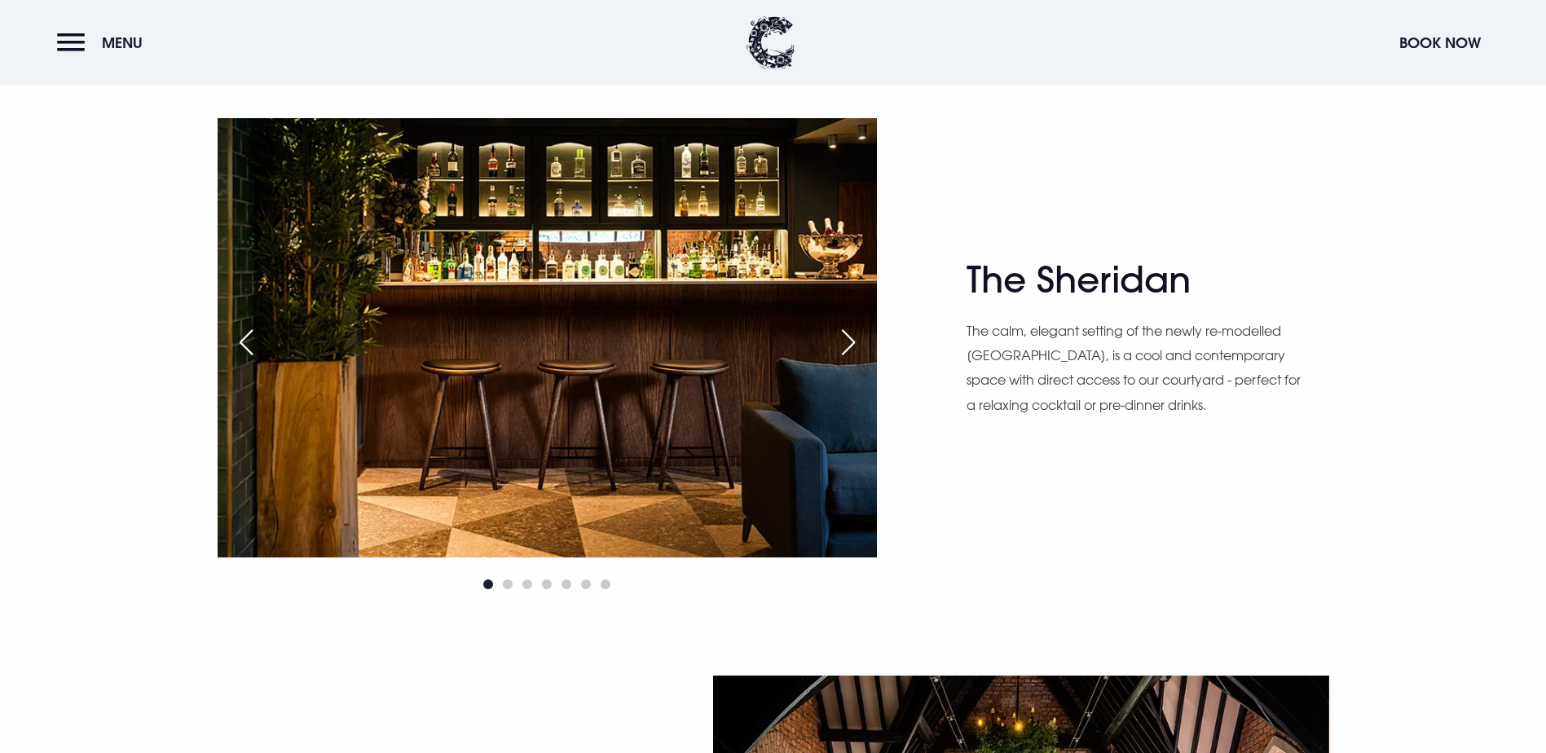
click at [843, 341] on div "Next slide" at bounding box center [848, 342] width 41 height 36
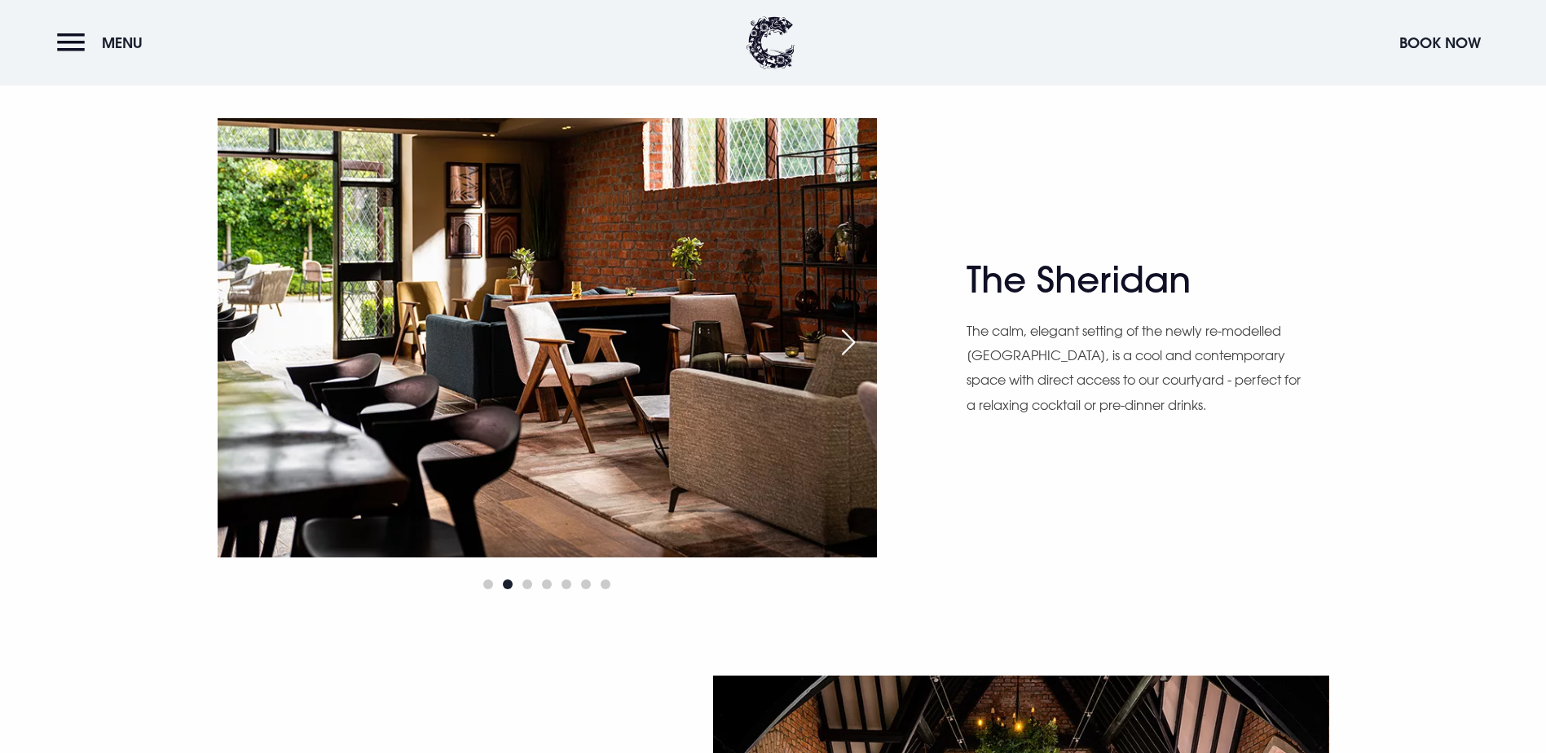
click at [843, 341] on div "Next slide" at bounding box center [848, 342] width 41 height 36
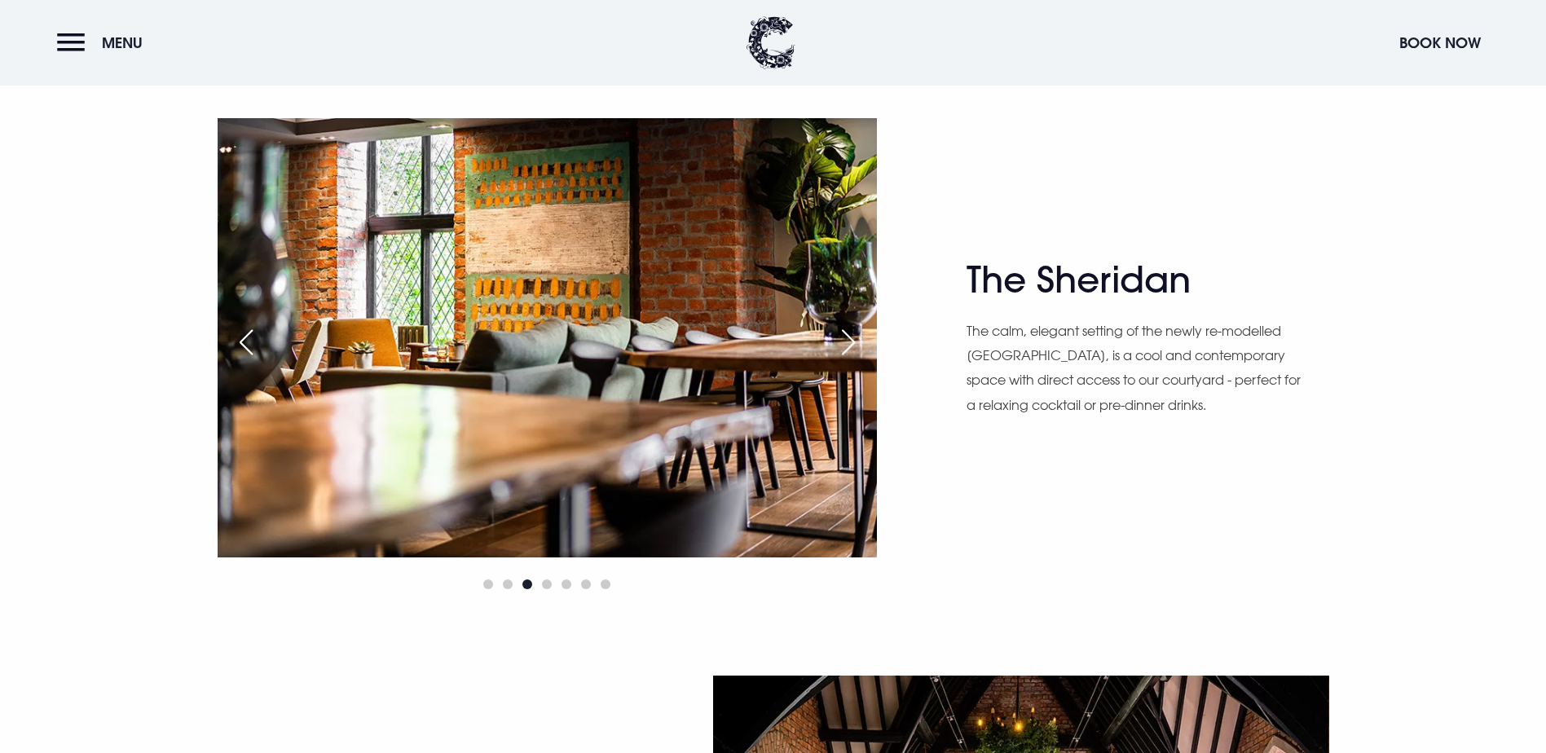
click at [843, 341] on div "Next slide" at bounding box center [848, 342] width 41 height 36
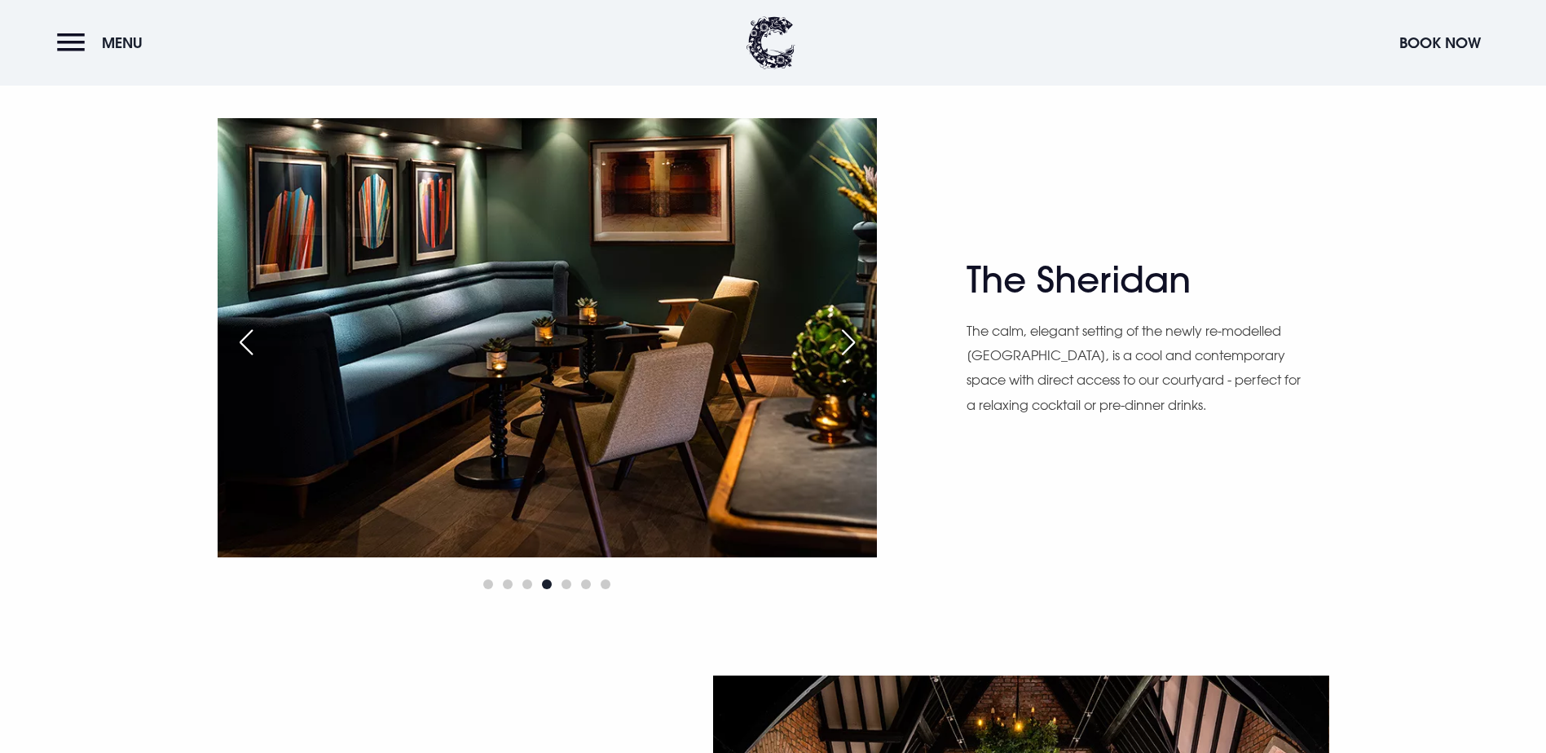
click at [843, 341] on div "Next slide" at bounding box center [848, 342] width 41 height 36
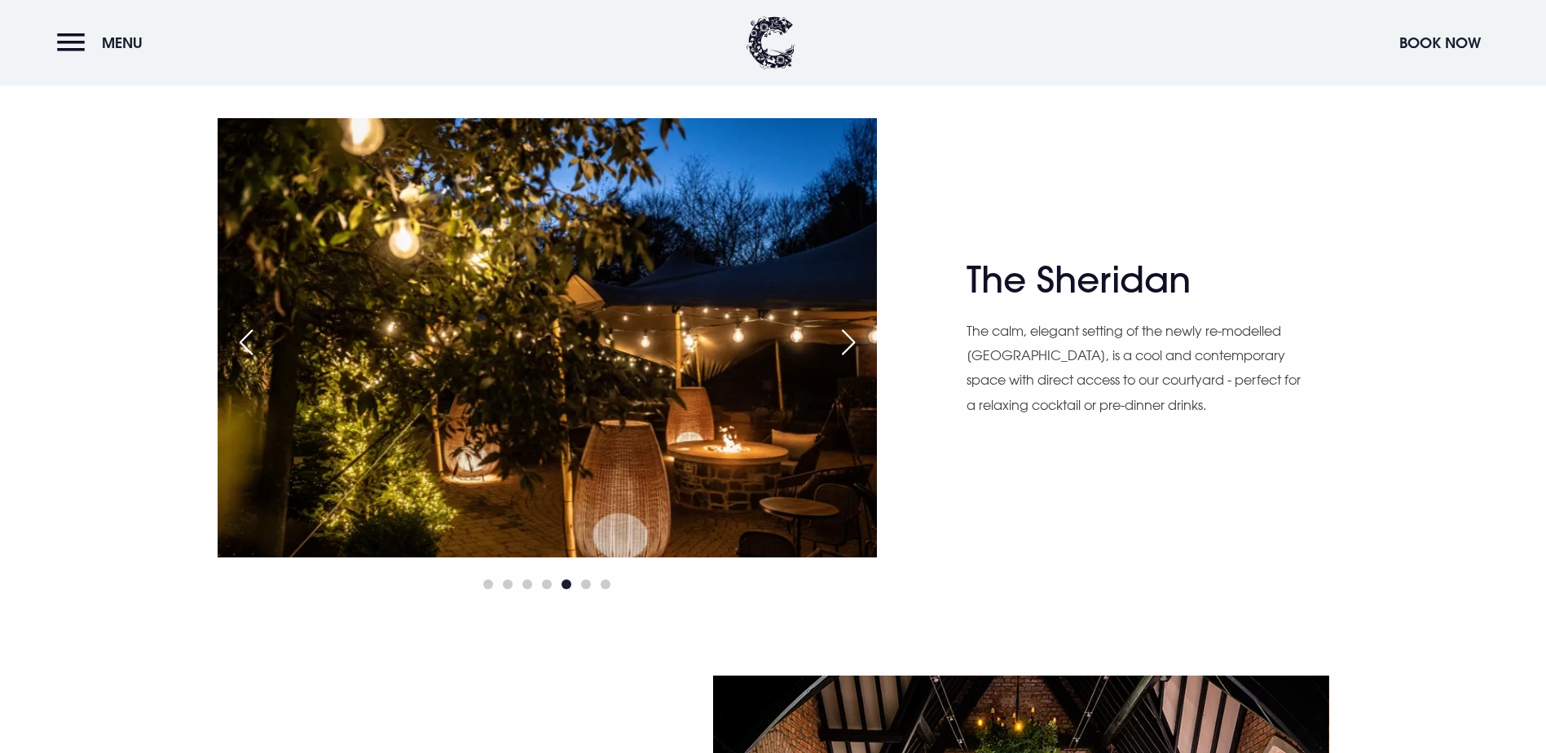
click at [843, 341] on div "Next slide" at bounding box center [848, 342] width 41 height 36
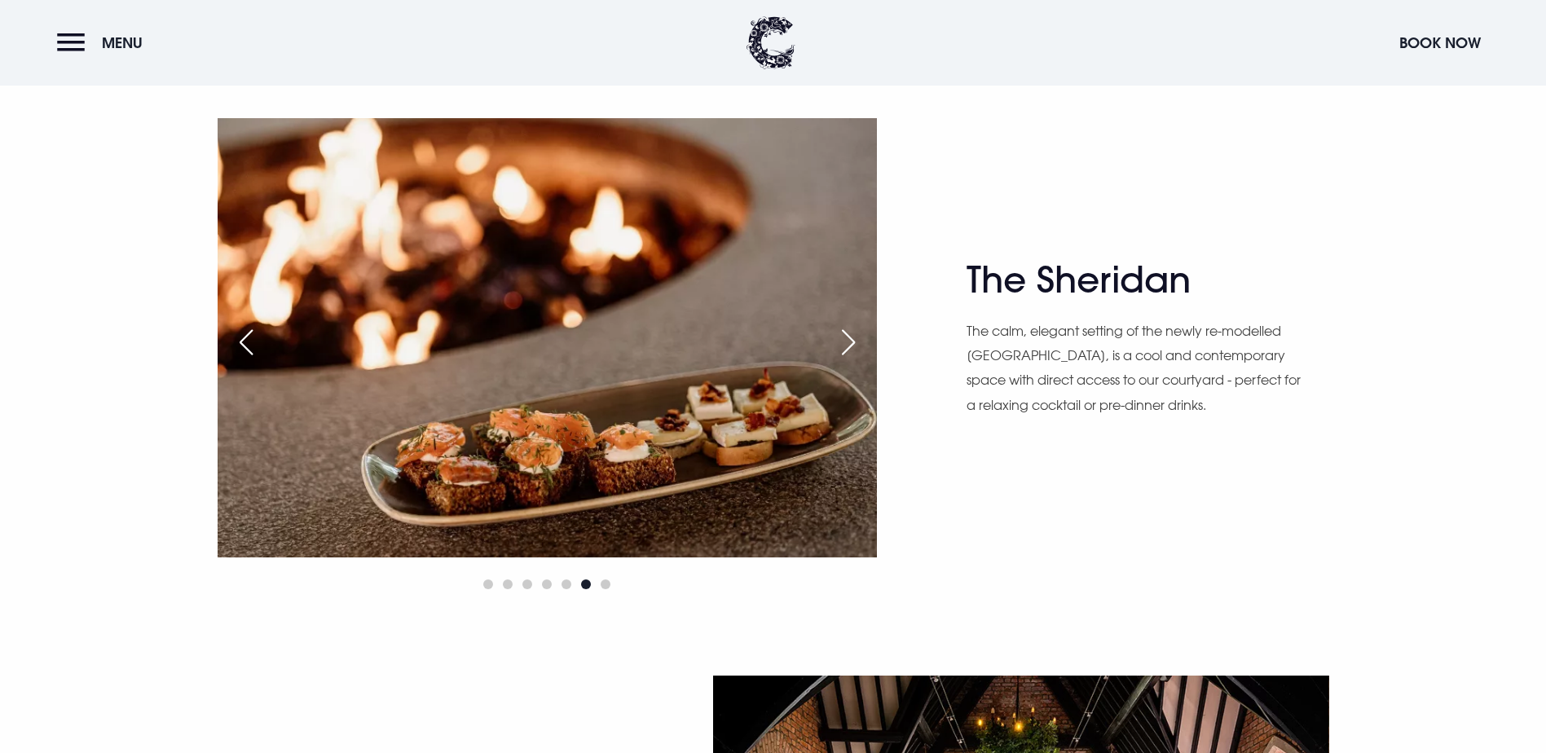
click at [843, 341] on div "Next slide" at bounding box center [848, 342] width 41 height 36
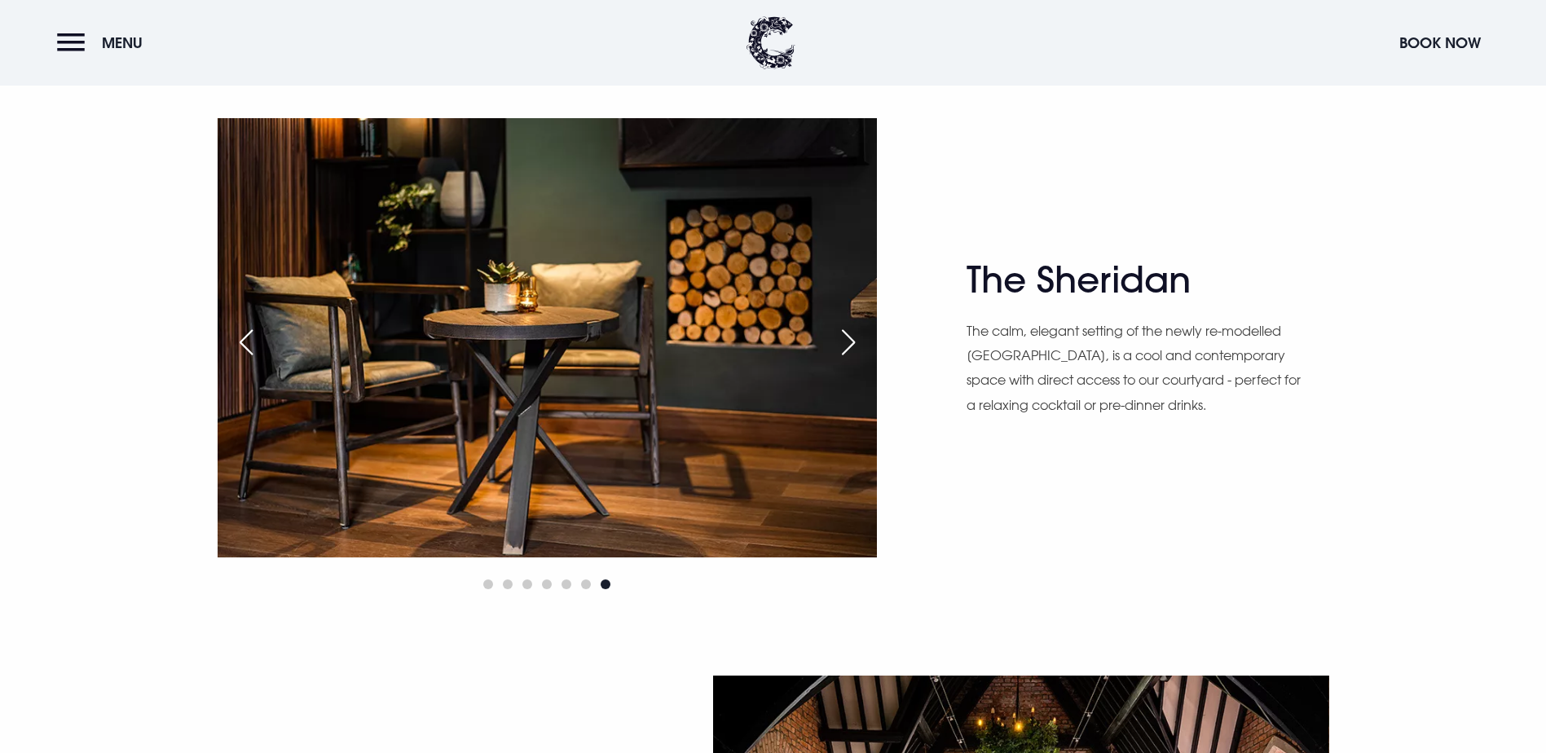
click at [843, 341] on div "Next slide" at bounding box center [848, 342] width 41 height 36
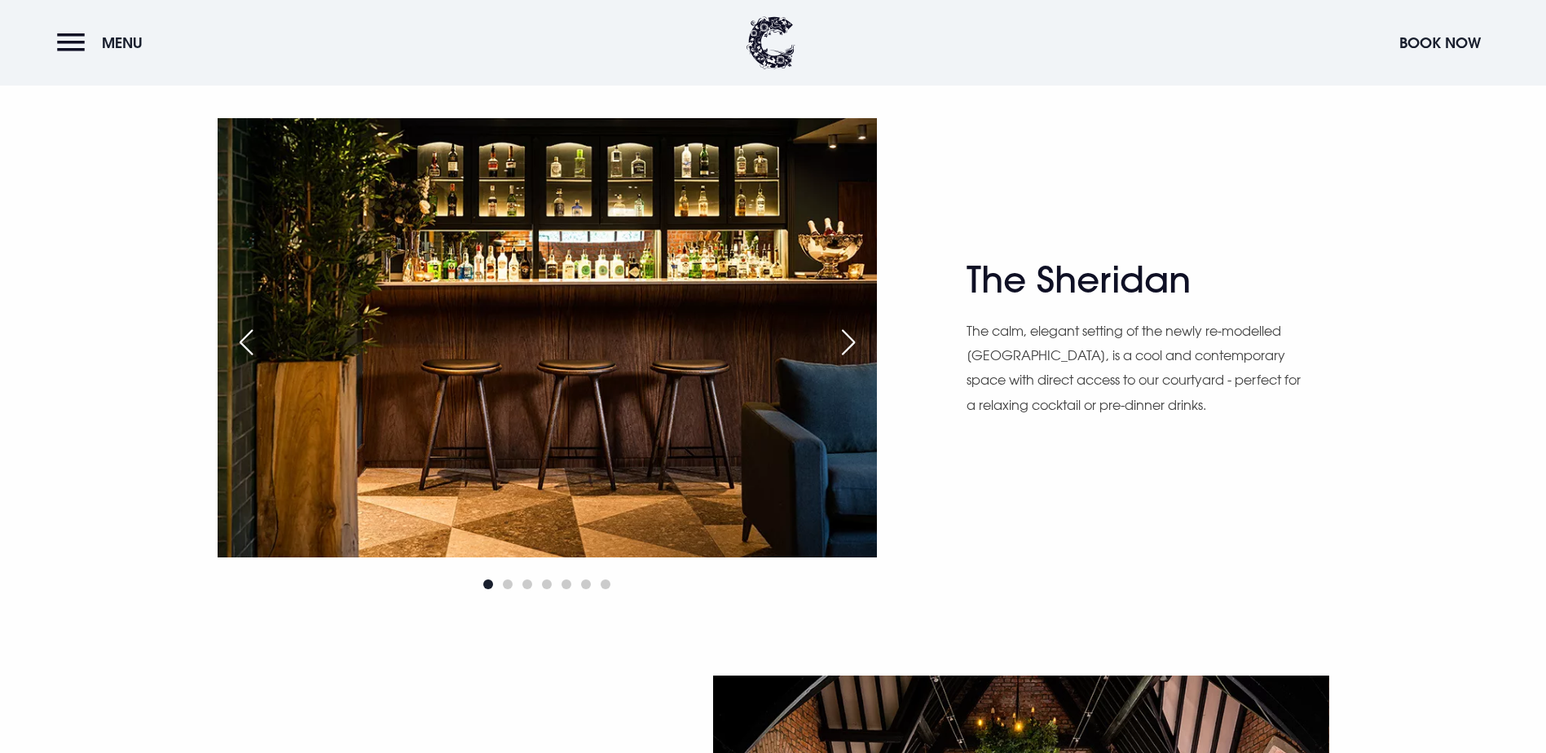
click at [843, 341] on div "Next slide" at bounding box center [848, 342] width 41 height 36
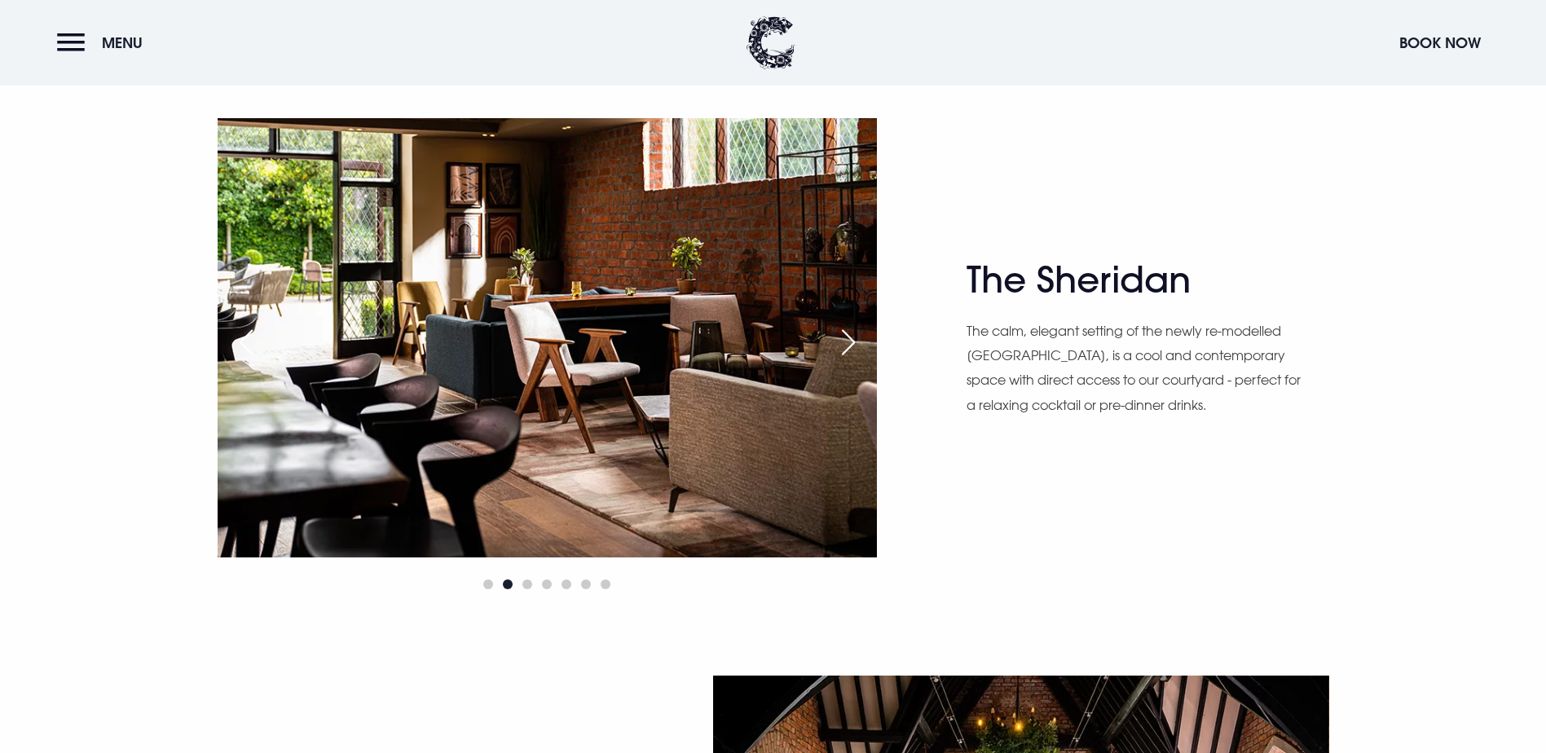
click at [843, 341] on div "Next slide" at bounding box center [848, 342] width 41 height 36
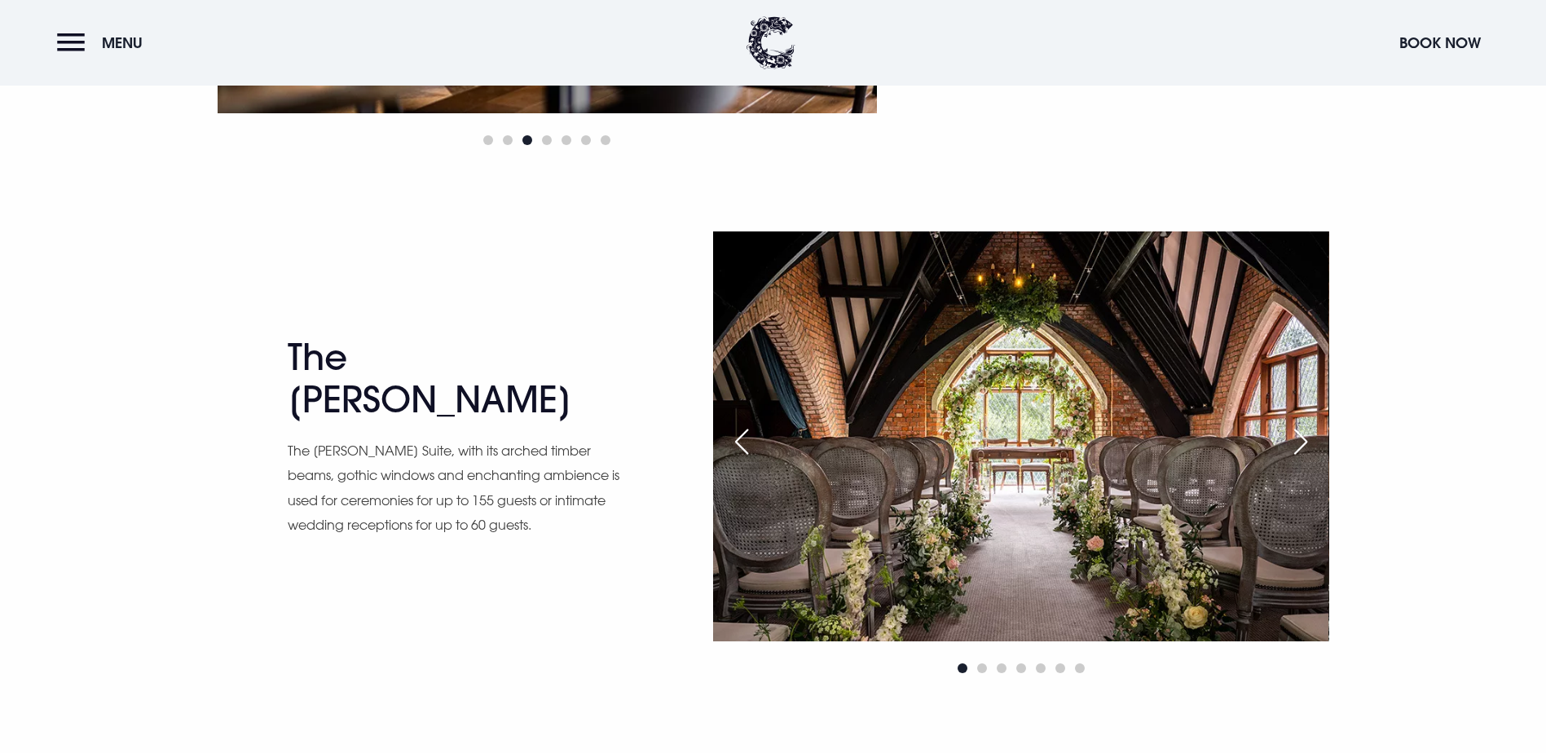
scroll to position [2689, 0]
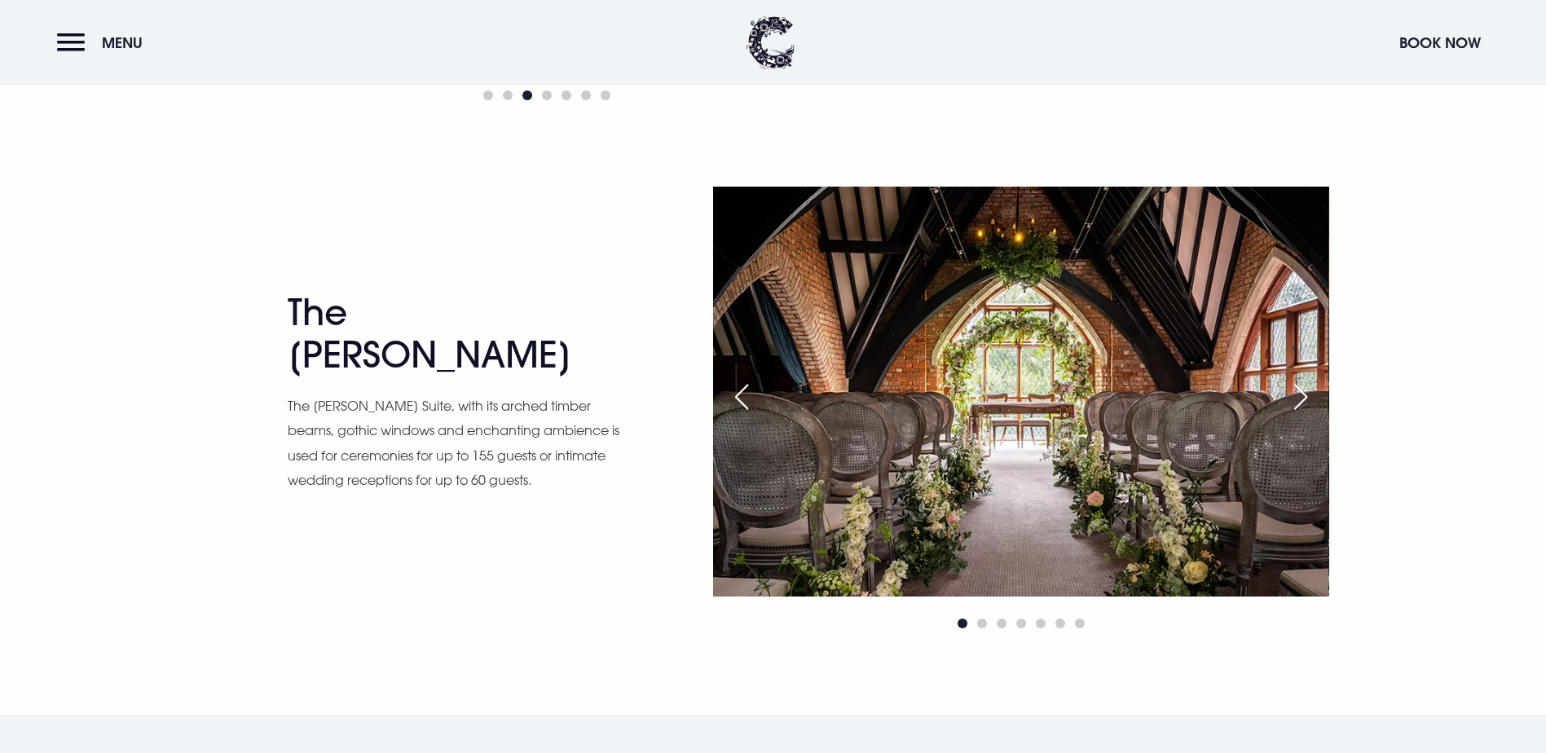
click at [1303, 404] on div "Next slide" at bounding box center [1300, 397] width 41 height 36
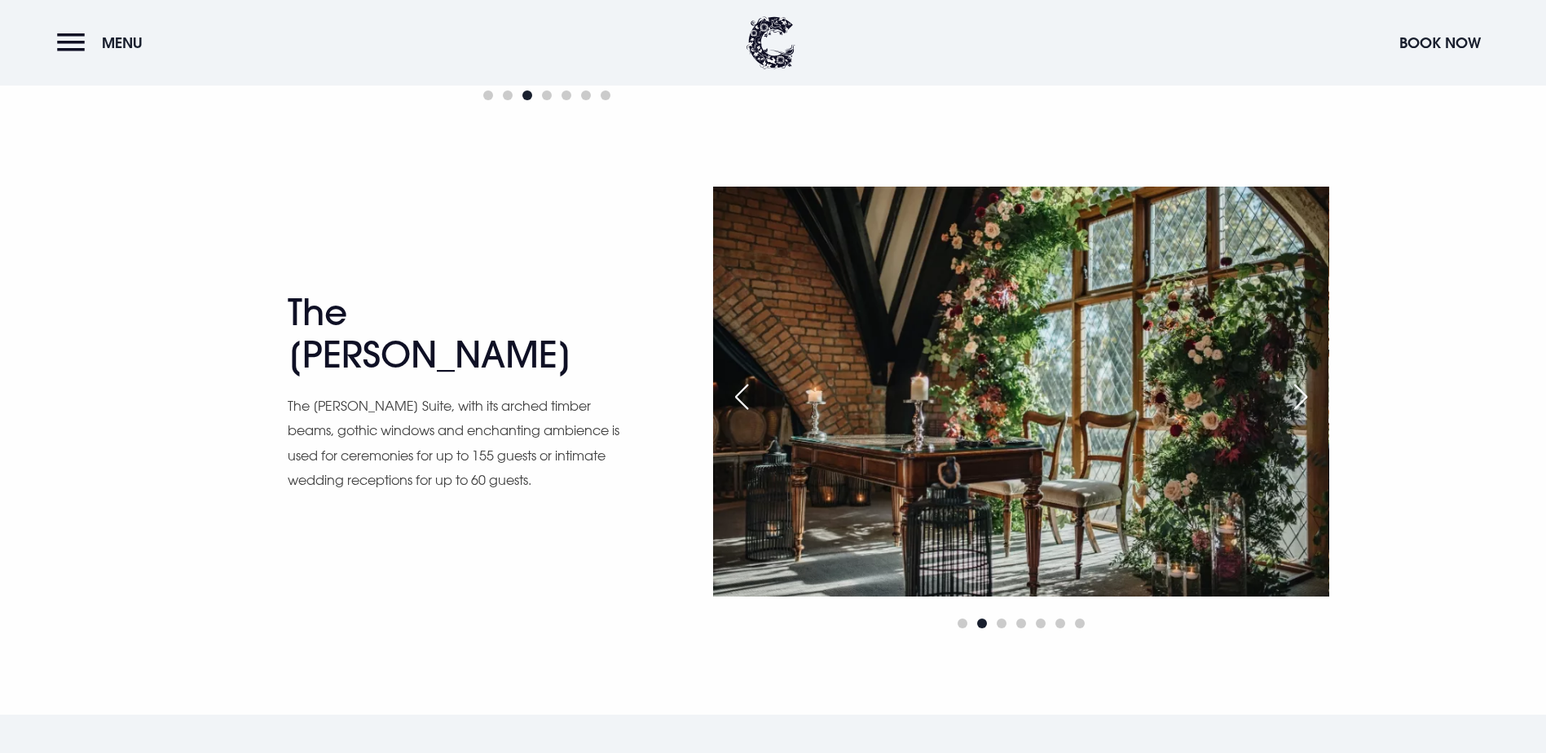
click at [1303, 404] on div "Next slide" at bounding box center [1300, 397] width 41 height 36
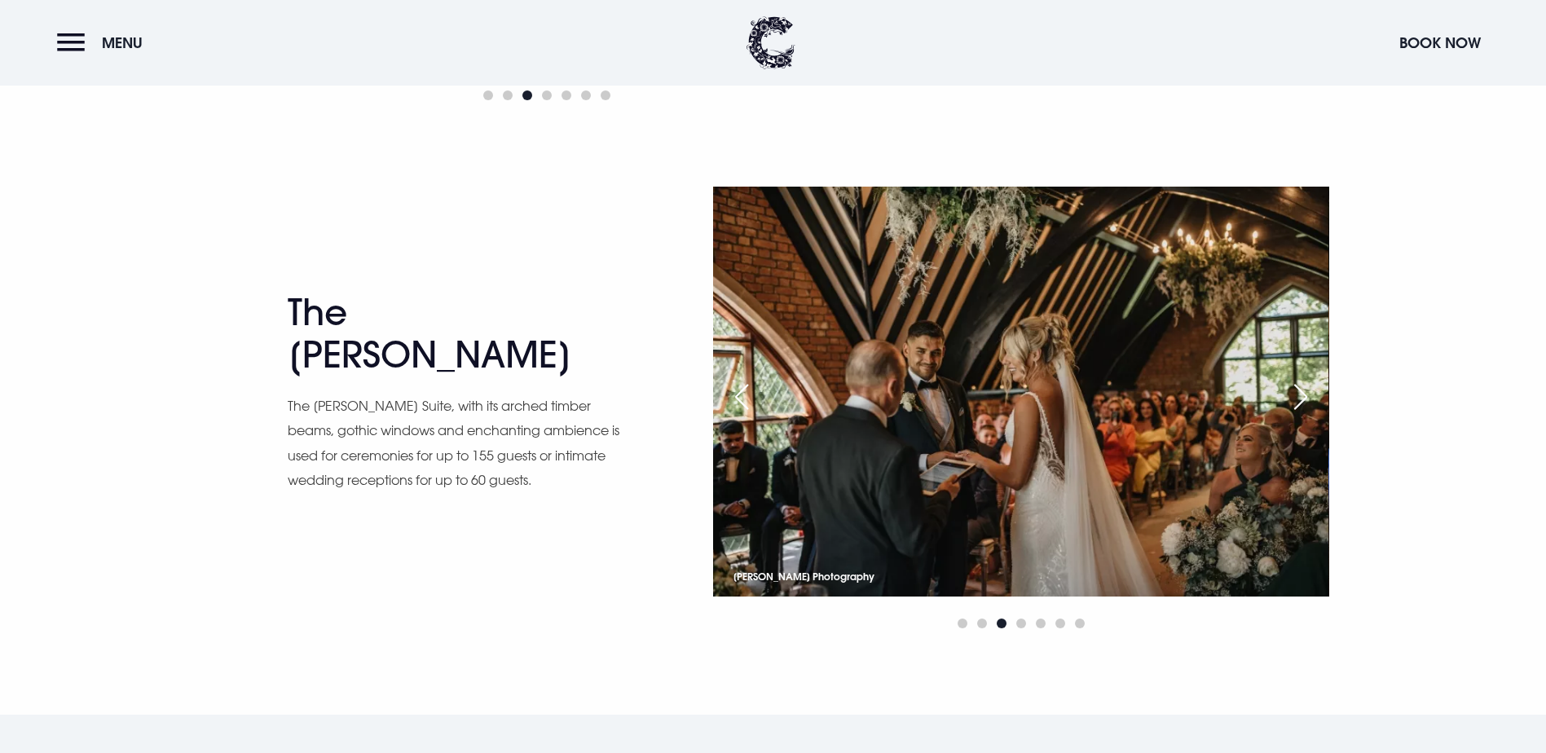
click at [1303, 404] on div "Next slide" at bounding box center [1300, 397] width 41 height 36
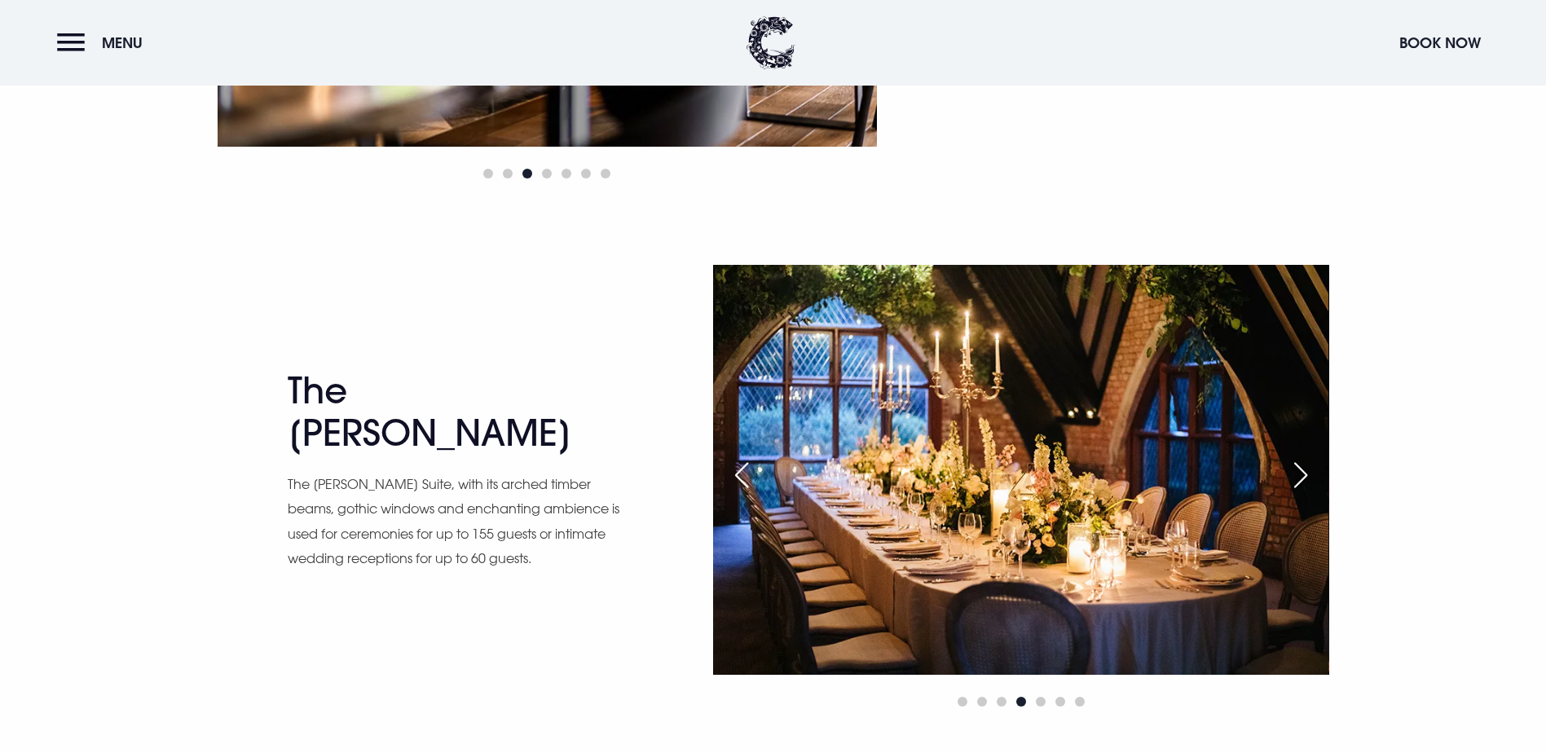
scroll to position [2608, 0]
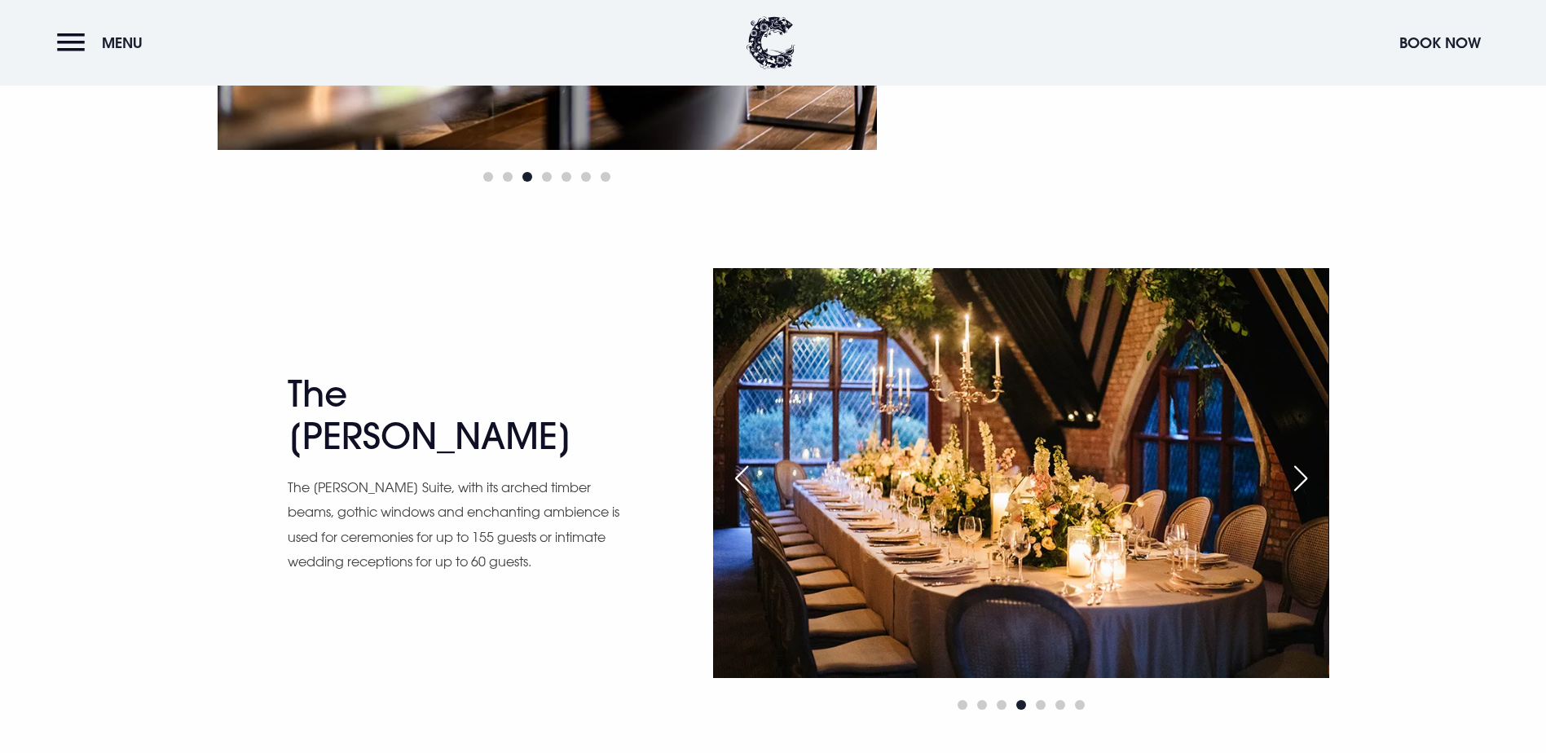
click at [1296, 484] on div "Next slide" at bounding box center [1300, 478] width 41 height 36
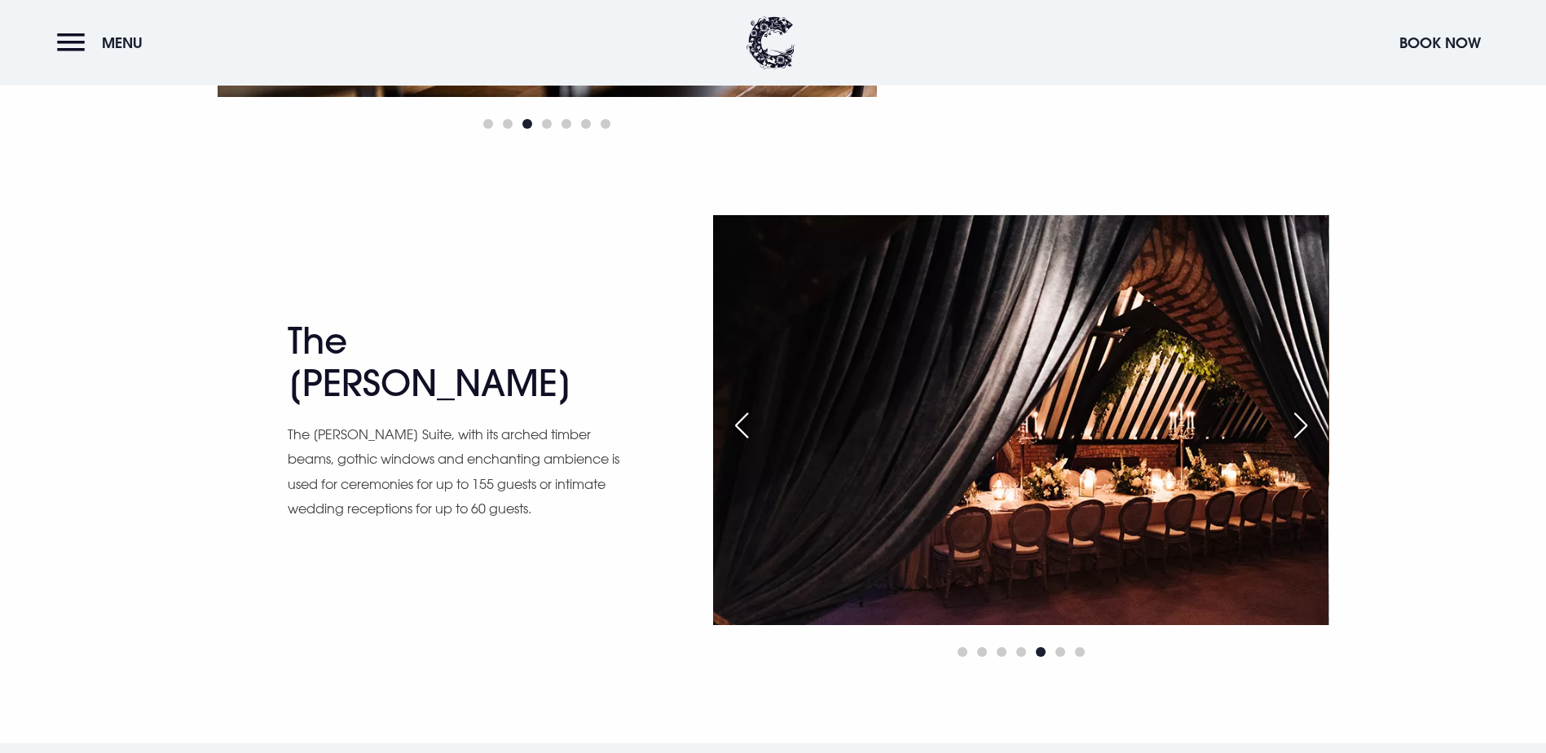
scroll to position [2689, 0]
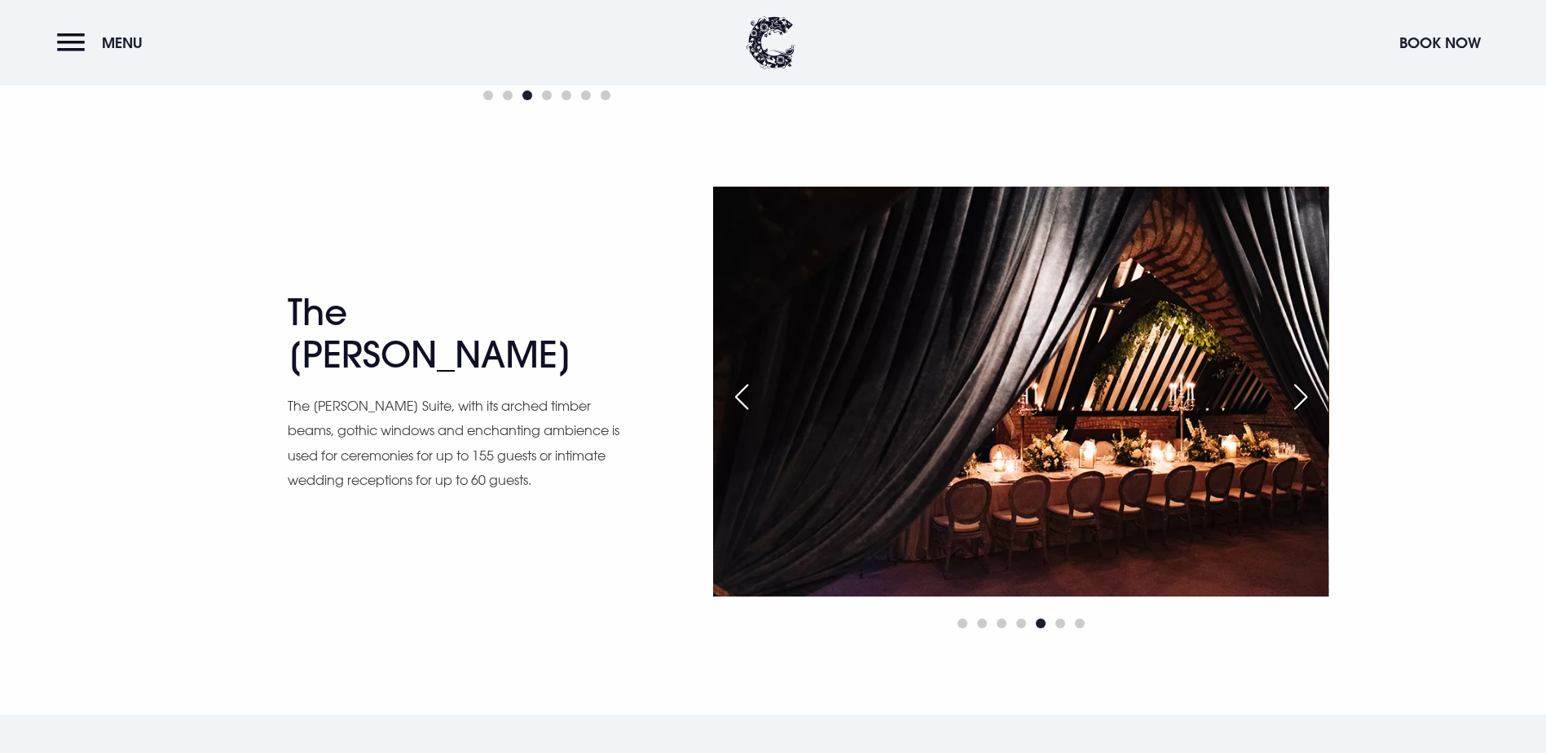
click at [1309, 379] on div "Next slide" at bounding box center [1300, 397] width 41 height 36
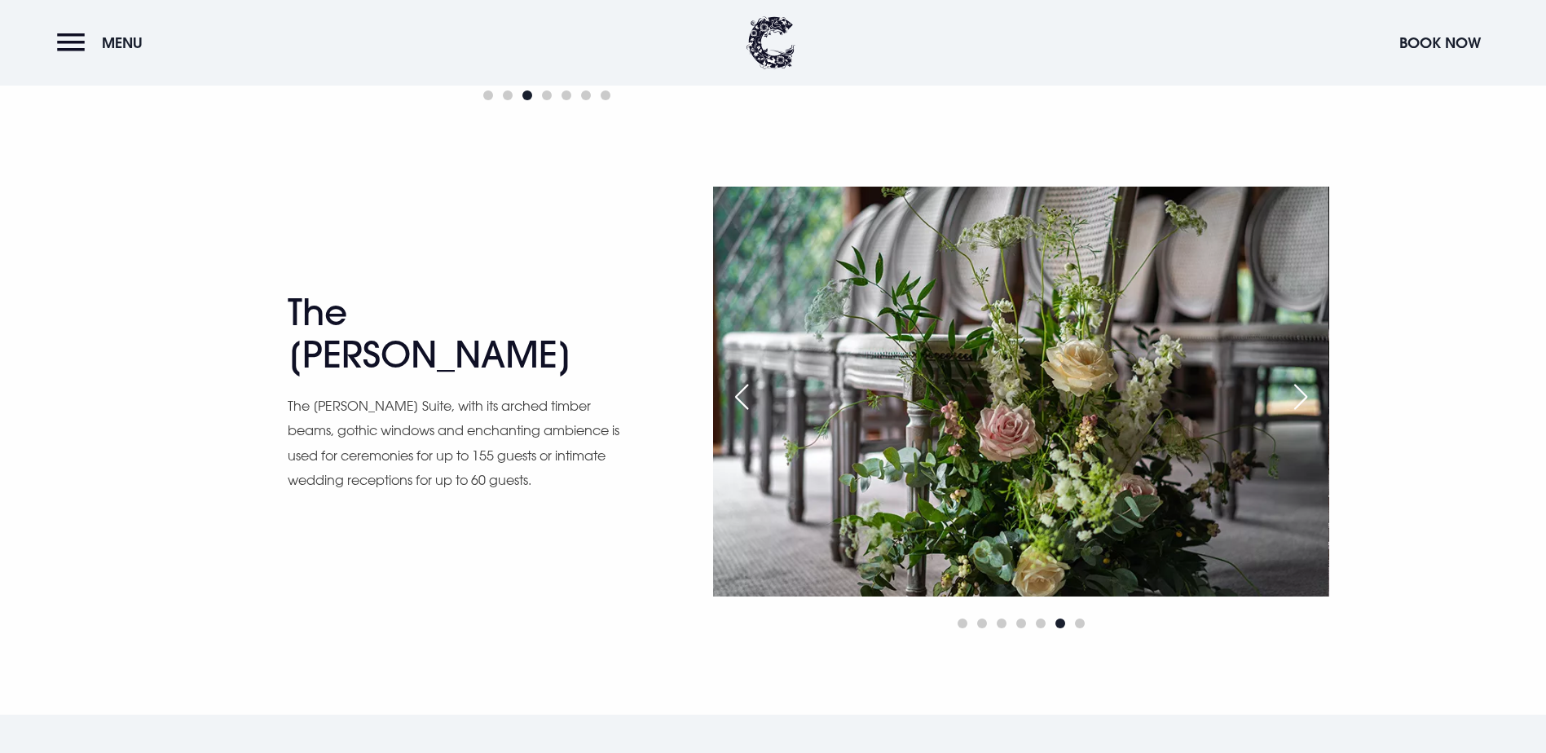
click at [1309, 379] on div "Next slide" at bounding box center [1300, 397] width 41 height 36
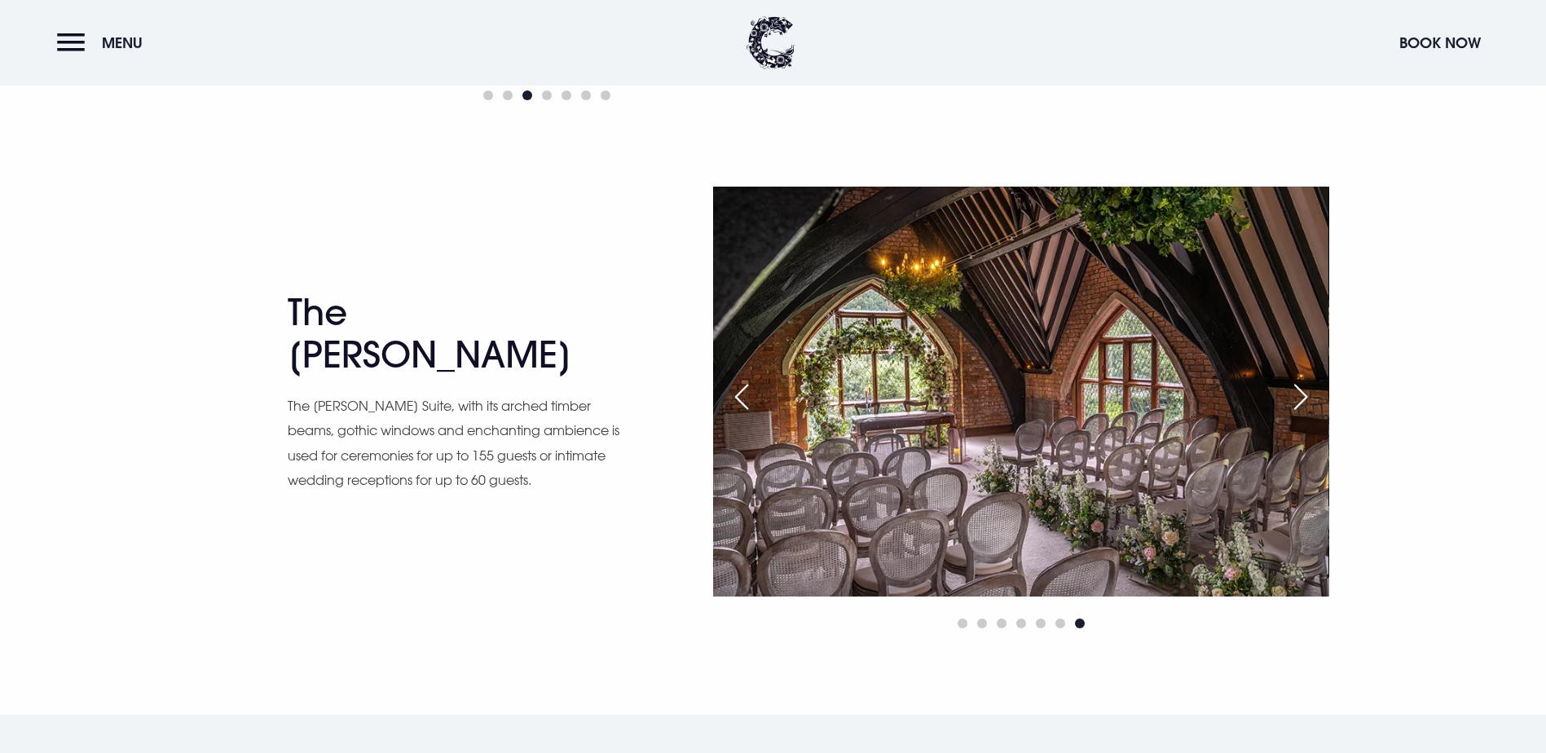
click at [1309, 379] on div "Next slide" at bounding box center [1300, 397] width 41 height 36
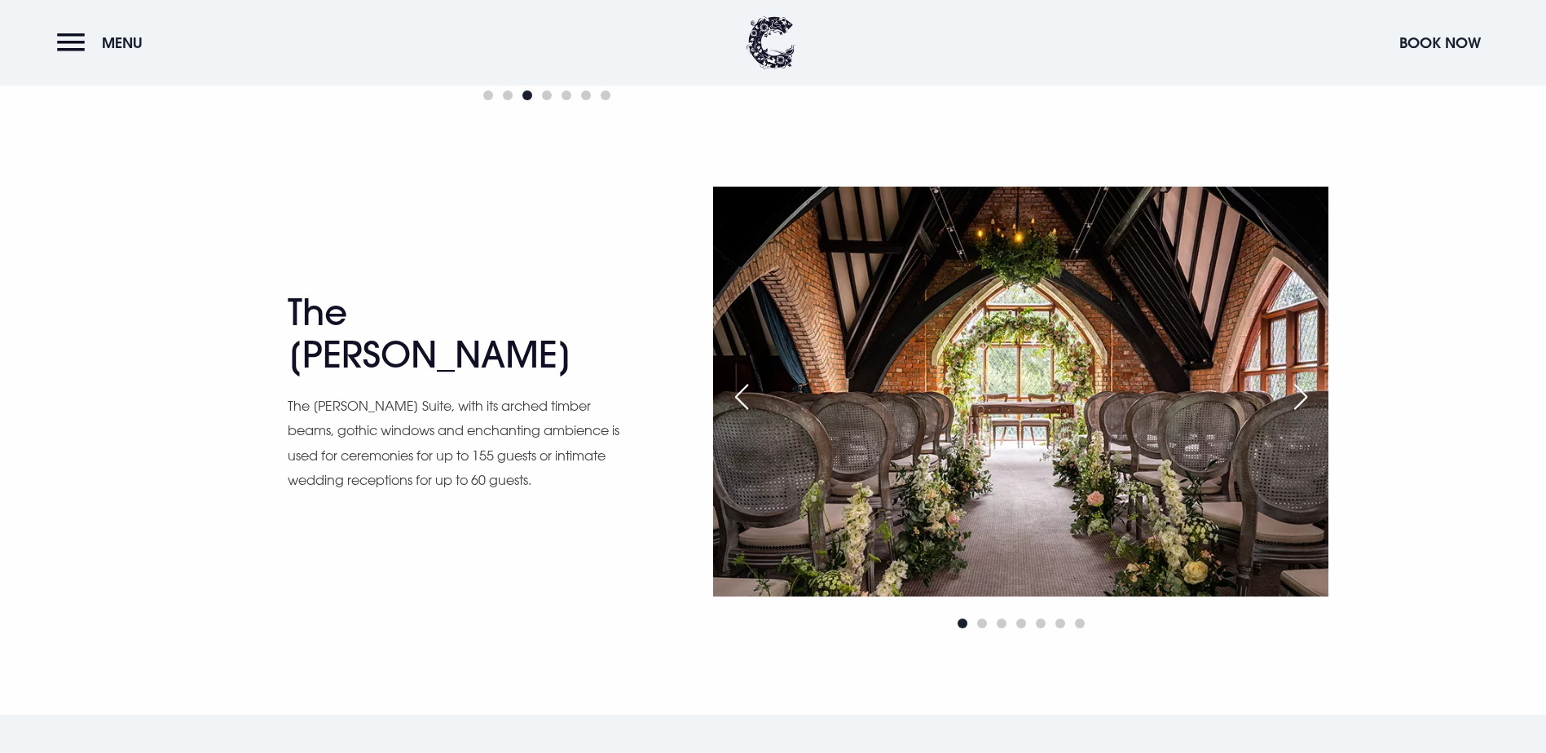
click at [1309, 379] on div "Next slide" at bounding box center [1300, 397] width 41 height 36
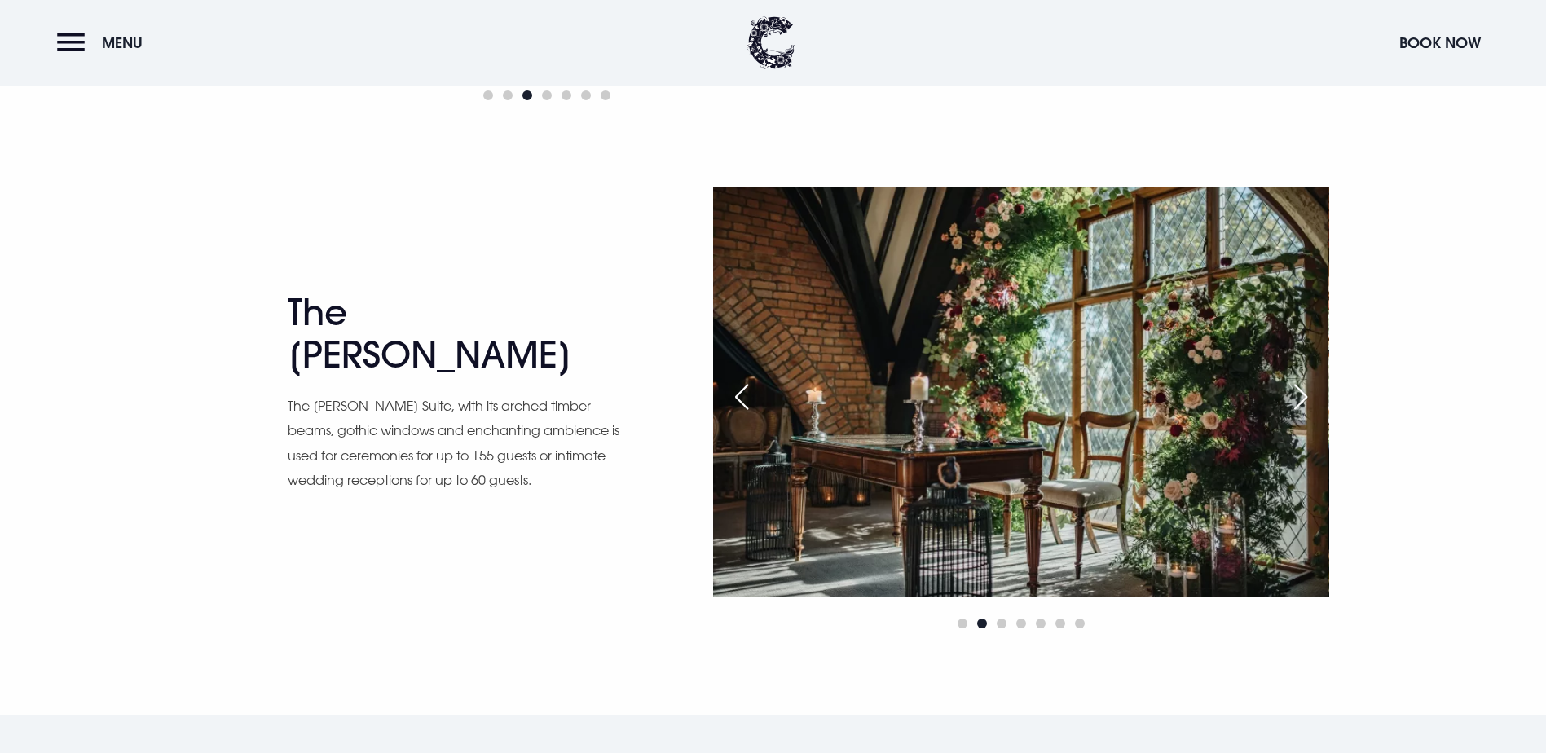
click at [1309, 379] on div "Next slide" at bounding box center [1300, 397] width 41 height 36
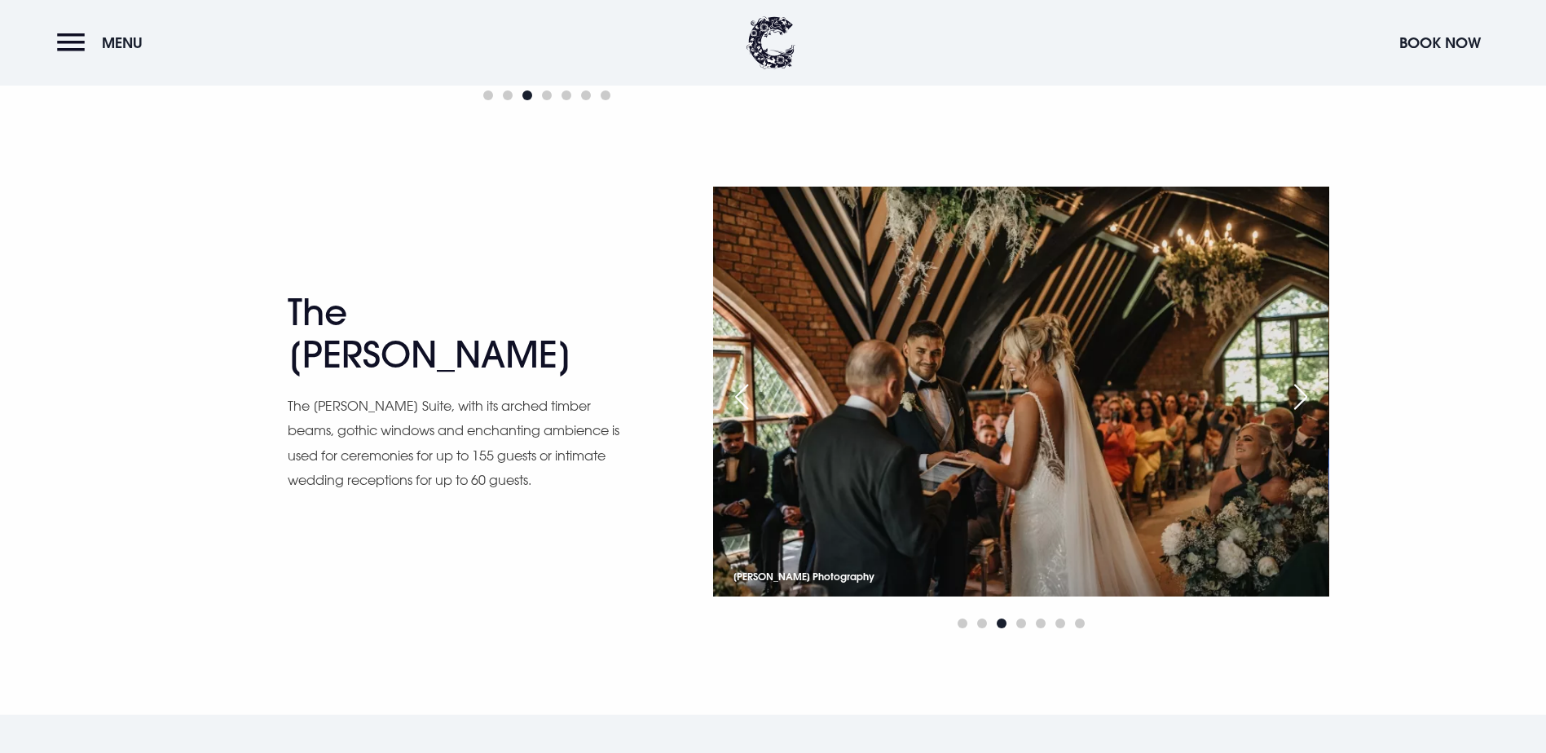
click at [1309, 379] on div "Next slide" at bounding box center [1300, 397] width 41 height 36
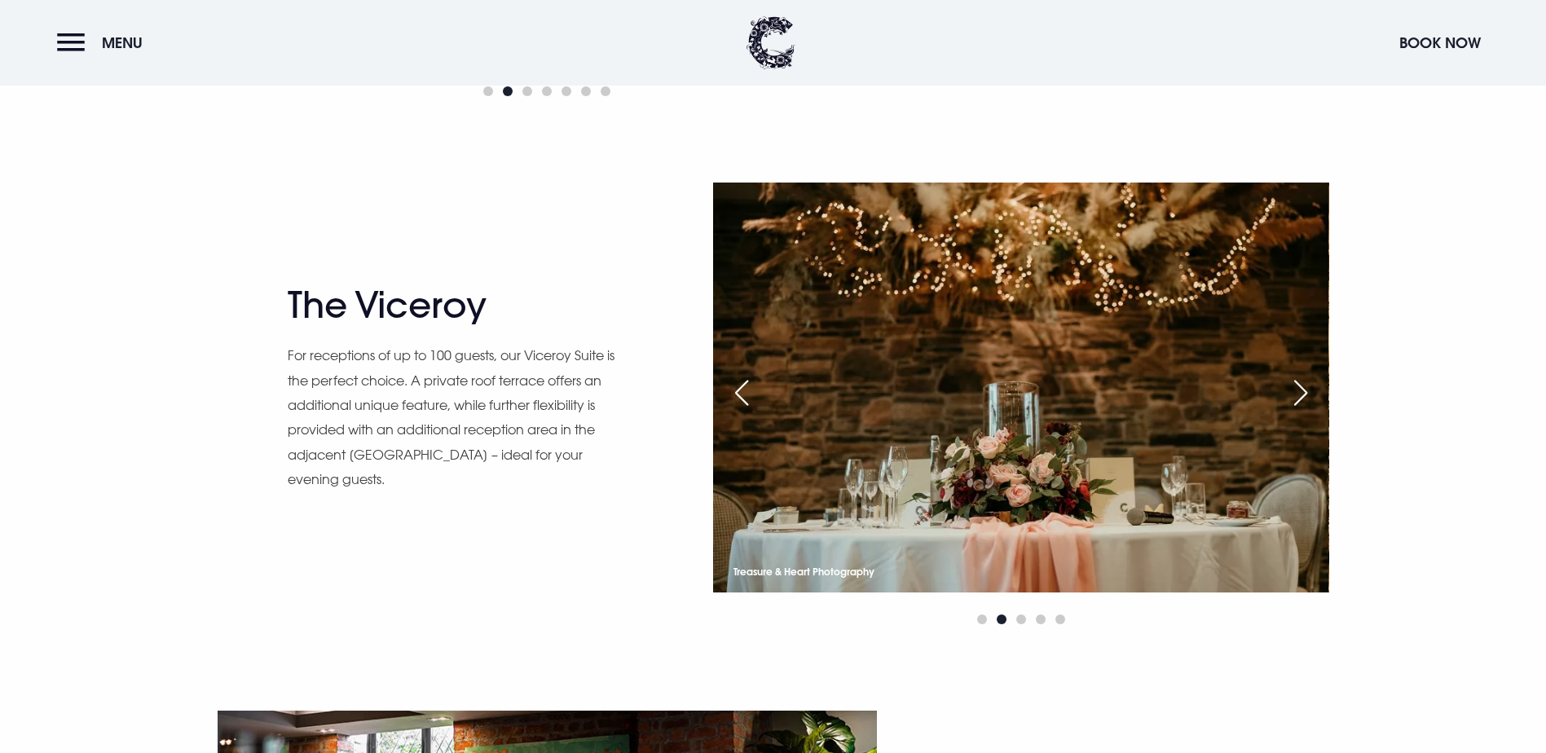
scroll to position [1630, 0]
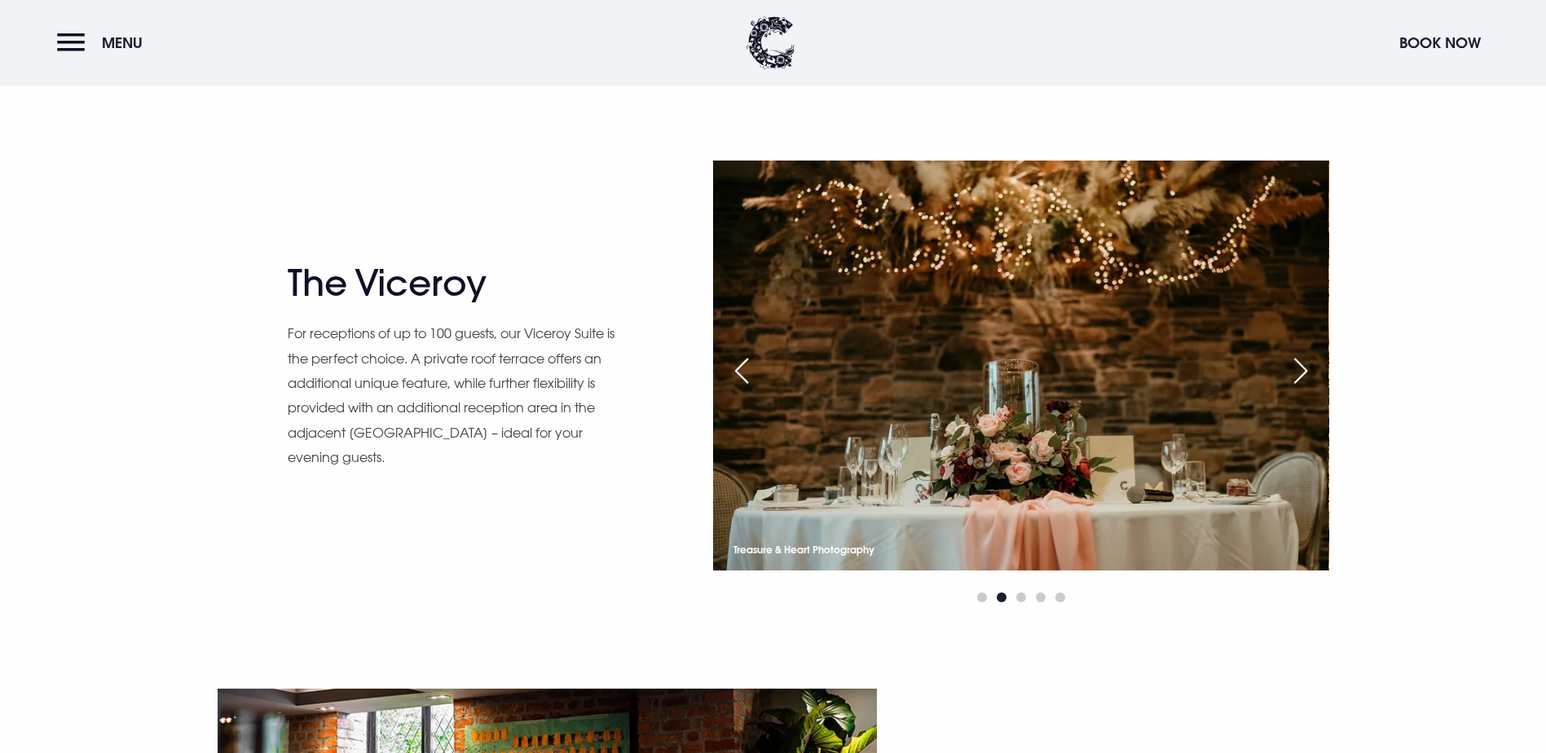
click at [1311, 371] on div "Next slide" at bounding box center [1300, 371] width 41 height 36
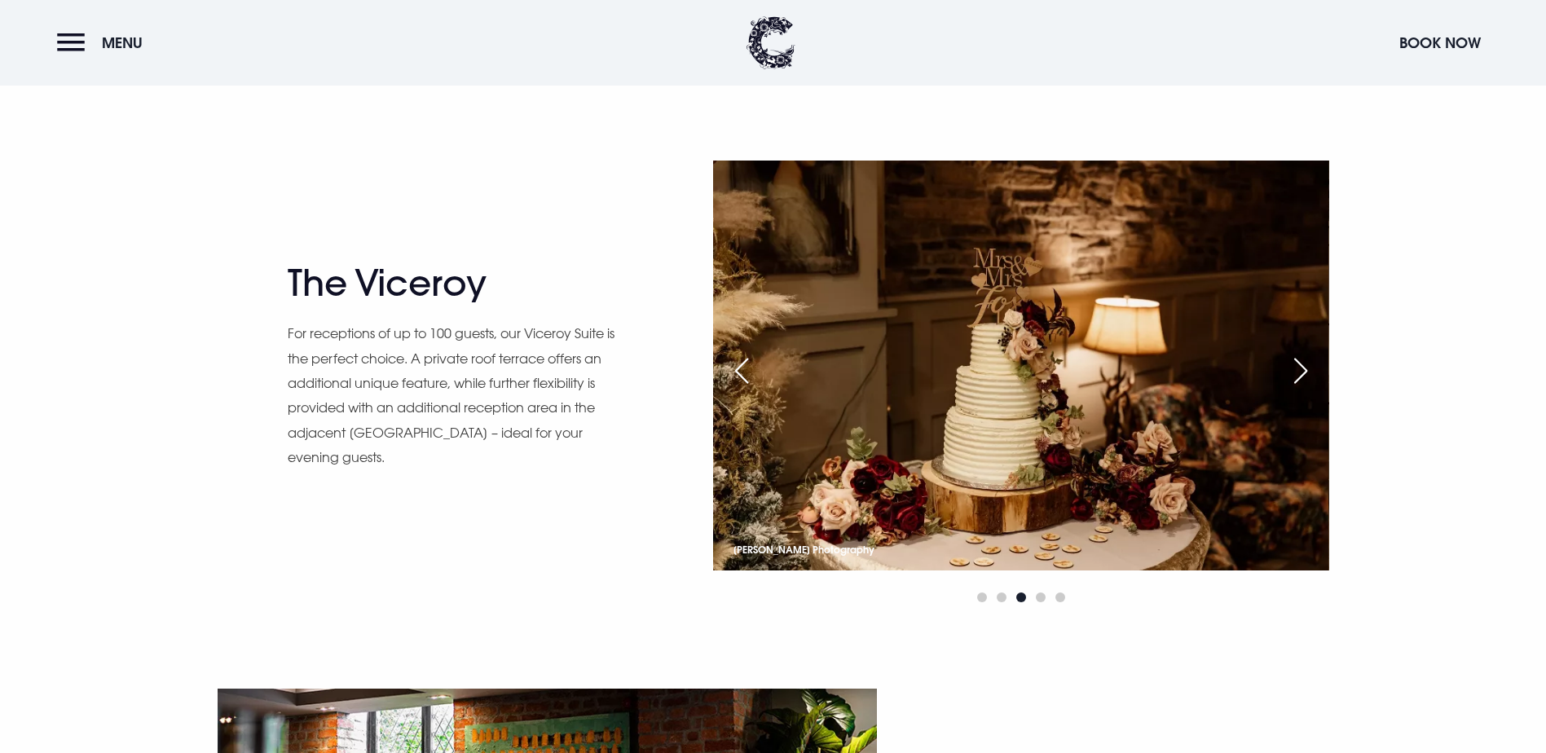
click at [1311, 371] on div "Next slide" at bounding box center [1300, 371] width 41 height 36
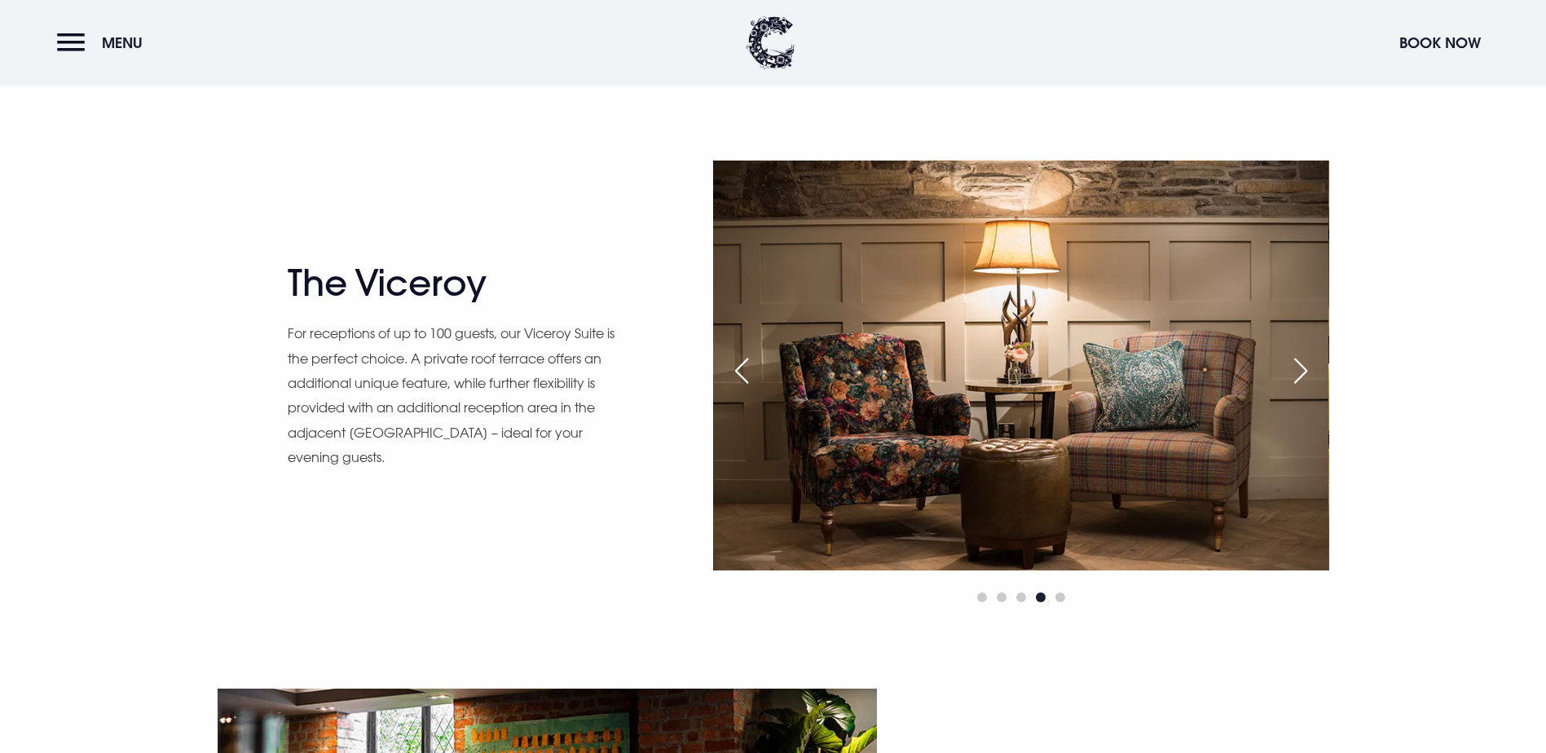
click at [1311, 371] on div "Next slide" at bounding box center [1300, 371] width 41 height 36
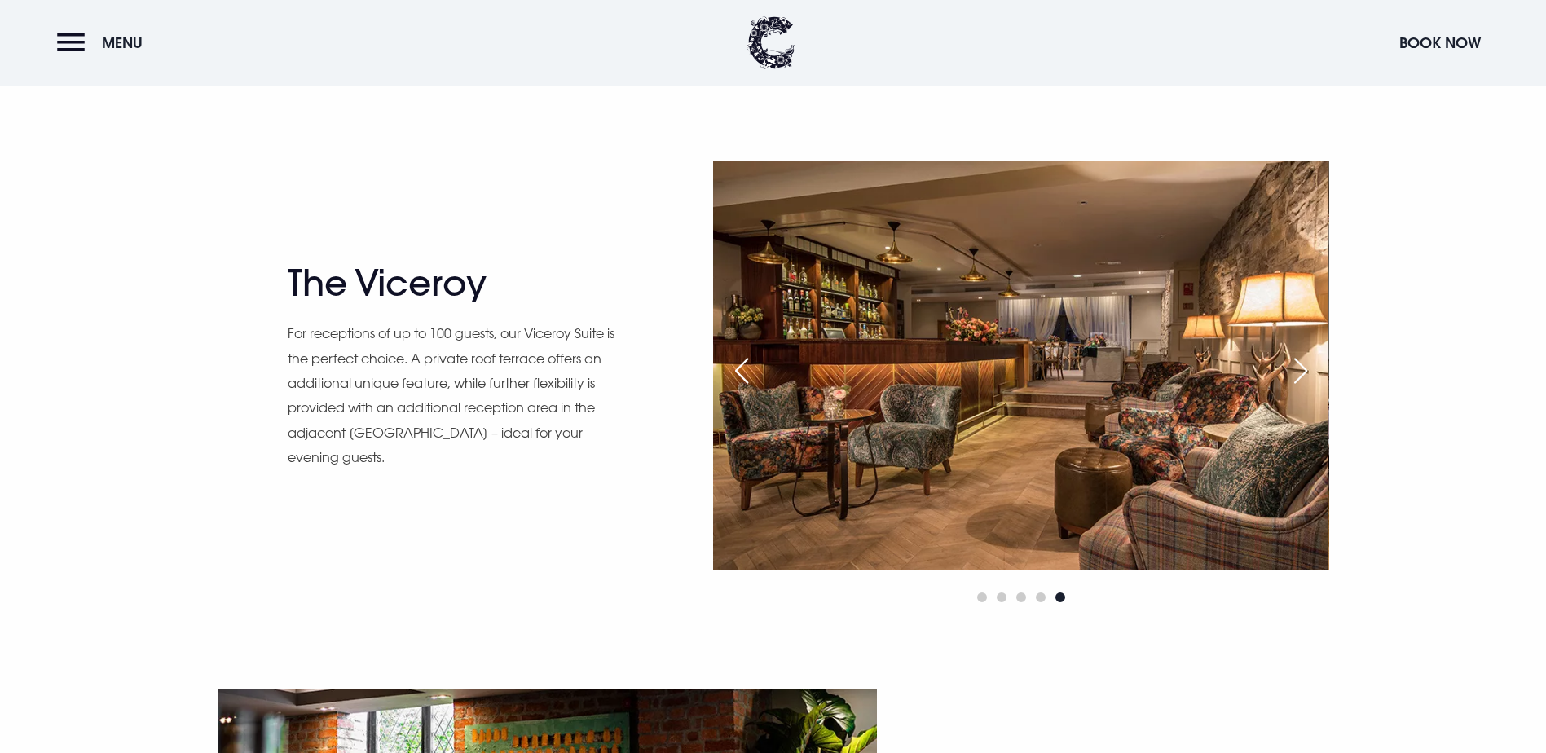
click at [1311, 371] on div "Next slide" at bounding box center [1300, 371] width 41 height 36
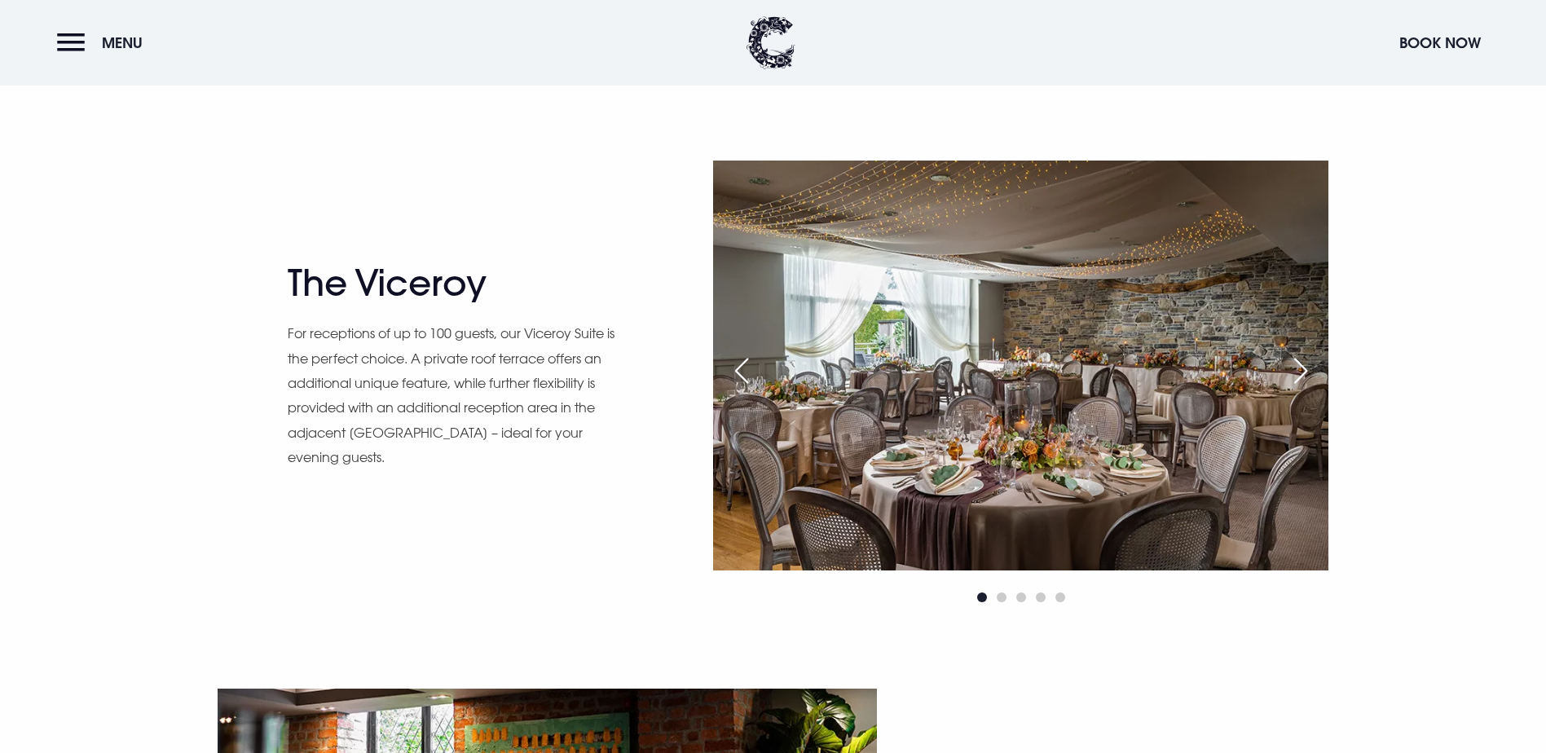
click at [1311, 371] on div "Next slide" at bounding box center [1300, 371] width 41 height 36
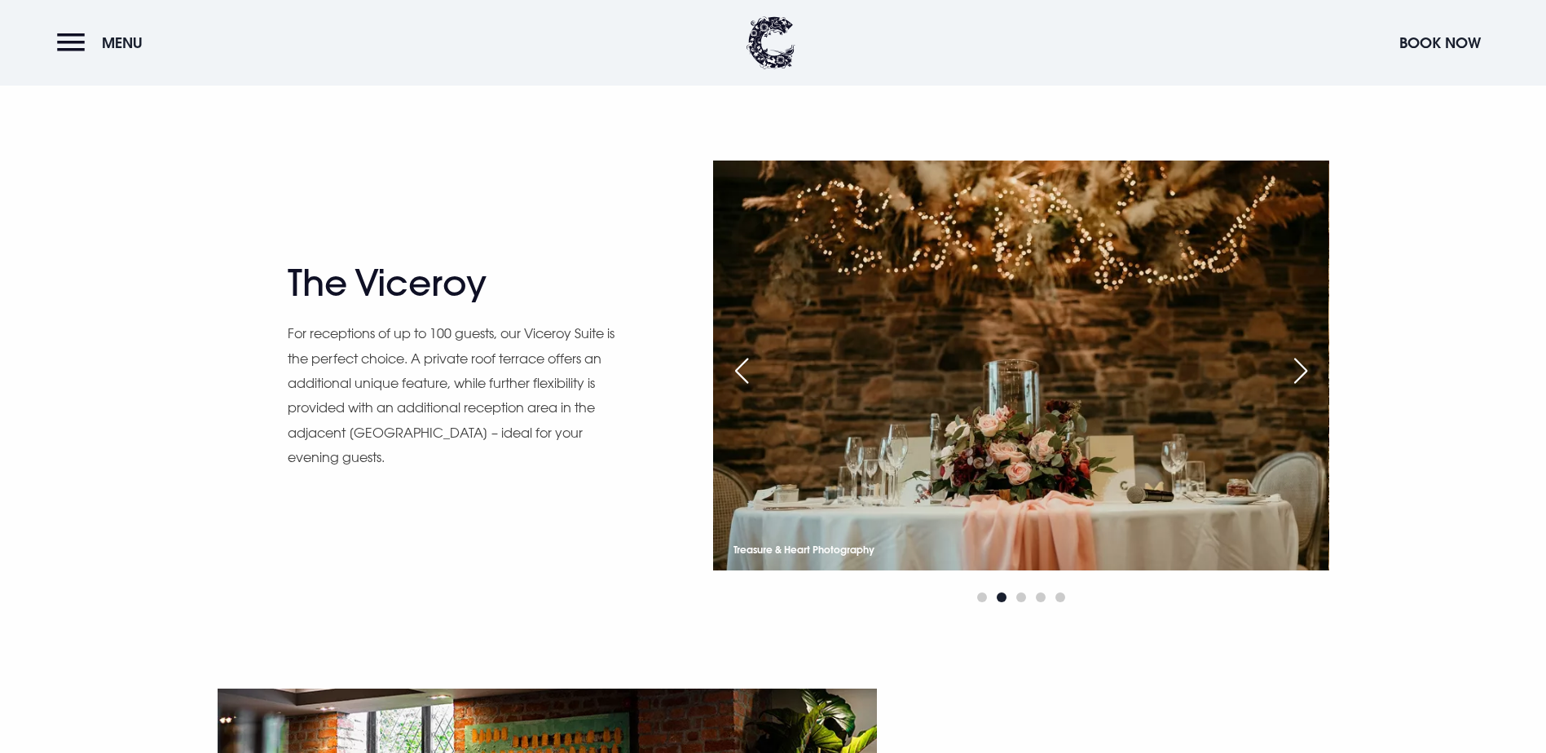
click at [1311, 371] on div "Next slide" at bounding box center [1300, 371] width 41 height 36
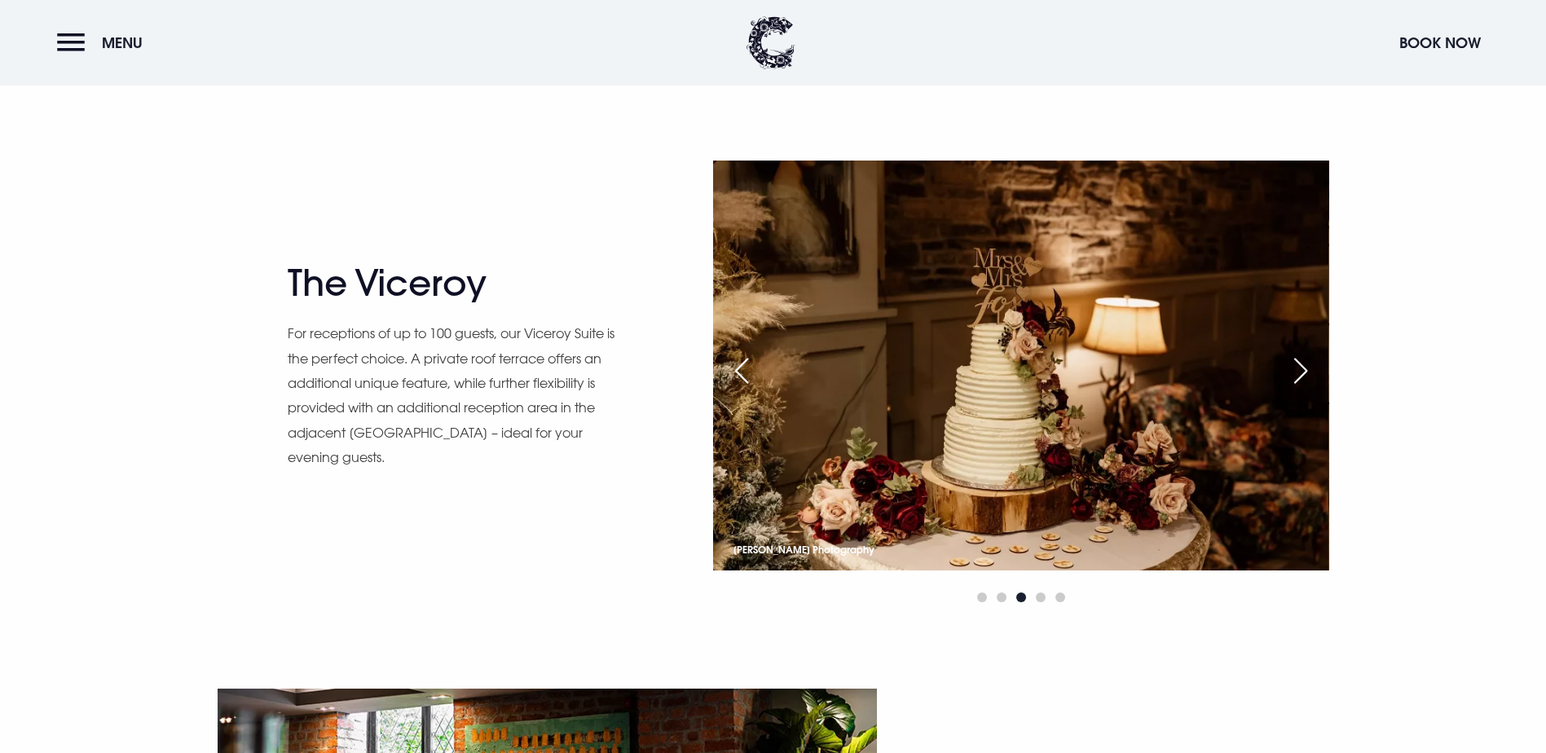
click at [1311, 371] on div "Next slide" at bounding box center [1300, 371] width 41 height 36
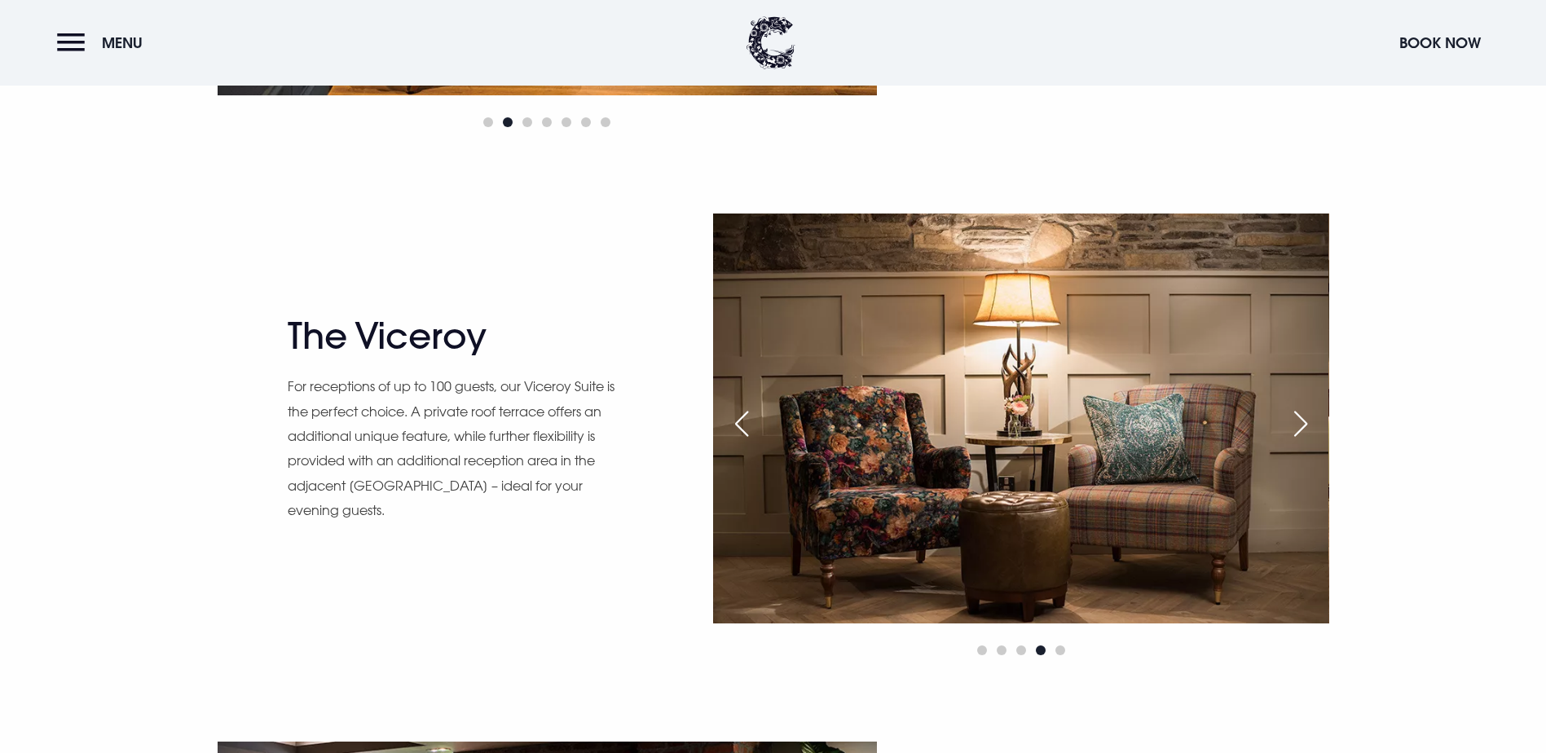
scroll to position [1548, 0]
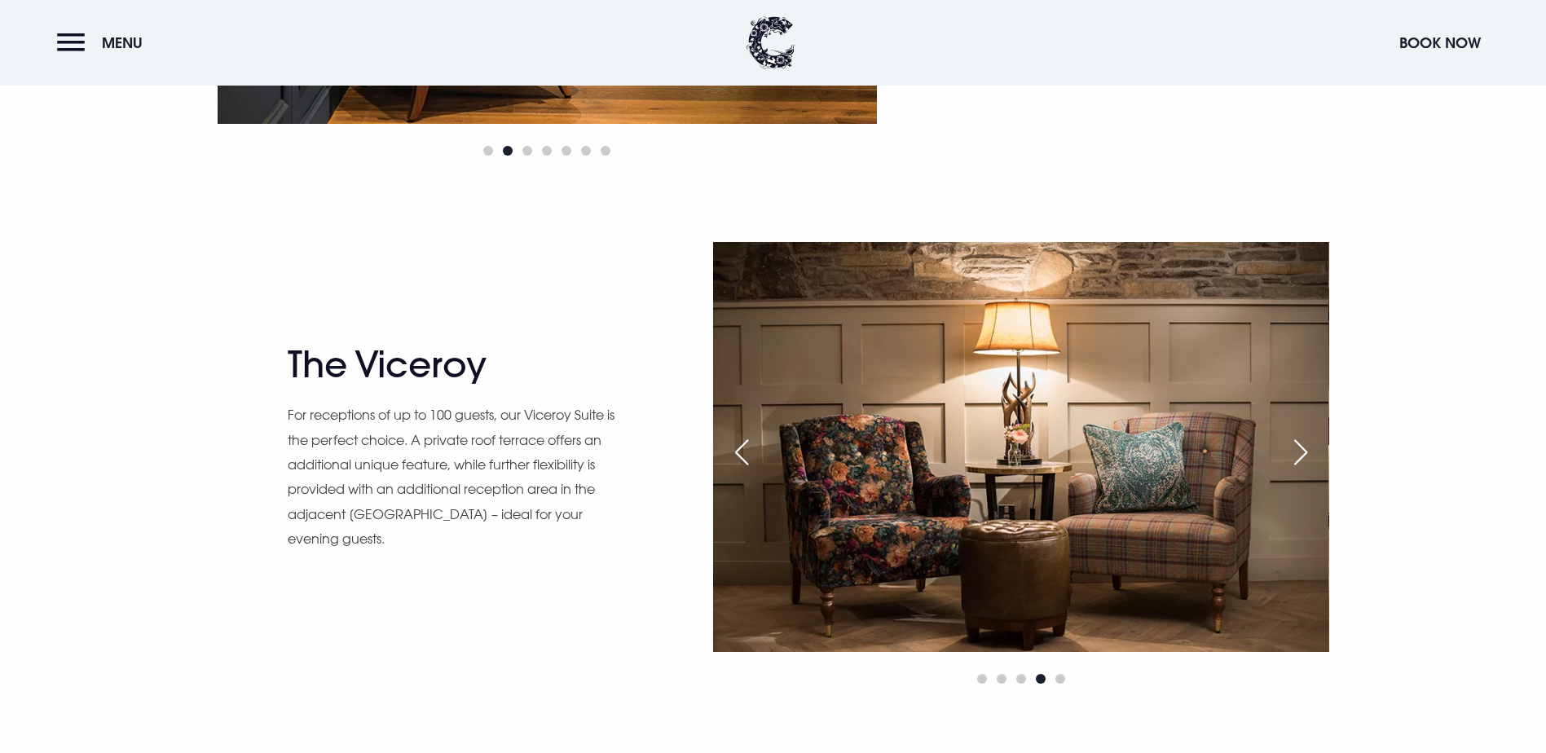
click at [1308, 465] on div "Next slide" at bounding box center [1300, 452] width 41 height 36
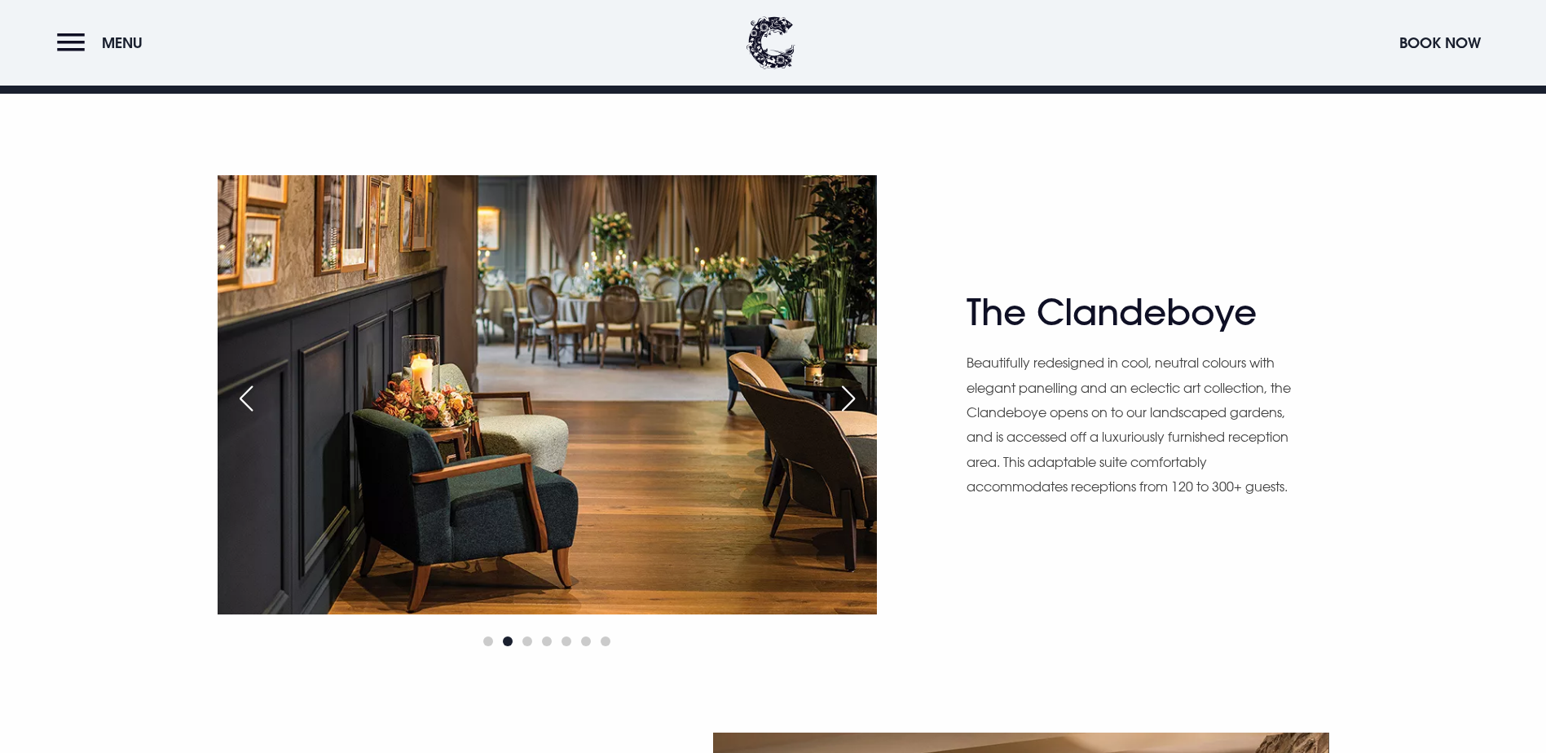
scroll to position [1059, 0]
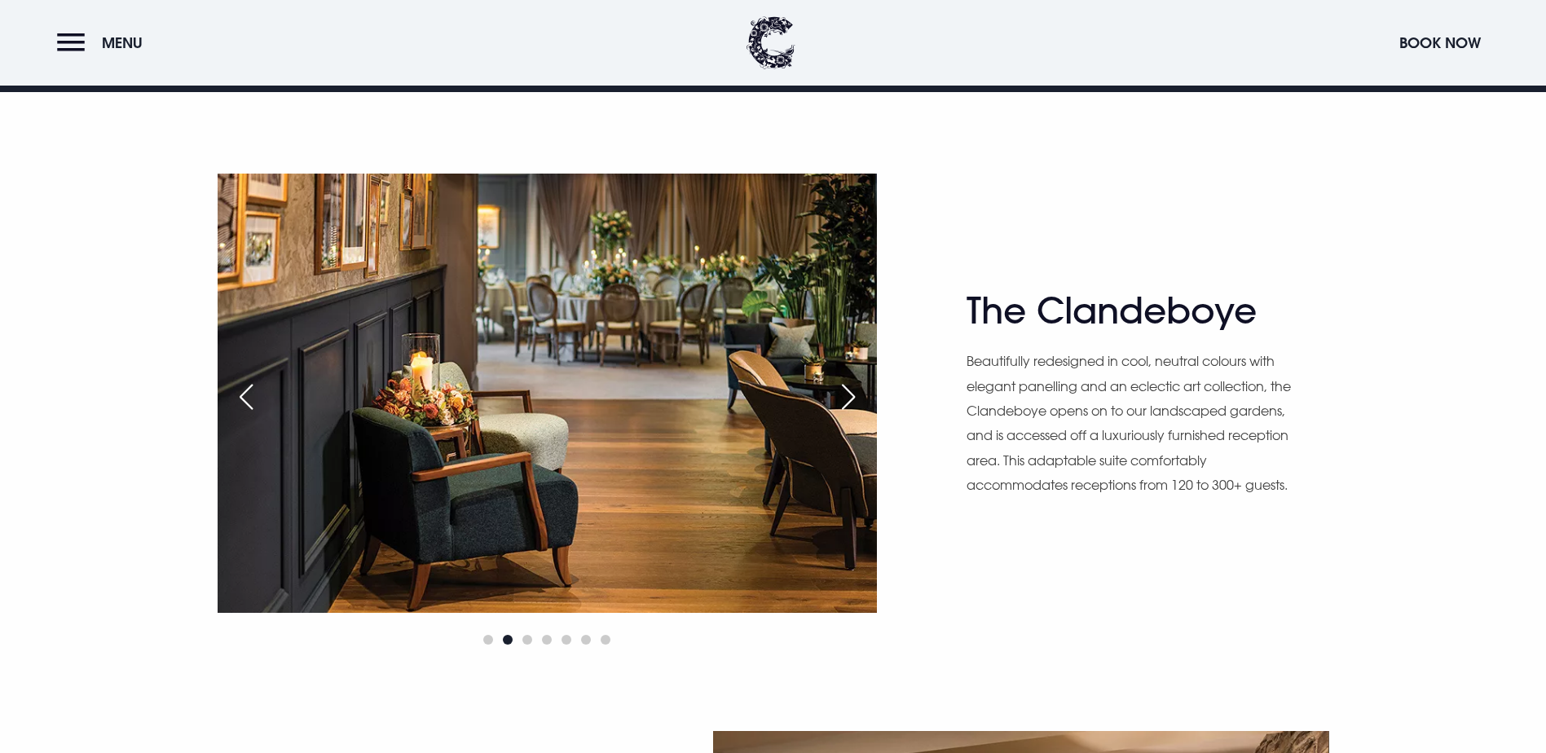
click at [855, 399] on div "Next slide" at bounding box center [848, 397] width 41 height 36
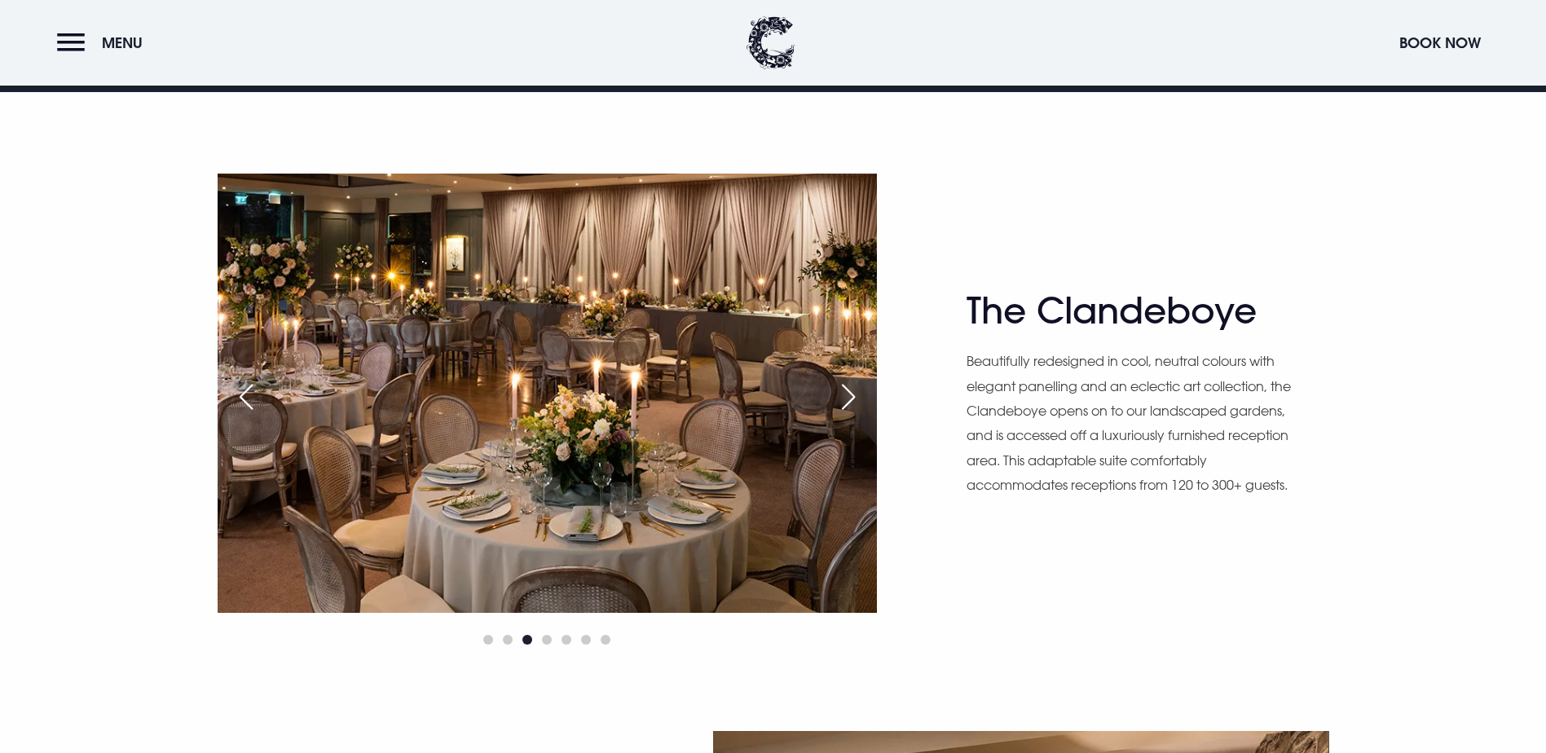
click at [855, 399] on div "Next slide" at bounding box center [848, 397] width 41 height 36
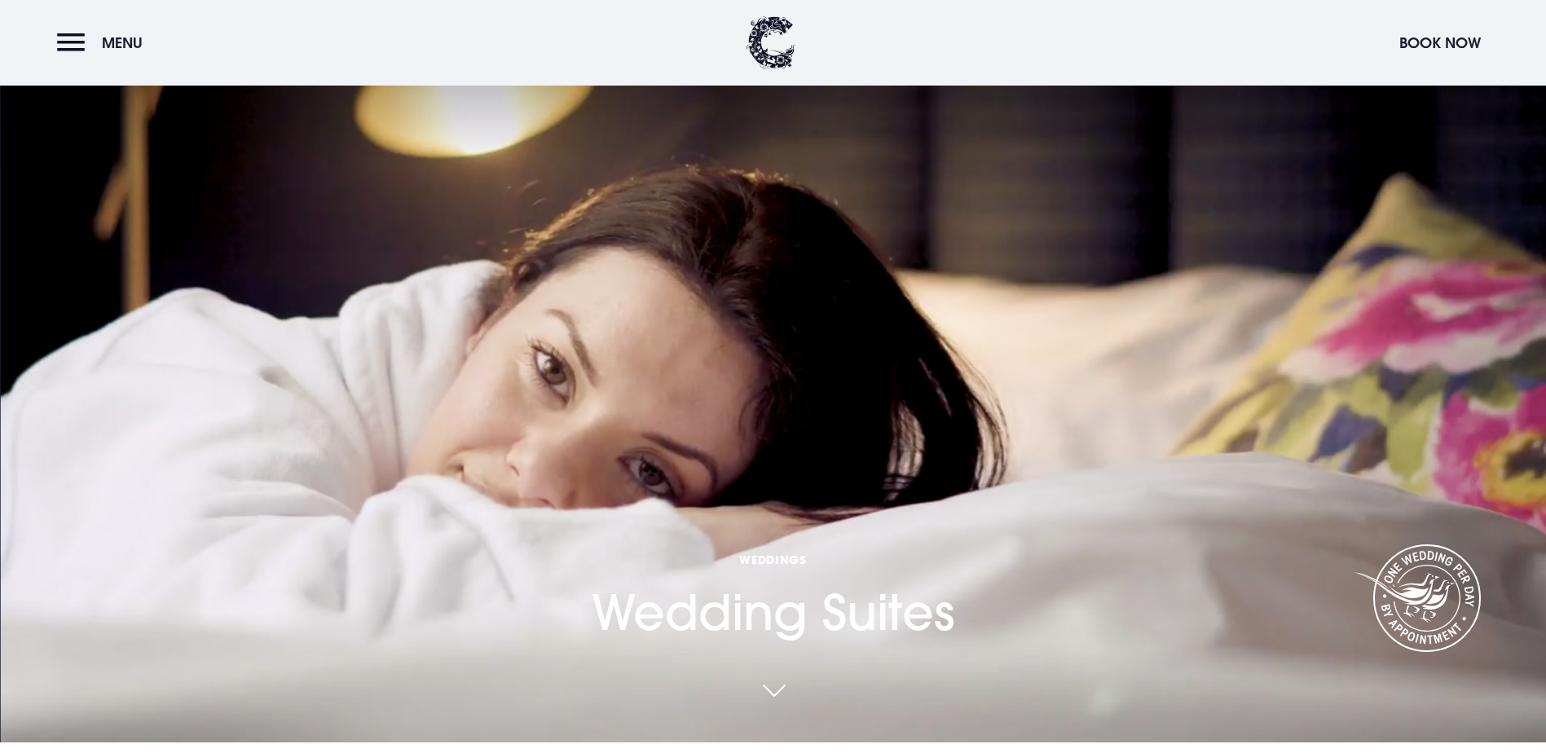
scroll to position [0, 0]
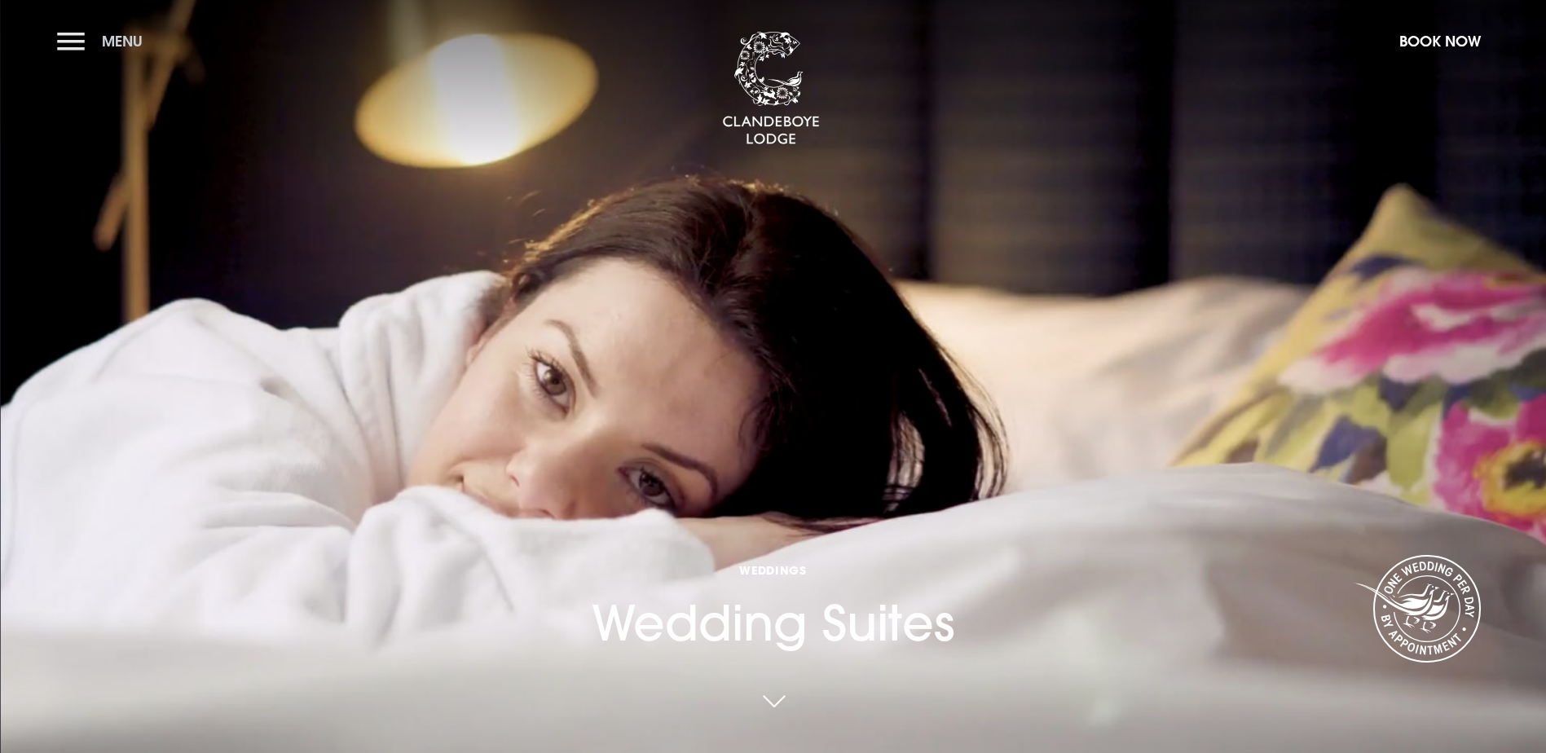
click at [62, 42] on button "Menu" at bounding box center [104, 41] width 94 height 35
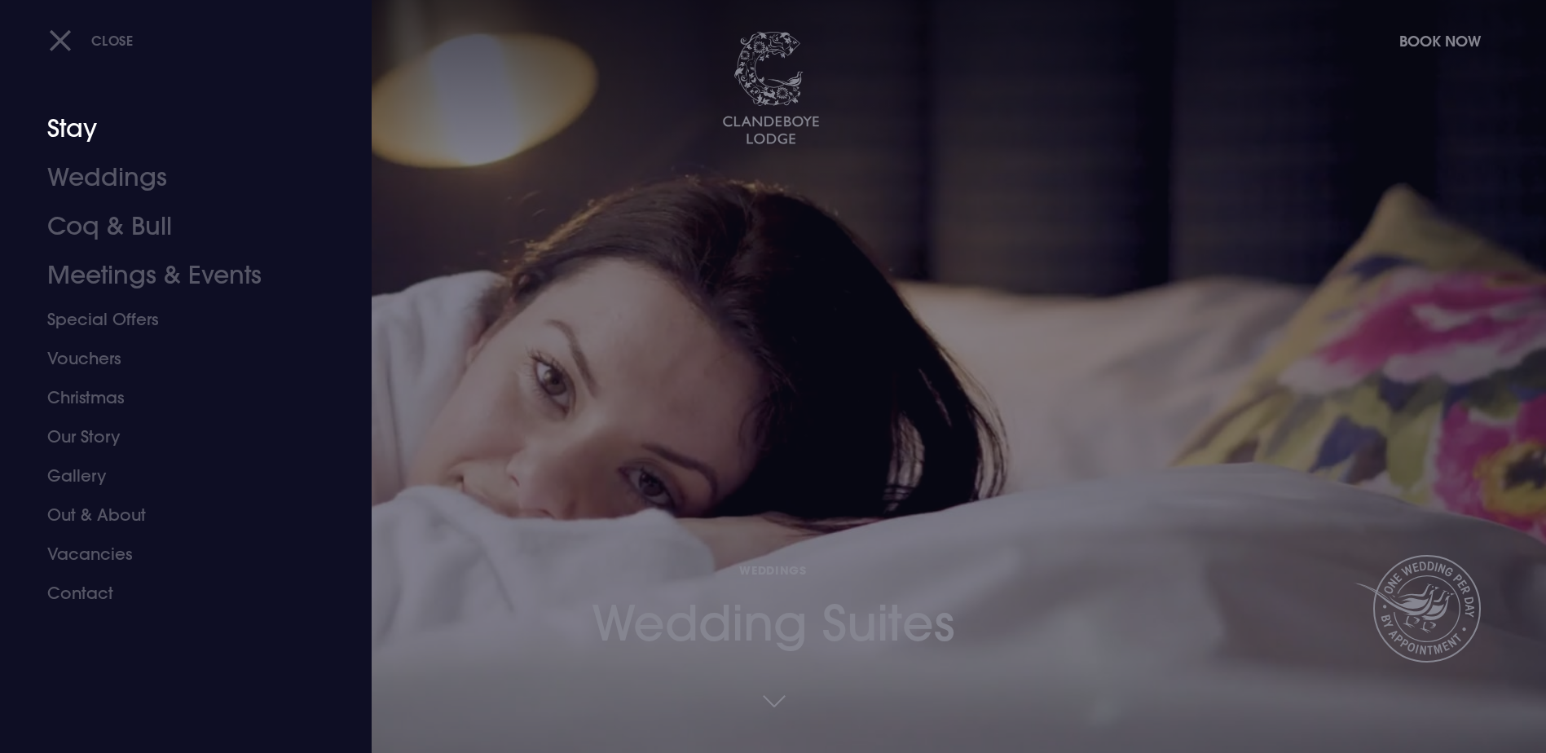
click at [72, 125] on link "Stay" at bounding box center [176, 128] width 258 height 49
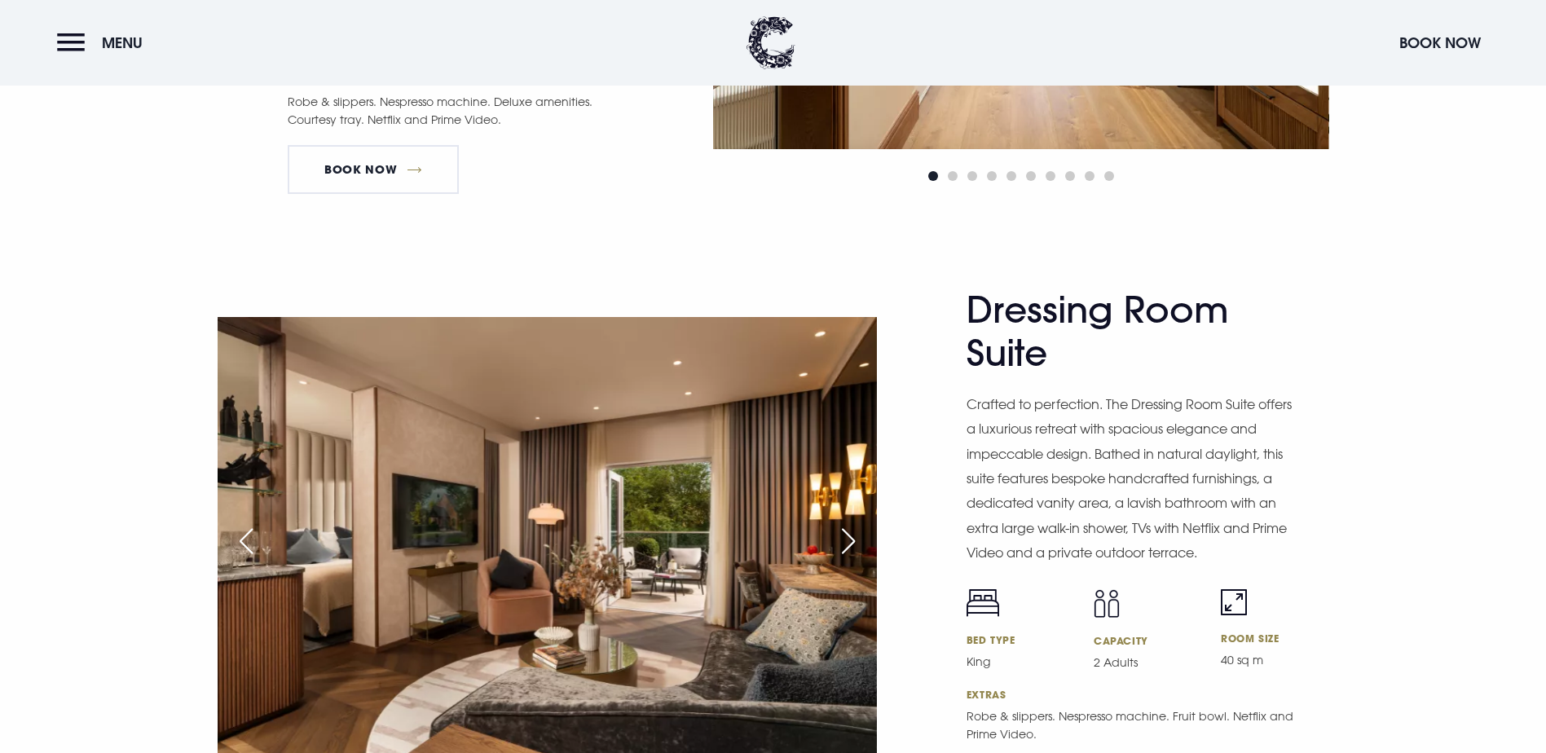
scroll to position [2502, 0]
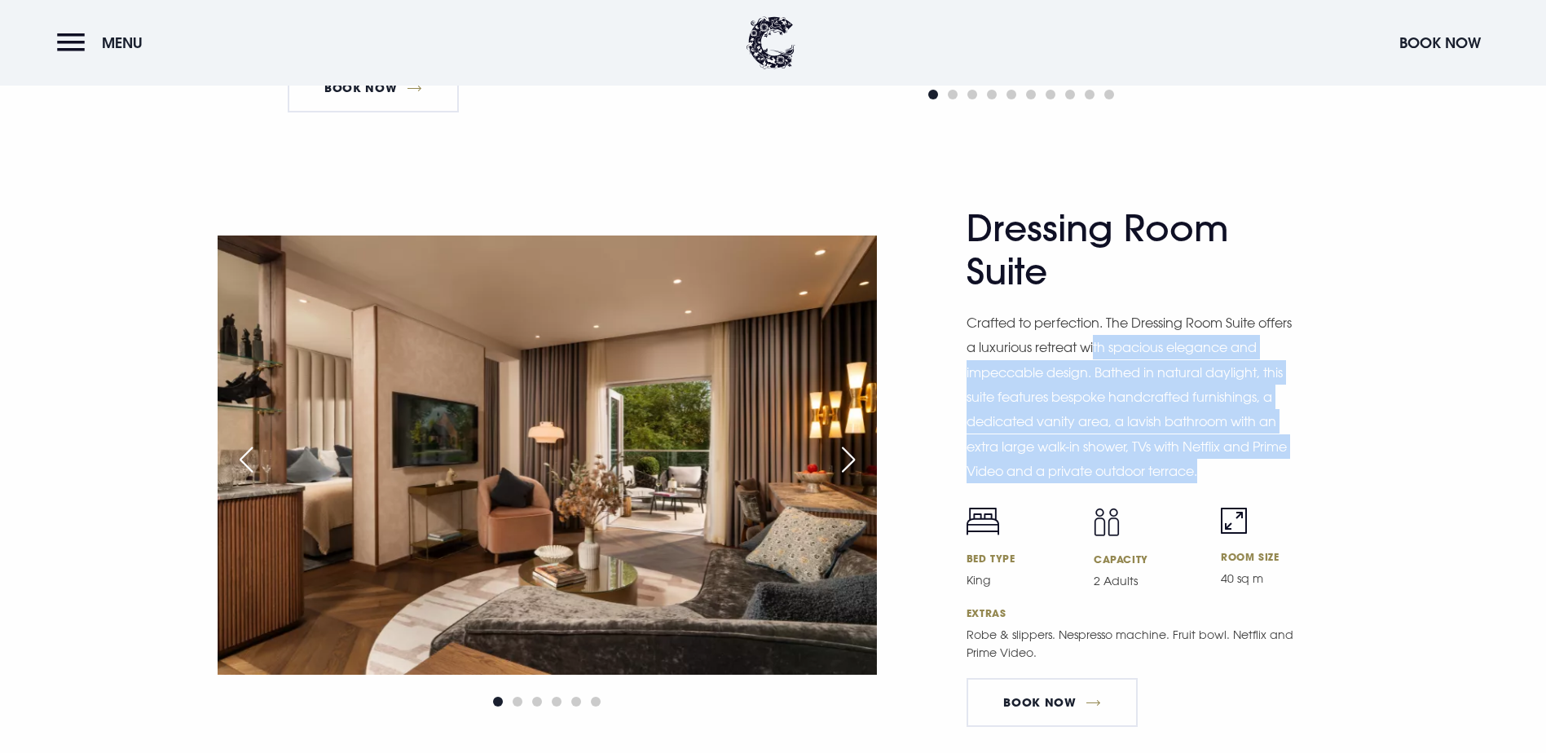
drag, startPoint x: 1096, startPoint y: 252, endPoint x: 1203, endPoint y: 369, distance: 158.6
click at [1203, 369] on p "Crafted to perfection. The Dressing Room Suite offers a luxurious retreat with …" at bounding box center [1133, 397] width 334 height 174
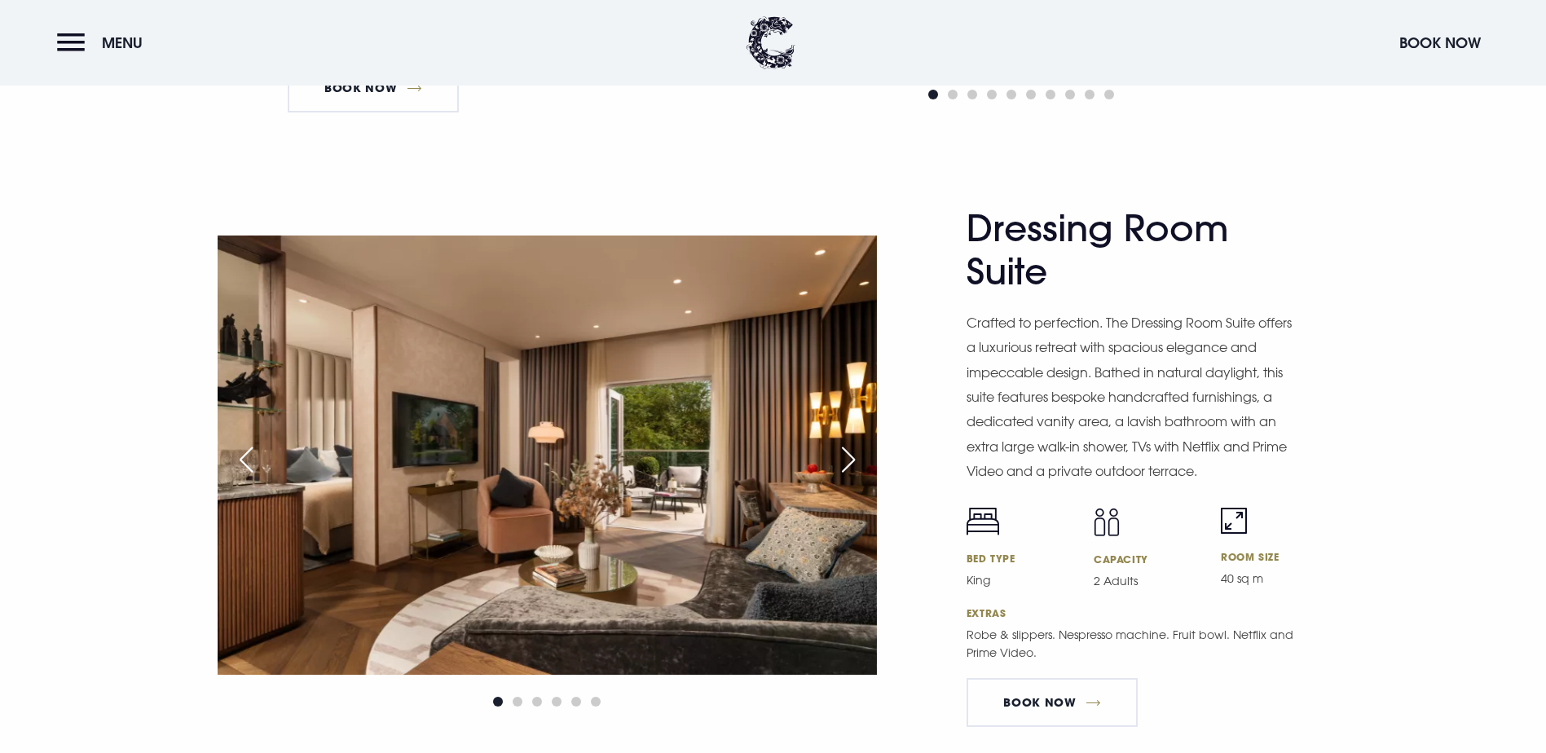
click at [0, 0] on div "Why book anywhere else? When you book directly with the hotel, you'll be guaran…" at bounding box center [0, 0] width 0 height 0
click at [1206, 347] on p "Crafted to perfection. The Dressing Room Suite offers a luxurious retreat with …" at bounding box center [1133, 397] width 334 height 174
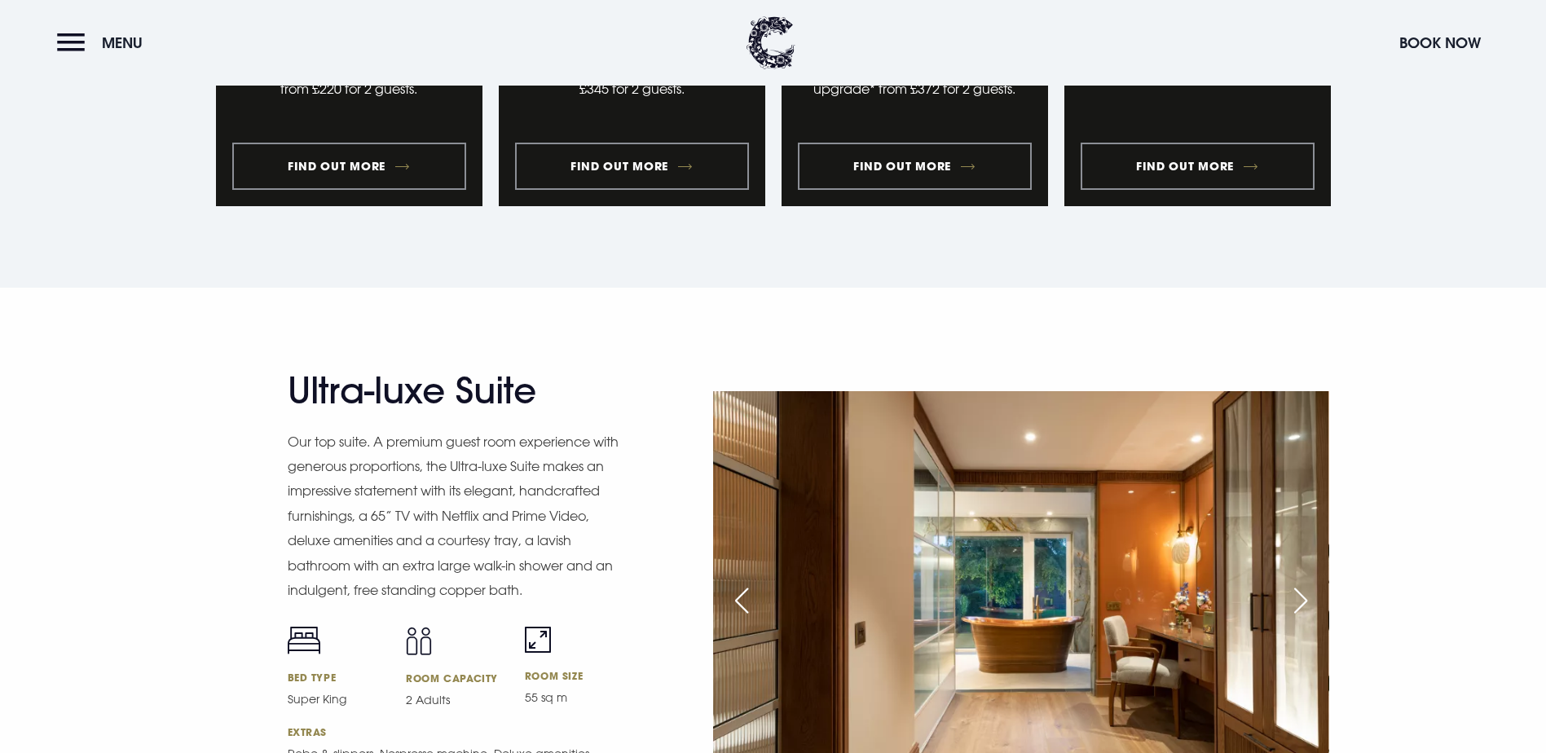
scroll to position [1850, 0]
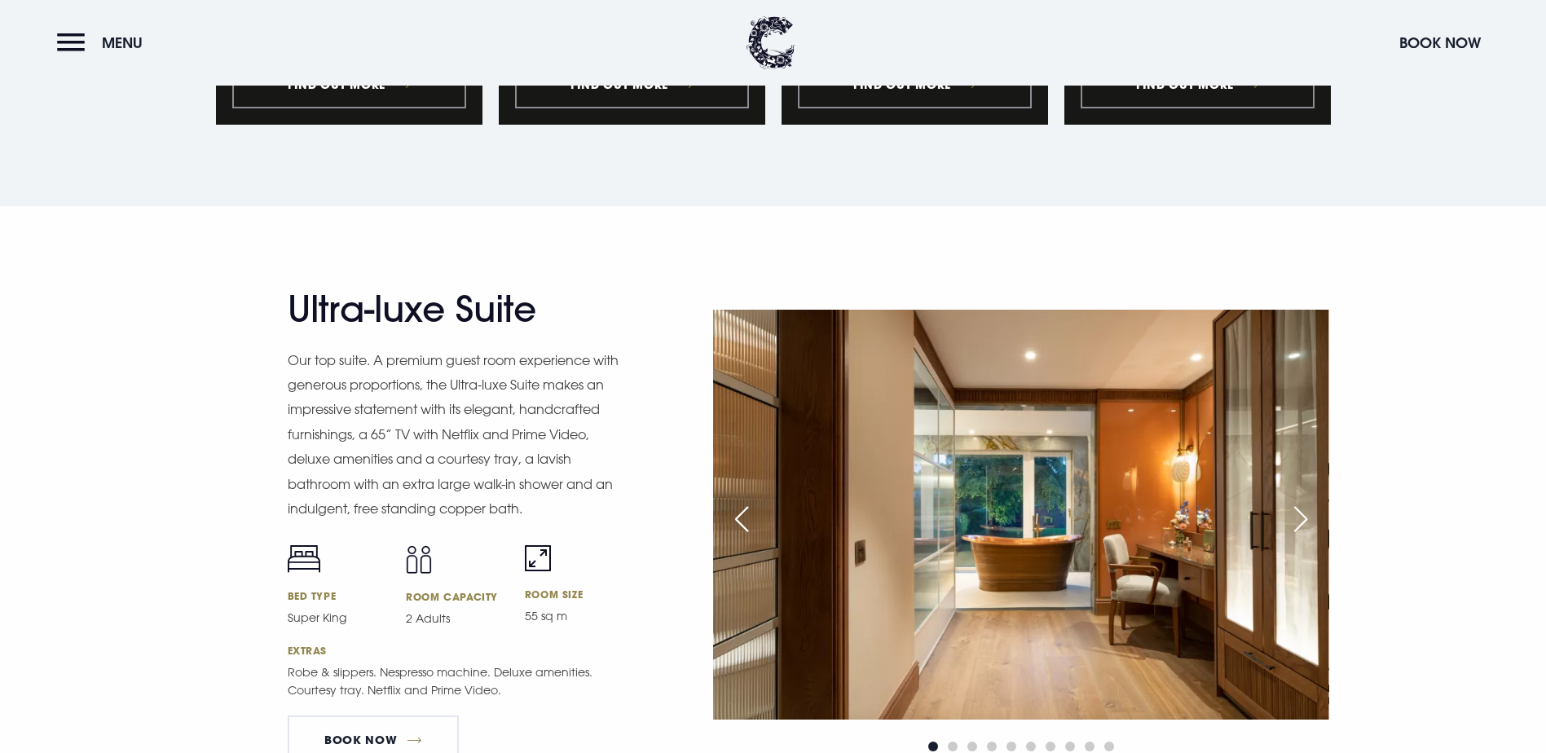
click at [1310, 501] on div "Next slide" at bounding box center [1300, 519] width 41 height 36
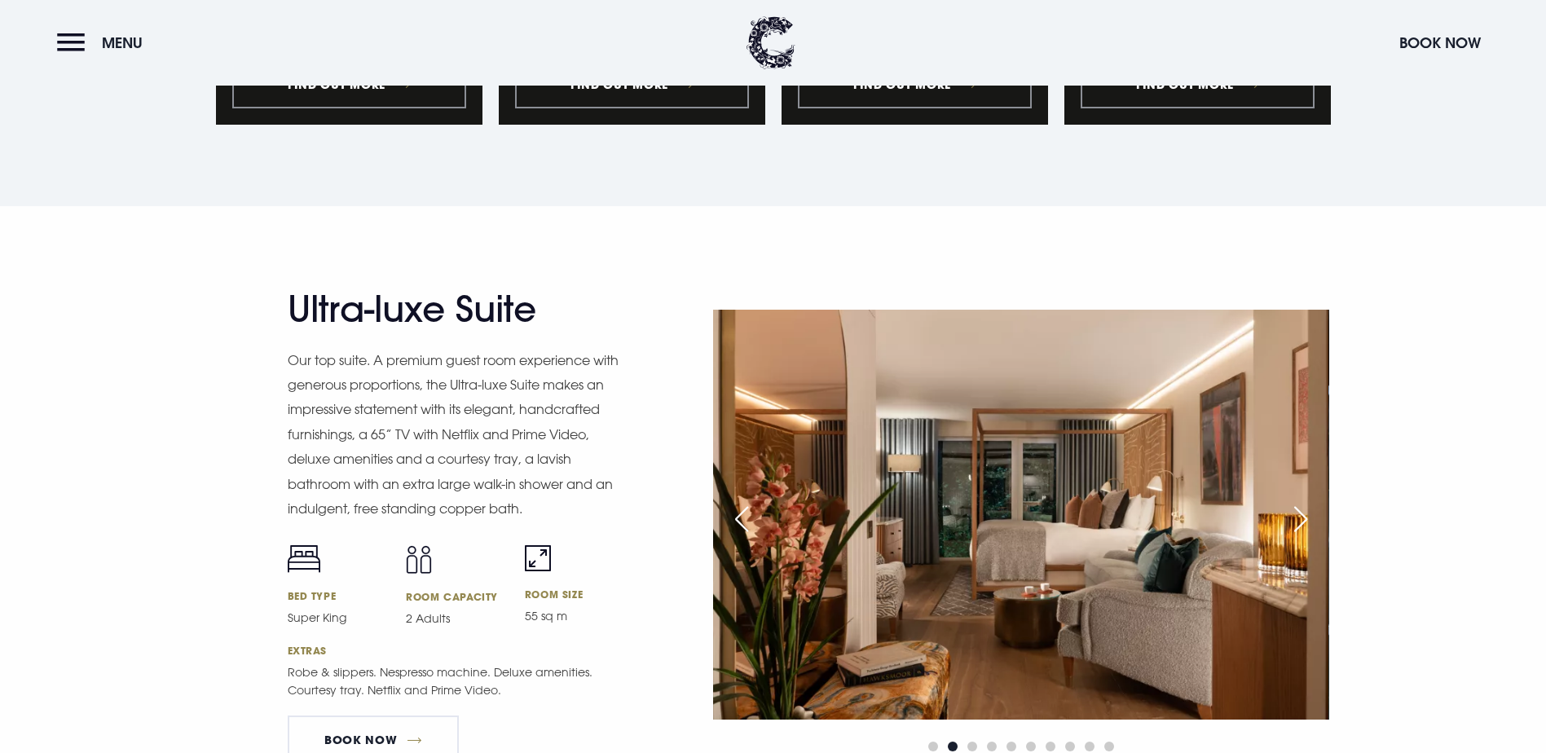
click at [1310, 501] on div "Next slide" at bounding box center [1300, 519] width 41 height 36
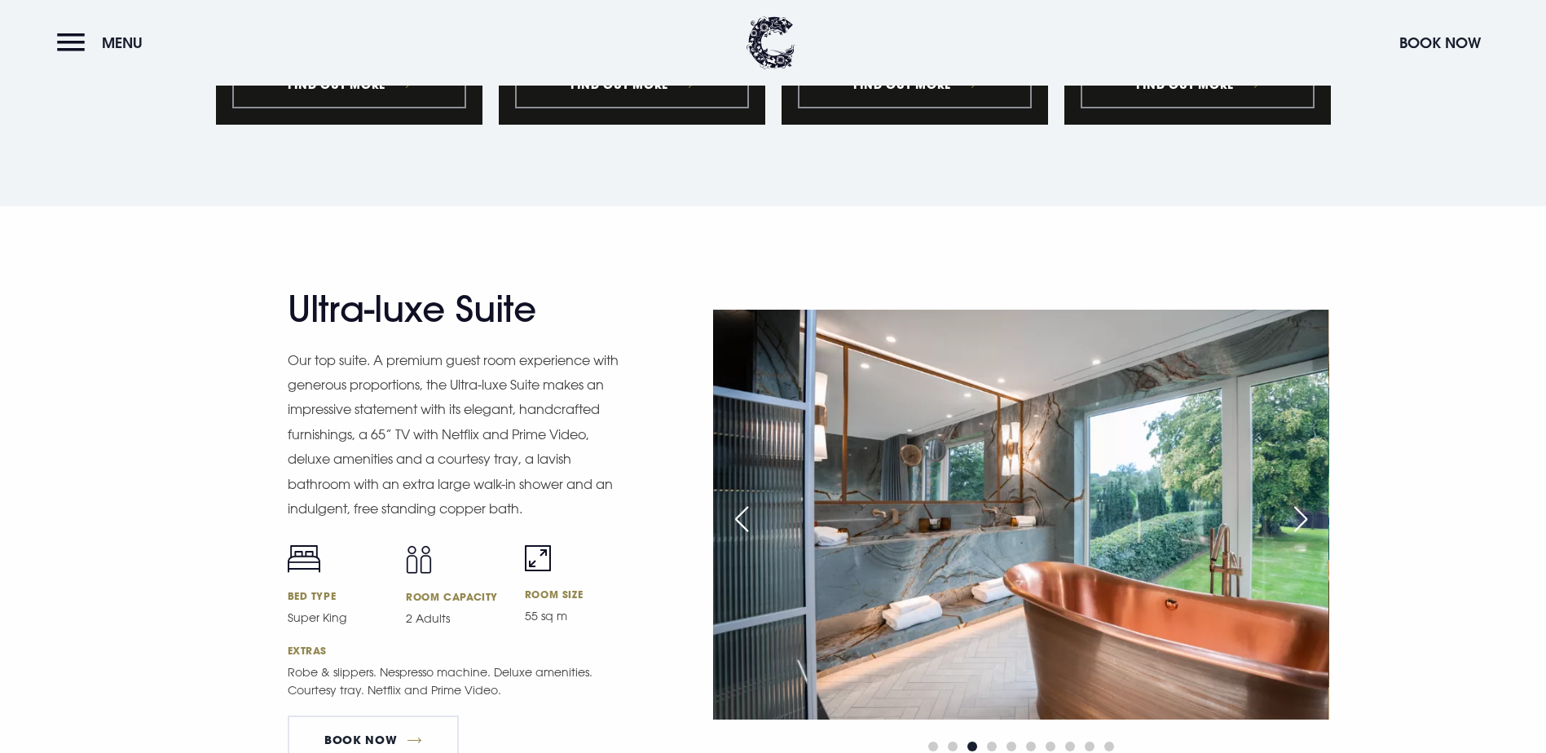
click at [1310, 501] on div "Next slide" at bounding box center [1300, 519] width 41 height 36
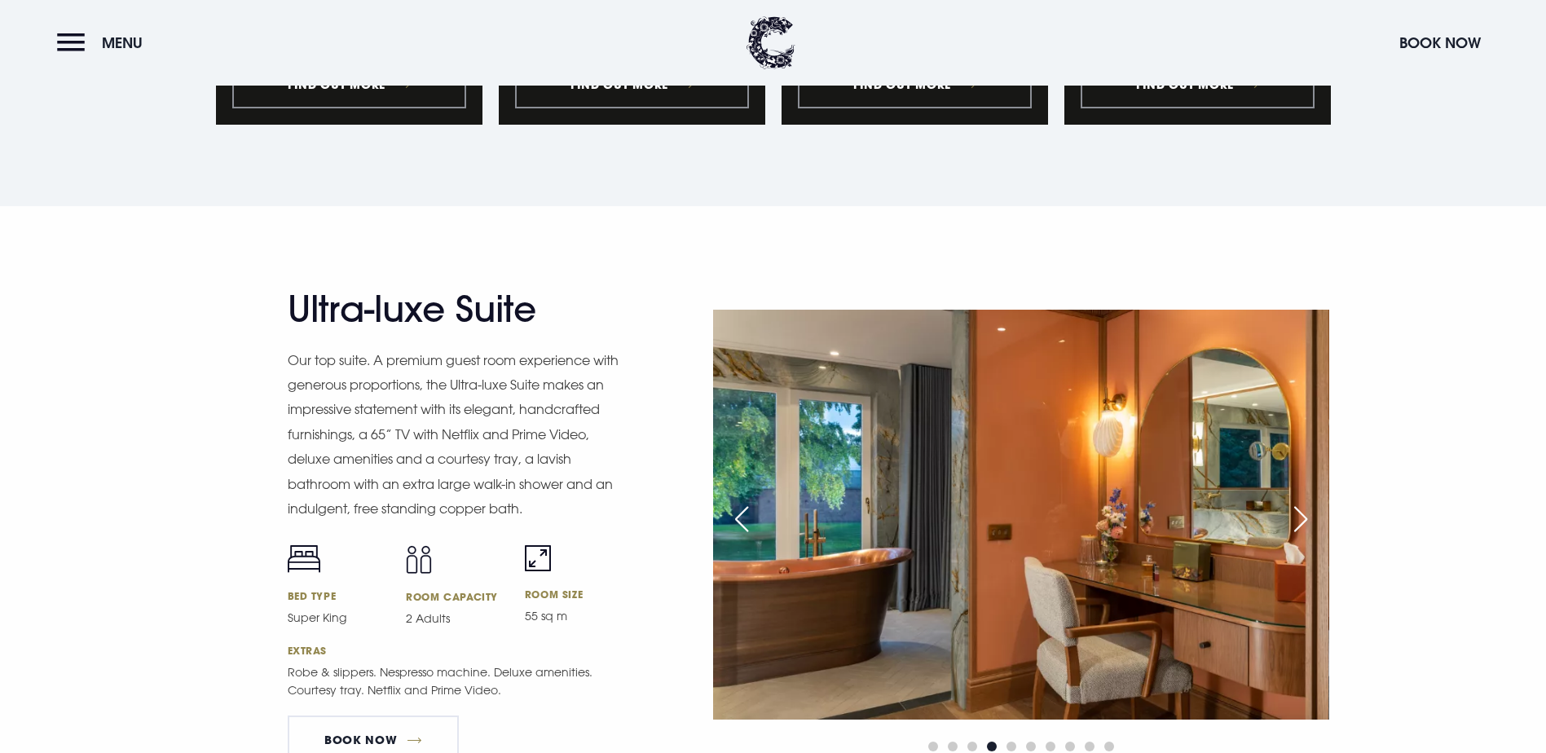
click at [1310, 501] on div "Next slide" at bounding box center [1300, 519] width 41 height 36
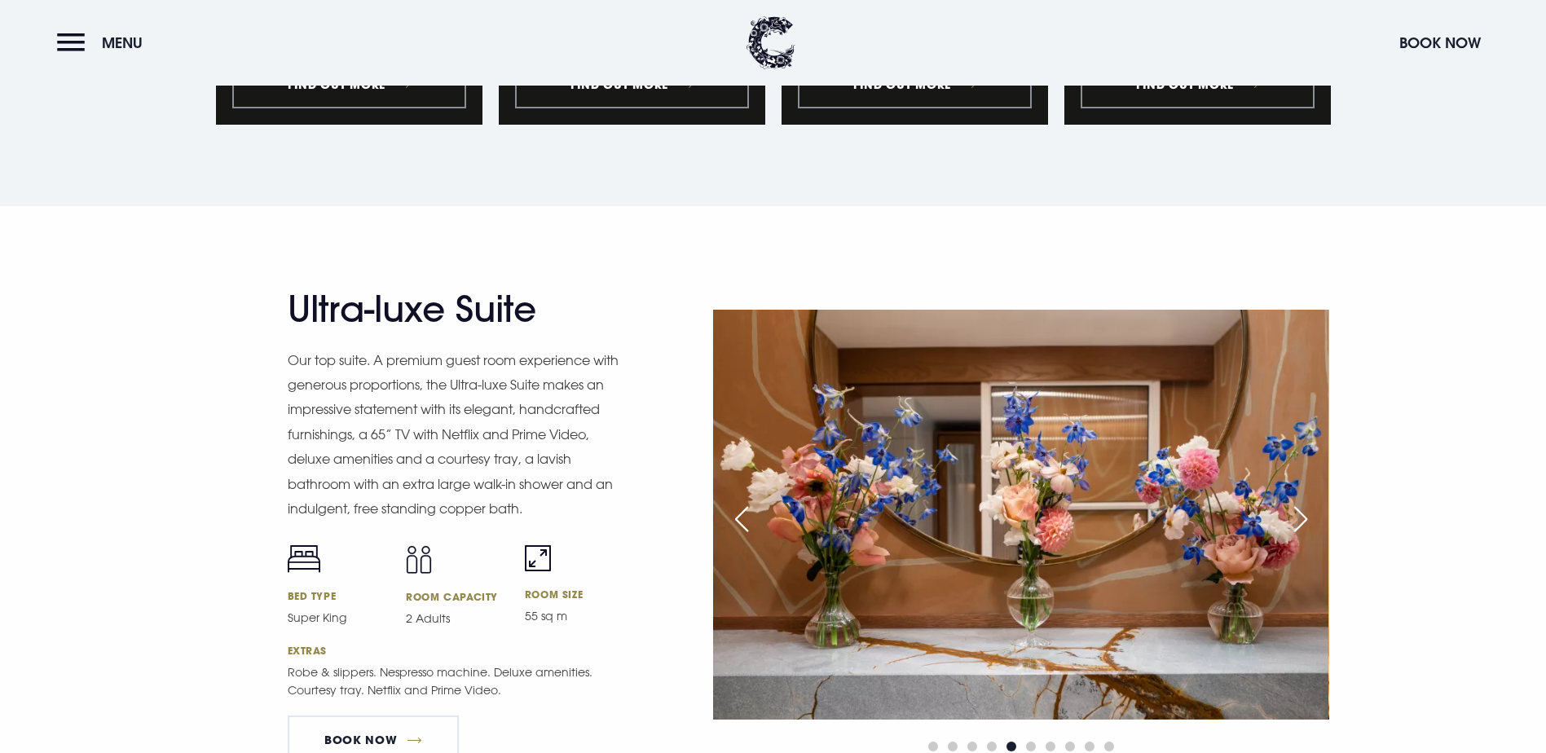
click at [1310, 501] on div "Next slide" at bounding box center [1300, 519] width 41 height 36
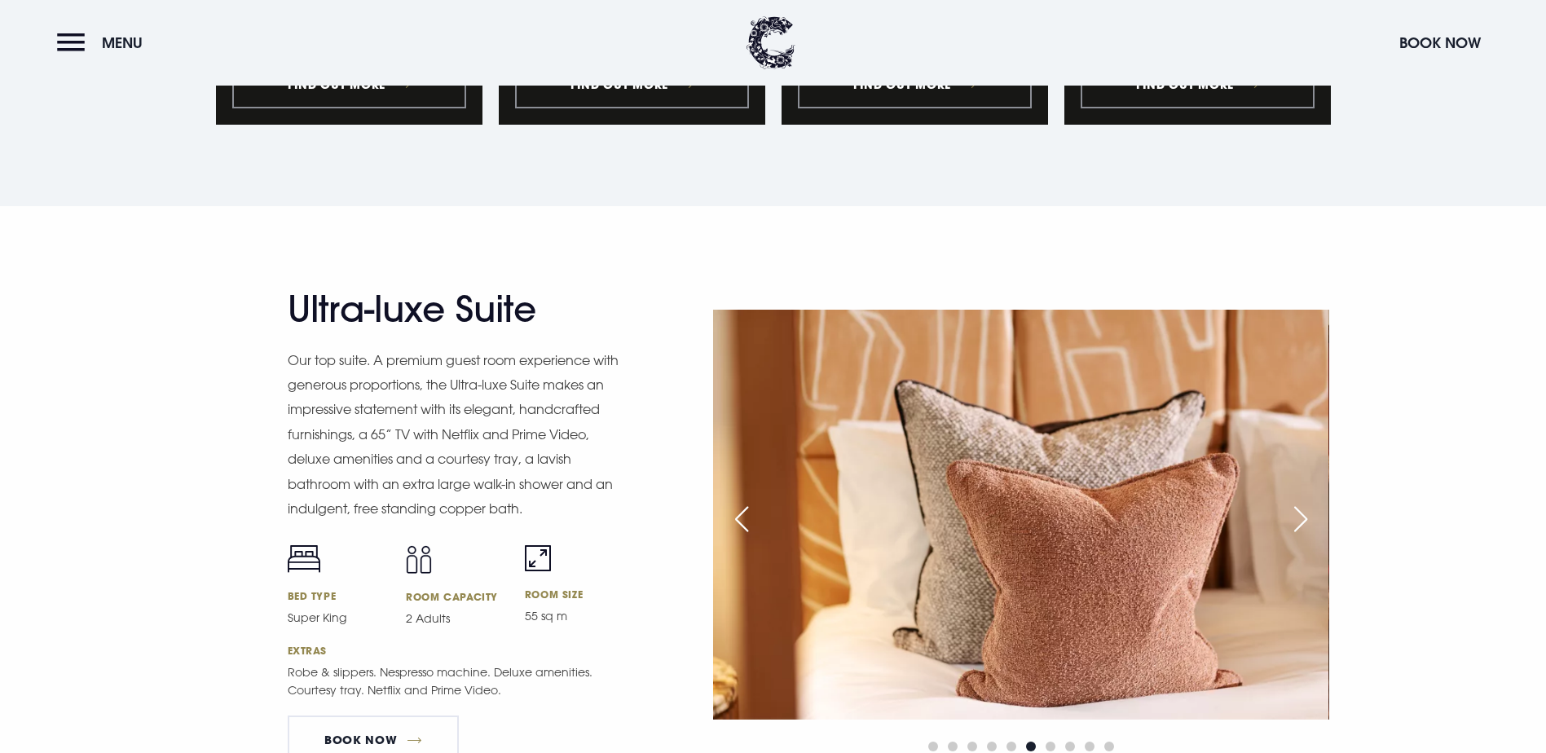
click at [1310, 501] on div "Next slide" at bounding box center [1300, 519] width 41 height 36
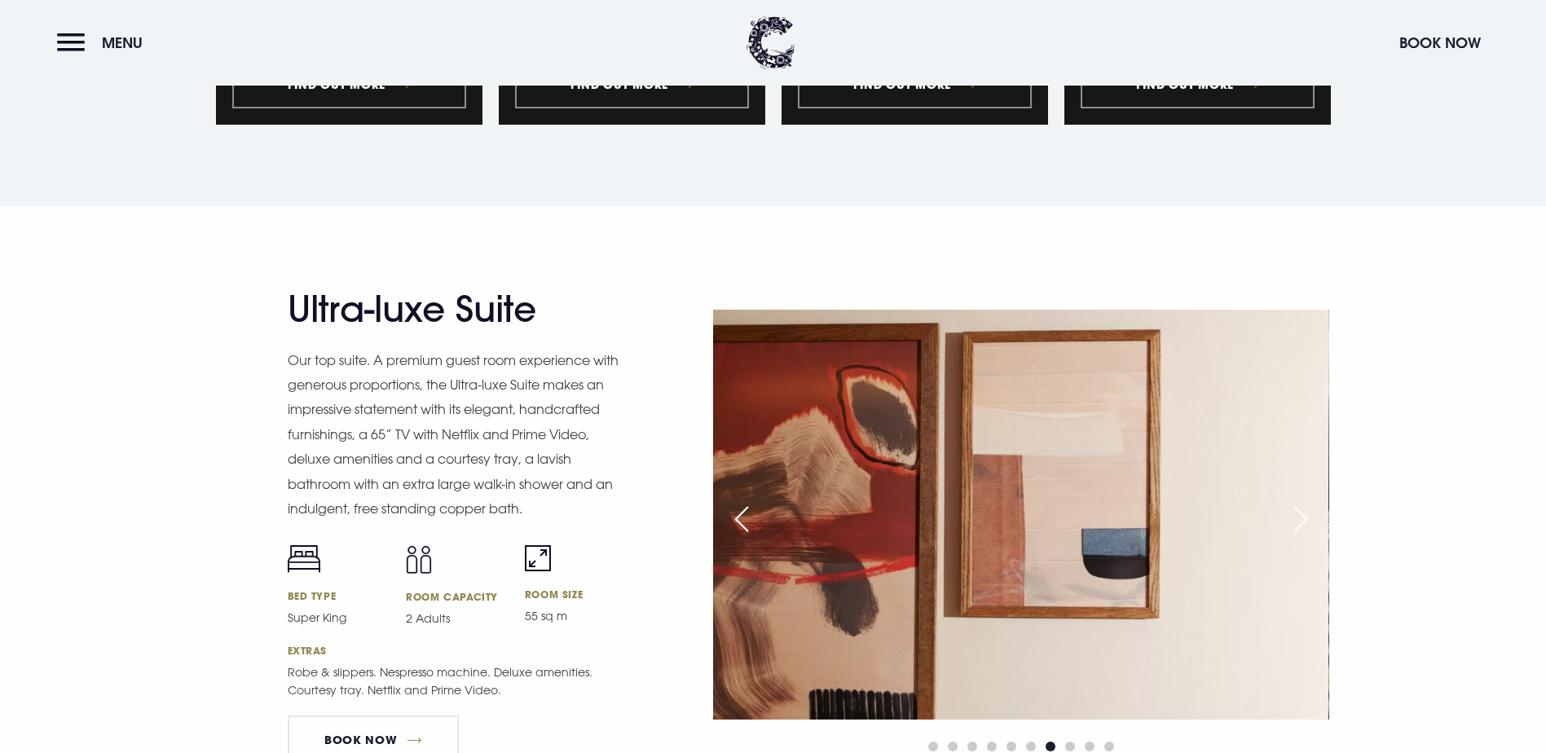
click at [1310, 501] on div "Next slide" at bounding box center [1300, 519] width 41 height 36
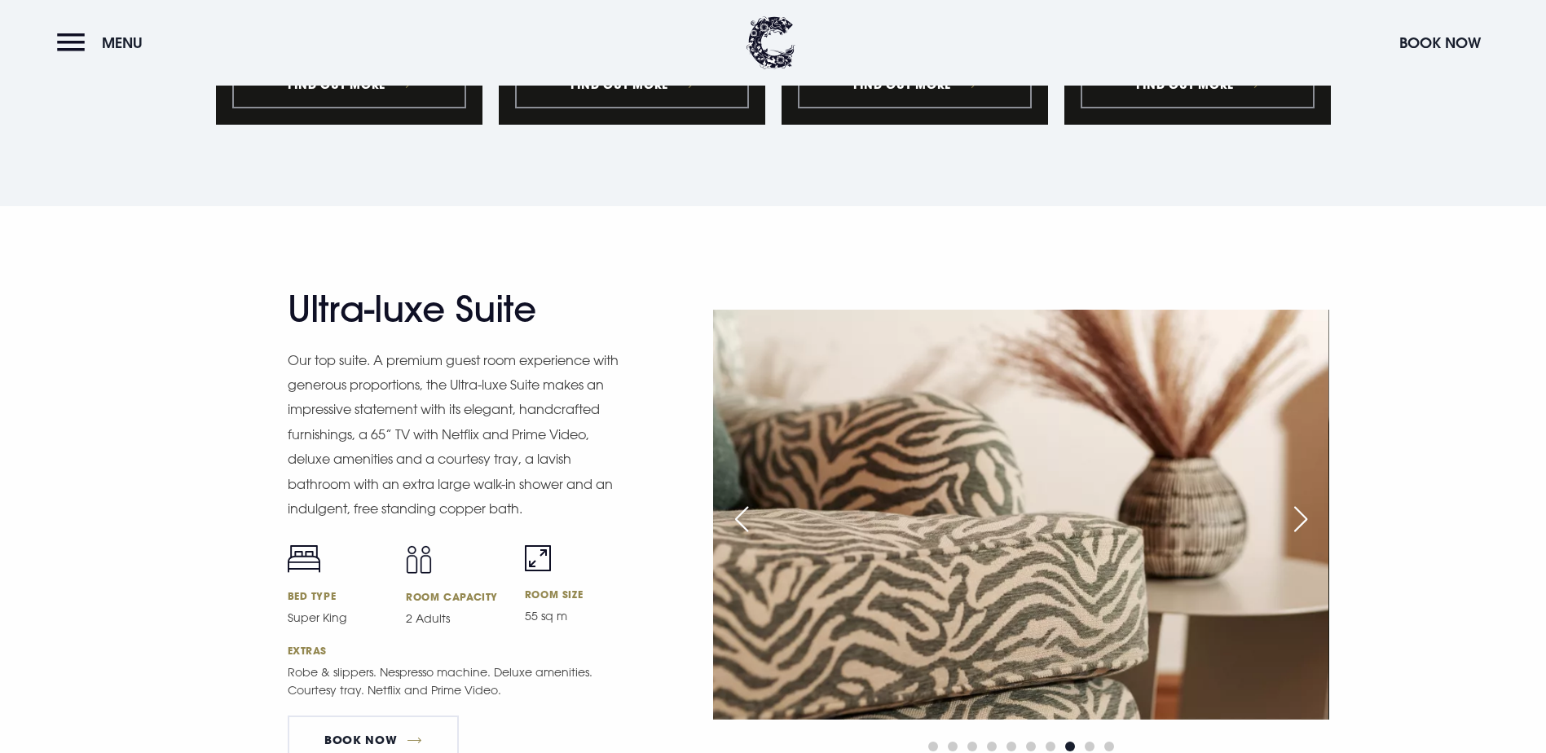
click at [1310, 501] on div "Next slide" at bounding box center [1300, 519] width 41 height 36
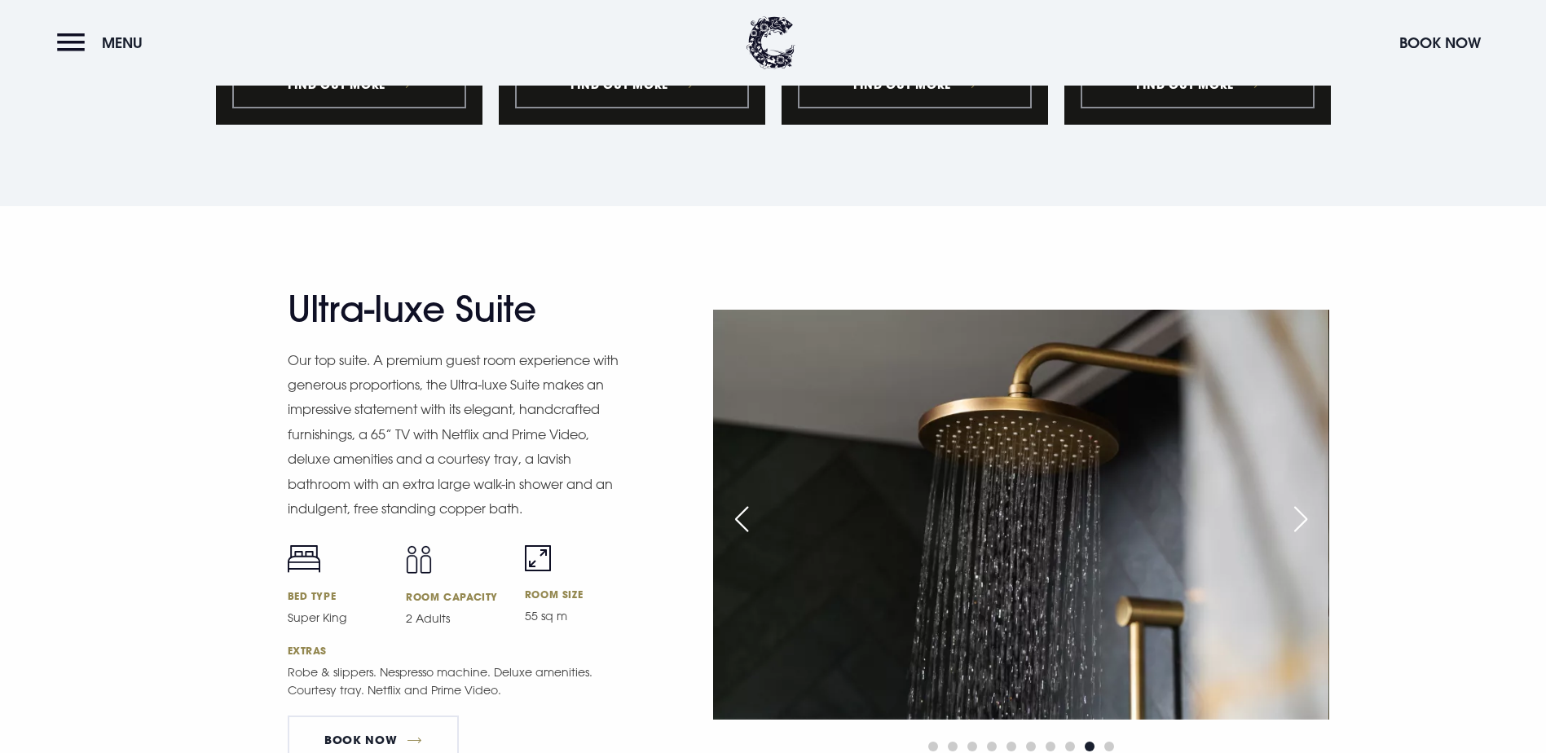
click at [1310, 501] on div "Next slide" at bounding box center [1300, 519] width 41 height 36
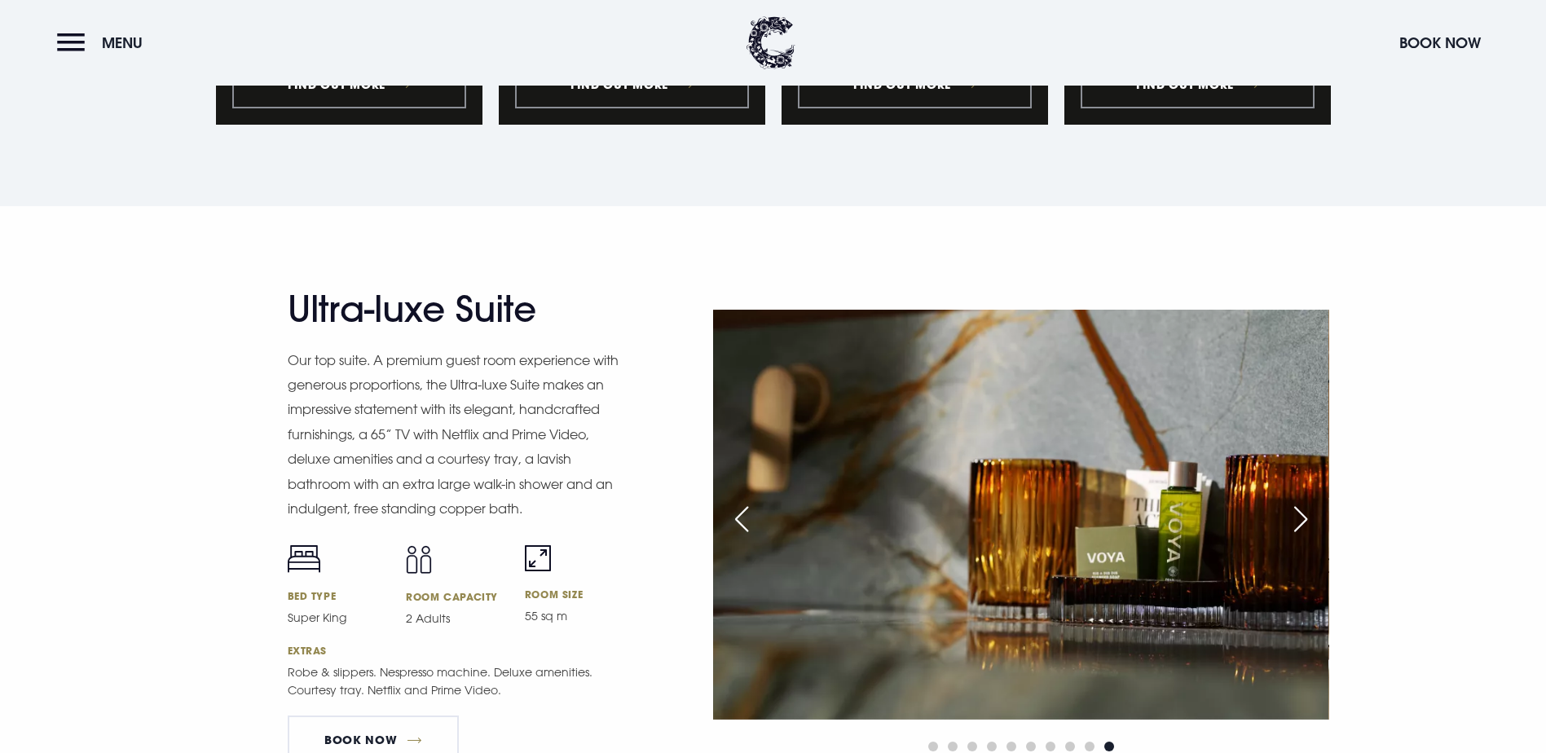
click at [1310, 501] on div "Next slide" at bounding box center [1300, 519] width 41 height 36
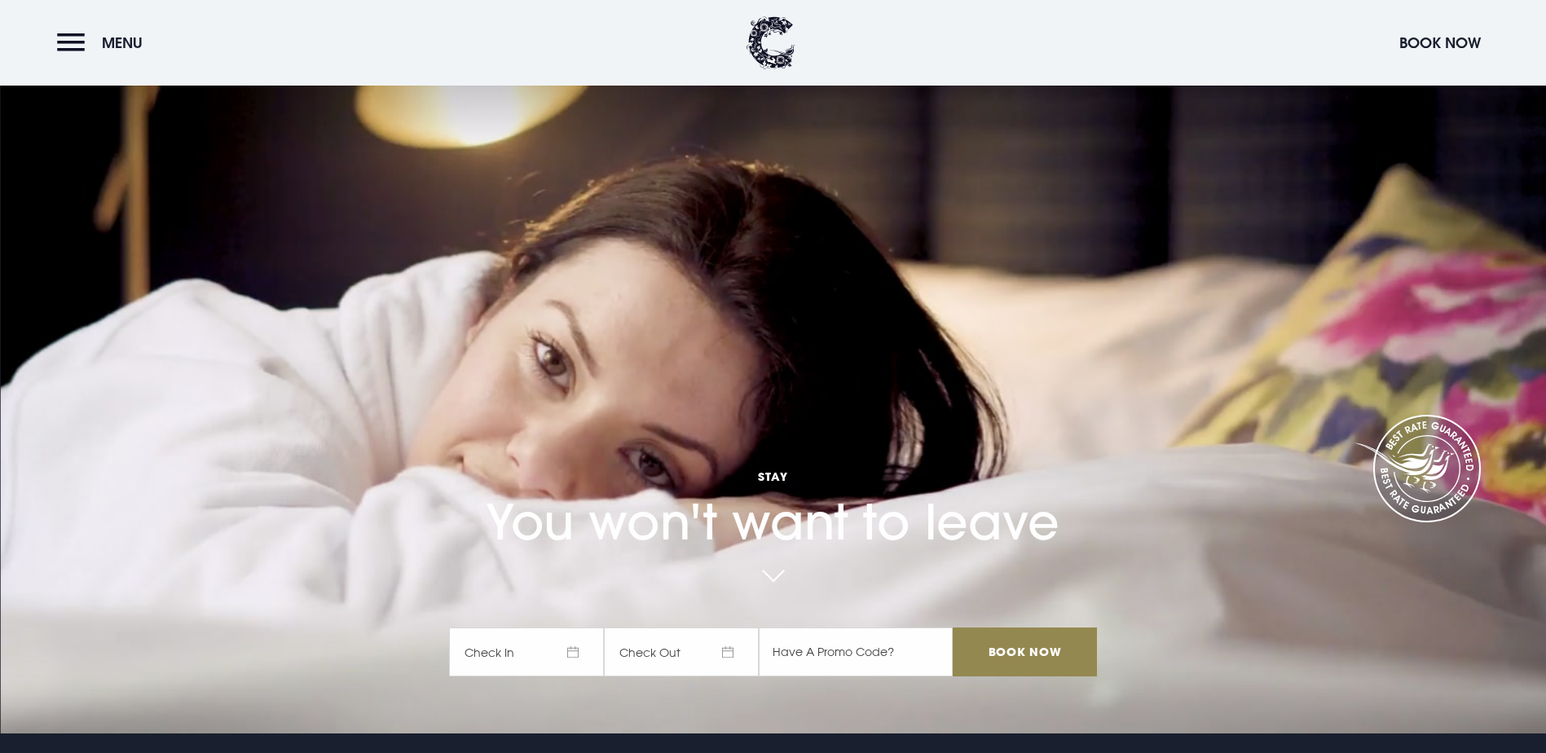
scroll to position [0, 0]
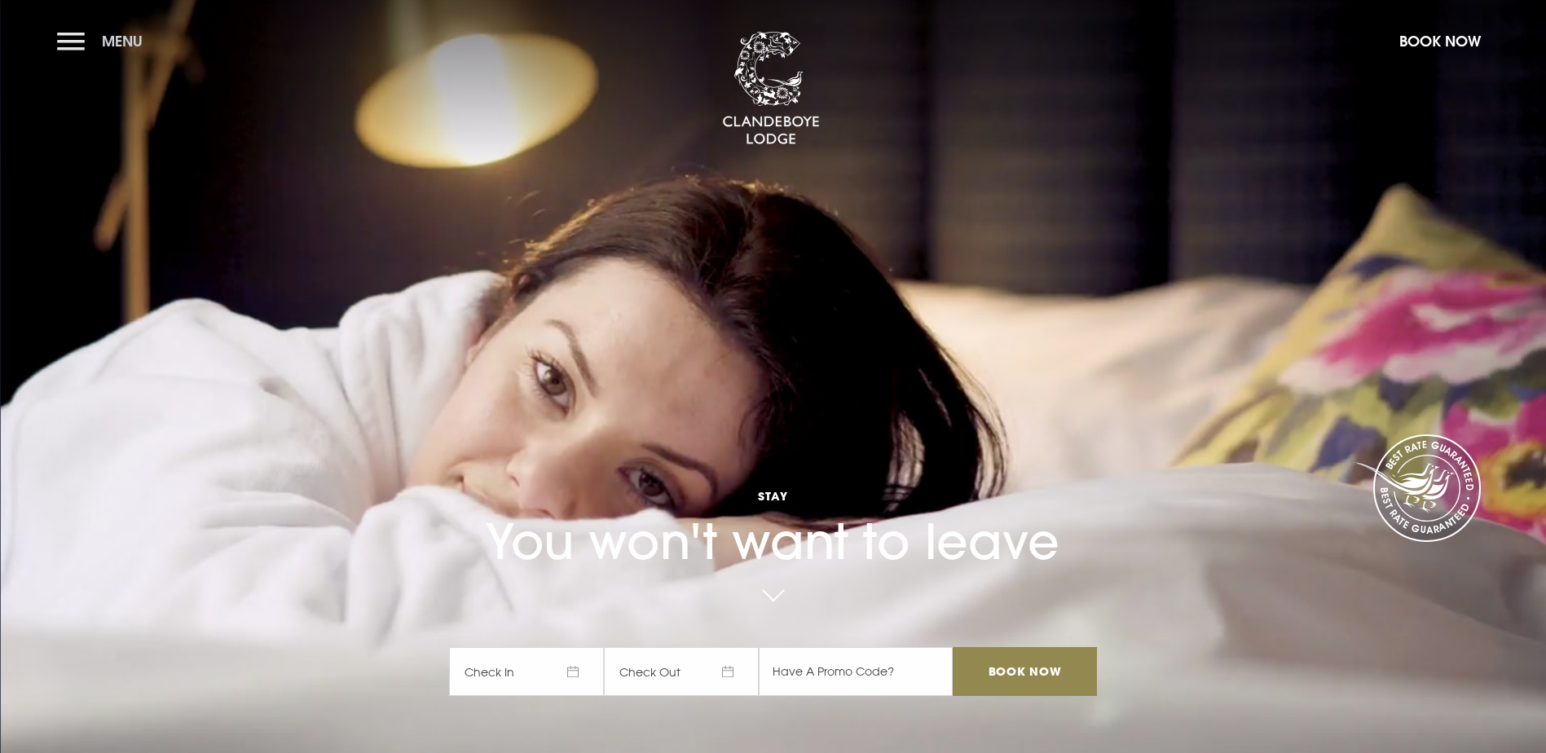
click at [81, 40] on button "Menu" at bounding box center [104, 41] width 94 height 35
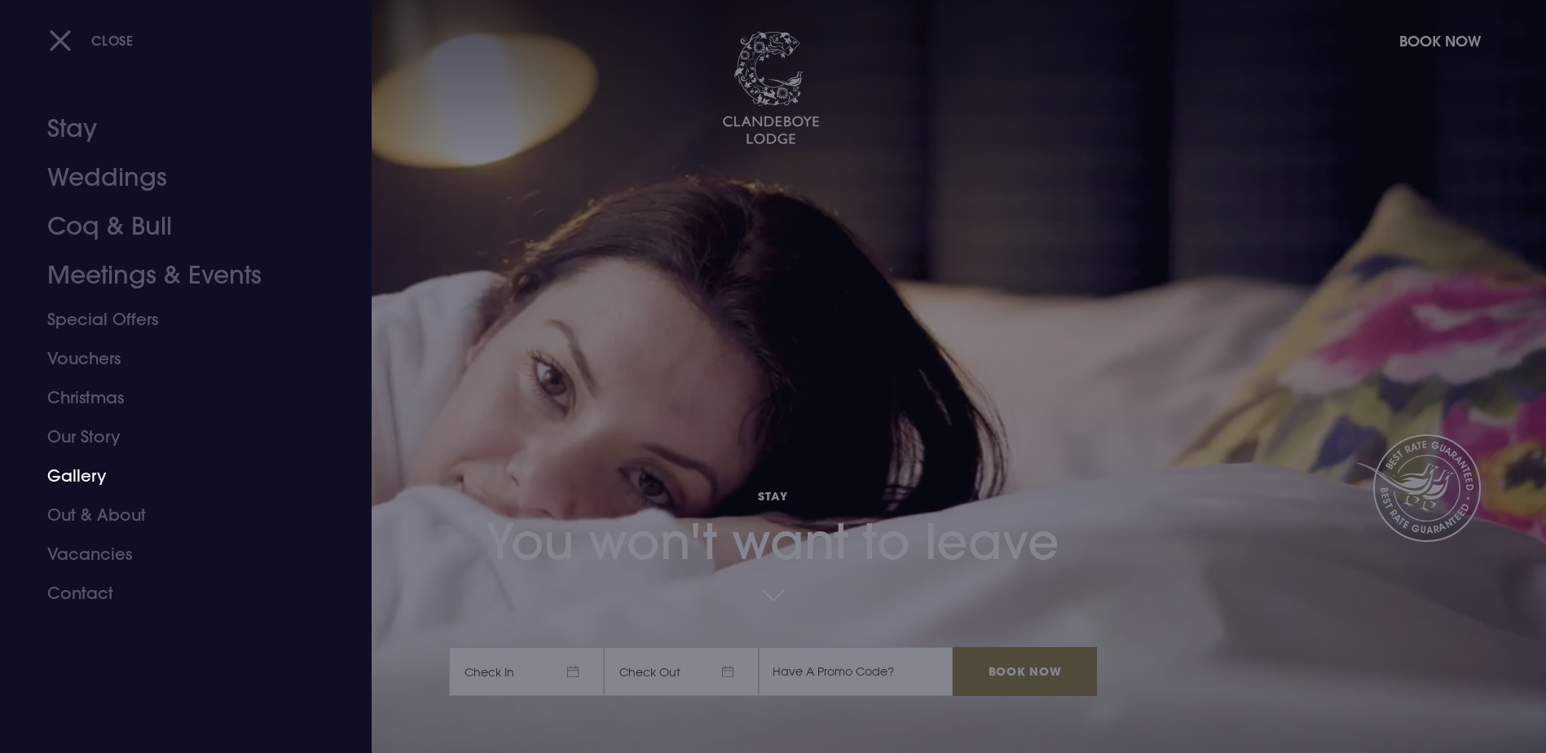
click at [83, 478] on link "Gallery" at bounding box center [176, 475] width 258 height 39
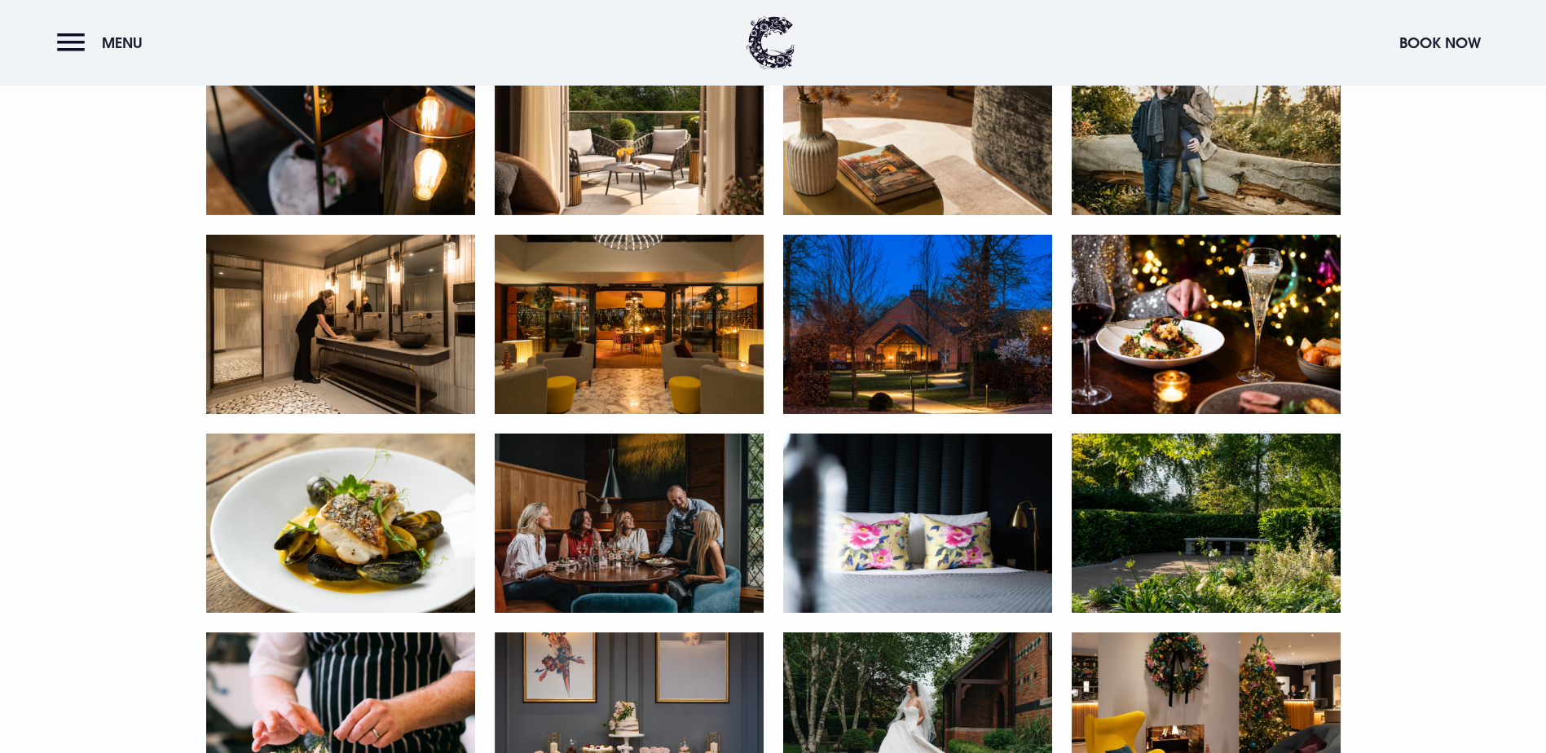
scroll to position [2200, 0]
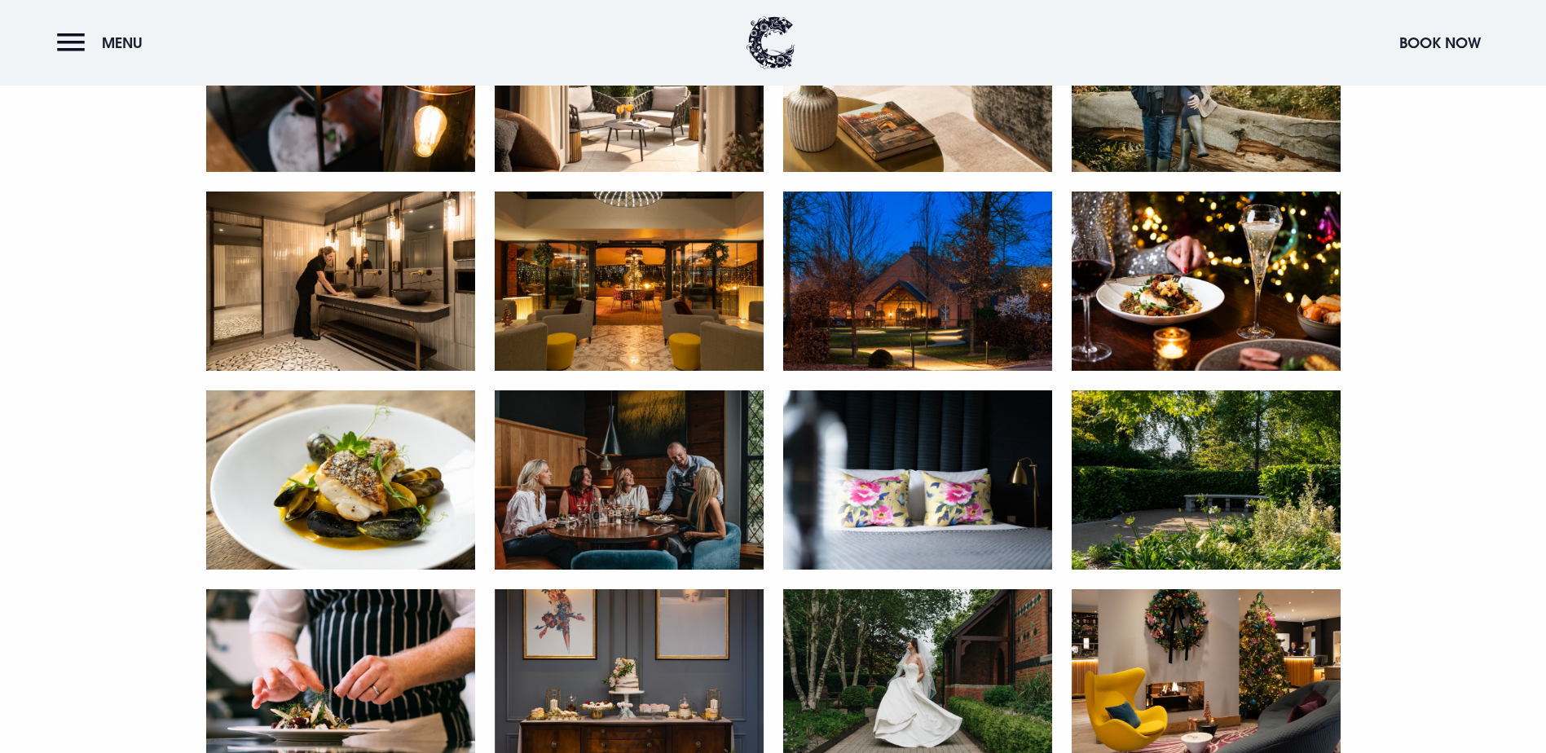
click at [649, 371] on img at bounding box center [629, 280] width 269 height 179
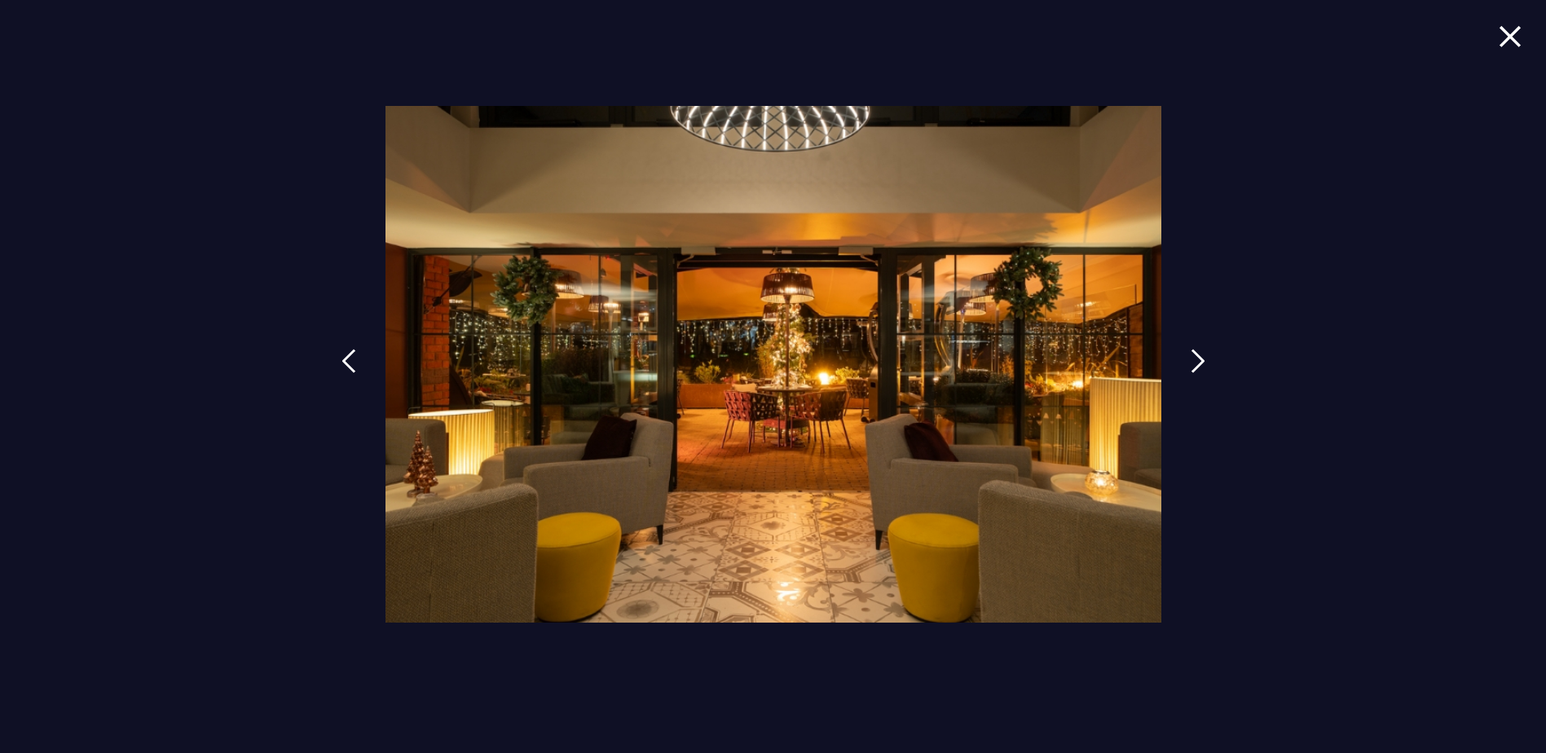
click at [1516, 38] on img at bounding box center [1510, 36] width 23 height 22
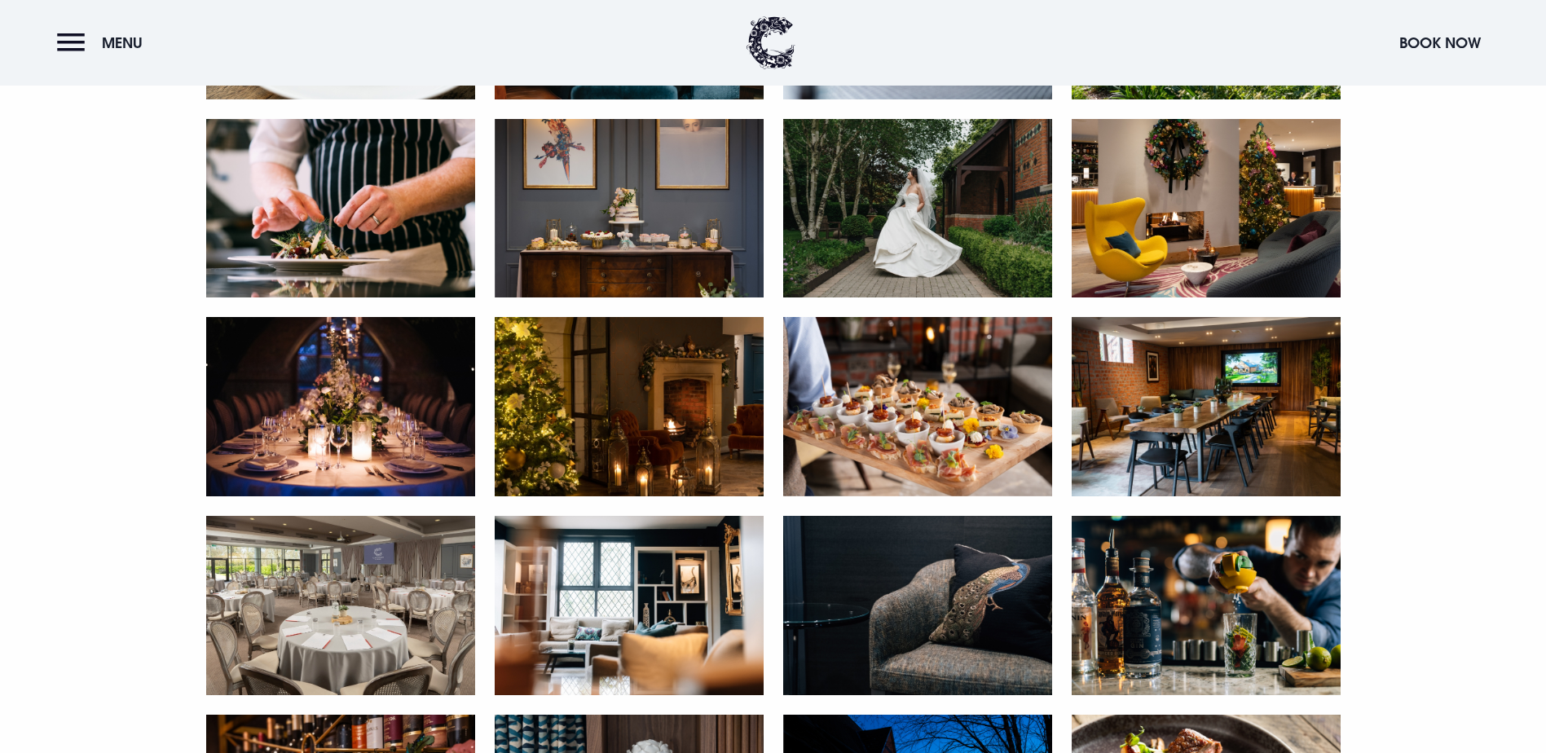
scroll to position [2689, 0]
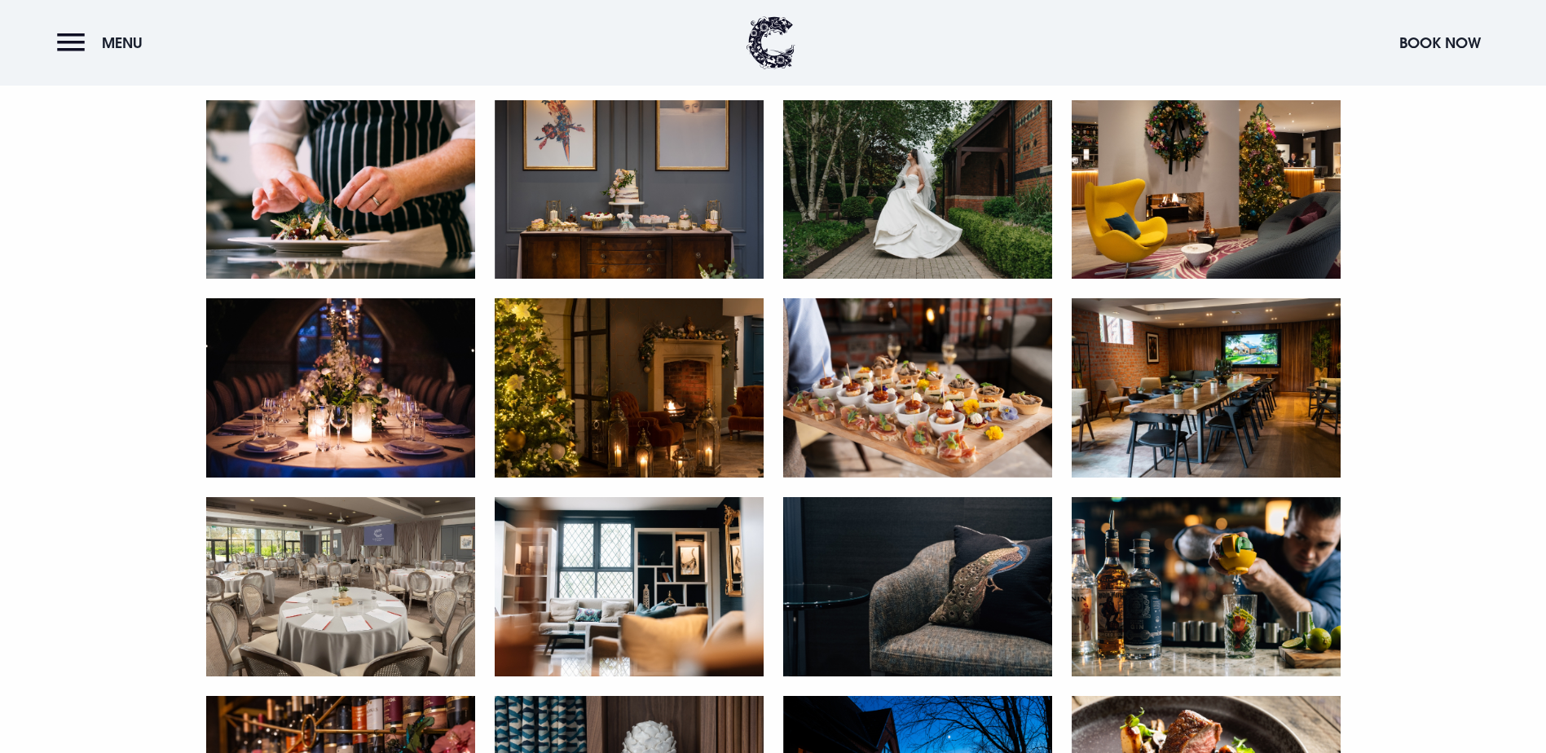
click at [656, 280] on img at bounding box center [629, 189] width 269 height 179
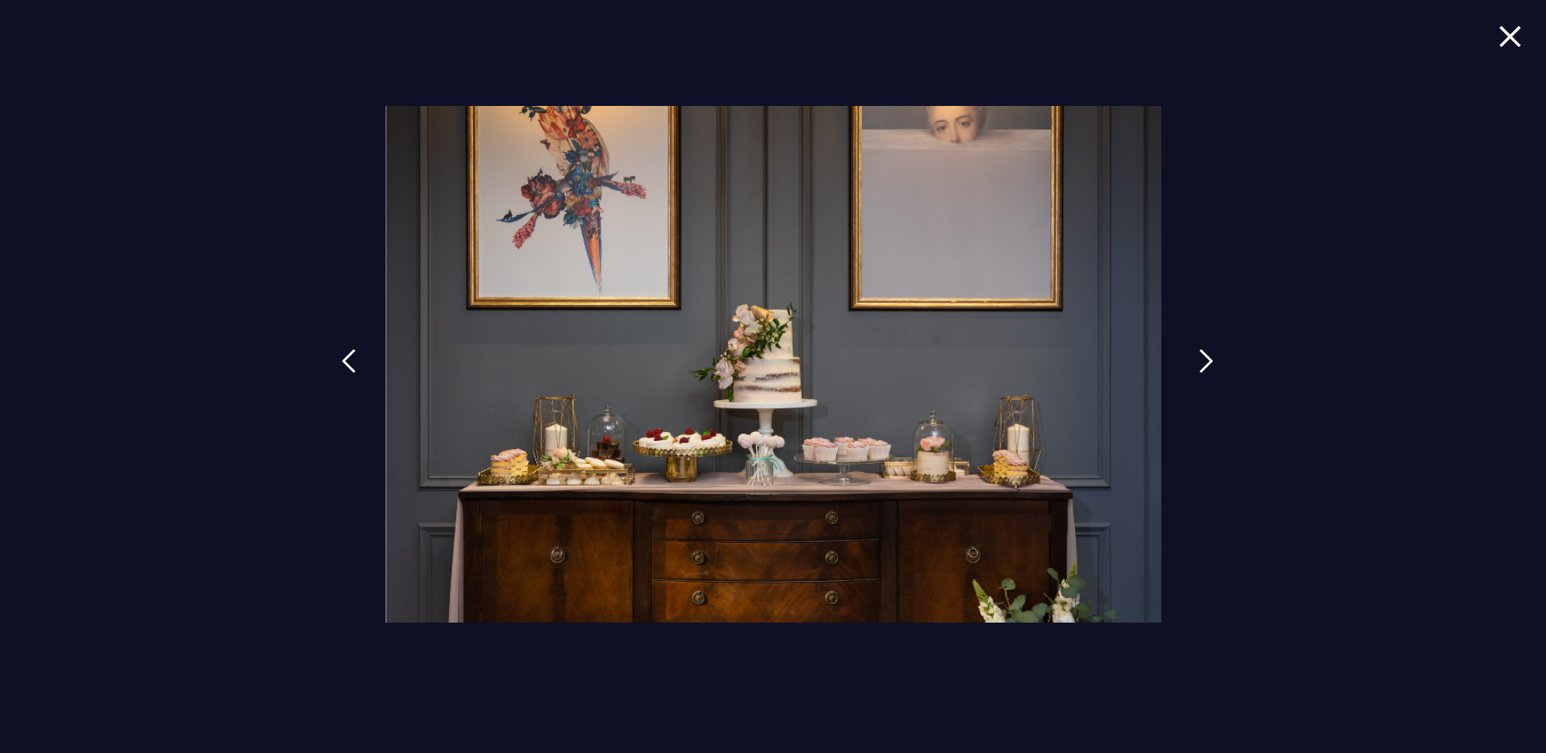
click at [1202, 361] on img at bounding box center [1206, 361] width 15 height 24
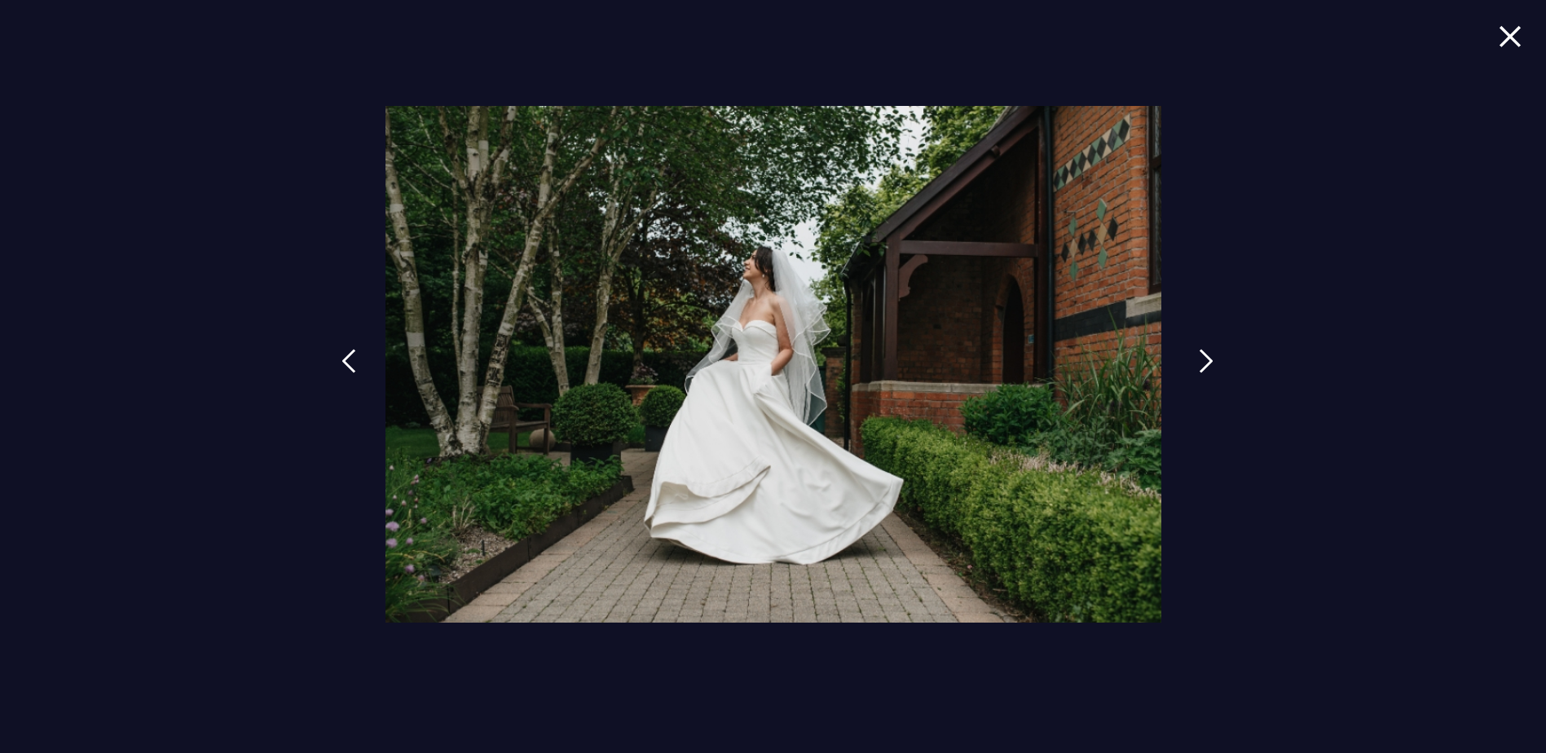
click at [1202, 361] on img at bounding box center [1206, 361] width 15 height 24
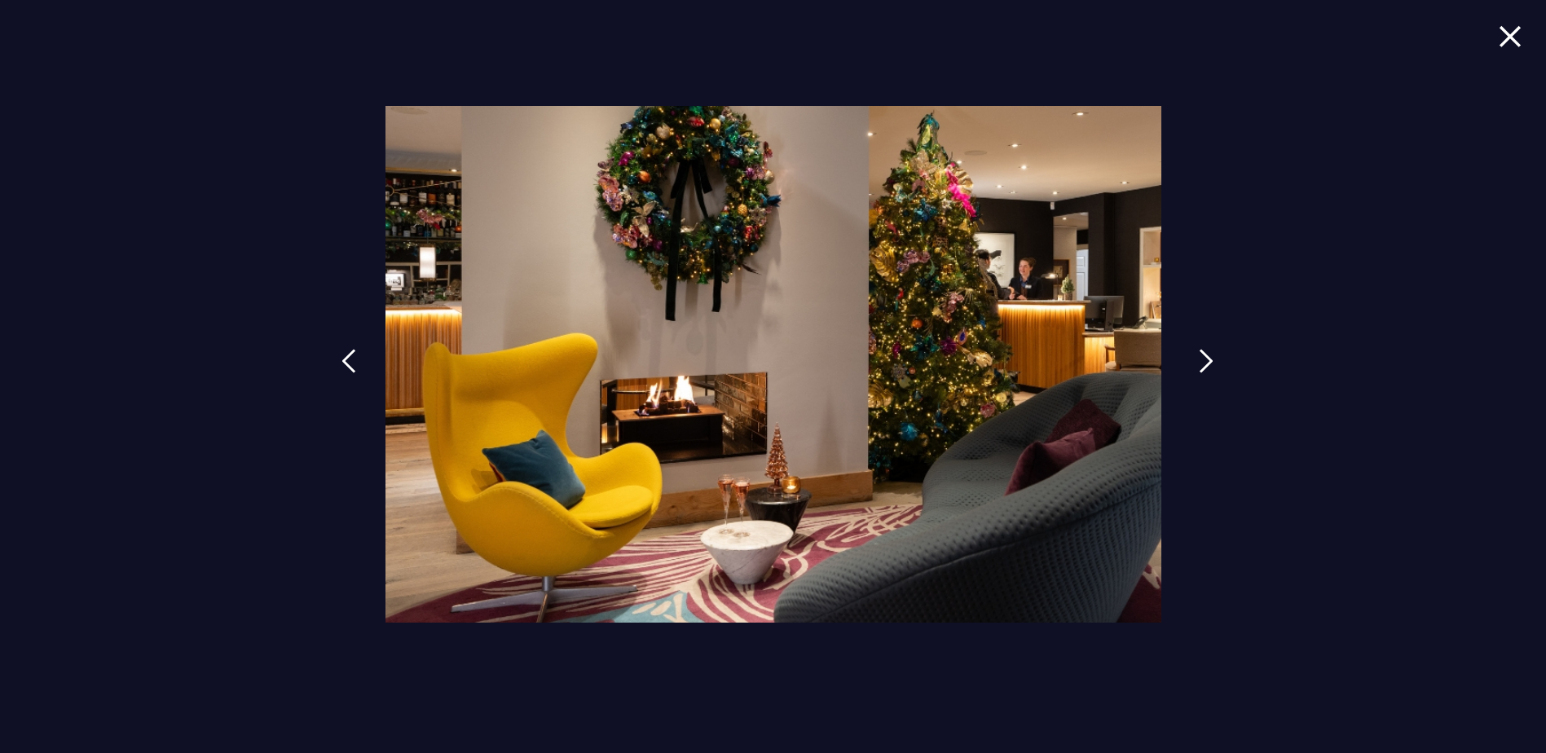
click at [1202, 361] on img at bounding box center [1206, 361] width 15 height 24
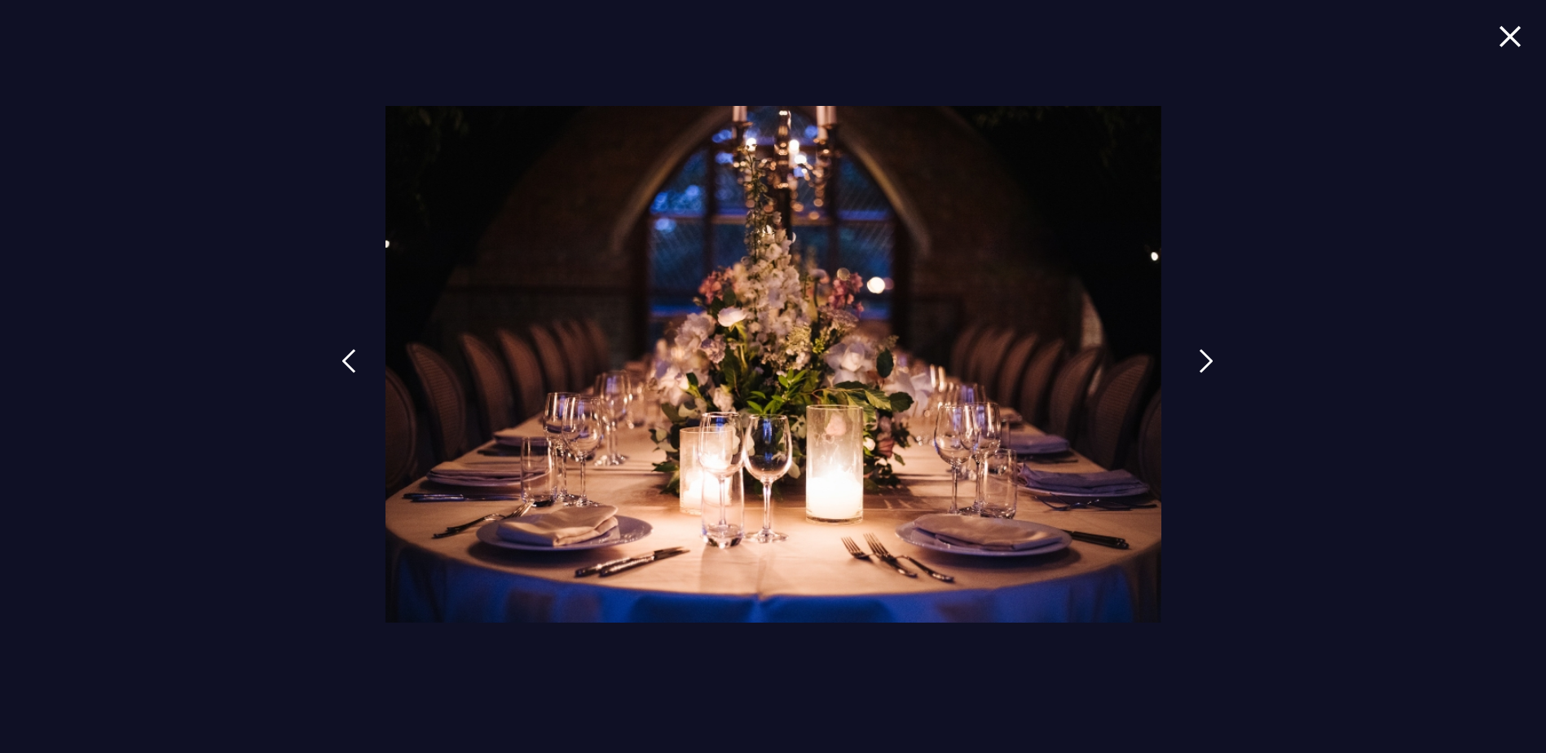
click at [1202, 361] on img at bounding box center [1206, 361] width 15 height 24
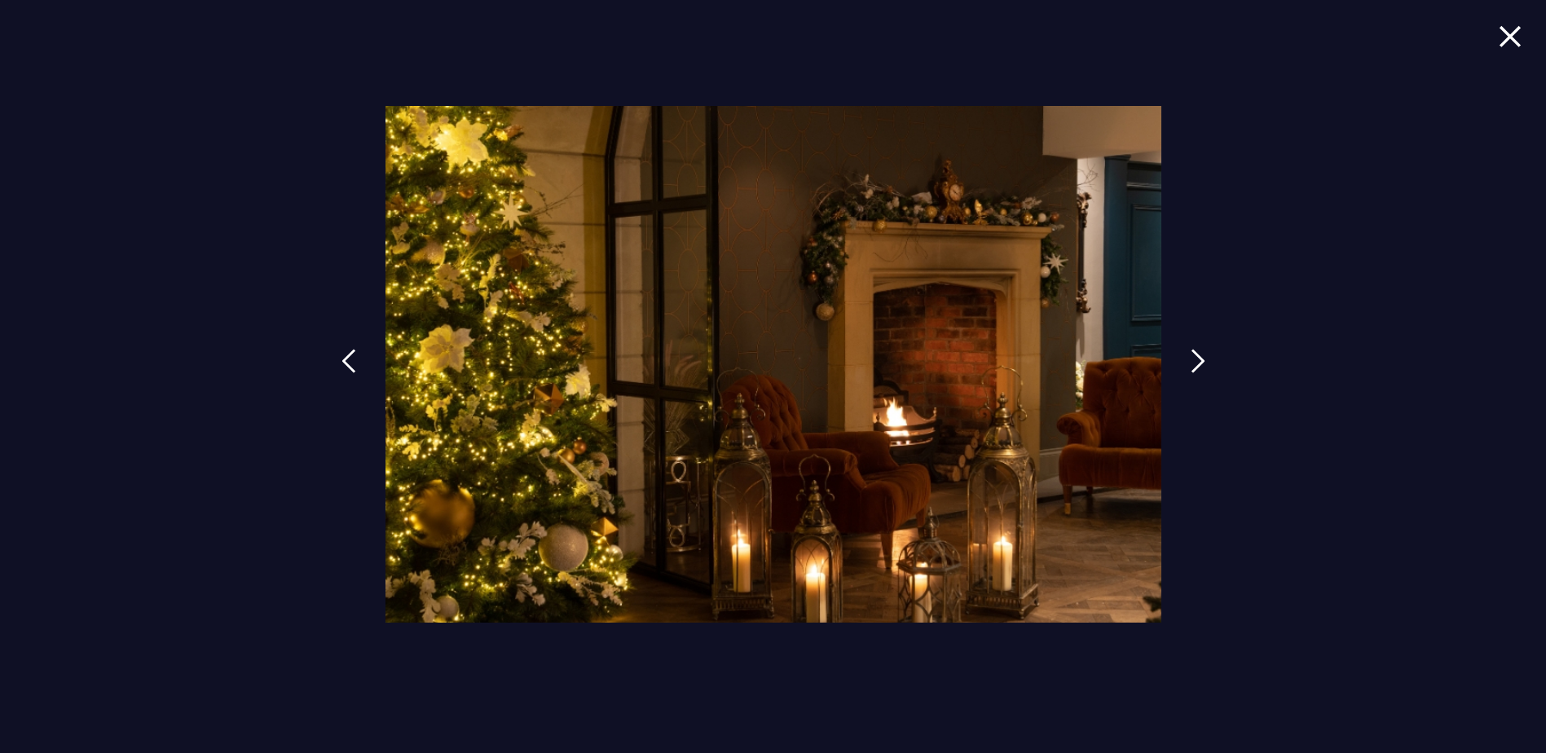
click at [1504, 39] on img at bounding box center [1510, 36] width 23 height 22
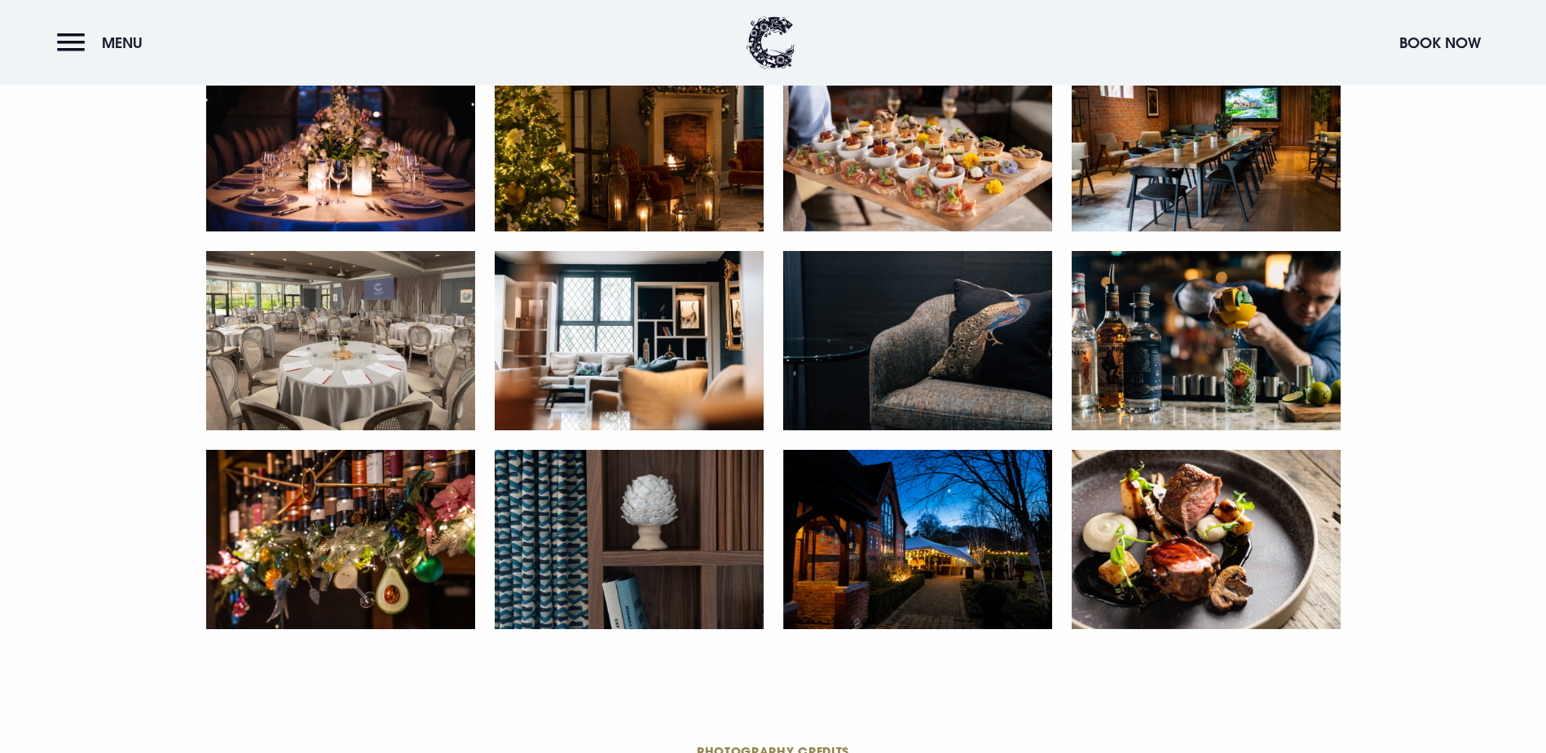
scroll to position [2934, 0]
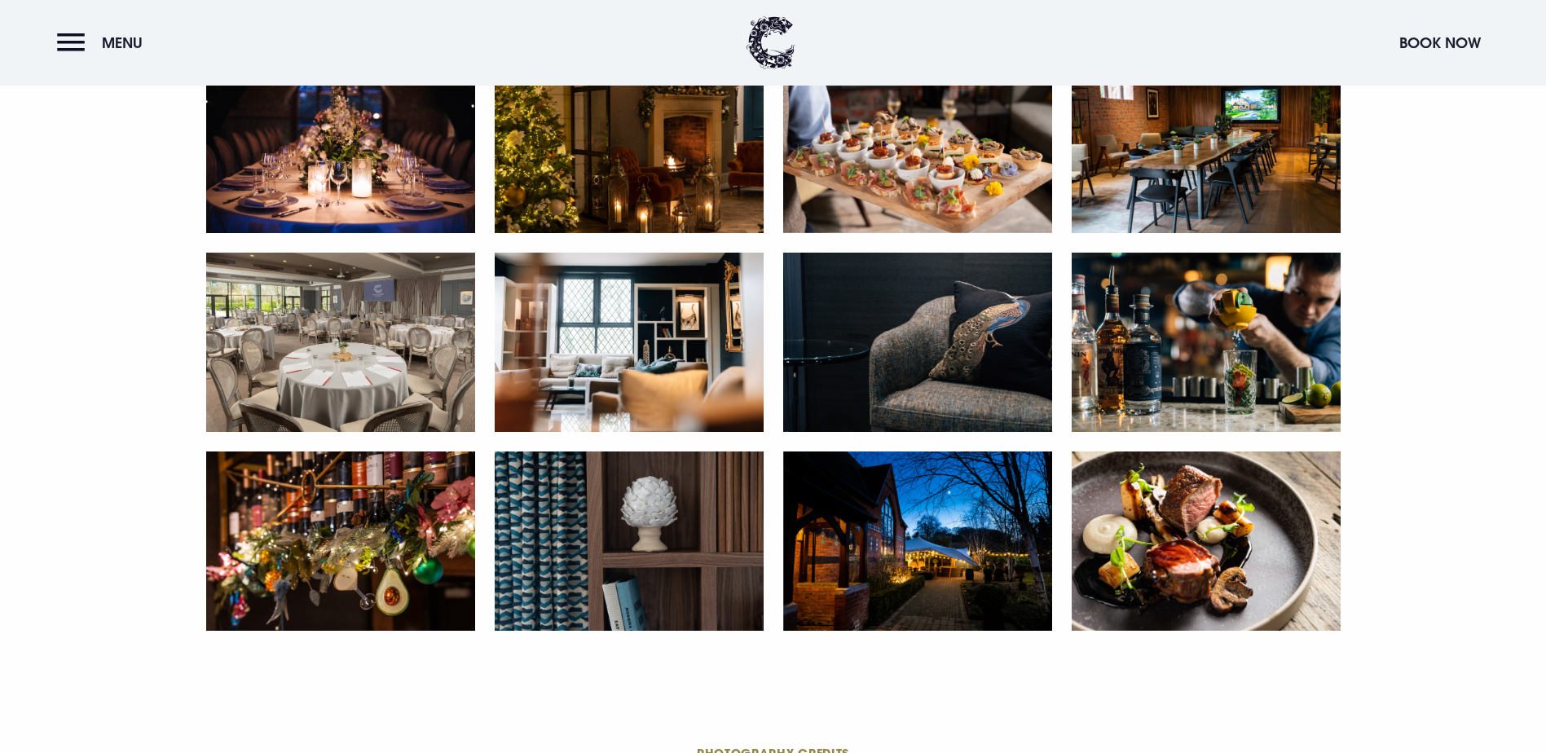
click at [923, 233] on img at bounding box center [917, 143] width 269 height 179
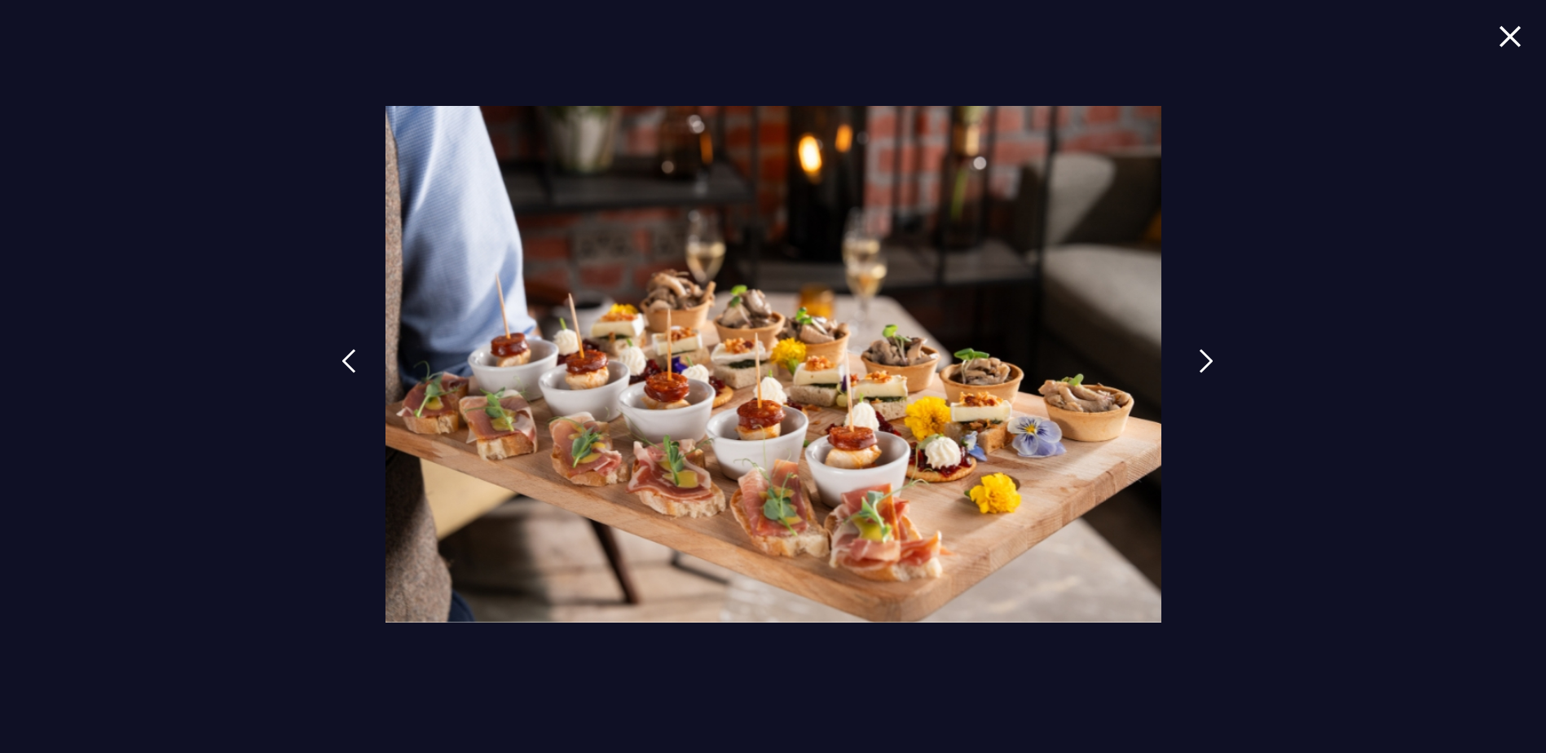
click at [1187, 366] on link at bounding box center [1206, 373] width 41 height 75
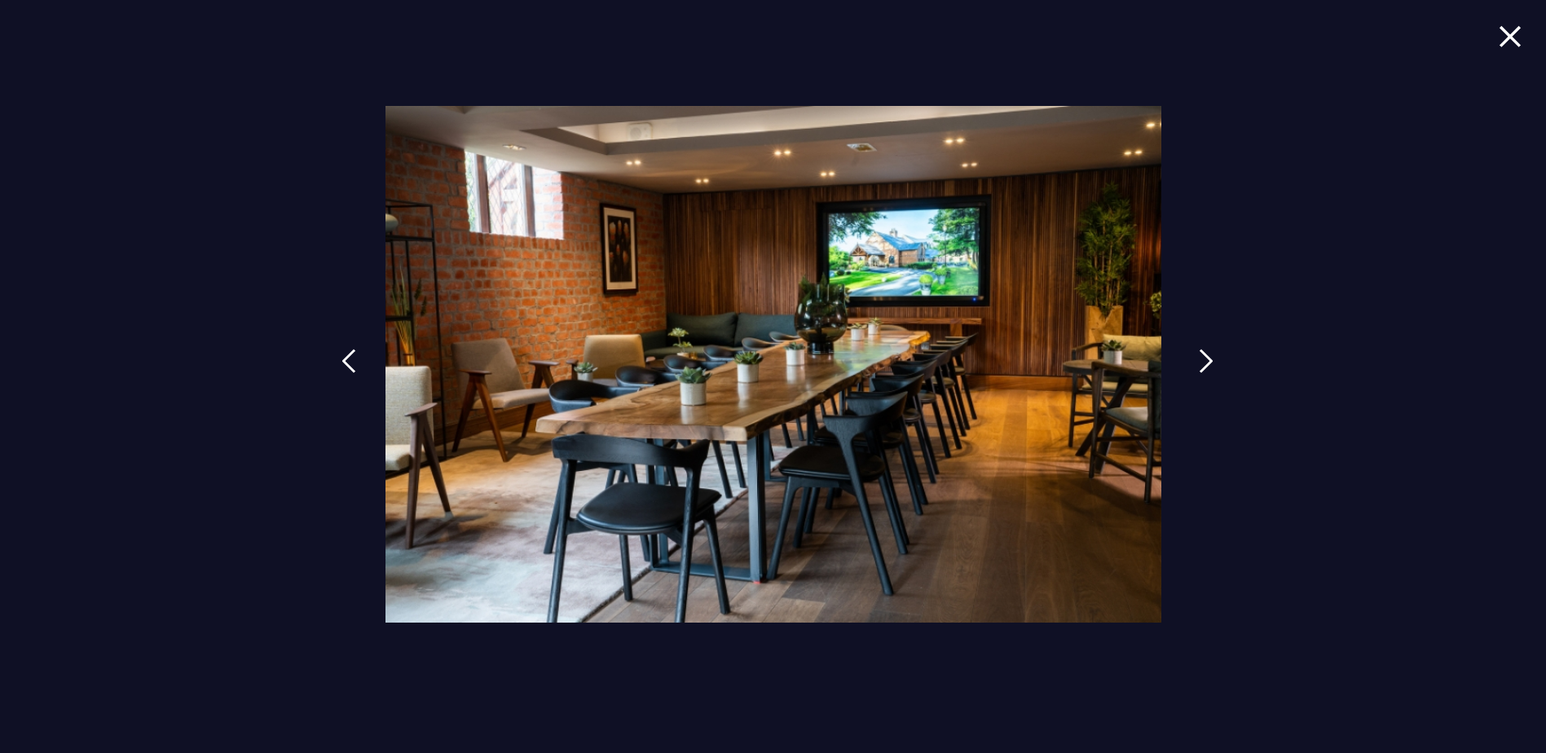
click at [1187, 366] on link at bounding box center [1206, 373] width 41 height 75
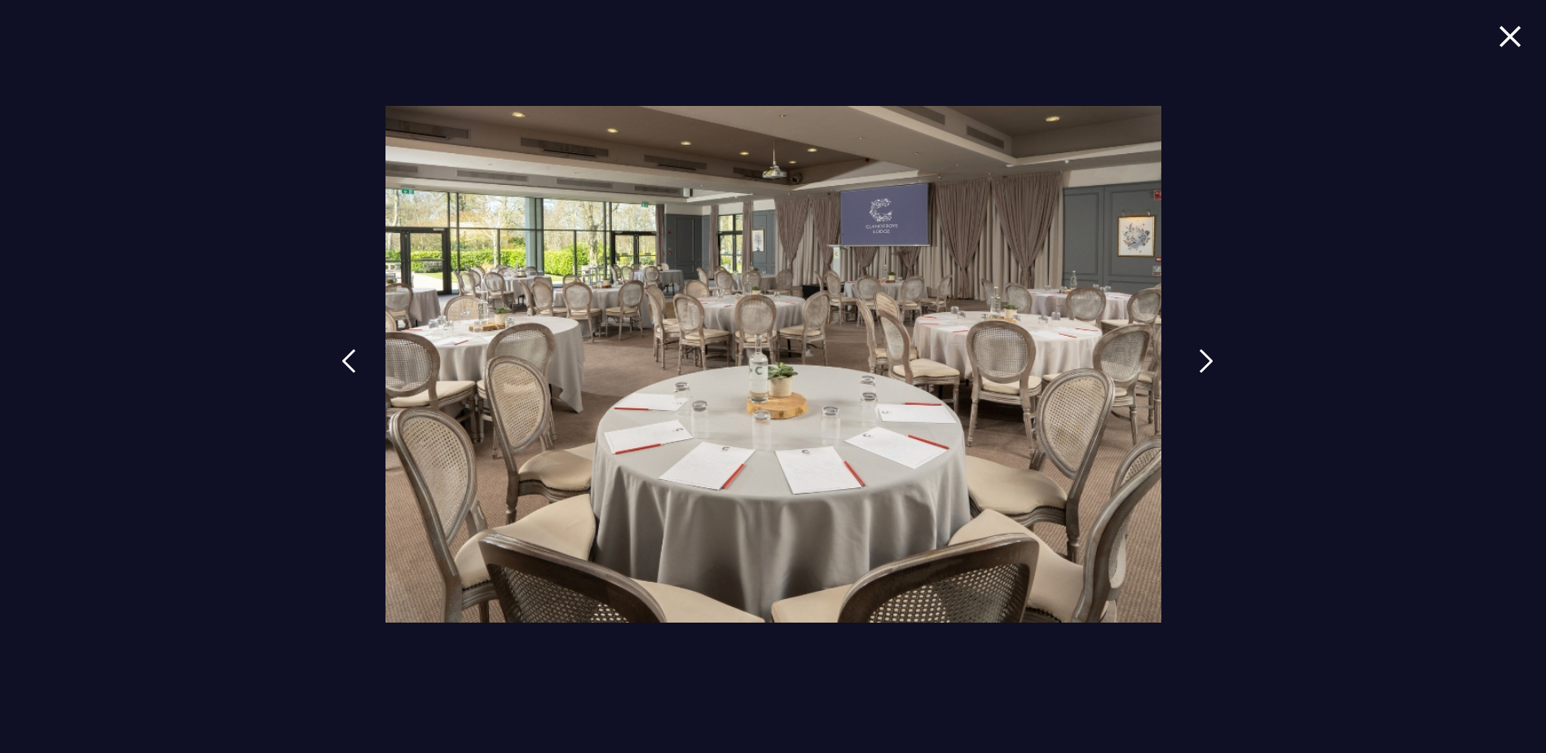
click at [1187, 366] on link at bounding box center [1206, 373] width 41 height 75
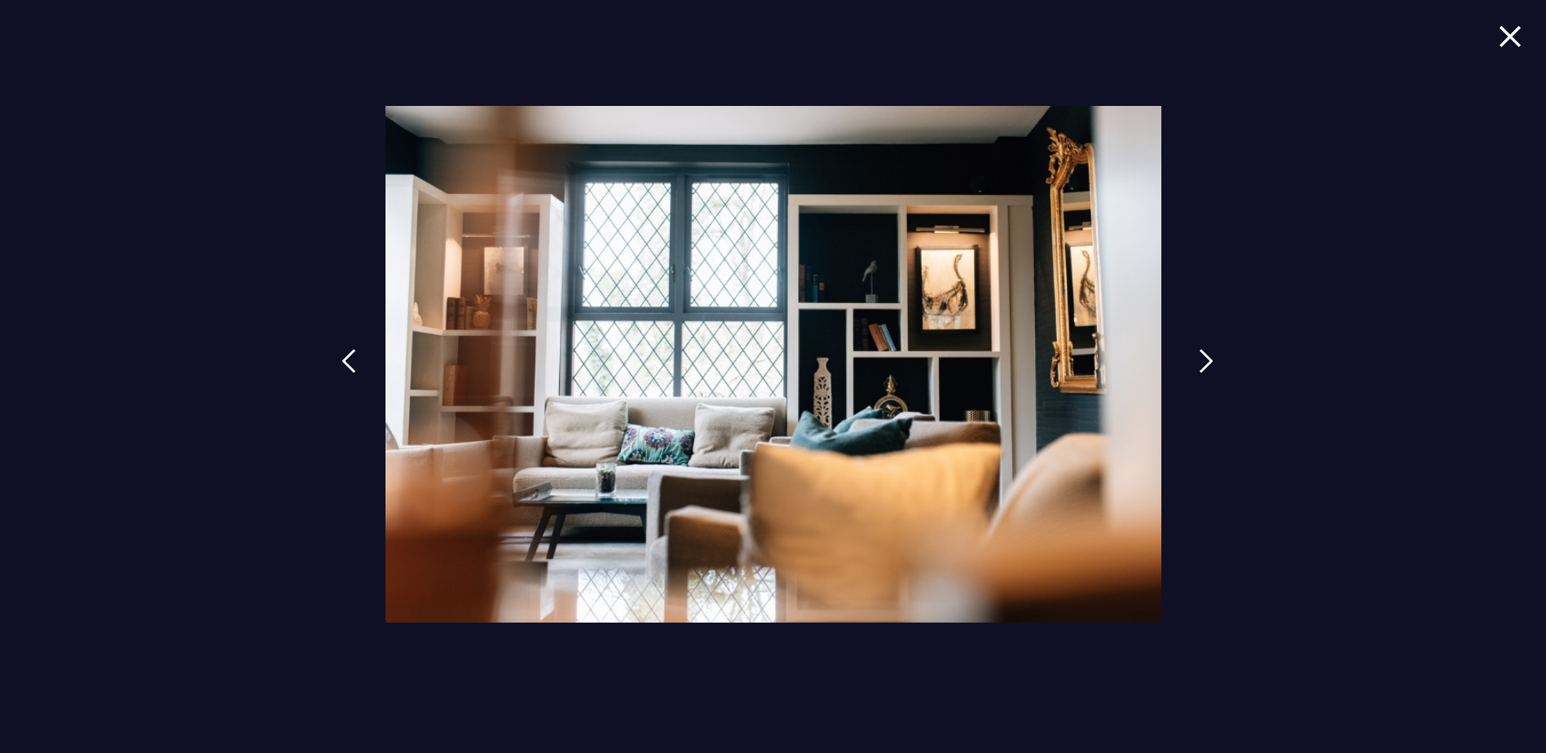
click at [1187, 366] on link at bounding box center [1206, 373] width 41 height 75
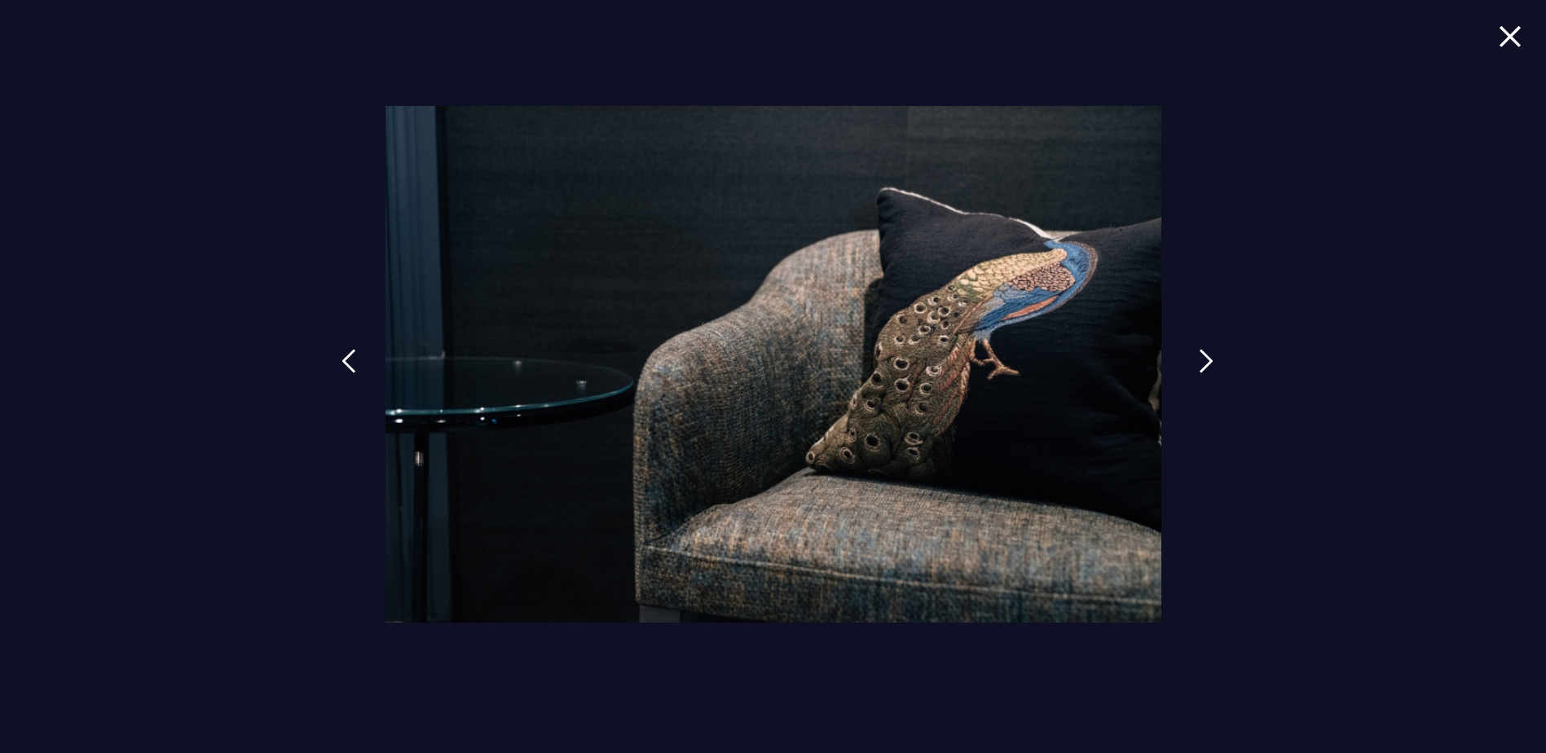
click at [1187, 366] on link at bounding box center [1206, 373] width 41 height 75
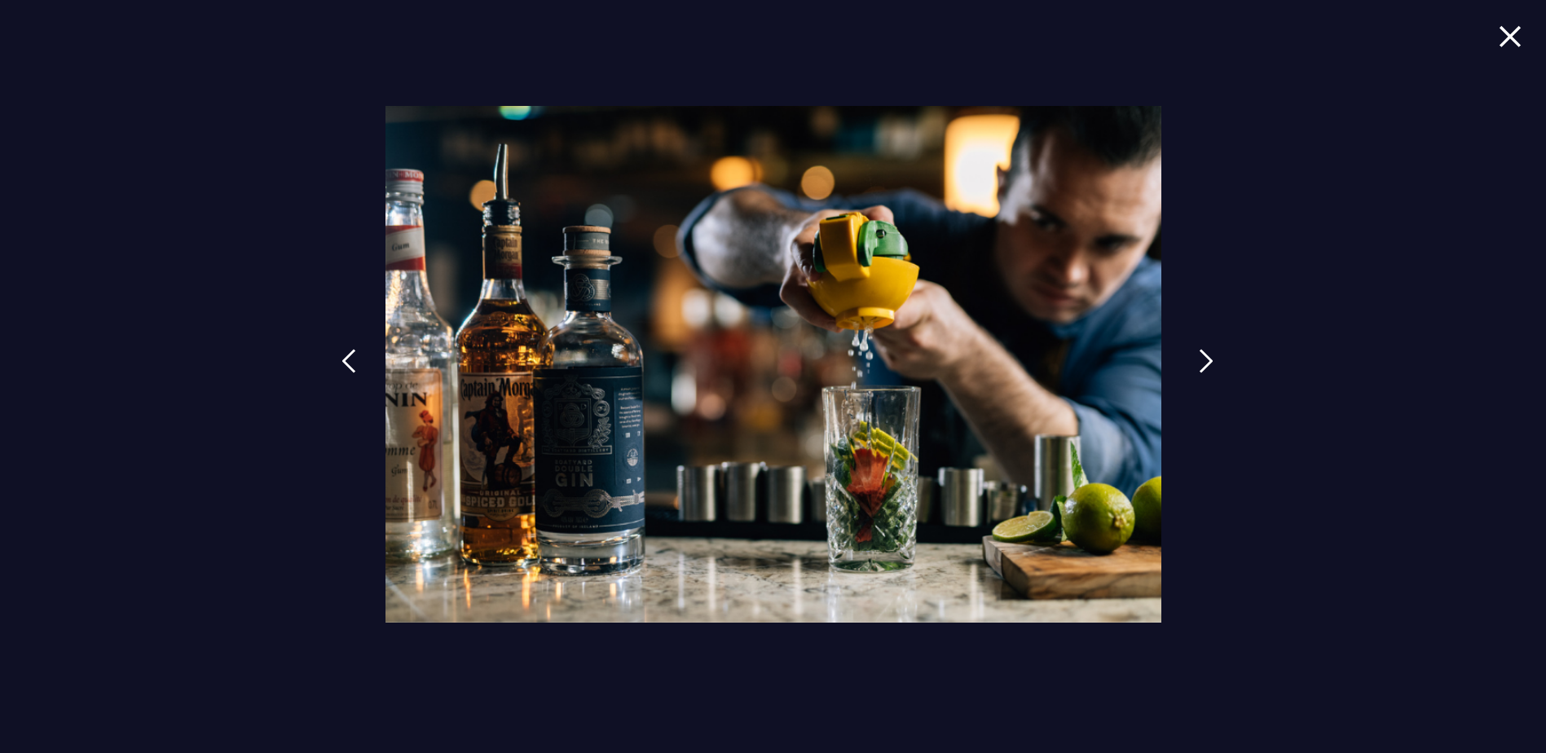
click at [1187, 366] on link at bounding box center [1206, 373] width 41 height 75
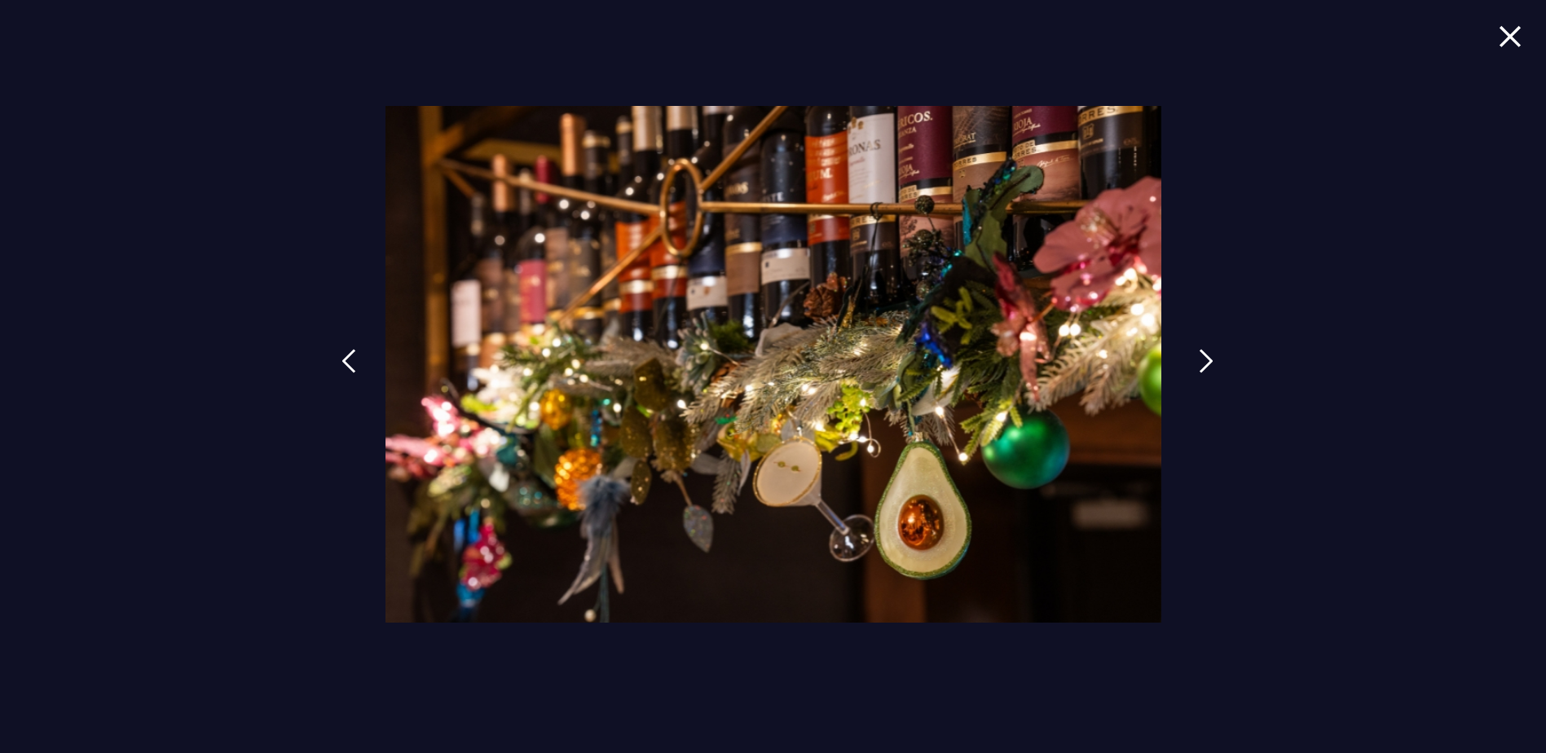
click at [1187, 366] on link at bounding box center [1206, 373] width 41 height 75
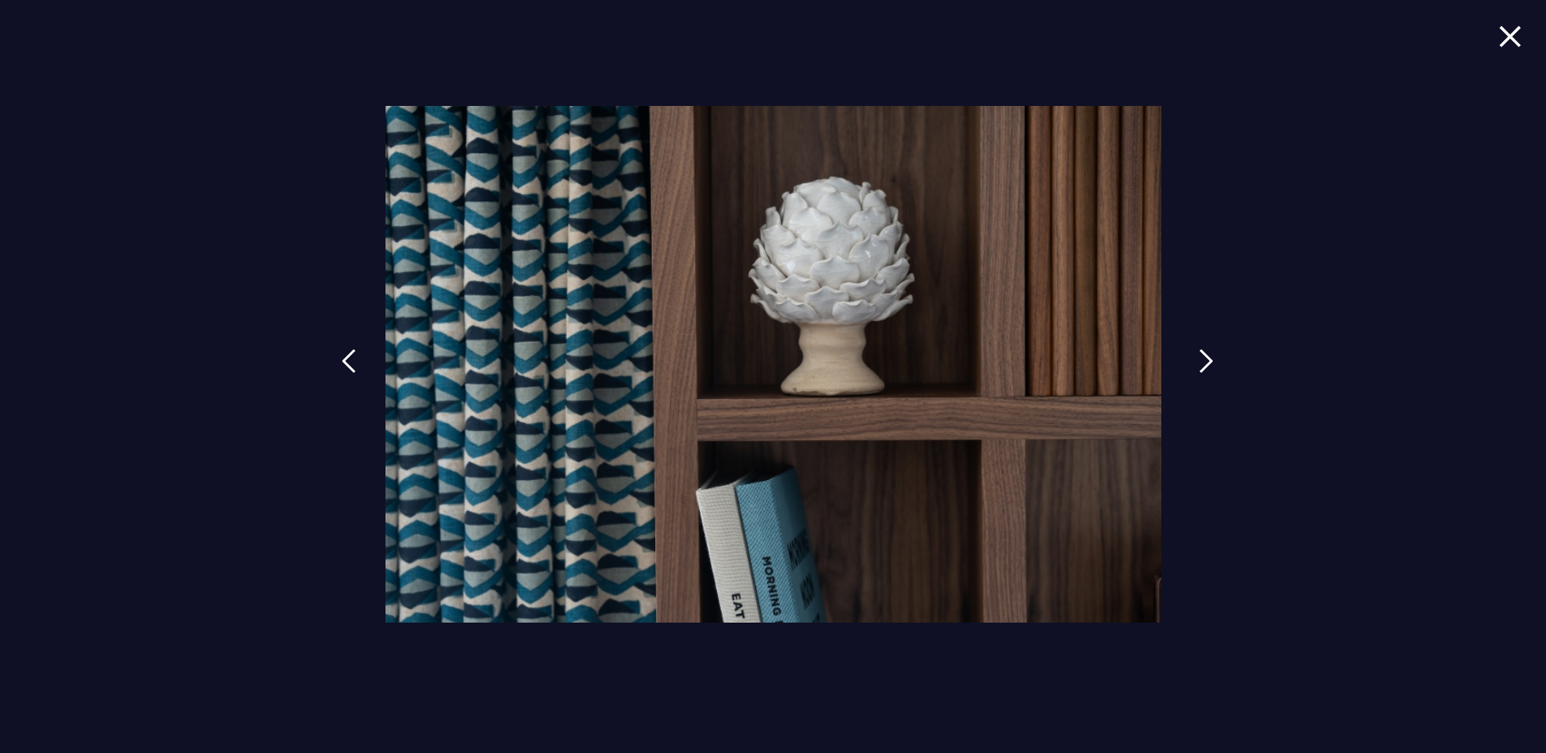
click at [1187, 366] on link at bounding box center [1206, 373] width 41 height 75
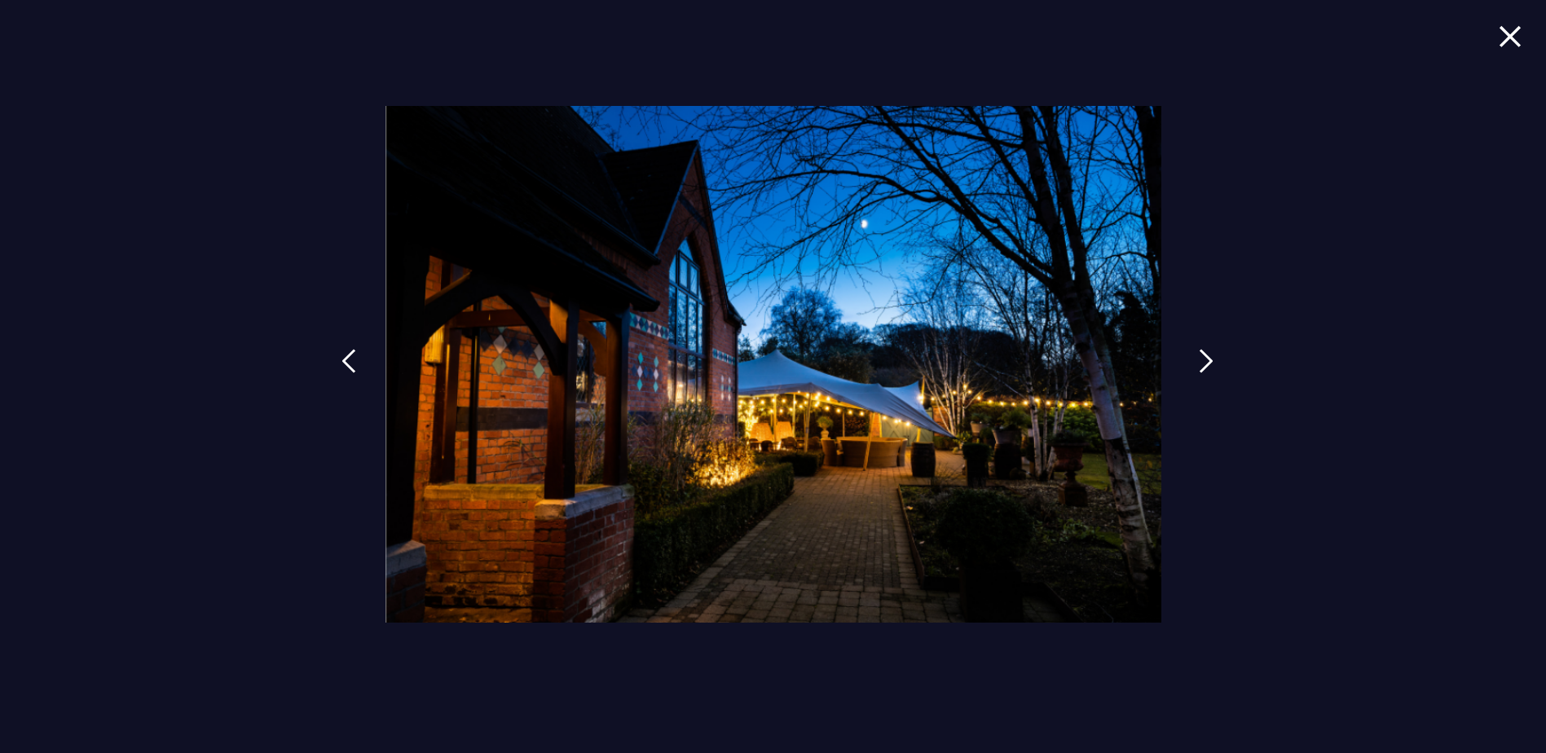
click at [1187, 366] on link at bounding box center [1206, 373] width 41 height 75
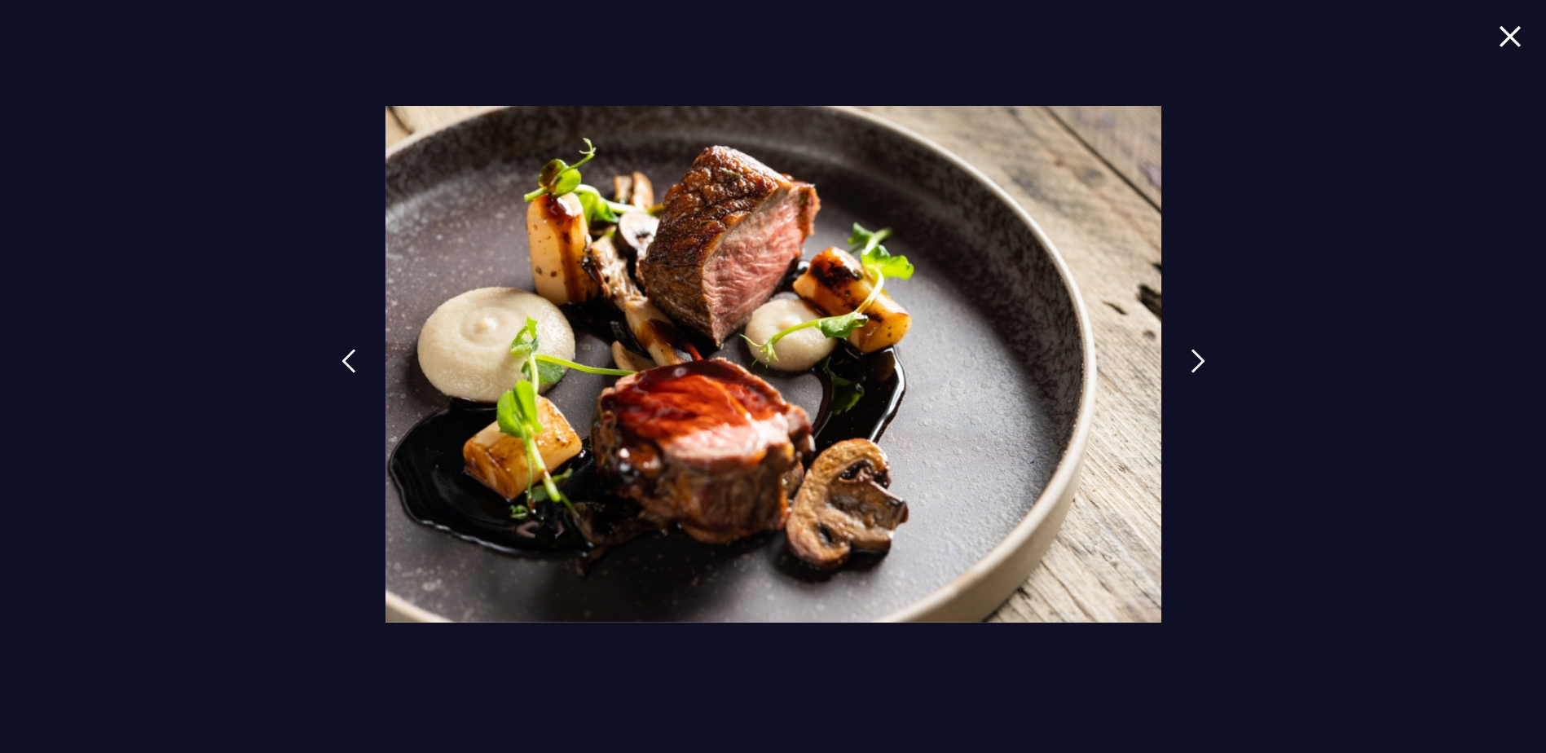
click at [1503, 45] on img at bounding box center [1510, 36] width 23 height 22
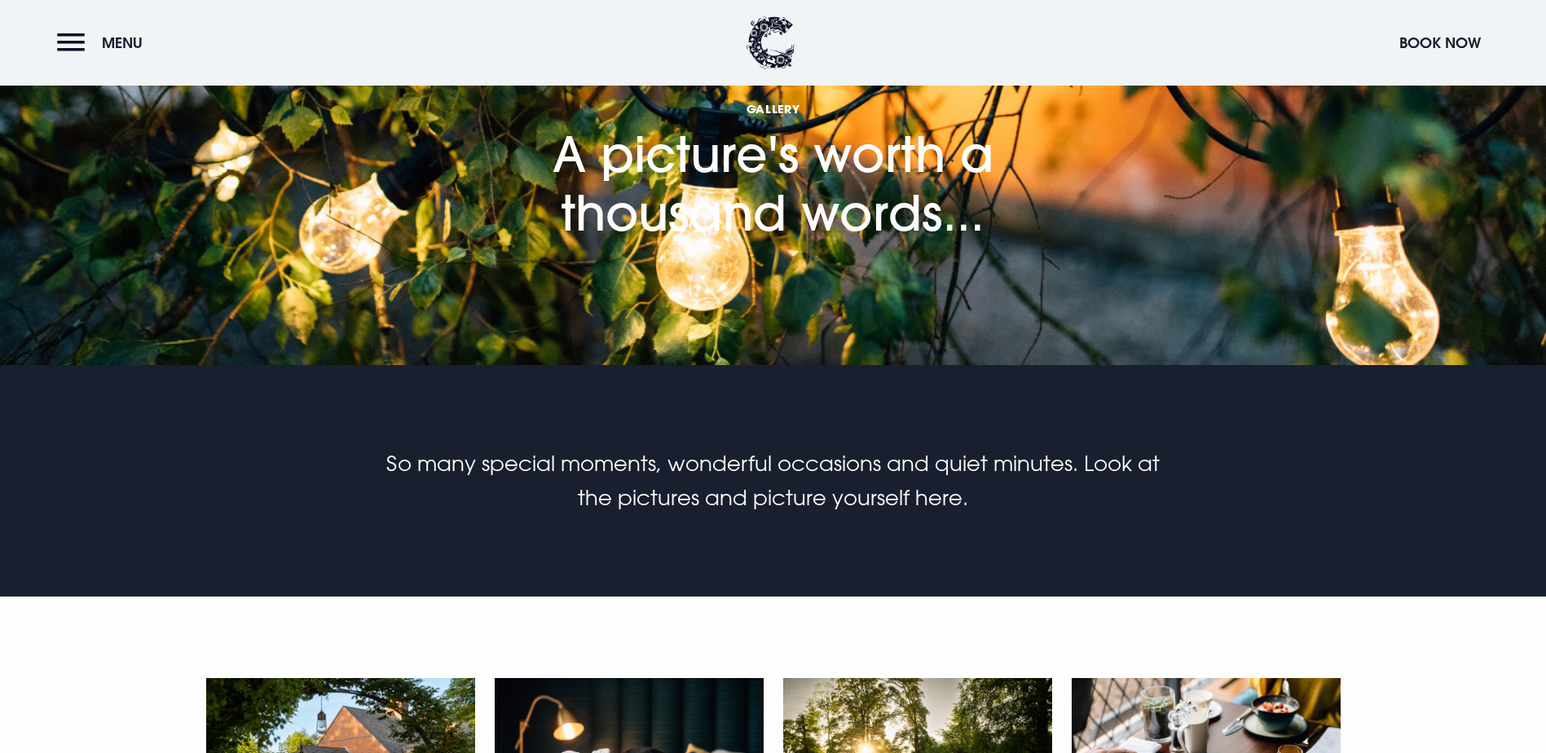
scroll to position [0, 0]
